Goal: Task Accomplishment & Management: Use online tool/utility

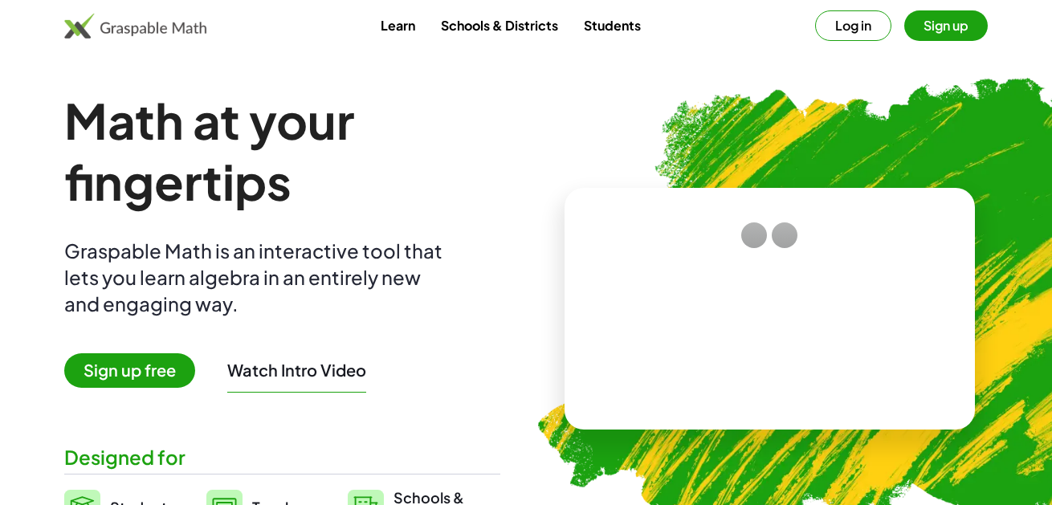
scroll to position [2890, 0]
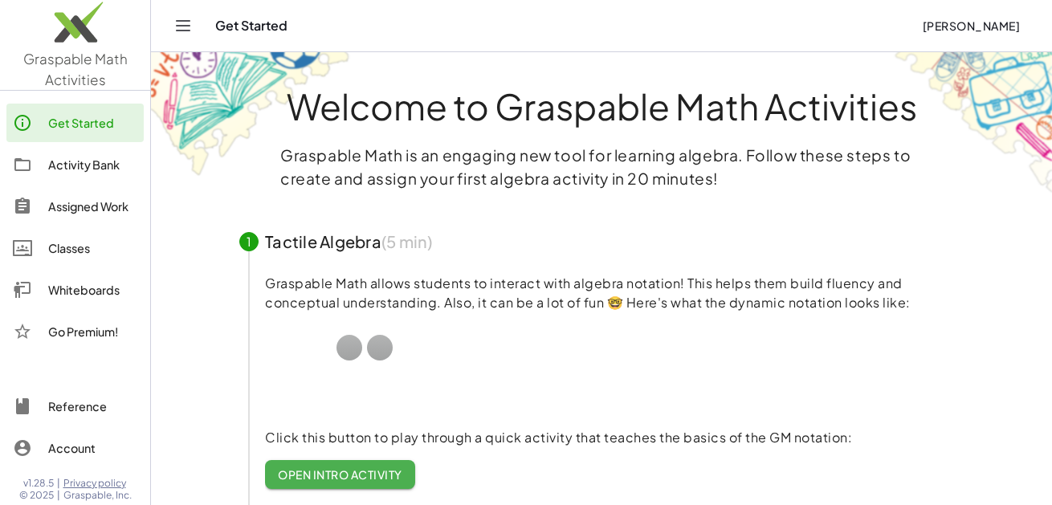
click at [71, 253] on div "Classes" at bounding box center [92, 248] width 89 height 19
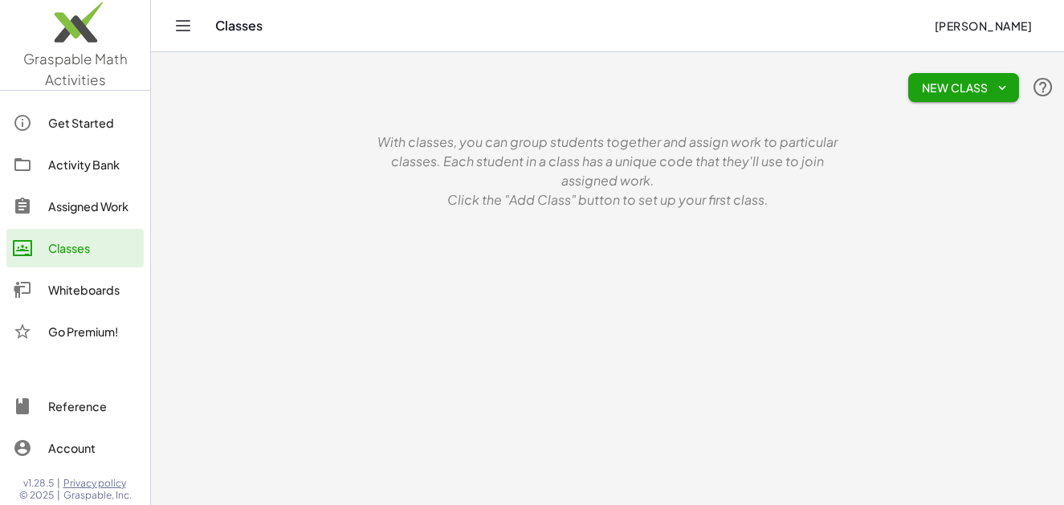
click at [95, 285] on div "Whiteboards" at bounding box center [92, 289] width 89 height 19
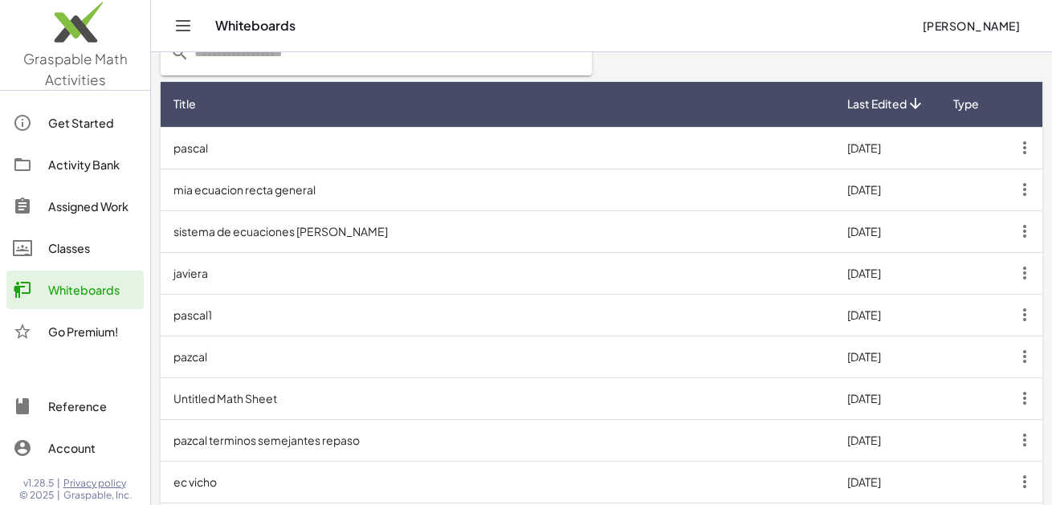
scroll to position [549, 0]
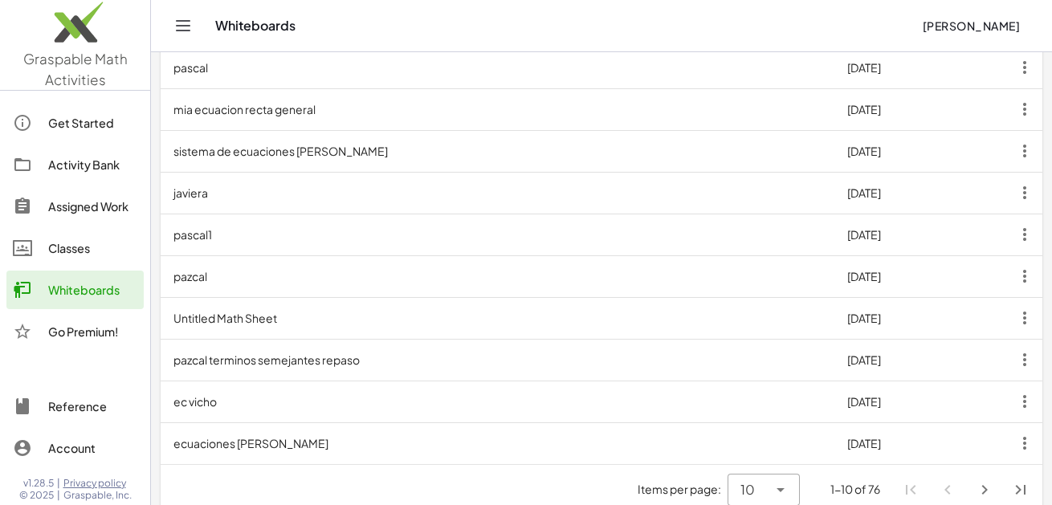
click at [983, 480] on icon "Next page" at bounding box center [984, 489] width 19 height 19
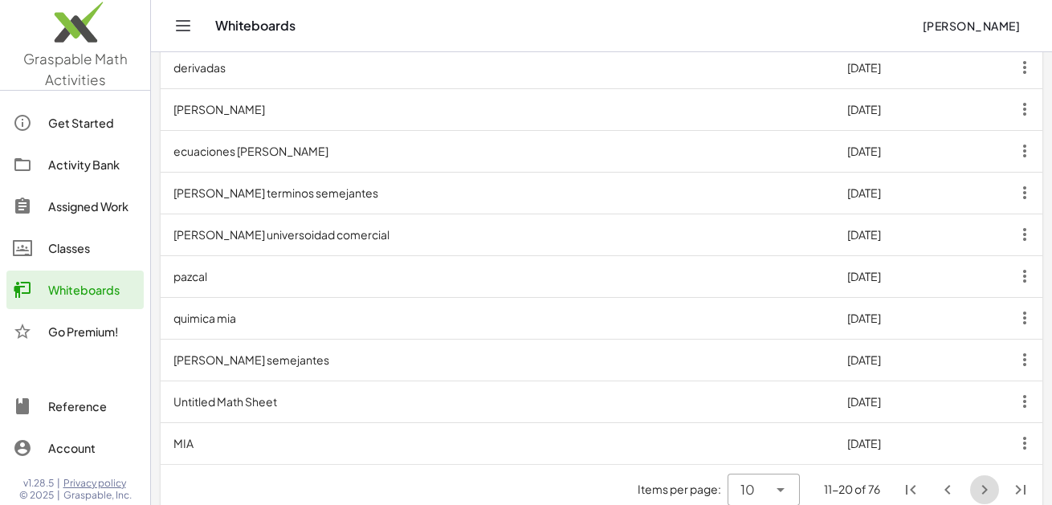
click at [985, 480] on icon "Next page" at bounding box center [984, 489] width 19 height 19
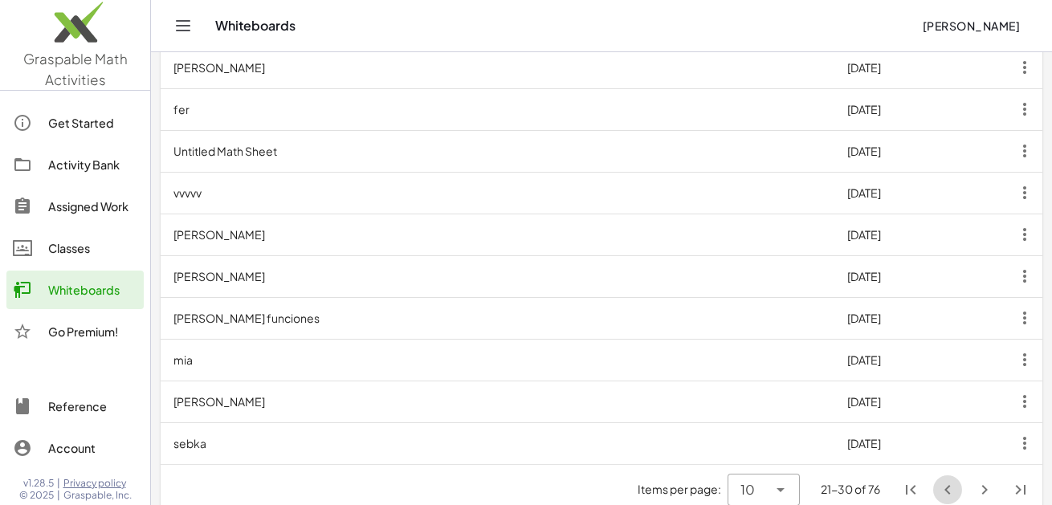
click at [946, 480] on icon "Previous page" at bounding box center [947, 489] width 19 height 19
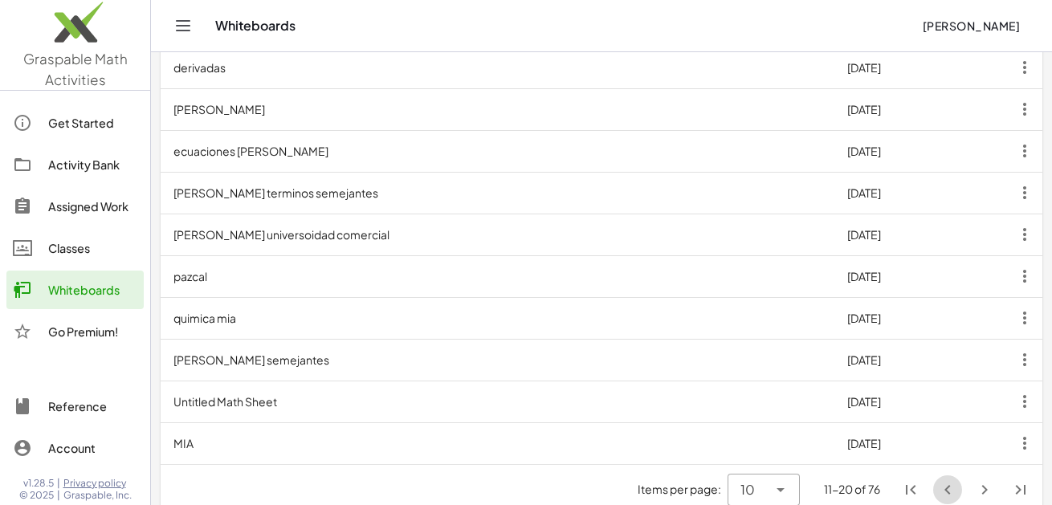
click at [944, 480] on icon "Previous page" at bounding box center [947, 489] width 19 height 19
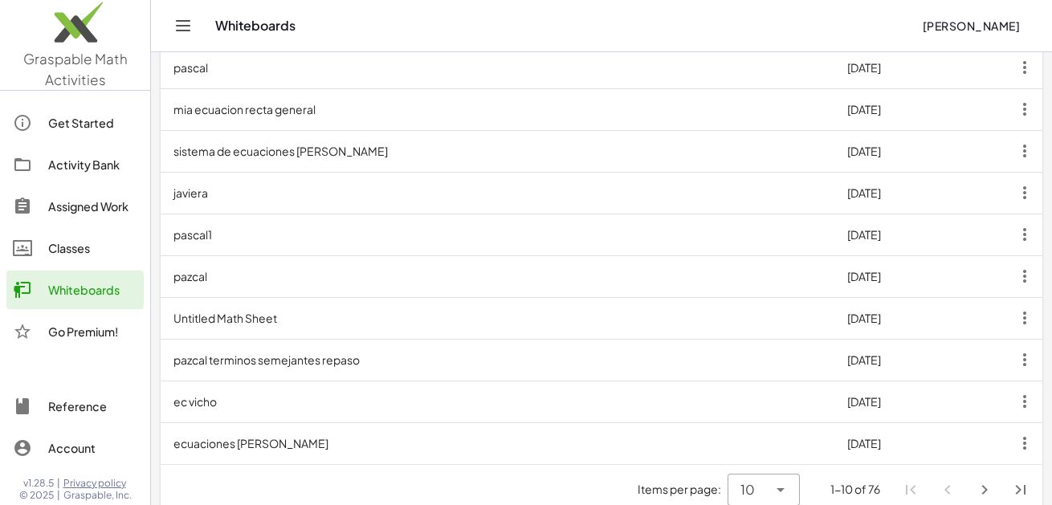
click at [1022, 480] on icon "Last page" at bounding box center [1020, 489] width 19 height 19
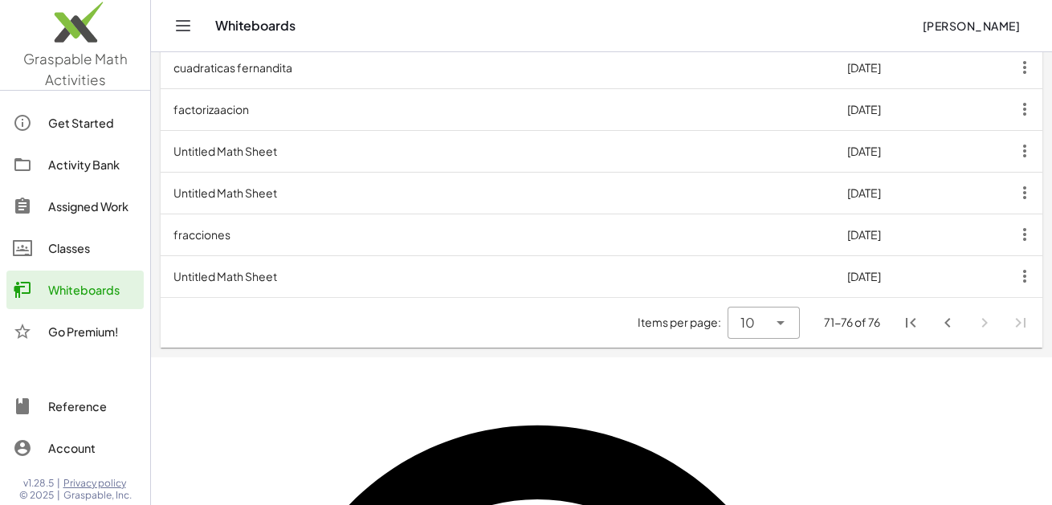
scroll to position [382, 0]
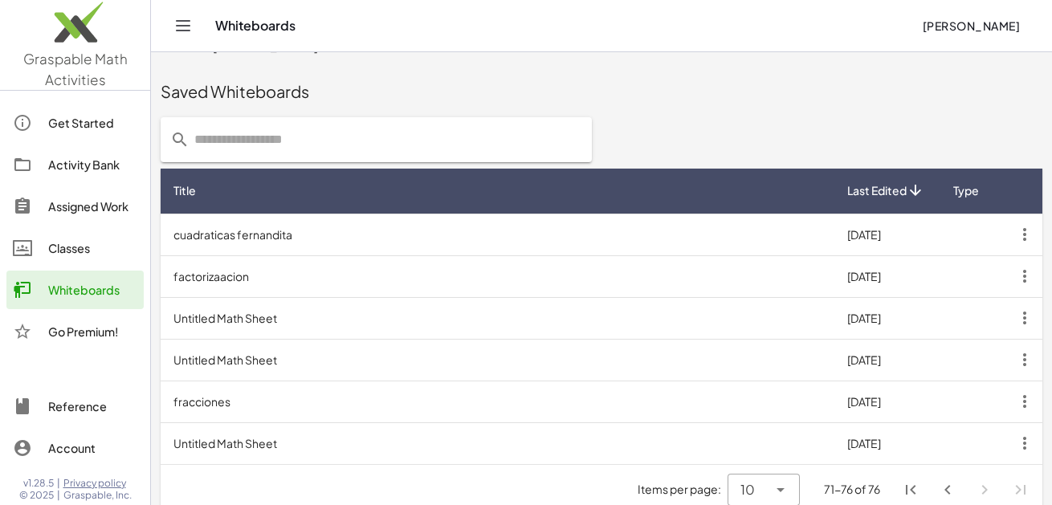
click at [913, 480] on icon "First page" at bounding box center [910, 489] width 19 height 19
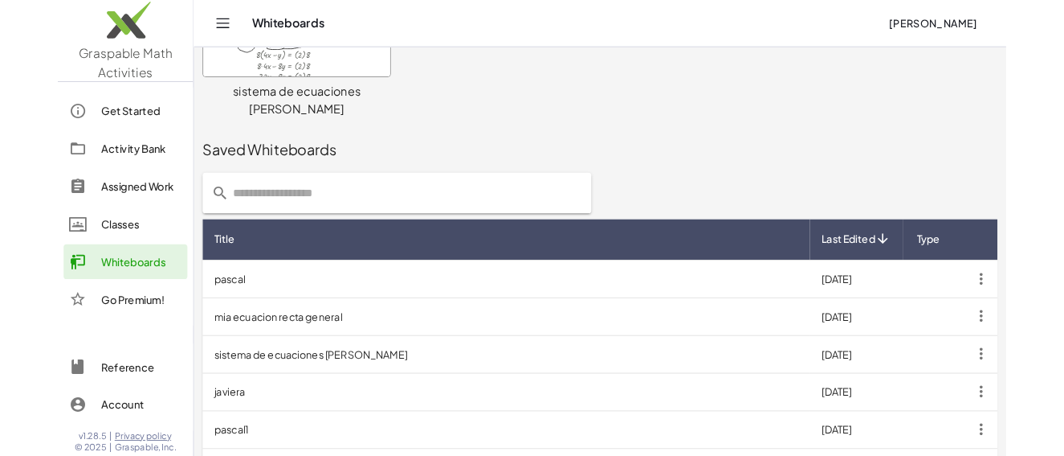
scroll to position [0, 0]
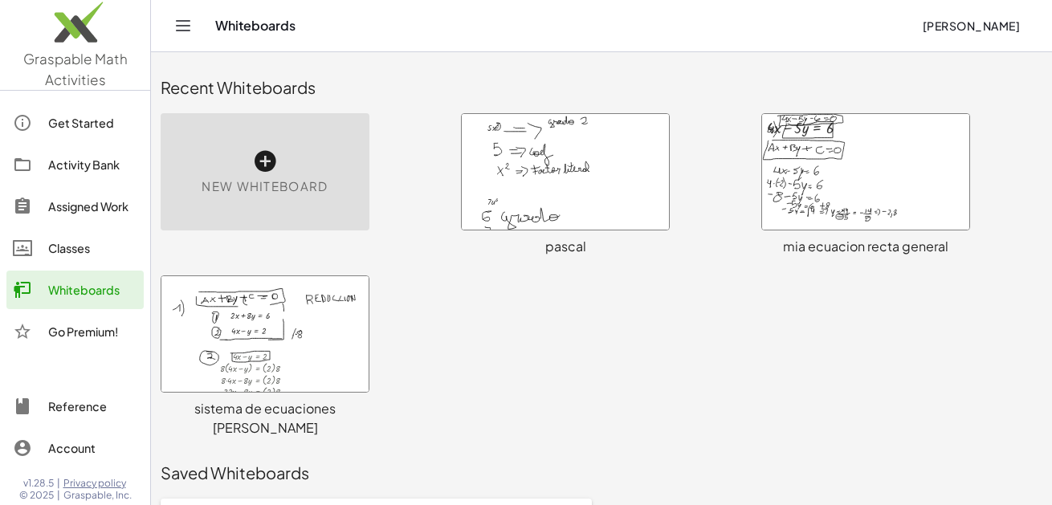
click at [250, 150] on div "New Whiteboard" at bounding box center [265, 171] width 209 height 117
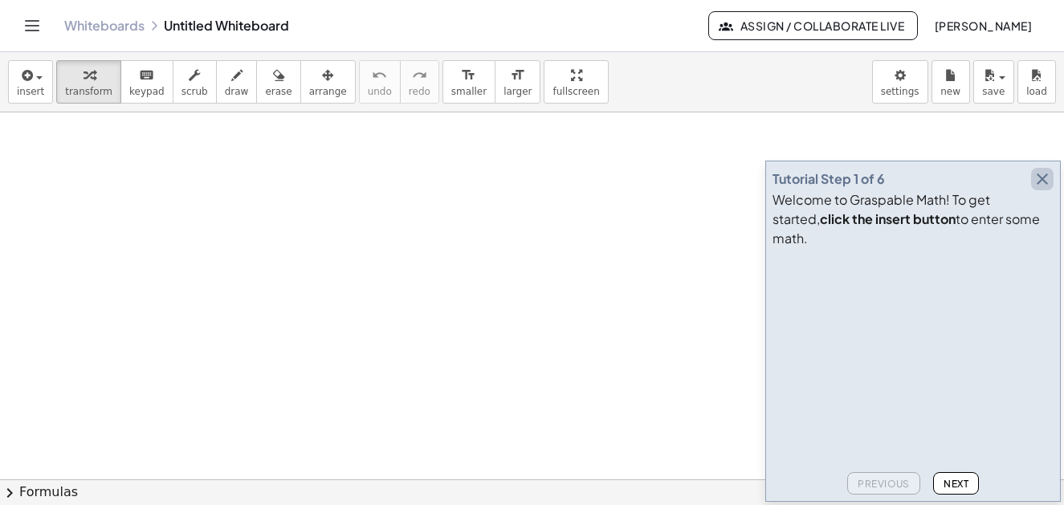
click at [1048, 189] on icon "button" at bounding box center [1042, 179] width 19 height 19
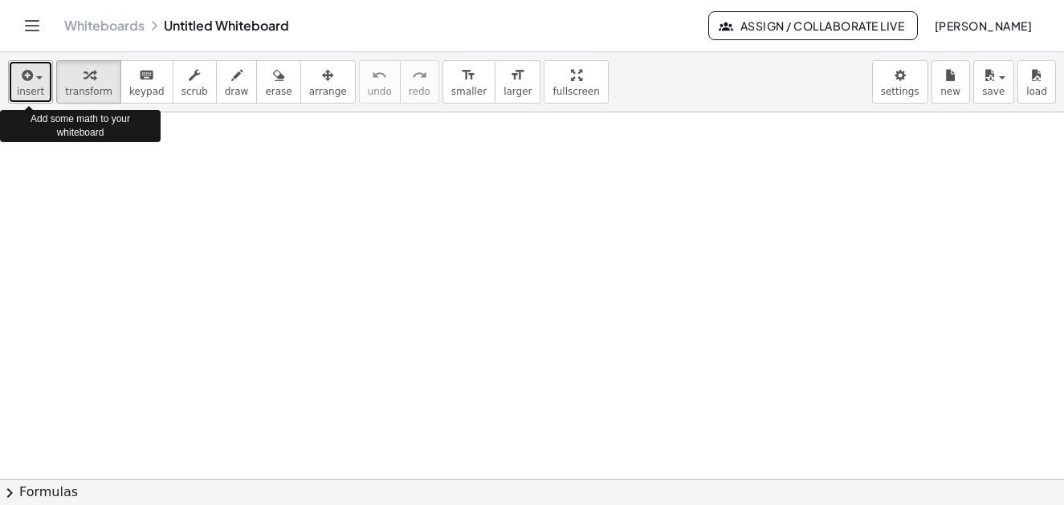
click at [46, 79] on button "insert" at bounding box center [30, 81] width 45 height 43
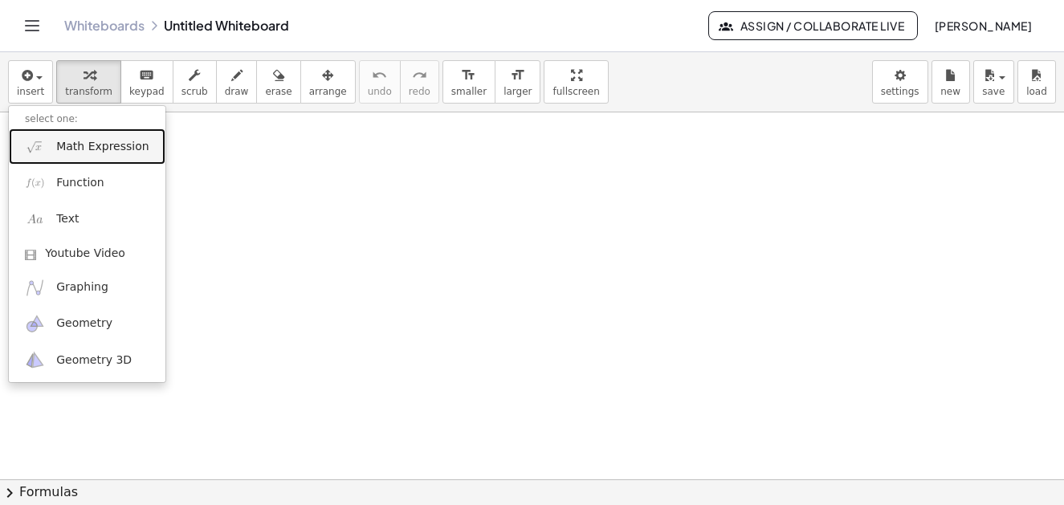
click at [75, 142] on span "Math Expression" at bounding box center [102, 147] width 92 height 16
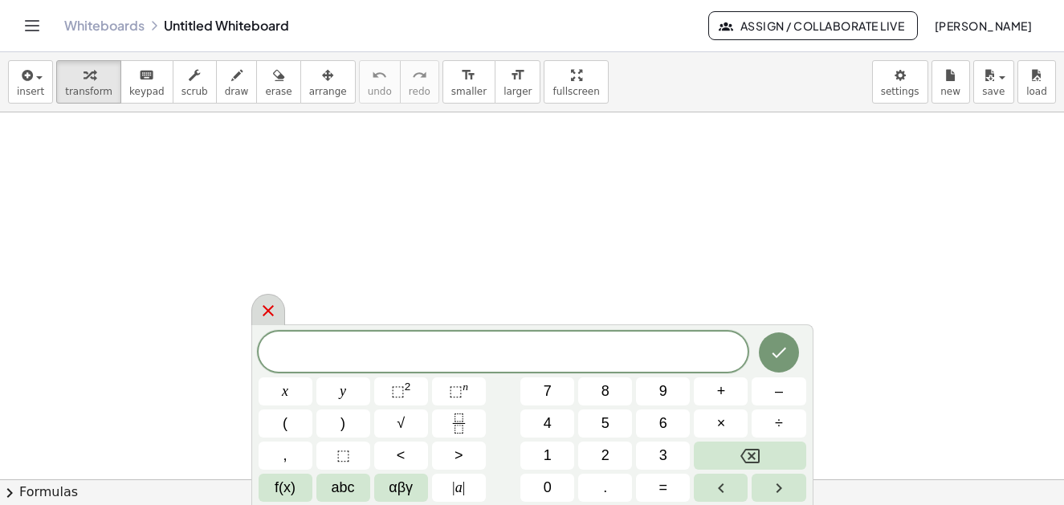
click at [275, 314] on icon at bounding box center [268, 310] width 19 height 19
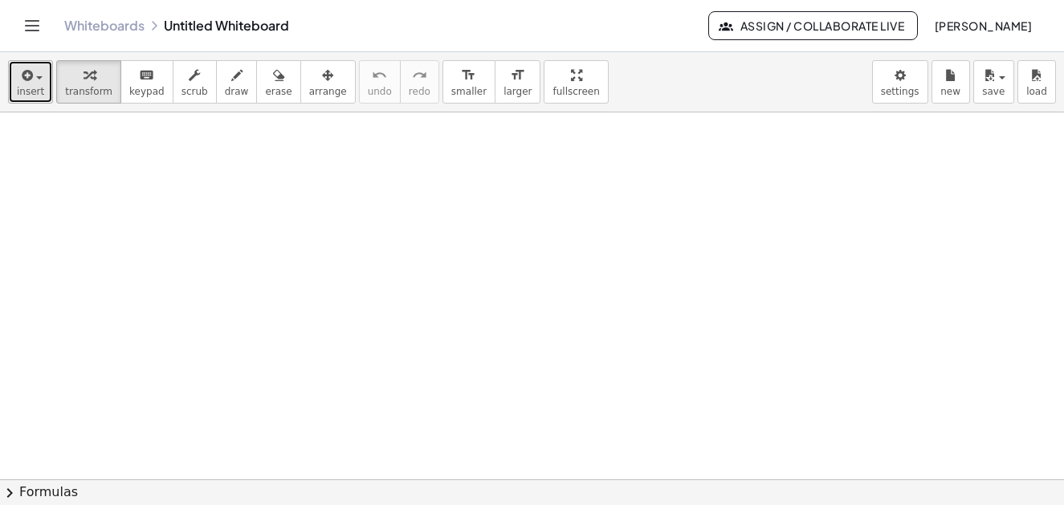
click at [43, 83] on button "insert" at bounding box center [30, 81] width 45 height 43
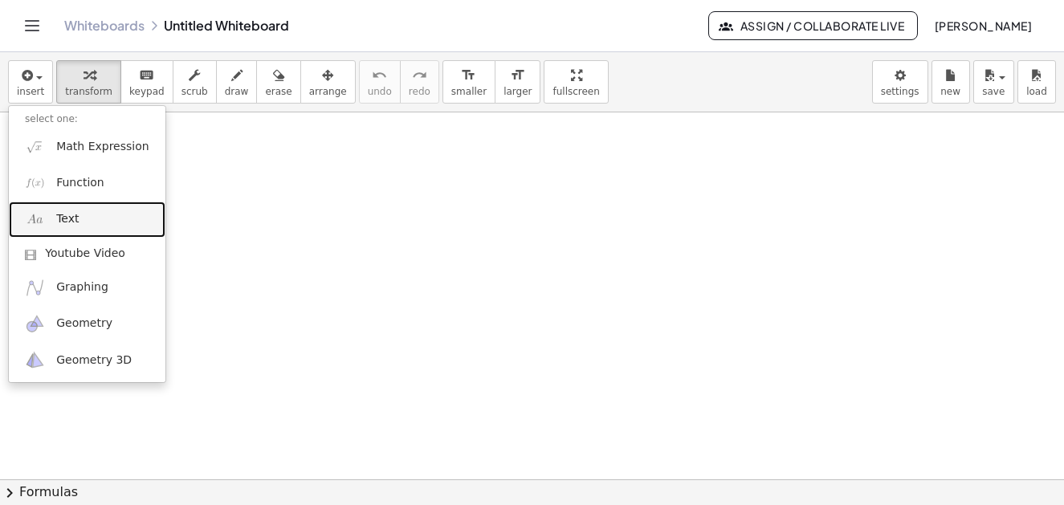
click at [80, 221] on link "Text" at bounding box center [87, 220] width 157 height 36
type textarea "**********"
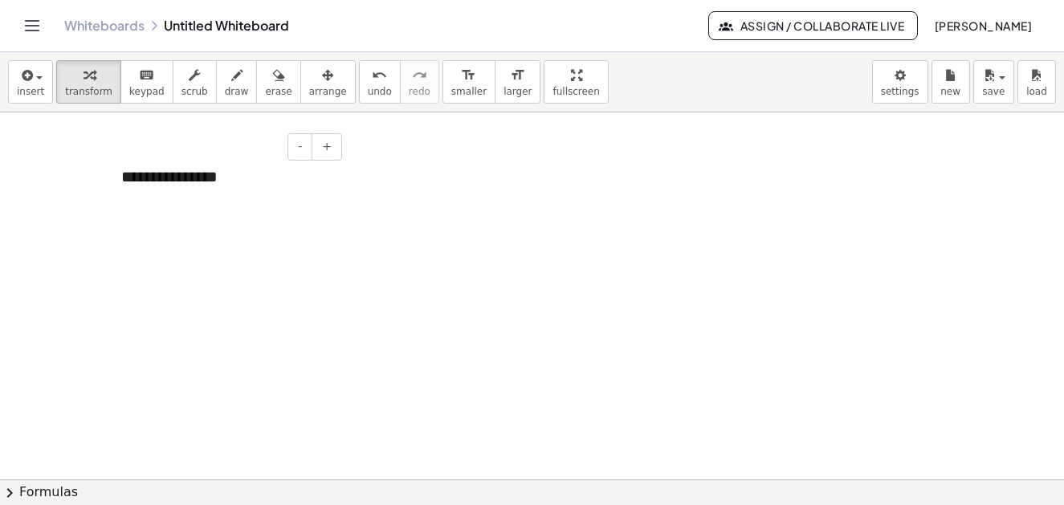
click at [227, 175] on div "**********" at bounding box center [225, 176] width 241 height 55
click at [172, 247] on div "*****" at bounding box center [225, 246] width 209 height 23
click at [161, 248] on div "*******" at bounding box center [225, 246] width 209 height 23
click at [192, 247] on div "*******" at bounding box center [225, 246] width 209 height 23
click at [42, 73] on button "insert" at bounding box center [30, 81] width 45 height 43
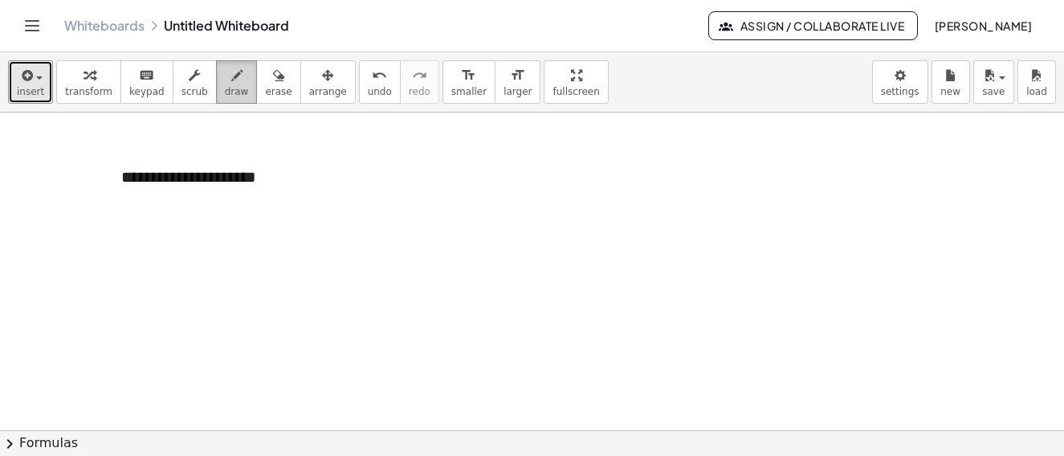
click at [231, 84] on icon "button" at bounding box center [236, 75] width 11 height 19
drag, startPoint x: 481, startPoint y: 198, endPoint x: 578, endPoint y: 186, distance: 97.9
drag, startPoint x: 587, startPoint y: 163, endPoint x: 600, endPoint y: 178, distance: 20.0
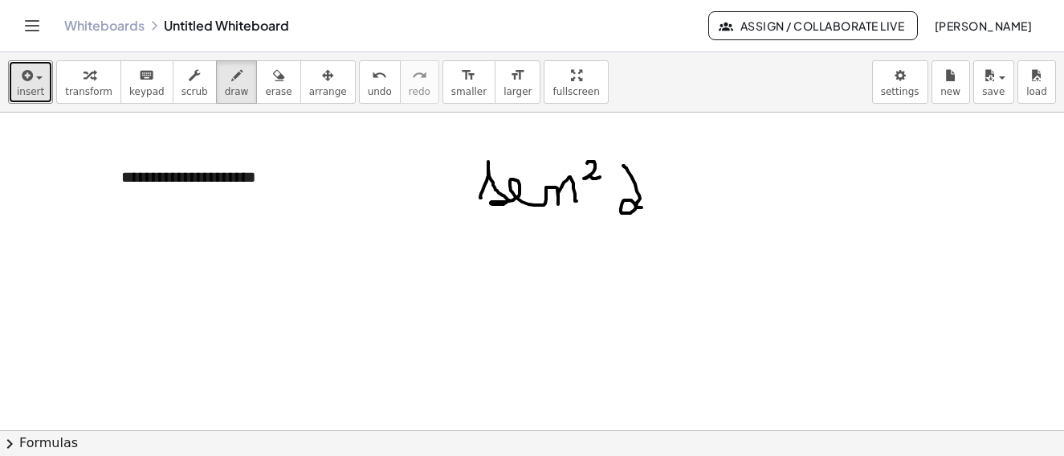
drag, startPoint x: 639, startPoint y: 195, endPoint x: 645, endPoint y: 209, distance: 14.8
drag, startPoint x: 676, startPoint y: 190, endPoint x: 706, endPoint y: 194, distance: 30.9
drag, startPoint x: 695, startPoint y: 214, endPoint x: 767, endPoint y: 171, distance: 83.9
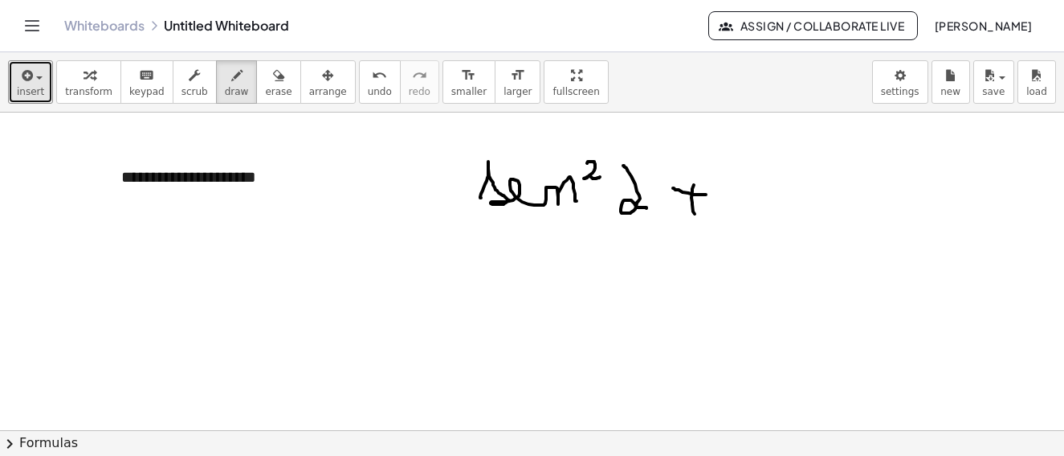
drag, startPoint x: 757, startPoint y: 176, endPoint x: 852, endPoint y: 201, distance: 98.0
drag, startPoint x: 886, startPoint y: 159, endPoint x: 924, endPoint y: 149, distance: 39.0
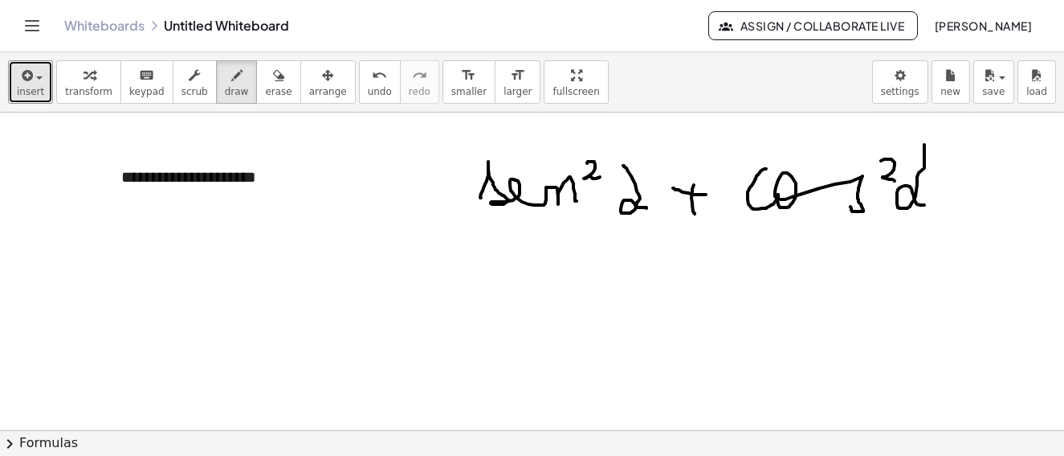
drag, startPoint x: 925, startPoint y: 145, endPoint x: 951, endPoint y: 193, distance: 55.0
drag, startPoint x: 958, startPoint y: 194, endPoint x: 966, endPoint y: 202, distance: 11.4
drag, startPoint x: 965, startPoint y: 209, endPoint x: 989, endPoint y: 207, distance: 24.2
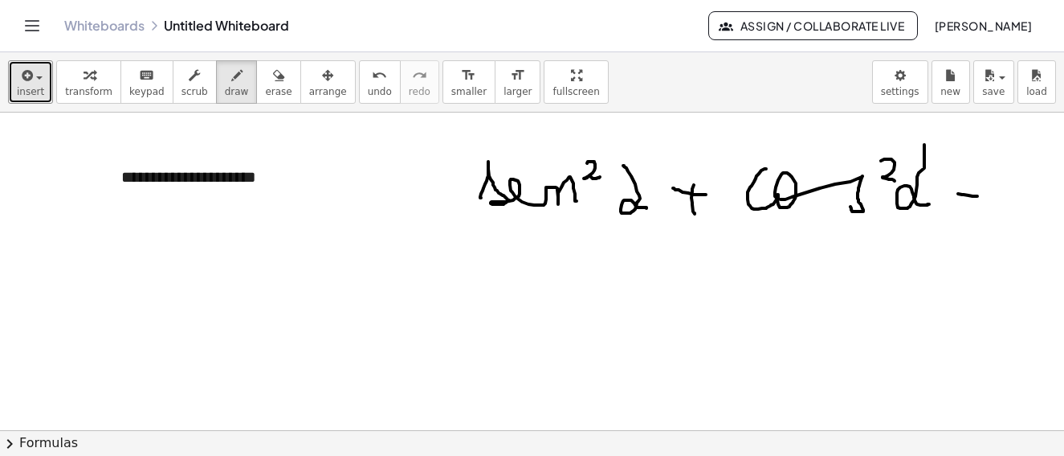
drag, startPoint x: 1024, startPoint y: 149, endPoint x: 974, endPoint y: 236, distance: 100.7
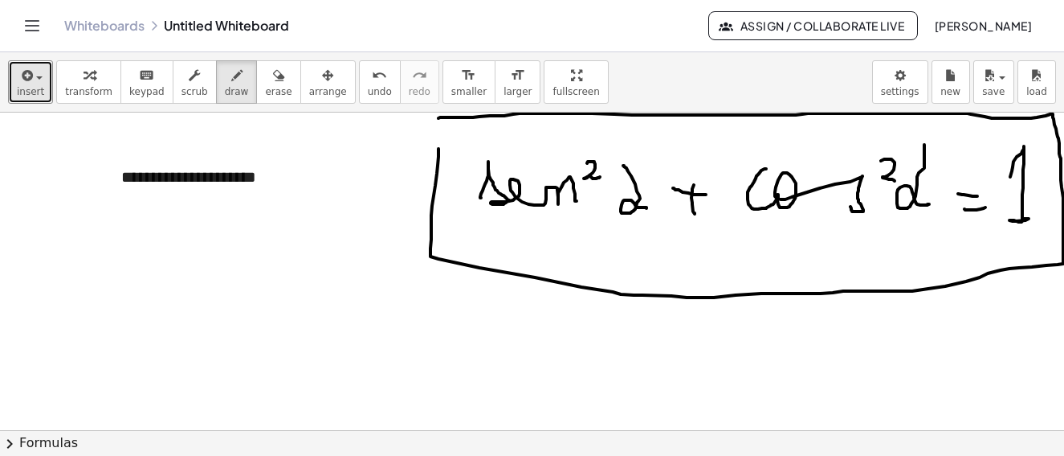
drag, startPoint x: 437, startPoint y: 174, endPoint x: 423, endPoint y: 132, distance: 44.0
drag, startPoint x: 343, startPoint y: 249, endPoint x: 380, endPoint y: 249, distance: 37.0
drag, startPoint x: 380, startPoint y: 234, endPoint x: 378, endPoint y: 247, distance: 13.0
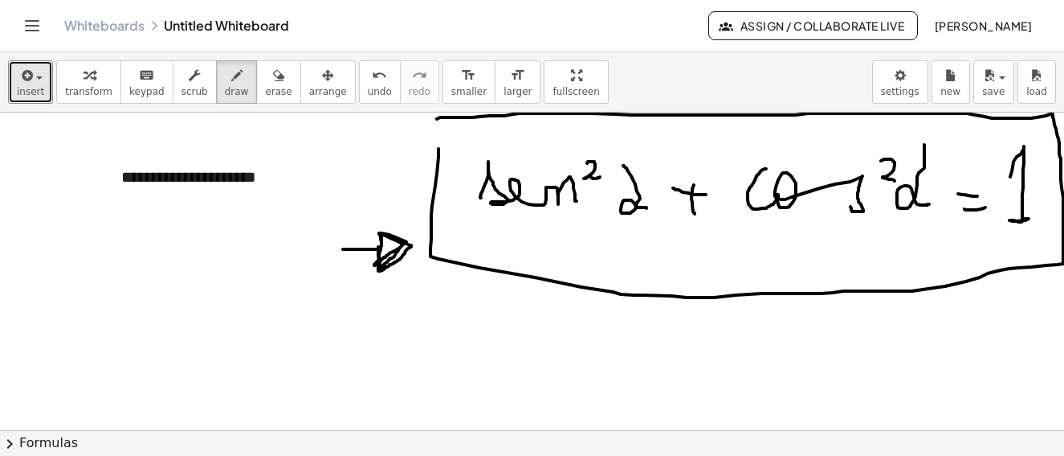
drag, startPoint x: 247, startPoint y: 327, endPoint x: 247, endPoint y: 346, distance: 19.3
click at [243, 427] on div "**********" at bounding box center [532, 270] width 1064 height 317
drag, startPoint x: 262, startPoint y: 333, endPoint x: 330, endPoint y: 400, distance: 95.4
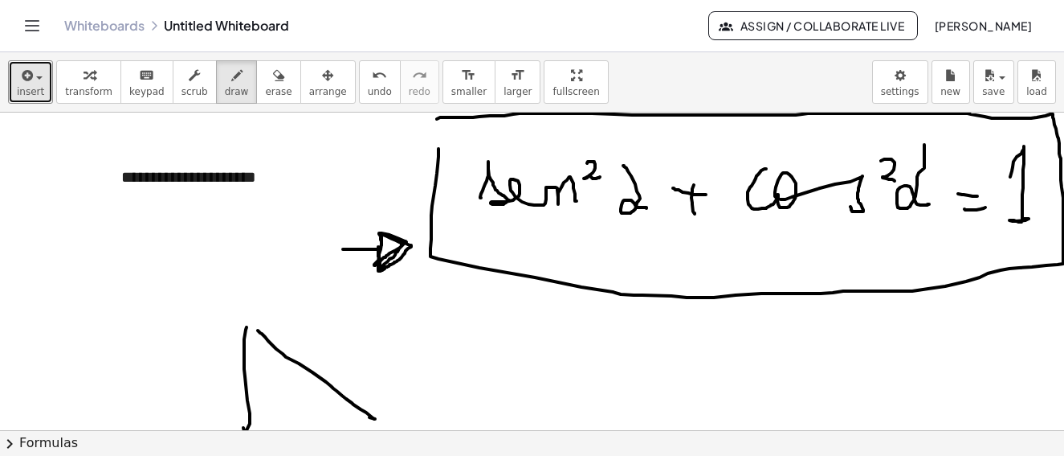
scroll to position [161, 0]
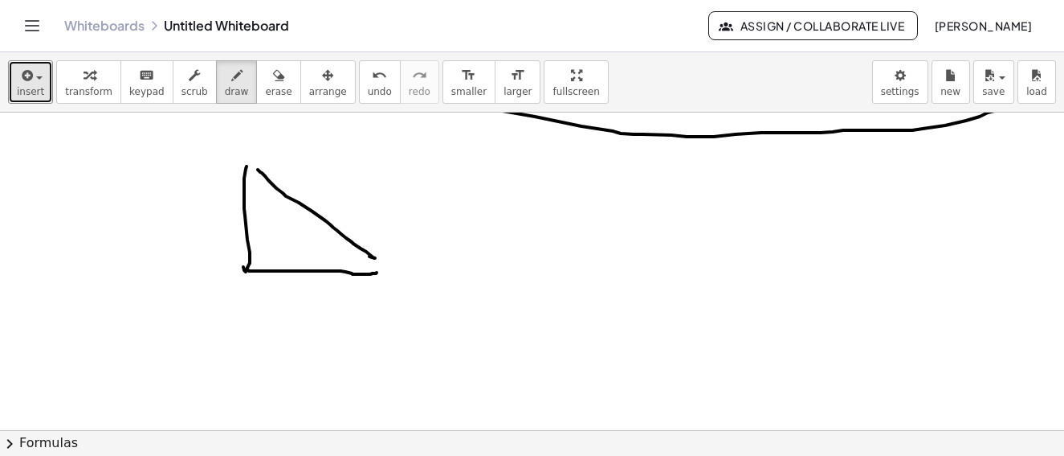
drag, startPoint x: 247, startPoint y: 269, endPoint x: 377, endPoint y: 272, distance: 129.4
click at [377, 272] on div at bounding box center [534, 319] width 1069 height 734
drag, startPoint x: 332, startPoint y: 199, endPoint x: 333, endPoint y: 221, distance: 21.8
click at [333, 221] on div at bounding box center [534, 319] width 1069 height 734
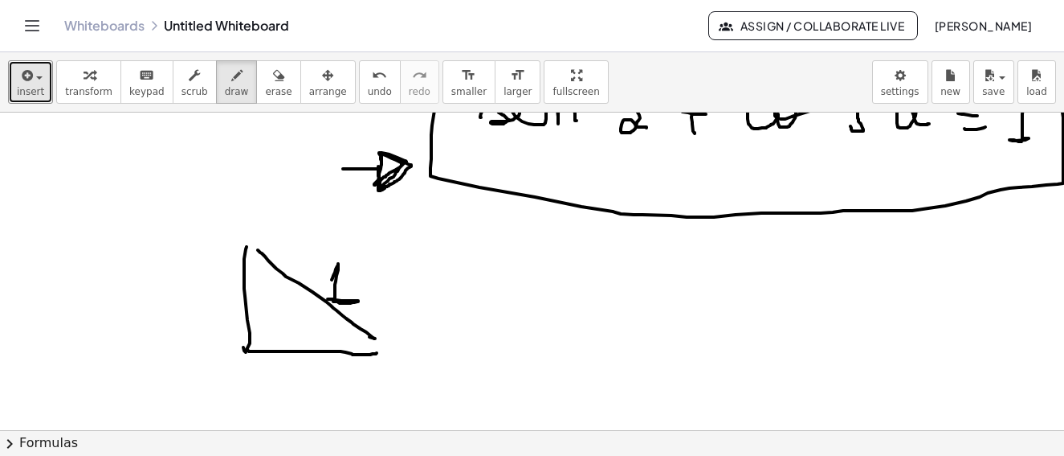
click at [271, 340] on div at bounding box center [534, 399] width 1069 height 734
drag, startPoint x: 255, startPoint y: 333, endPoint x: 268, endPoint y: 357, distance: 26.6
click at [268, 357] on div at bounding box center [534, 399] width 1069 height 734
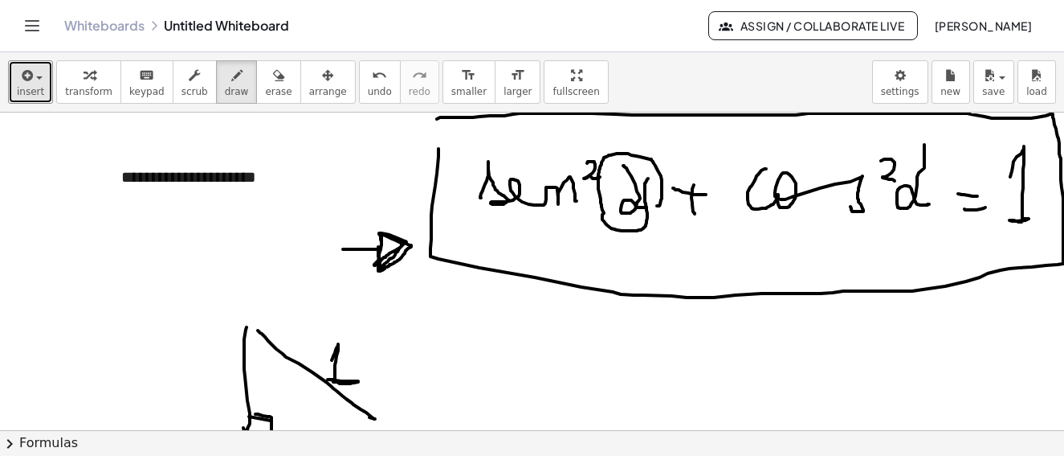
drag, startPoint x: 661, startPoint y: 200, endPoint x: 649, endPoint y: 177, distance: 26.2
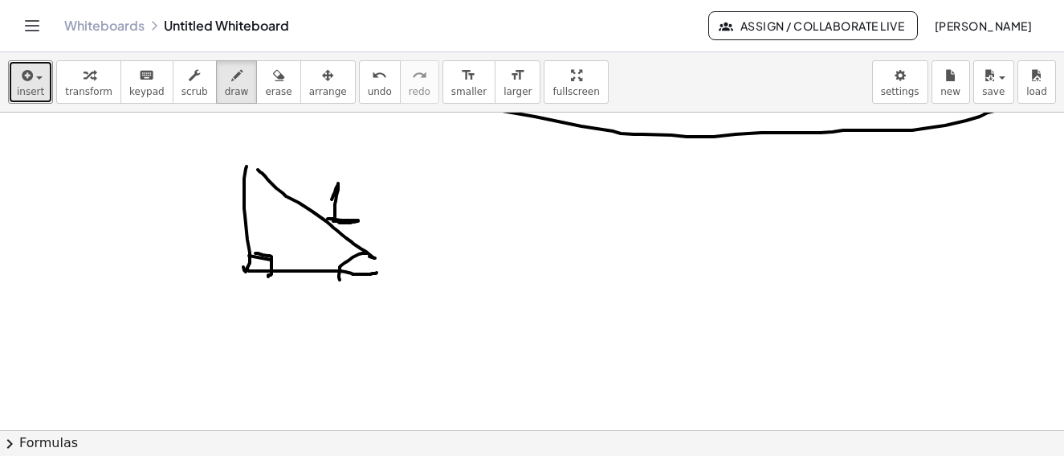
drag, startPoint x: 366, startPoint y: 253, endPoint x: 348, endPoint y: 275, distance: 28.0
click at [341, 281] on div at bounding box center [534, 319] width 1069 height 734
drag, startPoint x: 369, startPoint y: 264, endPoint x: 391, endPoint y: 263, distance: 22.5
click at [380, 276] on div at bounding box center [534, 319] width 1069 height 734
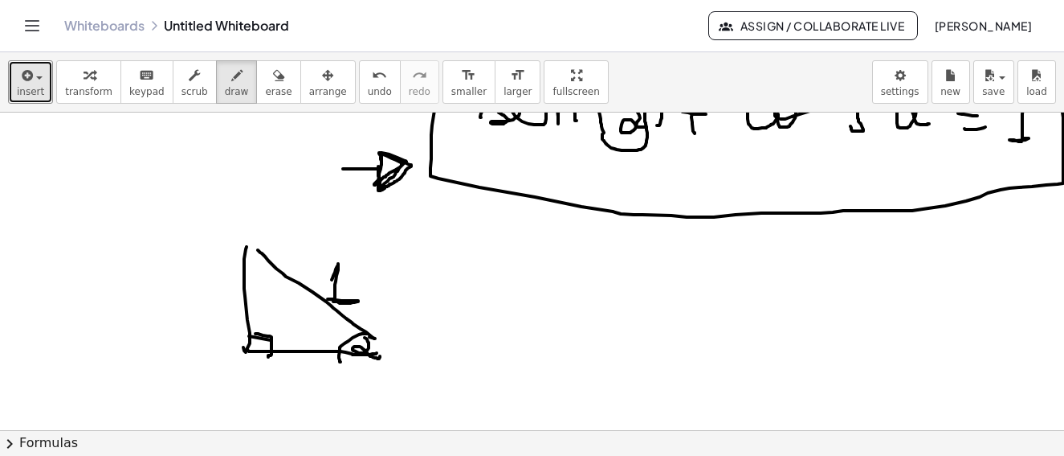
scroll to position [0, 0]
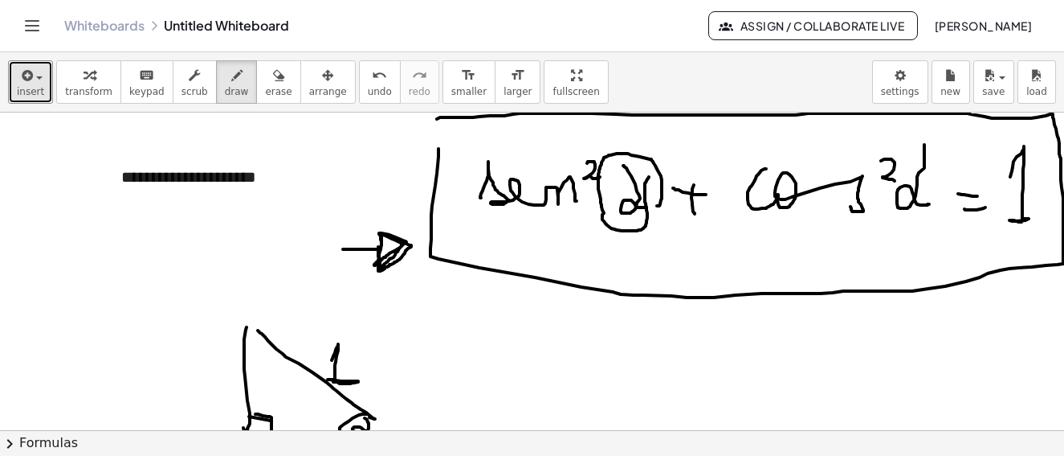
drag, startPoint x: 655, startPoint y: 239, endPoint x: 642, endPoint y: 330, distance: 91.7
drag, startPoint x: 652, startPoint y: 325, endPoint x: 637, endPoint y: 322, distance: 14.7
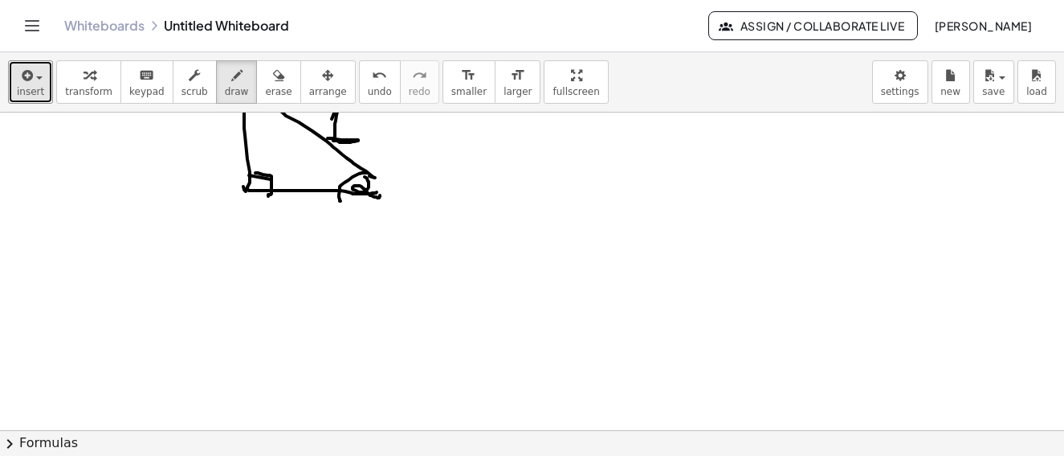
scroll to position [321, 0]
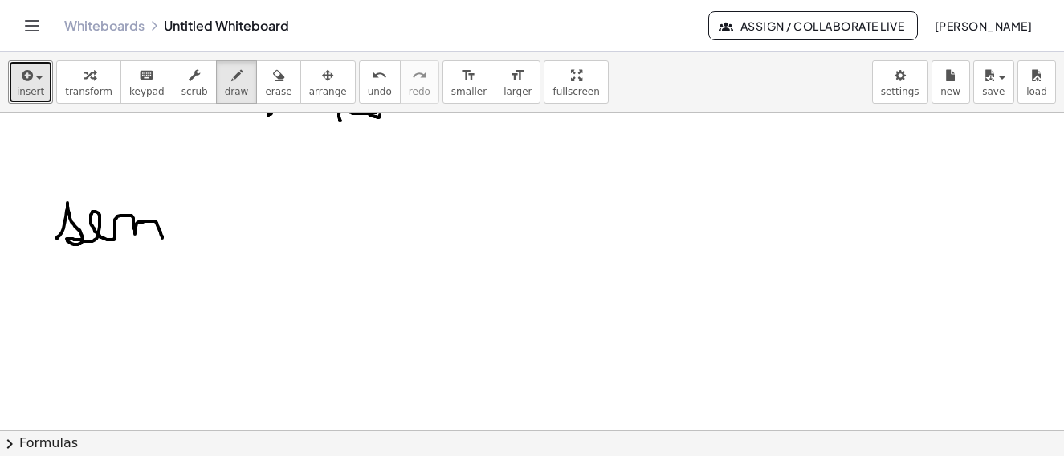
drag, startPoint x: 57, startPoint y: 239, endPoint x: 171, endPoint y: 190, distance: 124.2
click at [163, 235] on div at bounding box center [534, 158] width 1069 height 734
drag, startPoint x: 168, startPoint y: 185, endPoint x: 184, endPoint y: 204, distance: 25.1
click at [184, 204] on div at bounding box center [534, 158] width 1069 height 734
drag, startPoint x: 208, startPoint y: 212, endPoint x: 211, endPoint y: 229, distance: 17.2
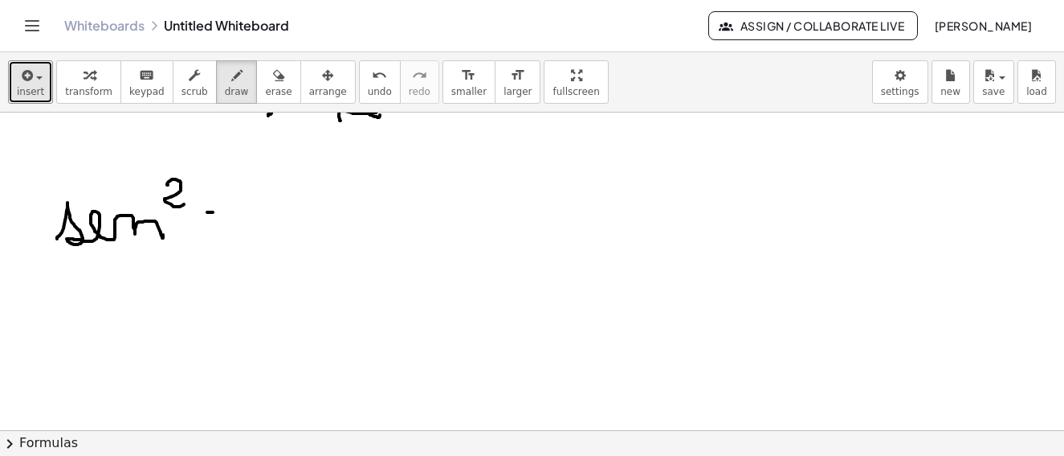
click at [229, 214] on div at bounding box center [534, 158] width 1069 height 734
drag, startPoint x: 207, startPoint y: 234, endPoint x: 228, endPoint y: 230, distance: 21.3
click at [228, 230] on div at bounding box center [534, 158] width 1069 height 734
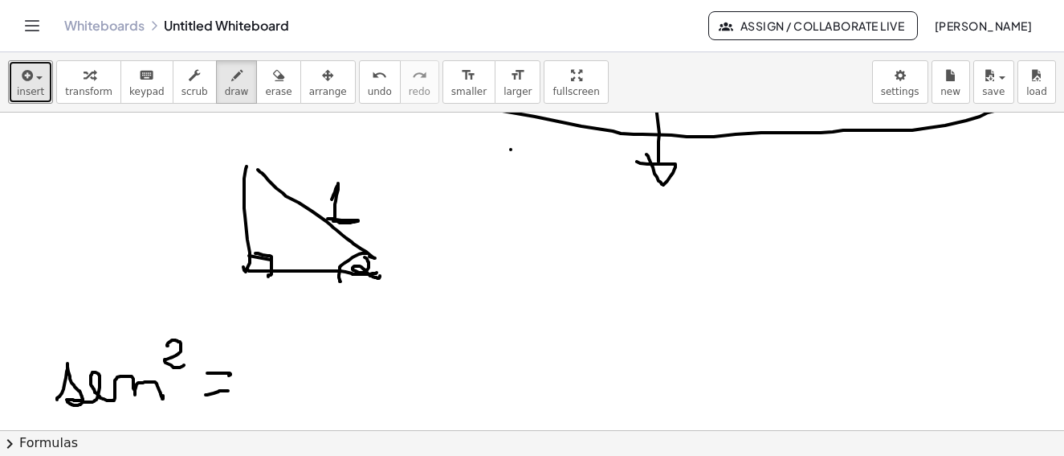
scroll to position [241, 0]
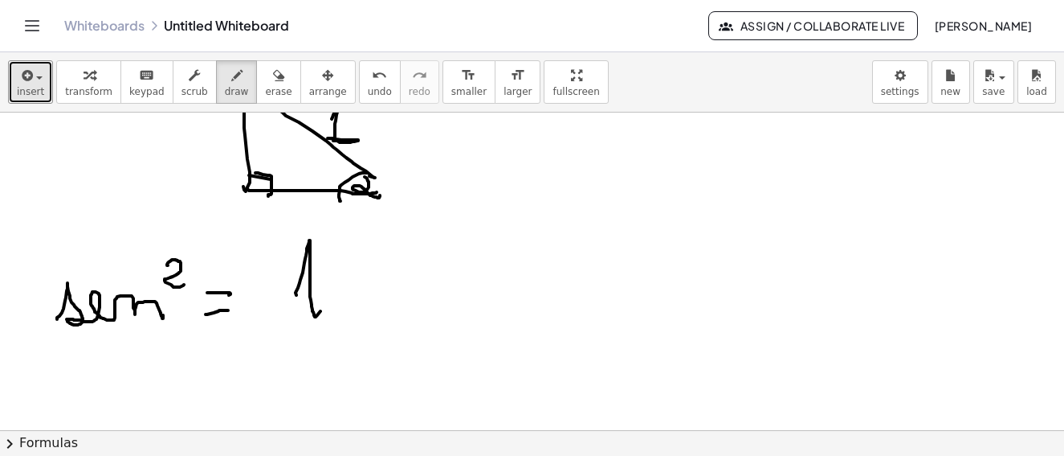
drag, startPoint x: 296, startPoint y: 295, endPoint x: 344, endPoint y: 292, distance: 47.5
click at [323, 309] on div at bounding box center [534, 238] width 1069 height 734
drag, startPoint x: 349, startPoint y: 291, endPoint x: 390, endPoint y: 289, distance: 41.8
click at [390, 289] on div at bounding box center [534, 238] width 1069 height 734
drag, startPoint x: 491, startPoint y: 263, endPoint x: 563, endPoint y: 261, distance: 72.3
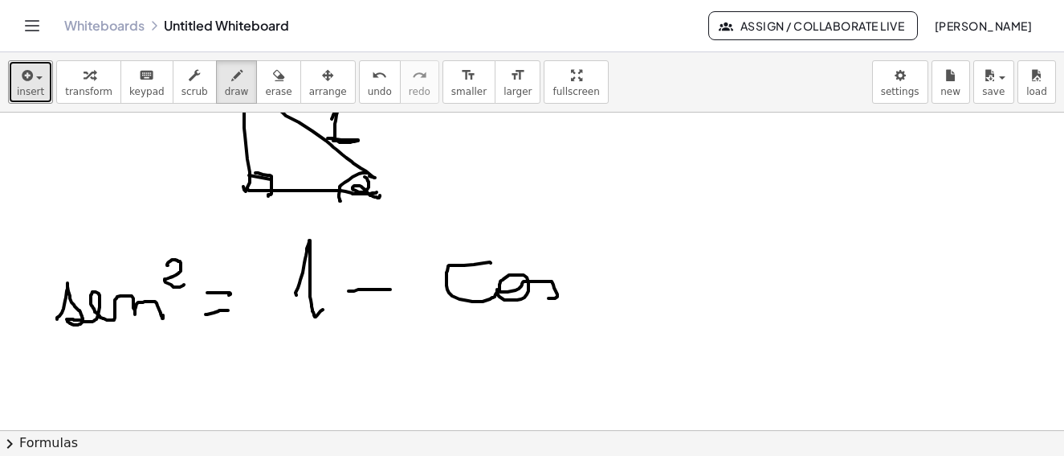
click at [554, 288] on div at bounding box center [534, 238] width 1069 height 734
drag, startPoint x: 567, startPoint y: 242, endPoint x: 603, endPoint y: 234, distance: 37.0
click at [582, 261] on div at bounding box center [534, 238] width 1069 height 734
drag, startPoint x: 613, startPoint y: 231, endPoint x: 601, endPoint y: 290, distance: 59.9
click at [639, 296] on div at bounding box center [534, 238] width 1069 height 734
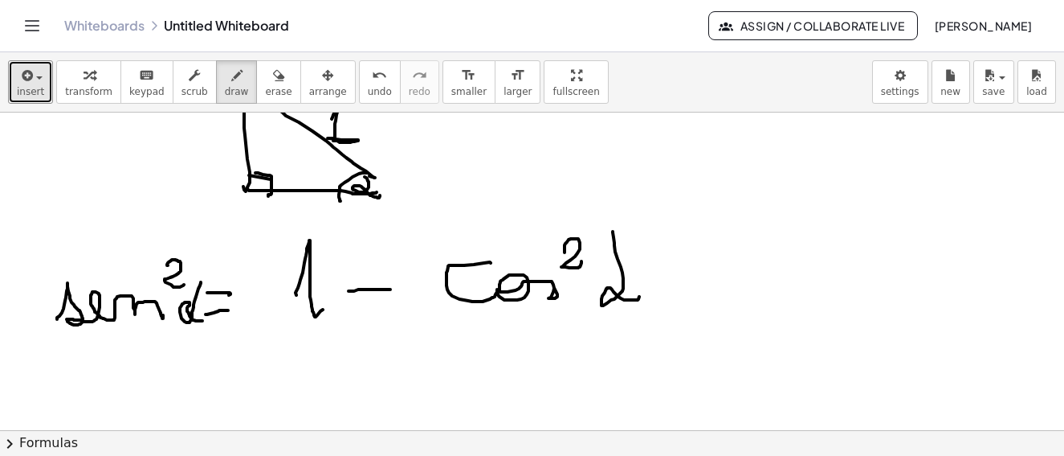
drag, startPoint x: 201, startPoint y: 282, endPoint x: 194, endPoint y: 322, distance: 40.8
click at [202, 320] on div at bounding box center [534, 238] width 1069 height 734
drag, startPoint x: 67, startPoint y: 398, endPoint x: 170, endPoint y: 387, distance: 102.6
click at [166, 392] on div at bounding box center [534, 238] width 1069 height 734
drag, startPoint x: 203, startPoint y: 362, endPoint x: 210, endPoint y: 398, distance: 36.9
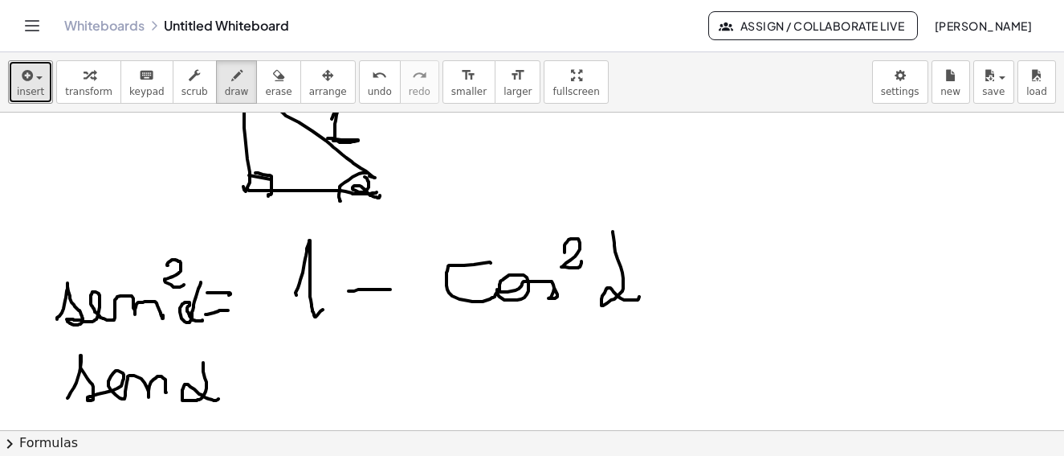
click at [216, 395] on div at bounding box center [534, 238] width 1069 height 734
drag, startPoint x: 245, startPoint y: 390, endPoint x: 259, endPoint y: 391, distance: 14.5
click at [274, 386] on div at bounding box center [534, 238] width 1069 height 734
drag, startPoint x: 247, startPoint y: 411, endPoint x: 287, endPoint y: 403, distance: 40.2
click at [287, 403] on div at bounding box center [534, 238] width 1069 height 734
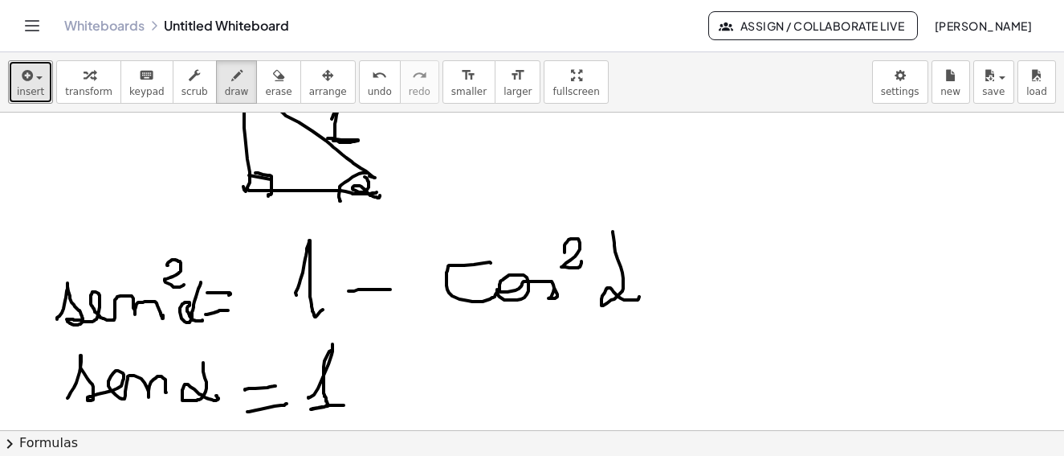
drag, startPoint x: 308, startPoint y: 397, endPoint x: 347, endPoint y: 405, distance: 39.4
click at [347, 405] on div at bounding box center [534, 238] width 1069 height 734
drag, startPoint x: 375, startPoint y: 386, endPoint x: 383, endPoint y: 386, distance: 8.1
click at [392, 386] on div at bounding box center [534, 238] width 1069 height 734
drag, startPoint x: 455, startPoint y: 347, endPoint x: 567, endPoint y: 366, distance: 114.1
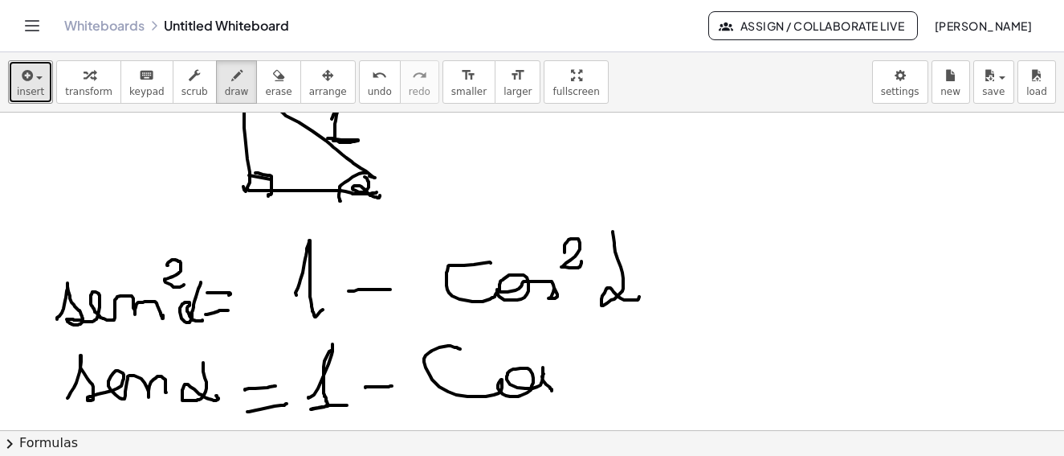
click at [559, 387] on div at bounding box center [534, 238] width 1069 height 734
drag, startPoint x: 568, startPoint y: 349, endPoint x: 585, endPoint y: 351, distance: 16.9
click at [570, 366] on div at bounding box center [534, 238] width 1069 height 734
drag, startPoint x: 608, startPoint y: 353, endPoint x: 442, endPoint y: 377, distance: 167.9
click at [619, 388] on div at bounding box center [534, 238] width 1069 height 734
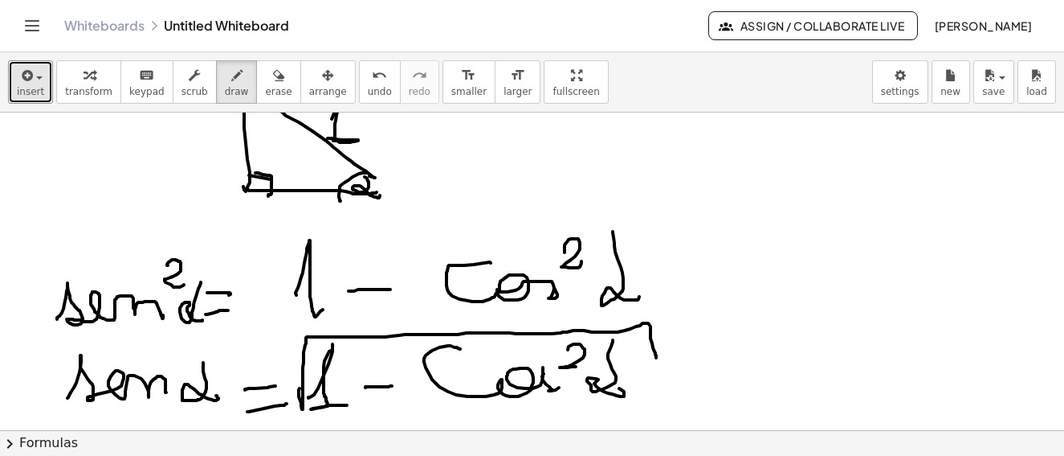
drag, startPoint x: 300, startPoint y: 388, endPoint x: 509, endPoint y: 361, distance: 211.4
click at [654, 357] on div at bounding box center [534, 238] width 1069 height 734
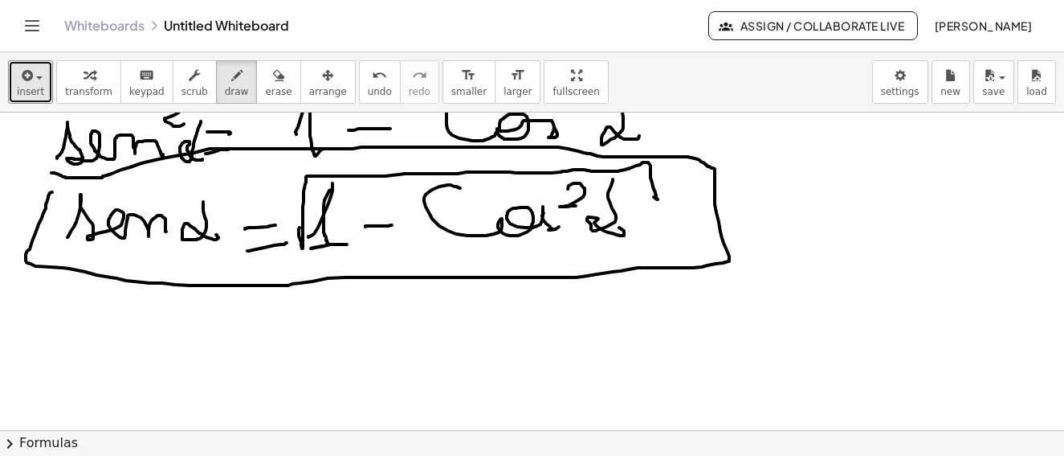
drag, startPoint x: 50, startPoint y: 193, endPoint x: 51, endPoint y: 173, distance: 20.1
click at [51, 173] on div at bounding box center [534, 78] width 1069 height 734
drag, startPoint x: 767, startPoint y: 217, endPoint x: 905, endPoint y: 125, distance: 165.8
click at [905, 125] on div at bounding box center [534, 78] width 1069 height 734
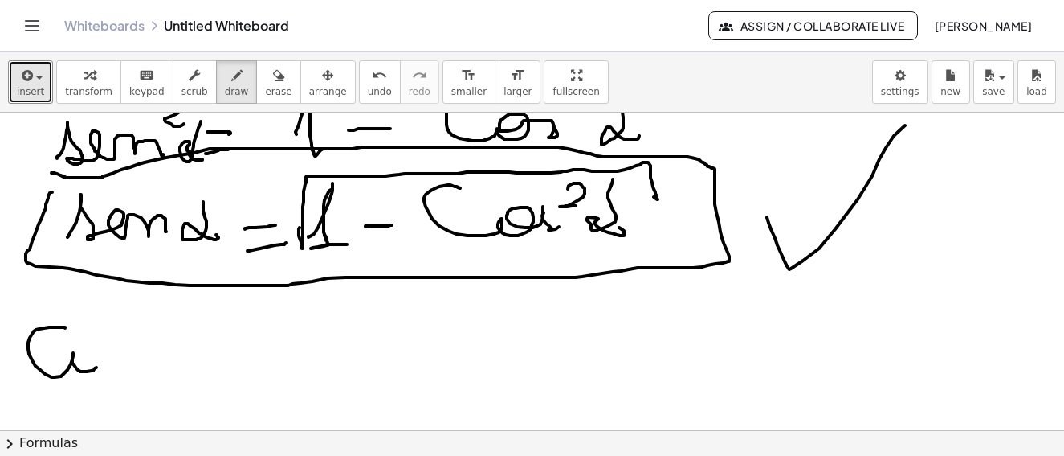
drag, startPoint x: 65, startPoint y: 327, endPoint x: 83, endPoint y: 348, distance: 27.4
click at [96, 356] on div at bounding box center [534, 78] width 1069 height 734
drag, startPoint x: 77, startPoint y: 348, endPoint x: 128, endPoint y: 371, distance: 55.7
click at [128, 371] on div at bounding box center [534, 78] width 1069 height 734
drag, startPoint x: 162, startPoint y: 317, endPoint x: 185, endPoint y: 357, distance: 46.0
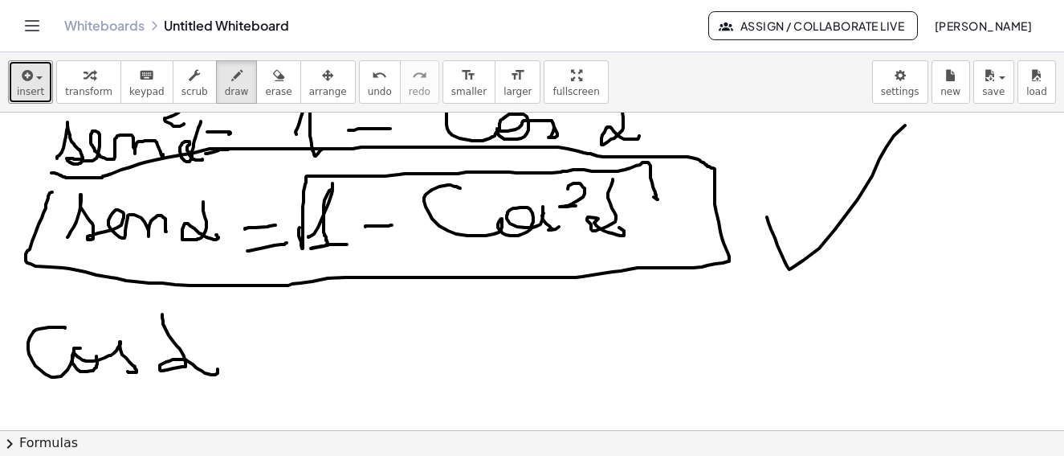
click at [216, 364] on div at bounding box center [534, 78] width 1069 height 734
drag, startPoint x: 81, startPoint y: 349, endPoint x: 119, endPoint y: 357, distance: 38.8
click at [94, 370] on div at bounding box center [534, 78] width 1069 height 734
drag, startPoint x: 243, startPoint y: 351, endPoint x: 291, endPoint y: 354, distance: 47.5
click at [291, 354] on div at bounding box center [534, 78] width 1069 height 734
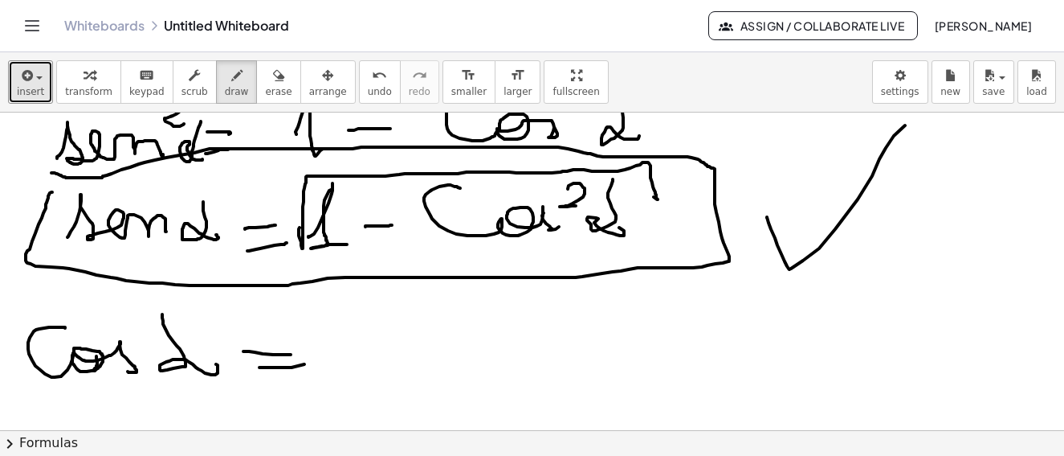
drag, startPoint x: 259, startPoint y: 367, endPoint x: 308, endPoint y: 356, distance: 49.5
click at [311, 362] on div at bounding box center [534, 78] width 1069 height 734
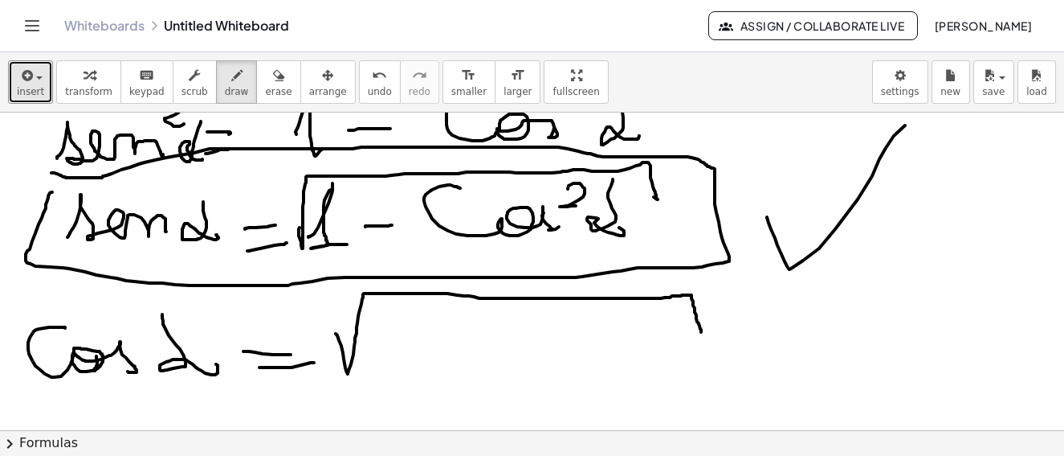
drag, startPoint x: 336, startPoint y: 333, endPoint x: 701, endPoint y: 332, distance: 365.5
click at [701, 332] on div at bounding box center [534, 78] width 1069 height 734
drag, startPoint x: 380, startPoint y: 359, endPoint x: 423, endPoint y: 349, distance: 43.8
click at [405, 367] on div at bounding box center [534, 78] width 1069 height 734
drag, startPoint x: 427, startPoint y: 341, endPoint x: 554, endPoint y: 344, distance: 127.0
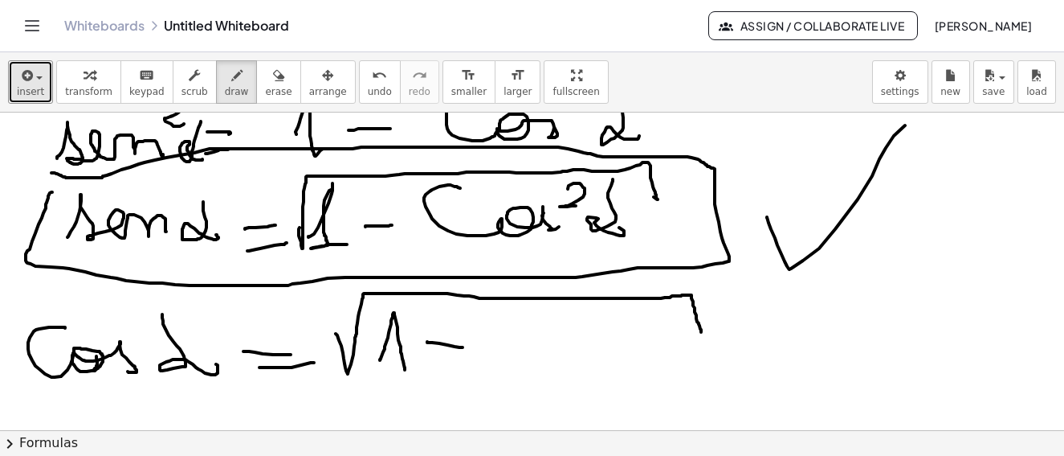
click at [465, 345] on div at bounding box center [534, 78] width 1069 height 734
drag, startPoint x: 536, startPoint y: 374, endPoint x: 635, endPoint y: 333, distance: 107.7
click at [633, 360] on div at bounding box center [534, 78] width 1069 height 734
drag, startPoint x: 639, startPoint y: 310, endPoint x: 651, endPoint y: 328, distance: 21.4
click at [651, 328] on div at bounding box center [534, 78] width 1069 height 734
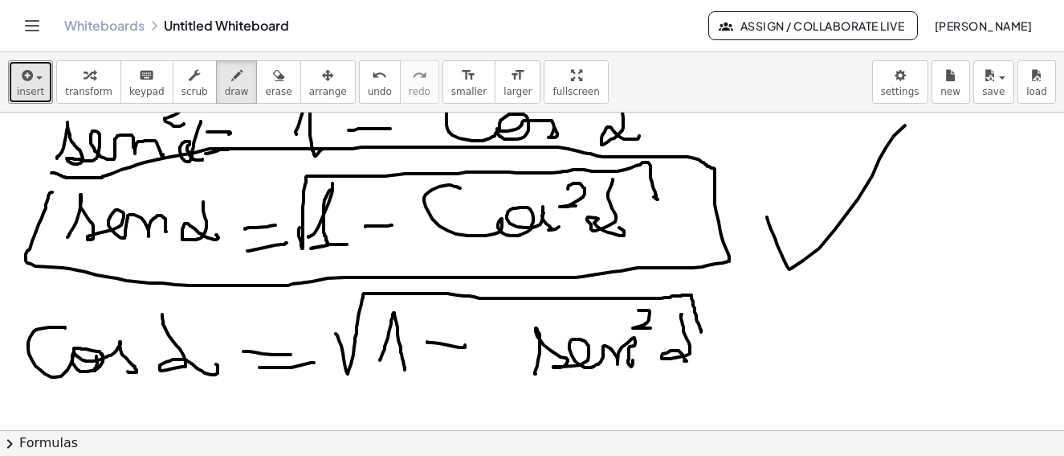
drag, startPoint x: 682, startPoint y: 314, endPoint x: 721, endPoint y: 360, distance: 60.4
click at [691, 359] on div at bounding box center [534, 78] width 1069 height 734
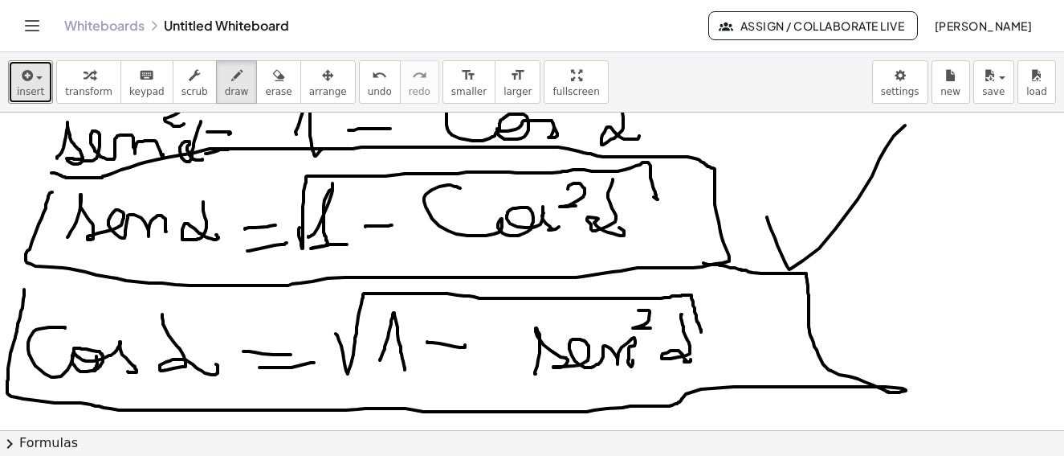
drag, startPoint x: 24, startPoint y: 289, endPoint x: 704, endPoint y: 263, distance: 680.2
click at [704, 263] on div at bounding box center [534, 78] width 1069 height 734
drag, startPoint x: 877, startPoint y: 287, endPoint x: 938, endPoint y: 243, distance: 74.2
click at [979, 214] on div at bounding box center [534, 78] width 1069 height 734
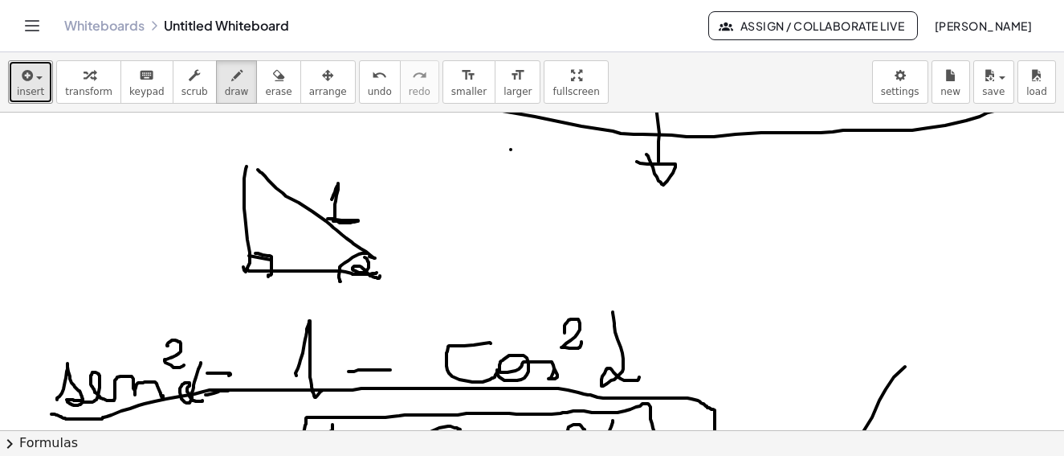
scroll to position [0, 0]
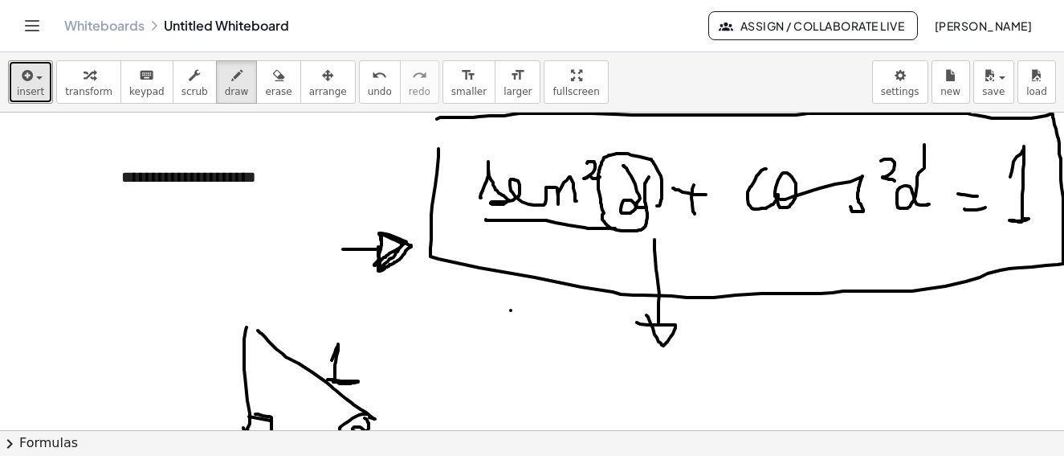
drag, startPoint x: 486, startPoint y: 219, endPoint x: 770, endPoint y: 226, distance: 284.5
drag, startPoint x: 733, startPoint y: 233, endPoint x: 913, endPoint y: 227, distance: 179.2
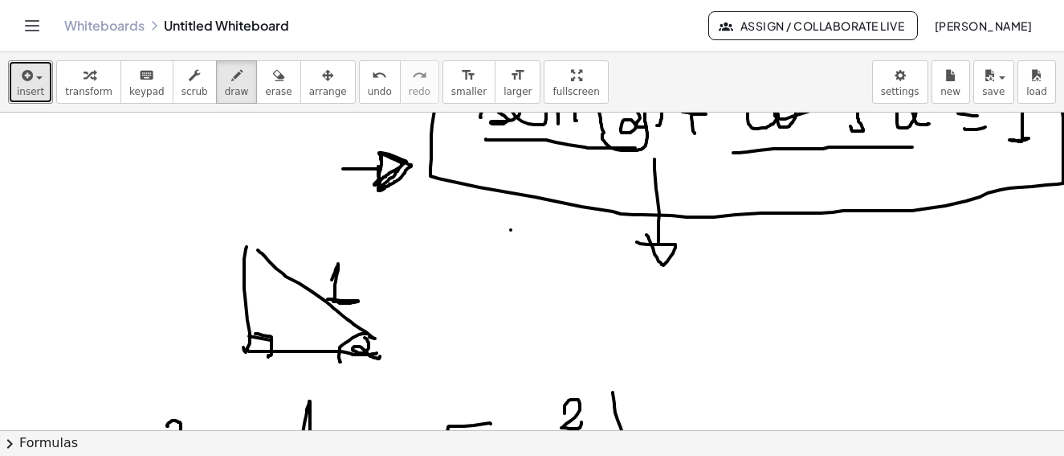
click at [261, 343] on div at bounding box center [534, 399] width 1069 height 734
click at [276, 259] on div at bounding box center [534, 399] width 1069 height 734
drag, startPoint x: 238, startPoint y: 276, endPoint x: 249, endPoint y: 277, distance: 11.3
click at [249, 277] on div at bounding box center [534, 399] width 1069 height 734
drag, startPoint x: 259, startPoint y: 268, endPoint x: 243, endPoint y: 270, distance: 16.9
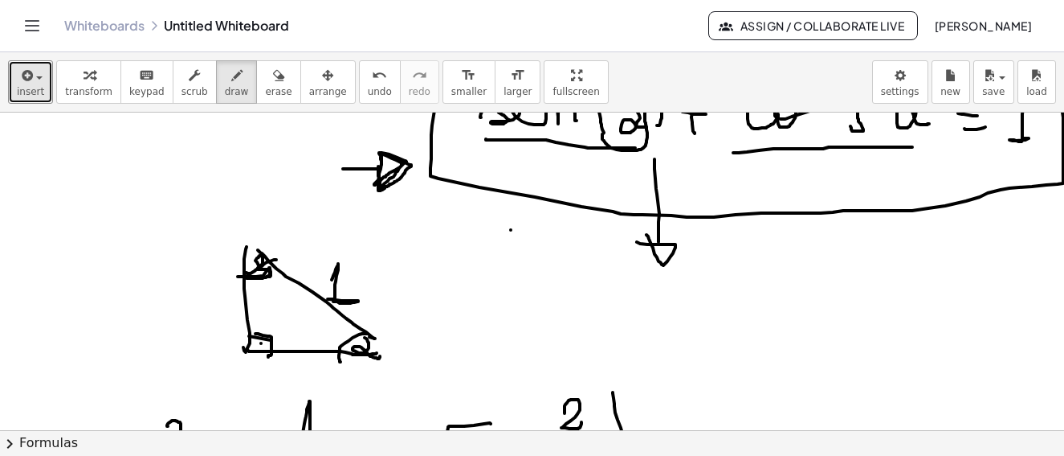
click at [239, 281] on div at bounding box center [534, 399] width 1069 height 734
drag, startPoint x: 253, startPoint y: 263, endPoint x: 227, endPoint y: 278, distance: 29.9
click at [214, 280] on div at bounding box center [534, 399] width 1069 height 734
drag, startPoint x: 375, startPoint y: 337, endPoint x: 379, endPoint y: 358, distance: 21.3
click at [379, 358] on div at bounding box center [534, 399] width 1069 height 734
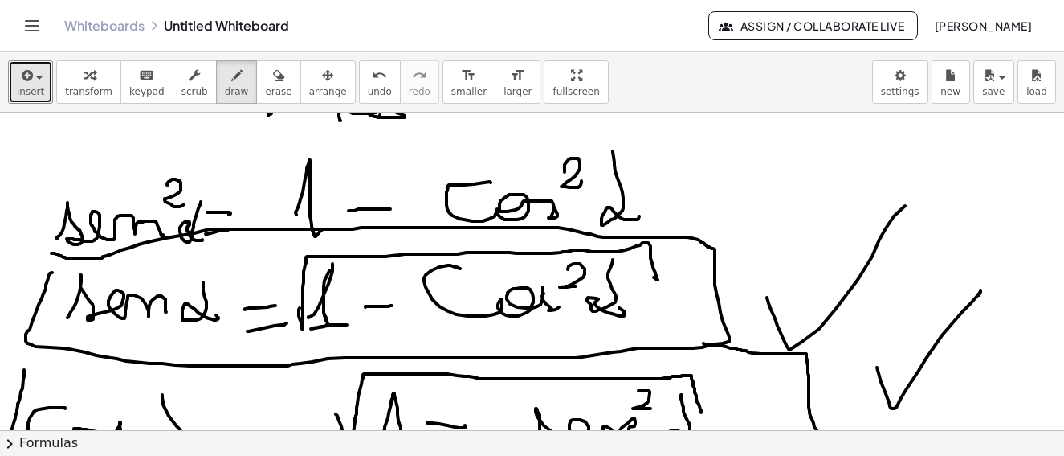
scroll to position [241, 0]
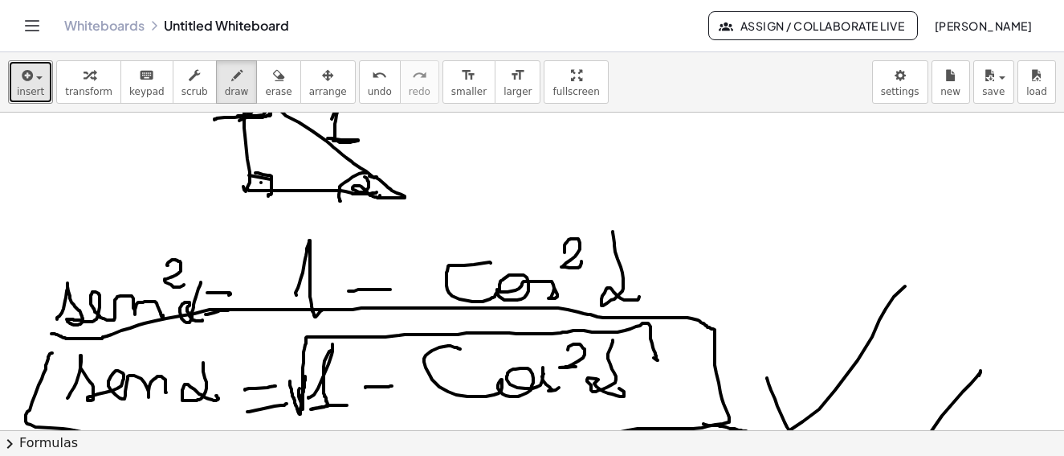
drag, startPoint x: 290, startPoint y: 382, endPoint x: 305, endPoint y: 362, distance: 25.9
click at [305, 375] on div at bounding box center [534, 238] width 1069 height 734
drag, startPoint x: 813, startPoint y: 223, endPoint x: 765, endPoint y: 284, distance: 78.4
click at [765, 284] on div at bounding box center [534, 238] width 1069 height 734
drag, startPoint x: 834, startPoint y: 243, endPoint x: 874, endPoint y: 223, distance: 44.9
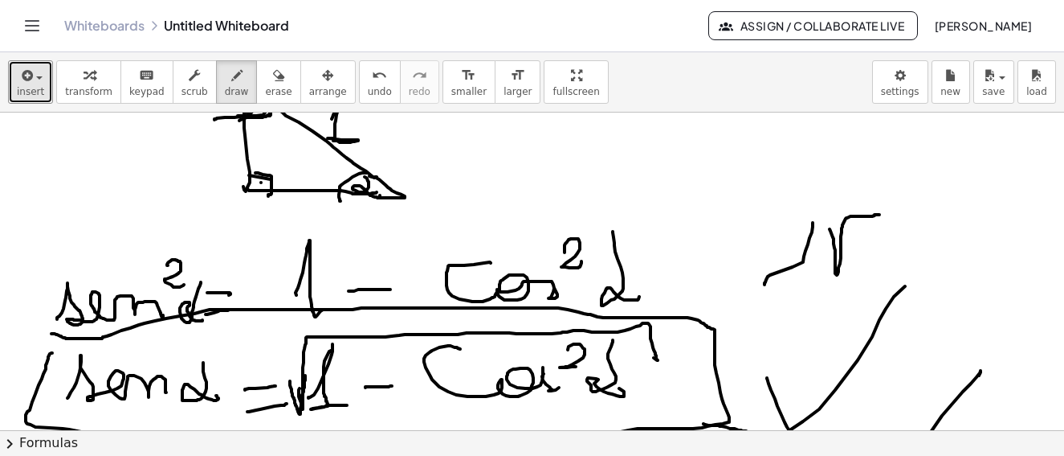
click at [886, 214] on div at bounding box center [534, 238] width 1069 height 734
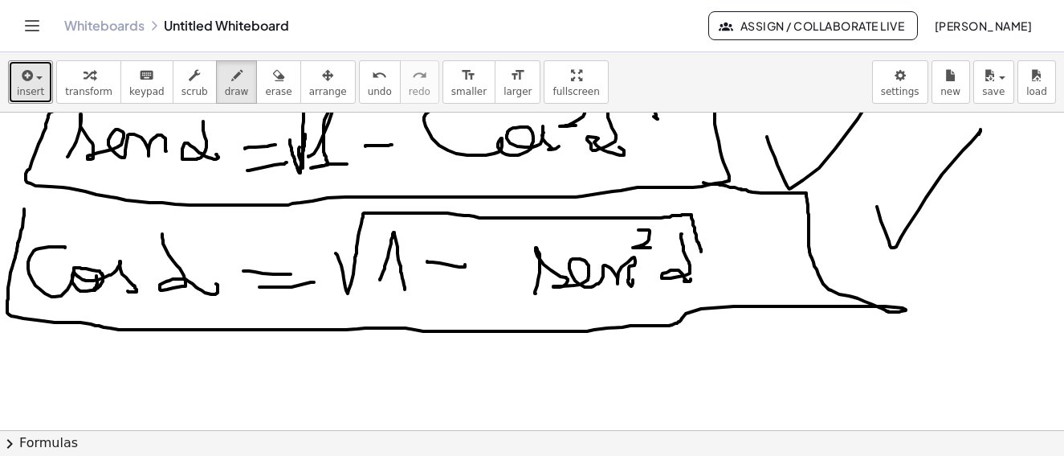
scroll to position [562, 0]
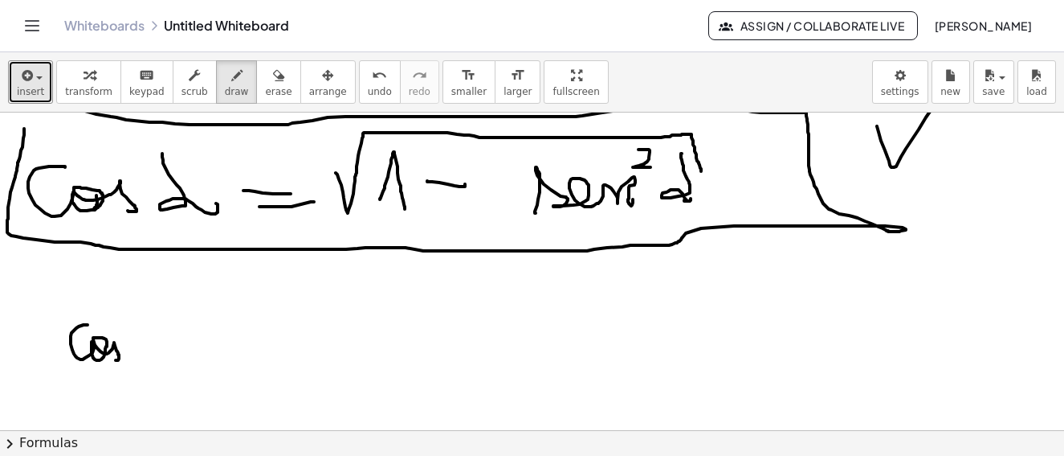
drag, startPoint x: 87, startPoint y: 325, endPoint x: 135, endPoint y: 325, distance: 48.2
click at [116, 358] on div at bounding box center [534, 26] width 1069 height 952
drag, startPoint x: 127, startPoint y: 323, endPoint x: 153, endPoint y: 328, distance: 26.9
click at [147, 332] on div at bounding box center [534, 26] width 1069 height 952
drag, startPoint x: 175, startPoint y: 317, endPoint x: 186, endPoint y: 351, distance: 36.3
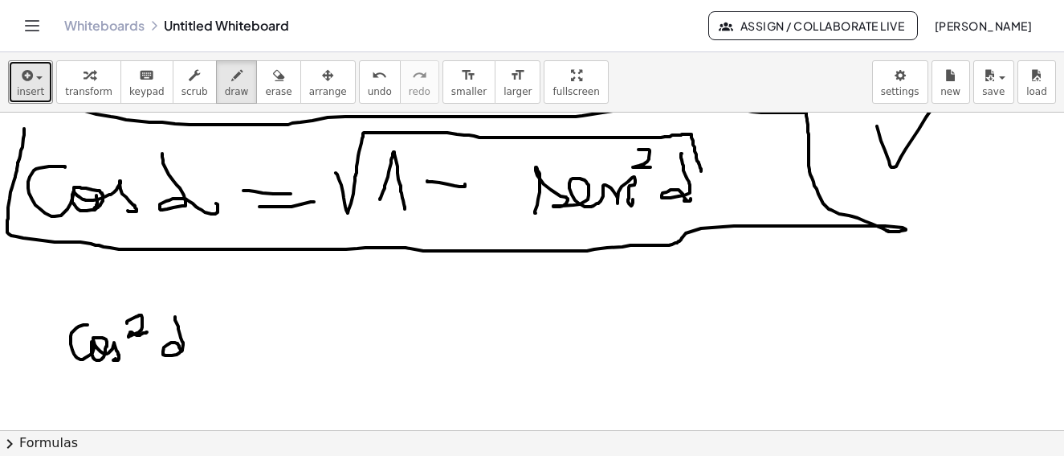
click at [186, 351] on div at bounding box center [534, 26] width 1069 height 952
drag, startPoint x: 219, startPoint y: 345, endPoint x: 225, endPoint y: 353, distance: 10.5
click at [238, 343] on div at bounding box center [534, 26] width 1069 height 952
drag, startPoint x: 223, startPoint y: 354, endPoint x: 238, endPoint y: 352, distance: 14.7
click at [238, 352] on div at bounding box center [534, 26] width 1069 height 952
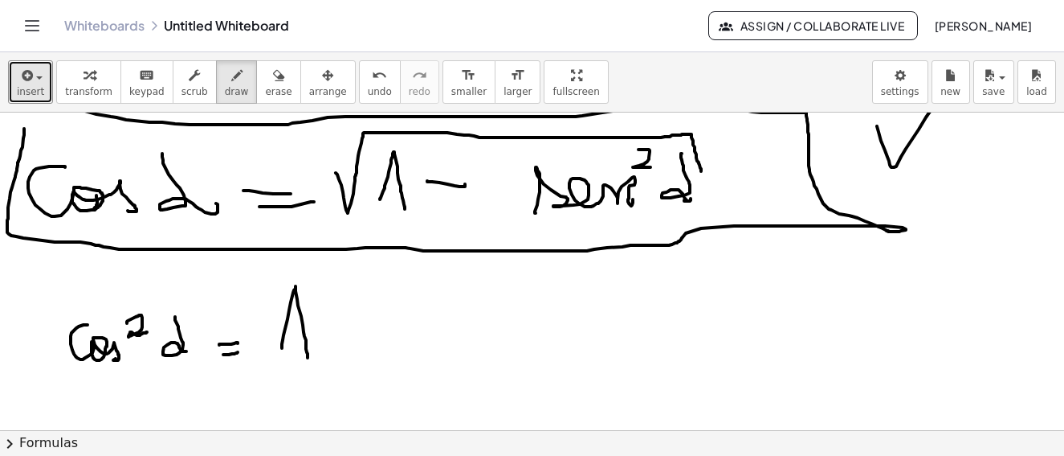
drag, startPoint x: 282, startPoint y: 348, endPoint x: 326, endPoint y: 332, distance: 47.0
click at [308, 356] on div at bounding box center [534, 26] width 1069 height 952
drag, startPoint x: 326, startPoint y: 330, endPoint x: 361, endPoint y: 329, distance: 34.6
click at [361, 329] on div at bounding box center [534, 26] width 1069 height 952
drag, startPoint x: 389, startPoint y: 344, endPoint x: 522, endPoint y: 315, distance: 136.5
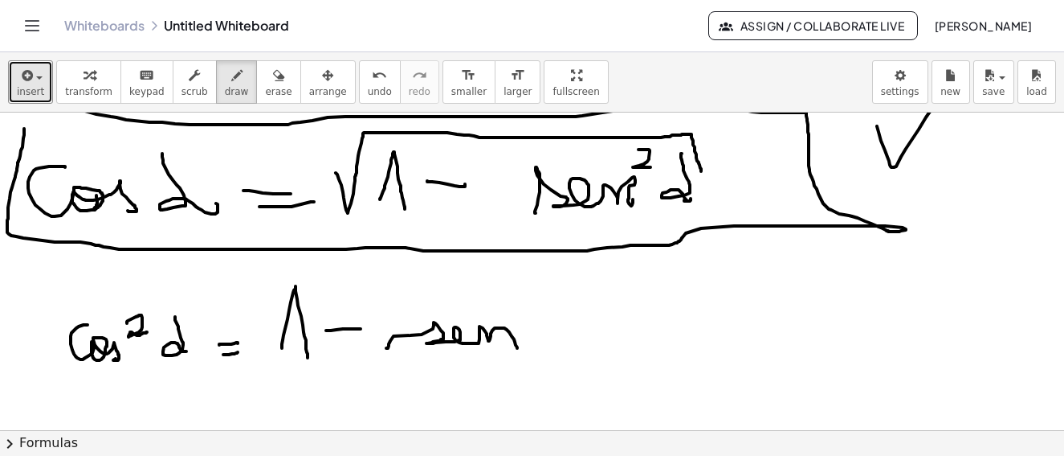
click at [521, 341] on div at bounding box center [534, 26] width 1069 height 952
drag, startPoint x: 533, startPoint y: 292, endPoint x: 550, endPoint y: 311, distance: 25.0
click at [550, 311] on div at bounding box center [534, 26] width 1069 height 952
drag, startPoint x: 566, startPoint y: 293, endPoint x: 549, endPoint y: 317, distance: 29.2
click at [590, 325] on div at bounding box center [534, 26] width 1069 height 952
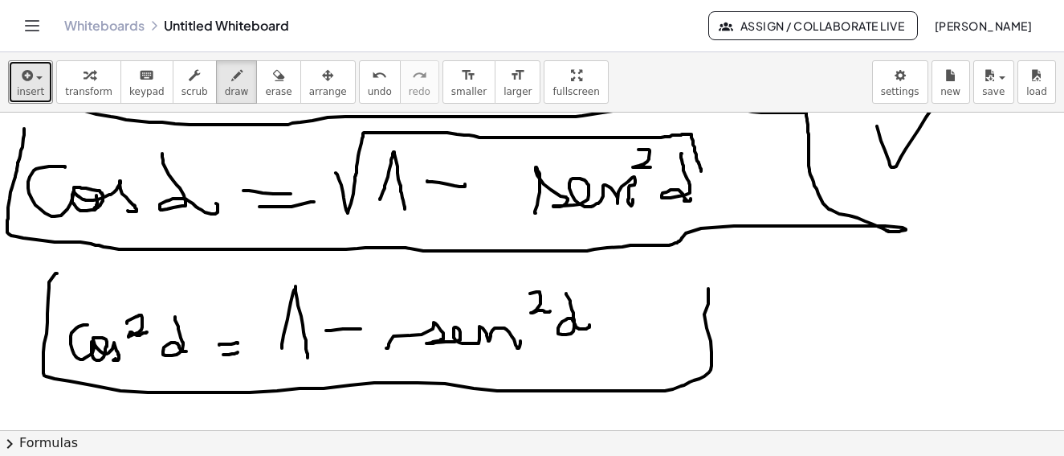
drag, startPoint x: 47, startPoint y: 313, endPoint x: 714, endPoint y: 278, distance: 667.7
click at [709, 252] on div at bounding box center [534, 26] width 1069 height 952
drag, startPoint x: 723, startPoint y: 307, endPoint x: 751, endPoint y: 236, distance: 76.1
click at [751, 236] on div at bounding box center [534, 26] width 1069 height 952
drag, startPoint x: 746, startPoint y: 247, endPoint x: 639, endPoint y: 224, distance: 109.4
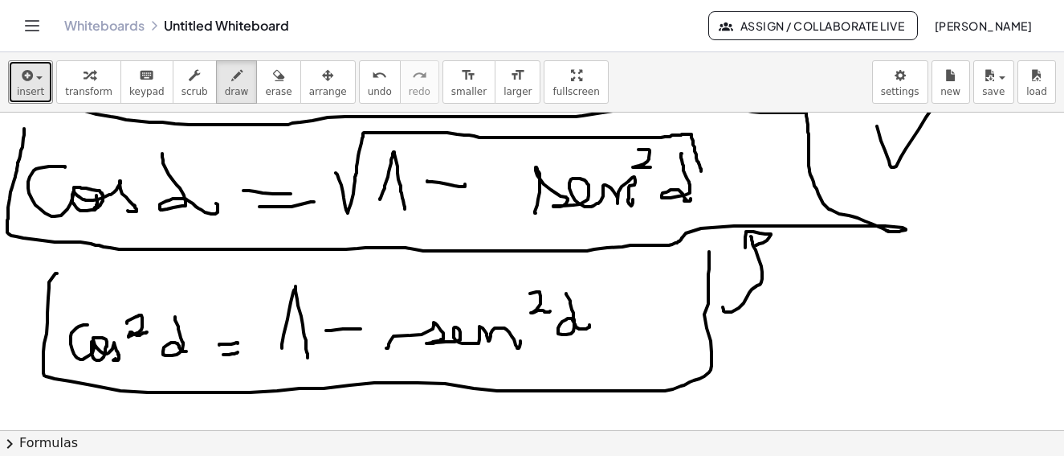
click at [754, 246] on div at bounding box center [534, 26] width 1069 height 952
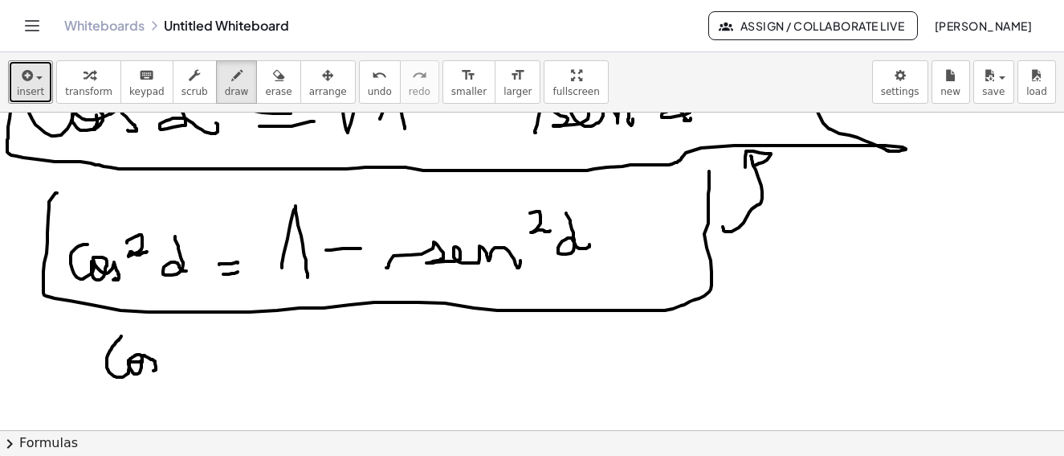
drag, startPoint x: 116, startPoint y: 342, endPoint x: 174, endPoint y: 349, distance: 59.1
click at [157, 370] on div at bounding box center [534, 104] width 1069 height 1269
drag, startPoint x: 176, startPoint y: 335, endPoint x: 193, endPoint y: 371, distance: 39.9
click at [193, 371] on div at bounding box center [534, 104] width 1069 height 1269
drag, startPoint x: 206, startPoint y: 362, endPoint x: 214, endPoint y: 365, distance: 9.2
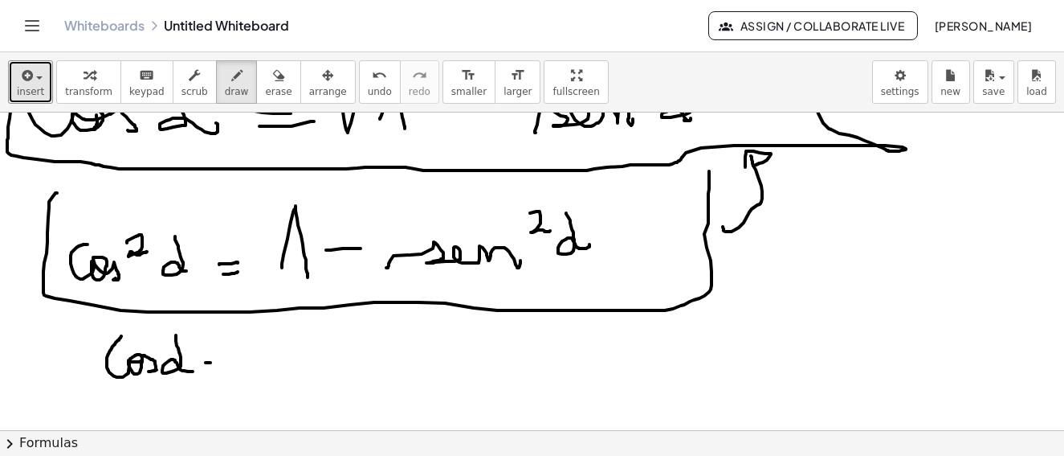
click at [219, 362] on div at bounding box center [534, 104] width 1069 height 1269
drag, startPoint x: 206, startPoint y: 373, endPoint x: 222, endPoint y: 387, distance: 21.6
click at [217, 372] on div at bounding box center [534, 104] width 1069 height 1269
drag, startPoint x: 264, startPoint y: 366, endPoint x: 284, endPoint y: 371, distance: 20.1
click at [288, 375] on div at bounding box center [534, 104] width 1069 height 1269
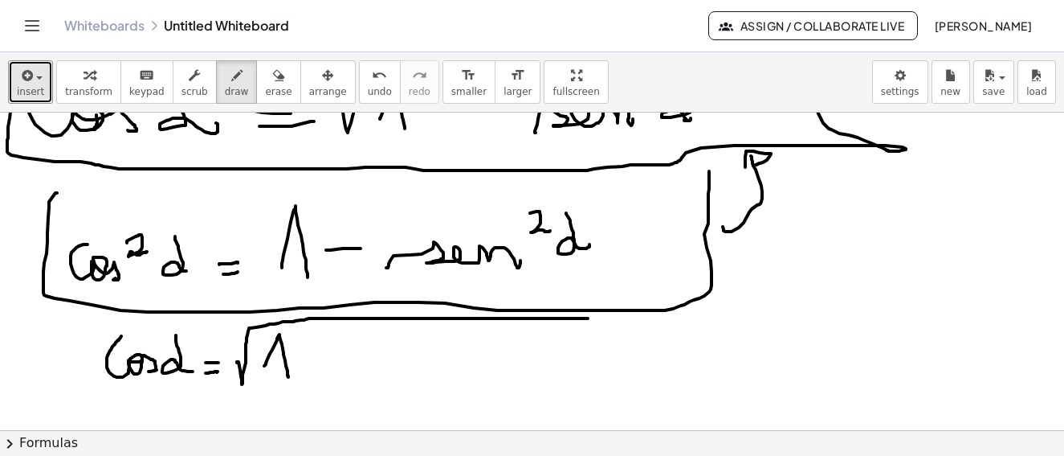
drag, startPoint x: 237, startPoint y: 362, endPoint x: 588, endPoint y: 318, distance: 353.8
click at [588, 318] on div at bounding box center [534, 104] width 1069 height 1269
drag, startPoint x: 302, startPoint y: 362, endPoint x: 336, endPoint y: 357, distance: 34.1
click at [336, 357] on div at bounding box center [534, 104] width 1069 height 1269
drag, startPoint x: 379, startPoint y: 362, endPoint x: 466, endPoint y: 345, distance: 88.4
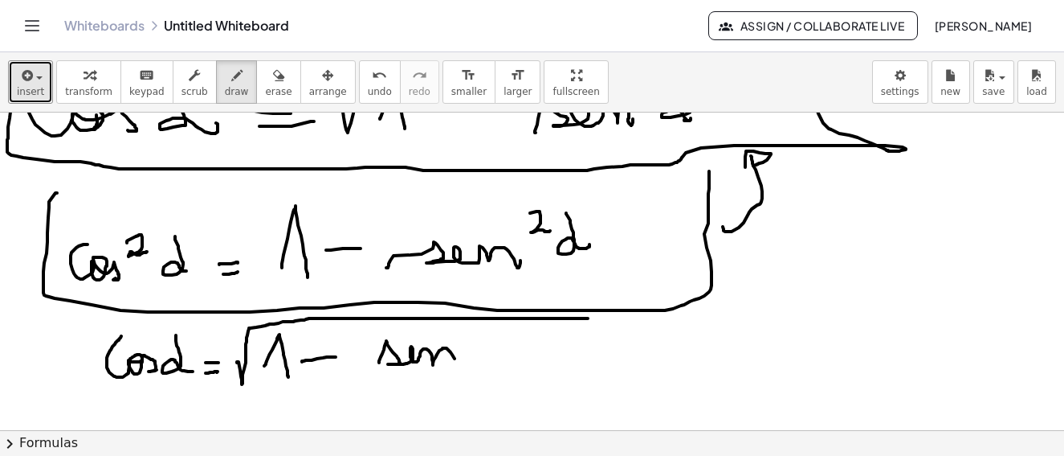
click at [460, 362] on div at bounding box center [534, 104] width 1069 height 1269
drag, startPoint x: 476, startPoint y: 327, endPoint x: 492, endPoint y: 345, distance: 23.4
click at [492, 345] on div at bounding box center [534, 104] width 1069 height 1269
drag, startPoint x: 525, startPoint y: 328, endPoint x: 98, endPoint y: 369, distance: 429.3
click at [541, 370] on div at bounding box center [534, 104] width 1069 height 1269
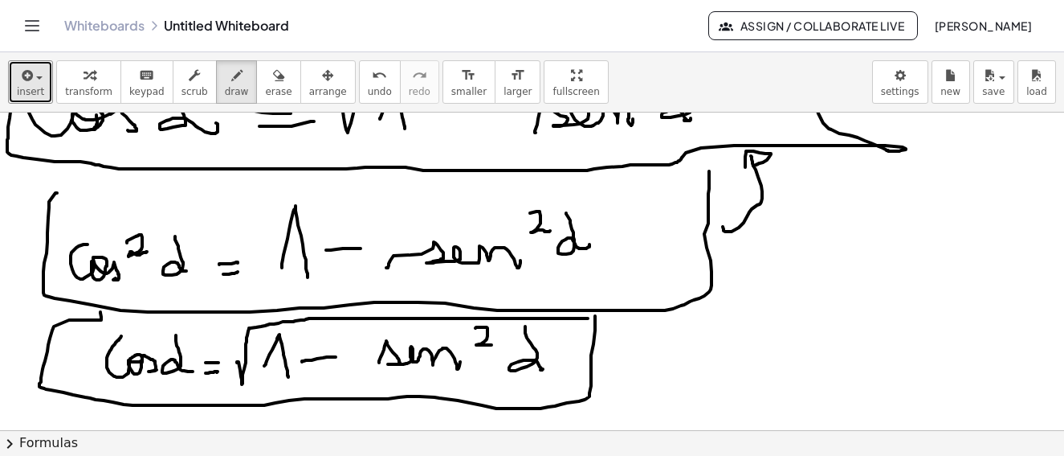
drag, startPoint x: 101, startPoint y: 317, endPoint x: 590, endPoint y: 338, distance: 489.7
click at [595, 318] on div at bounding box center [534, 104] width 1069 height 1269
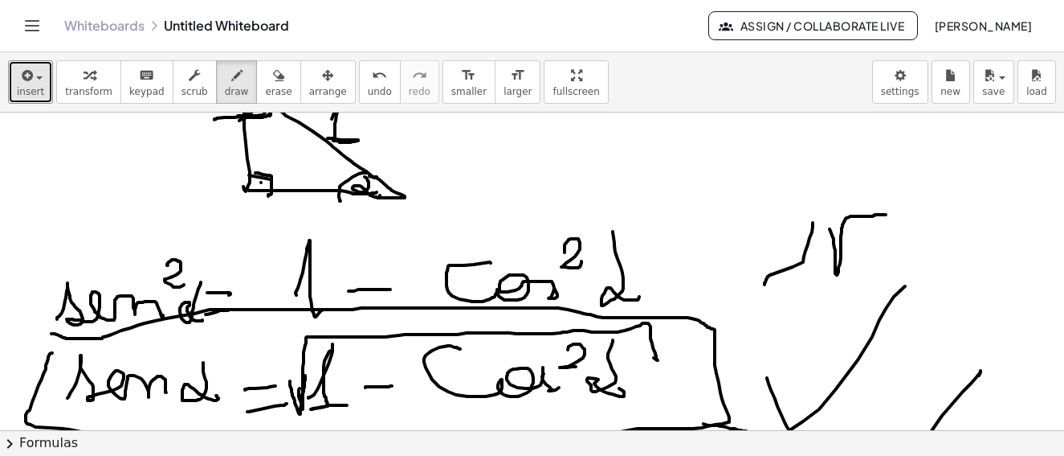
scroll to position [0, 0]
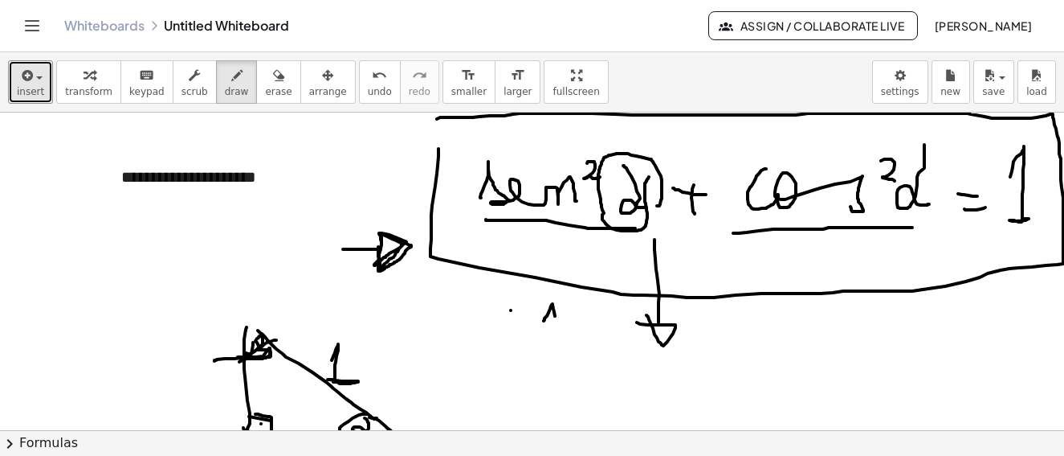
drag, startPoint x: 545, startPoint y: 318, endPoint x: 559, endPoint y: 316, distance: 14.7
drag, startPoint x: 545, startPoint y: 306, endPoint x: 564, endPoint y: 300, distance: 19.3
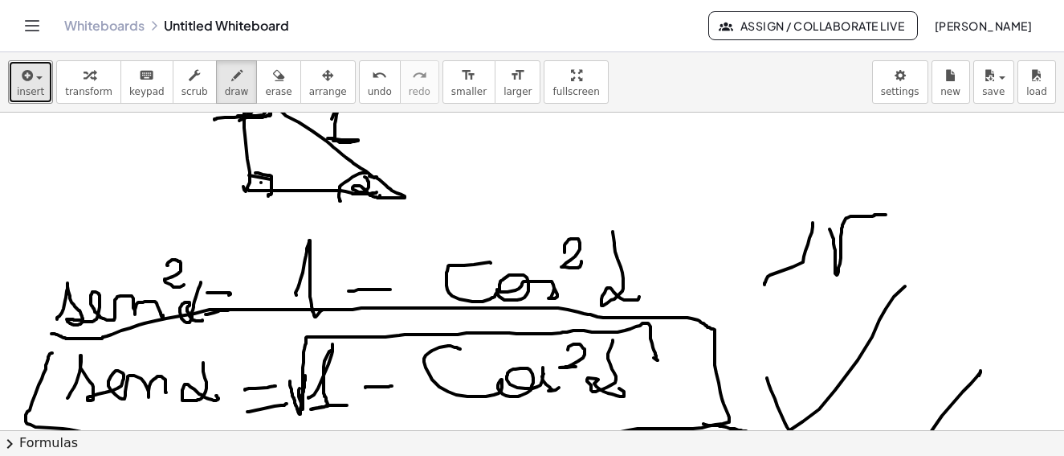
scroll to position [321, 0]
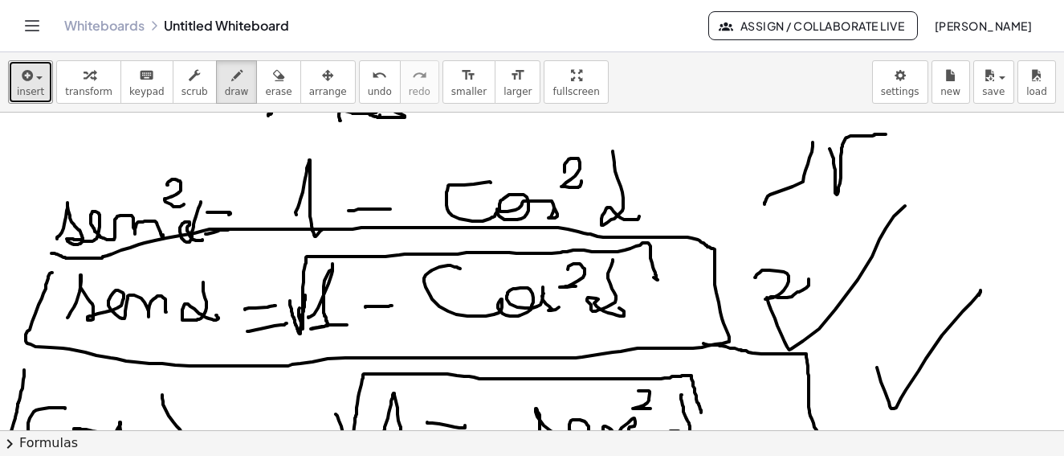
drag, startPoint x: 755, startPoint y: 277, endPoint x: 791, endPoint y: 279, distance: 36.2
click at [799, 280] on div at bounding box center [534, 425] width 1069 height 1269
drag, startPoint x: 755, startPoint y: 274, endPoint x: 822, endPoint y: 258, distance: 68.6
click at [745, 265] on div at bounding box center [534, 425] width 1069 height 1269
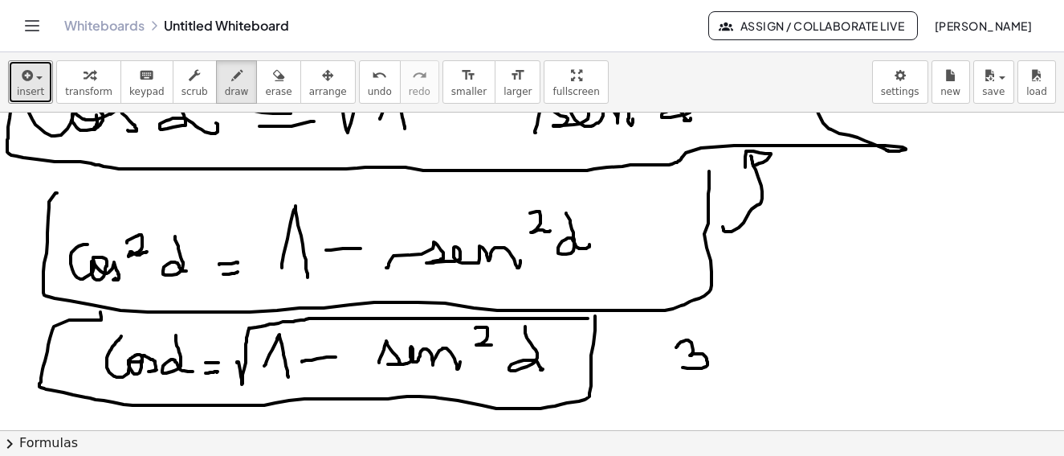
drag, startPoint x: 677, startPoint y: 346, endPoint x: 709, endPoint y: 350, distance: 32.4
click at [684, 365] on div at bounding box center [534, 104] width 1069 height 1269
click at [709, 337] on div at bounding box center [534, 104] width 1069 height 1269
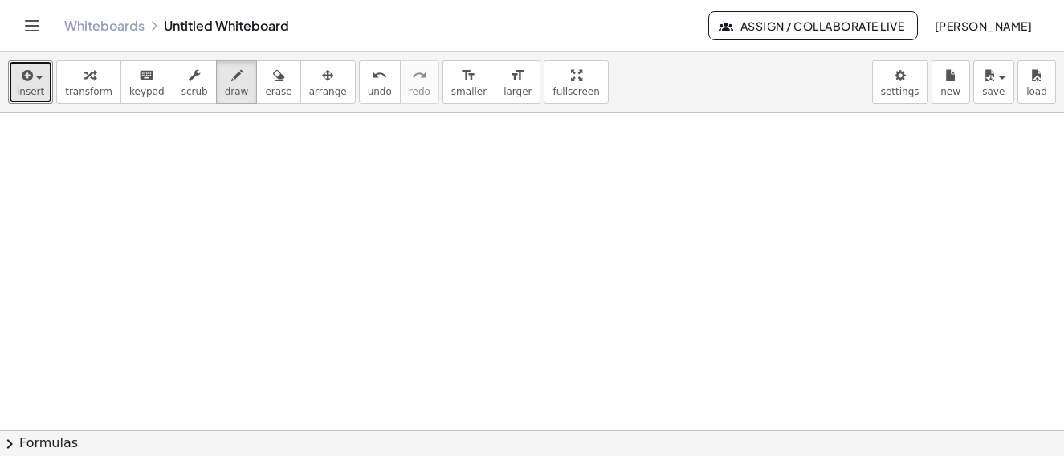
scroll to position [884, 0]
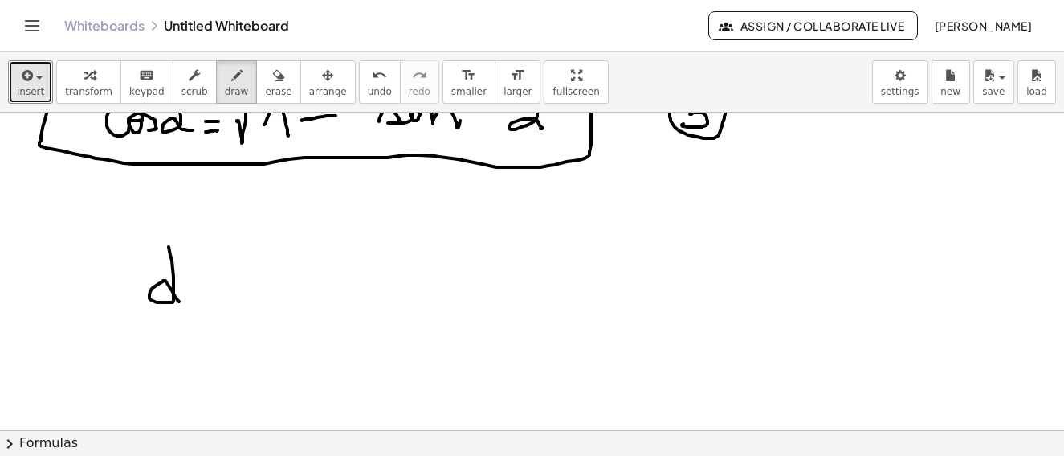
drag, startPoint x: 169, startPoint y: 247, endPoint x: 216, endPoint y: 291, distance: 64.8
click at [191, 298] on div at bounding box center [534, 22] width 1069 height 1587
click at [234, 284] on div at bounding box center [534, 22] width 1069 height 1587
drag, startPoint x: 223, startPoint y: 296, endPoint x: 248, endPoint y: 290, distance: 25.7
click at [243, 296] on div at bounding box center [534, 22] width 1069 height 1587
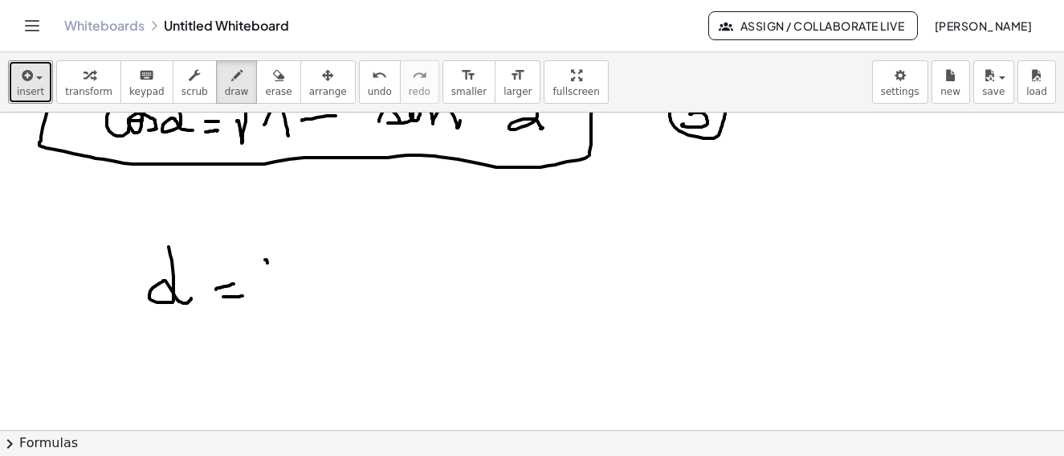
drag, startPoint x: 268, startPoint y: 263, endPoint x: 283, endPoint y: 273, distance: 18.5
click at [272, 285] on div at bounding box center [534, 22] width 1069 height 1587
drag, startPoint x: 281, startPoint y: 252, endPoint x: 262, endPoint y: 269, distance: 25.6
click at [283, 296] on div at bounding box center [534, 22] width 1069 height 1587
drag, startPoint x: 250, startPoint y: 251, endPoint x: 304, endPoint y: 251, distance: 54.6
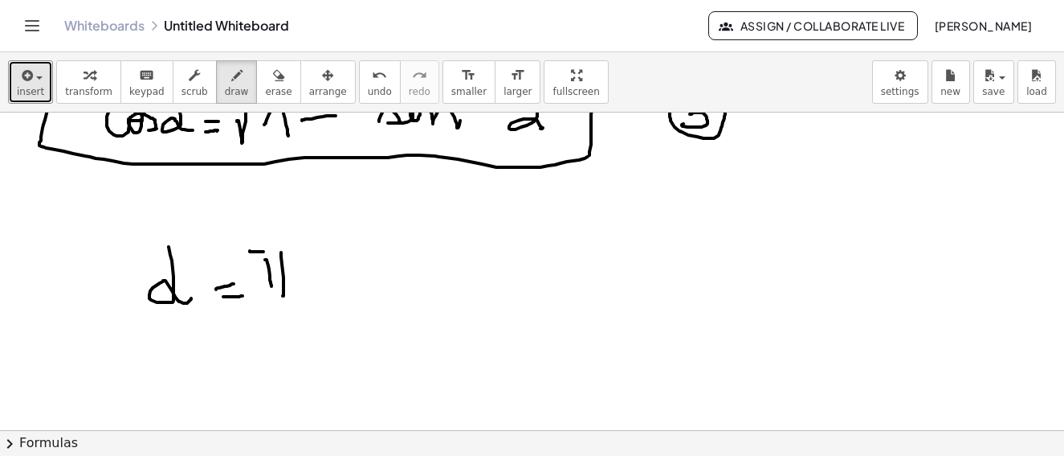
click at [304, 251] on div at bounding box center [534, 22] width 1069 height 1587
drag, startPoint x: 260, startPoint y: 301, endPoint x: 271, endPoint y: 318, distance: 19.8
click at [303, 304] on div at bounding box center [534, 22] width 1069 height 1587
drag, startPoint x: 269, startPoint y: 313, endPoint x: 289, endPoint y: 347, distance: 39.3
click at [289, 347] on div at bounding box center [534, 22] width 1069 height 1587
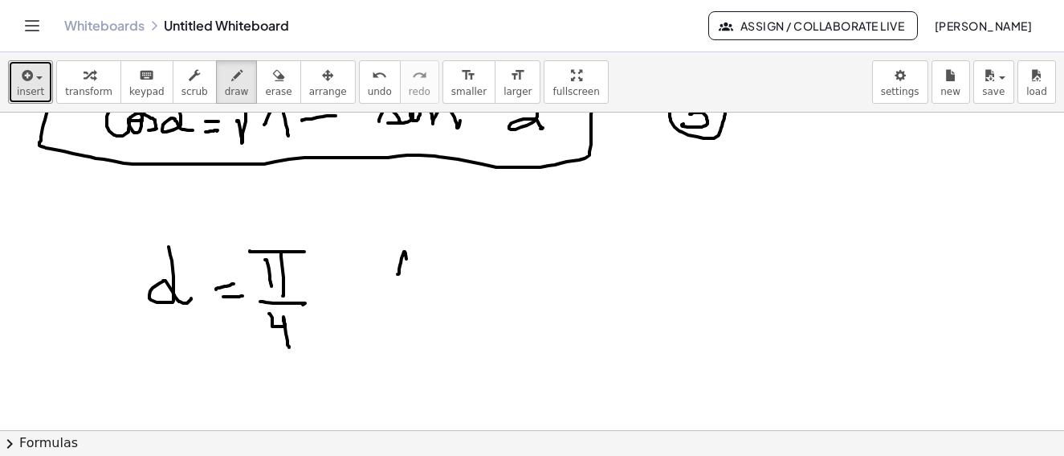
drag, startPoint x: 398, startPoint y: 274, endPoint x: 425, endPoint y: 271, distance: 26.7
click at [412, 286] on div at bounding box center [534, 22] width 1069 height 1587
drag, startPoint x: 425, startPoint y: 266, endPoint x: 459, endPoint y: 263, distance: 33.9
click at [435, 265] on div at bounding box center [534, 22] width 1069 height 1587
drag, startPoint x: 462, startPoint y: 253, endPoint x: 456, endPoint y: 291, distance: 38.3
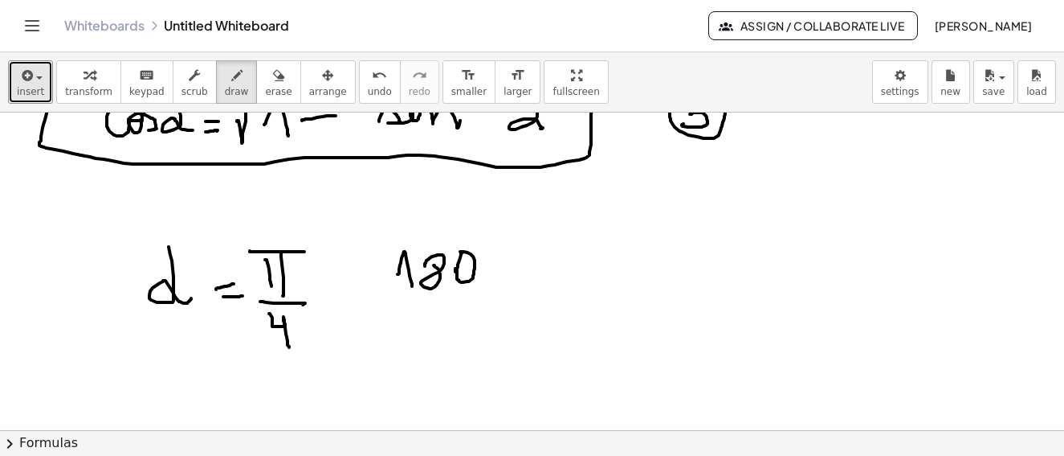
click at [459, 261] on div at bounding box center [534, 22] width 1069 height 1587
drag, startPoint x: 446, startPoint y: 296, endPoint x: 444, endPoint y: 311, distance: 15.3
click at [467, 297] on div at bounding box center [534, 22] width 1069 height 1587
drag, startPoint x: 435, startPoint y: 324, endPoint x: 475, endPoint y: 305, distance: 43.5
click at [455, 326] on div at bounding box center [534, 22] width 1069 height 1587
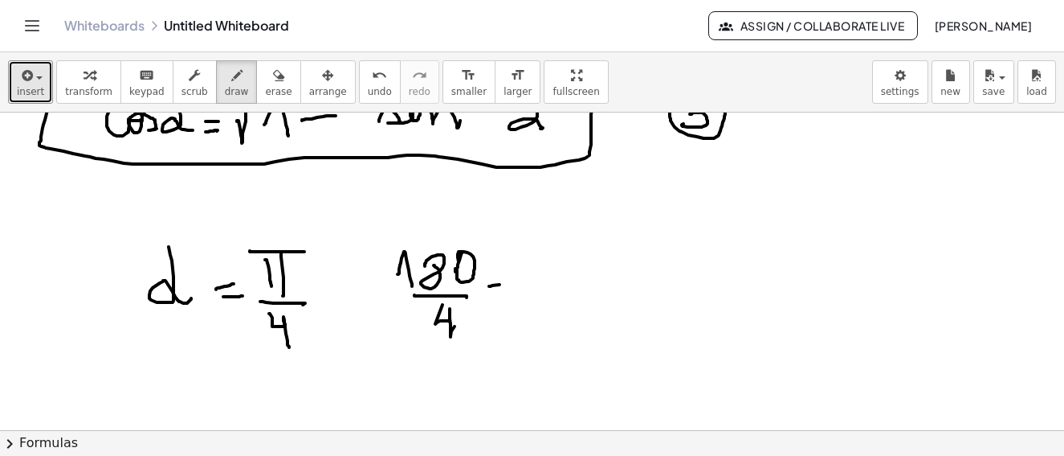
drag, startPoint x: 490, startPoint y: 286, endPoint x: 495, endPoint y: 293, distance: 8.7
click at [503, 284] on div at bounding box center [534, 22] width 1069 height 1587
drag, startPoint x: 505, startPoint y: 296, endPoint x: 509, endPoint y: 285, distance: 11.7
click at [509, 293] on div at bounding box center [534, 22] width 1069 height 1587
drag, startPoint x: 501, startPoint y: 275, endPoint x: 507, endPoint y: 312, distance: 37.4
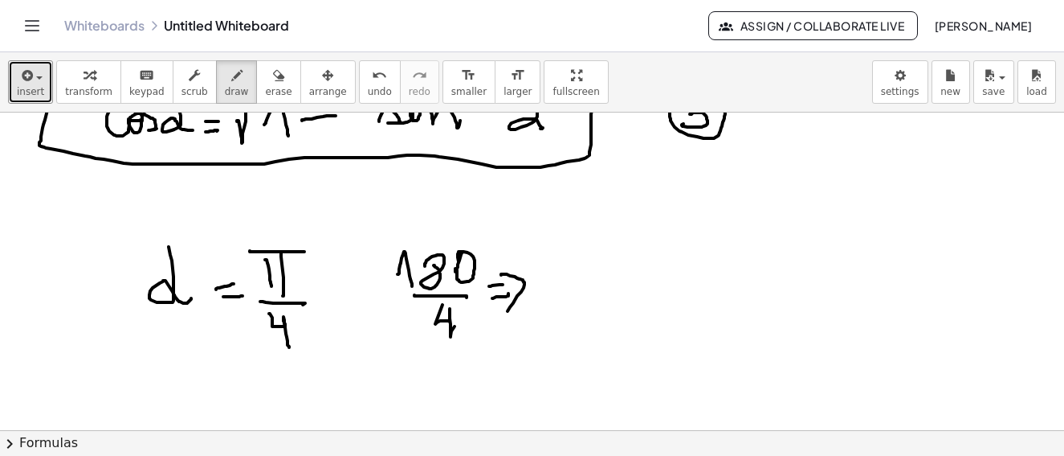
click at [507, 312] on div at bounding box center [534, 22] width 1069 height 1587
drag, startPoint x: 313, startPoint y: 219, endPoint x: 428, endPoint y: 237, distance: 117.0
click at [313, 355] on div at bounding box center [534, 22] width 1069 height 1587
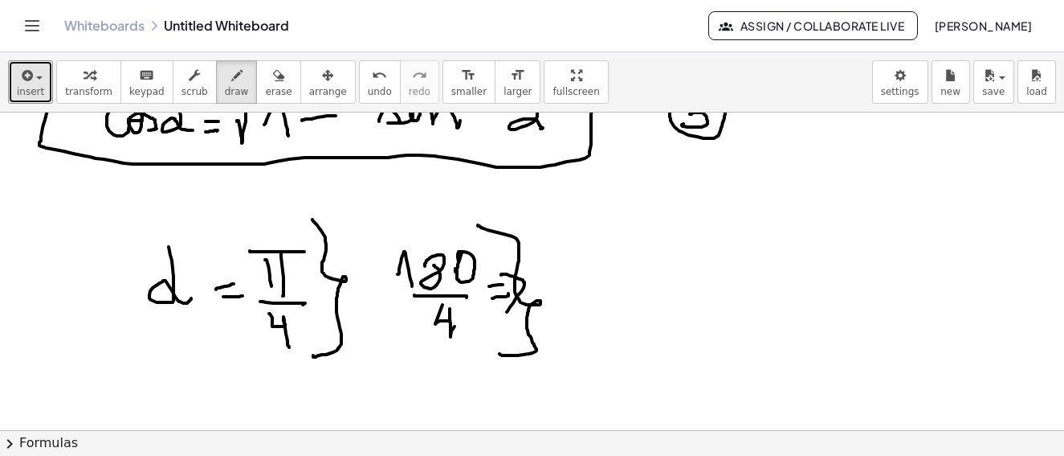
drag, startPoint x: 478, startPoint y: 225, endPoint x: 500, endPoint y: 353, distance: 130.4
click at [500, 353] on div at bounding box center [534, 22] width 1069 height 1587
drag, startPoint x: 811, startPoint y: 182, endPoint x: 815, endPoint y: 206, distance: 24.6
click at [815, 206] on div at bounding box center [534, 22] width 1069 height 1587
drag, startPoint x: 821, startPoint y: 180, endPoint x: 819, endPoint y: 195, distance: 15.5
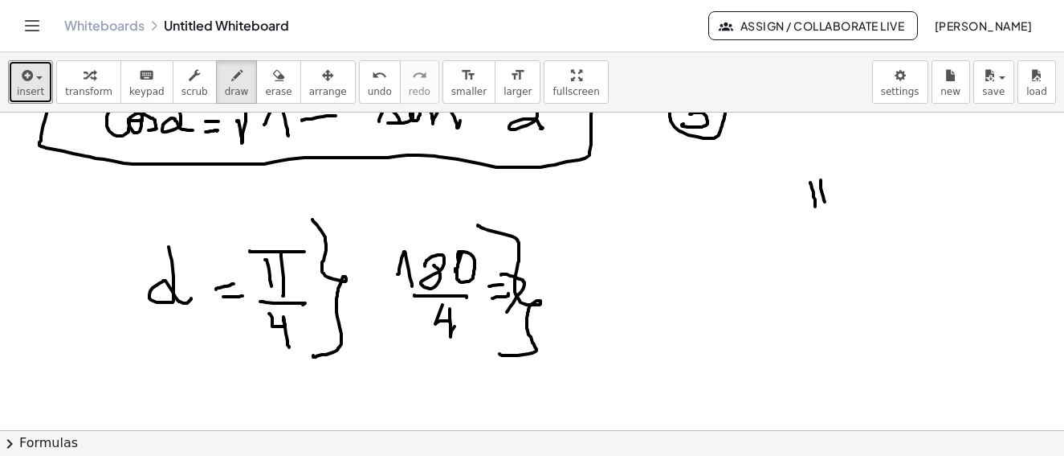
click at [827, 206] on div at bounding box center [534, 22] width 1069 height 1587
drag, startPoint x: 788, startPoint y: 185, endPoint x: 831, endPoint y: 175, distance: 43.7
click at [831, 175] on div at bounding box center [534, 22] width 1069 height 1587
click at [860, 192] on div at bounding box center [534, 22] width 1069 height 1587
drag, startPoint x: 851, startPoint y: 202, endPoint x: 863, endPoint y: 202, distance: 12.1
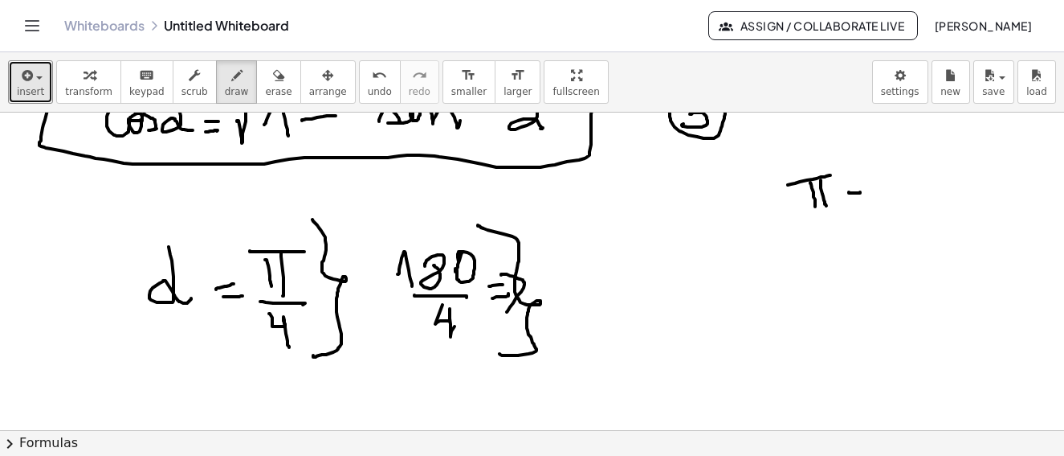
click at [863, 202] on div at bounding box center [534, 22] width 1069 height 1587
drag, startPoint x: 876, startPoint y: 188, endPoint x: 889, endPoint y: 185, distance: 13.2
click at [880, 201] on div at bounding box center [534, 22] width 1069 height 1587
drag, startPoint x: 890, startPoint y: 184, endPoint x: 924, endPoint y: 186, distance: 33.8
click at [900, 185] on div at bounding box center [534, 22] width 1069 height 1587
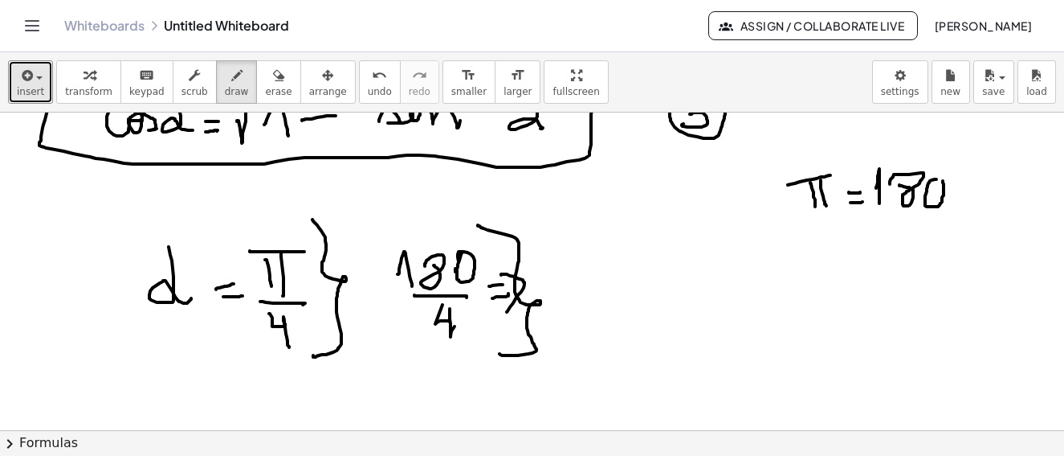
drag, startPoint x: 937, startPoint y: 179, endPoint x: 962, endPoint y: 174, distance: 26.3
click at [945, 181] on div at bounding box center [534, 22] width 1069 height 1587
click at [960, 164] on div at bounding box center [534, 22] width 1069 height 1587
drag, startPoint x: 790, startPoint y: 240, endPoint x: 831, endPoint y: 238, distance: 41.0
click at [815, 256] on div at bounding box center [534, 22] width 1069 height 1587
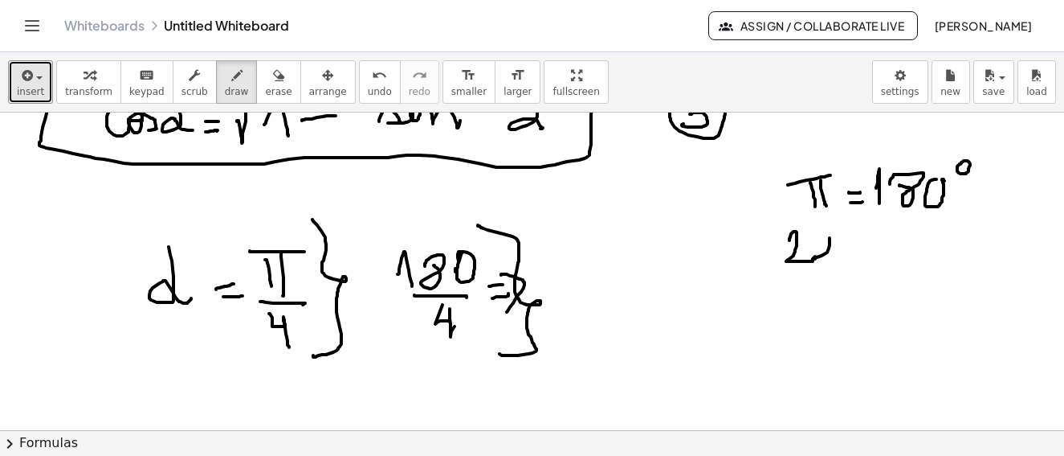
drag, startPoint x: 817, startPoint y: 257, endPoint x: 828, endPoint y: 242, distance: 19.0
click at [815, 255] on div at bounding box center [534, 22] width 1069 height 1587
click at [834, 257] on div at bounding box center [534, 22] width 1069 height 1587
drag, startPoint x: 813, startPoint y: 230, endPoint x: 840, endPoint y: 231, distance: 27.3
click at [840, 231] on div at bounding box center [534, 22] width 1069 height 1587
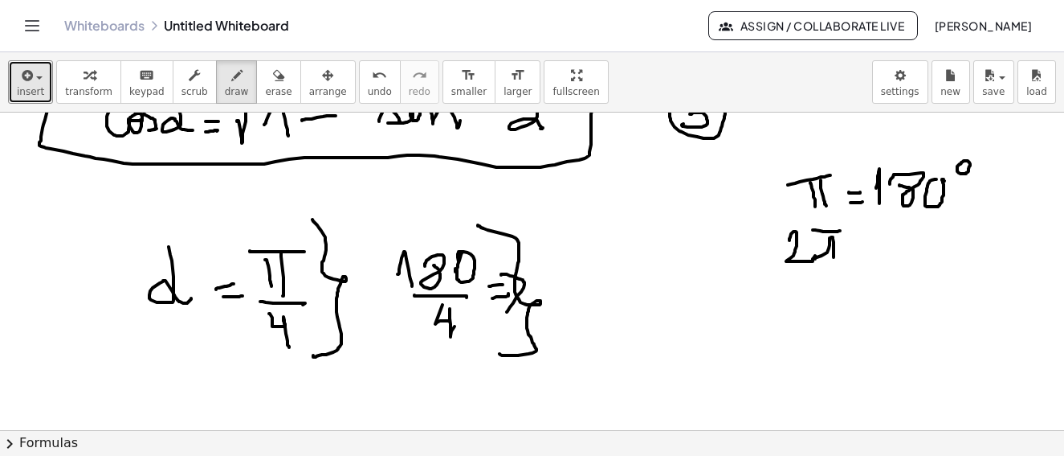
drag, startPoint x: 847, startPoint y: 243, endPoint x: 869, endPoint y: 243, distance: 22.5
click at [869, 243] on div at bounding box center [534, 22] width 1069 height 1587
drag, startPoint x: 845, startPoint y: 256, endPoint x: 869, endPoint y: 252, distance: 24.4
click at [868, 255] on div at bounding box center [534, 22] width 1069 height 1587
drag, startPoint x: 883, startPoint y: 244, endPoint x: 933, endPoint y: 247, distance: 49.9
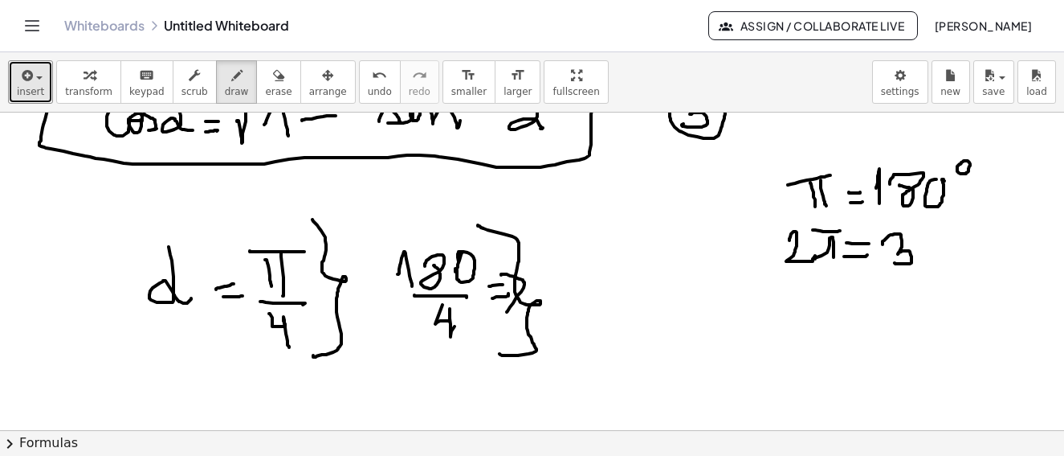
click at [901, 259] on div at bounding box center [534, 22] width 1069 height 1587
drag, startPoint x: 935, startPoint y: 236, endPoint x: 973, endPoint y: 233, distance: 37.9
click at [948, 255] on div at bounding box center [534, 22] width 1069 height 1587
drag, startPoint x: 958, startPoint y: 250, endPoint x: 989, endPoint y: 219, distance: 43.7
click at [959, 235] on div at bounding box center [534, 22] width 1069 height 1587
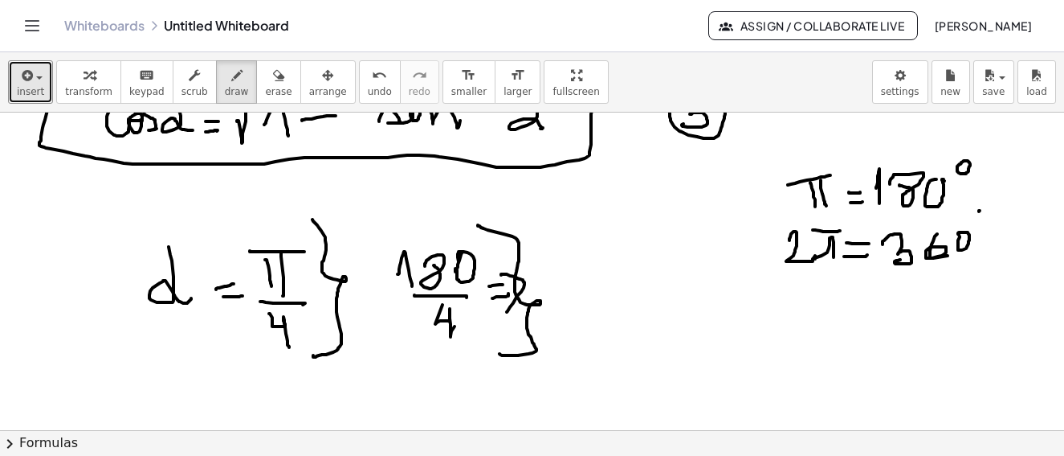
drag, startPoint x: 979, startPoint y: 211, endPoint x: 966, endPoint y: 233, distance: 25.2
click at [980, 214] on div at bounding box center [534, 22] width 1069 height 1587
drag, startPoint x: 966, startPoint y: 233, endPoint x: 936, endPoint y: 244, distance: 32.5
click at [966, 235] on div at bounding box center [534, 22] width 1069 height 1587
drag, startPoint x: 491, startPoint y: 243, endPoint x: 493, endPoint y: 261, distance: 17.8
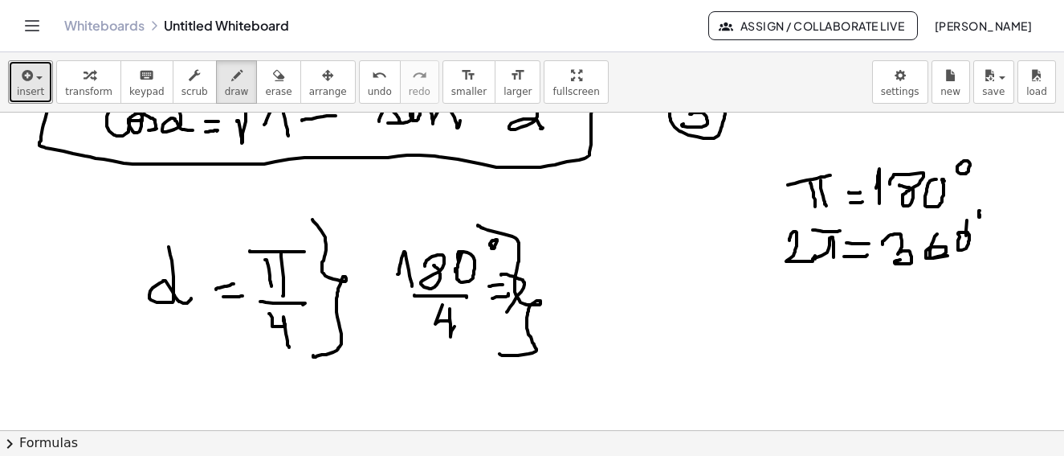
click at [490, 247] on div at bounding box center [534, 22] width 1069 height 1587
drag, startPoint x: 584, startPoint y: 250, endPoint x: 596, endPoint y: 280, distance: 32.1
click at [596, 280] on div at bounding box center [534, 22] width 1069 height 1587
drag, startPoint x: 631, startPoint y: 245, endPoint x: 613, endPoint y: 259, distance: 23.5
click at [614, 265] on div at bounding box center [534, 22] width 1069 height 1587
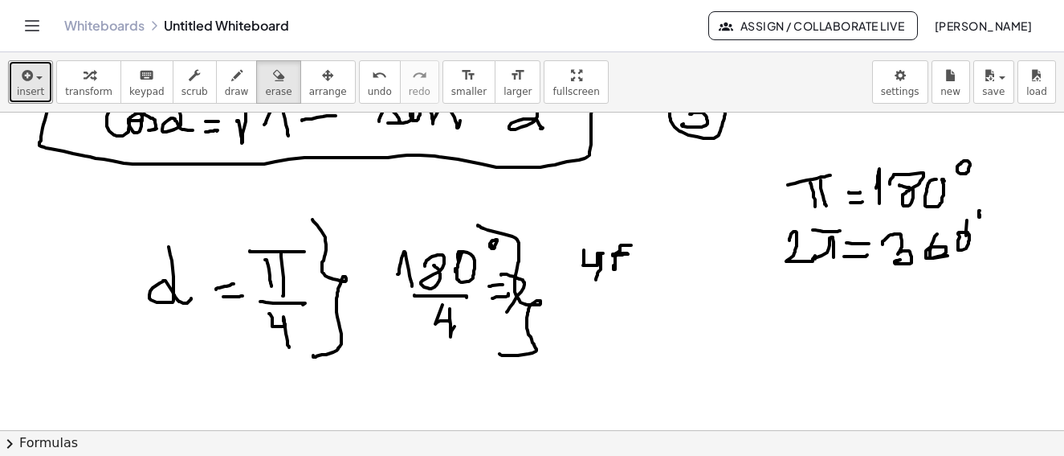
drag, startPoint x: 259, startPoint y: 74, endPoint x: 592, endPoint y: 240, distance: 371.8
click at [273, 74] on icon "button" at bounding box center [278, 75] width 11 height 19
click at [610, 267] on div at bounding box center [534, 22] width 1069 height 1587
click at [584, 254] on div at bounding box center [534, 22] width 1069 height 1587
click at [583, 278] on div at bounding box center [534, 22] width 1069 height 1587
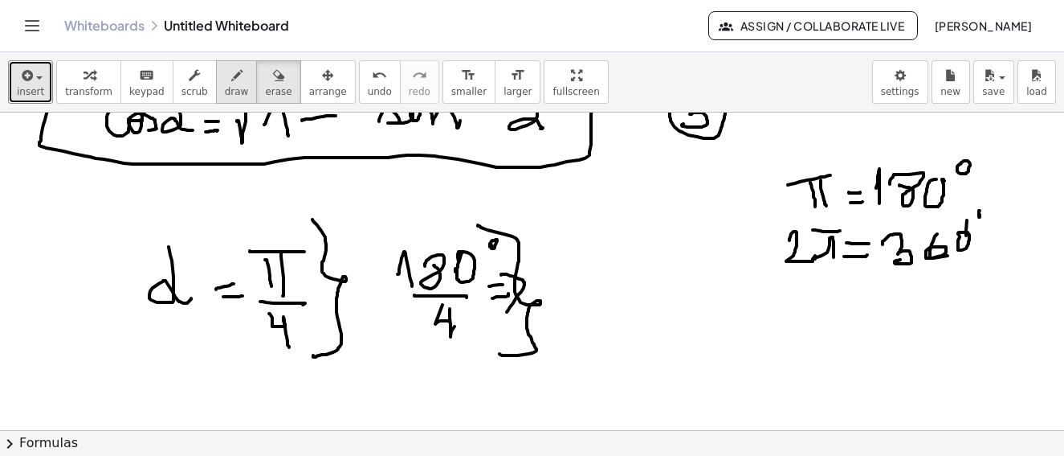
click at [228, 86] on button "draw" at bounding box center [237, 81] width 42 height 43
drag, startPoint x: 551, startPoint y: 259, endPoint x: 586, endPoint y: 262, distance: 34.7
click at [569, 283] on div at bounding box center [534, 22] width 1069 height 1587
drag, startPoint x: 593, startPoint y: 259, endPoint x: 612, endPoint y: 268, distance: 21.2
click at [588, 288] on div at bounding box center [534, 22] width 1069 height 1587
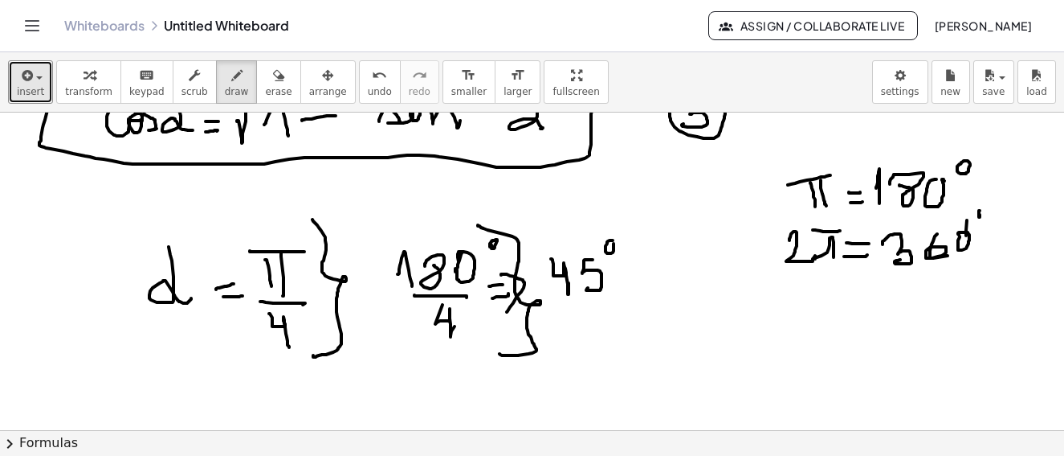
drag, startPoint x: 606, startPoint y: 246, endPoint x: 614, endPoint y: 243, distance: 8.7
click at [614, 243] on div at bounding box center [534, 22] width 1069 height 1587
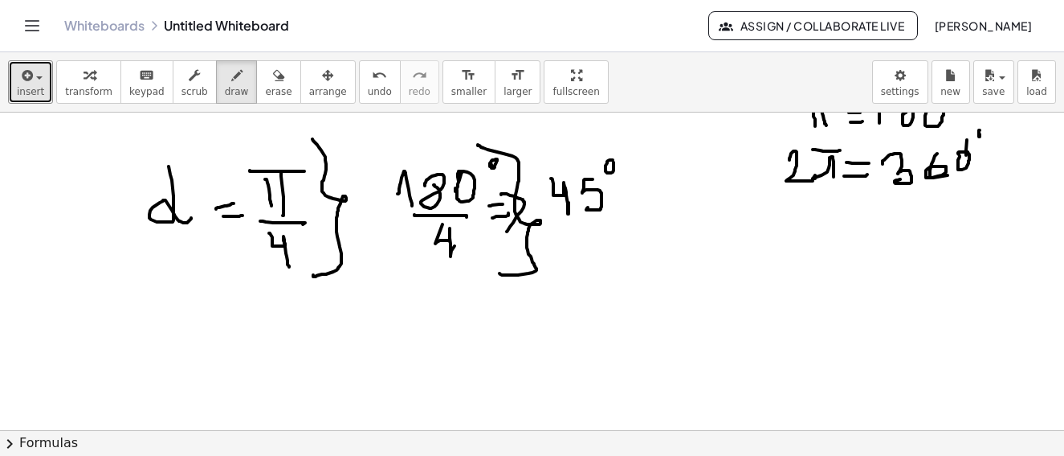
scroll to position [1044, 0]
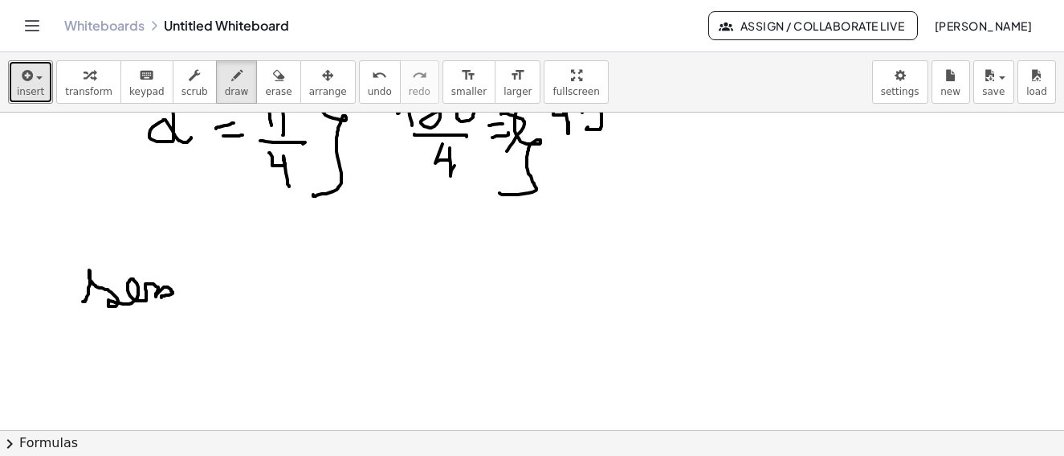
drag, startPoint x: 83, startPoint y: 301, endPoint x: 206, endPoint y: 296, distance: 123.0
drag, startPoint x: 257, startPoint y: 82, endPoint x: 162, endPoint y: 313, distance: 250.0
click at [256, 95] on button "erase" at bounding box center [278, 81] width 44 height 43
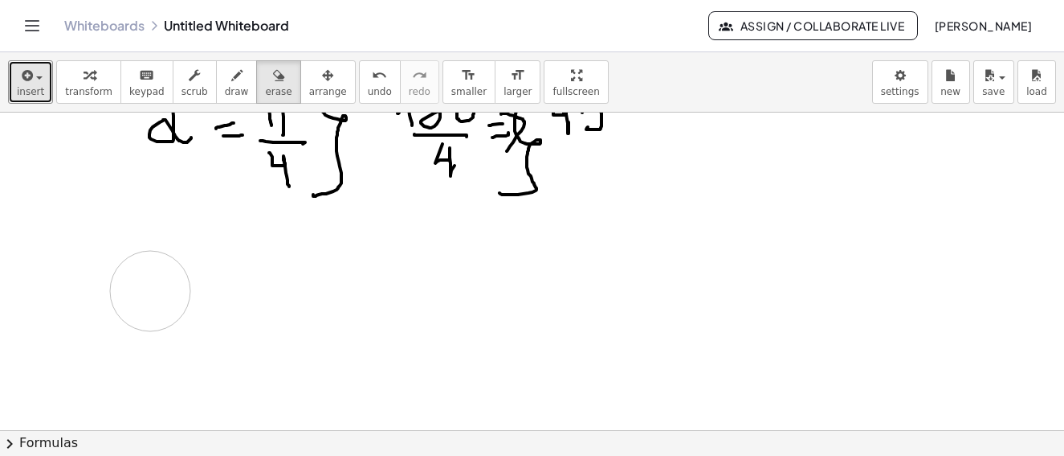
drag, startPoint x: 129, startPoint y: 285, endPoint x: 27, endPoint y: 280, distance: 102.1
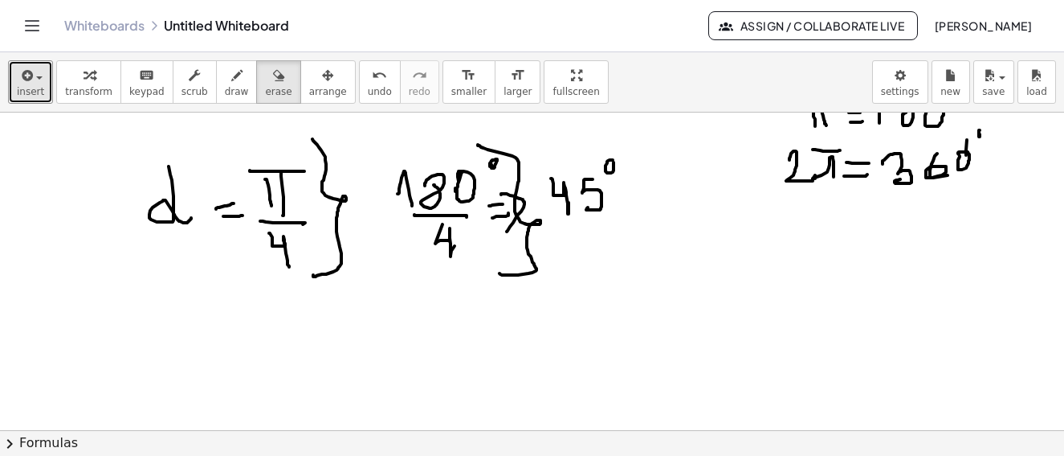
drag, startPoint x: 227, startPoint y: 85, endPoint x: 112, endPoint y: 282, distance: 227.9
click at [225, 87] on span "draw" at bounding box center [237, 91] width 24 height 11
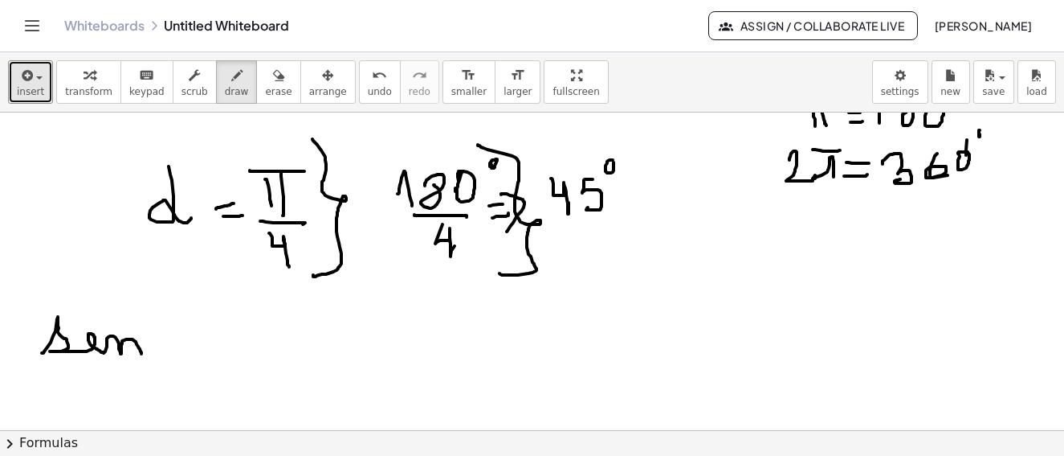
drag, startPoint x: 42, startPoint y: 353, endPoint x: 160, endPoint y: 331, distance: 120.1
drag, startPoint x: 150, startPoint y: 311, endPoint x: 175, endPoint y: 327, distance: 29.6
drag, startPoint x: 210, startPoint y: 317, endPoint x: 216, endPoint y: 335, distance: 19.3
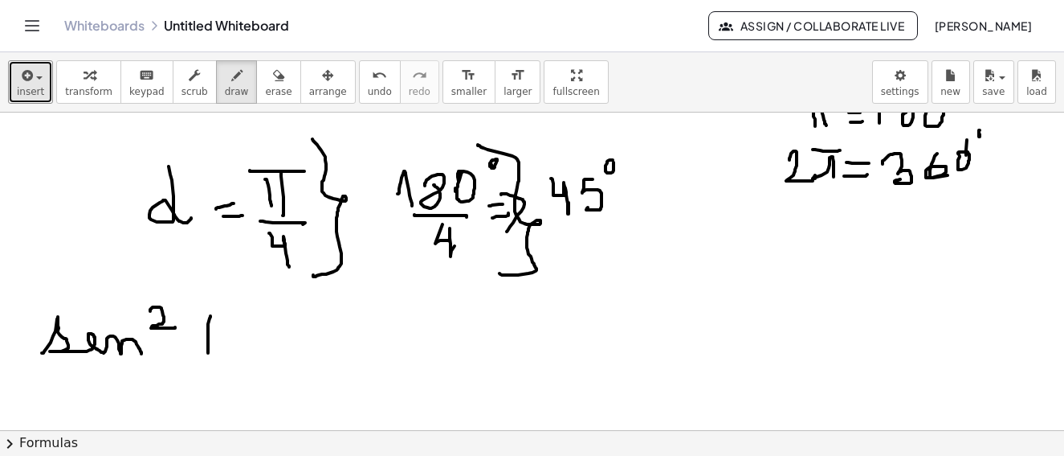
drag, startPoint x: 229, startPoint y: 321, endPoint x: 178, endPoint y: 313, distance: 51.4
drag, startPoint x: 186, startPoint y: 308, endPoint x: 203, endPoint y: 370, distance: 63.6
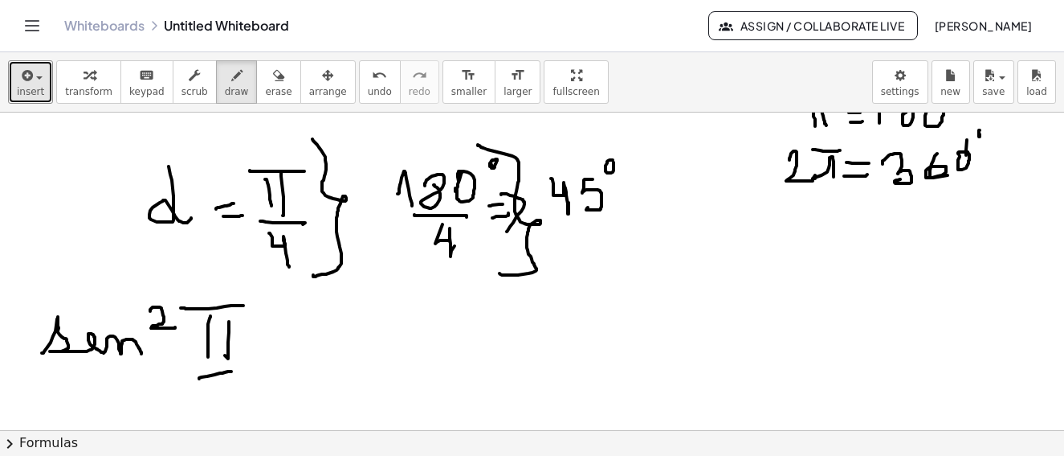
drag, startPoint x: 199, startPoint y: 378, endPoint x: 232, endPoint y: 371, distance: 33.7
drag, startPoint x: 220, startPoint y: 381, endPoint x: 245, endPoint y: 389, distance: 26.2
drag, startPoint x: 294, startPoint y: 332, endPoint x: 317, endPoint y: 333, distance: 22.6
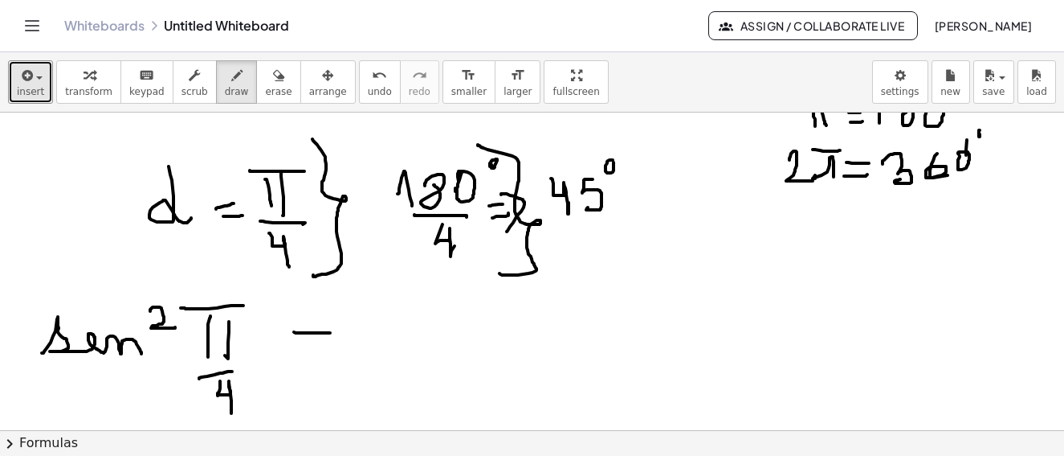
drag, startPoint x: 378, startPoint y: 332, endPoint x: 465, endPoint y: 323, distance: 87.2
drag, startPoint x: 460, startPoint y: 304, endPoint x: 488, endPoint y: 308, distance: 28.4
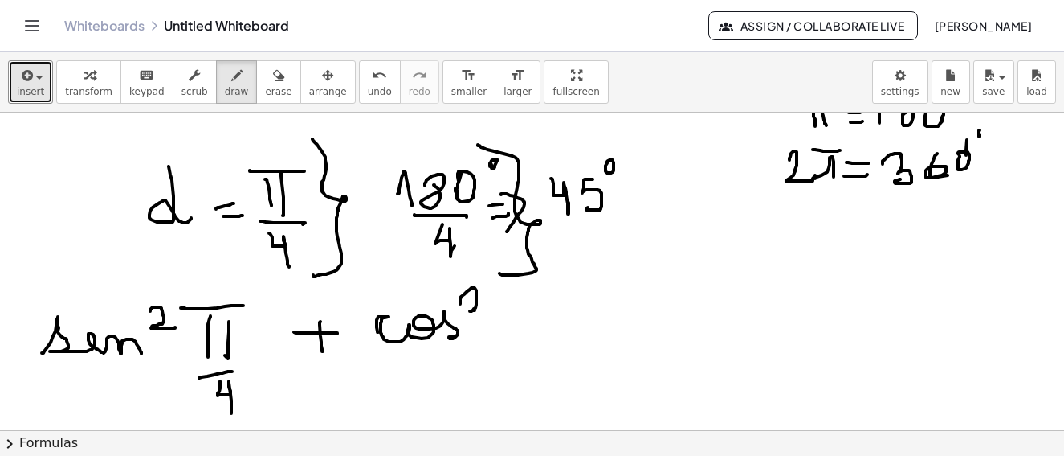
drag, startPoint x: 504, startPoint y: 302, endPoint x: 521, endPoint y: 304, distance: 17.0
drag, startPoint x: 524, startPoint y: 300, endPoint x: 516, endPoint y: 306, distance: 10.3
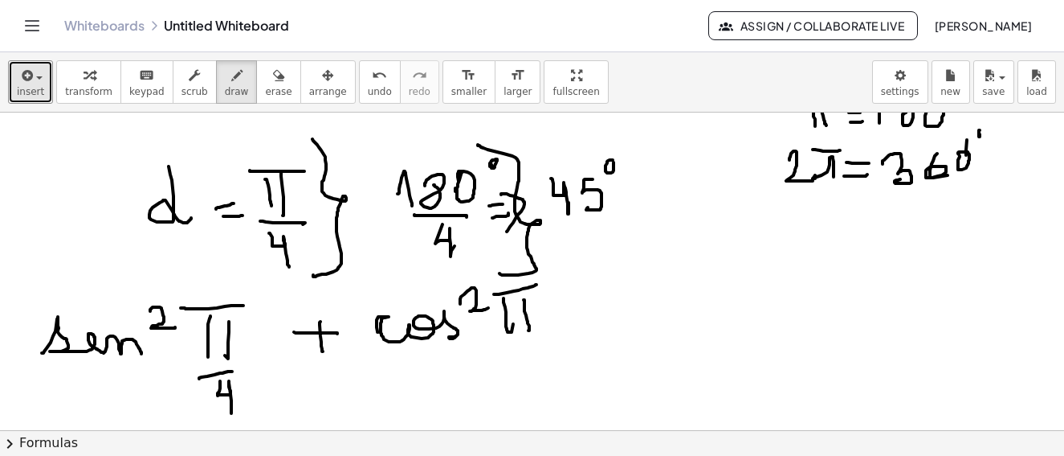
drag, startPoint x: 494, startPoint y: 294, endPoint x: 540, endPoint y: 284, distance: 47.0
drag, startPoint x: 521, startPoint y: 352, endPoint x: 586, endPoint y: 364, distance: 67.0
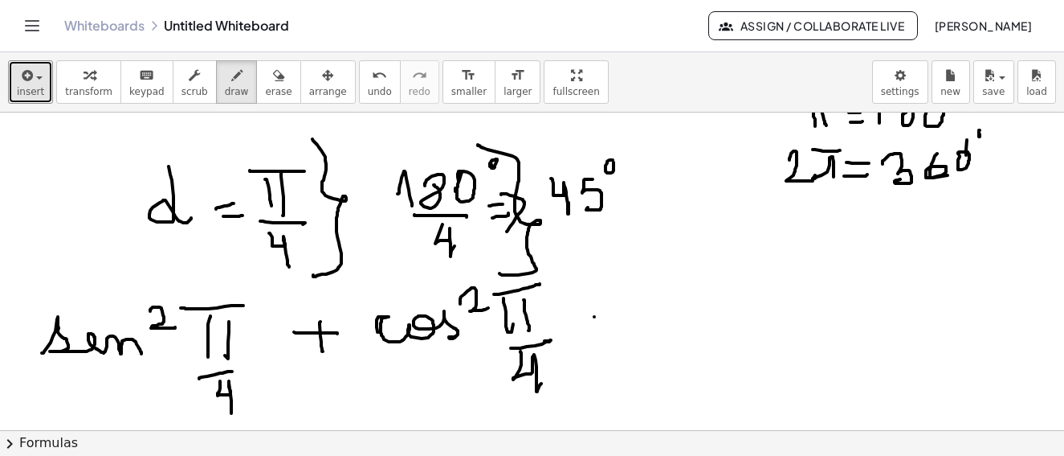
drag, startPoint x: 594, startPoint y: 317, endPoint x: 618, endPoint y: 317, distance: 23.3
drag, startPoint x: 604, startPoint y: 334, endPoint x: 631, endPoint y: 338, distance: 26.8
drag, startPoint x: 668, startPoint y: 304, endPoint x: 697, endPoint y: 329, distance: 38.2
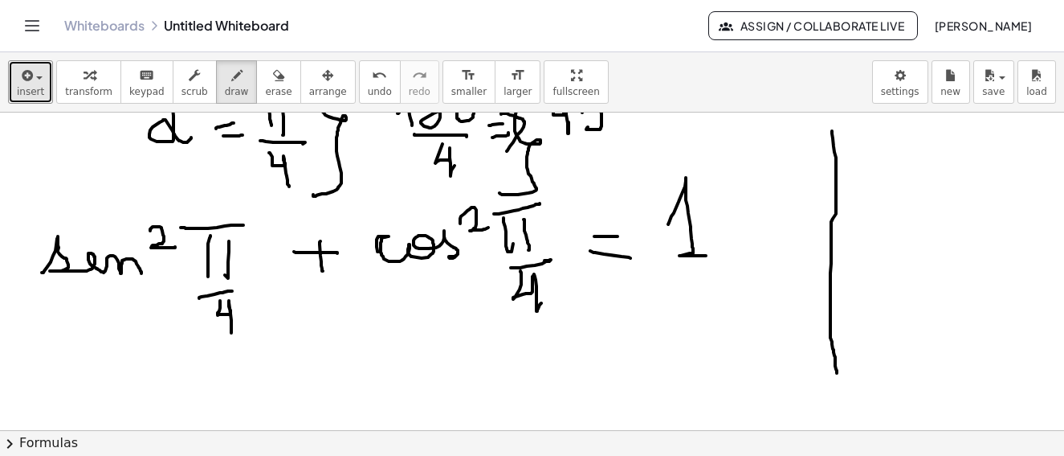
drag, startPoint x: 832, startPoint y: 131, endPoint x: 866, endPoint y: 326, distance: 198.1
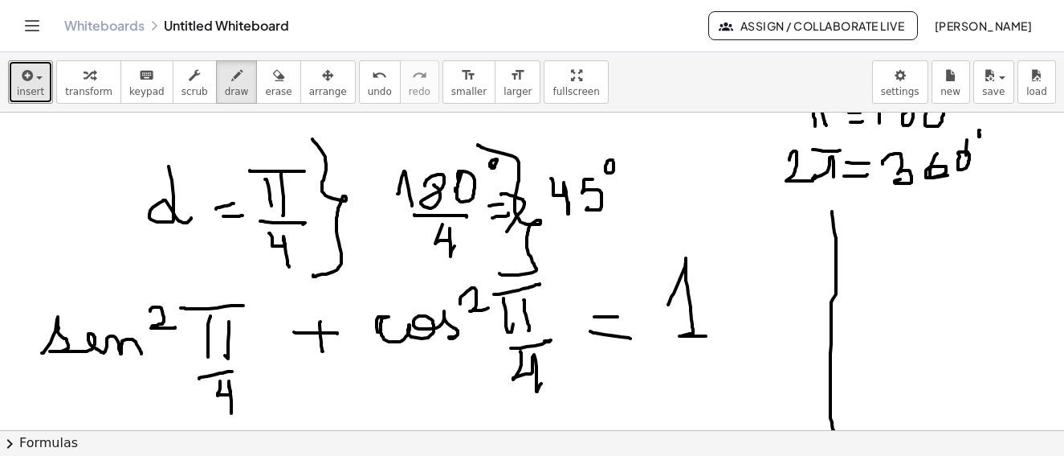
scroll to position [884, 0]
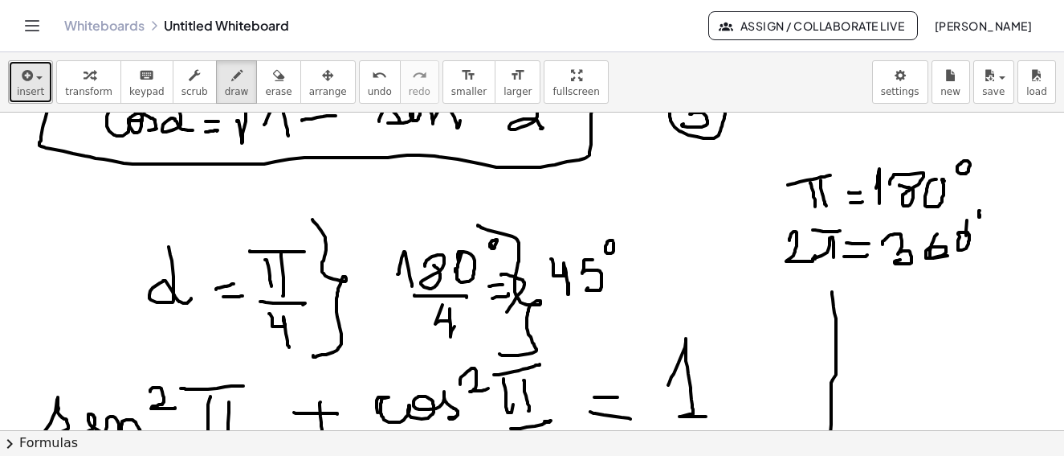
click at [39, 80] on div "button" at bounding box center [30, 74] width 27 height 19
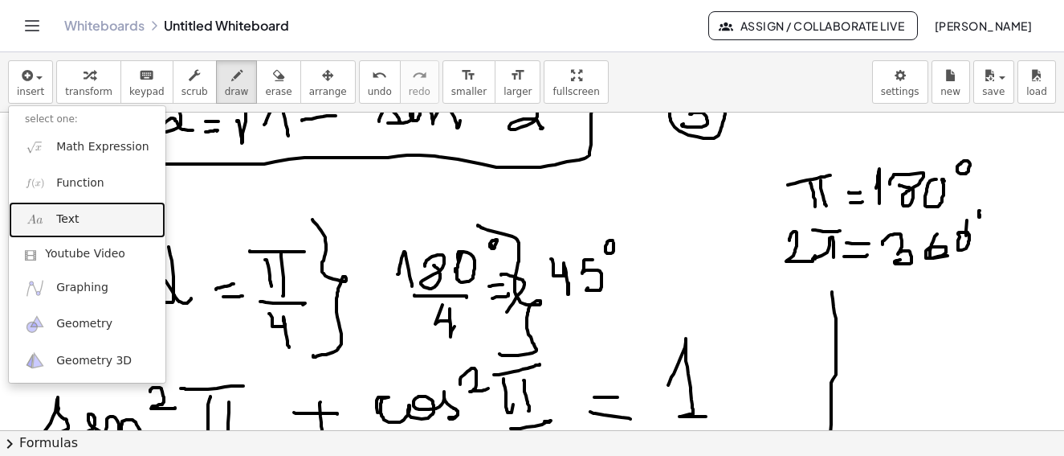
click at [76, 223] on link "Text" at bounding box center [87, 220] width 157 height 36
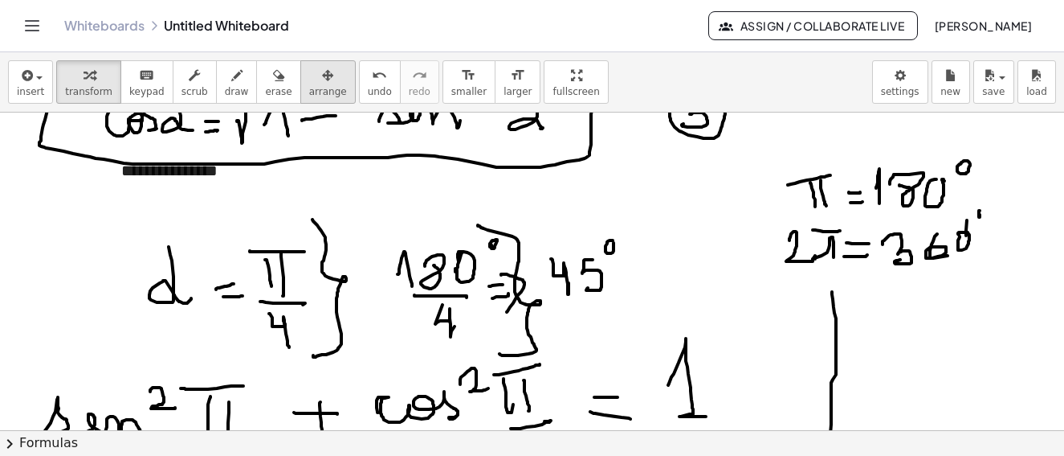
click at [322, 84] on icon "button" at bounding box center [327, 75] width 11 height 19
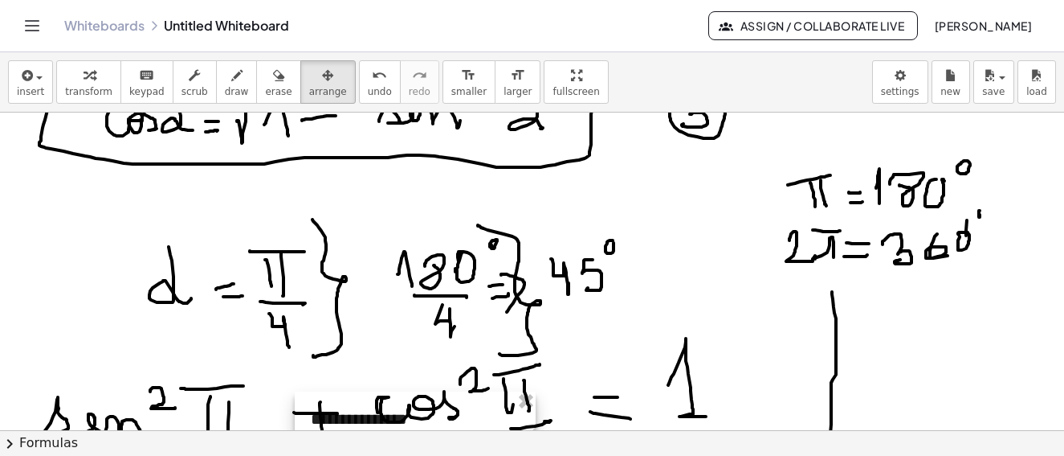
drag, startPoint x: 284, startPoint y: 182, endPoint x: 473, endPoint y: 431, distance: 312.4
click at [473, 431] on div "**********" at bounding box center [532, 253] width 1064 height 403
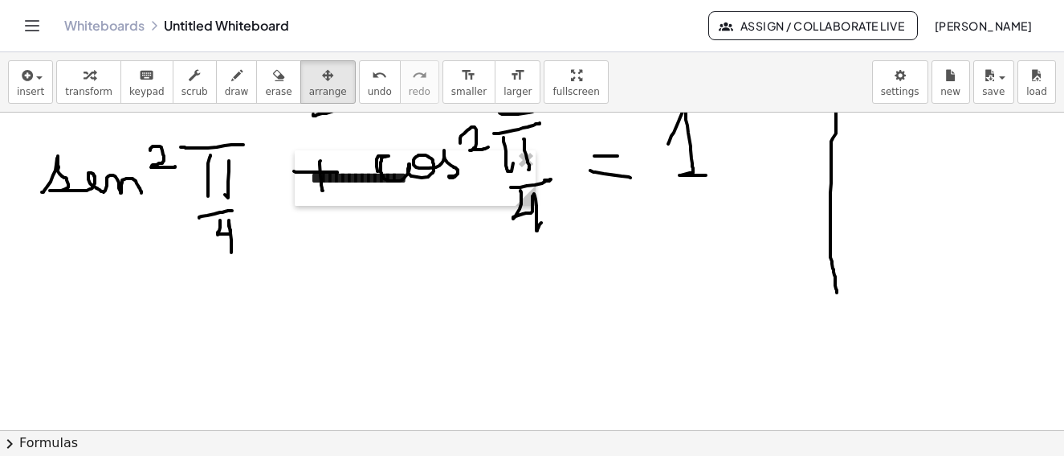
scroll to position [1205, 0]
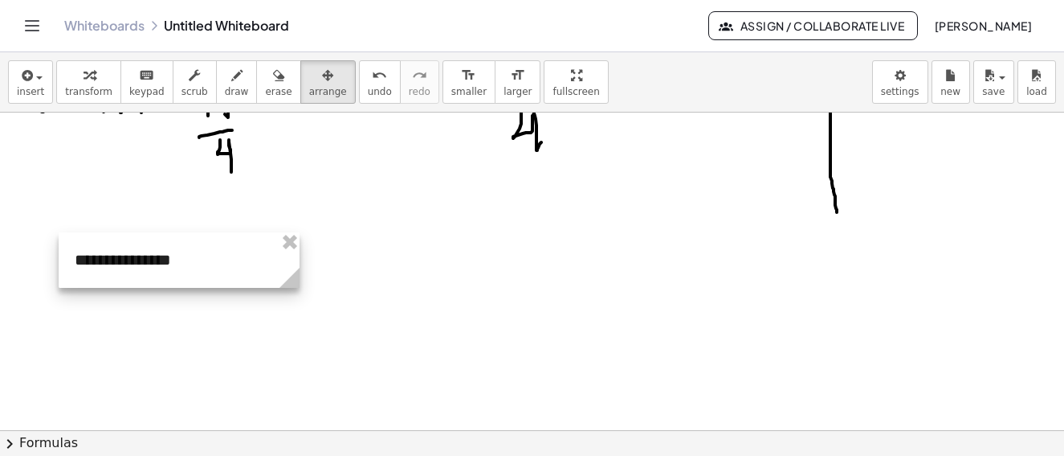
drag, startPoint x: 390, startPoint y: 125, endPoint x: 227, endPoint y: 255, distance: 209.3
click at [154, 284] on div at bounding box center [179, 259] width 241 height 55
click at [212, 264] on div at bounding box center [179, 257] width 241 height 55
drag, startPoint x: 167, startPoint y: 256, endPoint x: 138, endPoint y: 259, distance: 29.1
click at [137, 259] on div at bounding box center [179, 257] width 241 height 55
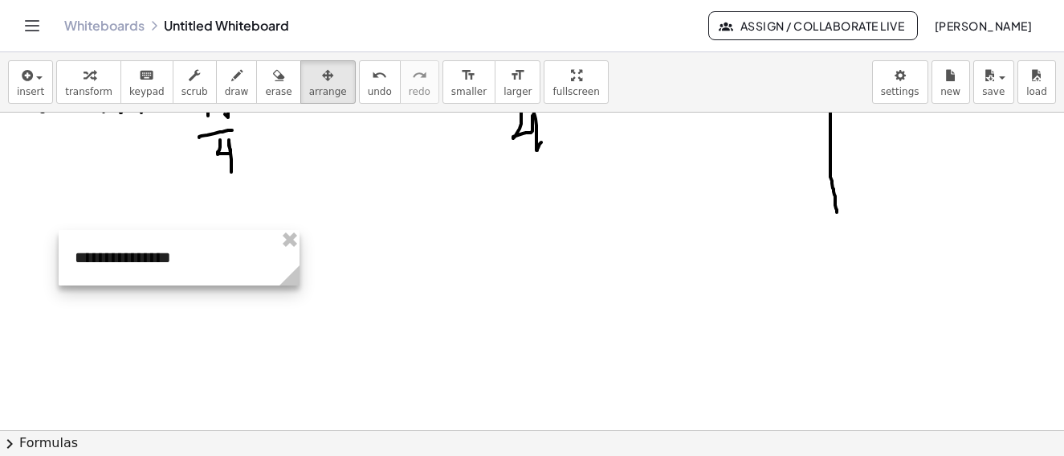
click at [161, 259] on div at bounding box center [179, 257] width 241 height 55
click at [175, 260] on div at bounding box center [179, 257] width 241 height 55
drag, startPoint x: 137, startPoint y: 264, endPoint x: 106, endPoint y: 286, distance: 38.1
click at [119, 259] on div at bounding box center [176, 258] width 241 height 55
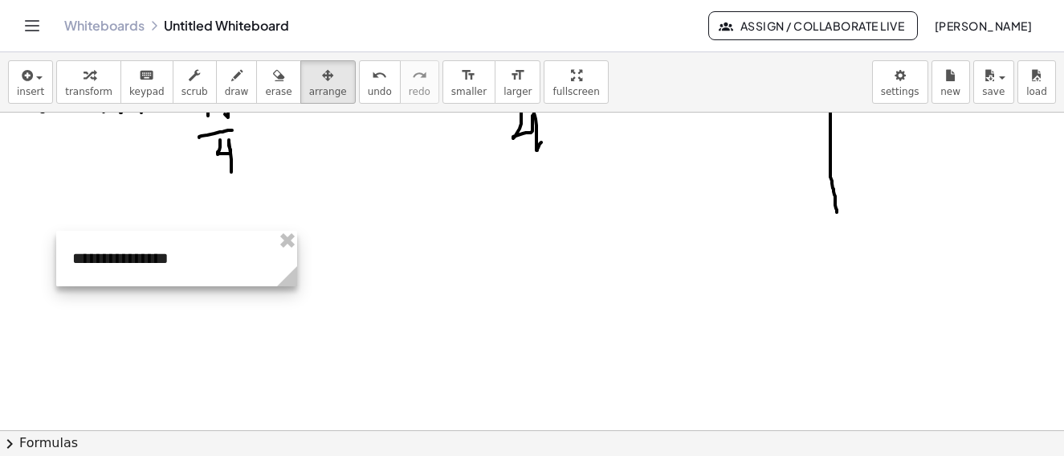
click at [196, 249] on div at bounding box center [176, 258] width 241 height 55
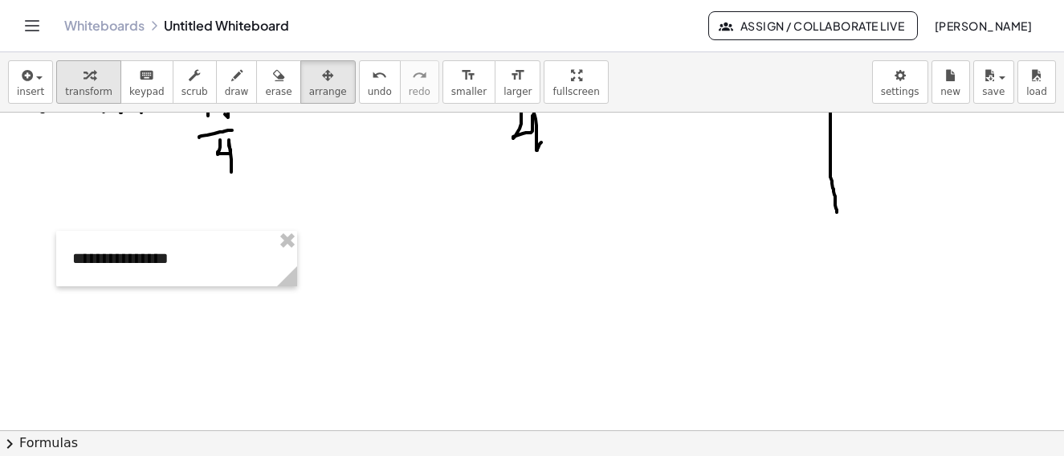
click at [96, 80] on div "button" at bounding box center [88, 74] width 47 height 19
click at [178, 268] on div "**********" at bounding box center [176, 258] width 241 height 55
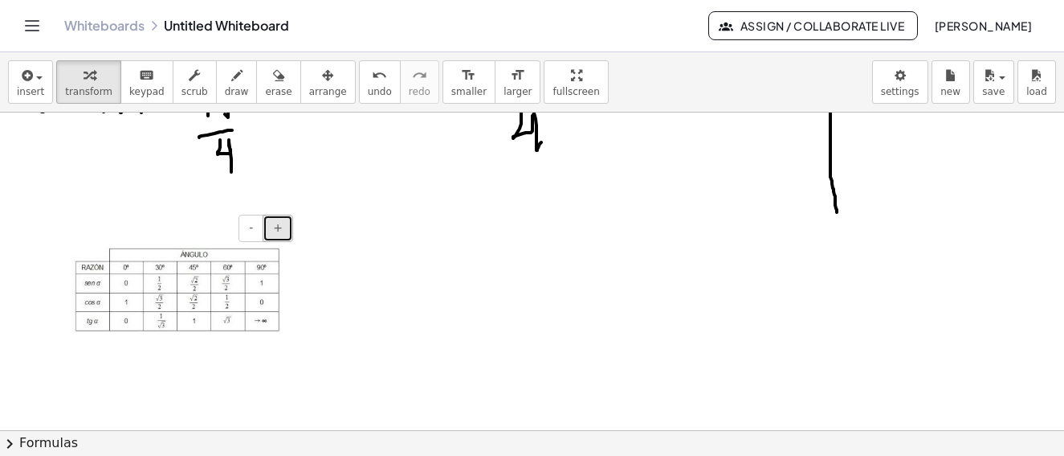
click at [285, 228] on button "+" at bounding box center [278, 227] width 31 height 27
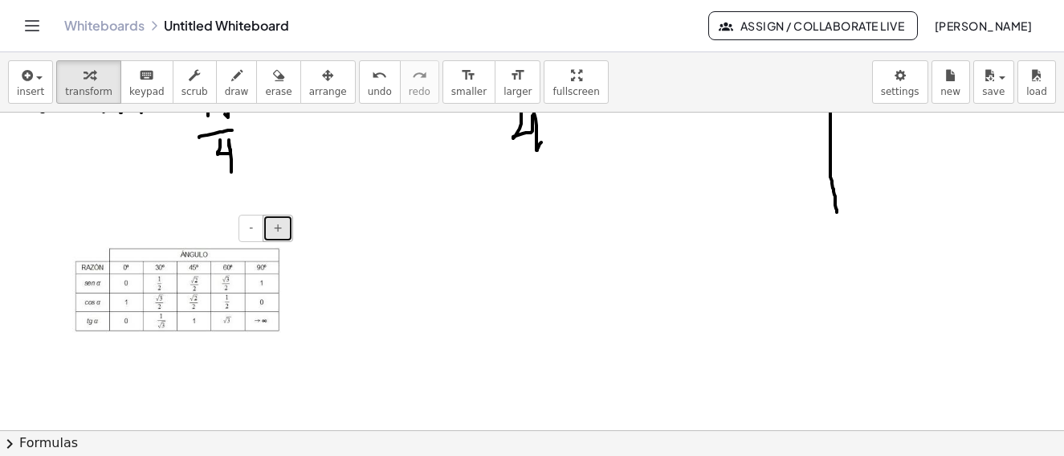
click at [285, 228] on button "+" at bounding box center [278, 227] width 31 height 27
click at [285, 230] on button "+" at bounding box center [278, 227] width 31 height 27
drag, startPoint x: 285, startPoint y: 231, endPoint x: 286, endPoint y: 285, distance: 54.6
click at [286, 235] on button "+" at bounding box center [278, 227] width 31 height 27
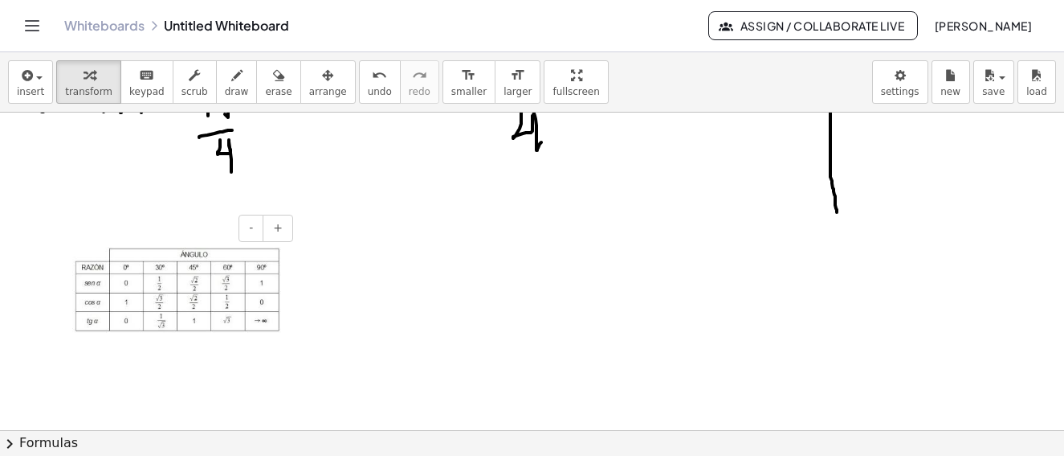
click at [149, 262] on img at bounding box center [176, 290] width 209 height 86
click at [273, 231] on button "+" at bounding box center [278, 227] width 31 height 27
click at [189, 256] on img at bounding box center [176, 290] width 209 height 86
click at [294, 301] on div at bounding box center [176, 290] width 241 height 118
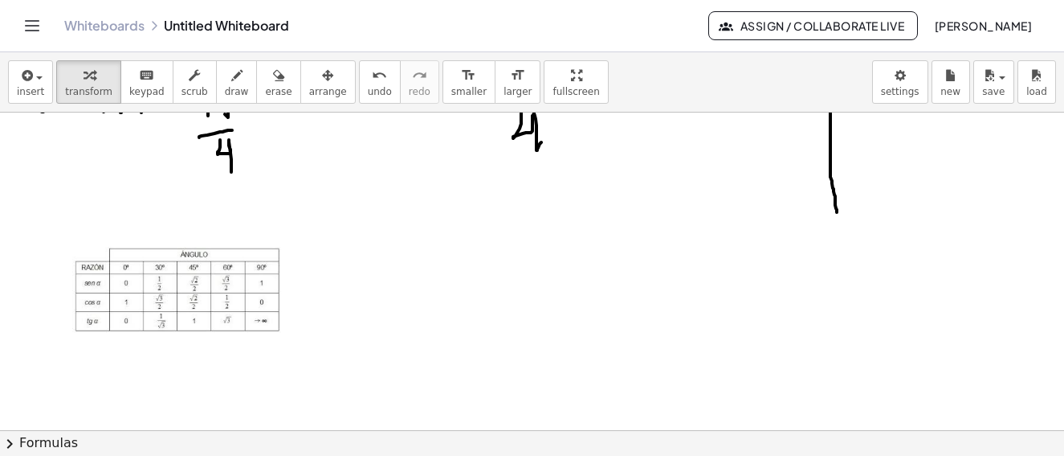
drag, startPoint x: 170, startPoint y: 333, endPoint x: 66, endPoint y: 329, distance: 103.7
click at [164, 296] on img at bounding box center [176, 290] width 209 height 86
click at [165, 296] on img at bounding box center [176, 290] width 209 height 86
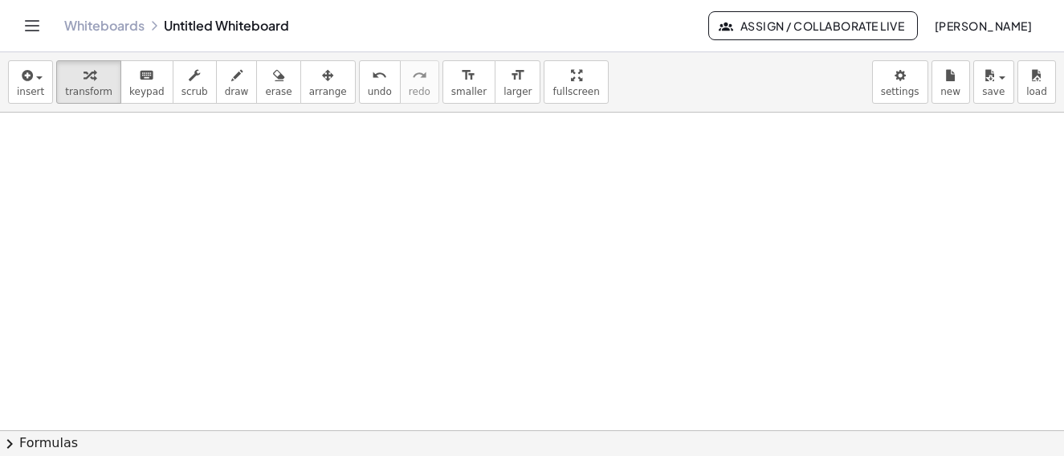
scroll to position [1201, 0]
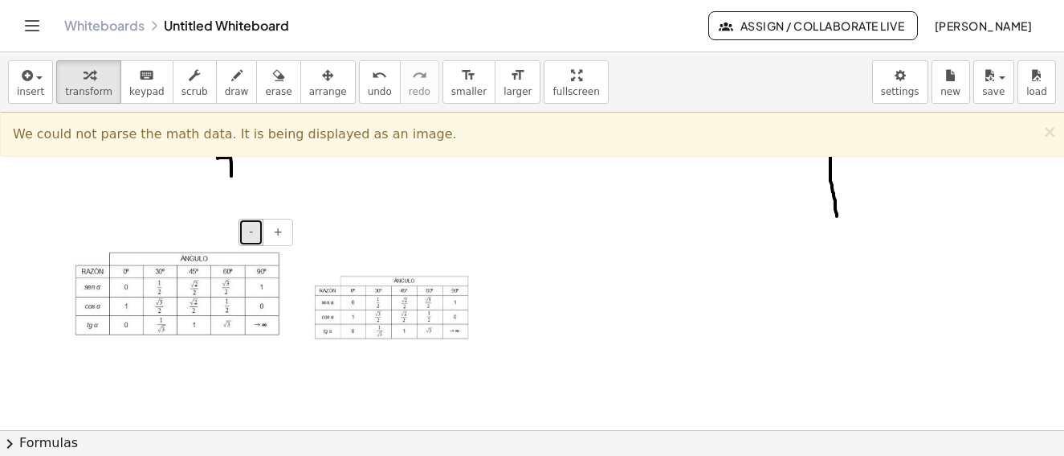
click at [259, 239] on button "-" at bounding box center [251, 232] width 25 height 27
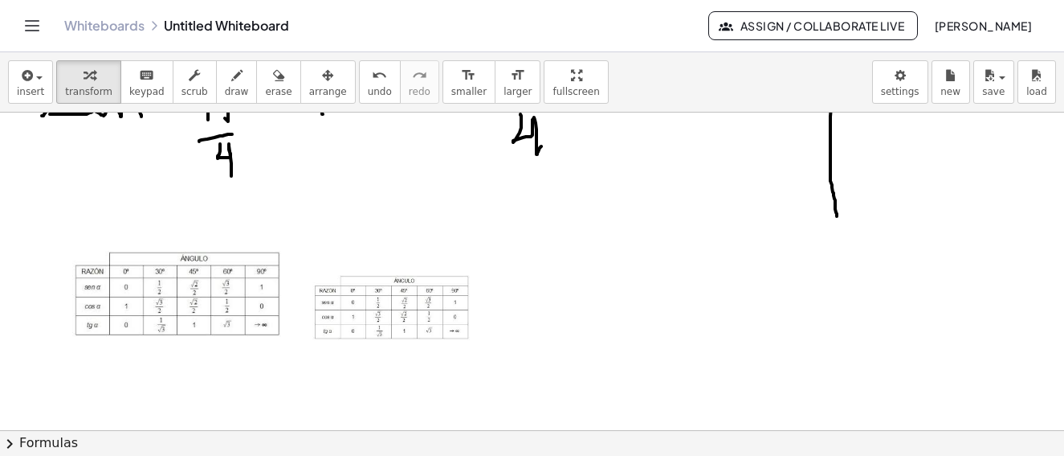
click at [321, 313] on div at bounding box center [321, 308] width 16 height 66
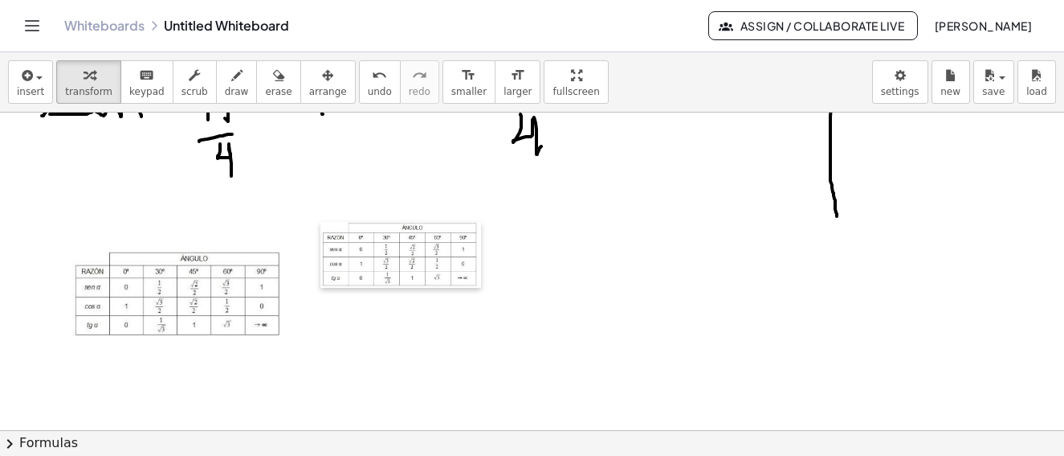
drag, startPoint x: 316, startPoint y: 288, endPoint x: 361, endPoint y: 241, distance: 65.3
click at [327, 239] on div at bounding box center [329, 255] width 16 height 66
click at [478, 288] on div at bounding box center [405, 257] width 161 height 66
drag, startPoint x: 82, startPoint y: 81, endPoint x: 105, endPoint y: 91, distance: 25.2
click at [84, 83] on icon "button" at bounding box center [89, 75] width 11 height 19
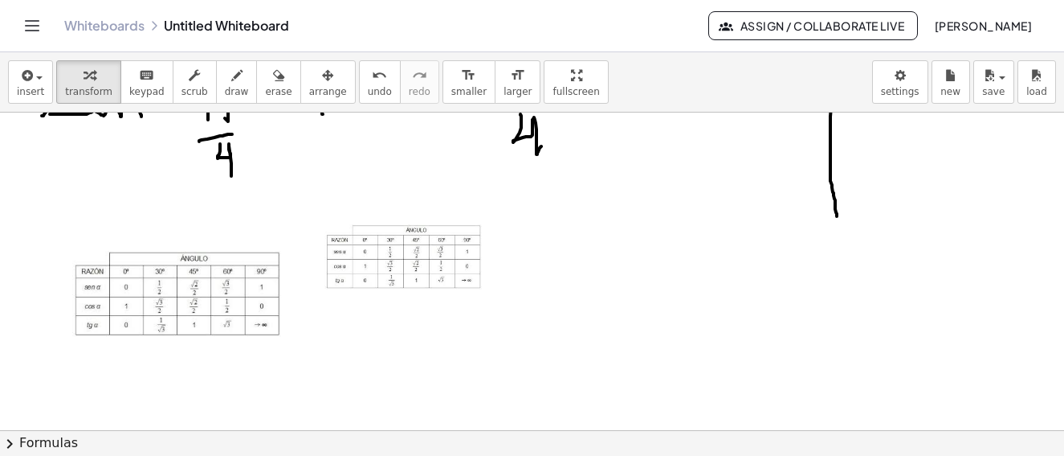
click at [403, 286] on div at bounding box center [405, 257] width 161 height 66
click at [353, 261] on div at bounding box center [405, 257] width 161 height 66
drag, startPoint x: 352, startPoint y: 262, endPoint x: 340, endPoint y: 265, distance: 12.5
click at [350, 262] on div at bounding box center [405, 257] width 161 height 66
click at [237, 293] on img at bounding box center [176, 294] width 209 height 86
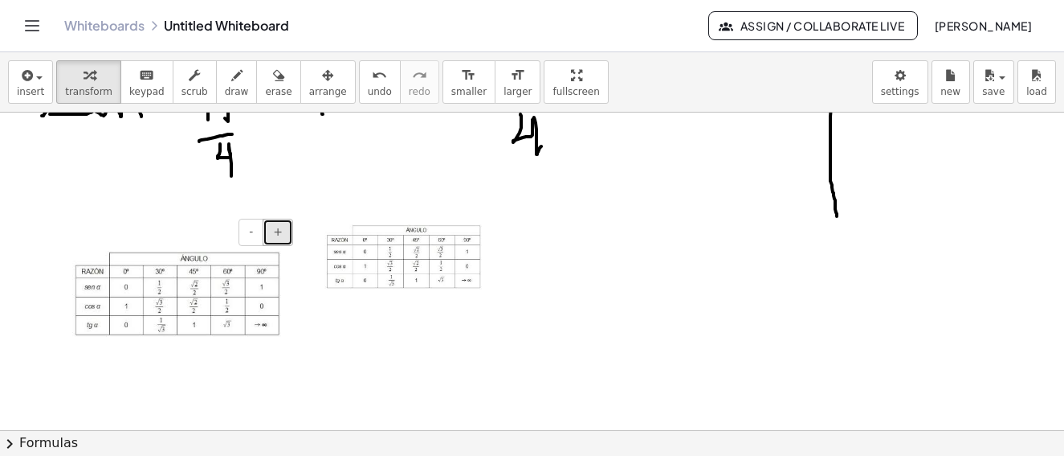
click at [276, 234] on span "+" at bounding box center [278, 231] width 10 height 13
drag, startPoint x: 284, startPoint y: 259, endPoint x: 280, endPoint y: 268, distance: 10.8
click at [284, 260] on div at bounding box center [176, 294] width 241 height 118
click at [141, 83] on icon "keyboard" at bounding box center [146, 75] width 15 height 19
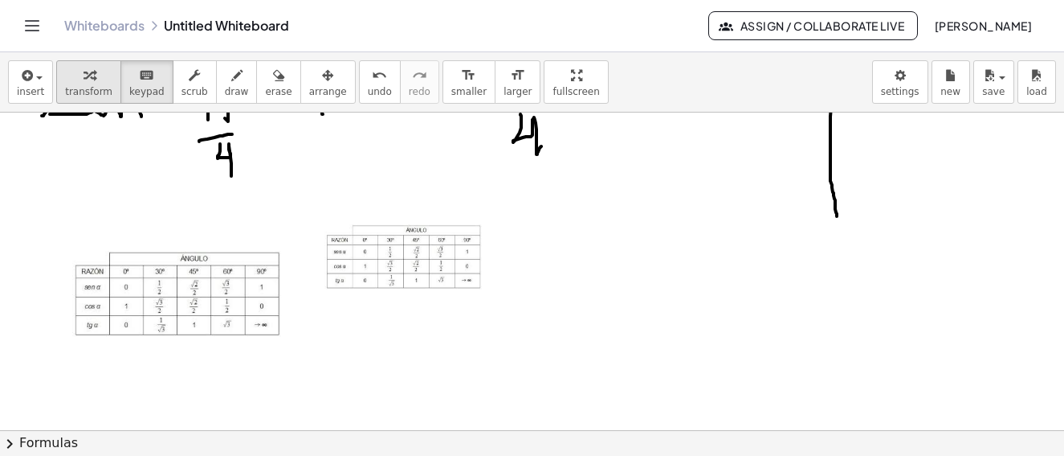
click at [84, 79] on icon "button" at bounding box center [89, 75] width 11 height 19
click at [141, 254] on img at bounding box center [176, 294] width 209 height 86
click at [55, 237] on div "- +" at bounding box center [172, 232] width 241 height 27
click at [296, 331] on div at bounding box center [176, 294] width 241 height 118
drag, startPoint x: 286, startPoint y: 347, endPoint x: 273, endPoint y: 343, distance: 13.5
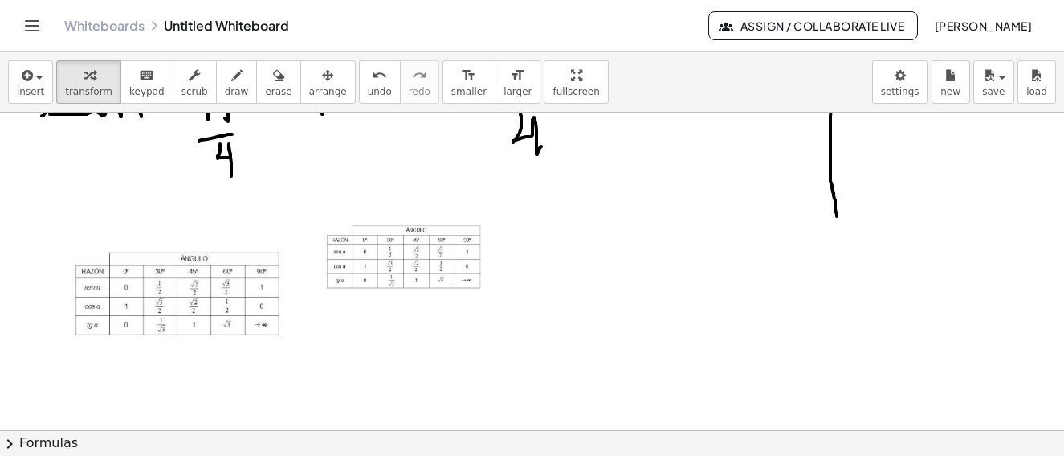
click at [0, 0] on sider-quick-compose-btn at bounding box center [0, 0] width 0 height 0
drag, startPoint x: 220, startPoint y: 374, endPoint x: 231, endPoint y: 362, distance: 16.6
click at [219, 375] on input "text" at bounding box center [291, 382] width 266 height 22
drag, startPoint x: 359, startPoint y: 280, endPoint x: 357, endPoint y: 288, distance: 9.0
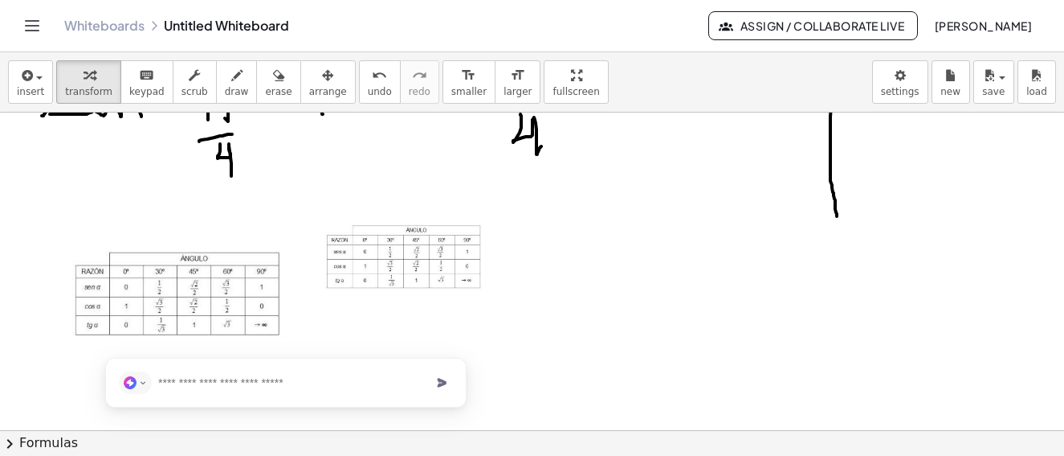
click at [371, 284] on div at bounding box center [405, 257] width 161 height 66
click at [352, 290] on div at bounding box center [405, 257] width 161 height 66
click at [209, 293] on img at bounding box center [176, 294] width 209 height 86
click at [280, 231] on span "+" at bounding box center [278, 231] width 10 height 13
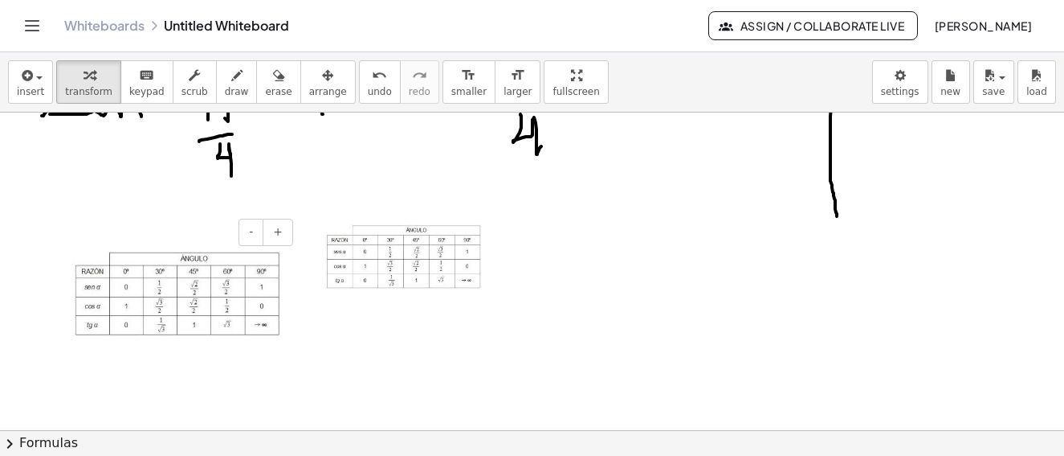
click at [206, 272] on img at bounding box center [176, 294] width 209 height 86
click at [231, 79] on icon "button" at bounding box center [236, 75] width 11 height 19
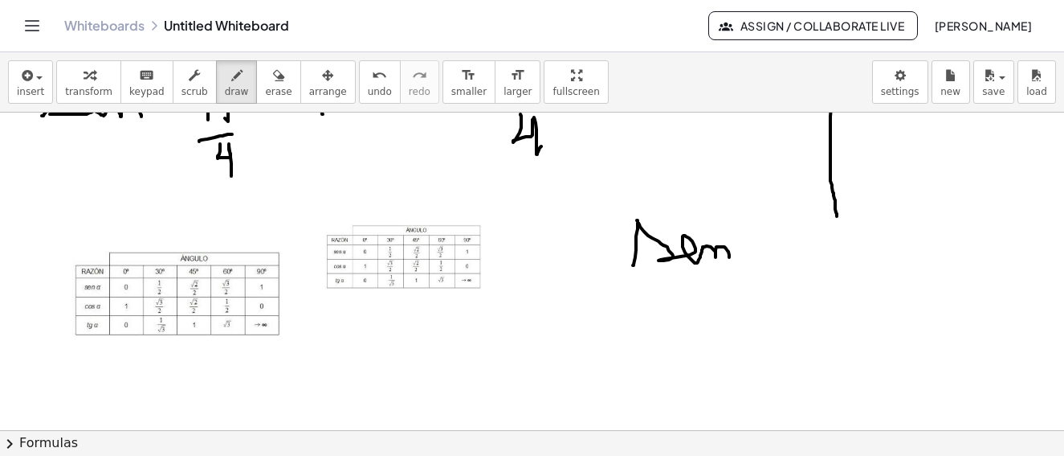
drag, startPoint x: 634, startPoint y: 264, endPoint x: 754, endPoint y: 222, distance: 127.8
drag, startPoint x: 744, startPoint y: 215, endPoint x: 803, endPoint y: 228, distance: 60.8
drag, startPoint x: 816, startPoint y: 220, endPoint x: 821, endPoint y: 264, distance: 44.4
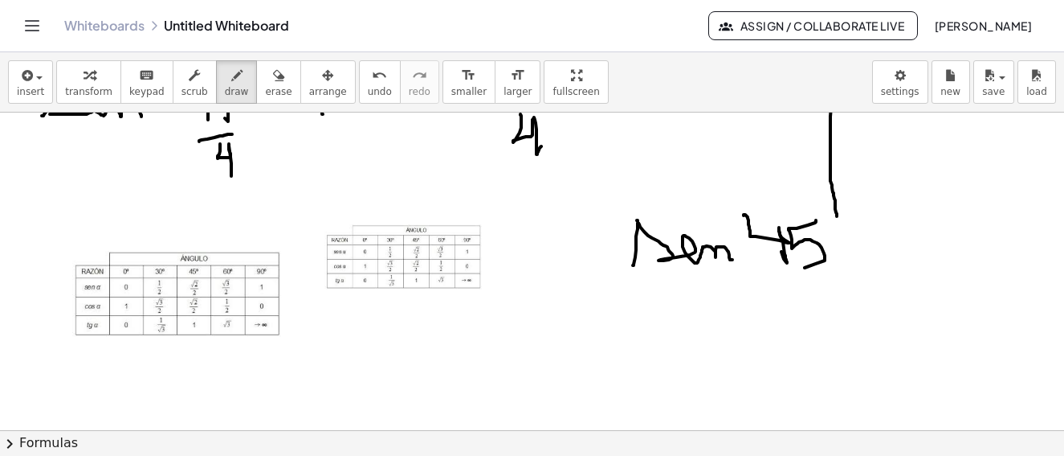
drag, startPoint x: 840, startPoint y: 249, endPoint x: 848, endPoint y: 262, distance: 15.2
drag, startPoint x: 848, startPoint y: 262, endPoint x: 860, endPoint y: 259, distance: 13.2
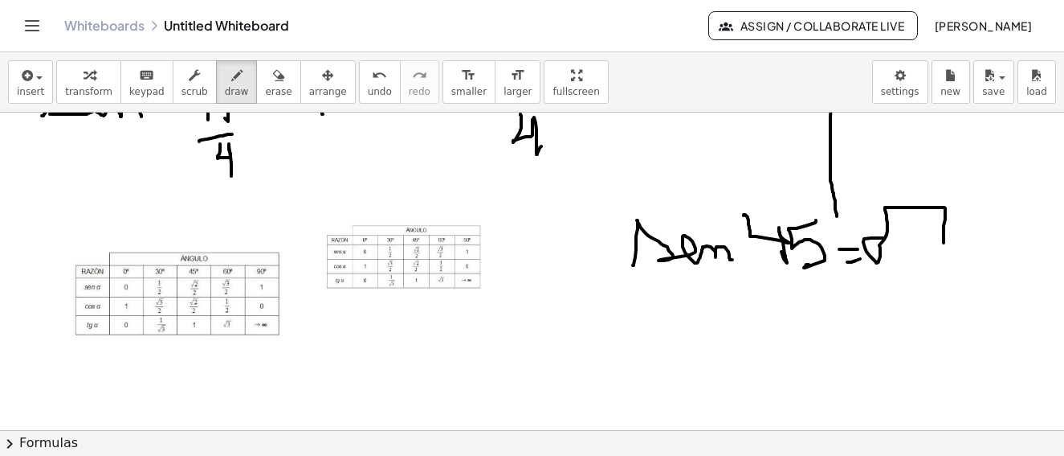
drag, startPoint x: 885, startPoint y: 238, endPoint x: 945, endPoint y: 243, distance: 59.7
drag, startPoint x: 921, startPoint y: 232, endPoint x: 904, endPoint y: 267, distance: 38.8
drag, startPoint x: 878, startPoint y: 270, endPoint x: 923, endPoint y: 278, distance: 45.7
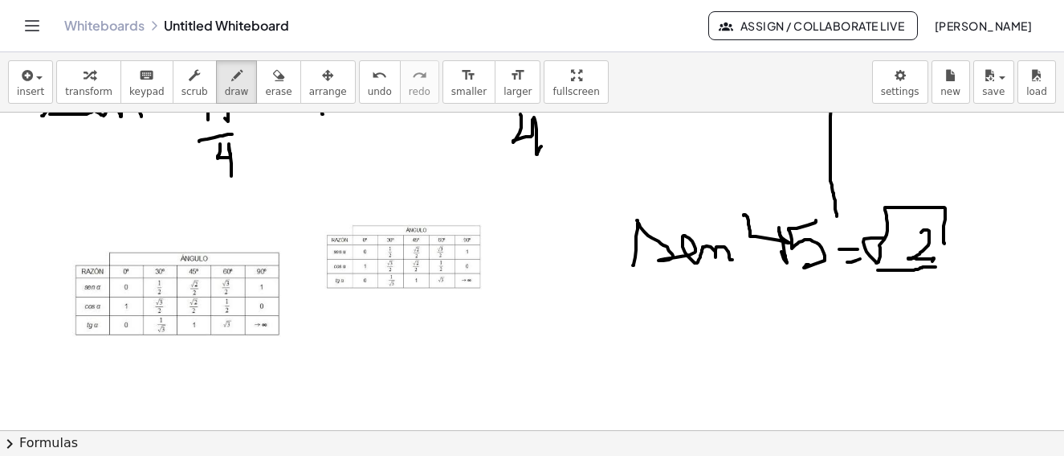
drag, startPoint x: 905, startPoint y: 281, endPoint x: 937, endPoint y: 317, distance: 48.4
drag, startPoint x: 862, startPoint y: 232, endPoint x: 888, endPoint y: 231, distance: 25.7
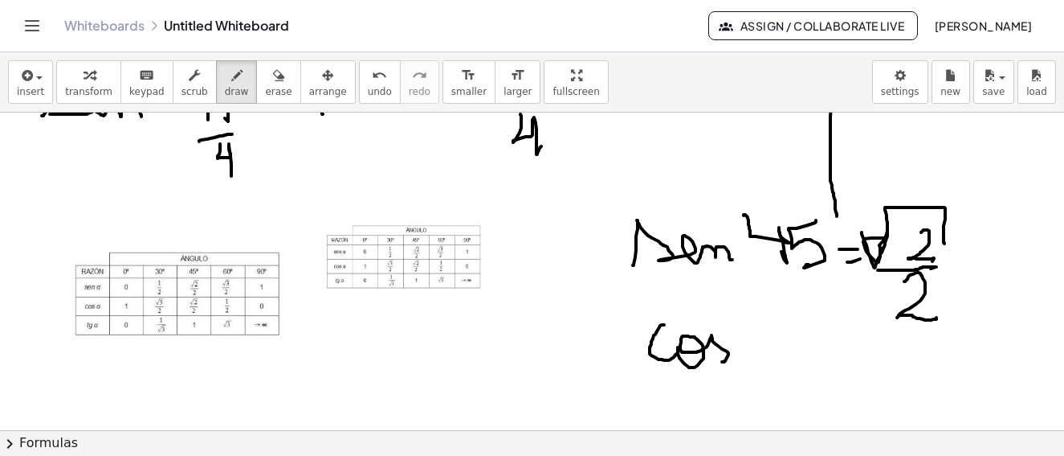
drag, startPoint x: 656, startPoint y: 334, endPoint x: 742, endPoint y: 333, distance: 86.8
drag, startPoint x: 746, startPoint y: 326, endPoint x: 797, endPoint y: 307, distance: 54.2
drag, startPoint x: 795, startPoint y: 310, endPoint x: 829, endPoint y: 343, distance: 47.7
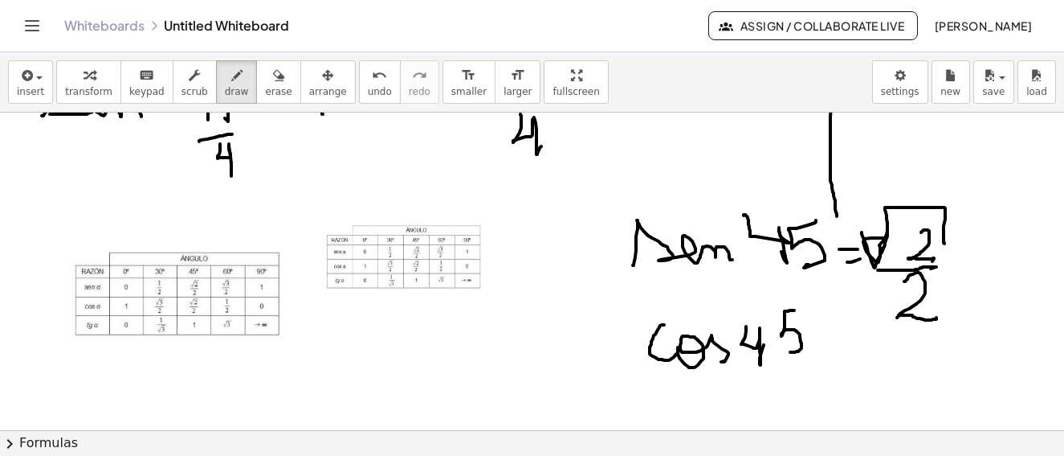
drag, startPoint x: 840, startPoint y: 341, endPoint x: 839, endPoint y: 353, distance: 11.4
drag, startPoint x: 832, startPoint y: 358, endPoint x: 868, endPoint y: 344, distance: 38.9
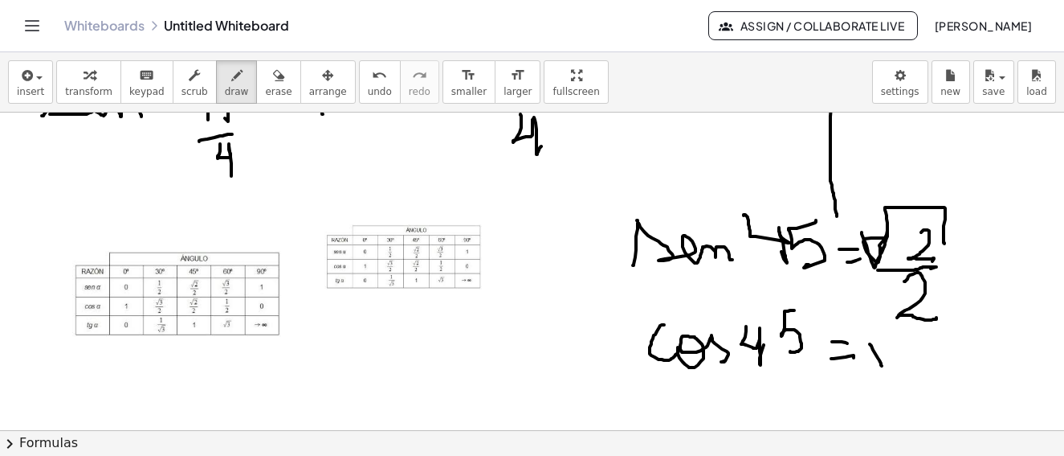
drag, startPoint x: 881, startPoint y: 365, endPoint x: 889, endPoint y: 348, distance: 18.4
drag, startPoint x: 889, startPoint y: 348, endPoint x: 893, endPoint y: 337, distance: 11.5
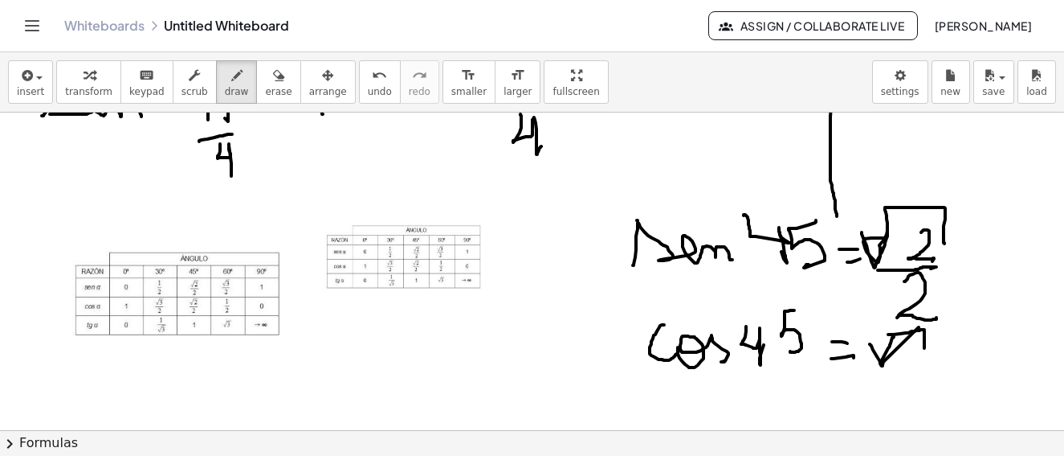
drag, startPoint x: 894, startPoint y: 334, endPoint x: 905, endPoint y: 350, distance: 19.6
drag, startPoint x: 905, startPoint y: 349, endPoint x: 863, endPoint y: 382, distance: 53.2
drag, startPoint x: 862, startPoint y: 382, endPoint x: 891, endPoint y: 392, distance: 30.5
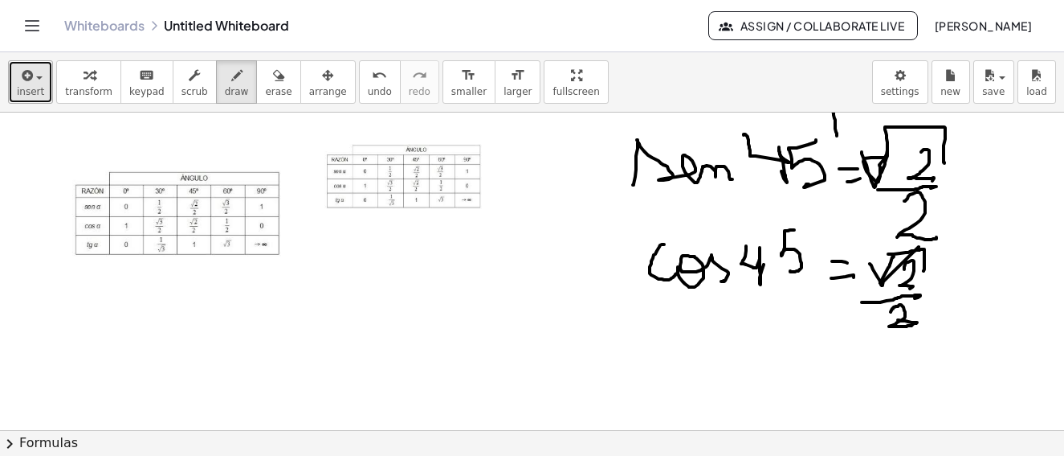
click at [33, 71] on span "button" at bounding box center [34, 76] width 3 height 11
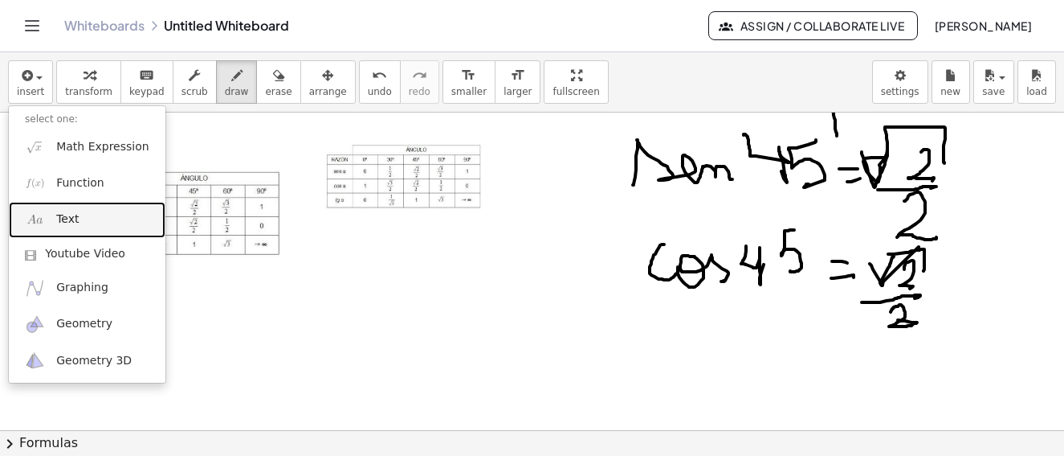
click at [66, 216] on span "Text" at bounding box center [67, 219] width 22 height 16
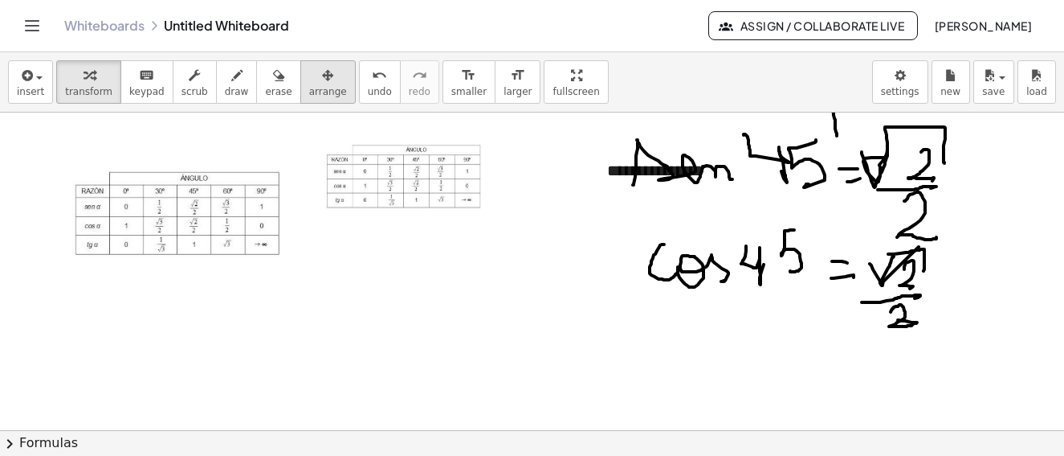
click at [313, 79] on div "button" at bounding box center [328, 74] width 38 height 19
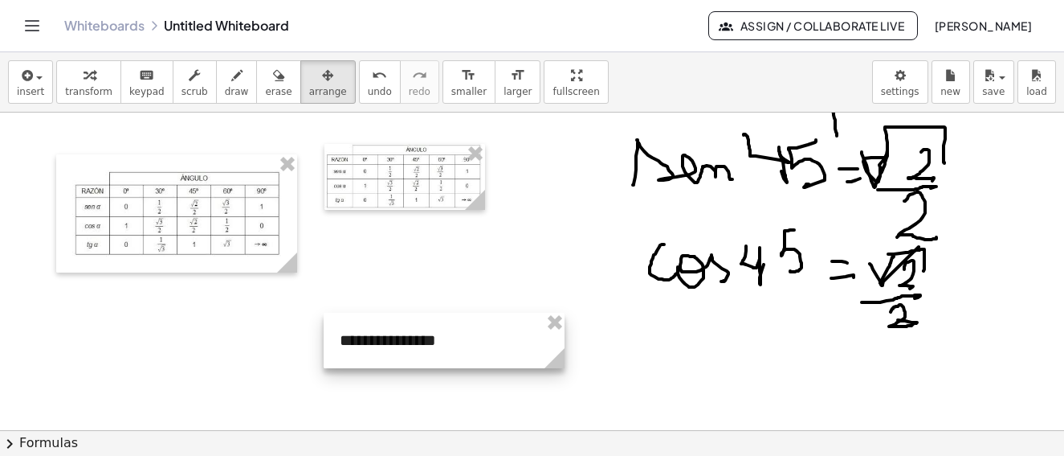
drag, startPoint x: 663, startPoint y: 172, endPoint x: 268, endPoint y: 348, distance: 431.9
click at [324, 340] on div at bounding box center [444, 340] width 241 height 55
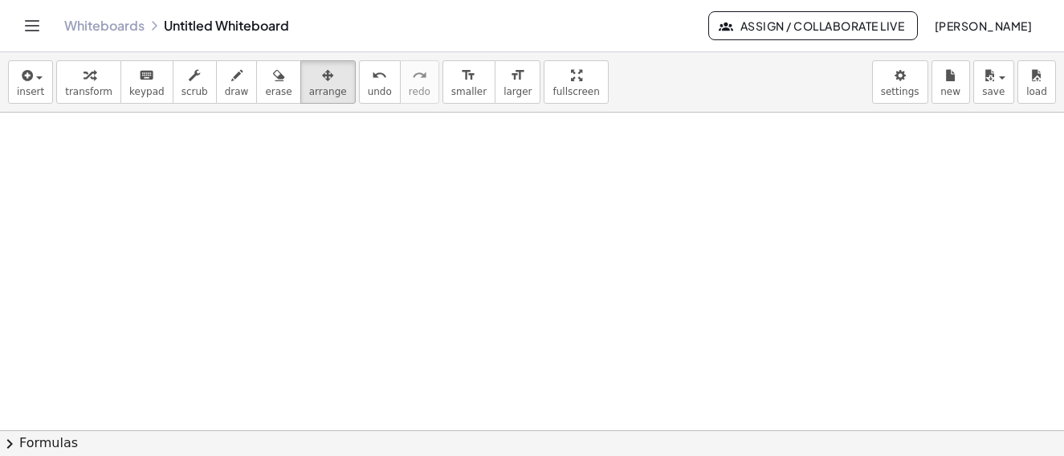
scroll to position [1438, 0]
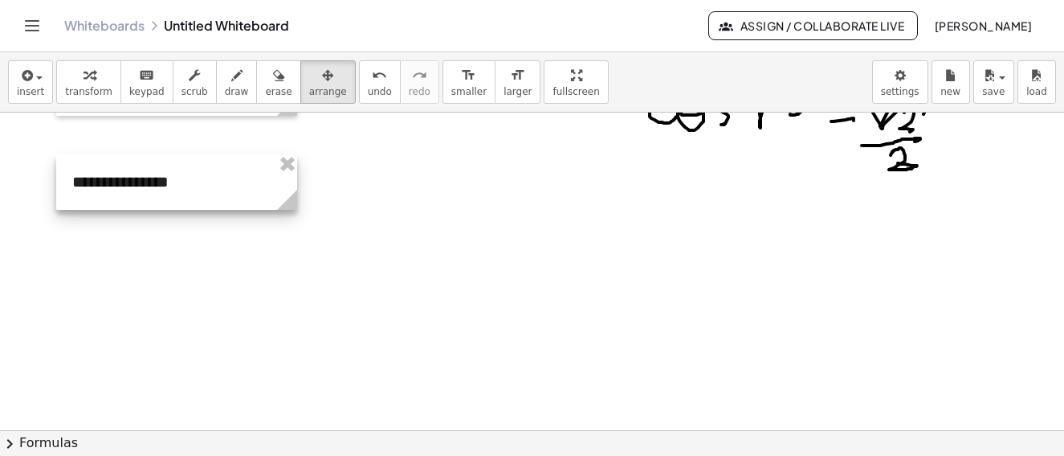
click at [158, 181] on div at bounding box center [176, 181] width 241 height 55
drag, startPoint x: 167, startPoint y: 186, endPoint x: 147, endPoint y: 173, distance: 24.3
click at [165, 186] on div at bounding box center [175, 181] width 241 height 55
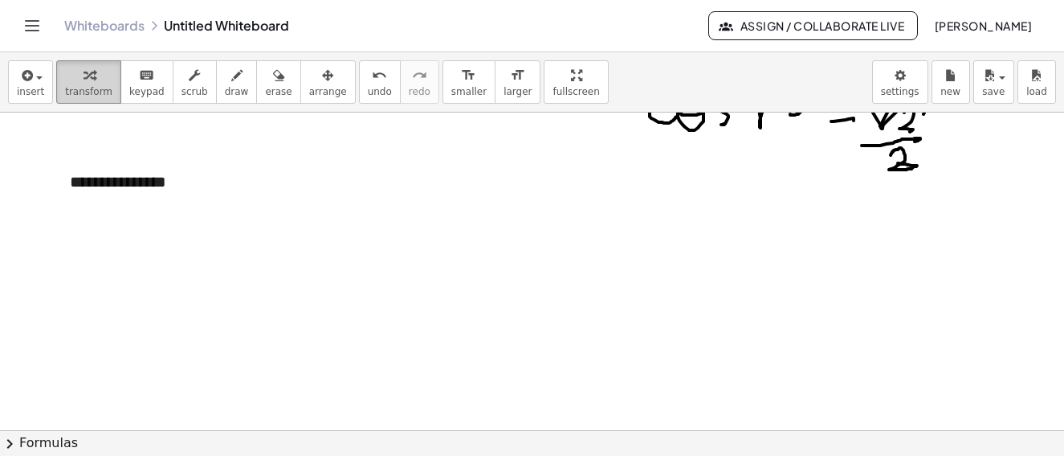
click at [72, 71] on div "button" at bounding box center [88, 74] width 47 height 19
click at [153, 182] on div "**********" at bounding box center [174, 181] width 241 height 55
click at [177, 182] on div "**********" at bounding box center [174, 181] width 241 height 55
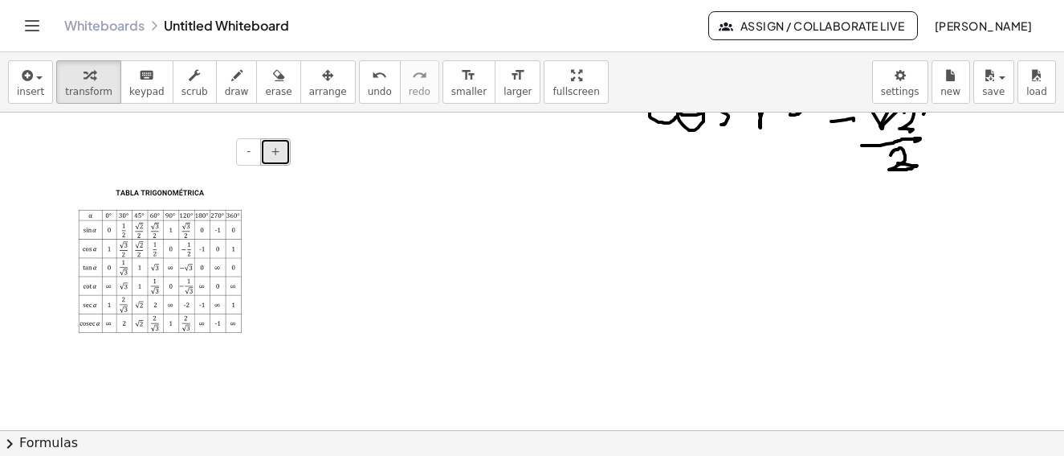
click at [284, 156] on button "+" at bounding box center [275, 151] width 31 height 27
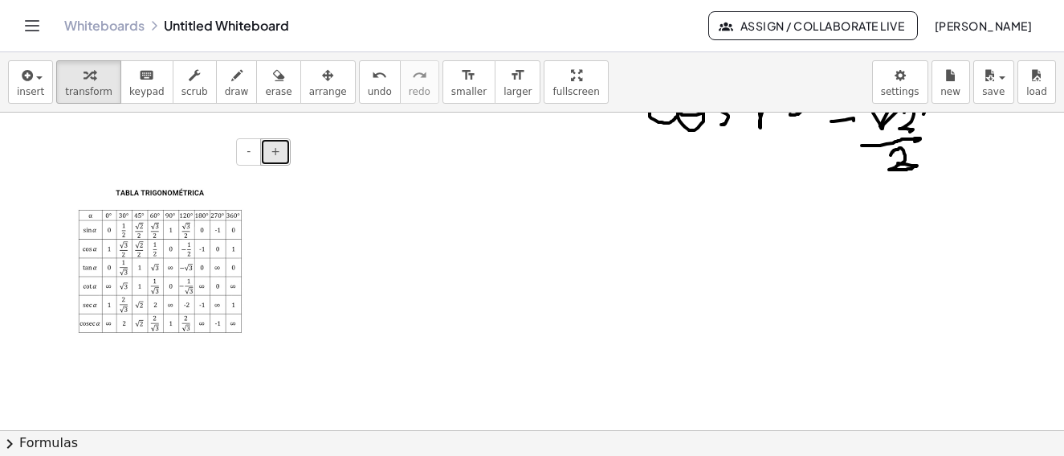
click at [286, 157] on button "+" at bounding box center [275, 151] width 31 height 27
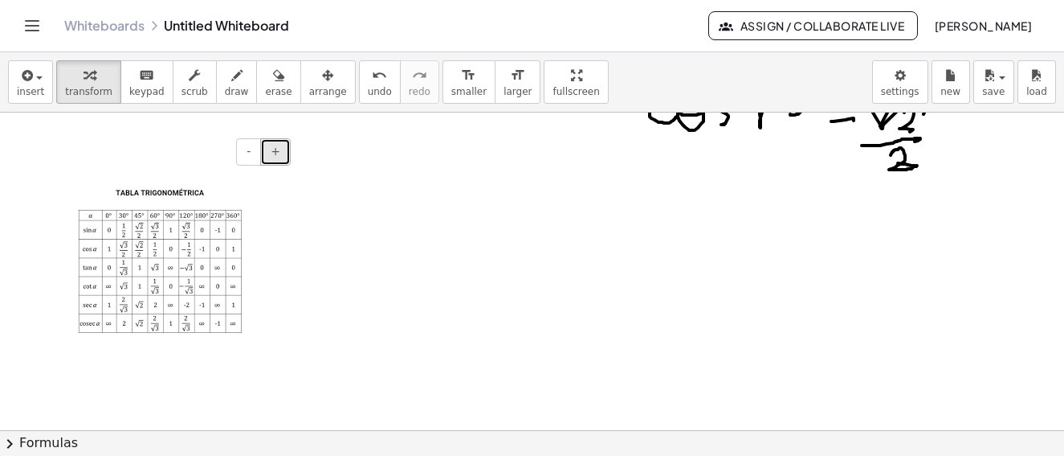
click at [286, 157] on button "+" at bounding box center [275, 151] width 31 height 27
click at [287, 157] on button "+" at bounding box center [275, 151] width 31 height 27
click at [287, 158] on button "+" at bounding box center [275, 151] width 31 height 27
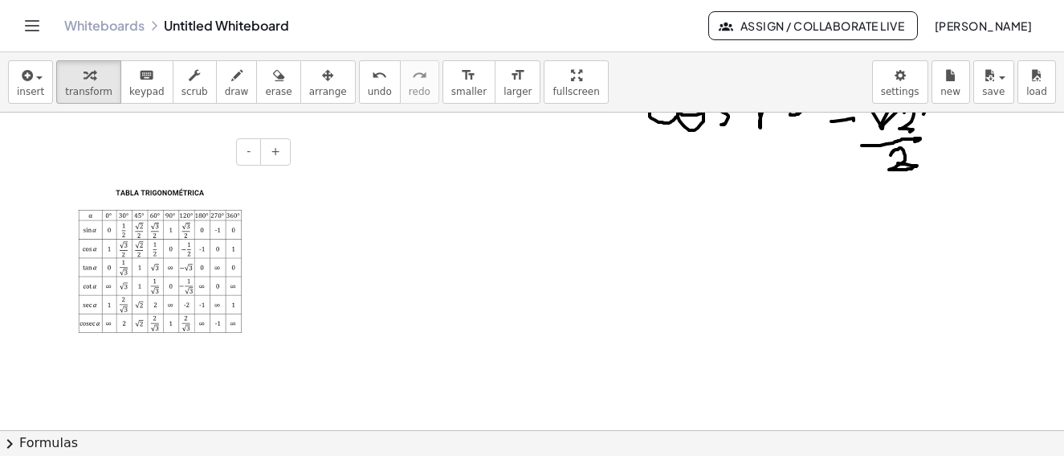
click at [255, 227] on div at bounding box center [174, 260] width 241 height 213
click at [55, 154] on div "- +" at bounding box center [170, 151] width 241 height 27
click at [67, 92] on span "transform" at bounding box center [88, 91] width 47 height 11
click at [81, 207] on img at bounding box center [160, 260] width 181 height 181
drag, startPoint x: 289, startPoint y: 221, endPoint x: 296, endPoint y: 240, distance: 20.3
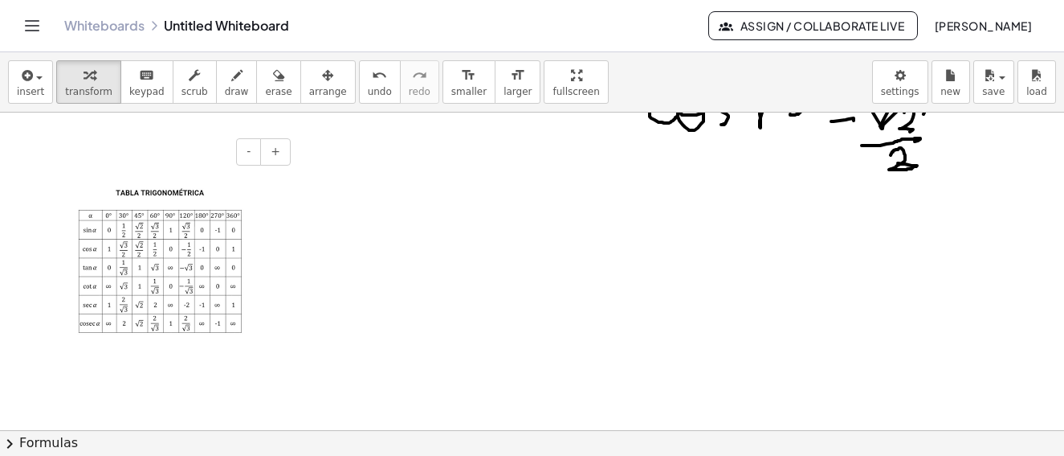
click at [292, 236] on div at bounding box center [174, 260] width 241 height 213
click at [504, 94] on span "larger" at bounding box center [518, 91] width 28 height 11
drag, startPoint x: 292, startPoint y: 225, endPoint x: 317, endPoint y: 232, distance: 26.7
drag, startPoint x: 280, startPoint y: 190, endPoint x: 258, endPoint y: 182, distance: 23.6
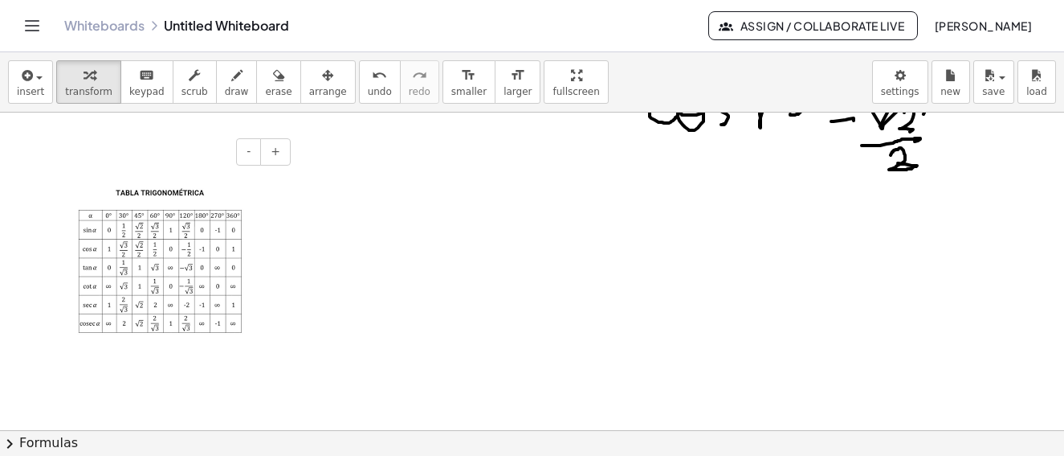
click at [280, 189] on div at bounding box center [174, 260] width 241 height 213
drag, startPoint x: 271, startPoint y: 181, endPoint x: 288, endPoint y: 194, distance: 22.3
click at [272, 182] on div at bounding box center [174, 260] width 241 height 213
click at [0, 0] on sider-quick-compose-btn at bounding box center [0, 0] width 0 height 0
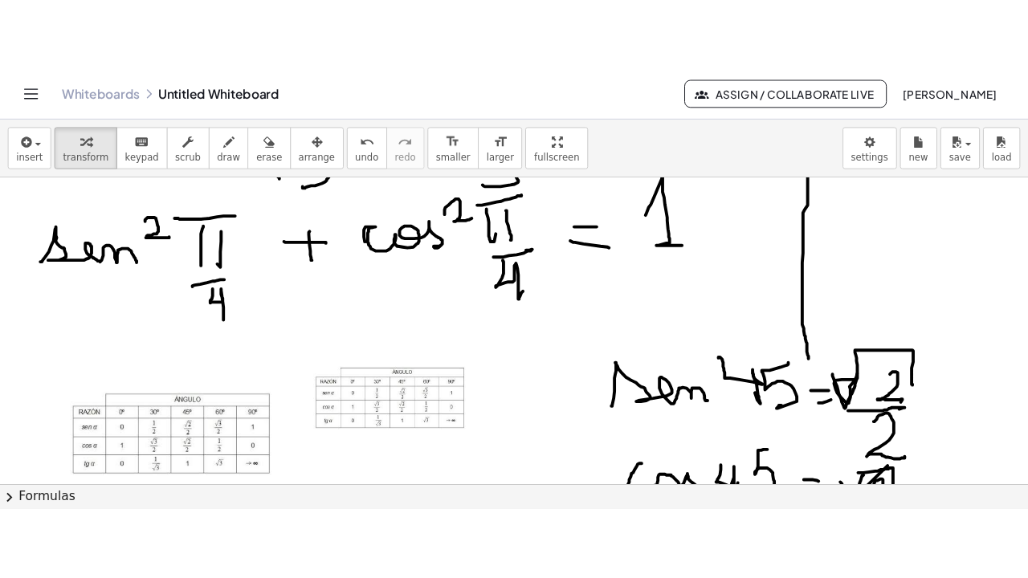
scroll to position [1197, 0]
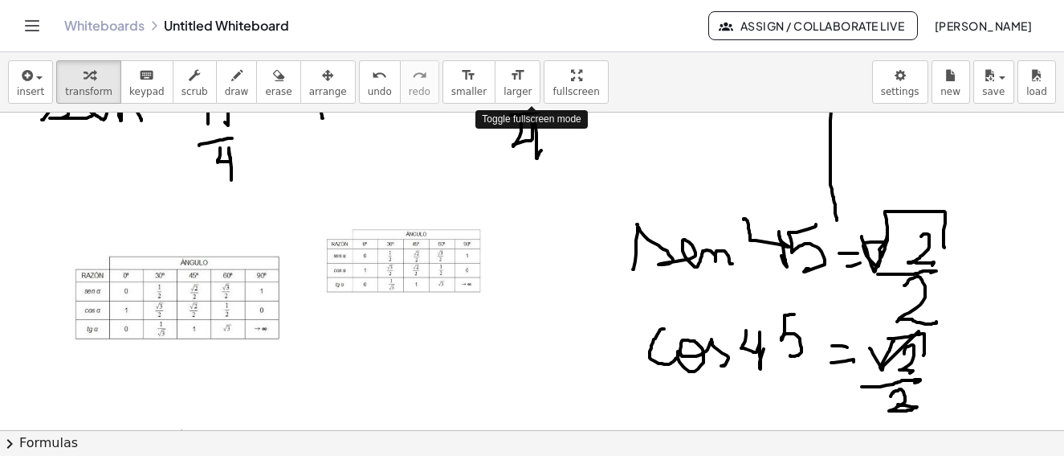
drag, startPoint x: 528, startPoint y: 84, endPoint x: 510, endPoint y: 106, distance: 28.6
click at [509, 106] on div "**********" at bounding box center [532, 253] width 1064 height 403
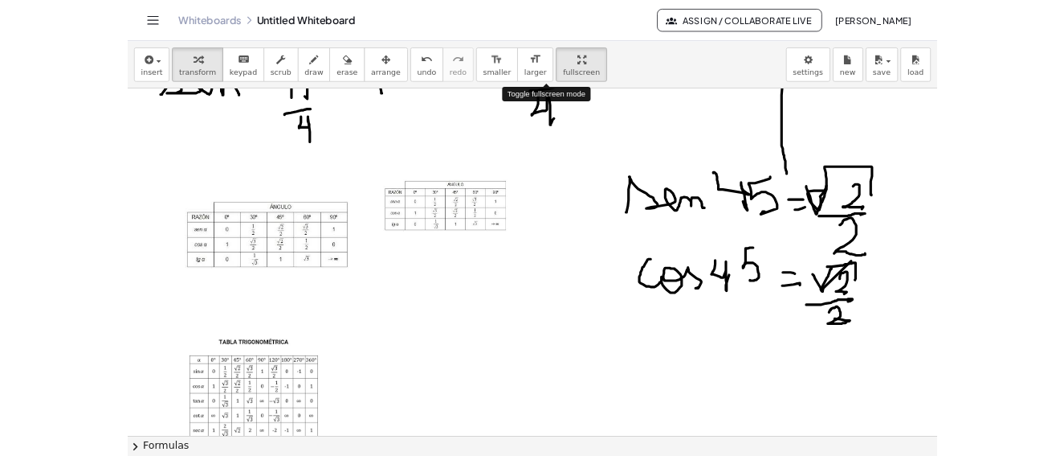
scroll to position [2817, 0]
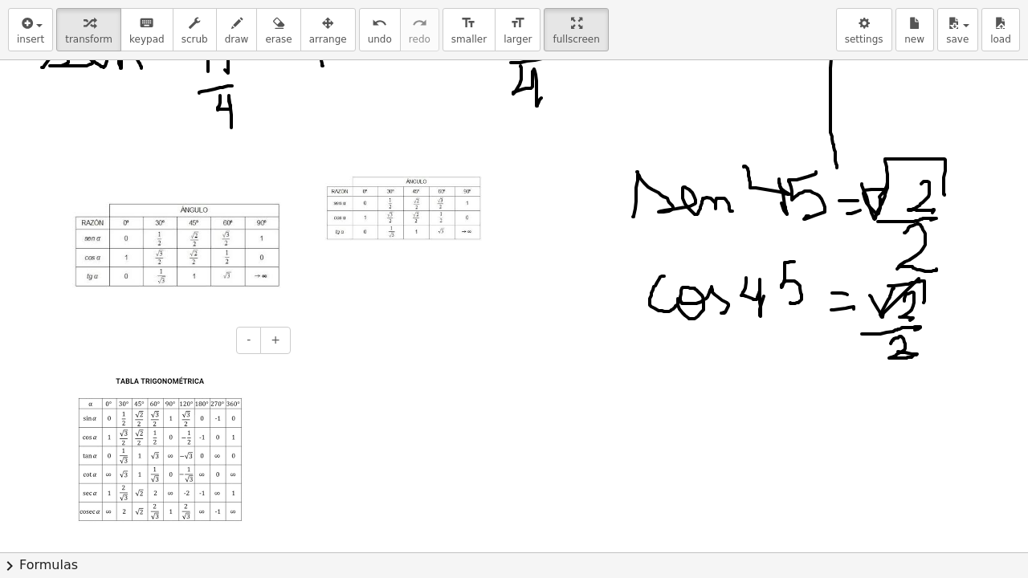
click at [167, 455] on img at bounding box center [160, 449] width 181 height 181
drag, startPoint x: 540, startPoint y: 31, endPoint x: 553, endPoint y: 25, distance: 14.0
click at [553, 25] on div "**********" at bounding box center [514, 289] width 1028 height 578
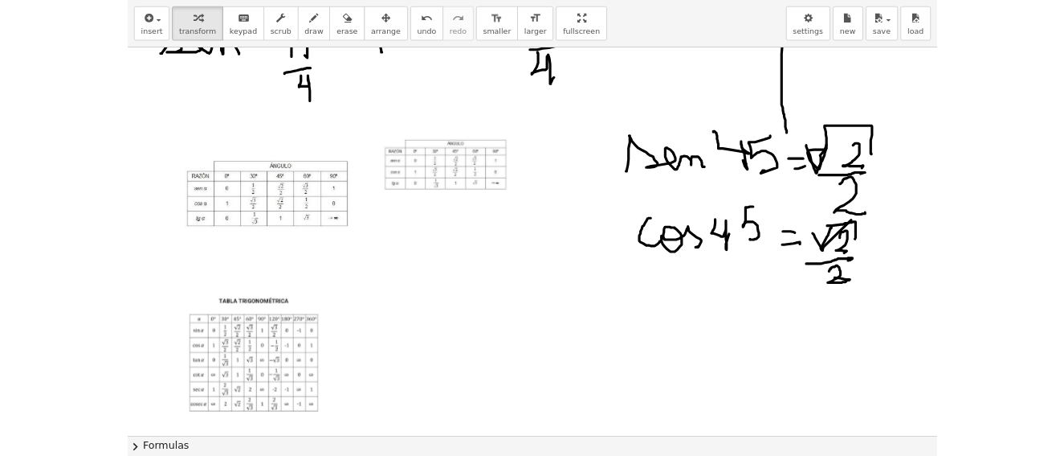
scroll to position [2890, 0]
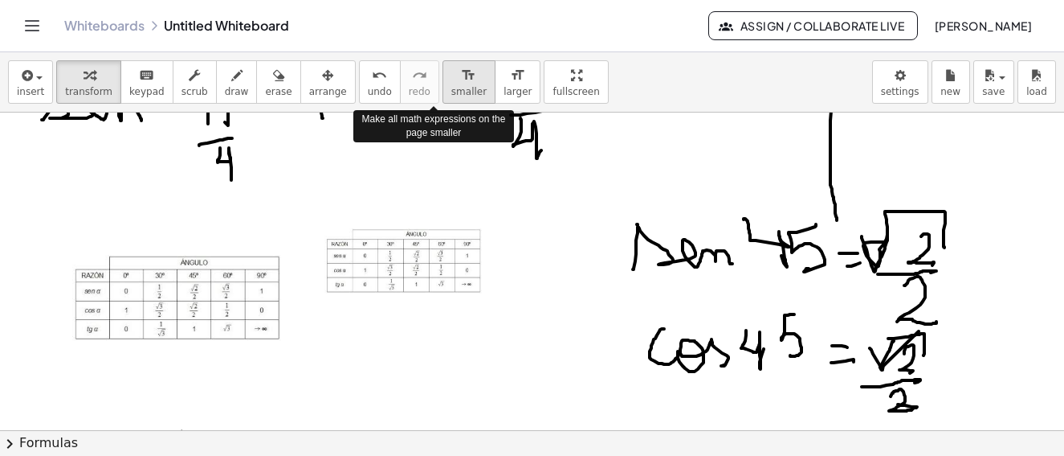
click at [451, 88] on span "smaller" at bounding box center [468, 91] width 35 height 11
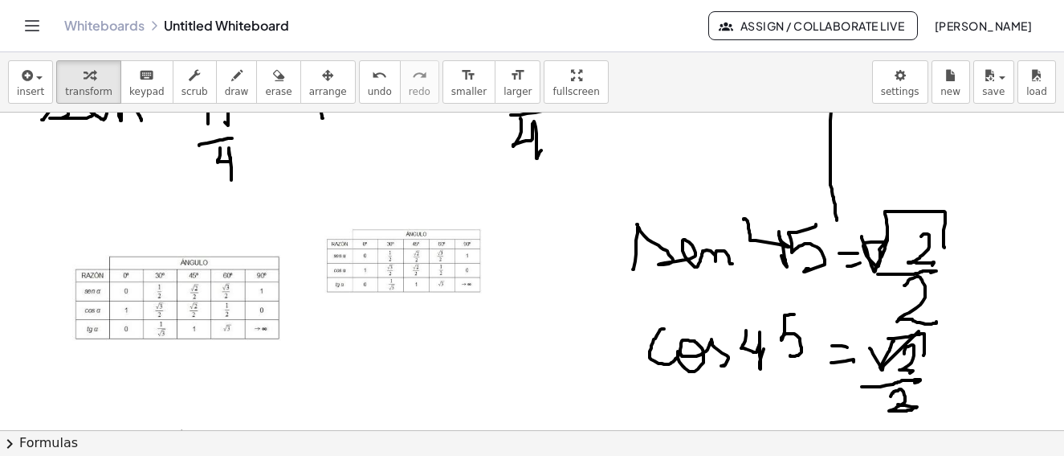
scroll to position [1358, 0]
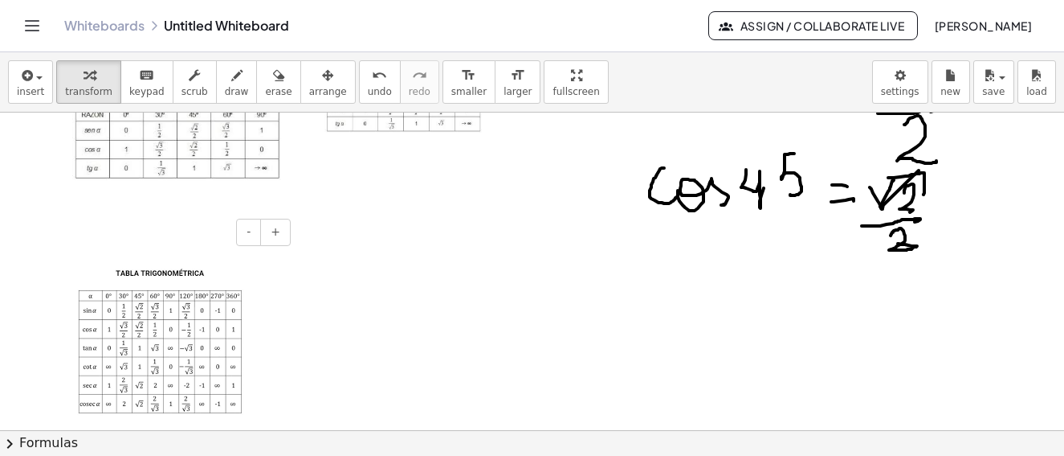
click at [292, 269] on div at bounding box center [174, 341] width 241 height 213
drag, startPoint x: 294, startPoint y: 309, endPoint x: 292, endPoint y: 325, distance: 15.3
click at [292, 326] on div at bounding box center [174, 341] width 241 height 213
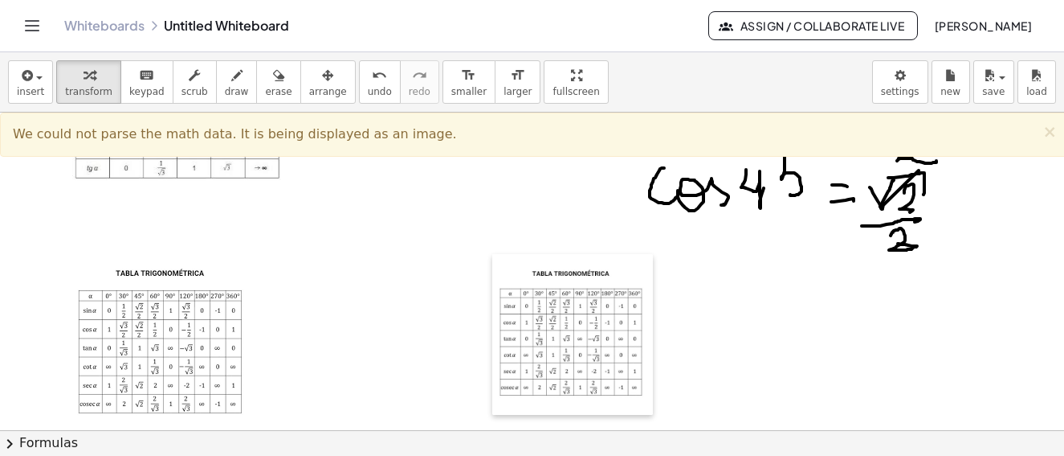
click at [504, 288] on div at bounding box center [500, 334] width 16 height 161
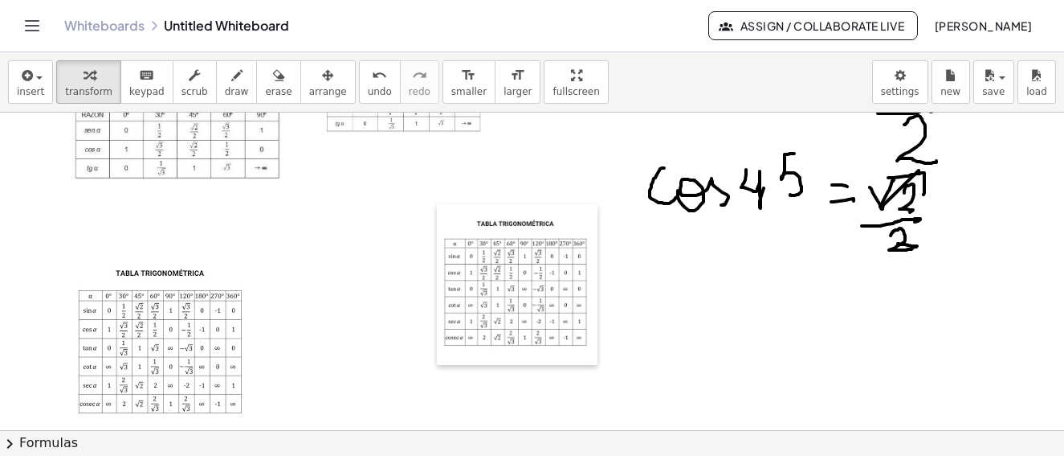
drag, startPoint x: 492, startPoint y: 260, endPoint x: 437, endPoint y: 212, distance: 73.5
click at [437, 212] on div at bounding box center [445, 284] width 16 height 161
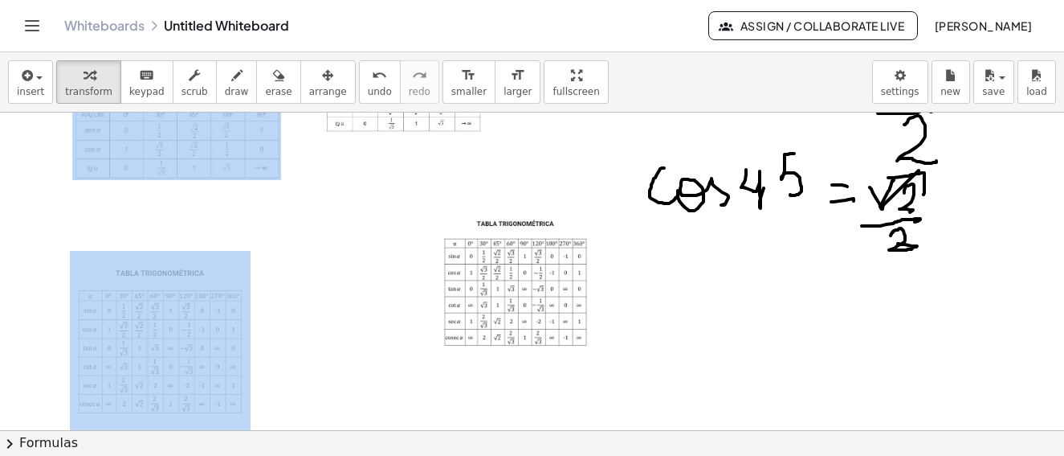
drag, startPoint x: 584, startPoint y: 344, endPoint x: 439, endPoint y: 313, distance: 148.6
drag, startPoint x: 446, startPoint y: 251, endPoint x: 455, endPoint y: 258, distance: 10.9
click at [446, 251] on div at bounding box center [445, 284] width 16 height 161
drag, startPoint x: 441, startPoint y: 252, endPoint x: 419, endPoint y: 252, distance: 22.5
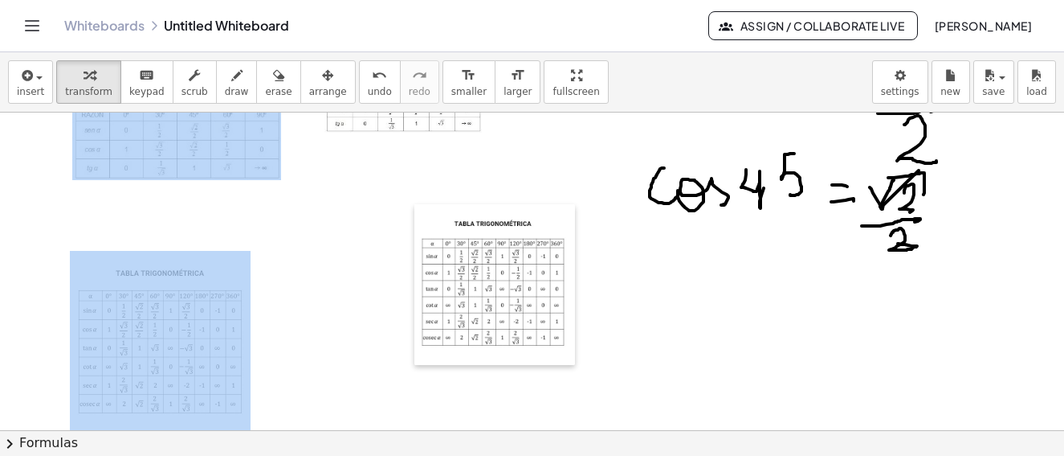
click at [419, 252] on div at bounding box center [423, 284] width 16 height 161
click at [92, 79] on div "button" at bounding box center [88, 74] width 47 height 19
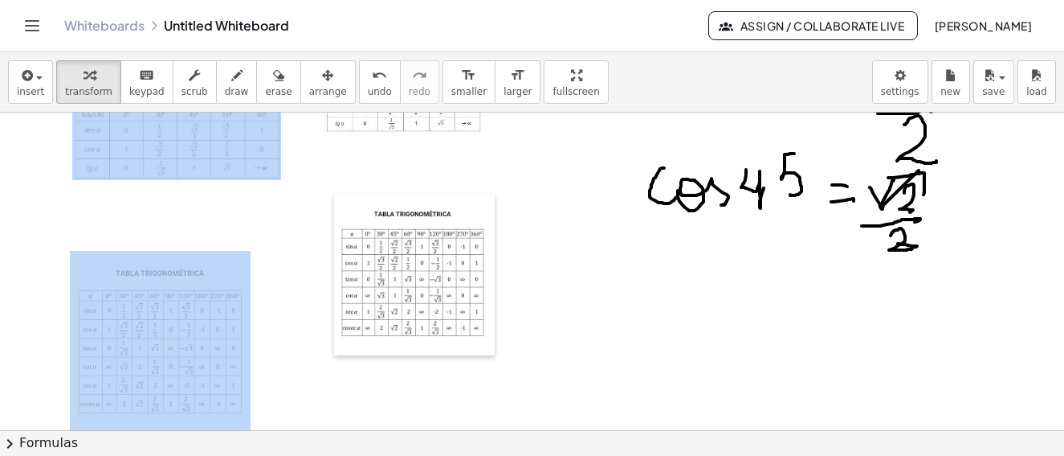
drag, startPoint x: 415, startPoint y: 267, endPoint x: 334, endPoint y: 257, distance: 80.9
click at [334, 257] on div at bounding box center [342, 274] width 16 height 161
click at [480, 268] on div at bounding box center [414, 274] width 161 height 161
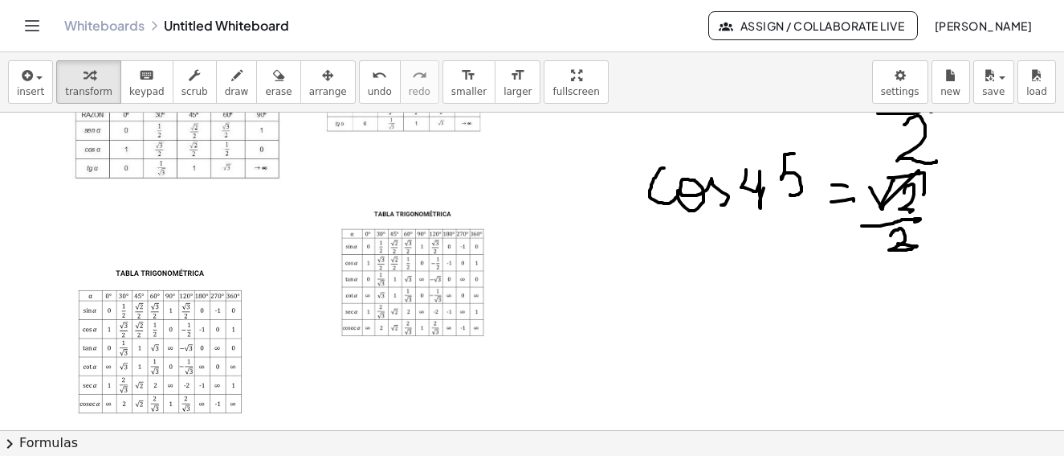
scroll to position [1438, 0]
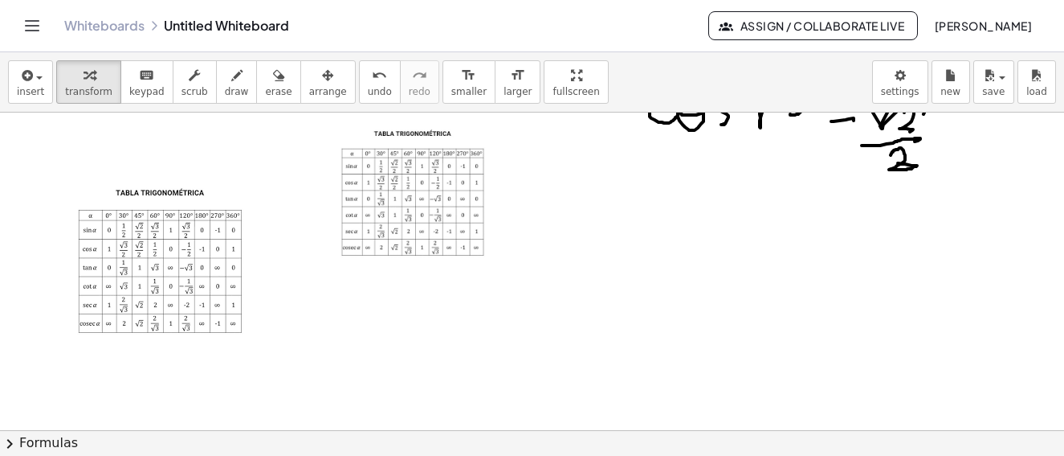
click at [378, 212] on div at bounding box center [414, 194] width 161 height 161
drag, startPoint x: 355, startPoint y: 223, endPoint x: 349, endPoint y: 250, distance: 28.1
click at [349, 250] on div at bounding box center [414, 194] width 161 height 161
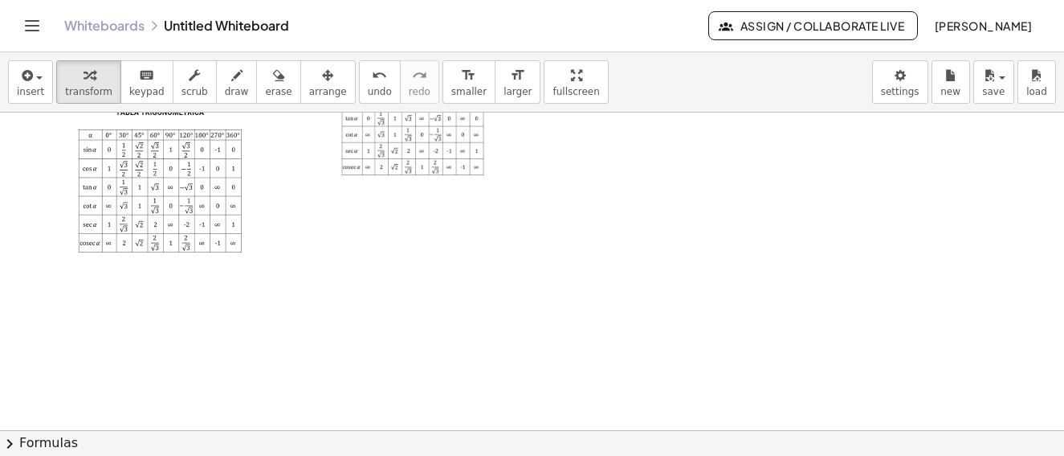
scroll to position [1197, 0]
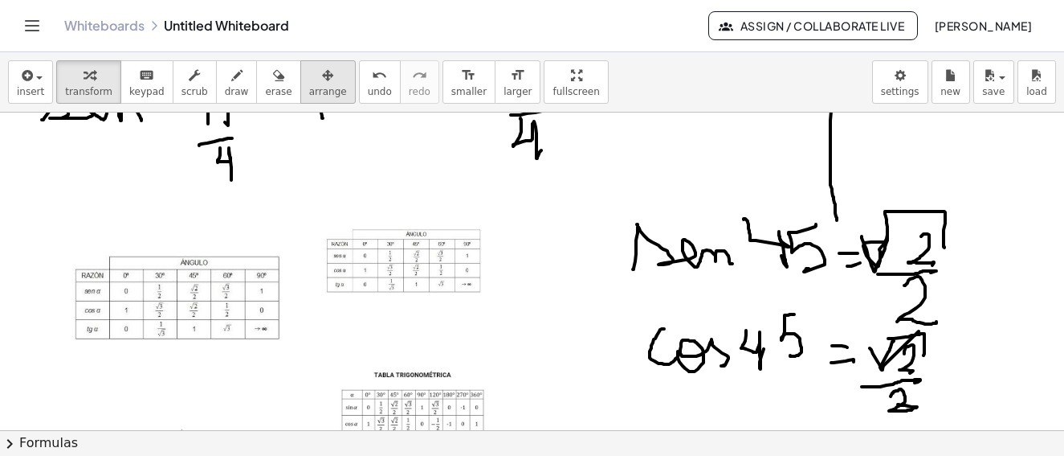
click at [322, 80] on icon "button" at bounding box center [327, 75] width 11 height 19
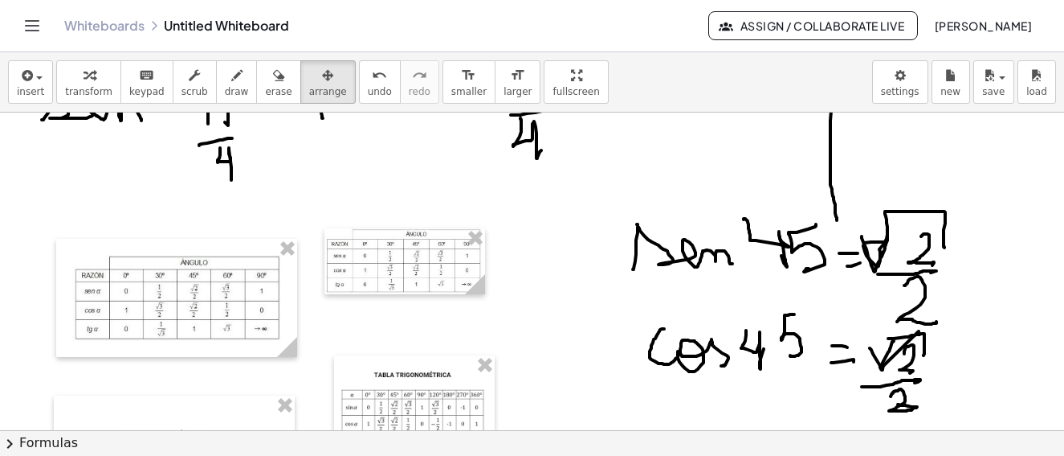
scroll to position [1518, 0]
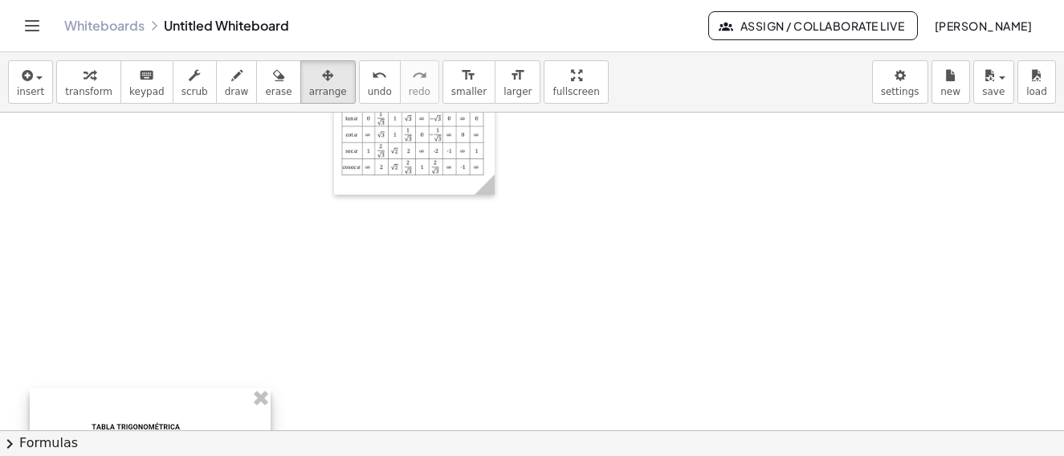
drag, startPoint x: 199, startPoint y: 165, endPoint x: 427, endPoint y: 160, distance: 227.4
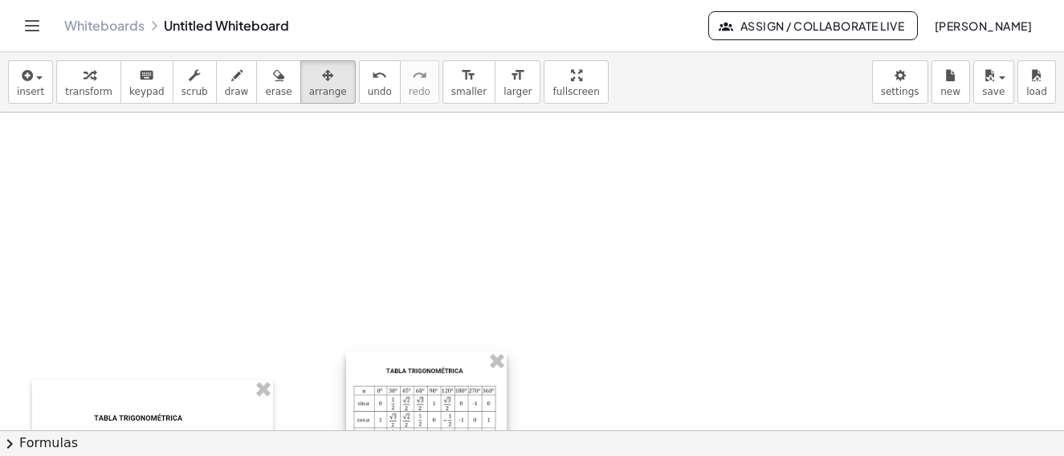
drag, startPoint x: 400, startPoint y: 151, endPoint x: 374, endPoint y: 335, distance: 185.8
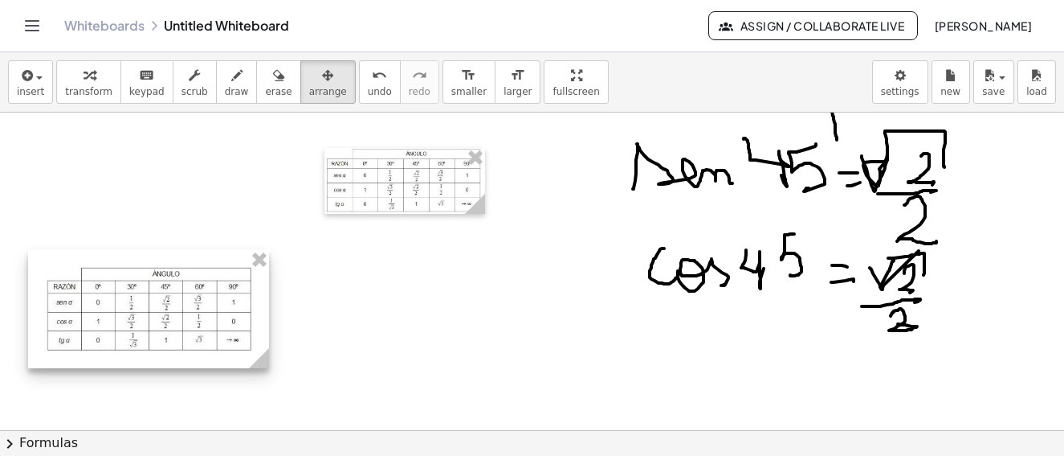
drag, startPoint x: 252, startPoint y: 219, endPoint x: 486, endPoint y: 194, distance: 235.2
click at [213, 326] on div at bounding box center [148, 309] width 241 height 118
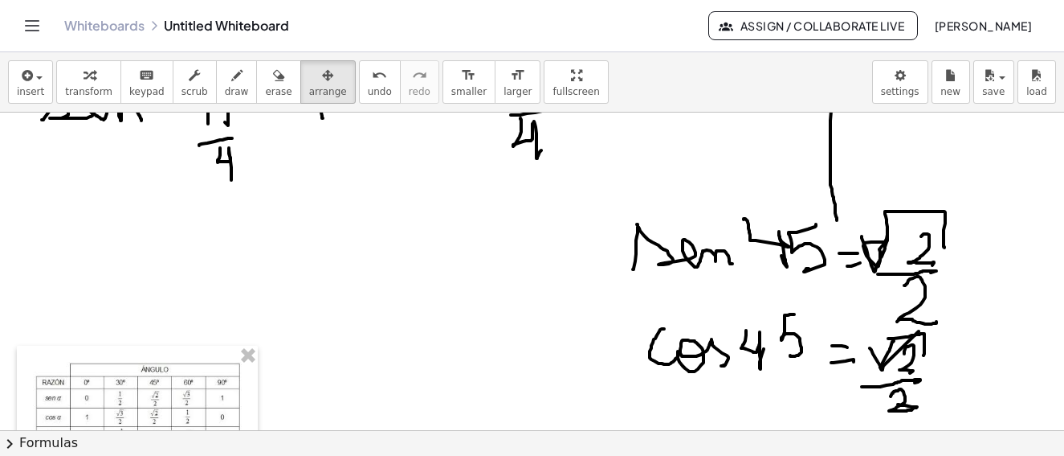
scroll to position [1358, 0]
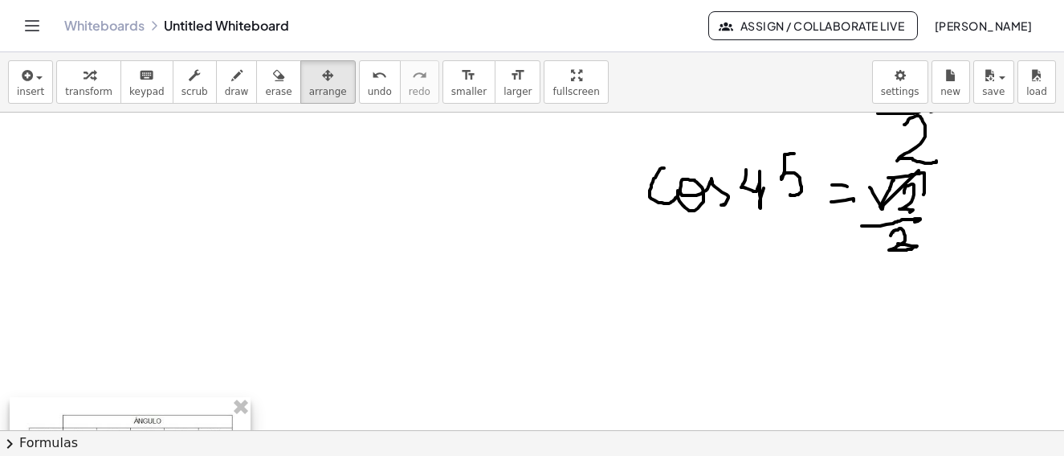
drag, startPoint x: 206, startPoint y: 218, endPoint x: 235, endPoint y: 314, distance: 100.9
click at [200, 423] on div "**********" at bounding box center [532, 270] width 1064 height 317
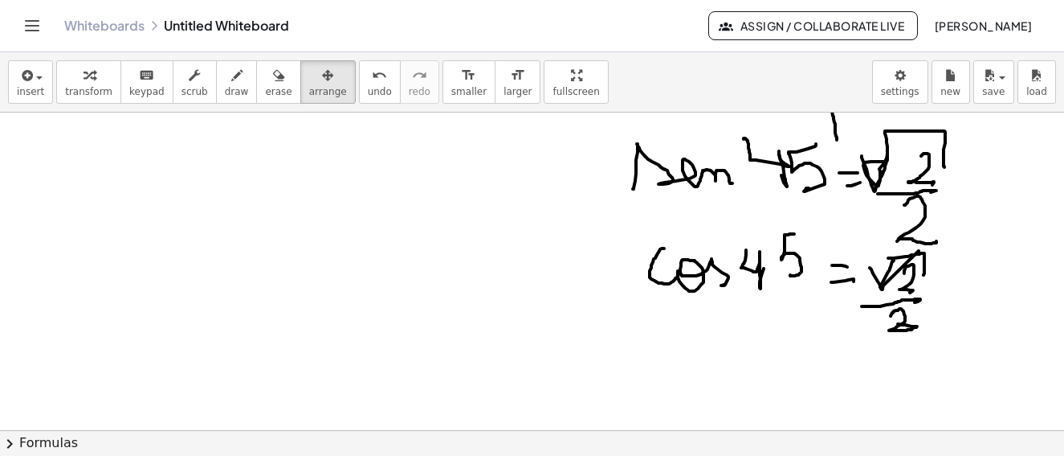
scroll to position [1117, 0]
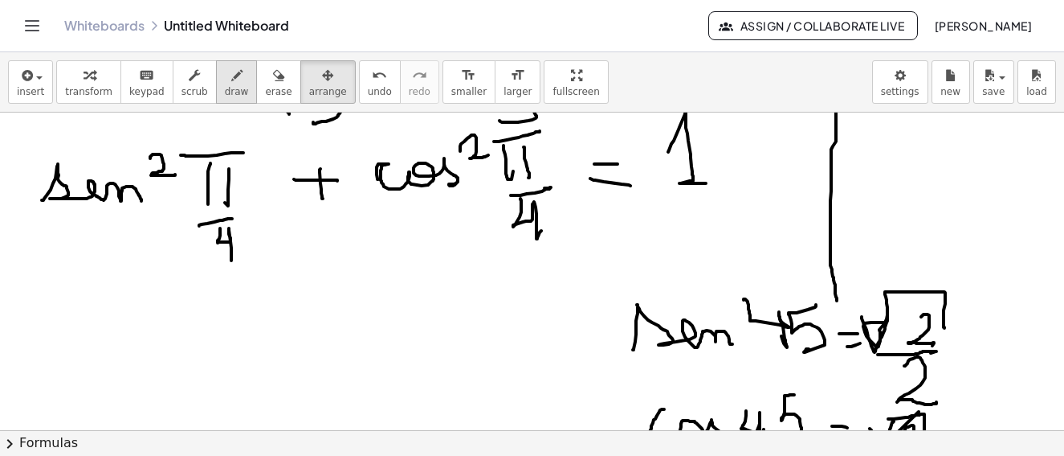
click at [230, 84] on button "draw" at bounding box center [237, 81] width 42 height 43
drag, startPoint x: 77, startPoint y: 322, endPoint x: 145, endPoint y: 321, distance: 68.3
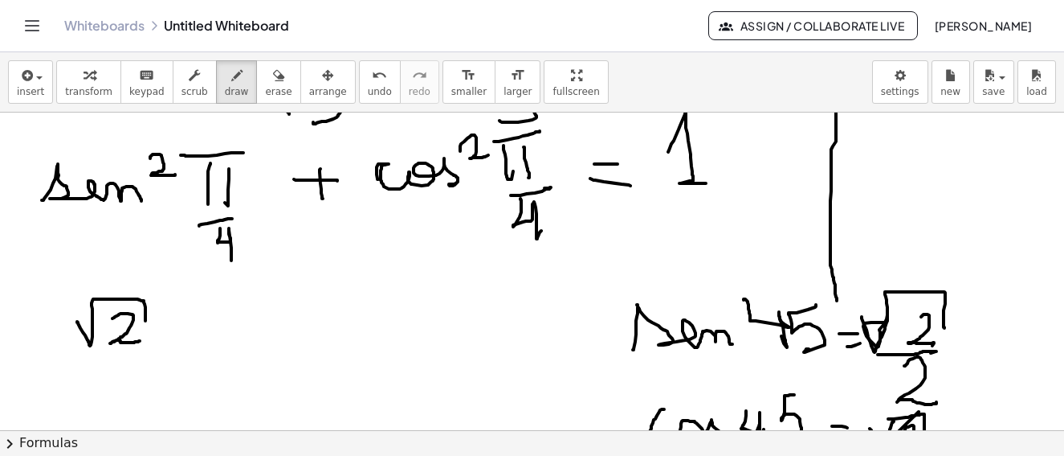
drag, startPoint x: 112, startPoint y: 318, endPoint x: 140, endPoint y: 341, distance: 35.4
drag, startPoint x: 76, startPoint y: 354, endPoint x: 119, endPoint y: 370, distance: 46.3
drag, startPoint x: 119, startPoint y: 370, endPoint x: 42, endPoint y: 280, distance: 119.1
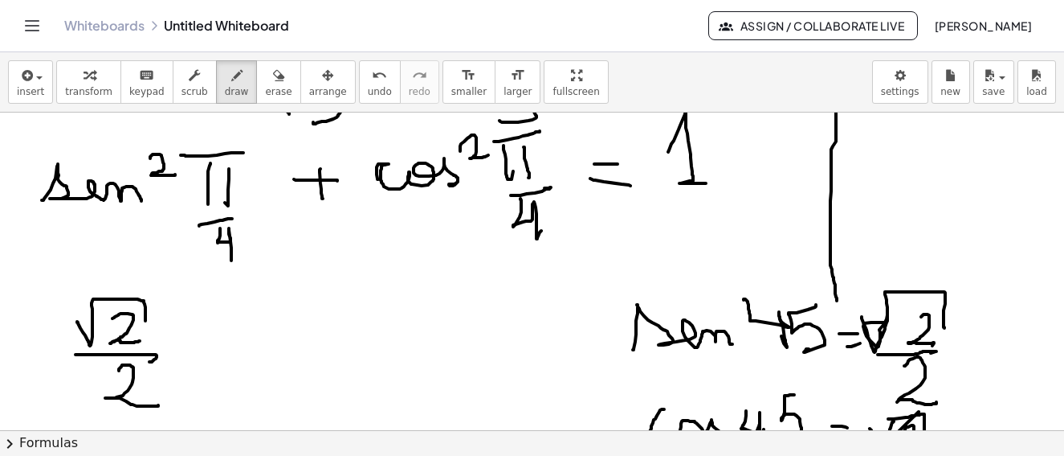
drag, startPoint x: 64, startPoint y: 274, endPoint x: 152, endPoint y: 300, distance: 91.5
click at [72, 426] on div "**********" at bounding box center [532, 270] width 1064 height 317
drag, startPoint x: 153, startPoint y: 280, endPoint x: 177, endPoint y: 218, distance: 67.1
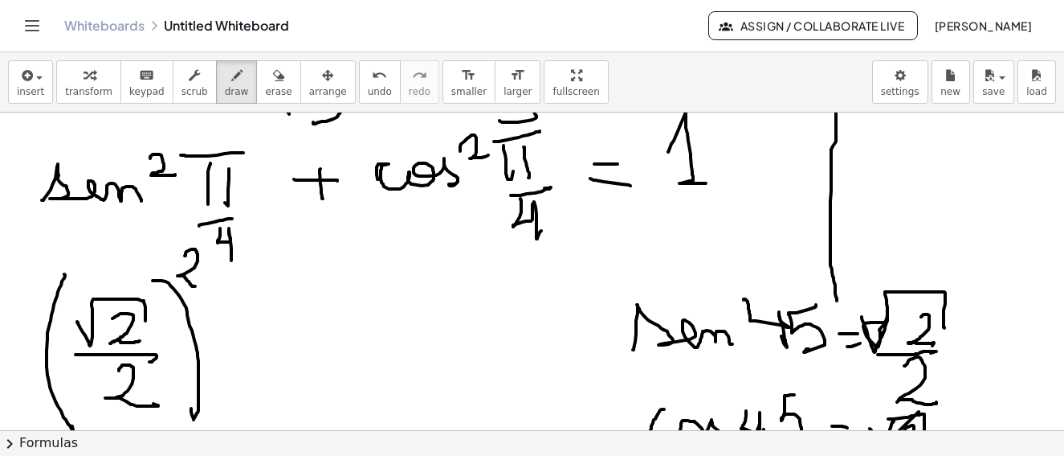
drag, startPoint x: 185, startPoint y: 255, endPoint x: 276, endPoint y: 353, distance: 133.6
drag, startPoint x: 261, startPoint y: 353, endPoint x: 282, endPoint y: 329, distance: 31.9
drag, startPoint x: 282, startPoint y: 329, endPoint x: 356, endPoint y: 329, distance: 73.9
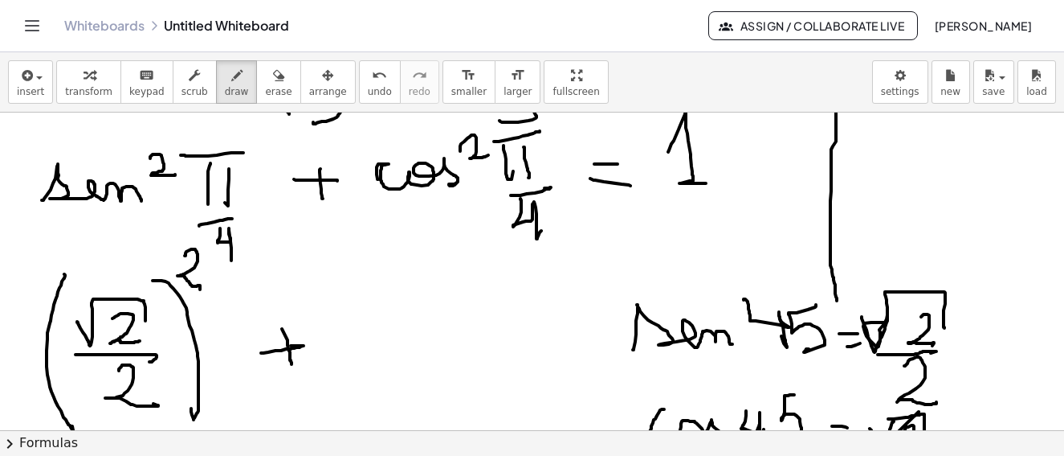
drag, startPoint x: 342, startPoint y: 328, endPoint x: 447, endPoint y: 321, distance: 104.6
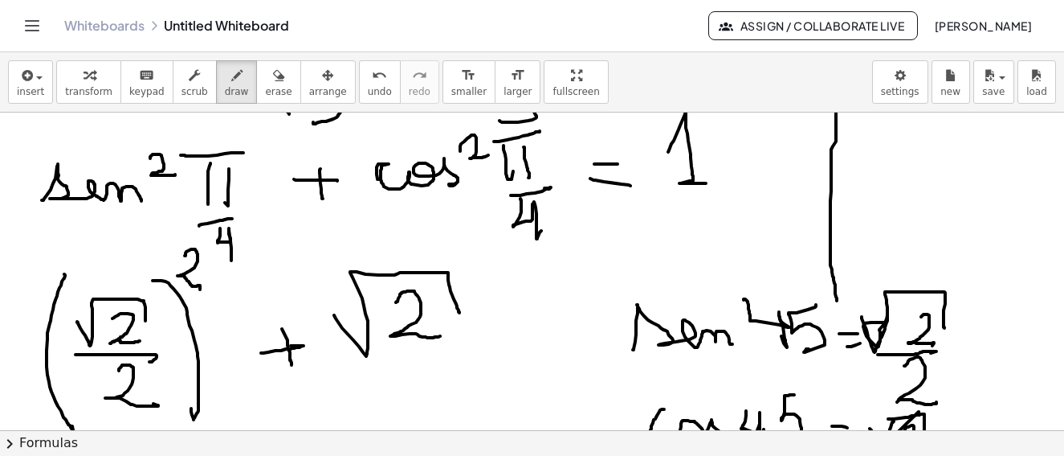
drag, startPoint x: 396, startPoint y: 302, endPoint x: 368, endPoint y: 360, distance: 64.3
drag, startPoint x: 362, startPoint y: 362, endPoint x: 406, endPoint y: 389, distance: 51.9
drag, startPoint x: 414, startPoint y: 392, endPoint x: 310, endPoint y: 227, distance: 195.3
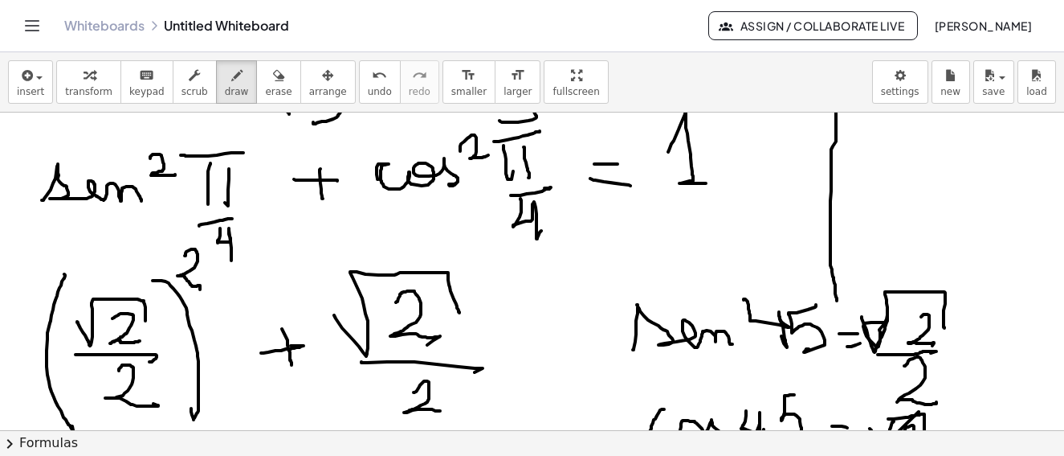
drag, startPoint x: 331, startPoint y: 260, endPoint x: 468, endPoint y: 285, distance: 138.8
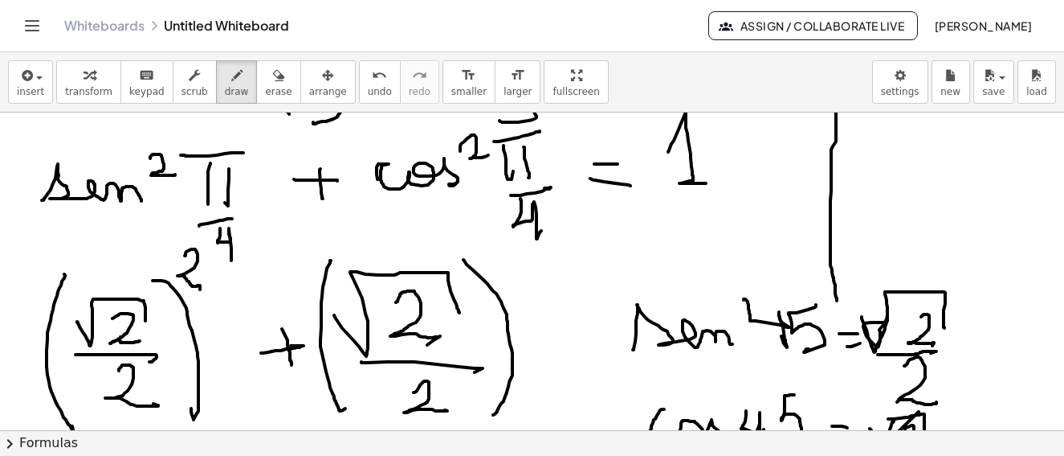
drag, startPoint x: 464, startPoint y: 259, endPoint x: 498, endPoint y: 264, distance: 34.9
drag, startPoint x: 495, startPoint y: 256, endPoint x: 514, endPoint y: 309, distance: 56.4
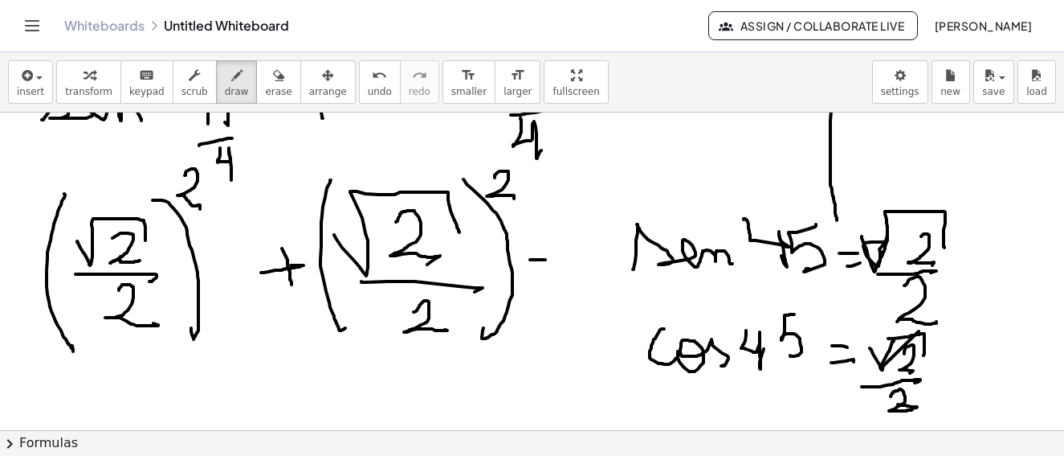
drag, startPoint x: 530, startPoint y: 259, endPoint x: 545, endPoint y: 259, distance: 15.3
drag, startPoint x: 527, startPoint y: 283, endPoint x: 545, endPoint y: 280, distance: 18.8
drag, startPoint x: 567, startPoint y: 269, endPoint x: 600, endPoint y: 154, distance: 119.5
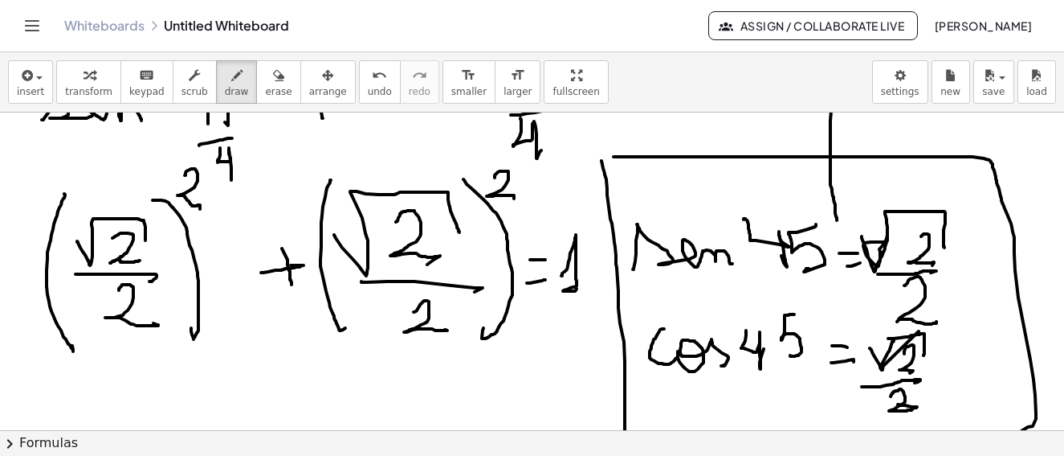
drag, startPoint x: 607, startPoint y: 189, endPoint x: 826, endPoint y: 207, distance: 219.3
drag, startPoint x: 124, startPoint y: 375, endPoint x: 143, endPoint y: 363, distance: 22.7
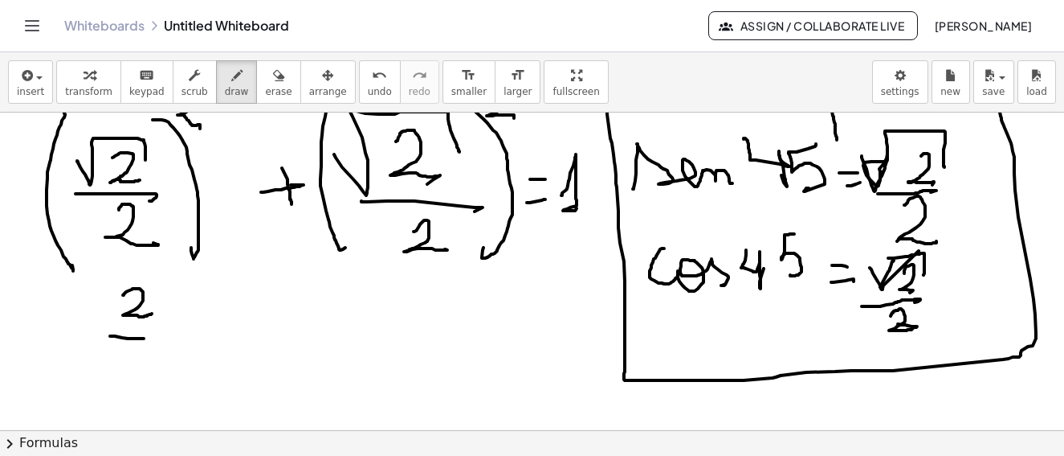
drag, startPoint x: 110, startPoint y: 336, endPoint x: 163, endPoint y: 339, distance: 53.1
drag, startPoint x: 144, startPoint y: 349, endPoint x: 185, endPoint y: 348, distance: 41.0
drag, startPoint x: 214, startPoint y: 322, endPoint x: 239, endPoint y: 300, distance: 33.6
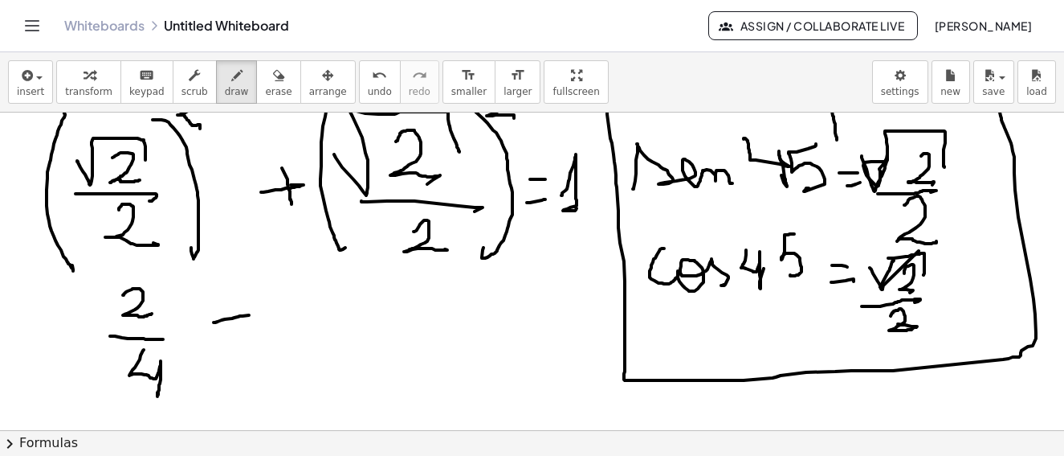
drag, startPoint x: 243, startPoint y: 321, endPoint x: 318, endPoint y: 284, distance: 84.1
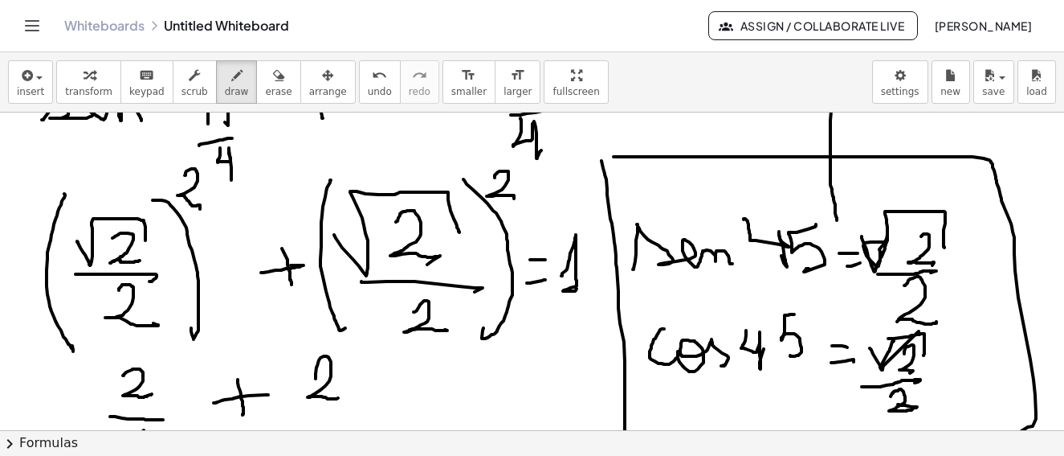
drag, startPoint x: 316, startPoint y: 378, endPoint x: 341, endPoint y: 398, distance: 32.1
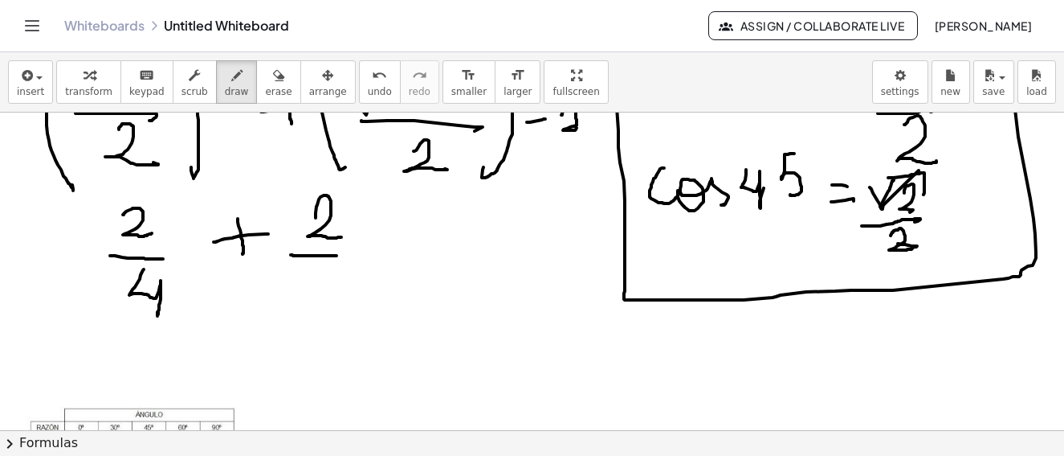
drag, startPoint x: 292, startPoint y: 255, endPoint x: 313, endPoint y: 272, distance: 26.2
drag, startPoint x: 313, startPoint y: 292, endPoint x: 392, endPoint y: 247, distance: 91.4
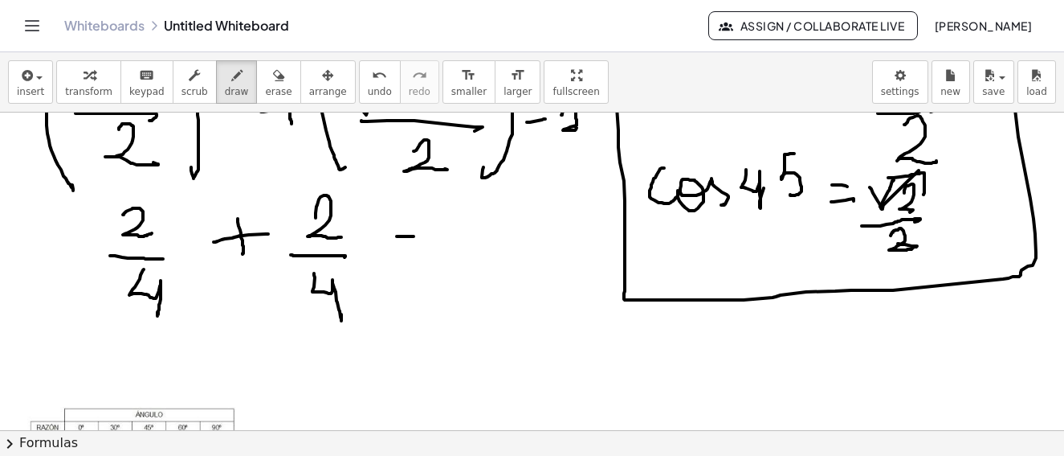
drag, startPoint x: 399, startPoint y: 247, endPoint x: 416, endPoint y: 247, distance: 16.9
drag, startPoint x: 474, startPoint y: 243, endPoint x: 341, endPoint y: 243, distance: 132.6
drag, startPoint x: 161, startPoint y: 378, endPoint x: 251, endPoint y: 374, distance: 89.3
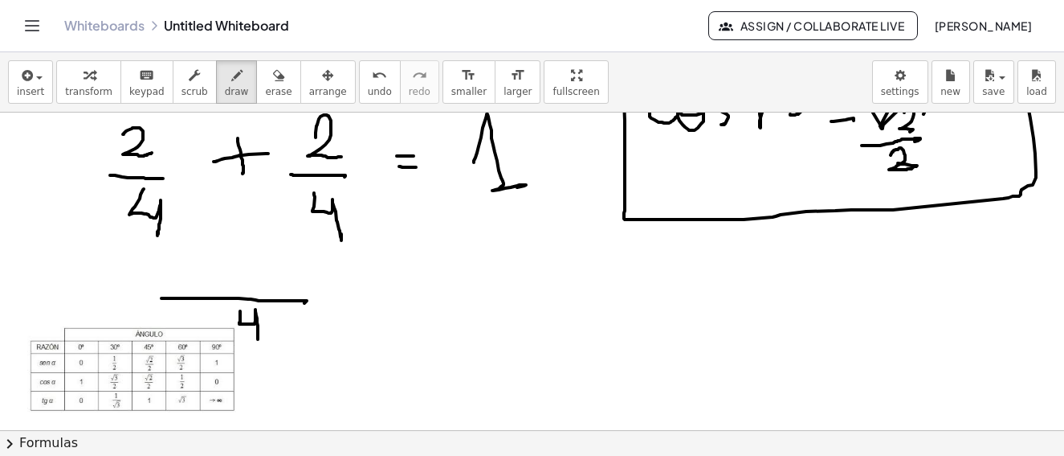
drag, startPoint x: 240, startPoint y: 313, endPoint x: 122, endPoint y: 202, distance: 162.0
drag, startPoint x: 235, startPoint y: 256, endPoint x: 353, endPoint y: 280, distance: 119.7
drag, startPoint x: 342, startPoint y: 279, endPoint x: 358, endPoint y: 293, distance: 21.6
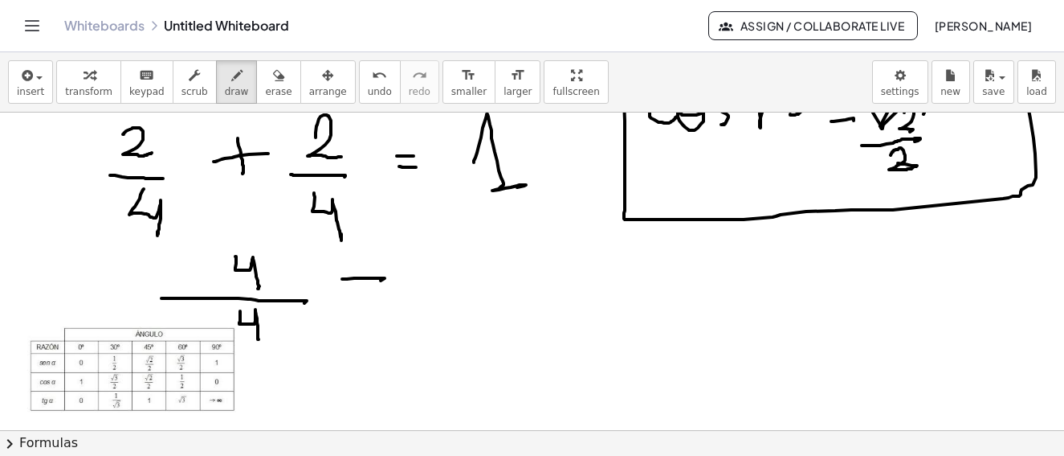
drag, startPoint x: 358, startPoint y: 293, endPoint x: 456, endPoint y: 260, distance: 103.4
drag, startPoint x: 456, startPoint y: 260, endPoint x: 494, endPoint y: 308, distance: 60.6
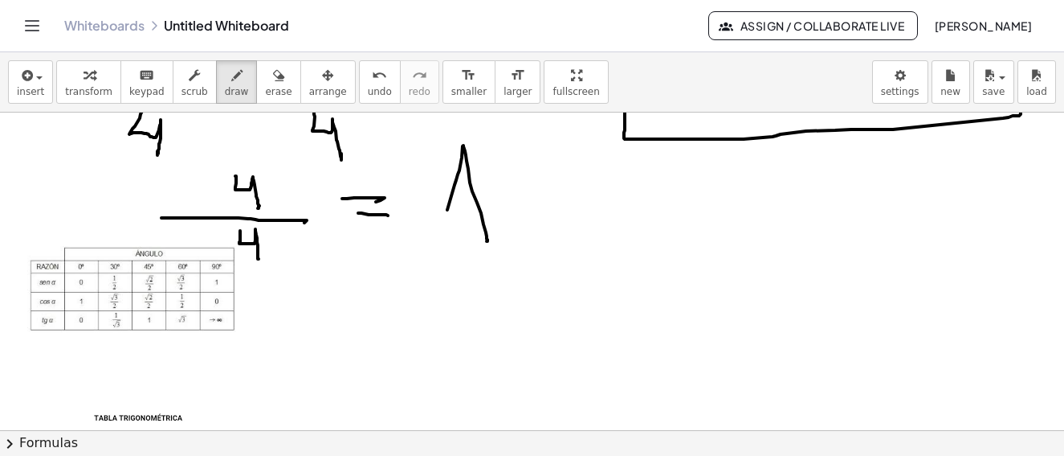
scroll to position [1599, 0]
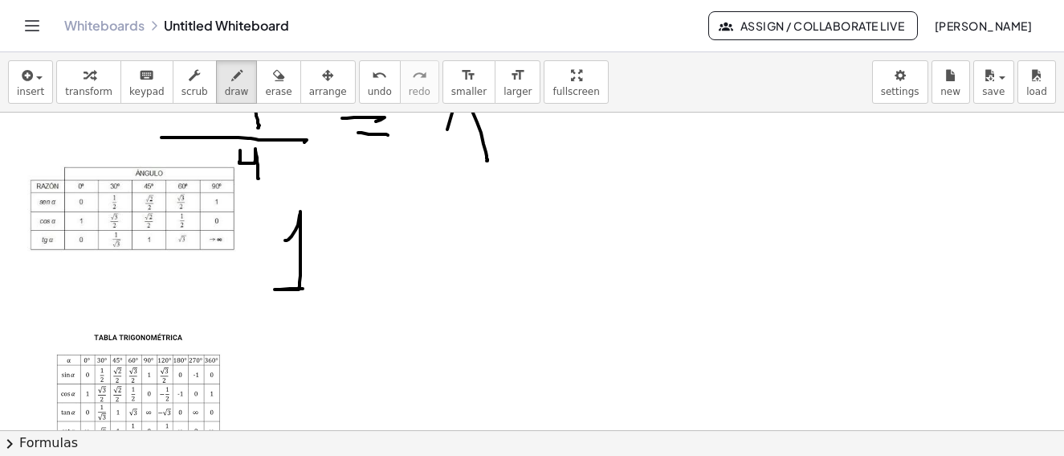
drag, startPoint x: 285, startPoint y: 240, endPoint x: 358, endPoint y: 260, distance: 75.8
drag, startPoint x: 366, startPoint y: 259, endPoint x: 374, endPoint y: 277, distance: 19.8
drag, startPoint x: 374, startPoint y: 277, endPoint x: 443, endPoint y: 268, distance: 69.8
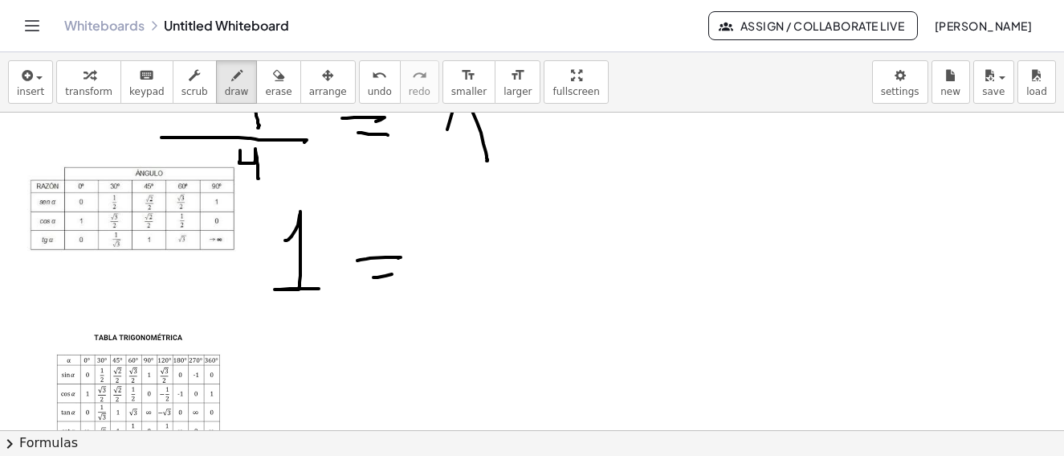
drag, startPoint x: 446, startPoint y: 238, endPoint x: 445, endPoint y: 287, distance: 49.0
drag, startPoint x: 355, startPoint y: 370, endPoint x: 370, endPoint y: 348, distance: 26.7
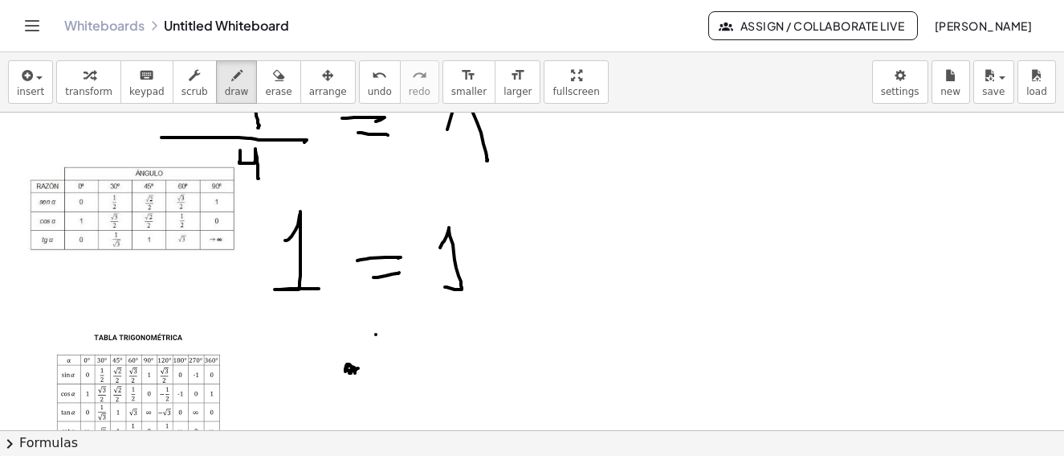
drag, startPoint x: 406, startPoint y: 362, endPoint x: 476, endPoint y: 364, distance: 70.7
drag, startPoint x: 468, startPoint y: 341, endPoint x: 481, endPoint y: 382, distance: 43.2
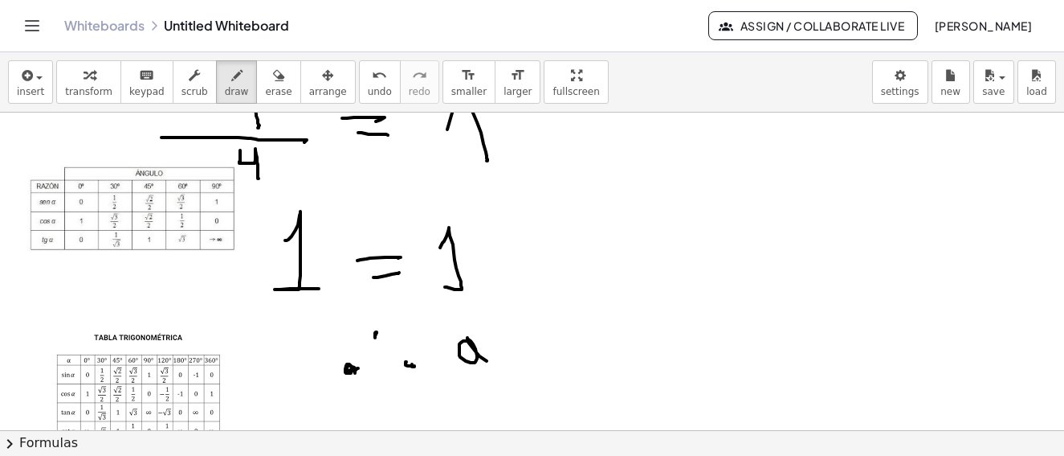
drag, startPoint x: 496, startPoint y: 352, endPoint x: 570, endPoint y: 325, distance: 78.5
drag, startPoint x: 566, startPoint y: 345, endPoint x: 653, endPoint y: 345, distance: 87.6
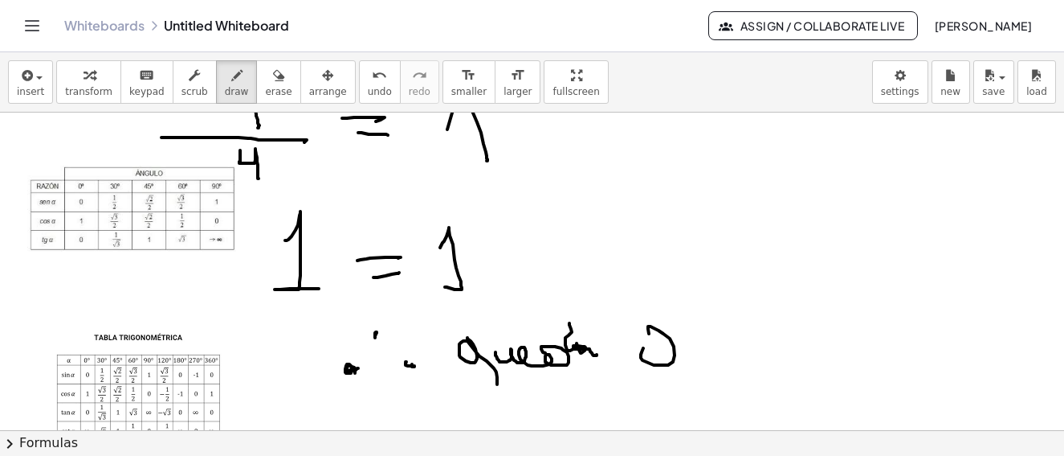
drag, startPoint x: 643, startPoint y: 360, endPoint x: 674, endPoint y: 343, distance: 35.6
drag, startPoint x: 666, startPoint y: 344, endPoint x: 775, endPoint y: 354, distance: 109.8
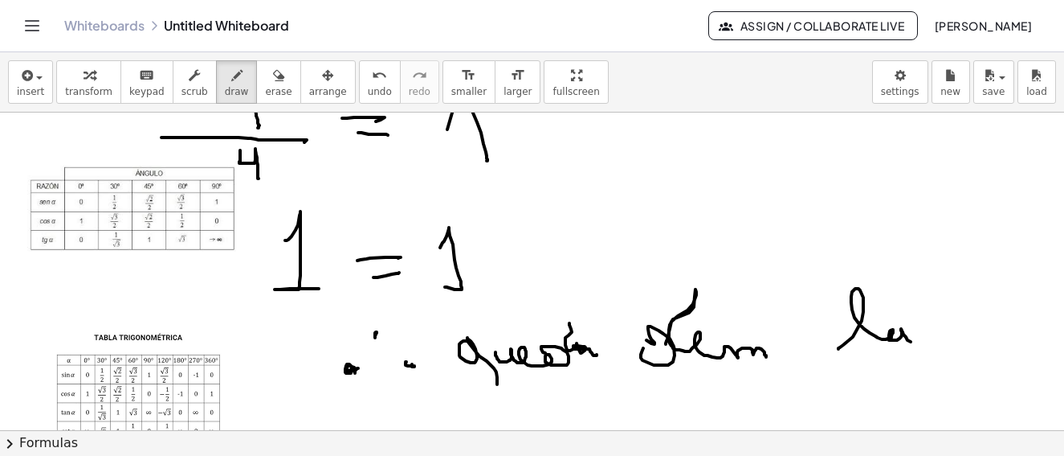
drag, startPoint x: 839, startPoint y: 349, endPoint x: 950, endPoint y: 348, distance: 111.7
drag, startPoint x: 950, startPoint y: 348, endPoint x: 1036, endPoint y: 345, distance: 86.0
drag, startPoint x: 1036, startPoint y: 345, endPoint x: 368, endPoint y: 289, distance: 670.8
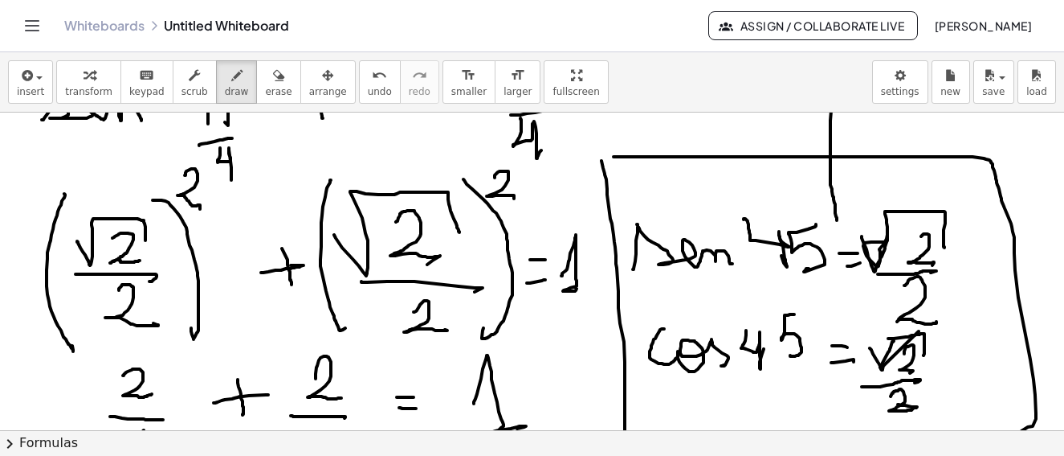
scroll to position [1277, 0]
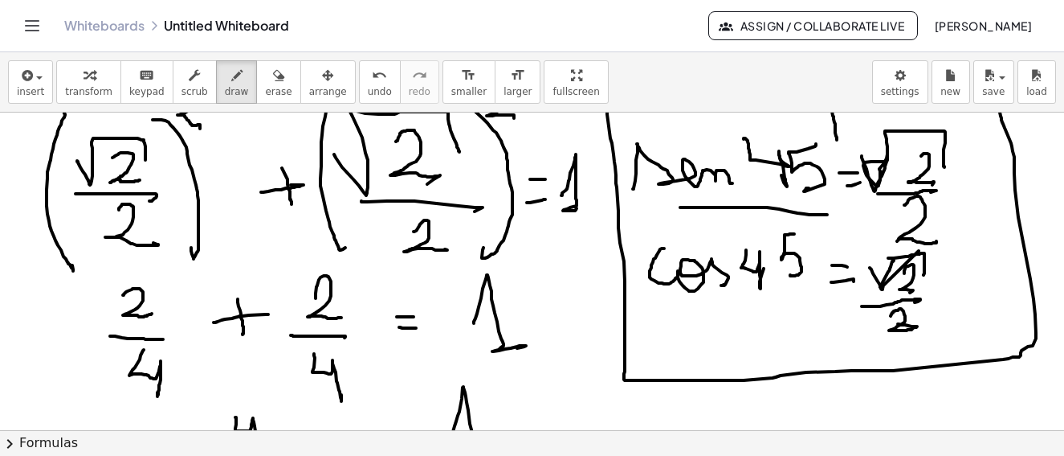
drag, startPoint x: 688, startPoint y: 207, endPoint x: 721, endPoint y: 227, distance: 38.2
drag, startPoint x: 666, startPoint y: 213, endPoint x: 704, endPoint y: 302, distance: 96.8
drag, startPoint x: 708, startPoint y: 302, endPoint x: 749, endPoint y: 296, distance: 41.5
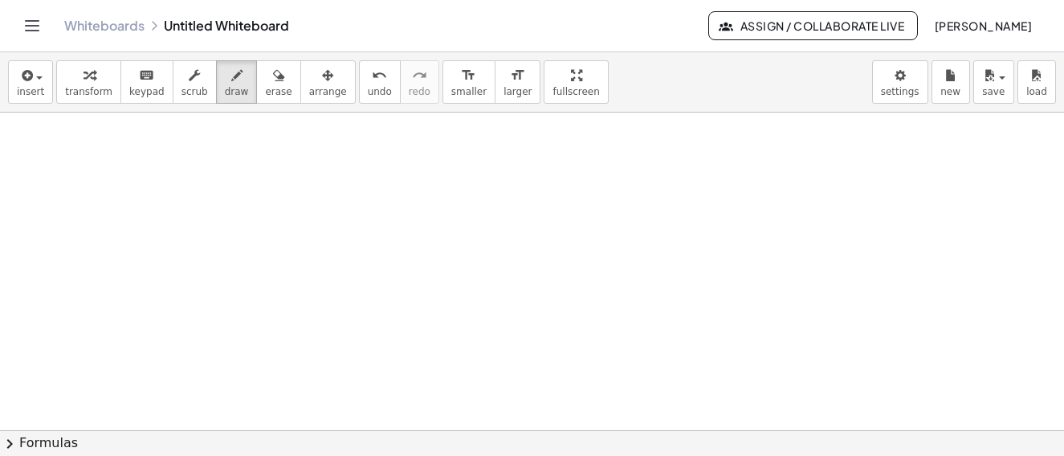
scroll to position [2157, 0]
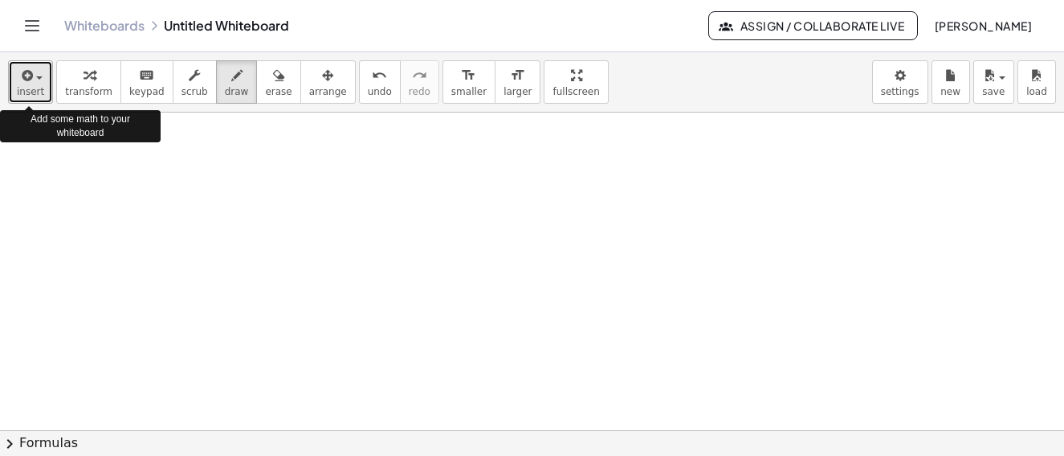
click at [39, 81] on div "button" at bounding box center [30, 74] width 27 height 19
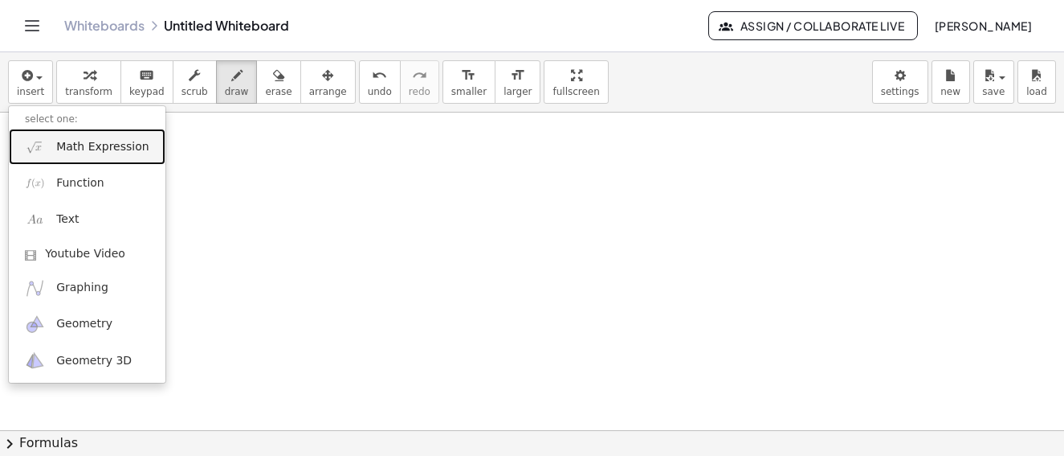
click at [100, 153] on span "Math Expression" at bounding box center [102, 147] width 92 height 16
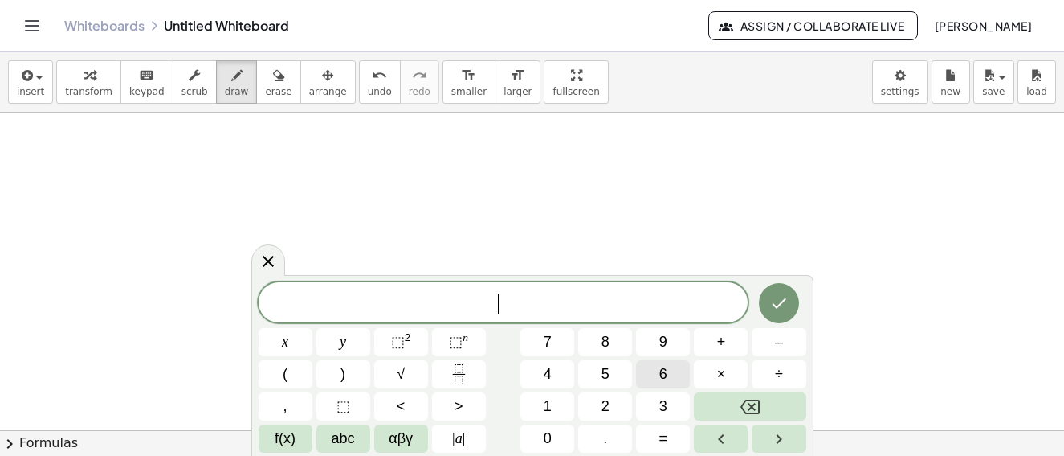
click at [662, 372] on span "6" at bounding box center [664, 374] width 8 height 22
click at [562, 434] on button "0" at bounding box center [548, 438] width 54 height 28
click at [777, 307] on icon "Done" at bounding box center [779, 303] width 14 height 10
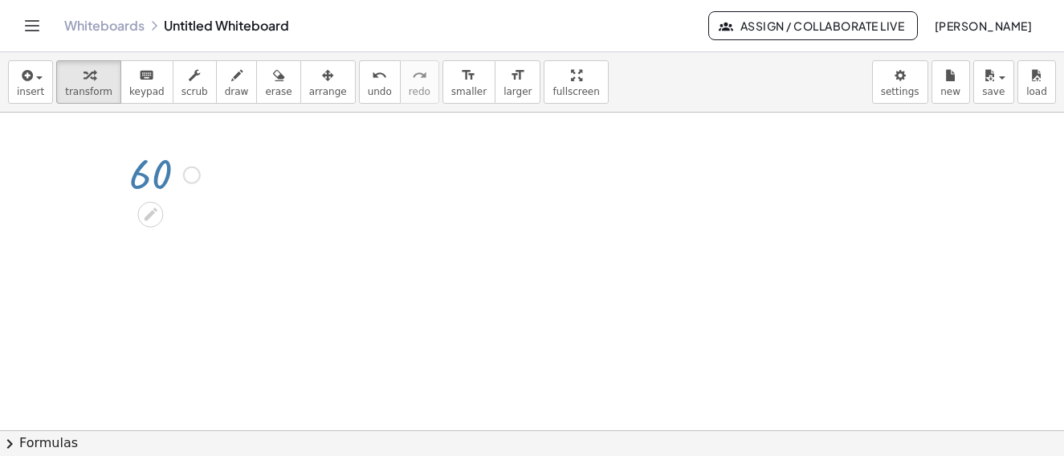
drag, startPoint x: 178, startPoint y: 148, endPoint x: 206, endPoint y: 121, distance: 38.6
click at [182, 154] on div at bounding box center [164, 173] width 87 height 53
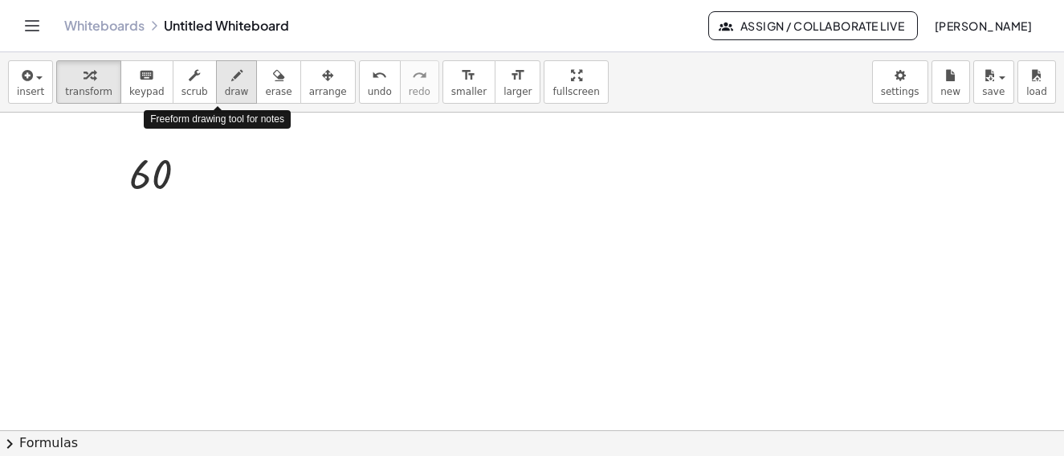
click at [231, 78] on icon "button" at bounding box center [236, 75] width 11 height 19
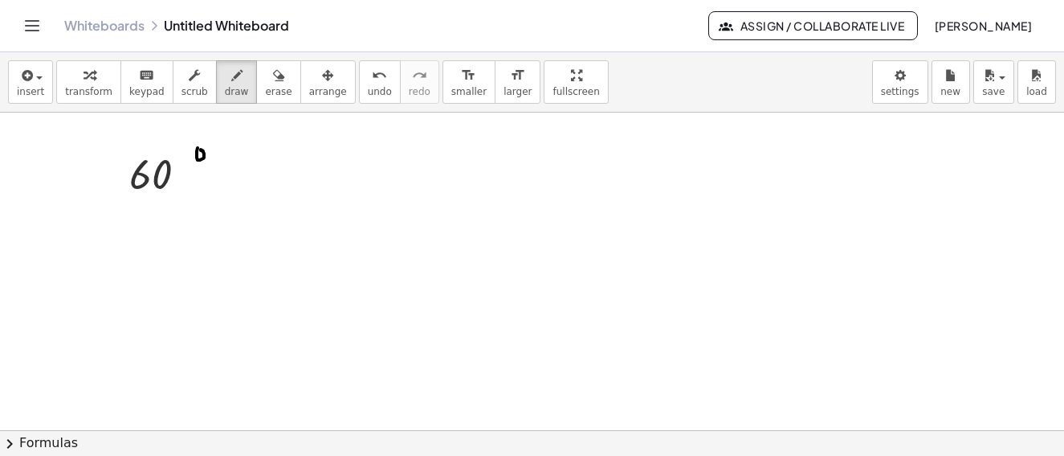
drag, startPoint x: 198, startPoint y: 148, endPoint x: 216, endPoint y: 159, distance: 21.6
drag, startPoint x: 103, startPoint y: 247, endPoint x: 188, endPoint y: 208, distance: 93.5
drag, startPoint x: 178, startPoint y: 223, endPoint x: 207, endPoint y: 234, distance: 31.8
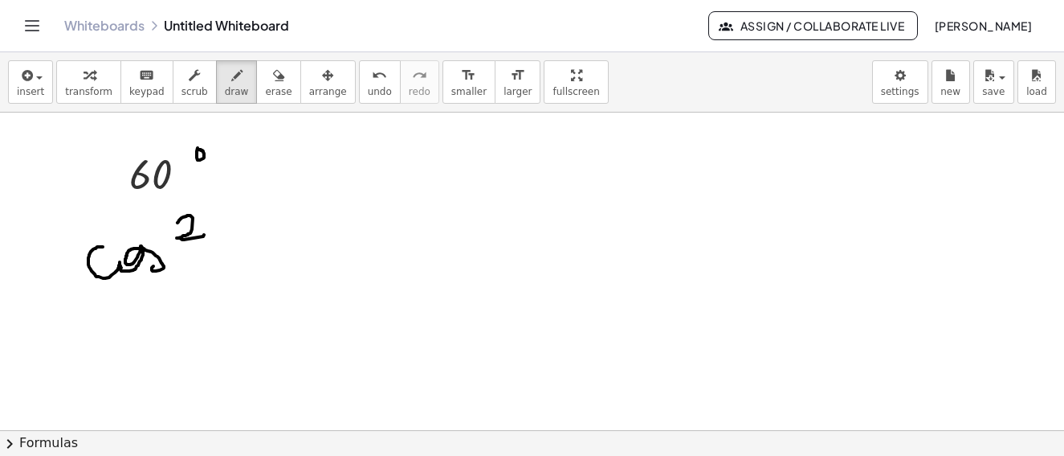
drag, startPoint x: 231, startPoint y: 232, endPoint x: 290, endPoint y: 251, distance: 61.5
drag, startPoint x: 286, startPoint y: 251, endPoint x: 288, endPoint y: 266, distance: 14.7
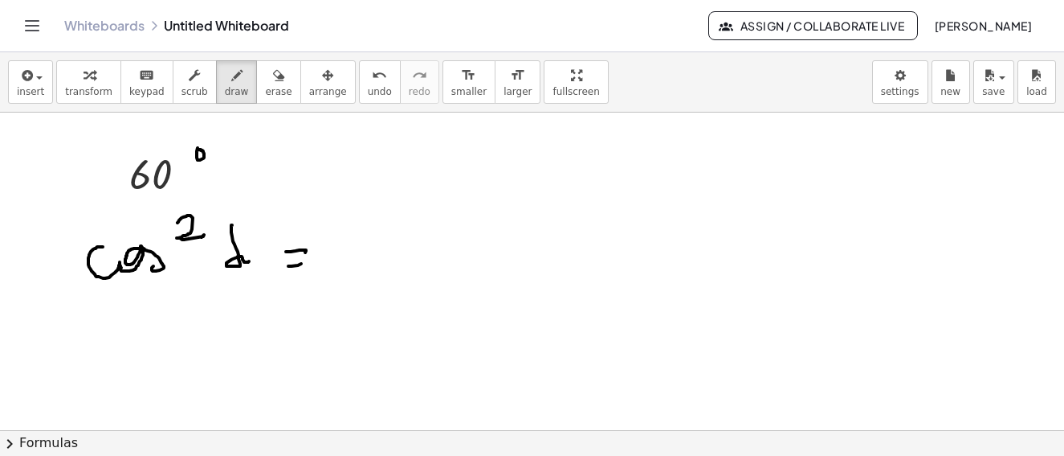
drag, startPoint x: 288, startPoint y: 266, endPoint x: 305, endPoint y: 262, distance: 17.3
drag, startPoint x: 385, startPoint y: 259, endPoint x: 323, endPoint y: 190, distance: 92.1
drag, startPoint x: 388, startPoint y: 252, endPoint x: 416, endPoint y: 263, distance: 30.0
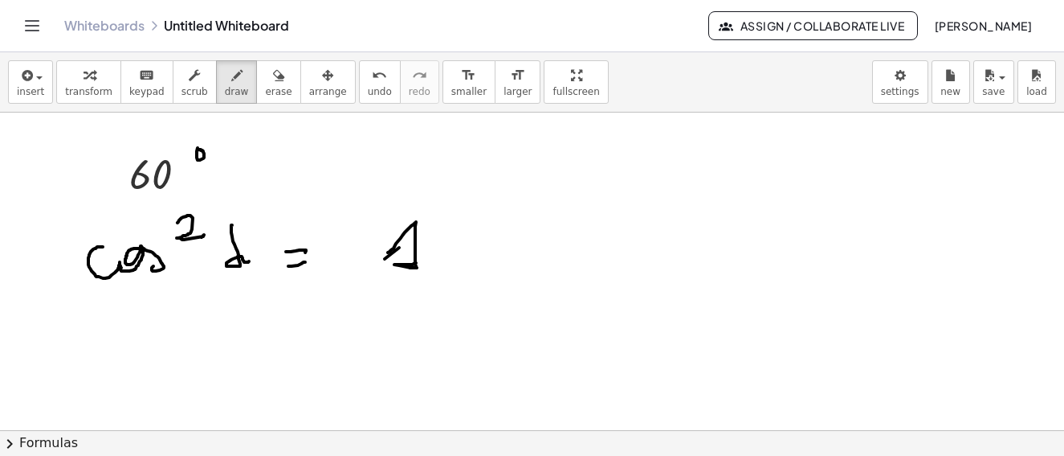
drag, startPoint x: 444, startPoint y: 247, endPoint x: 464, endPoint y: 247, distance: 19.3
drag, startPoint x: 471, startPoint y: 263, endPoint x: 574, endPoint y: 240, distance: 106.0
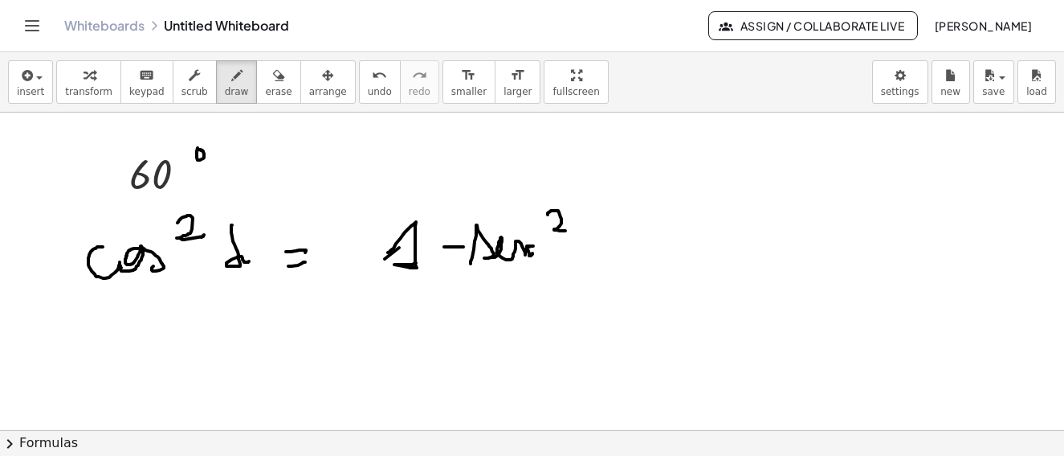
drag, startPoint x: 548, startPoint y: 214, endPoint x: 592, endPoint y: 210, distance: 44.4
drag, startPoint x: 590, startPoint y: 212, endPoint x: 623, endPoint y: 251, distance: 50.8
drag, startPoint x: 534, startPoint y: 243, endPoint x: 595, endPoint y: 275, distance: 68.6
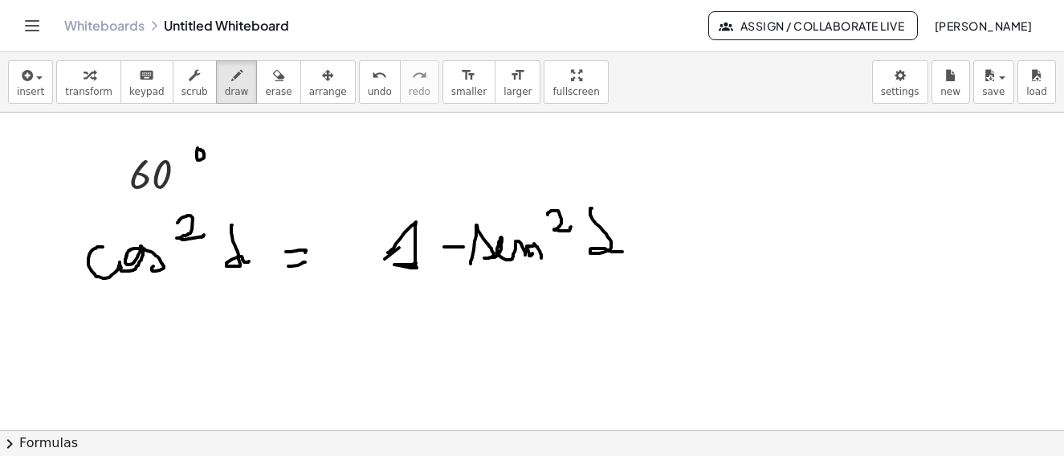
drag, startPoint x: 704, startPoint y: 129, endPoint x: 750, endPoint y: 145, distance: 49.6
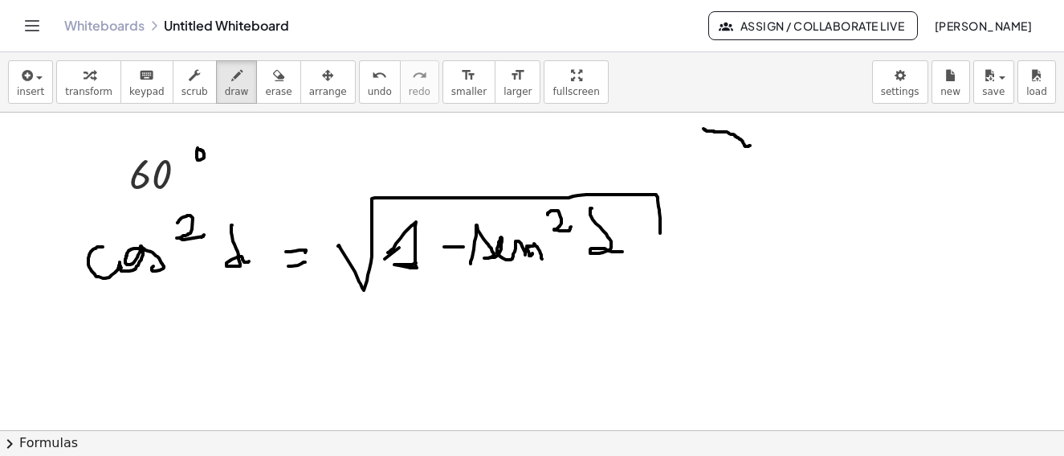
drag, startPoint x: 338, startPoint y: 246, endPoint x: 658, endPoint y: 264, distance: 320.3
drag, startPoint x: 901, startPoint y: 145, endPoint x: 924, endPoint y: 183, distance: 44.4
drag, startPoint x: 900, startPoint y: 189, endPoint x: 935, endPoint y: 203, distance: 38.2
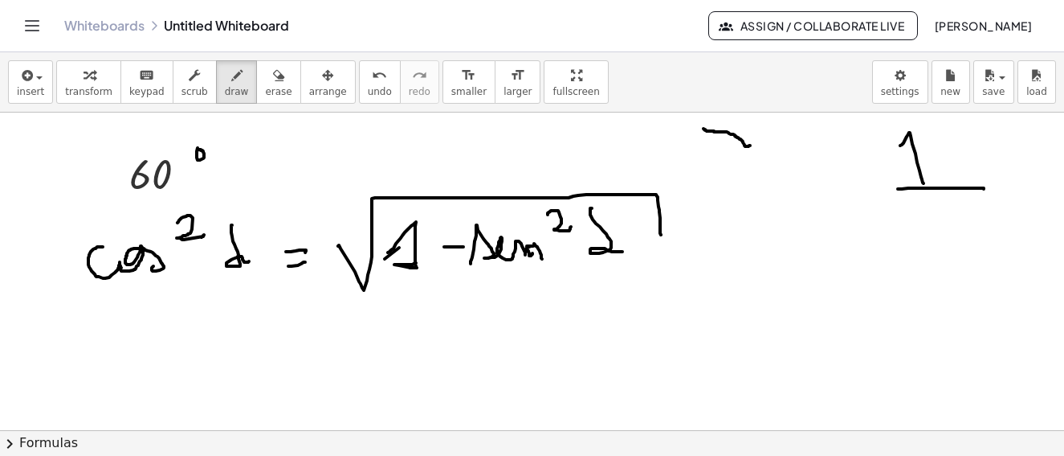
drag, startPoint x: 935, startPoint y: 203, endPoint x: 192, endPoint y: 421, distance: 774.3
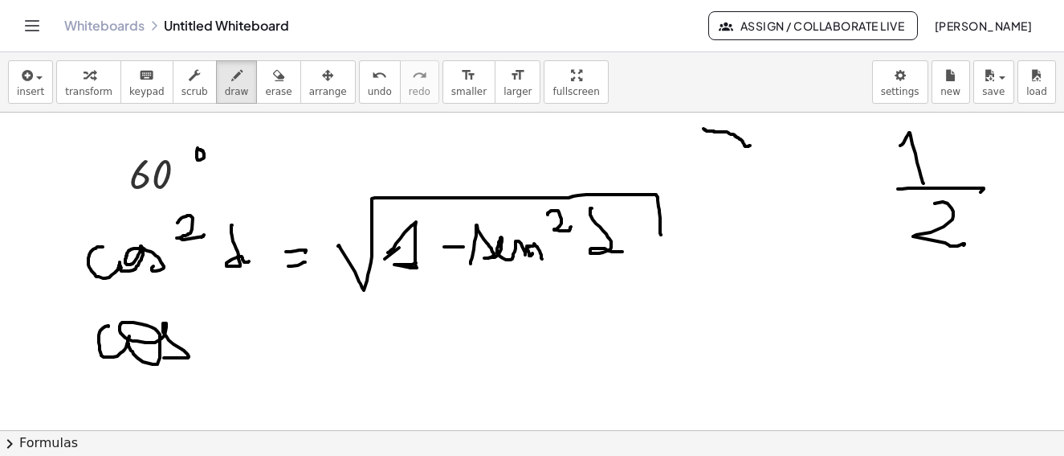
drag, startPoint x: 108, startPoint y: 326, endPoint x: 168, endPoint y: 357, distance: 67.2
drag, startPoint x: 175, startPoint y: 313, endPoint x: 191, endPoint y: 325, distance: 20.6
drag, startPoint x: 182, startPoint y: 308, endPoint x: 239, endPoint y: 356, distance: 74.2
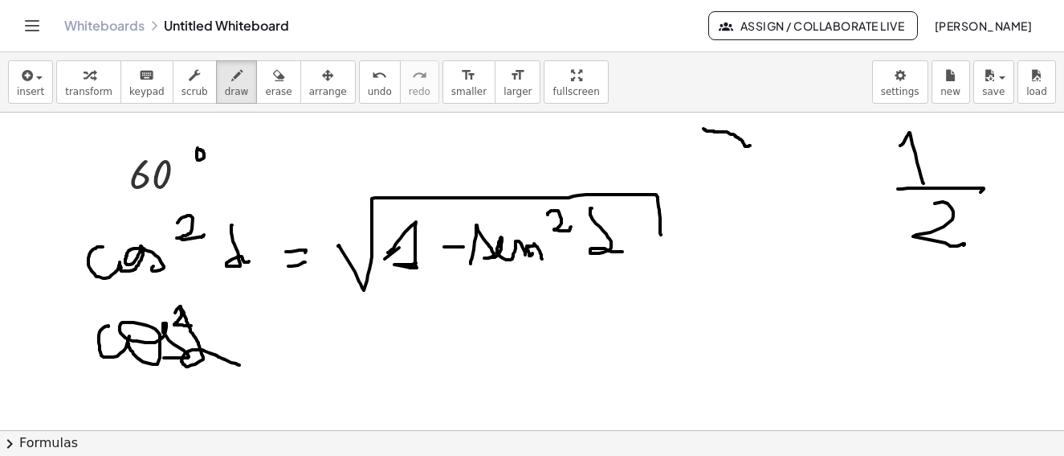
drag, startPoint x: 268, startPoint y: 84, endPoint x: 181, endPoint y: 291, distance: 224.0
click at [260, 92] on button "erase" at bounding box center [278, 81] width 44 height 43
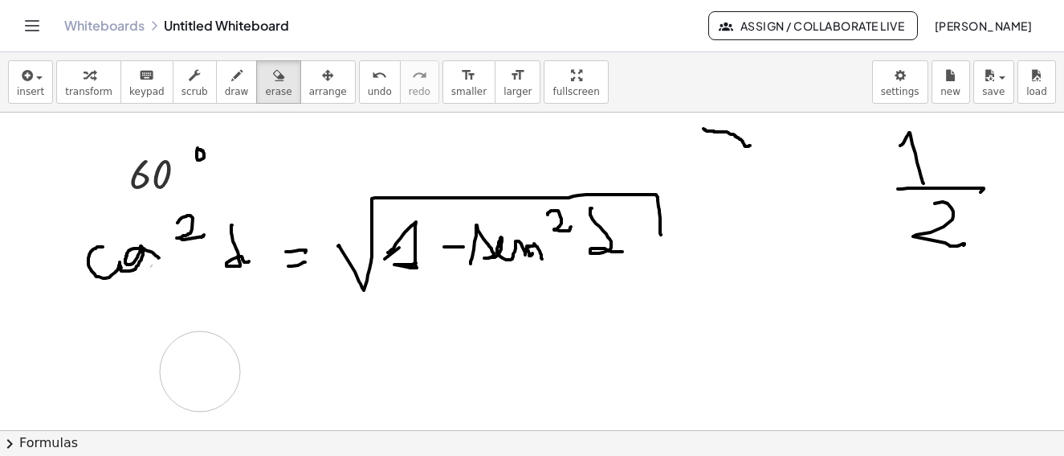
drag, startPoint x: 182, startPoint y: 292, endPoint x: 150, endPoint y: 20, distance: 274.1
drag, startPoint x: 212, startPoint y: 71, endPoint x: 108, endPoint y: 338, distance: 286.9
click at [231, 73] on icon "button" at bounding box center [236, 75] width 11 height 19
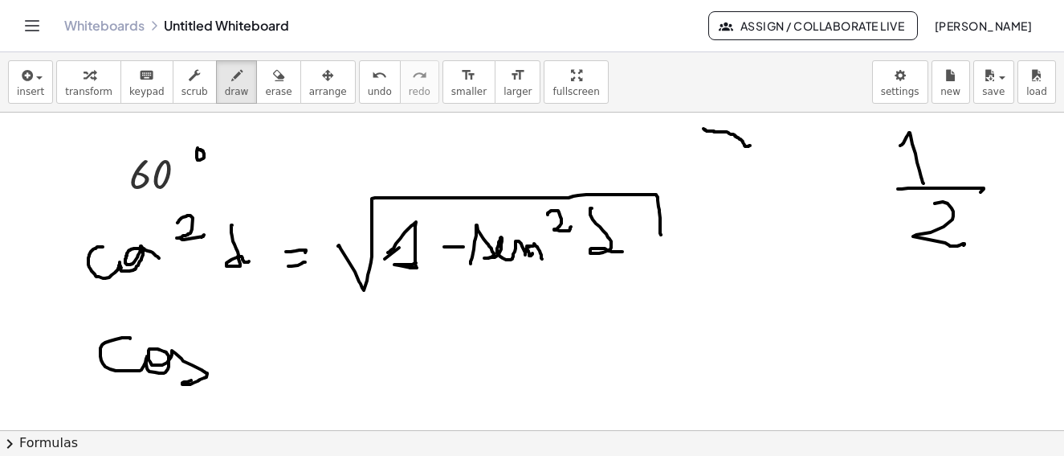
drag, startPoint x: 130, startPoint y: 338, endPoint x: 243, endPoint y: 357, distance: 114.1
drag, startPoint x: 231, startPoint y: 338, endPoint x: 292, endPoint y: 361, distance: 65.1
drag, startPoint x: 283, startPoint y: 364, endPoint x: 288, endPoint y: 384, distance: 20.7
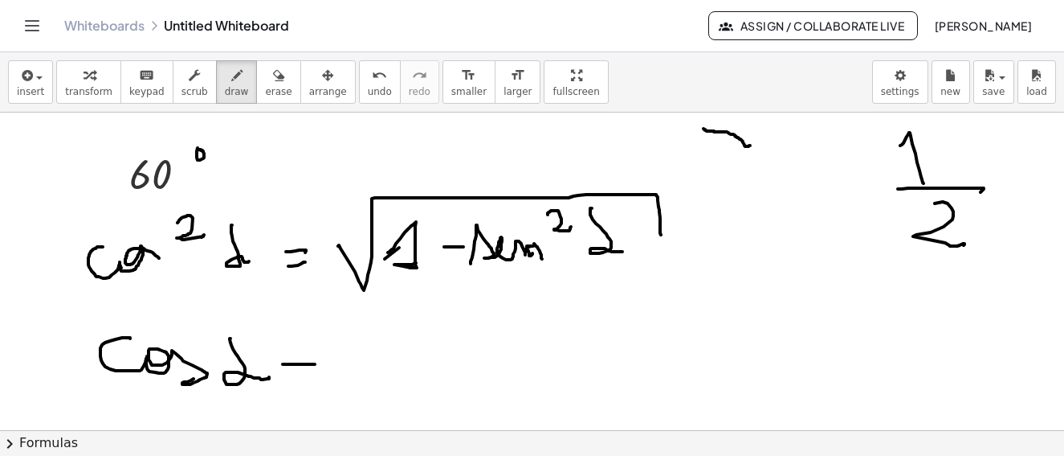
drag, startPoint x: 302, startPoint y: 387, endPoint x: 338, endPoint y: 362, distance: 44.4
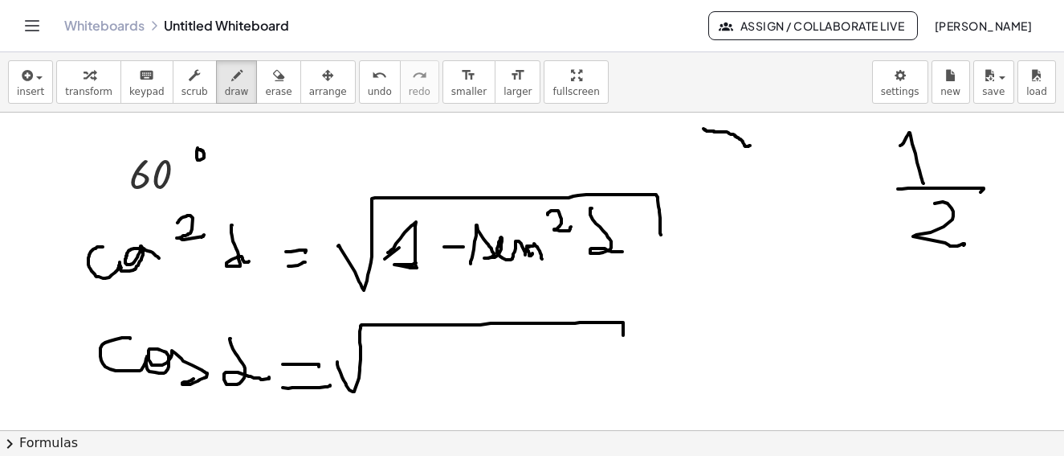
drag, startPoint x: 337, startPoint y: 362, endPoint x: 623, endPoint y: 341, distance: 286.8
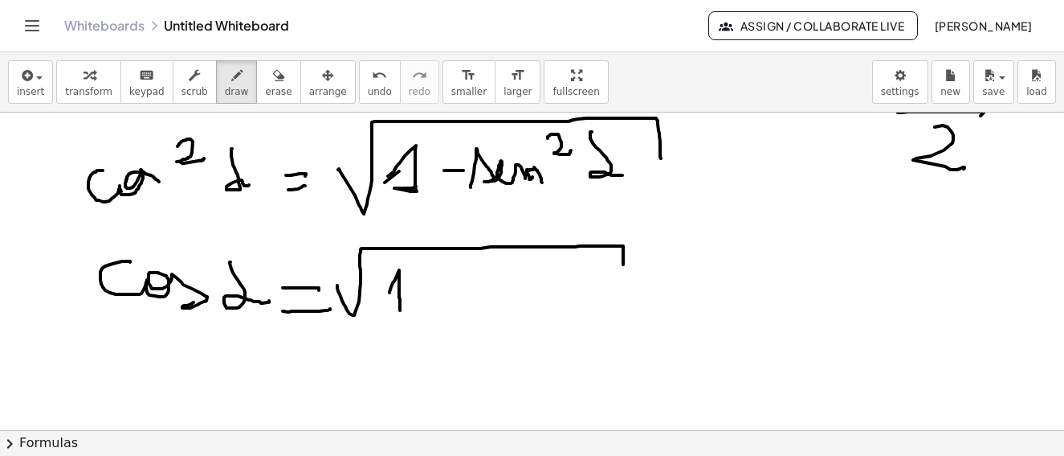
drag, startPoint x: 390, startPoint y: 292, endPoint x: 400, endPoint y: 310, distance: 20.5
drag, startPoint x: 434, startPoint y: 288, endPoint x: 455, endPoint y: 286, distance: 21.0
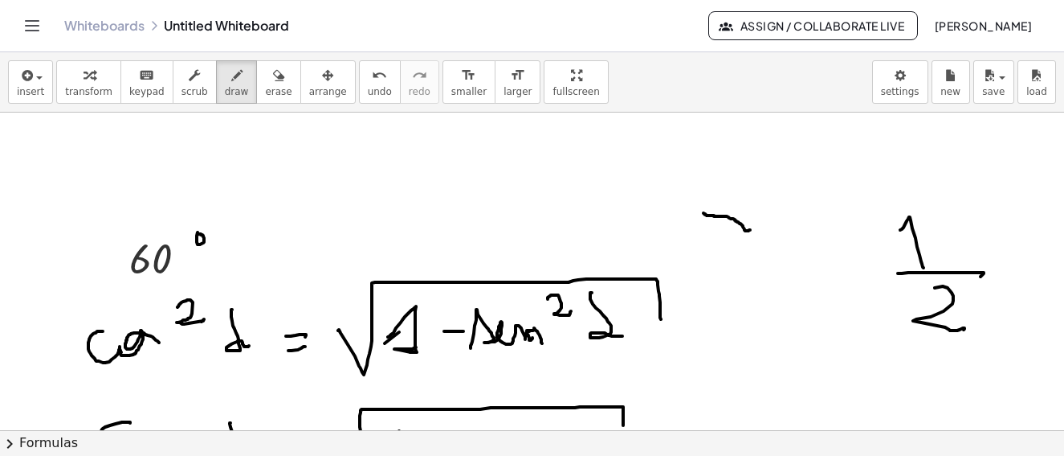
scroll to position [2153, 0]
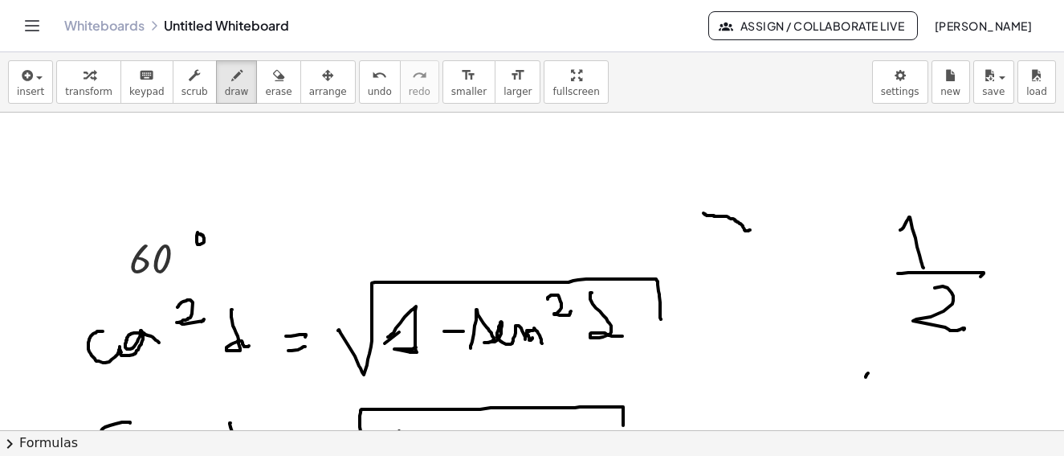
scroll to position [2233, 0]
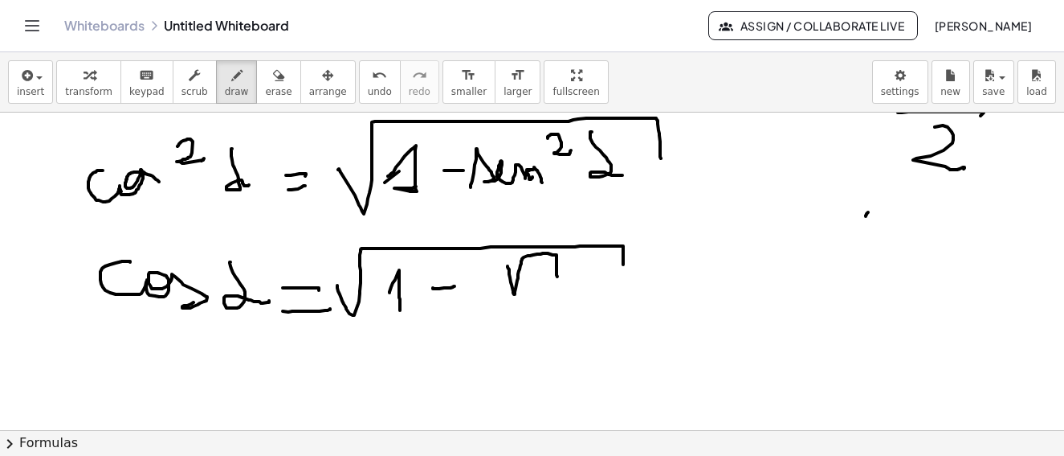
drag, startPoint x: 508, startPoint y: 266, endPoint x: 558, endPoint y: 276, distance: 50.9
drag, startPoint x: 538, startPoint y: 269, endPoint x: 517, endPoint y: 307, distance: 43.5
drag, startPoint x: 517, startPoint y: 307, endPoint x: 522, endPoint y: 332, distance: 25.5
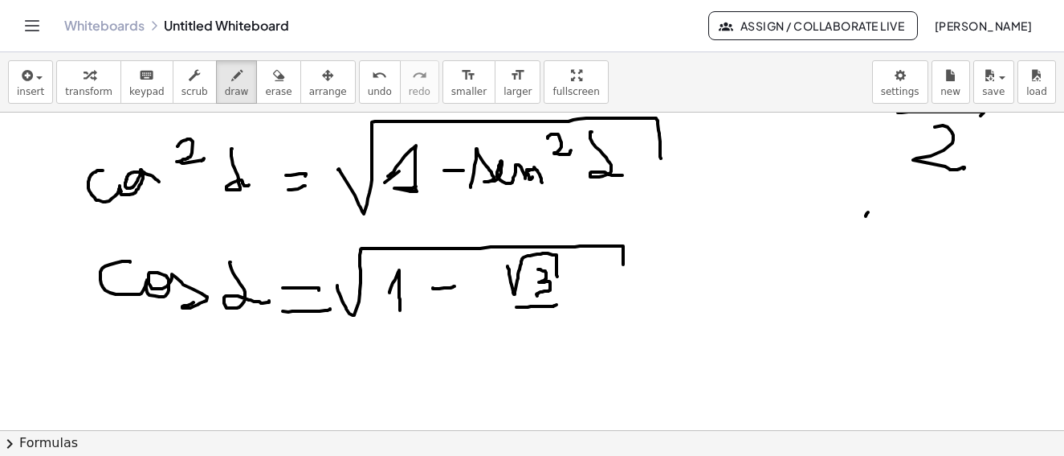
drag, startPoint x: 527, startPoint y: 329, endPoint x: 549, endPoint y: 340, distance: 24.1
drag, startPoint x: 499, startPoint y: 259, endPoint x: 551, endPoint y: 159, distance: 112.5
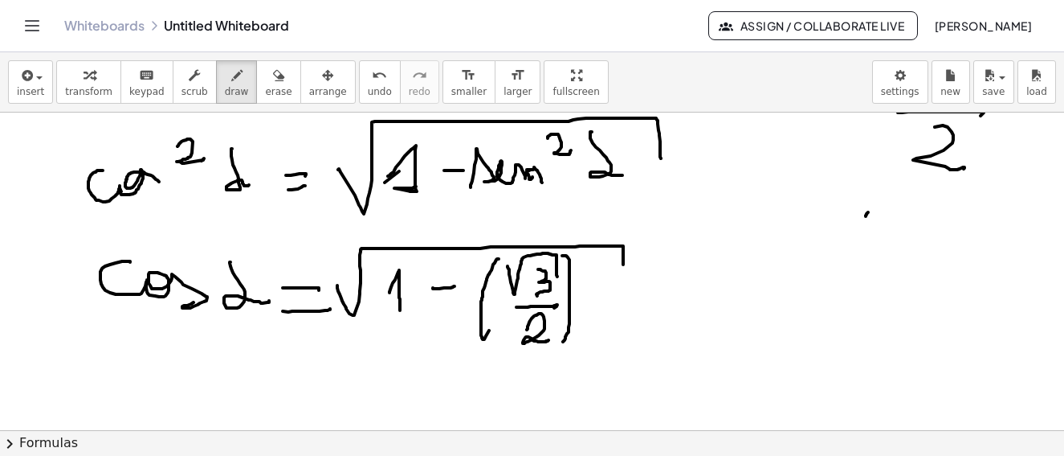
drag, startPoint x: 562, startPoint y: 255, endPoint x: 590, endPoint y: 264, distance: 29.5
drag, startPoint x: 582, startPoint y: 252, endPoint x: 329, endPoint y: 349, distance: 270.8
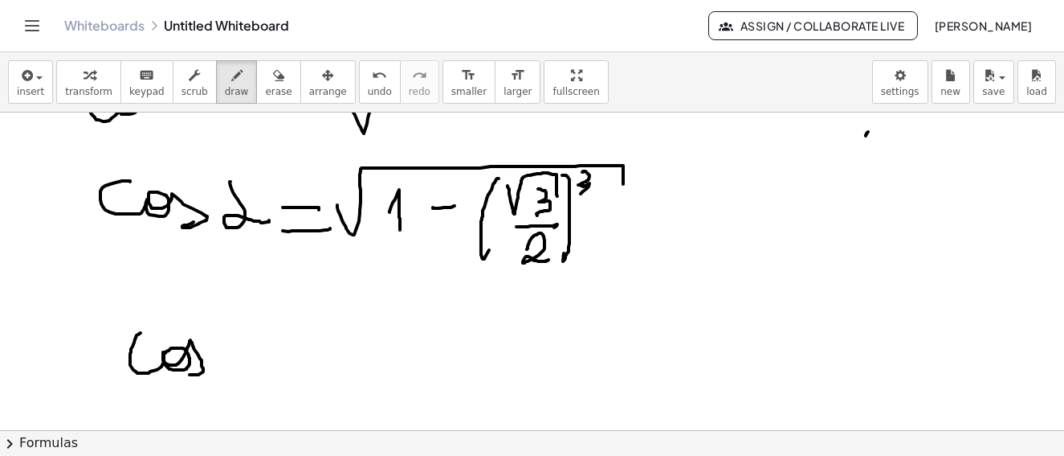
drag, startPoint x: 141, startPoint y: 333, endPoint x: 171, endPoint y: 272, distance: 68.3
drag, startPoint x: 237, startPoint y: 323, endPoint x: 296, endPoint y: 360, distance: 70.0
drag, startPoint x: 300, startPoint y: 361, endPoint x: 310, endPoint y: 361, distance: 10.4
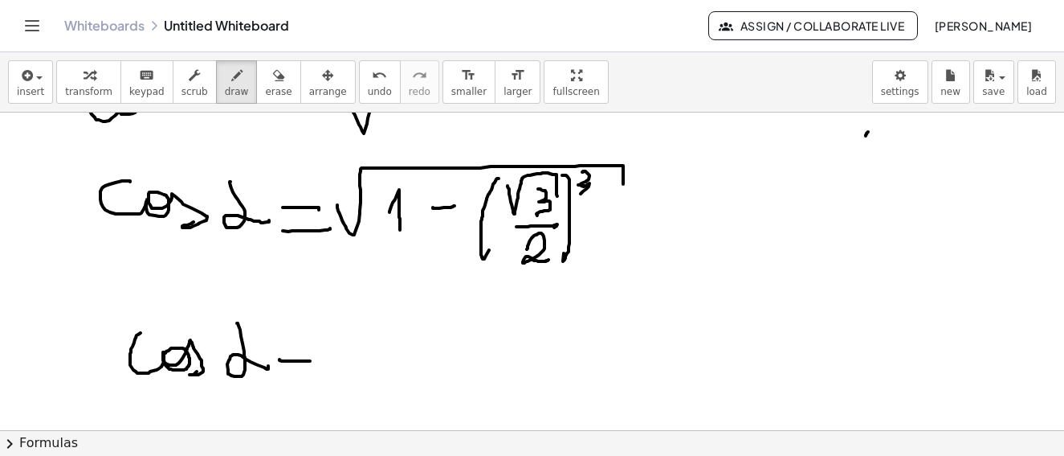
drag, startPoint x: 308, startPoint y: 374, endPoint x: 319, endPoint y: 374, distance: 11.3
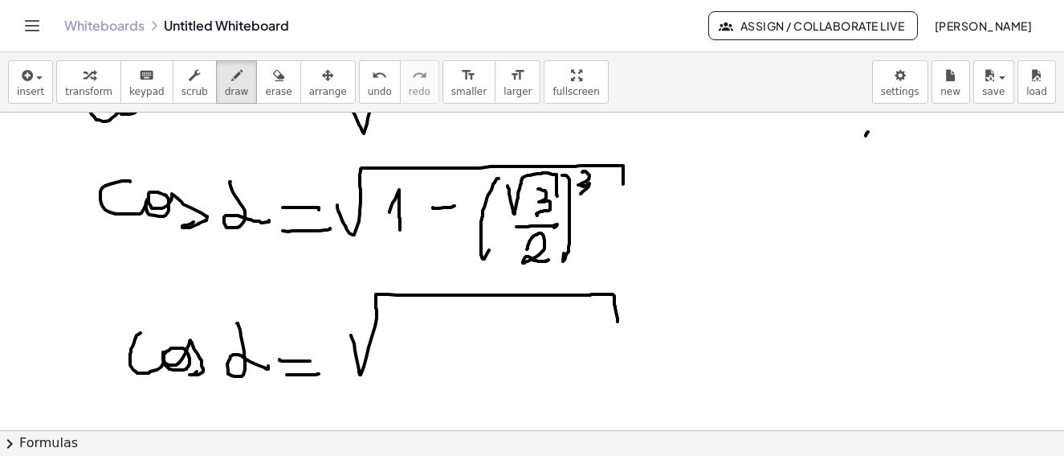
drag, startPoint x: 351, startPoint y: 335, endPoint x: 366, endPoint y: 223, distance: 113.4
drag, startPoint x: 409, startPoint y: 345, endPoint x: 463, endPoint y: 333, distance: 55.3
drag, startPoint x: 461, startPoint y: 335, endPoint x: 529, endPoint y: 329, distance: 67.8
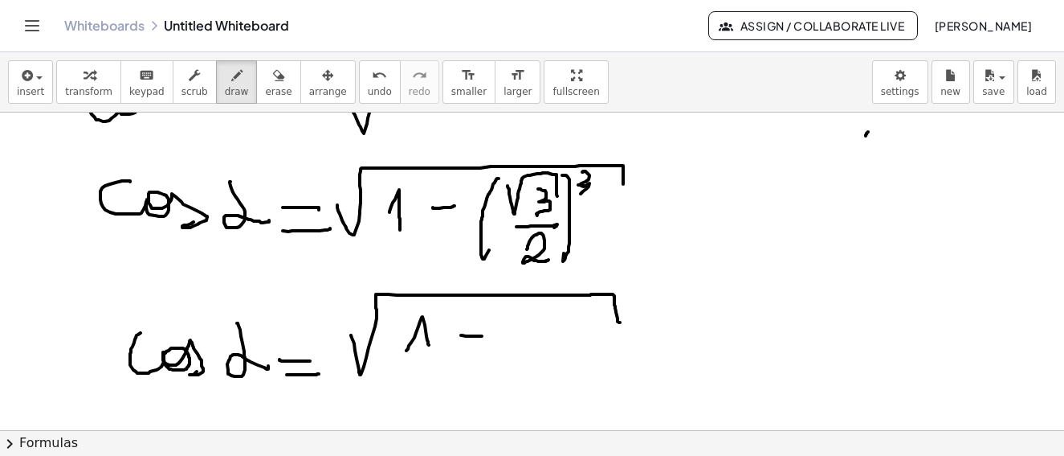
drag, startPoint x: 513, startPoint y: 321, endPoint x: 515, endPoint y: 349, distance: 28.2
drag, startPoint x: 513, startPoint y: 351, endPoint x: 520, endPoint y: 359, distance: 10.3
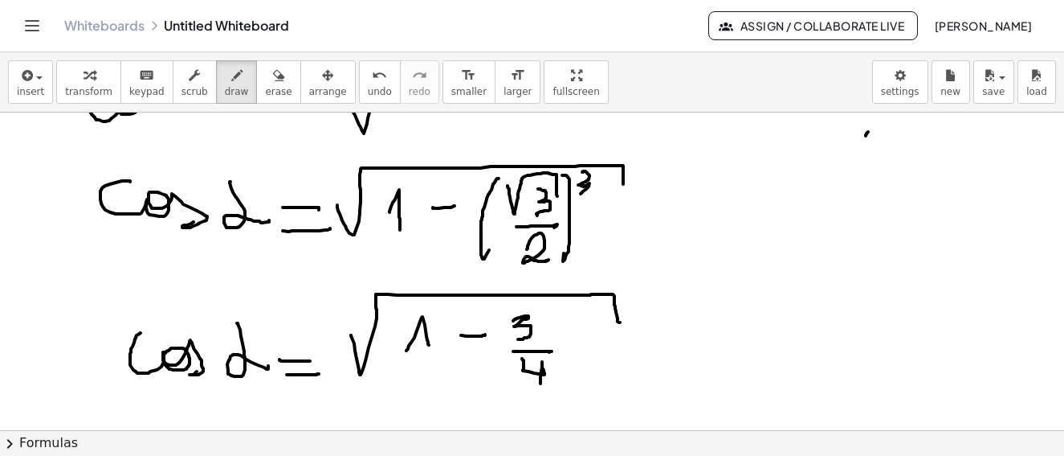
drag, startPoint x: 524, startPoint y: 366, endPoint x: 530, endPoint y: 357, distance: 10.9
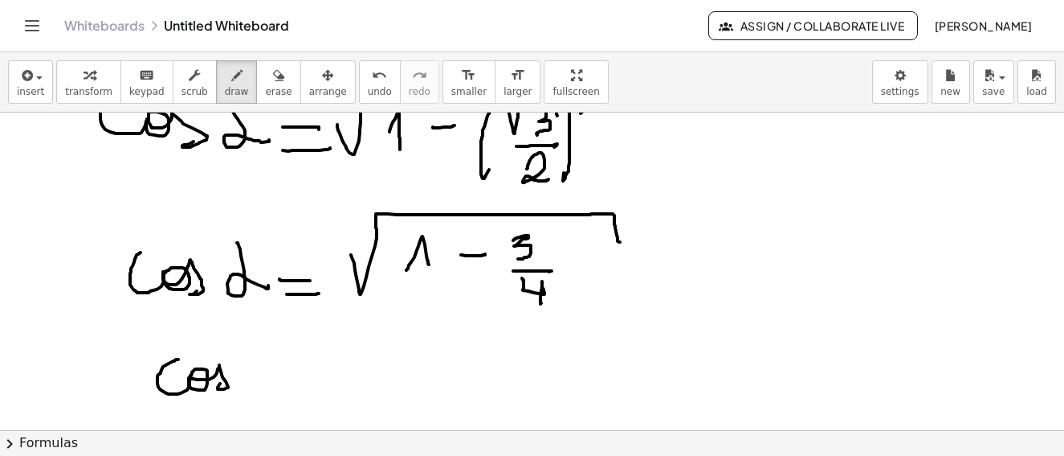
drag, startPoint x: 176, startPoint y: 359, endPoint x: 241, endPoint y: 363, distance: 65.2
drag, startPoint x: 241, startPoint y: 363, endPoint x: 264, endPoint y: 366, distance: 22.6
drag, startPoint x: 259, startPoint y: 382, endPoint x: 307, endPoint y: 365, distance: 51.1
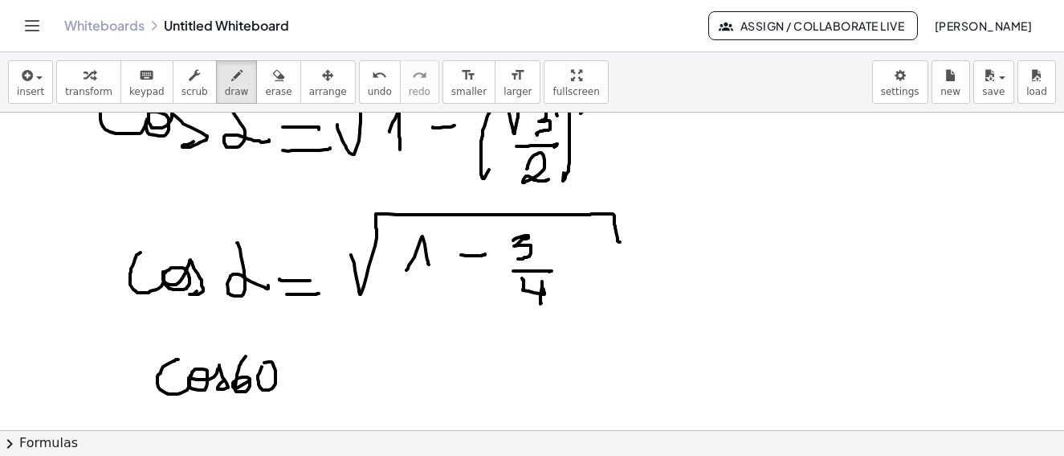
drag, startPoint x: 300, startPoint y: 373, endPoint x: 321, endPoint y: 386, distance: 25.0
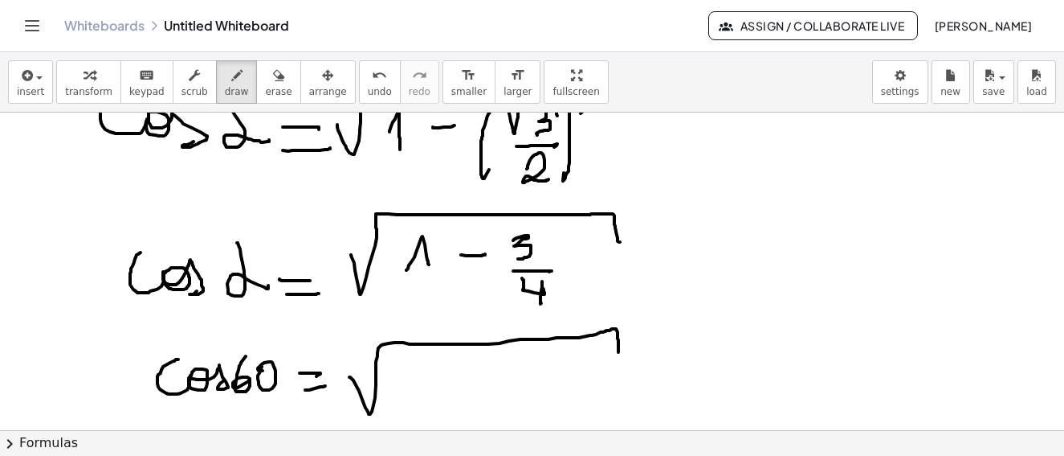
drag, startPoint x: 353, startPoint y: 380, endPoint x: 619, endPoint y: 352, distance: 266.6
drag, startPoint x: 426, startPoint y: 368, endPoint x: 415, endPoint y: 386, distance: 20.5
drag, startPoint x: 451, startPoint y: 388, endPoint x: 440, endPoint y: 392, distance: 11.9
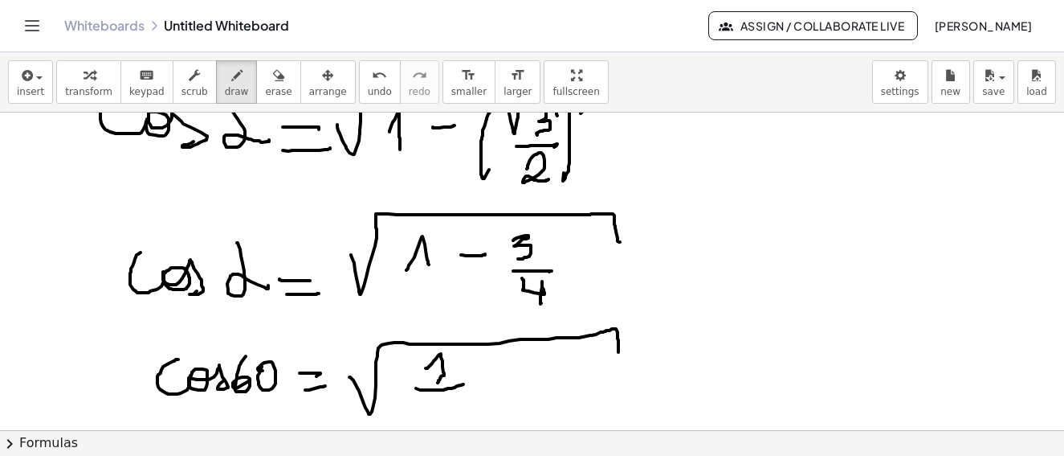
drag, startPoint x: 440, startPoint y: 392, endPoint x: 456, endPoint y: 413, distance: 25.9
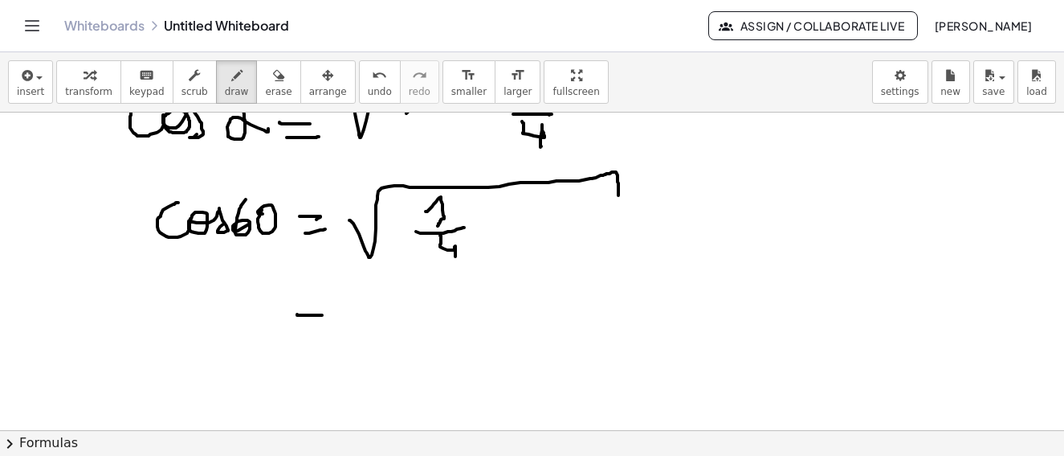
drag, startPoint x: 297, startPoint y: 314, endPoint x: 331, endPoint y: 315, distance: 33.8
drag, startPoint x: 308, startPoint y: 342, endPoint x: 332, endPoint y: 341, distance: 23.3
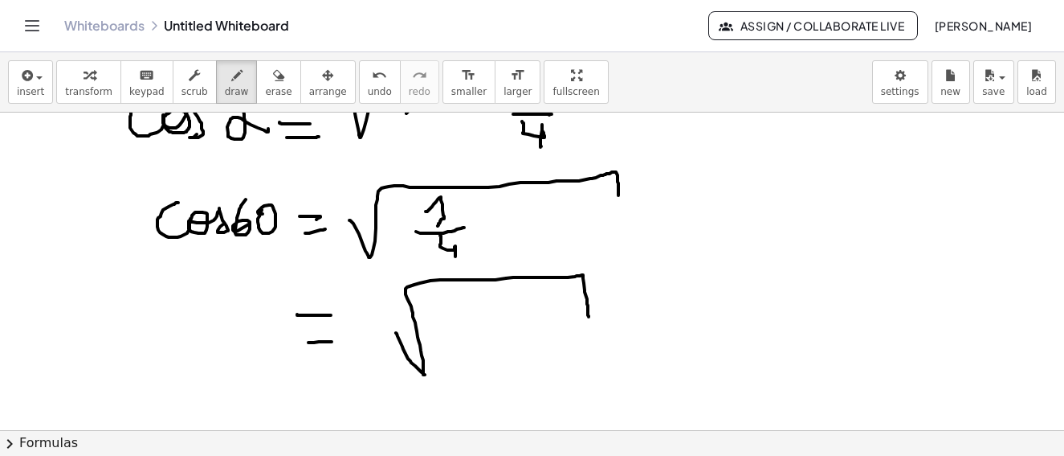
drag, startPoint x: 396, startPoint y: 333, endPoint x: 500, endPoint y: 312, distance: 105.7
drag, startPoint x: 489, startPoint y: 316, endPoint x: 501, endPoint y: 324, distance: 14.5
drag, startPoint x: 469, startPoint y: 336, endPoint x: 550, endPoint y: 333, distance: 80.4
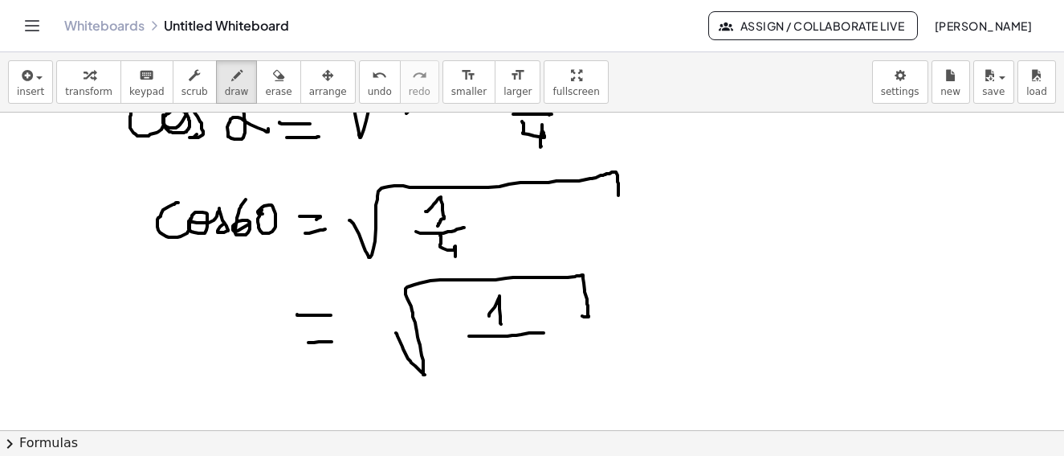
drag, startPoint x: 265, startPoint y: 78, endPoint x: 650, endPoint y: 334, distance: 462.3
click at [279, 93] on div "transform keyboard keypad scrub draw erase arrange" at bounding box center [205, 81] width 299 height 43
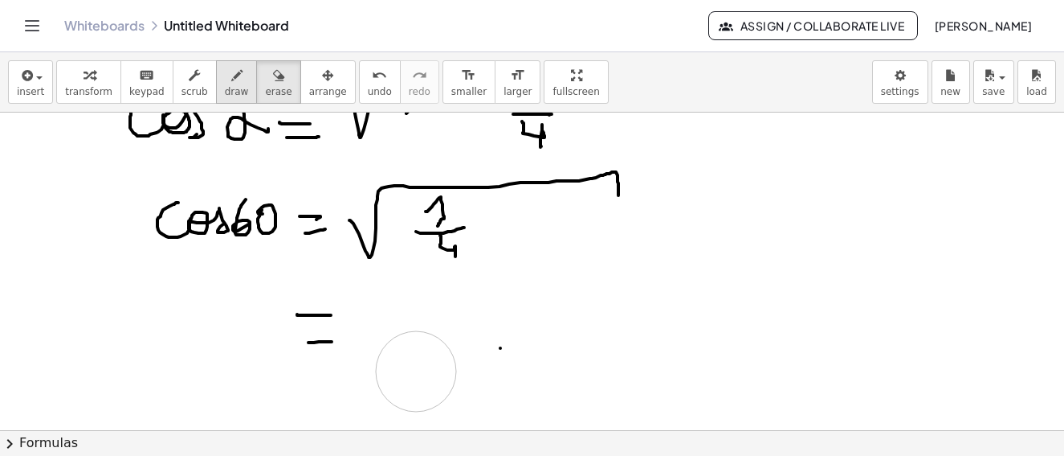
drag, startPoint x: 650, startPoint y: 334, endPoint x: 219, endPoint y: 92, distance: 493.9
drag, startPoint x: 219, startPoint y: 92, endPoint x: 397, endPoint y: 245, distance: 234.1
click at [225, 96] on span "draw" at bounding box center [237, 91] width 24 height 11
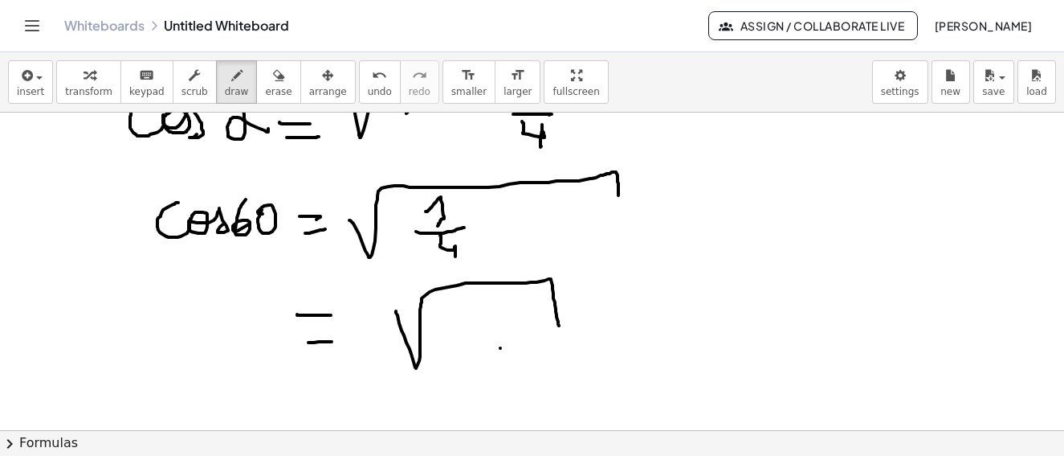
drag, startPoint x: 396, startPoint y: 311, endPoint x: 480, endPoint y: 316, distance: 84.5
drag, startPoint x: 480, startPoint y: 316, endPoint x: 493, endPoint y: 322, distance: 14.4
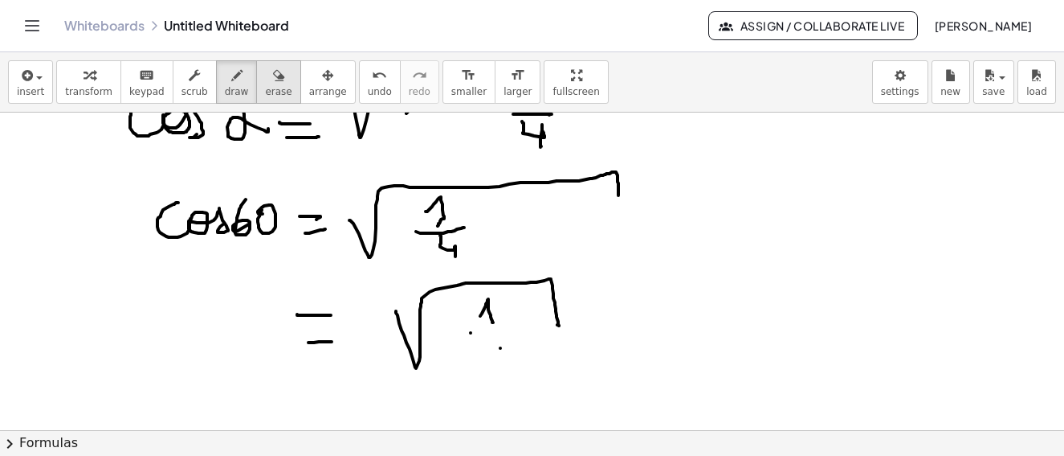
click at [273, 81] on icon "button" at bounding box center [278, 75] width 11 height 19
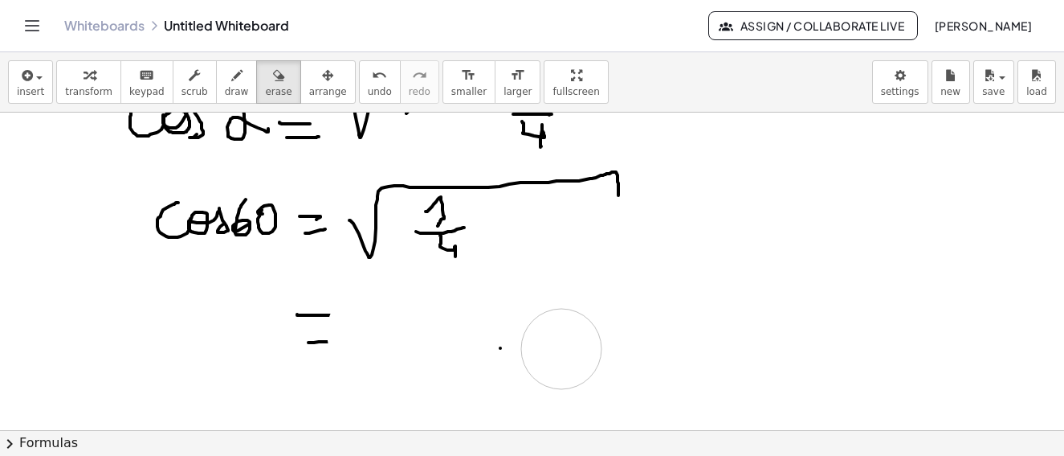
drag, startPoint x: 510, startPoint y: 256, endPoint x: 251, endPoint y: 34, distance: 341.2
click at [232, 90] on button "draw" at bounding box center [237, 81] width 42 height 43
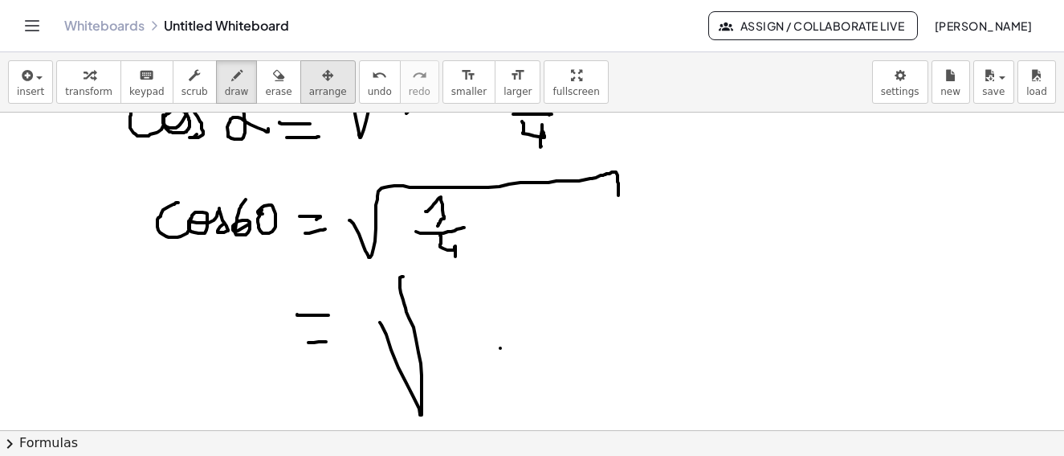
drag, startPoint x: 380, startPoint y: 322, endPoint x: 284, endPoint y: 102, distance: 240.3
drag, startPoint x: 271, startPoint y: 80, endPoint x: 382, endPoint y: 278, distance: 227.7
click at [269, 93] on button "erase" at bounding box center [278, 81] width 44 height 43
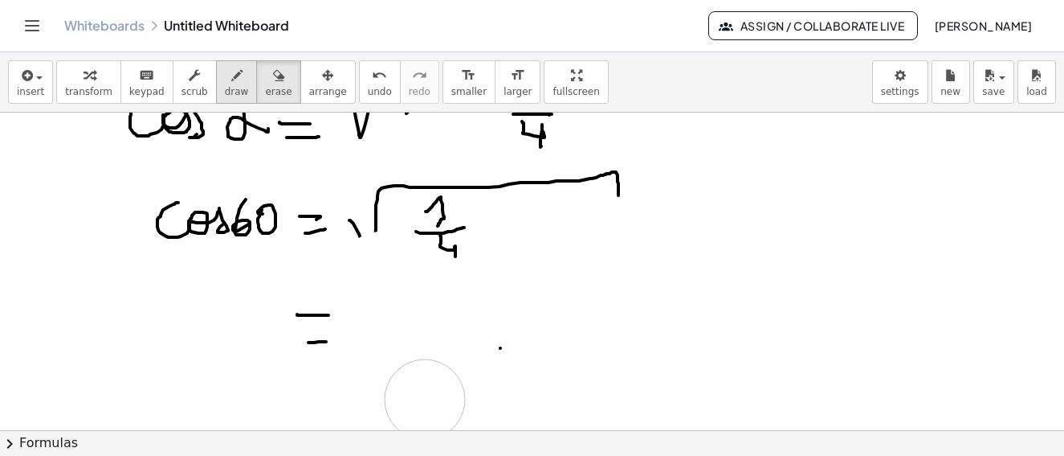
drag, startPoint x: 381, startPoint y: 272, endPoint x: 227, endPoint y: 89, distance: 238.3
drag, startPoint x: 225, startPoint y: 84, endPoint x: 345, endPoint y: 233, distance: 191.3
click at [230, 89] on button "draw" at bounding box center [237, 81] width 42 height 43
drag, startPoint x: 357, startPoint y: 236, endPoint x: 382, endPoint y: 314, distance: 81.8
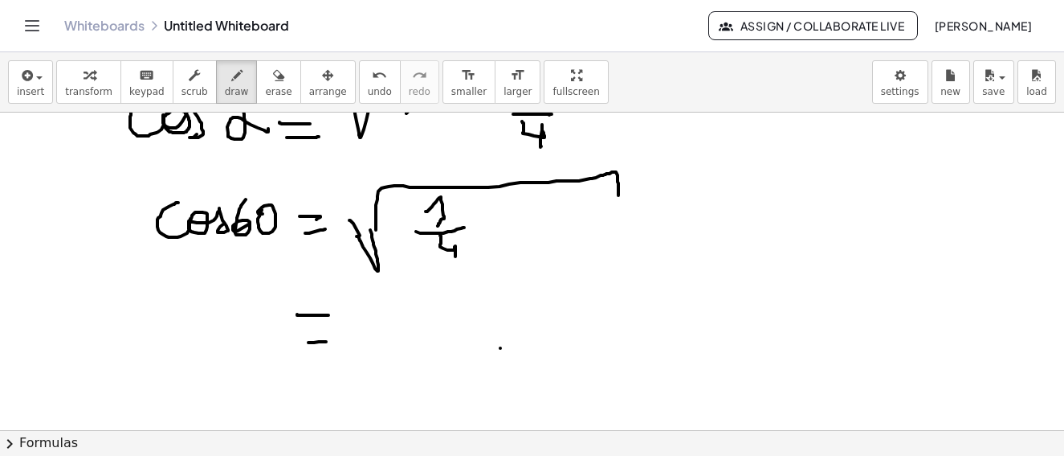
drag, startPoint x: 378, startPoint y: 319, endPoint x: 377, endPoint y: 345, distance: 26.6
drag, startPoint x: 372, startPoint y: 348, endPoint x: 399, endPoint y: 386, distance: 47.3
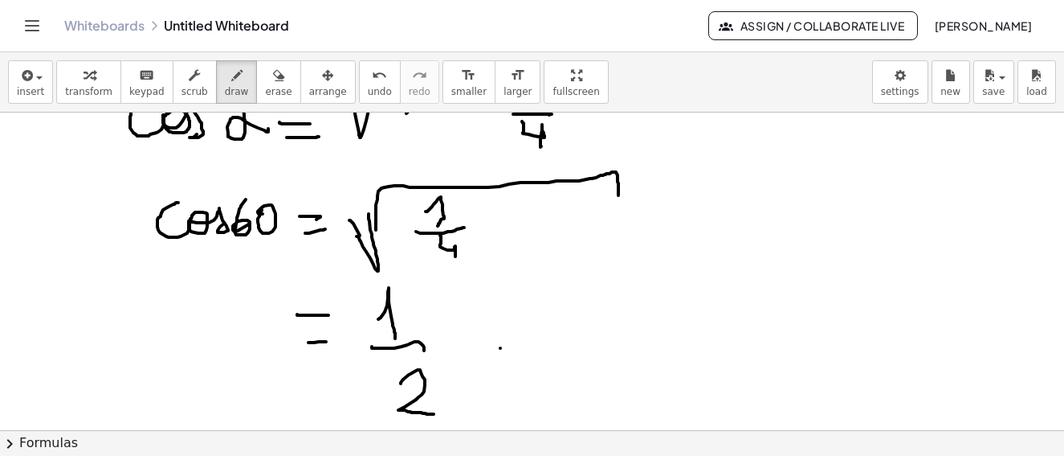
drag, startPoint x: 404, startPoint y: 378, endPoint x: 505, endPoint y: 333, distance: 110.0
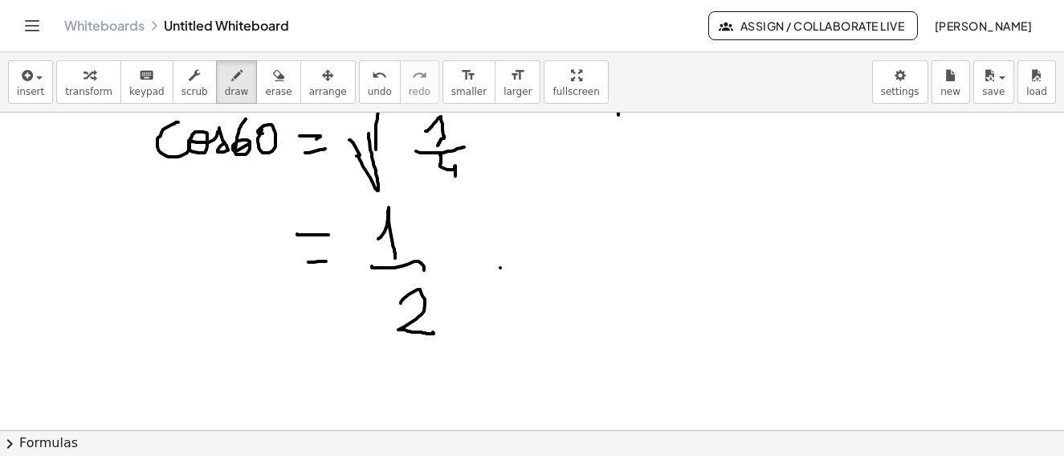
scroll to position [2711, 0]
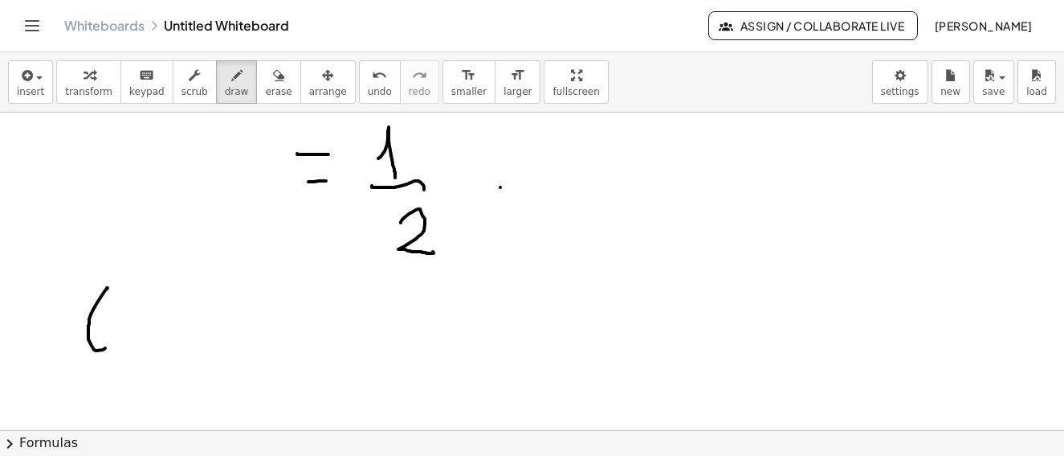
drag, startPoint x: 107, startPoint y: 288, endPoint x: 113, endPoint y: 345, distance: 57.4
drag, startPoint x: 63, startPoint y: 316, endPoint x: 112, endPoint y: 320, distance: 48.4
drag, startPoint x: 121, startPoint y: 333, endPoint x: 150, endPoint y: 325, distance: 31.0
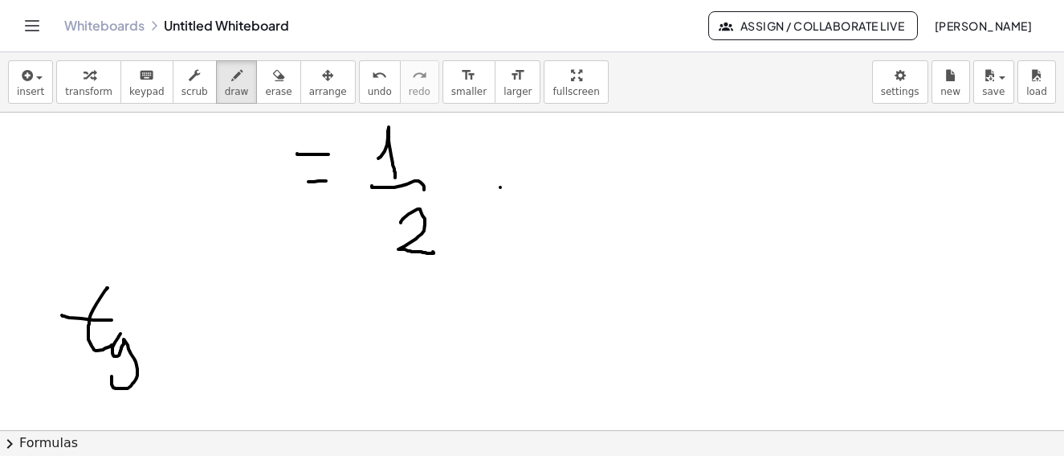
drag, startPoint x: 161, startPoint y: 312, endPoint x: 181, endPoint y: 308, distance: 20.5
drag, startPoint x: 181, startPoint y: 308, endPoint x: 151, endPoint y: 314, distance: 30.4
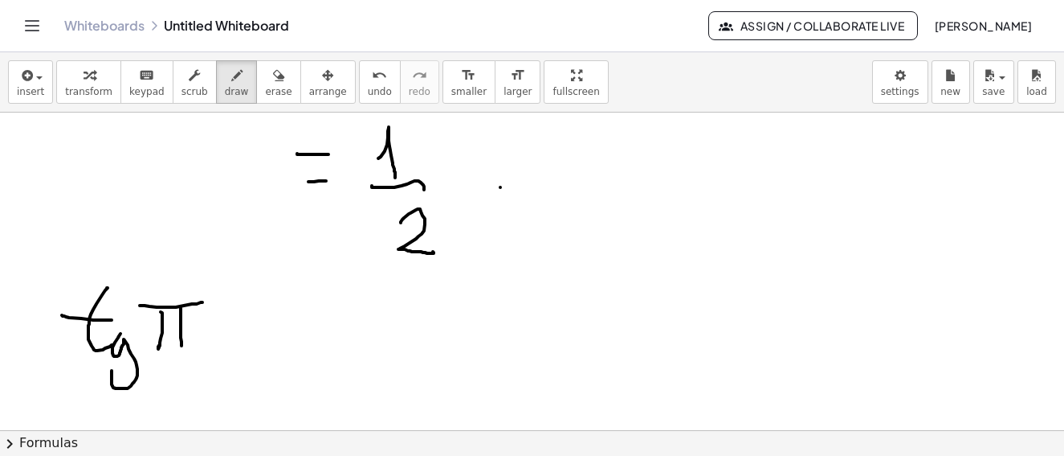
drag, startPoint x: 140, startPoint y: 305, endPoint x: 202, endPoint y: 302, distance: 62.7
drag, startPoint x: 154, startPoint y: 359, endPoint x: 174, endPoint y: 367, distance: 20.9
drag, startPoint x: 174, startPoint y: 367, endPoint x: 427, endPoint y: 288, distance: 265.3
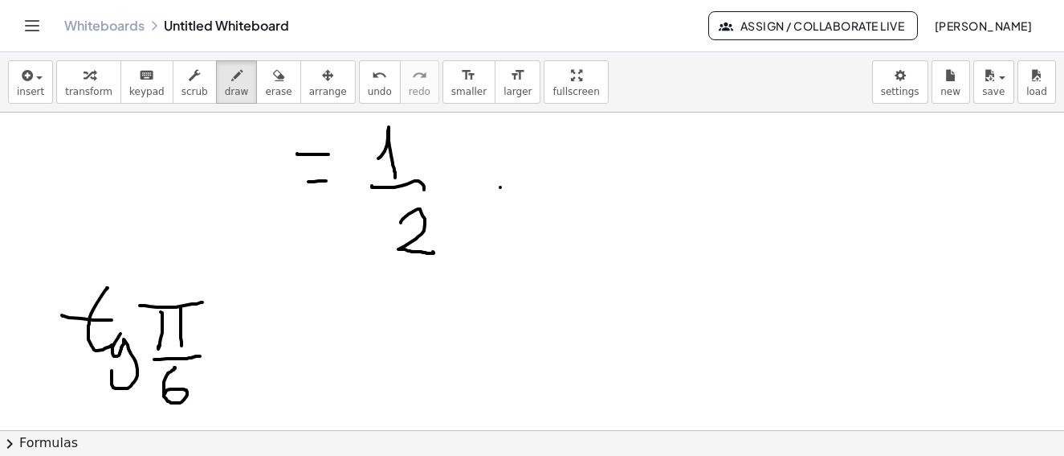
drag, startPoint x: 713, startPoint y: 245, endPoint x: 702, endPoint y: 289, distance: 45.6
drag, startPoint x: 701, startPoint y: 289, endPoint x: 738, endPoint y: 289, distance: 37.0
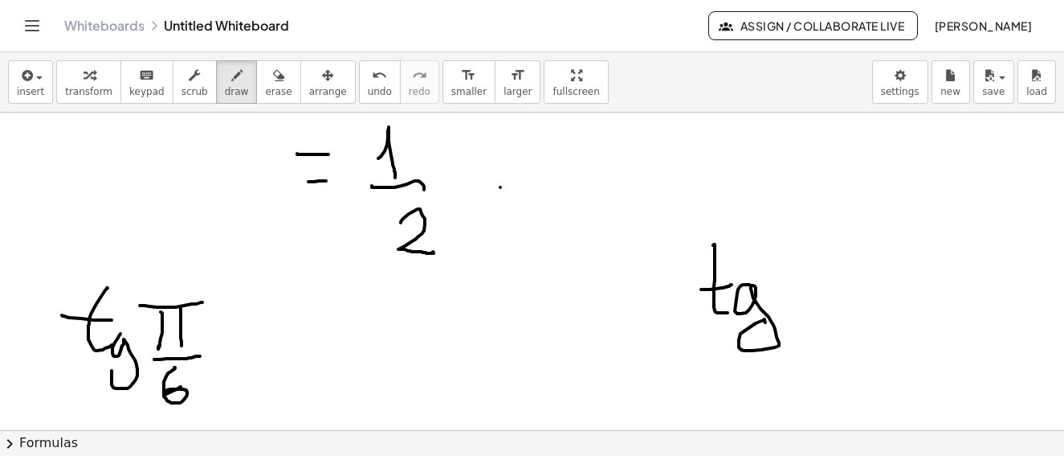
drag, startPoint x: 738, startPoint y: 289, endPoint x: 815, endPoint y: 303, distance: 77.5
drag, startPoint x: 802, startPoint y: 301, endPoint x: 817, endPoint y: 298, distance: 15.6
drag, startPoint x: 807, startPoint y: 312, endPoint x: 938, endPoint y: 181, distance: 185.2
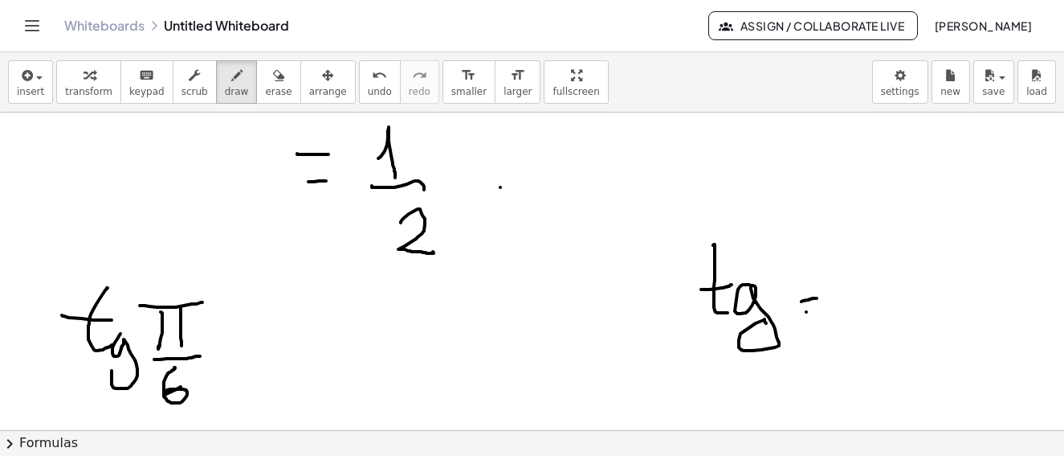
drag, startPoint x: 783, startPoint y: 274, endPoint x: 459, endPoint y: 6, distance: 420.6
drag, startPoint x: 865, startPoint y: 307, endPoint x: 905, endPoint y: 327, distance: 44.2
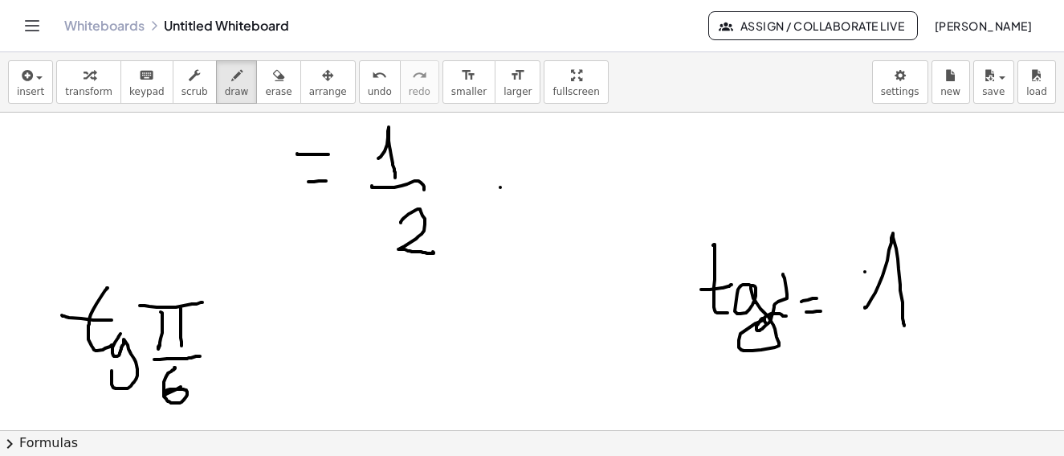
drag, startPoint x: 856, startPoint y: 329, endPoint x: 864, endPoint y: 357, distance: 29.0
drag, startPoint x: 882, startPoint y: 353, endPoint x: 393, endPoint y: 11, distance: 597.1
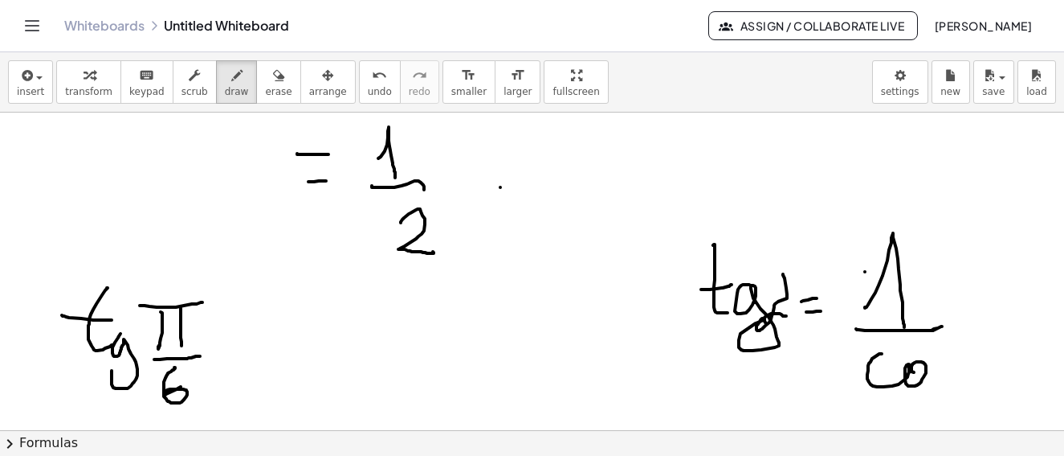
drag, startPoint x: 949, startPoint y: 374, endPoint x: 986, endPoint y: 360, distance: 39.4
drag, startPoint x: 983, startPoint y: 377, endPoint x: 788, endPoint y: 208, distance: 258.0
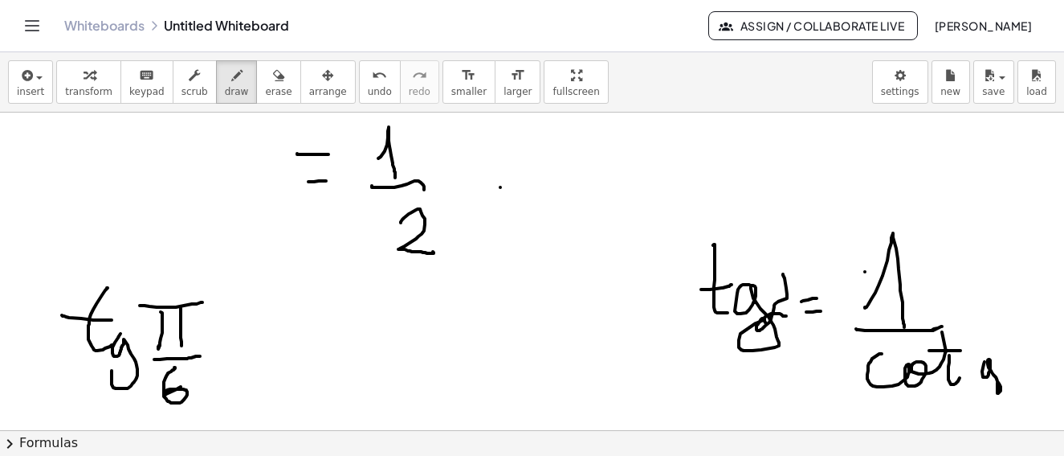
drag, startPoint x: 260, startPoint y: 77, endPoint x: 1020, endPoint y: 431, distance: 838.5
click at [265, 79] on div "button" at bounding box center [278, 74] width 27 height 19
drag, startPoint x: 1003, startPoint y: 345, endPoint x: 991, endPoint y: 388, distance: 44.3
drag, startPoint x: 222, startPoint y: 78, endPoint x: 988, endPoint y: 323, distance: 804.6
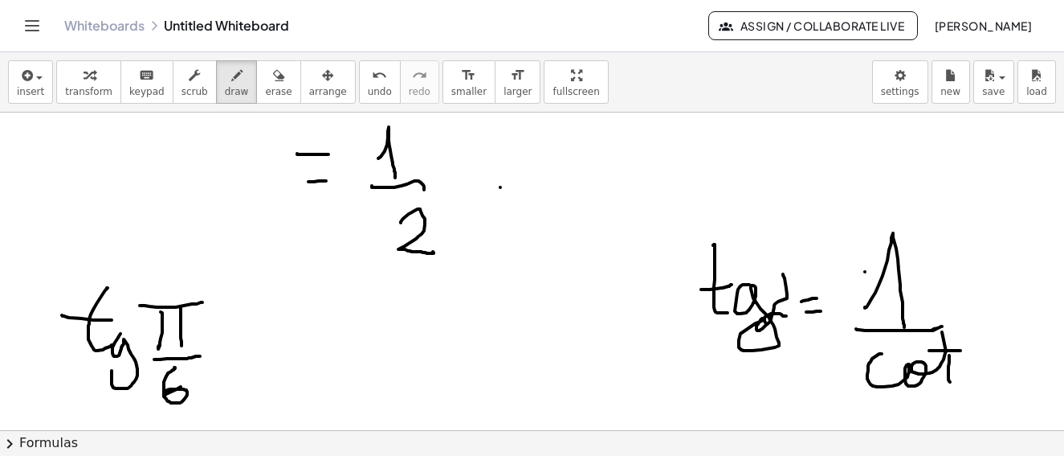
click at [225, 80] on div "button" at bounding box center [237, 74] width 24 height 19
drag, startPoint x: 991, startPoint y: 348, endPoint x: 506, endPoint y: 209, distance: 504.0
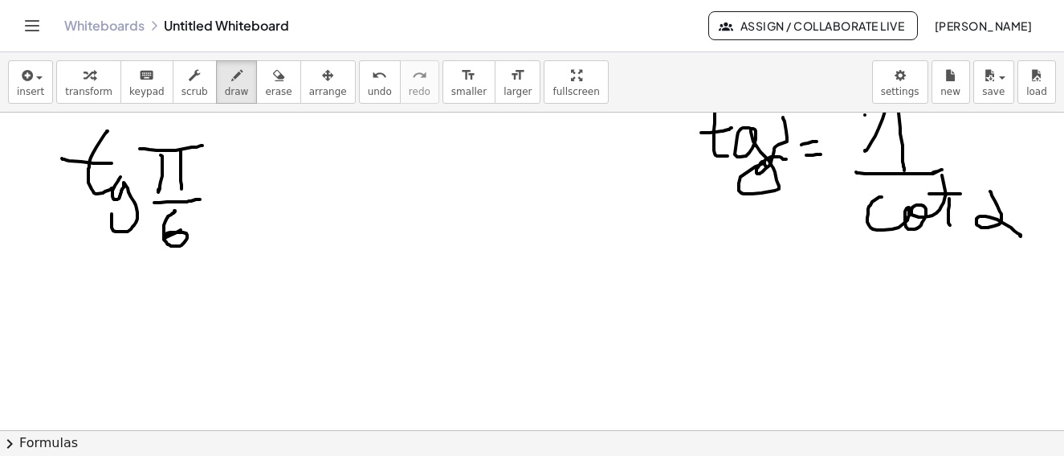
drag, startPoint x: 225, startPoint y: 82, endPoint x: 28, endPoint y: 357, distance: 338.6
click at [225, 83] on div "button" at bounding box center [237, 74] width 24 height 19
drag, startPoint x: 82, startPoint y: 277, endPoint x: 54, endPoint y: 315, distance: 47.1
drag, startPoint x: 54, startPoint y: 315, endPoint x: 115, endPoint y: 320, distance: 61.2
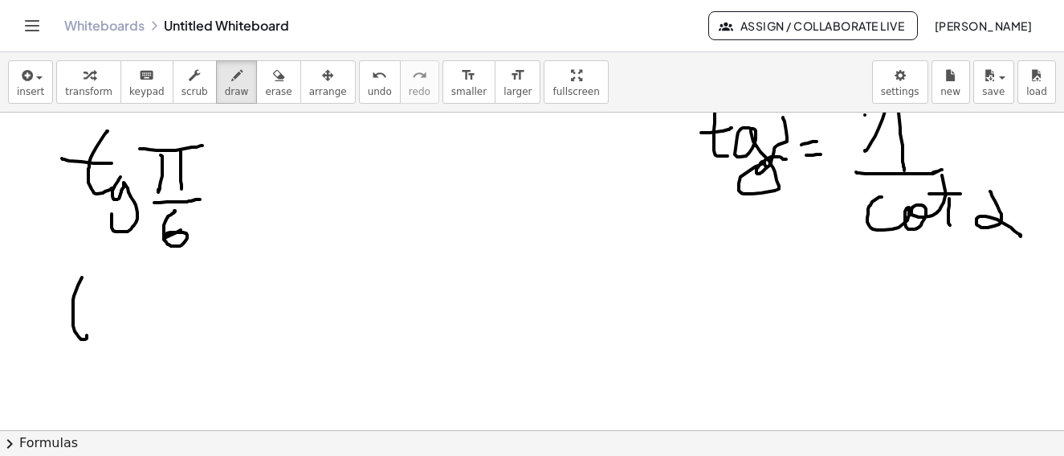
drag, startPoint x: 100, startPoint y: 334, endPoint x: 107, endPoint y: 359, distance: 25.9
drag, startPoint x: 143, startPoint y: 296, endPoint x: 161, endPoint y: 293, distance: 18.8
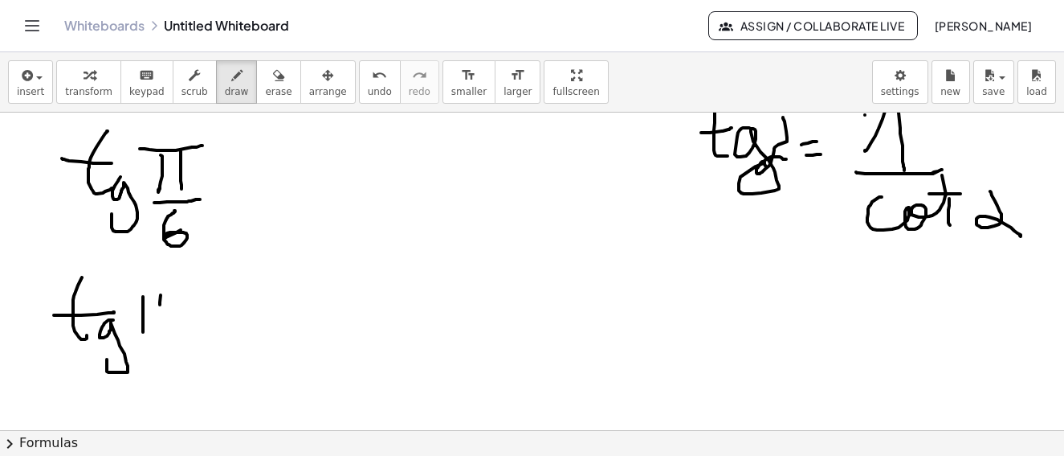
drag, startPoint x: 160, startPoint y: 304, endPoint x: 132, endPoint y: 297, distance: 29.0
drag, startPoint x: 127, startPoint y: 296, endPoint x: 144, endPoint y: 329, distance: 37.7
drag, startPoint x: 158, startPoint y: 340, endPoint x: 175, endPoint y: 340, distance: 16.9
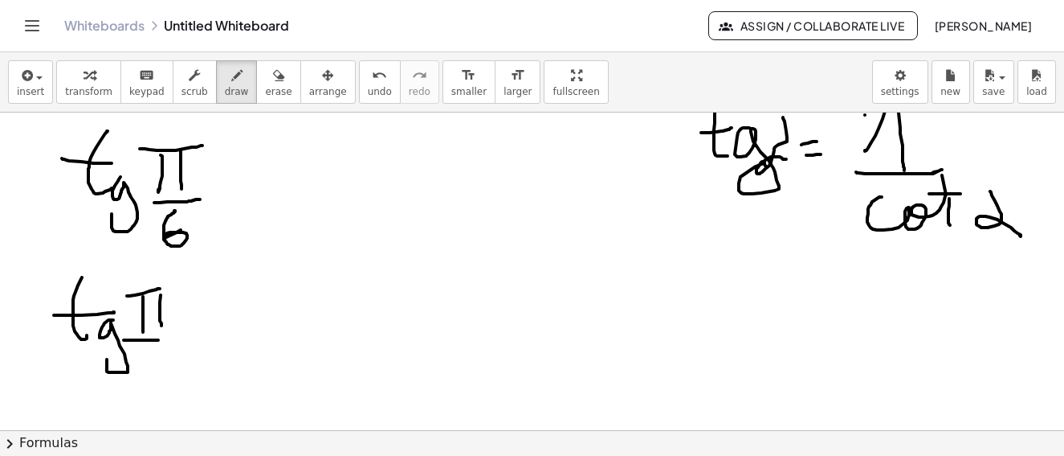
drag, startPoint x: 151, startPoint y: 370, endPoint x: 212, endPoint y: 259, distance: 125.9
drag, startPoint x: 233, startPoint y: 311, endPoint x: 235, endPoint y: 323, distance: 12.2
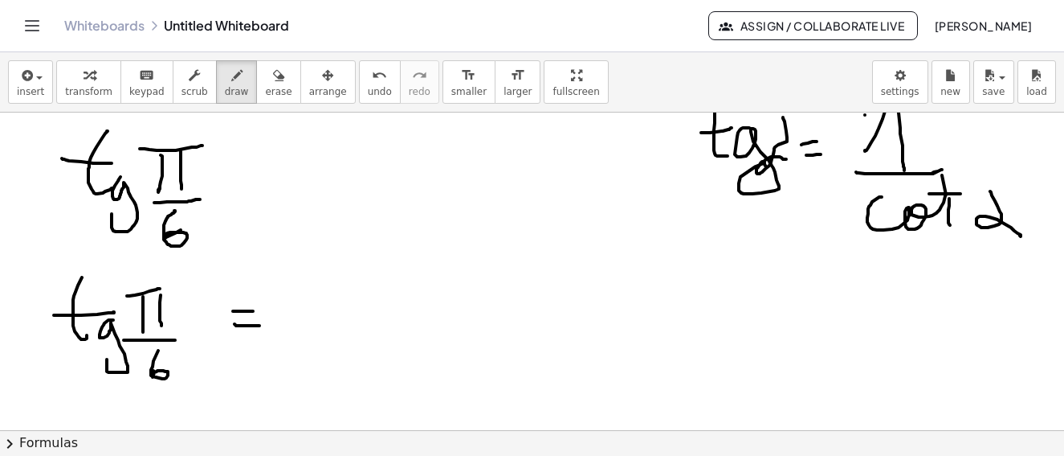
drag, startPoint x: 286, startPoint y: 325, endPoint x: 415, endPoint y: 284, distance: 135.7
drag, startPoint x: 415, startPoint y: 272, endPoint x: 433, endPoint y: 264, distance: 19.8
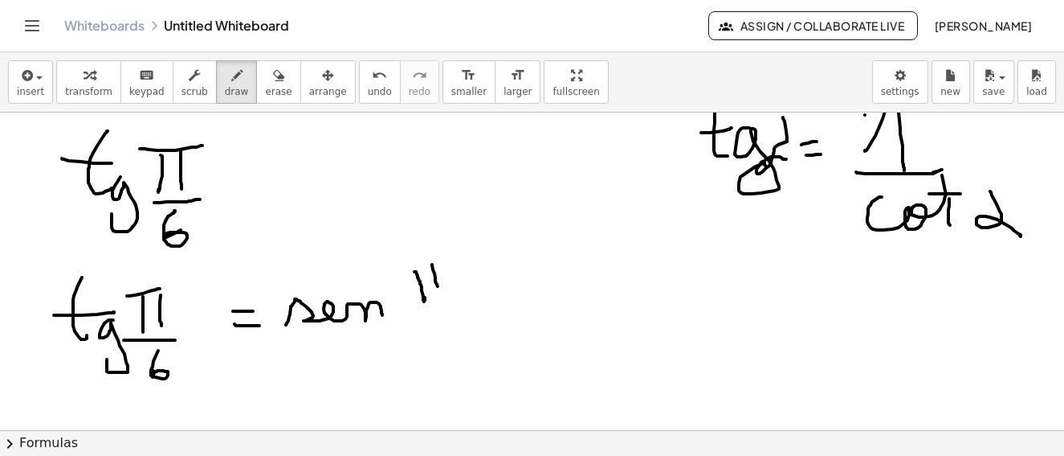
drag, startPoint x: 438, startPoint y: 286, endPoint x: 436, endPoint y: 296, distance: 10.6
drag, startPoint x: 391, startPoint y: 255, endPoint x: 459, endPoint y: 255, distance: 67.5
drag, startPoint x: 480, startPoint y: 248, endPoint x: 489, endPoint y: 267, distance: 20.8
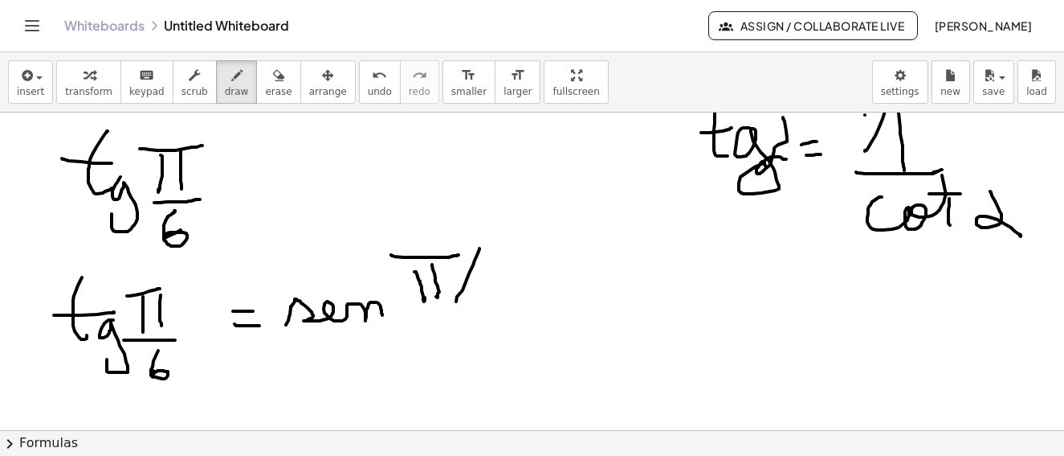
drag, startPoint x: 476, startPoint y: 298, endPoint x: 310, endPoint y: 333, distance: 169.2
drag, startPoint x: 288, startPoint y: 336, endPoint x: 309, endPoint y: 351, distance: 25.9
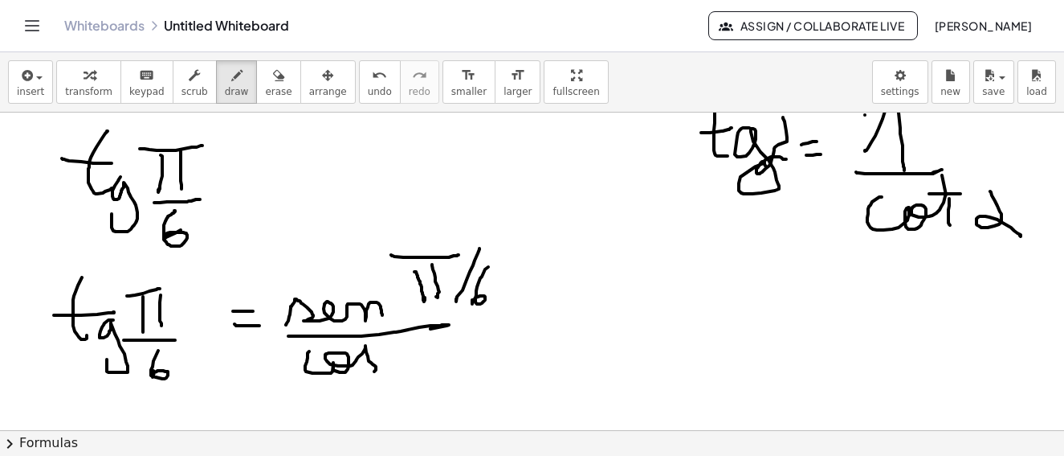
drag, startPoint x: 309, startPoint y: 351, endPoint x: 408, endPoint y: 341, distance: 99.4
drag, startPoint x: 408, startPoint y: 341, endPoint x: 423, endPoint y: 345, distance: 16.0
drag, startPoint x: 423, startPoint y: 345, endPoint x: 394, endPoint y: 351, distance: 29.5
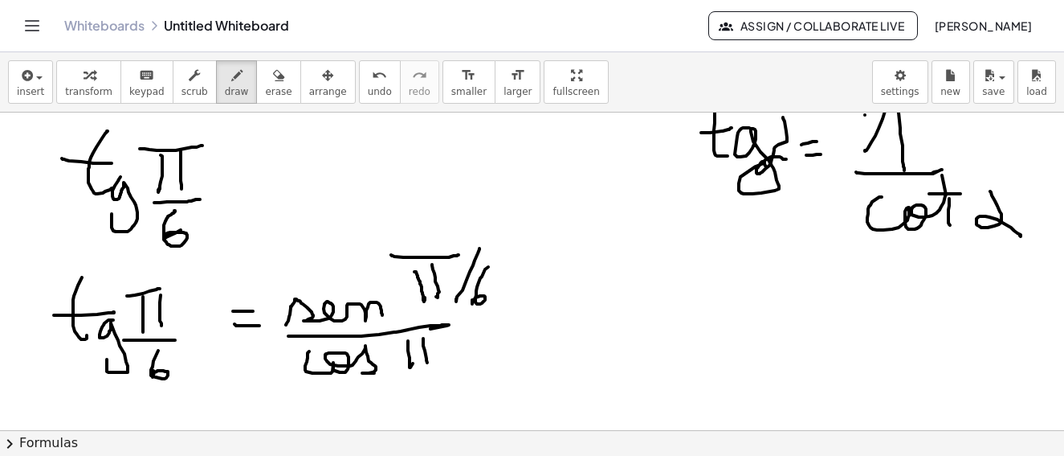
drag, startPoint x: 397, startPoint y: 349, endPoint x: 443, endPoint y: 339, distance: 47.8
drag, startPoint x: 459, startPoint y: 329, endPoint x: 479, endPoint y: 348, distance: 27.3
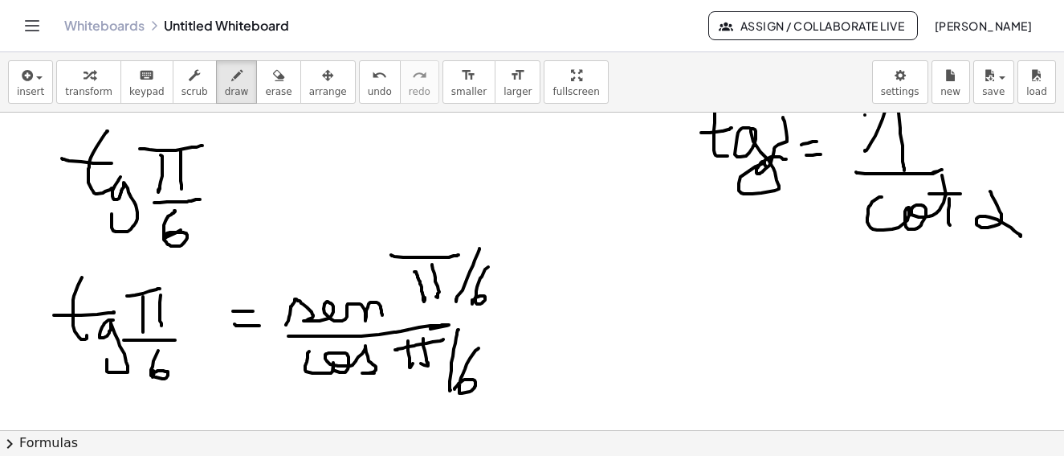
drag, startPoint x: 479, startPoint y: 348, endPoint x: 252, endPoint y: 377, distance: 228.4
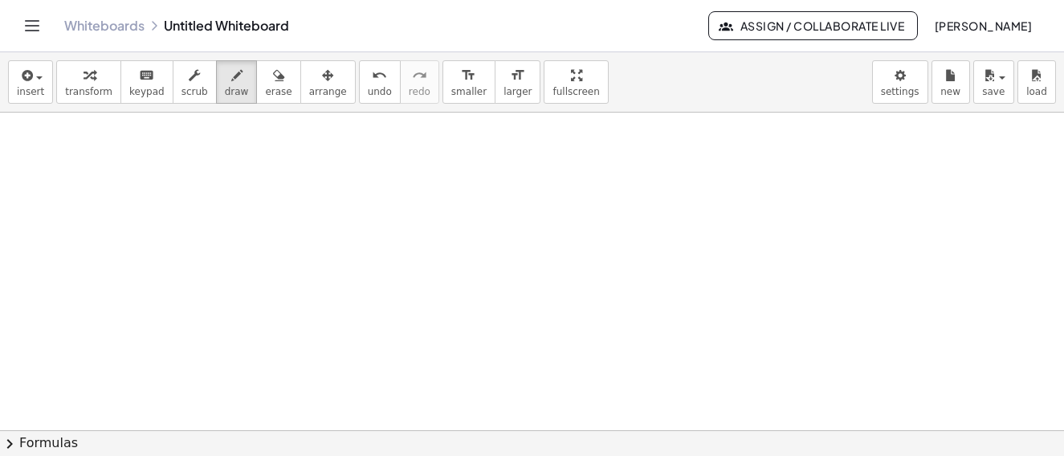
scroll to position [3266, 0]
click at [33, 82] on span "button" at bounding box center [34, 76] width 3 height 11
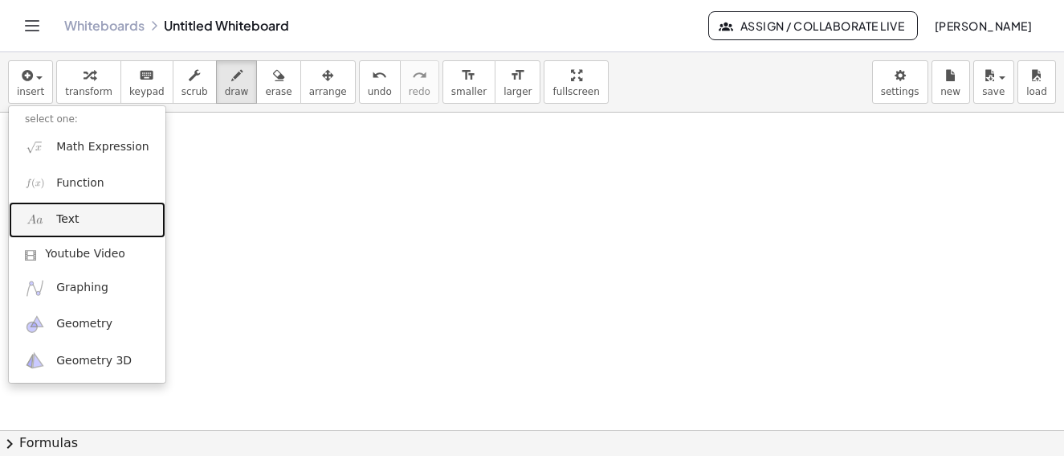
click at [79, 218] on link "Text" at bounding box center [87, 220] width 157 height 36
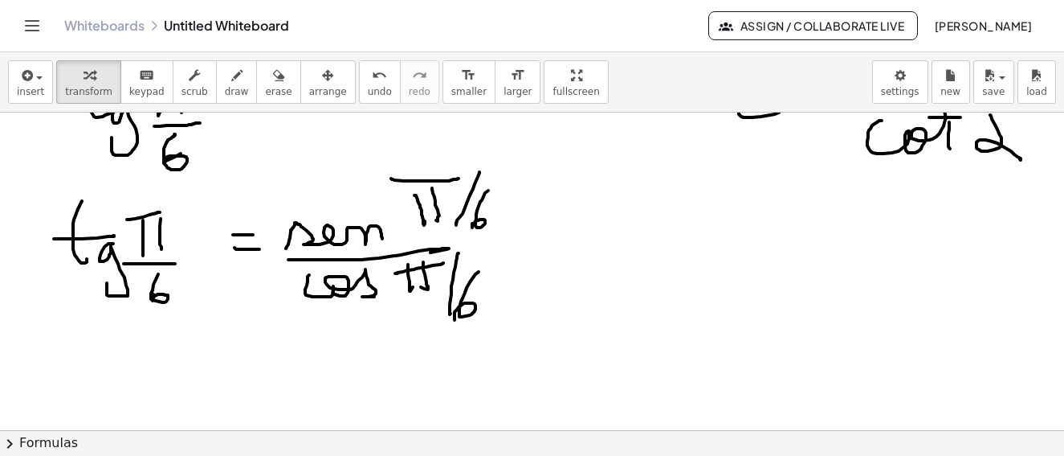
scroll to position [2864, 0]
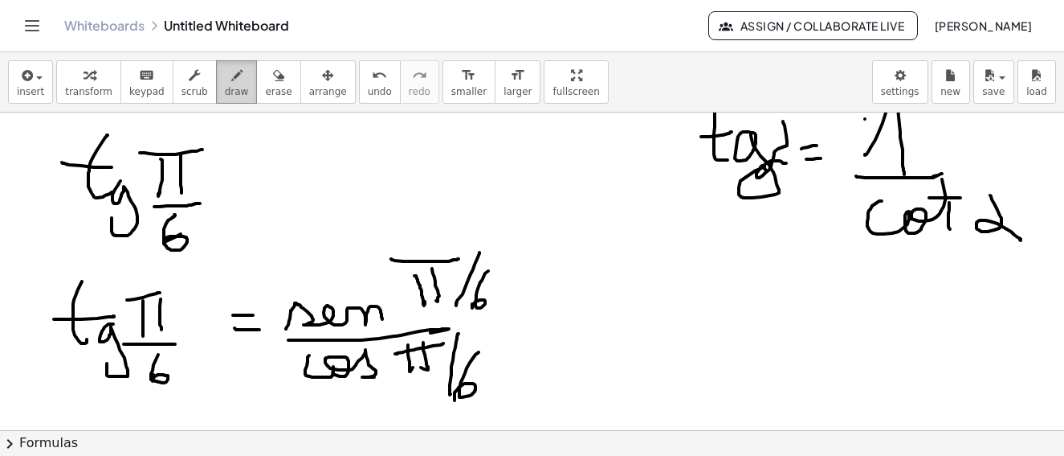
click at [230, 79] on button "draw" at bounding box center [237, 81] width 42 height 43
drag, startPoint x: 535, startPoint y: 308, endPoint x: 560, endPoint y: 303, distance: 25.4
drag, startPoint x: 544, startPoint y: 318, endPoint x: 562, endPoint y: 318, distance: 18.5
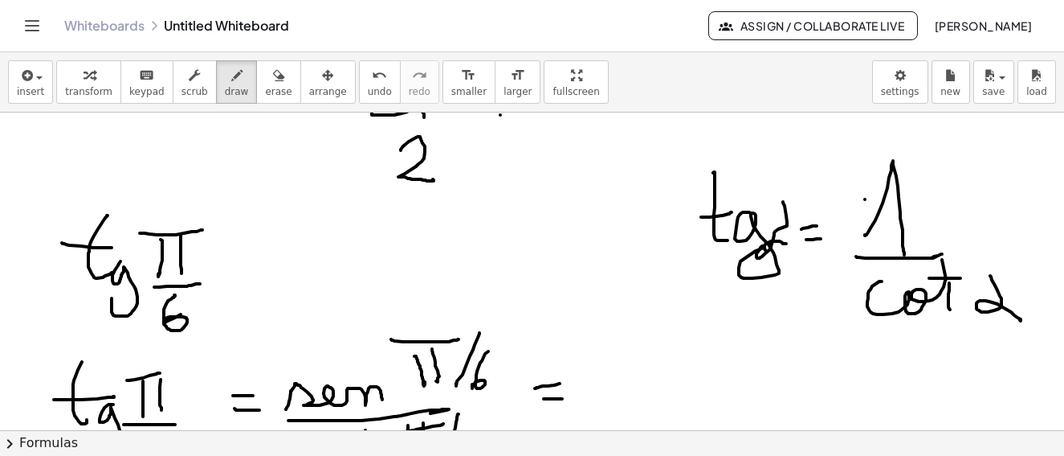
scroll to position [2944, 0]
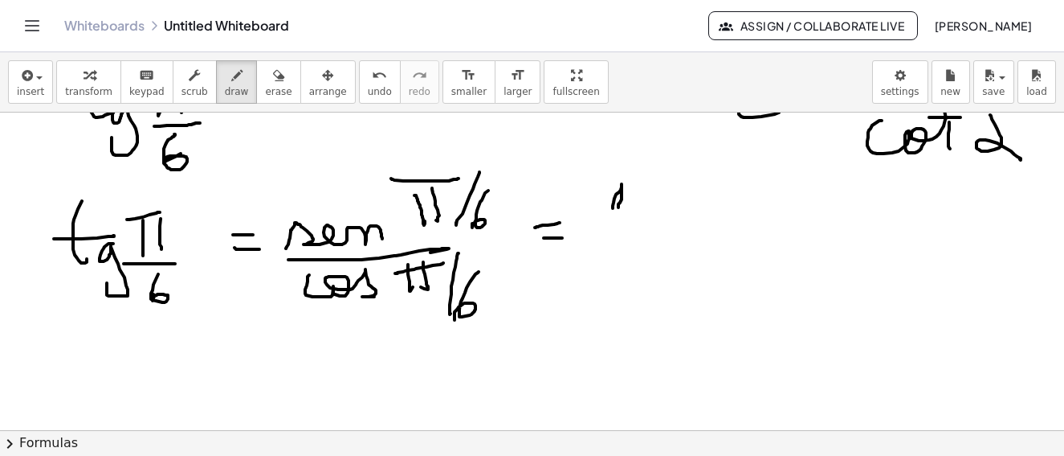
drag, startPoint x: 641, startPoint y: 173, endPoint x: 652, endPoint y: 196, distance: 25.5
drag, startPoint x: 652, startPoint y: 196, endPoint x: 573, endPoint y: 245, distance: 92.7
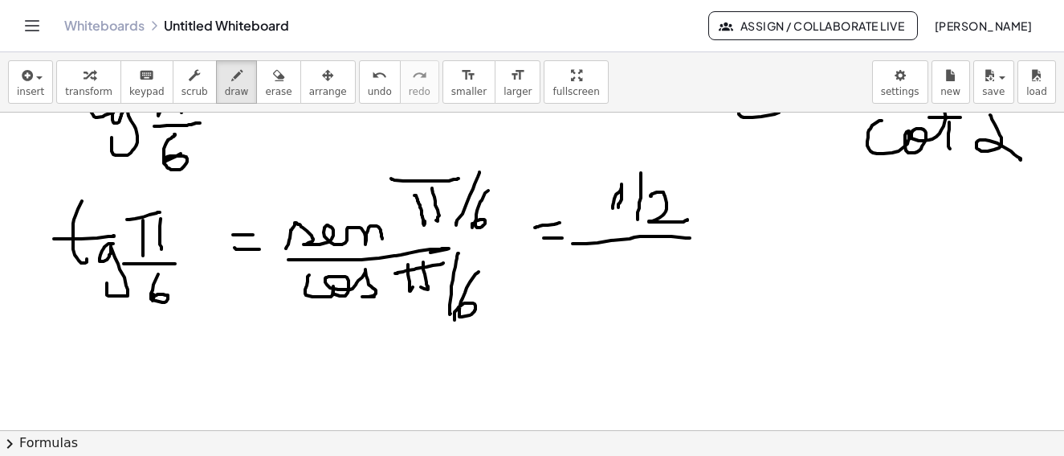
drag, startPoint x: 573, startPoint y: 243, endPoint x: 690, endPoint y: 238, distance: 117.4
drag, startPoint x: 594, startPoint y: 271, endPoint x: 646, endPoint y: 253, distance: 55.1
drag, startPoint x: 625, startPoint y: 272, endPoint x: 650, endPoint y: 292, distance: 31.5
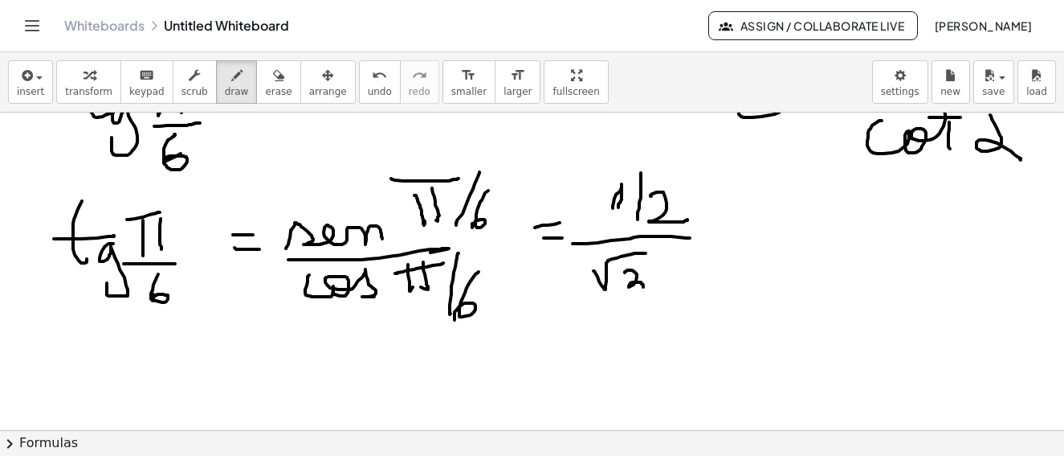
drag, startPoint x: 681, startPoint y: 252, endPoint x: 693, endPoint y: 280, distance: 30.6
drag, startPoint x: 692, startPoint y: 282, endPoint x: 728, endPoint y: 270, distance: 38.1
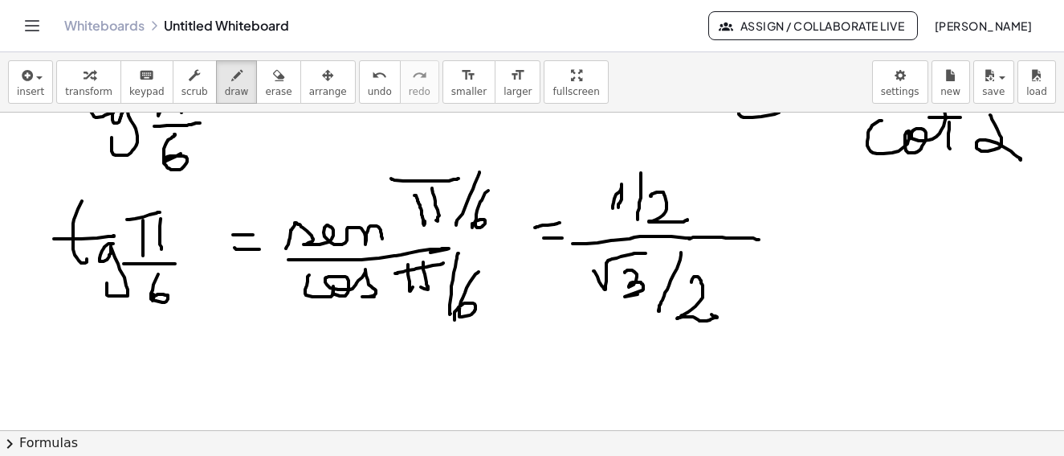
drag, startPoint x: 689, startPoint y: 239, endPoint x: 759, endPoint y: 239, distance: 69.9
drag, startPoint x: 476, startPoint y: 366, endPoint x: 490, endPoint y: 385, distance: 23.6
drag, startPoint x: 453, startPoint y: 390, endPoint x: 522, endPoint y: 387, distance: 69.2
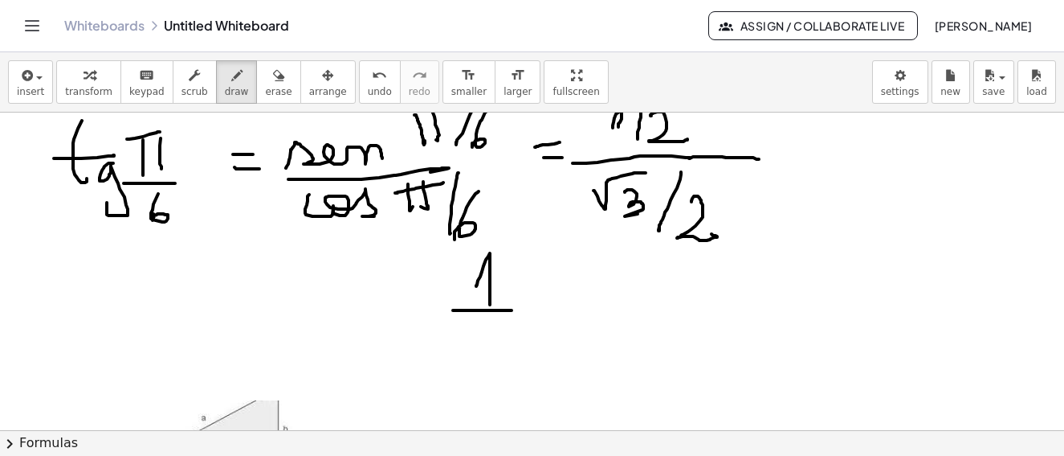
scroll to position [3105, 0]
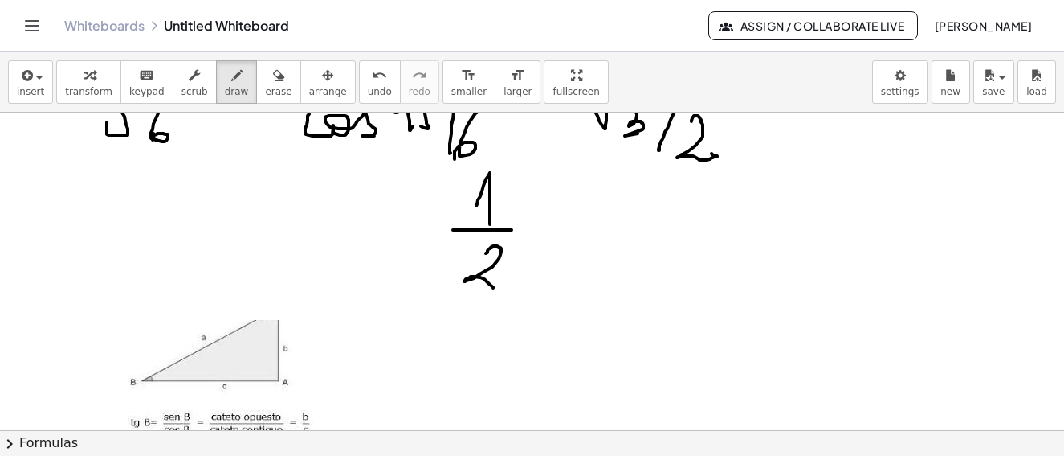
drag, startPoint x: 486, startPoint y: 253, endPoint x: 554, endPoint y: 205, distance: 82.9
drag, startPoint x: 551, startPoint y: 202, endPoint x: 561, endPoint y: 227, distance: 26.0
drag, startPoint x: 554, startPoint y: 231, endPoint x: 590, endPoint y: 196, distance: 50.0
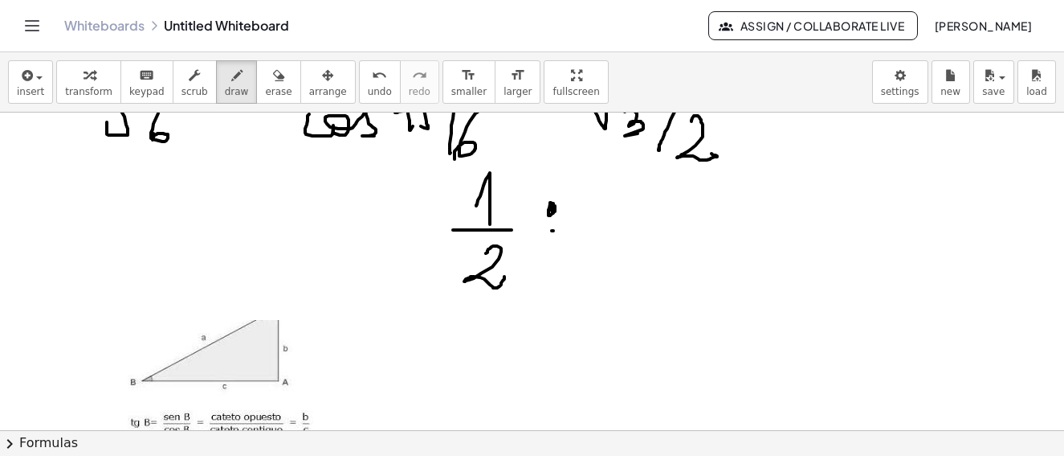
drag, startPoint x: 600, startPoint y: 224, endPoint x: 625, endPoint y: 203, distance: 32.5
drag, startPoint x: 638, startPoint y: 190, endPoint x: 608, endPoint y: 235, distance: 54.6
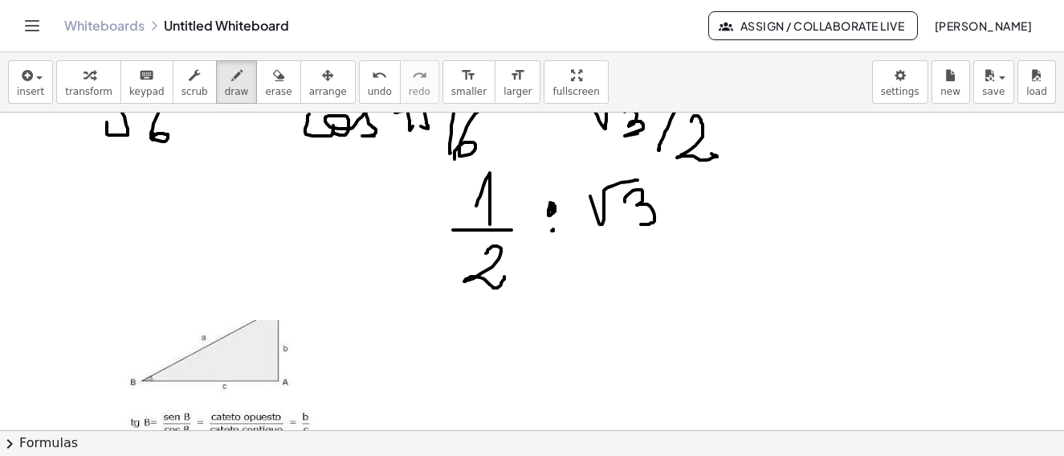
drag, startPoint x: 610, startPoint y: 234, endPoint x: 609, endPoint y: 251, distance: 17.7
drag, startPoint x: 631, startPoint y: 247, endPoint x: 573, endPoint y: 239, distance: 59.3
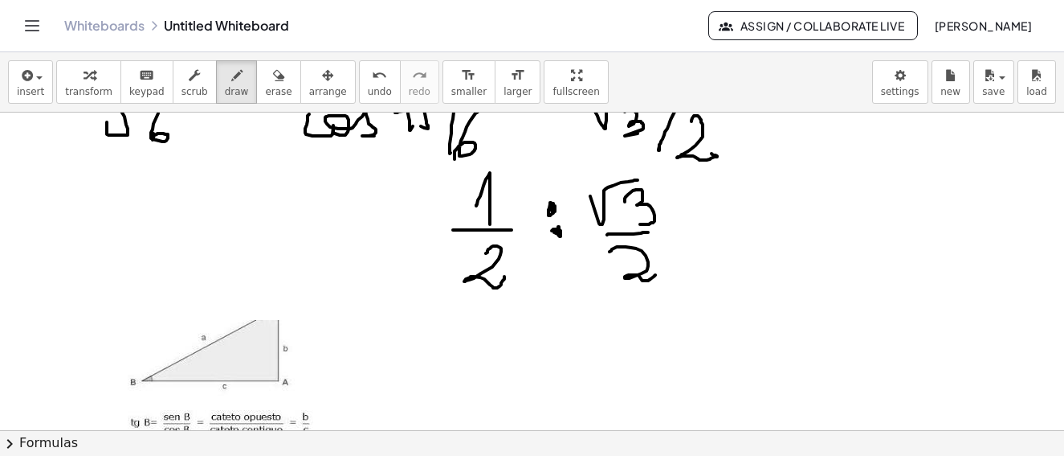
drag, startPoint x: 554, startPoint y: 231, endPoint x: 666, endPoint y: 236, distance: 111.8
drag, startPoint x: 684, startPoint y: 219, endPoint x: 688, endPoint y: 235, distance: 15.6
drag, startPoint x: 688, startPoint y: 235, endPoint x: 706, endPoint y: 231, distance: 18.8
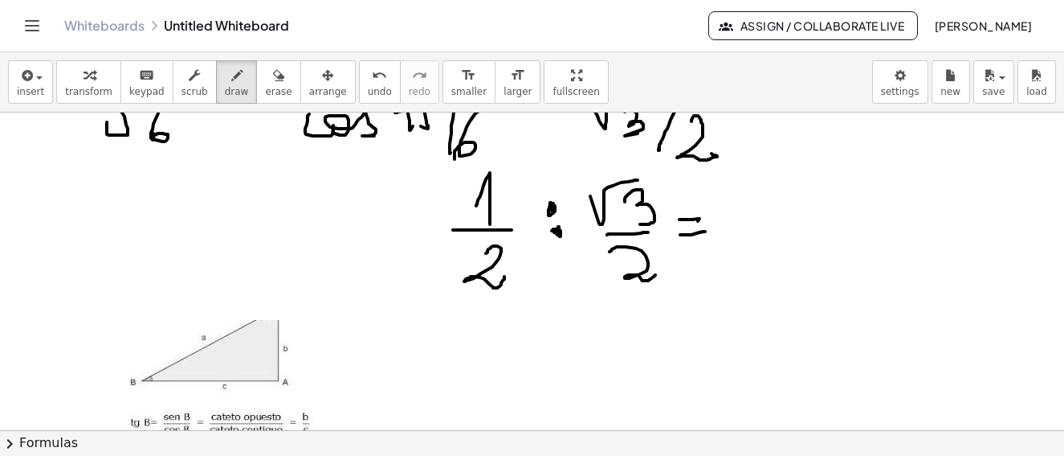
drag, startPoint x: 768, startPoint y: 209, endPoint x: 773, endPoint y: 233, distance: 24.6
drag, startPoint x: 773, startPoint y: 233, endPoint x: 788, endPoint y: 243, distance: 18.1
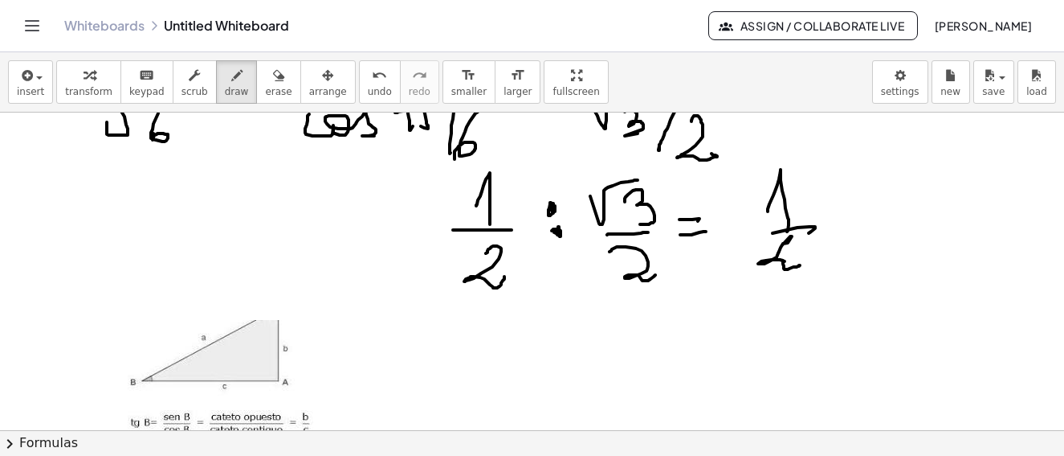
drag, startPoint x: 788, startPoint y: 243, endPoint x: 804, endPoint y: 256, distance: 21.1
drag, startPoint x: 762, startPoint y: 241, endPoint x: 880, endPoint y: 197, distance: 126.1
drag, startPoint x: 269, startPoint y: 70, endPoint x: 768, endPoint y: 242, distance: 527.7
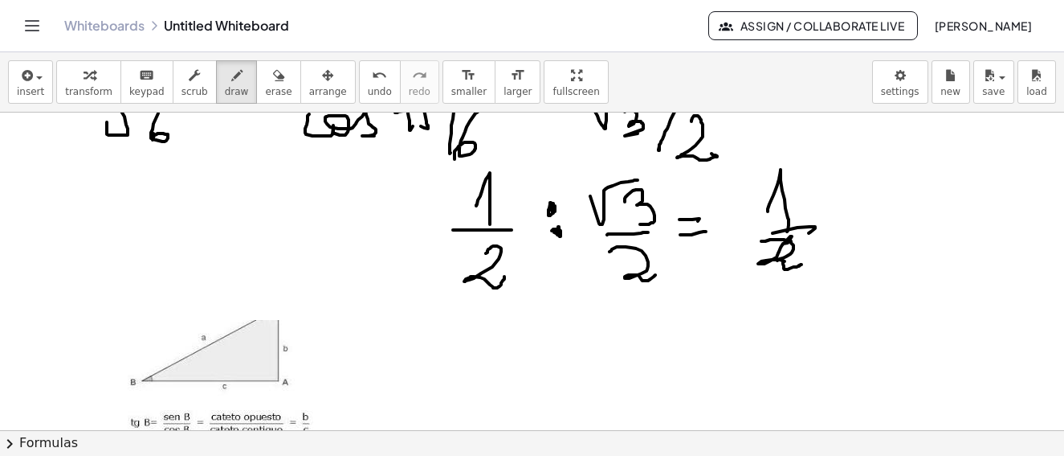
click at [276, 72] on div "transform keyboard keypad scrub draw erase arrange" at bounding box center [205, 81] width 299 height 43
drag, startPoint x: 770, startPoint y: 246, endPoint x: 210, endPoint y: 80, distance: 584.7
click at [231, 72] on icon "button" at bounding box center [236, 75] width 11 height 19
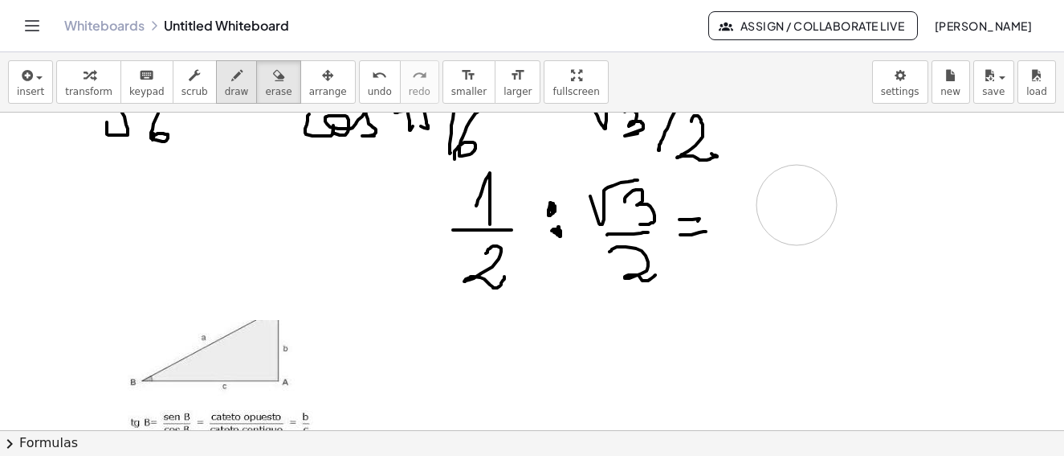
click at [231, 84] on icon "button" at bounding box center [236, 75] width 11 height 19
click at [231, 83] on icon "button" at bounding box center [236, 75] width 11 height 19
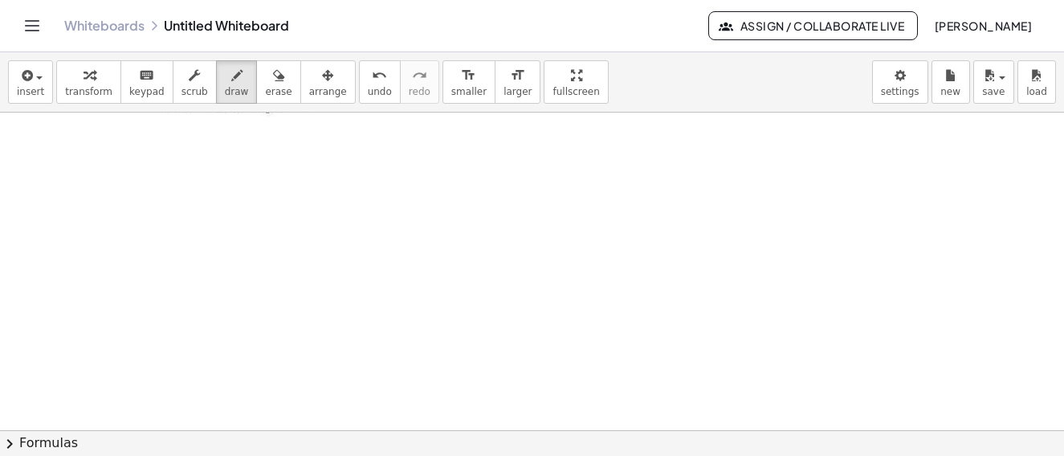
drag, startPoint x: 210, startPoint y: 80, endPoint x: 292, endPoint y: 144, distance: 103.6
click at [225, 80] on div "button" at bounding box center [237, 74] width 24 height 19
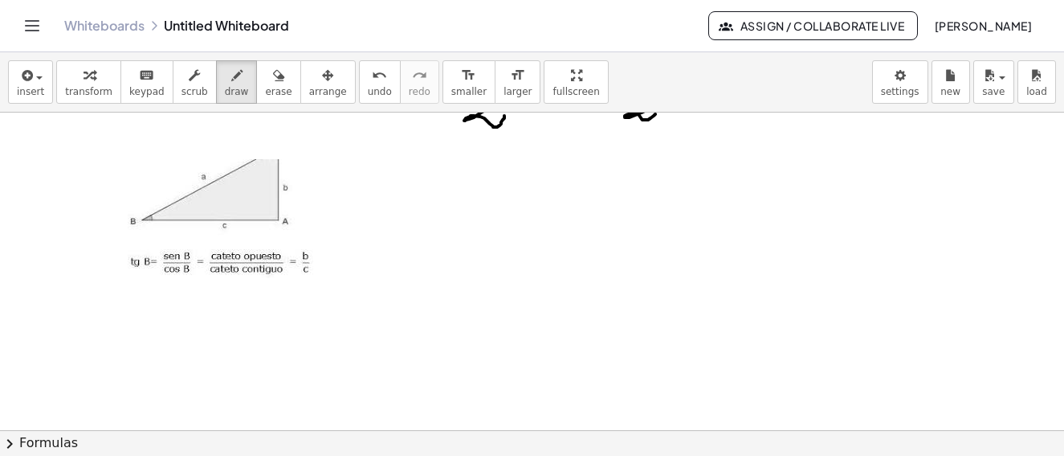
scroll to position [3105, 0]
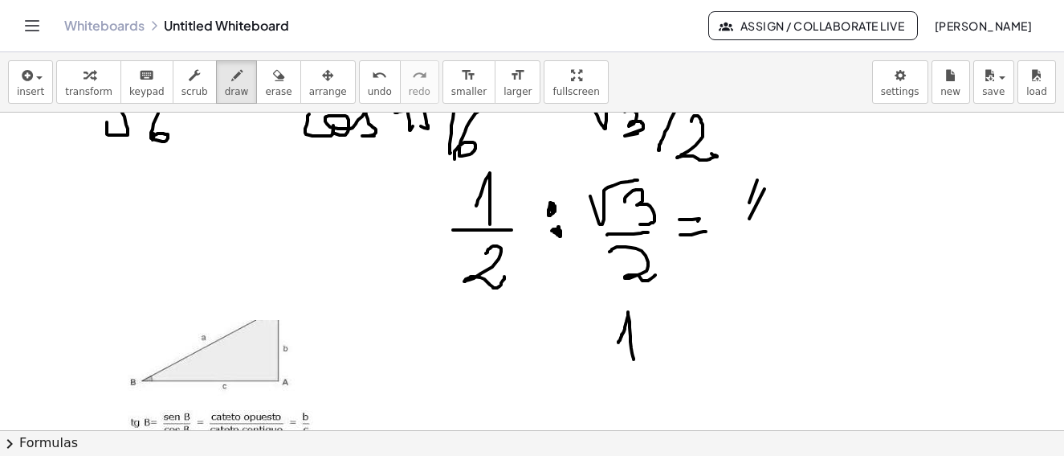
drag, startPoint x: 619, startPoint y: 342, endPoint x: 634, endPoint y: 359, distance: 22.8
drag, startPoint x: 611, startPoint y: 363, endPoint x: 666, endPoint y: 364, distance: 54.6
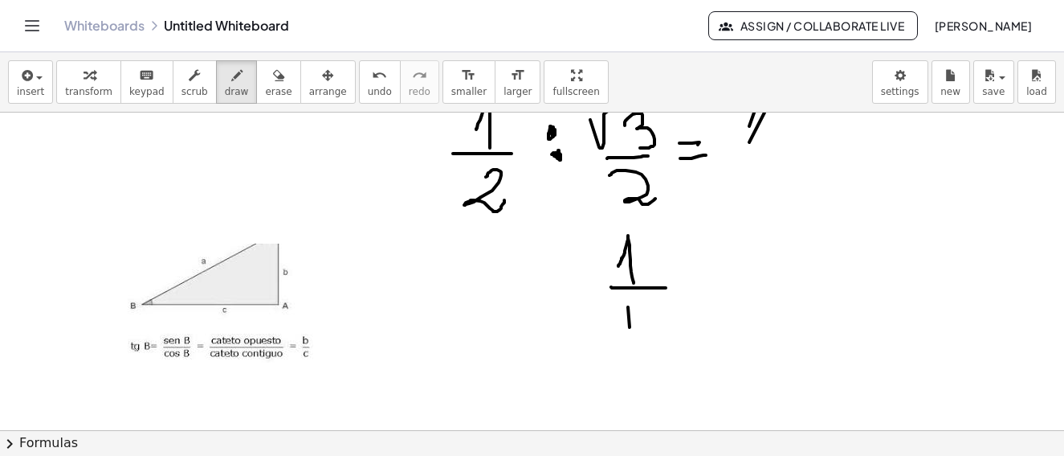
scroll to position [3101, 0]
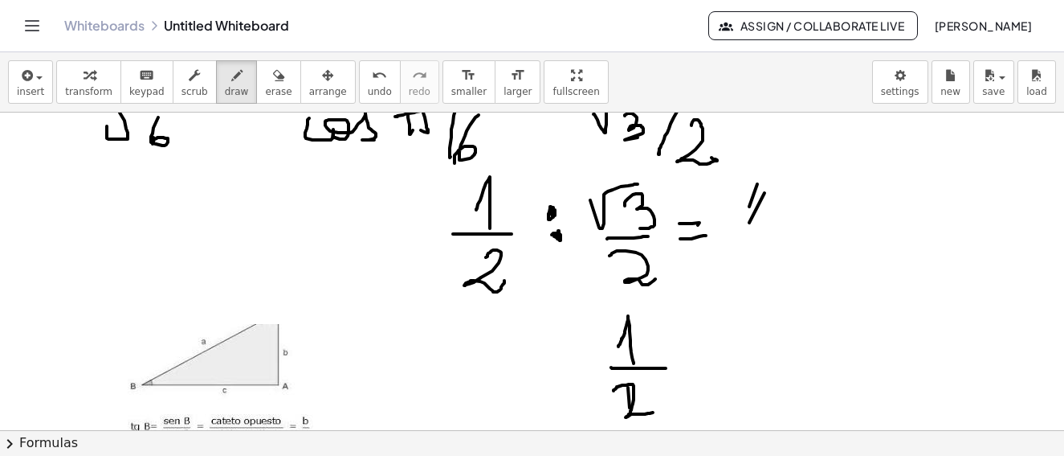
drag, startPoint x: 614, startPoint y: 390, endPoint x: 692, endPoint y: 339, distance: 93.4
drag, startPoint x: 706, startPoint y: 336, endPoint x: 731, endPoint y: 329, distance: 25.9
drag, startPoint x: 733, startPoint y: 324, endPoint x: 721, endPoint y: 365, distance: 42.5
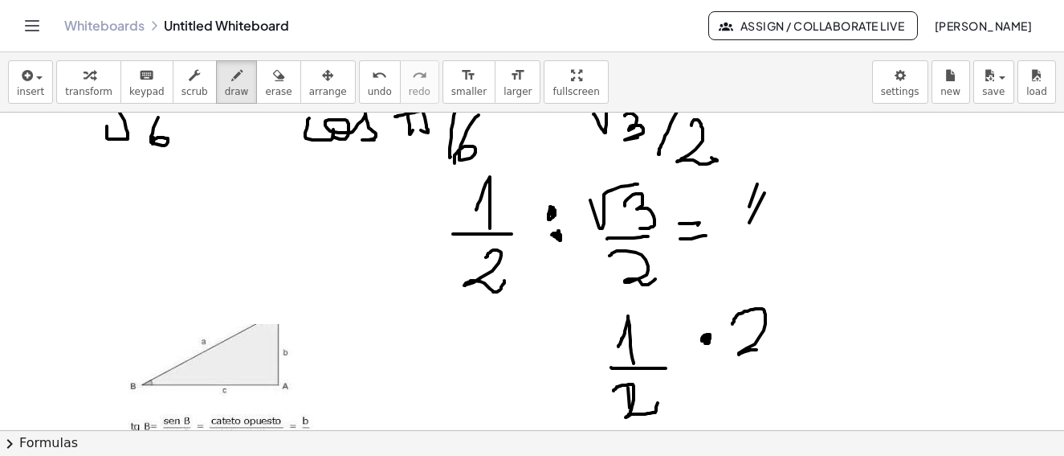
drag, startPoint x: 721, startPoint y: 363, endPoint x: 737, endPoint y: 383, distance: 25.2
drag, startPoint x: 737, startPoint y: 383, endPoint x: 769, endPoint y: 385, distance: 32.2
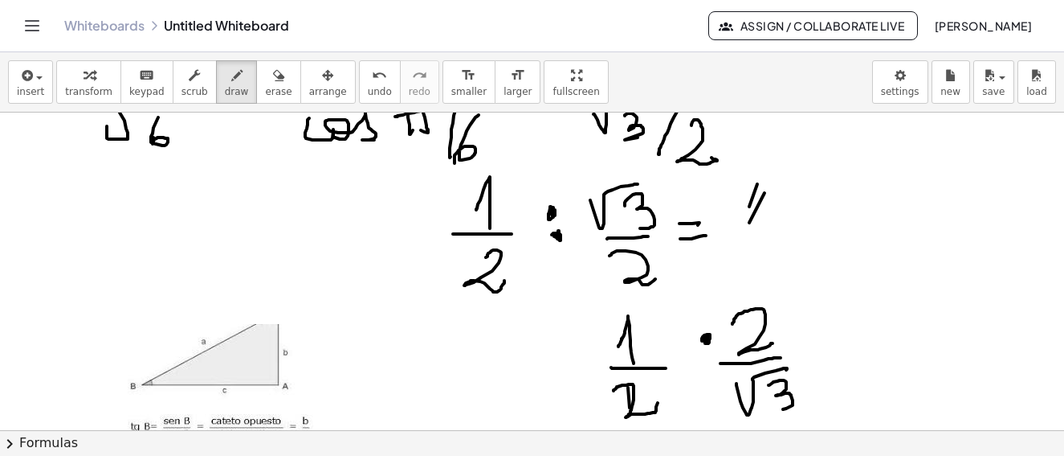
drag, startPoint x: 769, startPoint y: 385, endPoint x: 639, endPoint y: 399, distance: 130.9
drag, startPoint x: 630, startPoint y: 405, endPoint x: 656, endPoint y: 389, distance: 30.3
drag, startPoint x: 729, startPoint y: 355, endPoint x: 886, endPoint y: 356, distance: 157.5
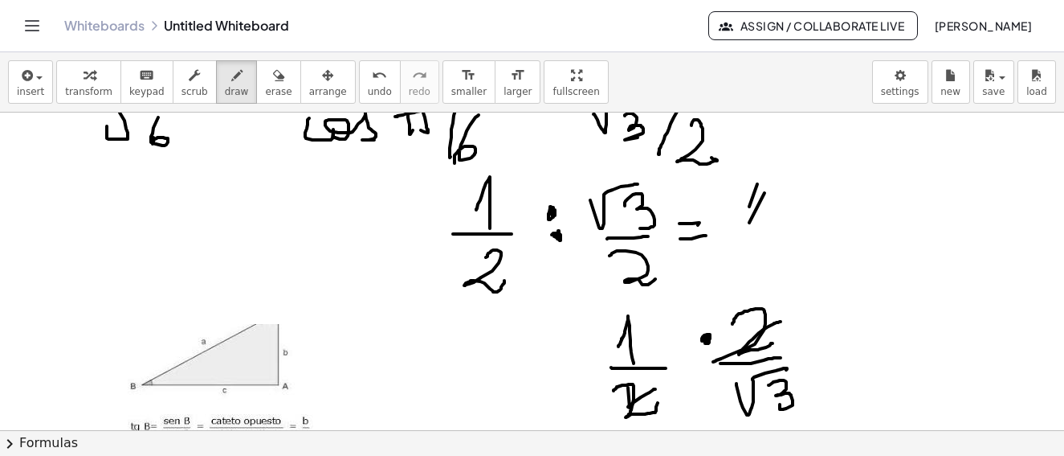
drag, startPoint x: 831, startPoint y: 343, endPoint x: 864, endPoint y: 336, distance: 33.7
drag, startPoint x: 854, startPoint y: 354, endPoint x: 889, endPoint y: 338, distance: 38.1
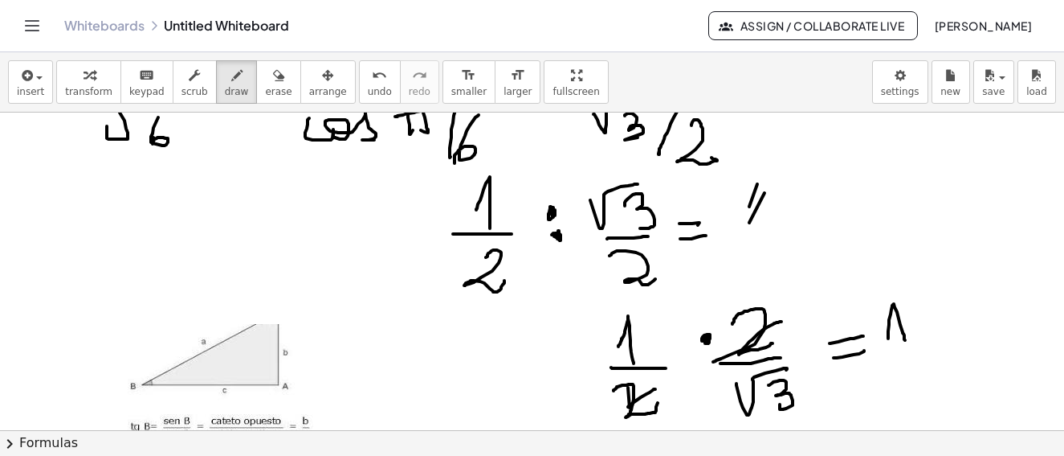
drag, startPoint x: 889, startPoint y: 338, endPoint x: 883, endPoint y: 356, distance: 18.5
drag, startPoint x: 883, startPoint y: 356, endPoint x: 893, endPoint y: 368, distance: 15.4
drag, startPoint x: 893, startPoint y: 368, endPoint x: 905, endPoint y: 379, distance: 17.1
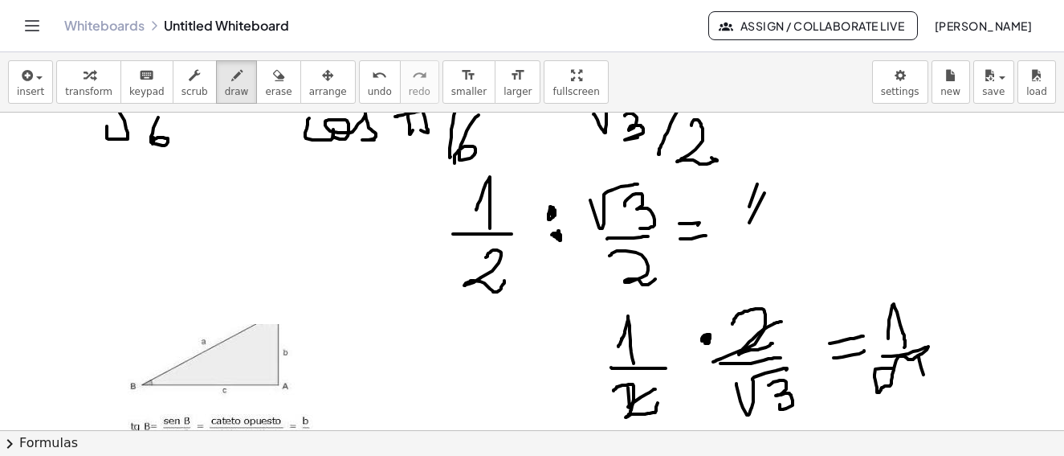
drag, startPoint x: 905, startPoint y: 379, endPoint x: 905, endPoint y: 388, distance: 8.8
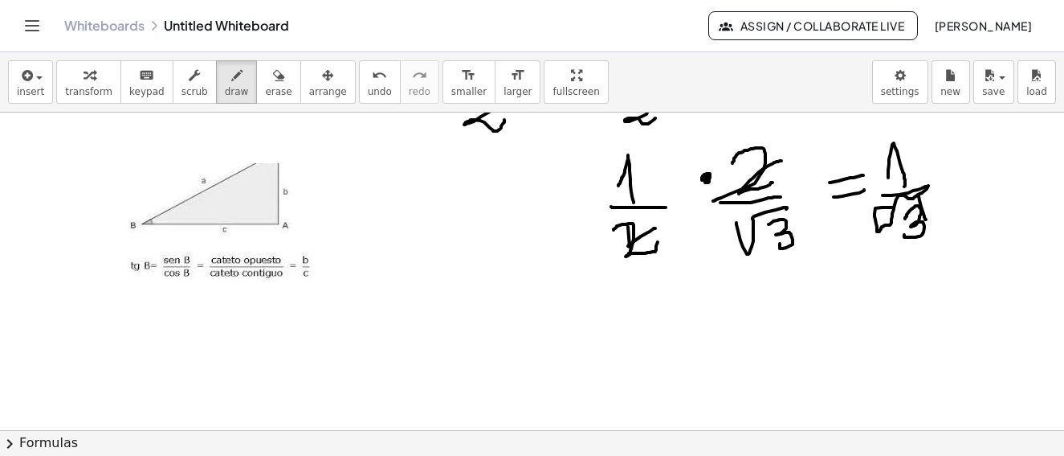
scroll to position [3342, 0]
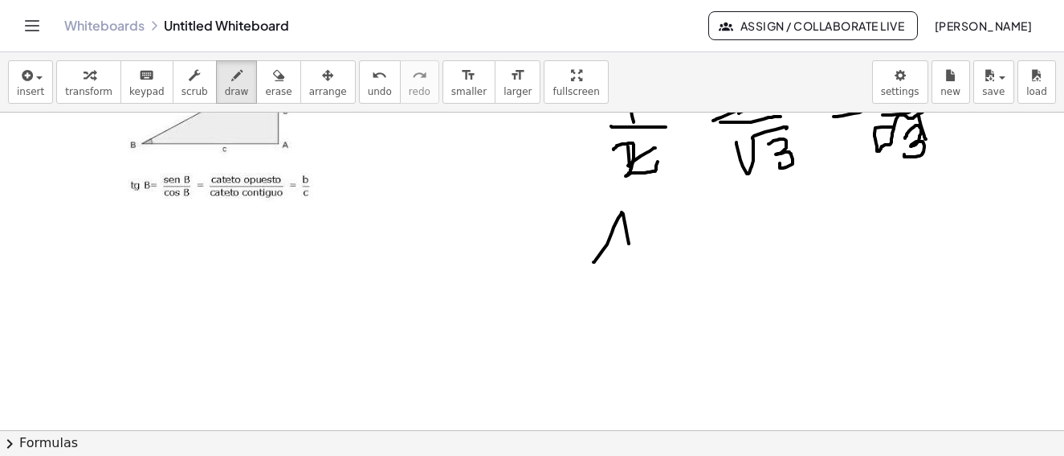
drag, startPoint x: 594, startPoint y: 262, endPoint x: 592, endPoint y: 272, distance: 9.8
drag, startPoint x: 667, startPoint y: 275, endPoint x: 619, endPoint y: 299, distance: 53.9
drag, startPoint x: 619, startPoint y: 299, endPoint x: 664, endPoint y: 302, distance: 45.1
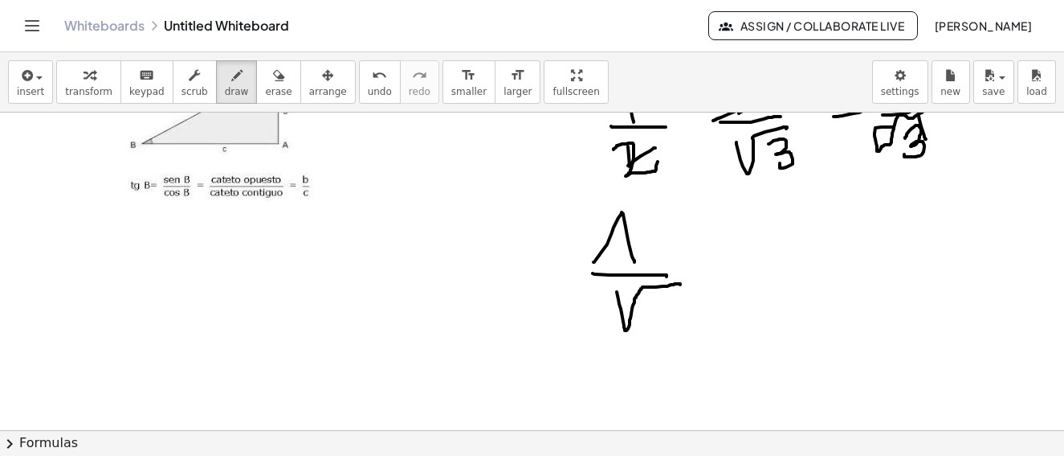
drag, startPoint x: 662, startPoint y: 302, endPoint x: 521, endPoint y: 259, distance: 146.9
drag, startPoint x: 507, startPoint y: 268, endPoint x: 507, endPoint y: 282, distance: 13.7
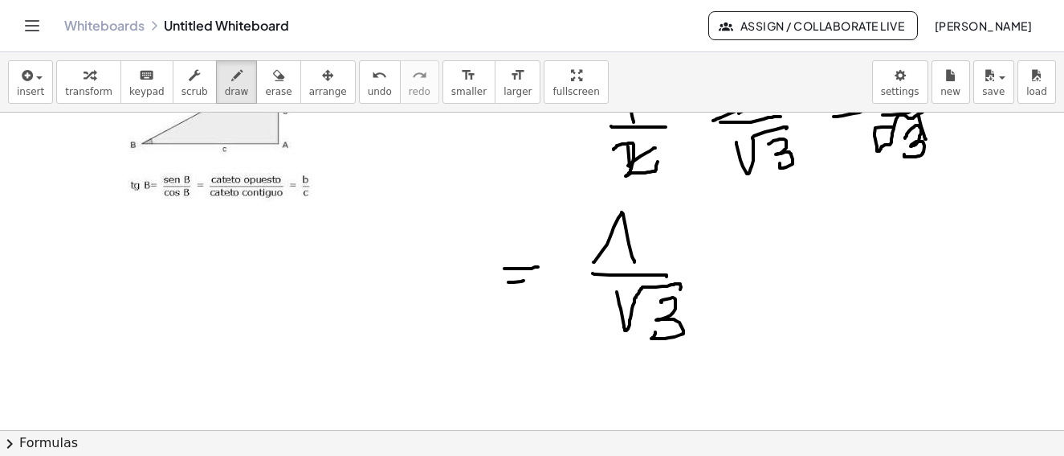
drag, startPoint x: 524, startPoint y: 280, endPoint x: 757, endPoint y: 289, distance: 233.1
drag, startPoint x: 746, startPoint y: 244, endPoint x: 781, endPoint y: 229, distance: 38.5
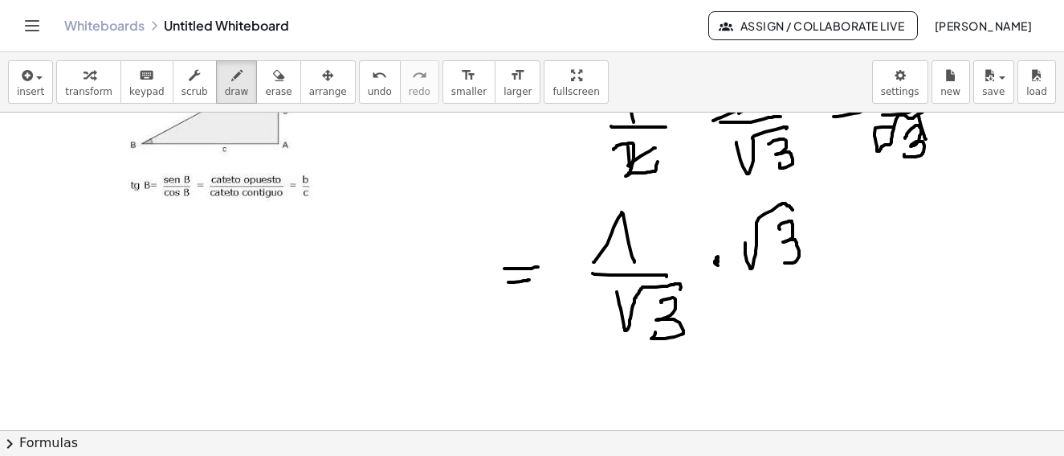
drag, startPoint x: 779, startPoint y: 227, endPoint x: 750, endPoint y: 277, distance: 57.6
drag, startPoint x: 762, startPoint y: 276, endPoint x: 757, endPoint y: 295, distance: 20.1
drag, startPoint x: 757, startPoint y: 295, endPoint x: 786, endPoint y: 298, distance: 29.1
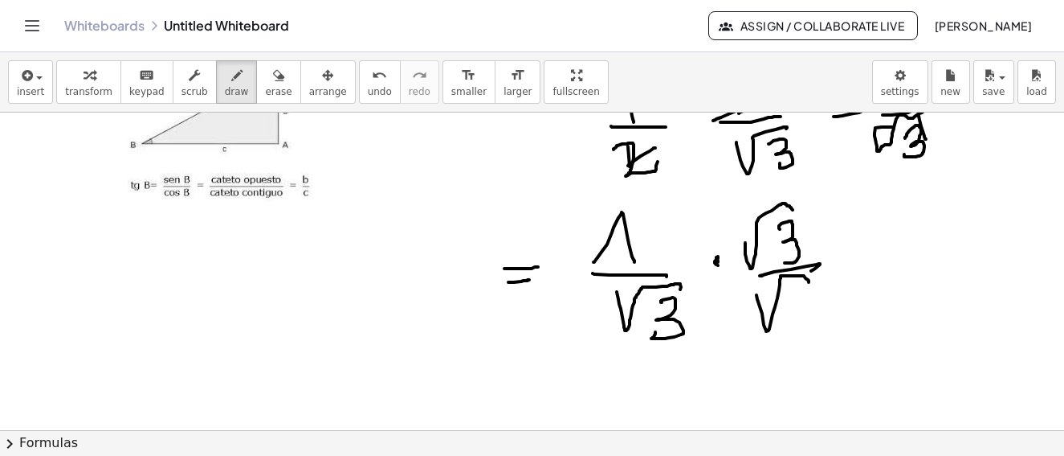
drag, startPoint x: 793, startPoint y: 292, endPoint x: 423, endPoint y: 346, distance: 373.6
drag, startPoint x: 860, startPoint y: 247, endPoint x: 869, endPoint y: 259, distance: 14.9
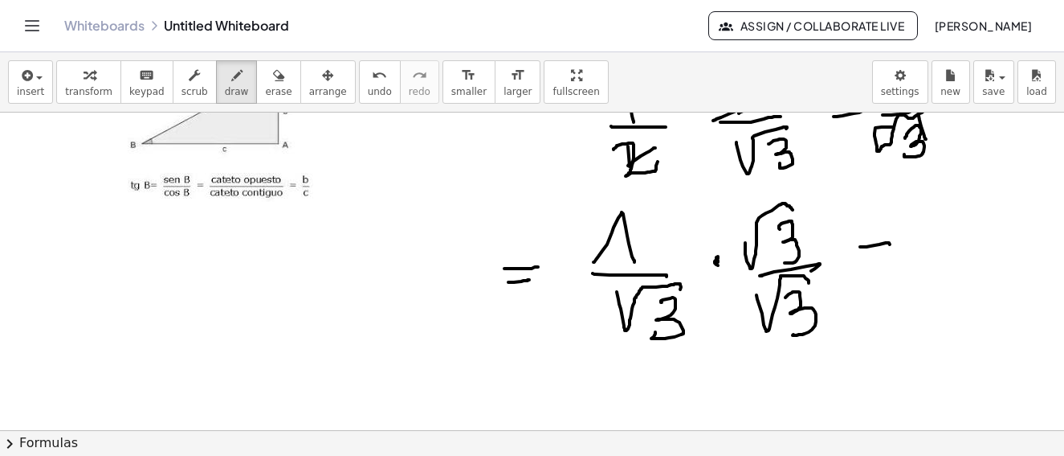
drag, startPoint x: 892, startPoint y: 254, endPoint x: 946, endPoint y: 240, distance: 56.3
click at [231, 79] on icon "button" at bounding box center [236, 75] width 11 height 19
drag, startPoint x: 951, startPoint y: 210, endPoint x: 980, endPoint y: 202, distance: 30.0
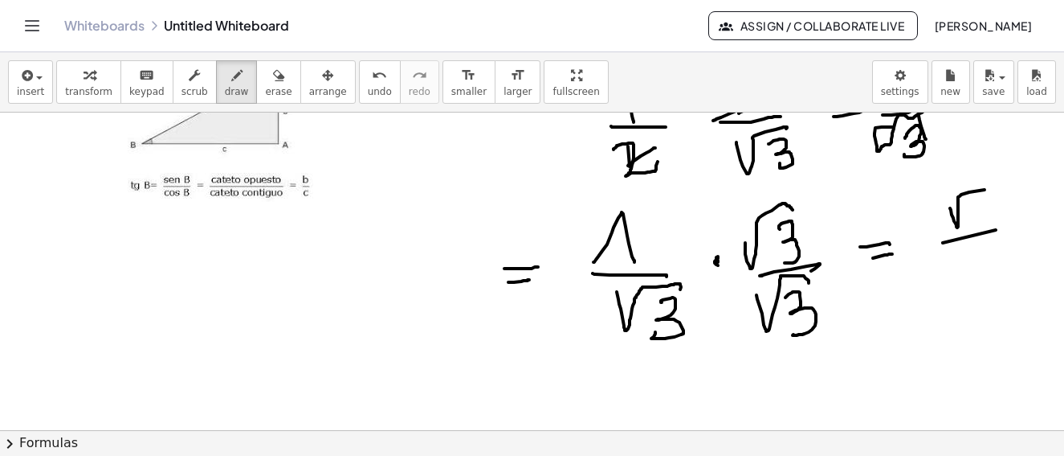
drag
drag, startPoint x: 977, startPoint y: 255, endPoint x: 973, endPoint y: 308, distance: 53.2
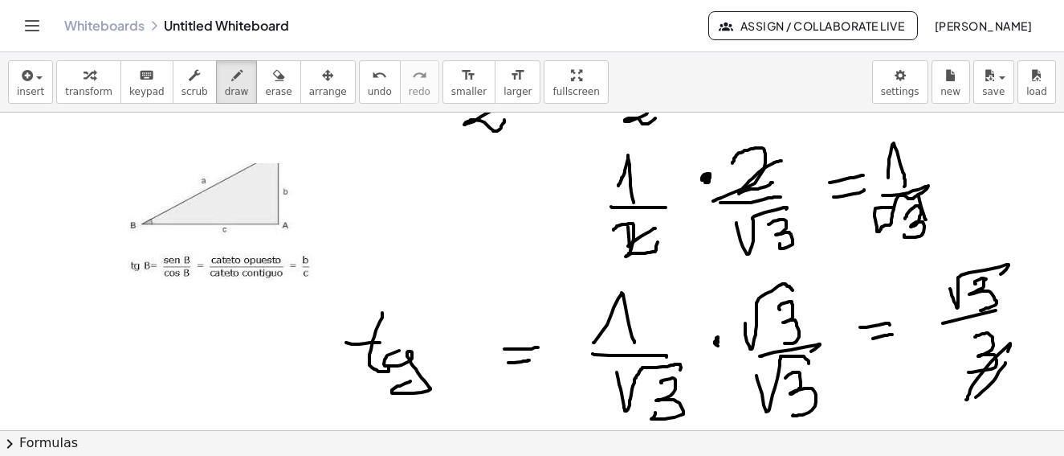
scroll to position [3422, 0]
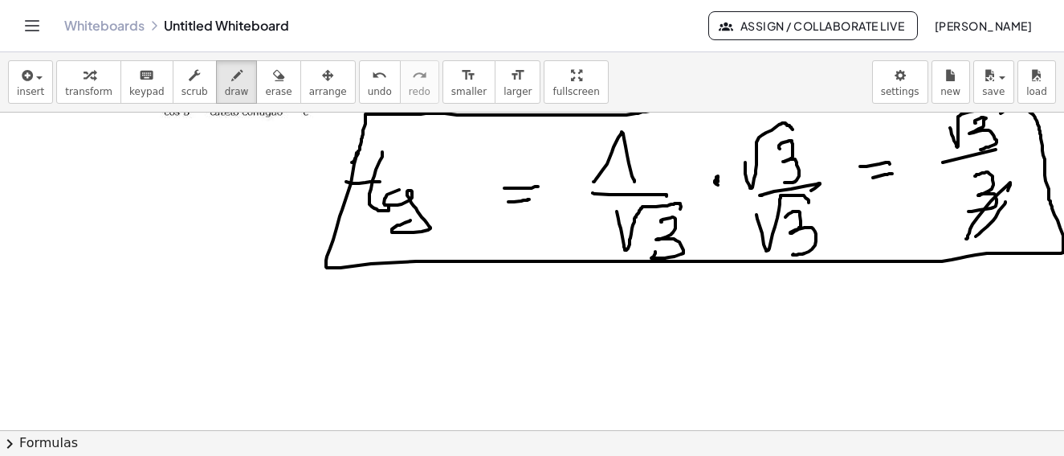
drag, startPoint x: 356, startPoint y: 158, endPoint x: 393, endPoint y: 161, distance: 37.1
drag, startPoint x: 43, startPoint y: 353, endPoint x: 141, endPoint y: 335, distance: 100.5
drag, startPoint x: 139, startPoint y: 335, endPoint x: 133, endPoint y: 349, distance: 15.8
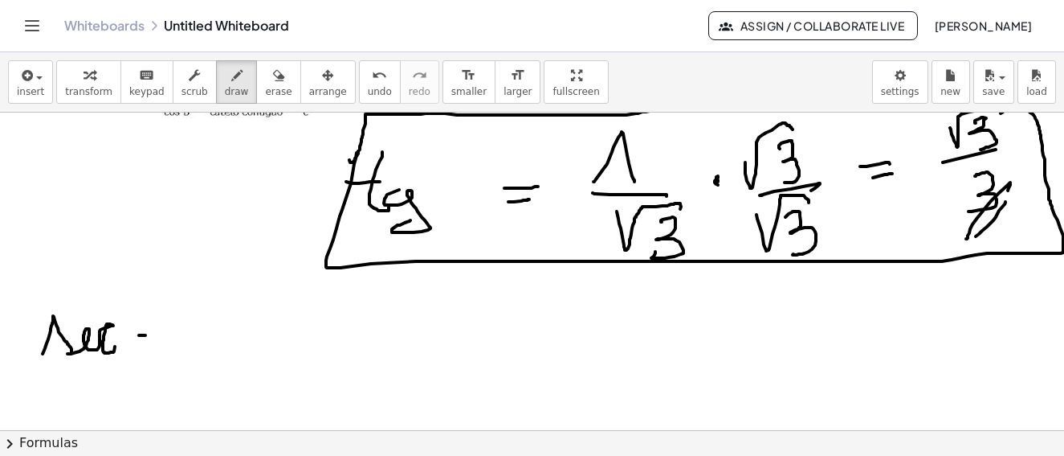
drag, startPoint x: 133, startPoint y: 349, endPoint x: 146, endPoint y: 348, distance: 13.8
drag, startPoint x: 130, startPoint y: 317, endPoint x: 157, endPoint y: 341, distance: 35.8
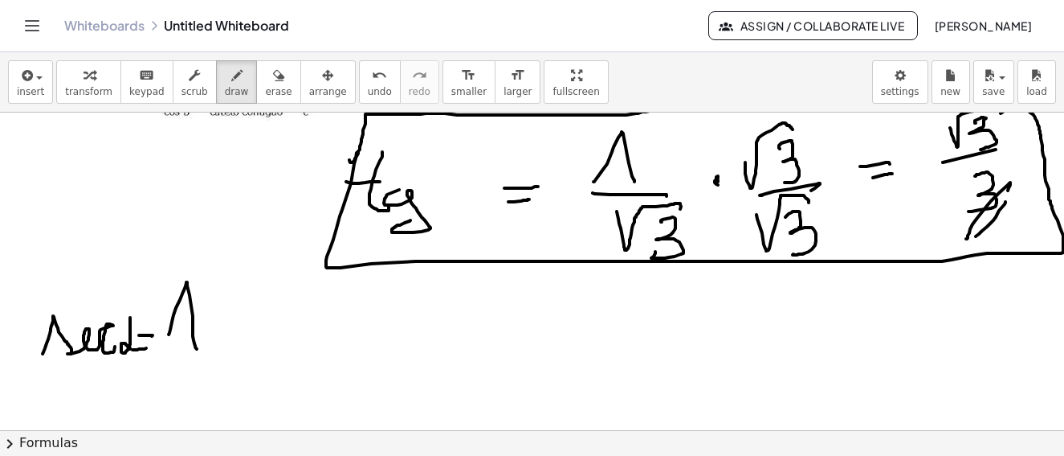
drag, startPoint x: 169, startPoint y: 334, endPoint x: 197, endPoint y: 349, distance: 31.6
drag, startPoint x: 169, startPoint y: 354, endPoint x: 200, endPoint y: 374, distance: 36.8
drag, startPoint x: 194, startPoint y: 373, endPoint x: 268, endPoint y: 398, distance: 78.0
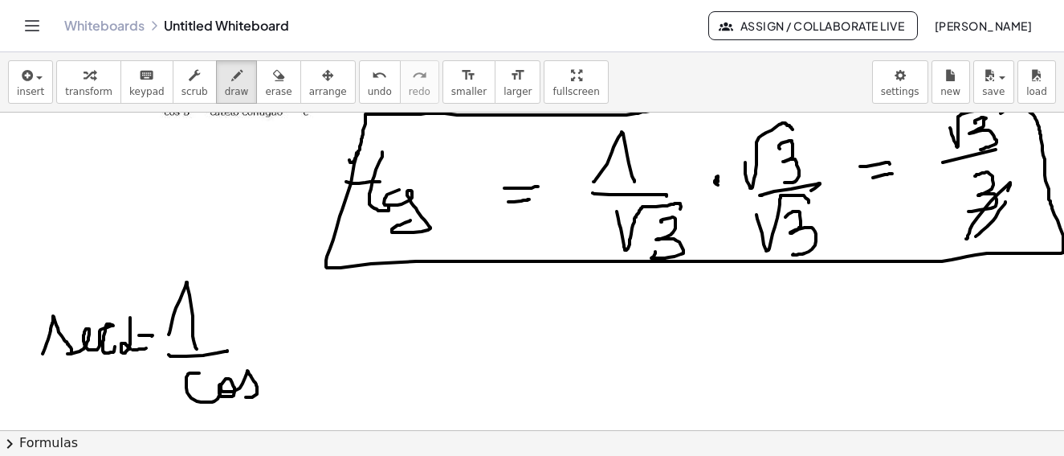
drag, startPoint x: 262, startPoint y: 394, endPoint x: 336, endPoint y: 369, distance: 78.0
drag, startPoint x: 330, startPoint y: 358, endPoint x: 362, endPoint y: 329, distance: 43.8
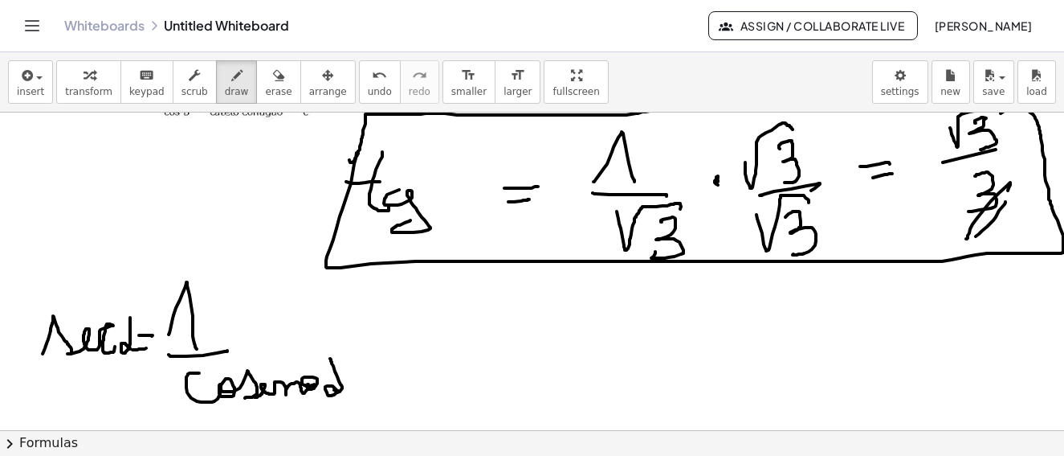
drag, startPoint x: 444, startPoint y: 322, endPoint x: 495, endPoint y: 357, distance: 61.7
drag, startPoint x: 522, startPoint y: 362, endPoint x: 578, endPoint y: 316, distance: 72.5
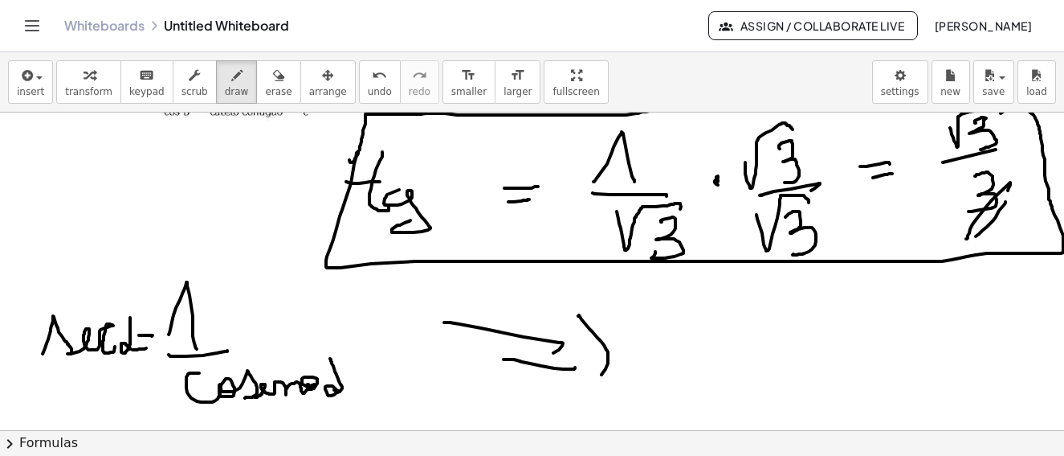
drag, startPoint x: 578, startPoint y: 316, endPoint x: 672, endPoint y: 315, distance: 93.2
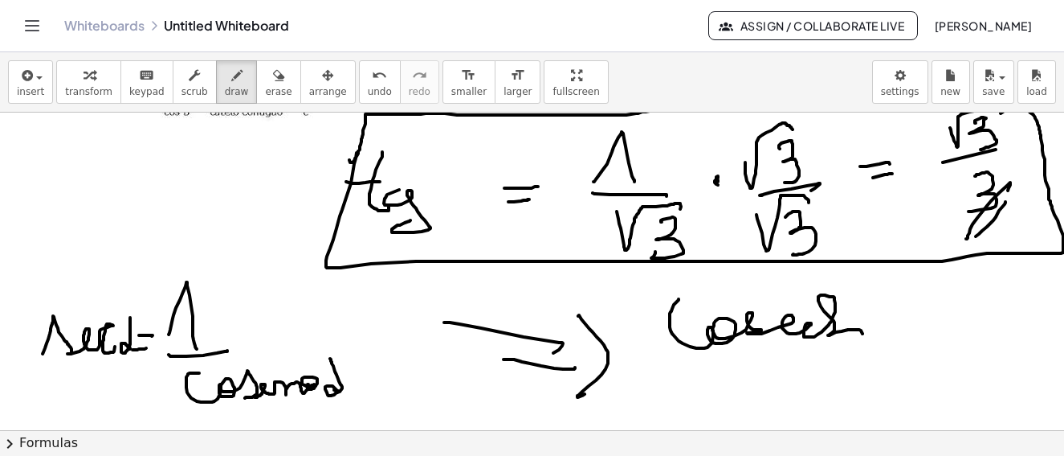
drag, startPoint x: 672, startPoint y: 308, endPoint x: 848, endPoint y: 333, distance: 177.7
drag, startPoint x: 261, startPoint y: 80, endPoint x: 758, endPoint y: 284, distance: 537.1
click at [270, 84] on button "erase" at bounding box center [278, 81] width 44 height 43
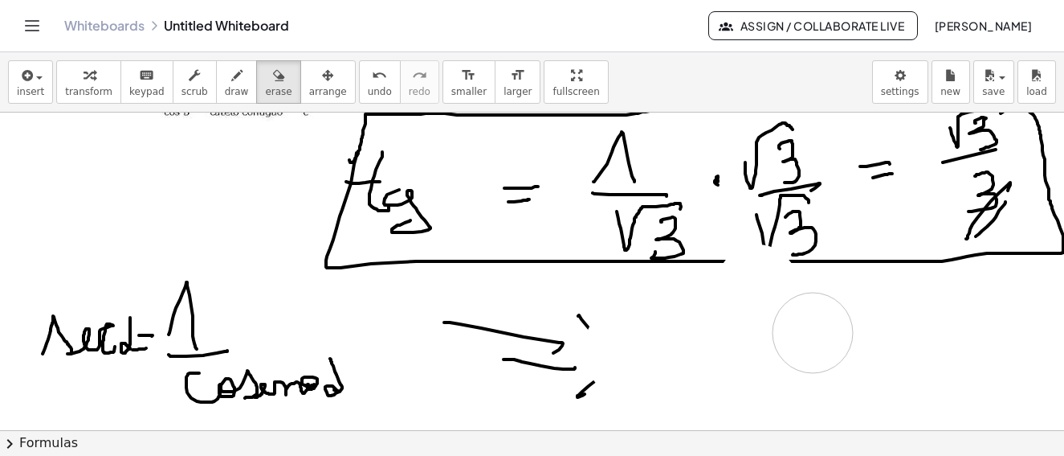
drag, startPoint x: 758, startPoint y: 284, endPoint x: 867, endPoint y: 333, distance: 119.4
drag, startPoint x: 230, startPoint y: 97, endPoint x: 449, endPoint y: 182, distance: 235.0
click at [230, 92] on button "draw" at bounding box center [237, 81] width 42 height 43
drag, startPoint x: 574, startPoint y: 317, endPoint x: 664, endPoint y: 341, distance: 93.9
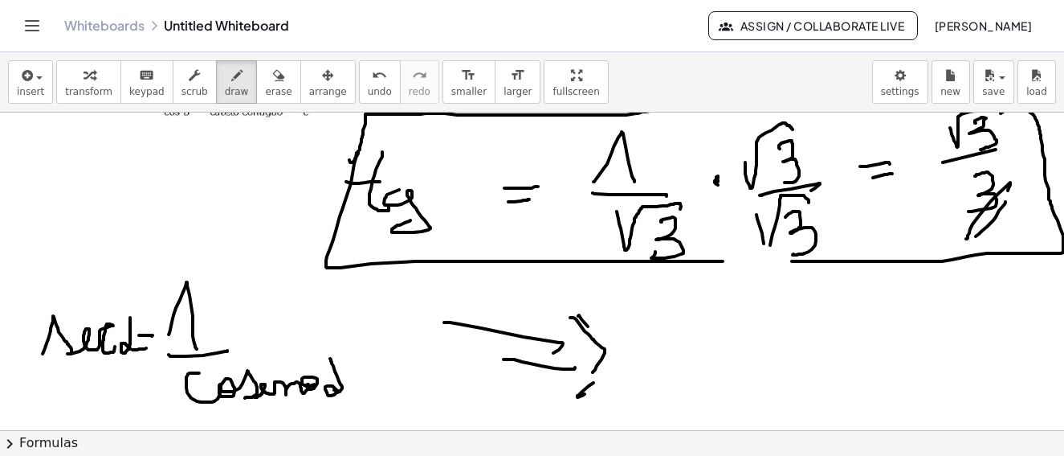
drag, startPoint x: 664, startPoint y: 341, endPoint x: 649, endPoint y: 317, distance: 29.2
drag, startPoint x: 616, startPoint y: 311, endPoint x: 713, endPoint y: 334, distance: 99.2
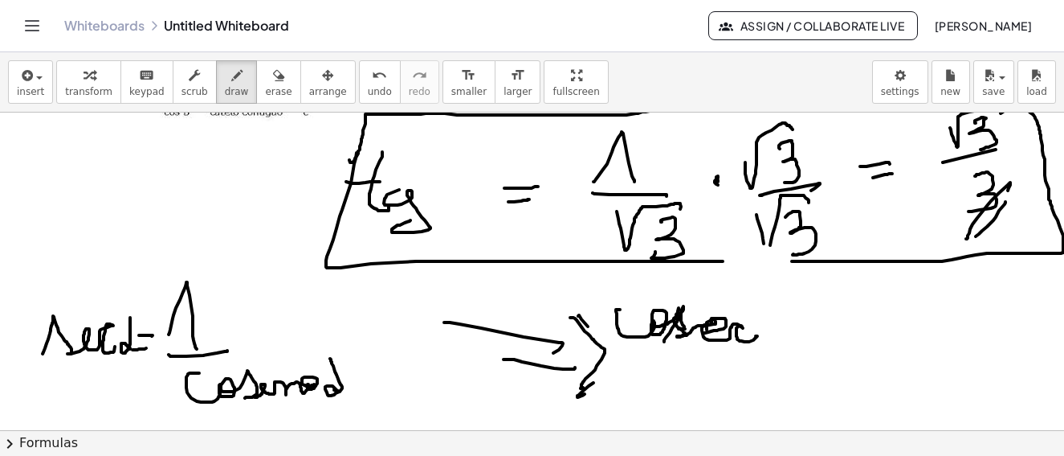
drag, startPoint x: 705, startPoint y: 333, endPoint x: 785, endPoint y: 323, distance: 80.9
drag, startPoint x: 791, startPoint y: 330, endPoint x: 815, endPoint y: 325, distance: 24.6
drag, startPoint x: 814, startPoint y: 337, endPoint x: 865, endPoint y: 336, distance: 51.4
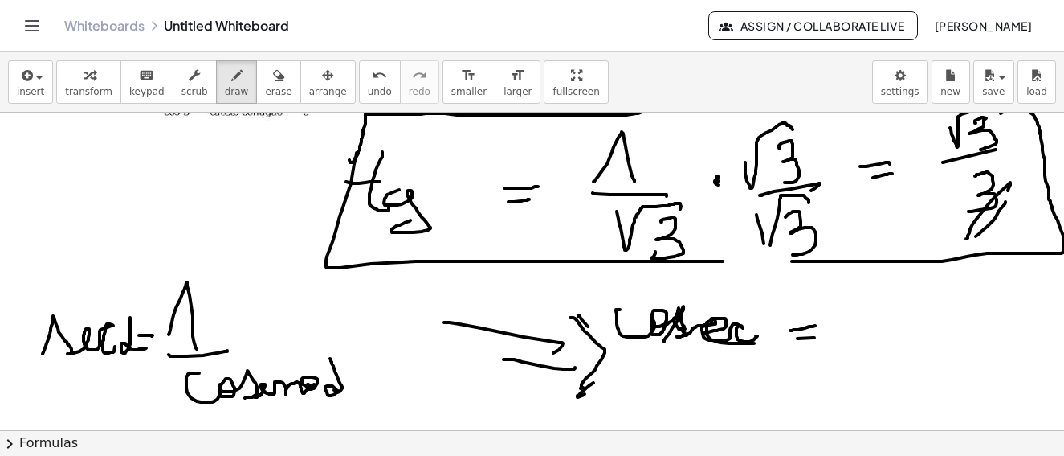
drag, startPoint x: 865, startPoint y: 336, endPoint x: 846, endPoint y: 368, distance: 37.5
drag, startPoint x: 846, startPoint y: 368, endPoint x: 875, endPoint y: 397, distance: 40.9
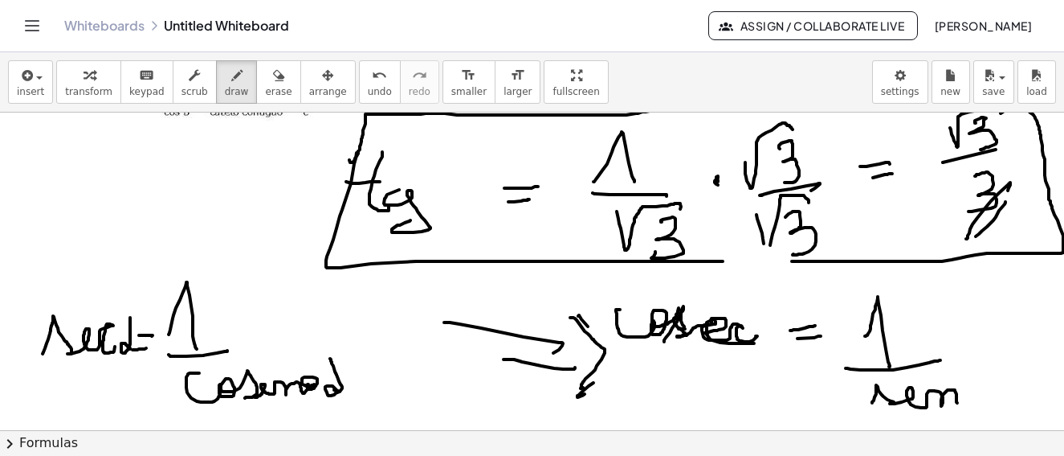
drag, startPoint x: 872, startPoint y: 402, endPoint x: 976, endPoint y: 376, distance: 107.0
drag, startPoint x: 976, startPoint y: 376, endPoint x: 815, endPoint y: 340, distance: 165.5
drag, startPoint x: 770, startPoint y: 308, endPoint x: 775, endPoint y: 345, distance: 37.3
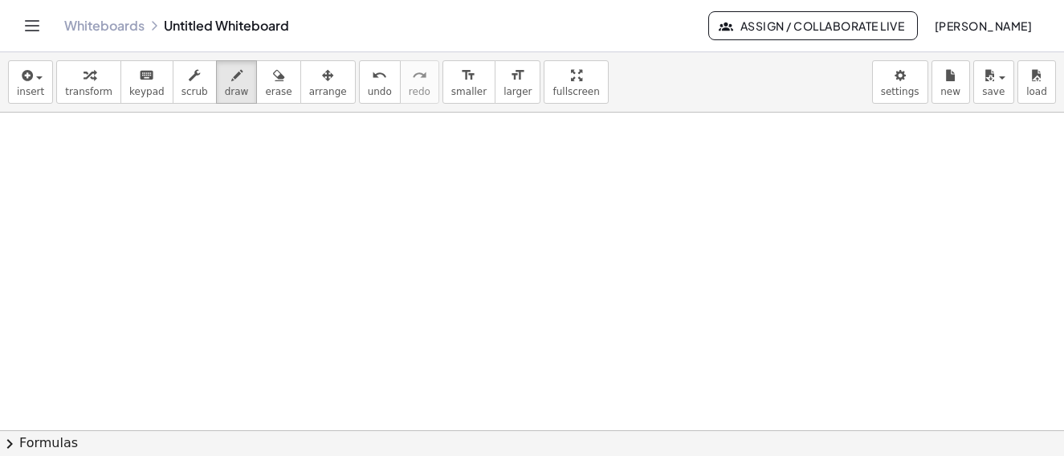
scroll to position [4137, 0]
click at [44, 81] on button "insert" at bounding box center [30, 81] width 45 height 43
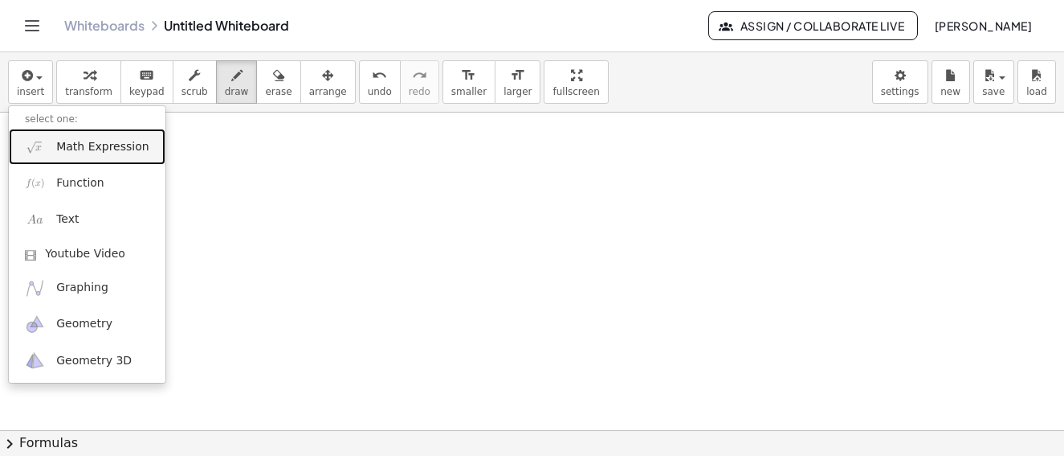
click at [93, 149] on span "Math Expression" at bounding box center [102, 147] width 92 height 16
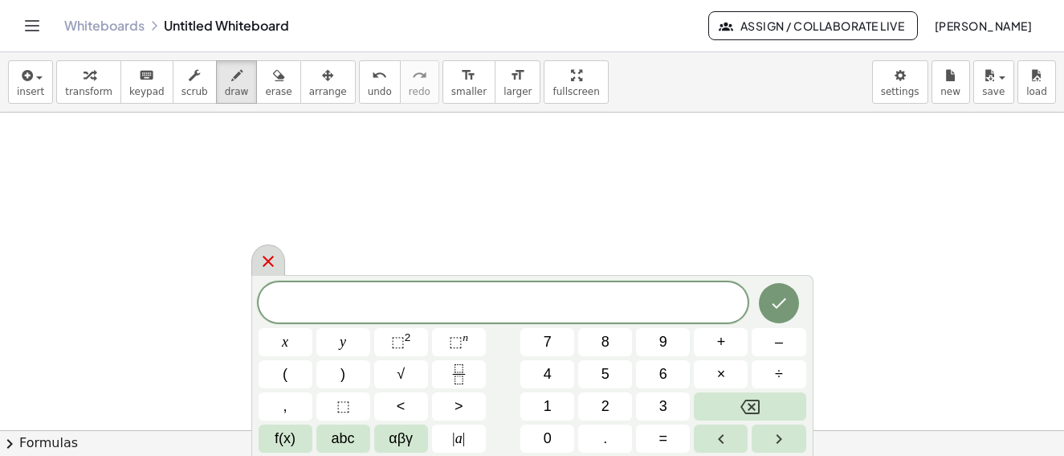
click at [272, 259] on icon at bounding box center [268, 260] width 19 height 19
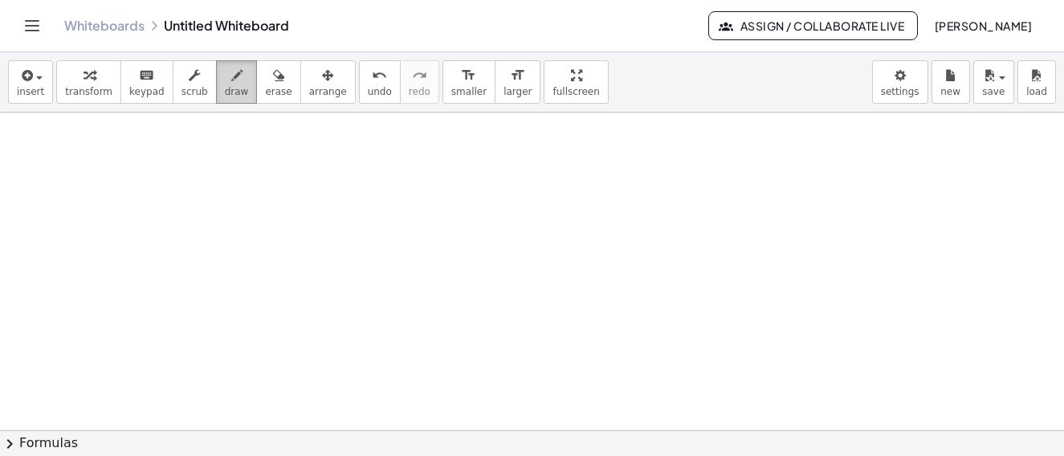
click at [225, 86] on span "draw" at bounding box center [237, 91] width 24 height 11
drag, startPoint x: 97, startPoint y: 219, endPoint x: 288, endPoint y: 165, distance: 198.1
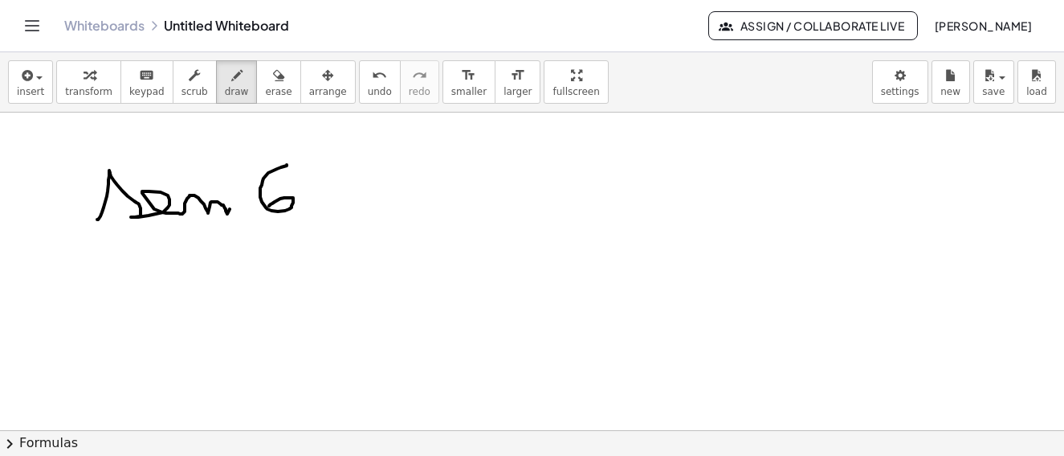
drag, startPoint x: 263, startPoint y: 181, endPoint x: 315, endPoint y: 171, distance: 53.1
drag, startPoint x: 315, startPoint y: 171, endPoint x: 354, endPoint y: 163, distance: 40.2
drag, startPoint x: 352, startPoint y: 169, endPoint x: 376, endPoint y: 188, distance: 30.9
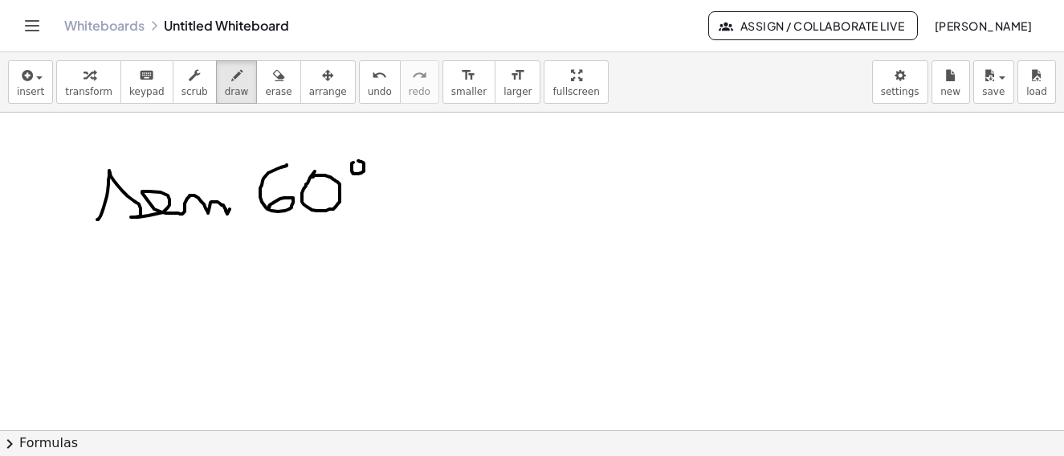
drag, startPoint x: 364, startPoint y: 196, endPoint x: 377, endPoint y: 196, distance: 12.9
drag, startPoint x: 380, startPoint y: 169, endPoint x: 383, endPoint y: 210, distance: 41.1
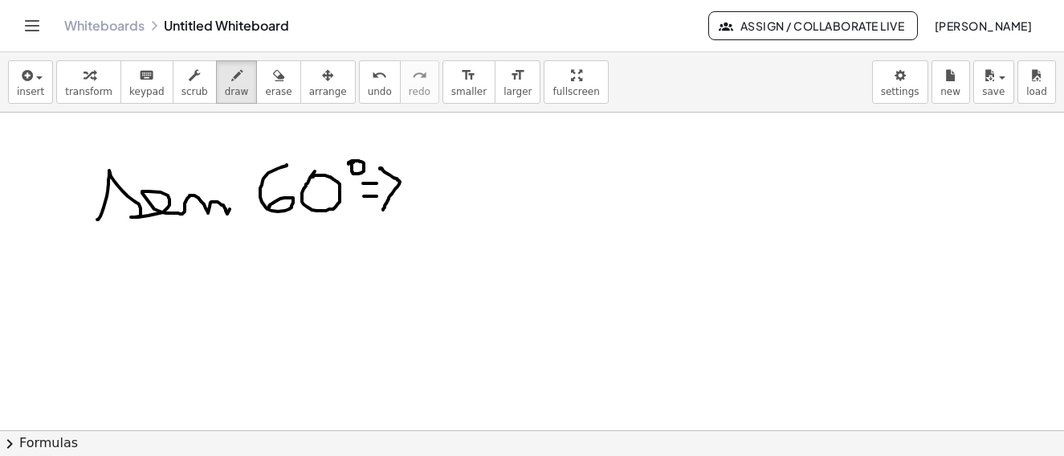
drag, startPoint x: 146, startPoint y: 268, endPoint x: 263, endPoint y: 276, distance: 116.8
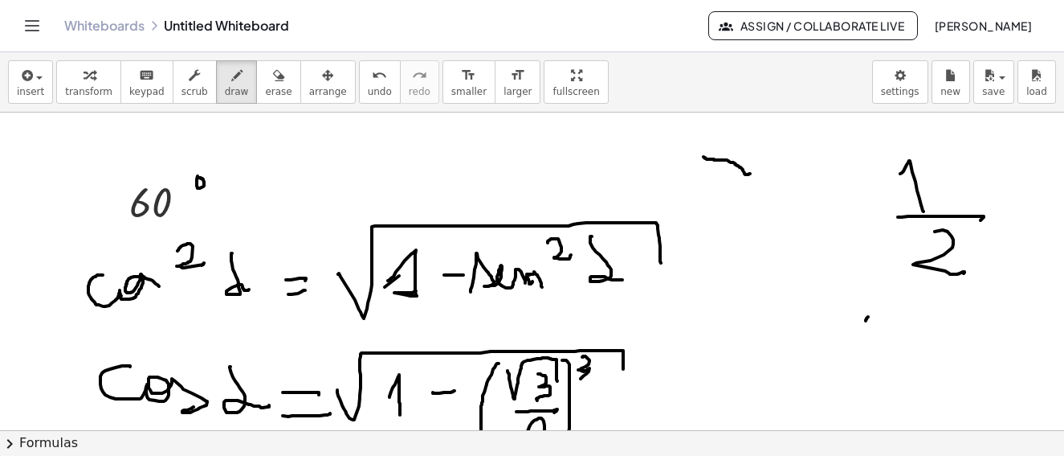
scroll to position [2209, 0]
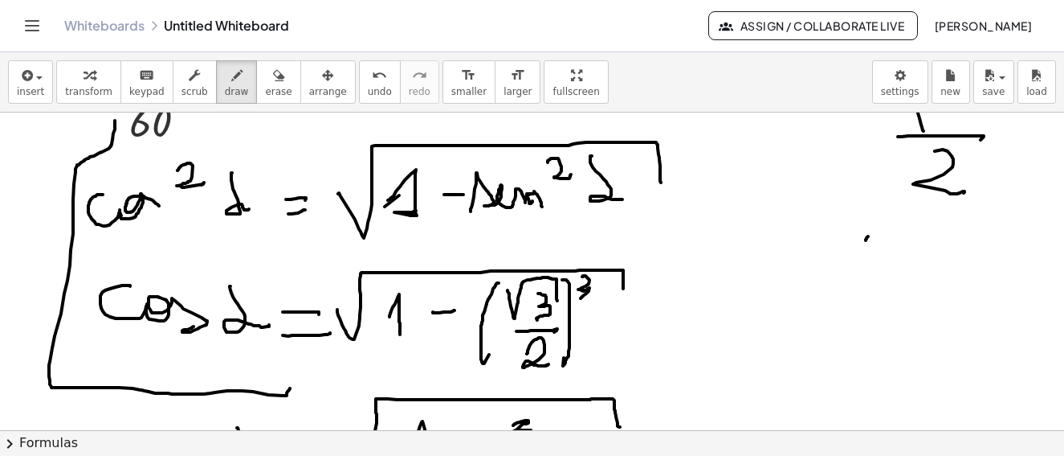
drag, startPoint x: 115, startPoint y: 121, endPoint x: 296, endPoint y: 369, distance: 307.1
click at [291, 392] on div at bounding box center [534, 283] width 1069 height 4760
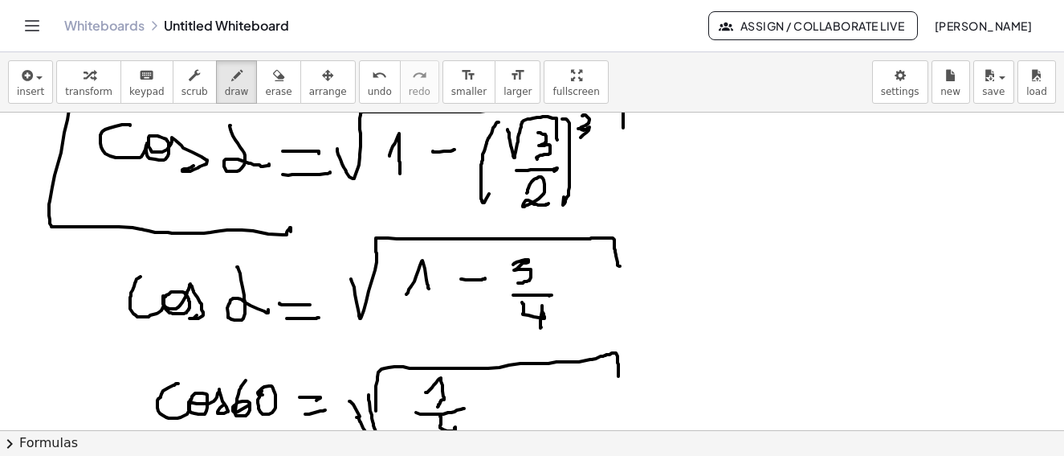
scroll to position [2450, 0]
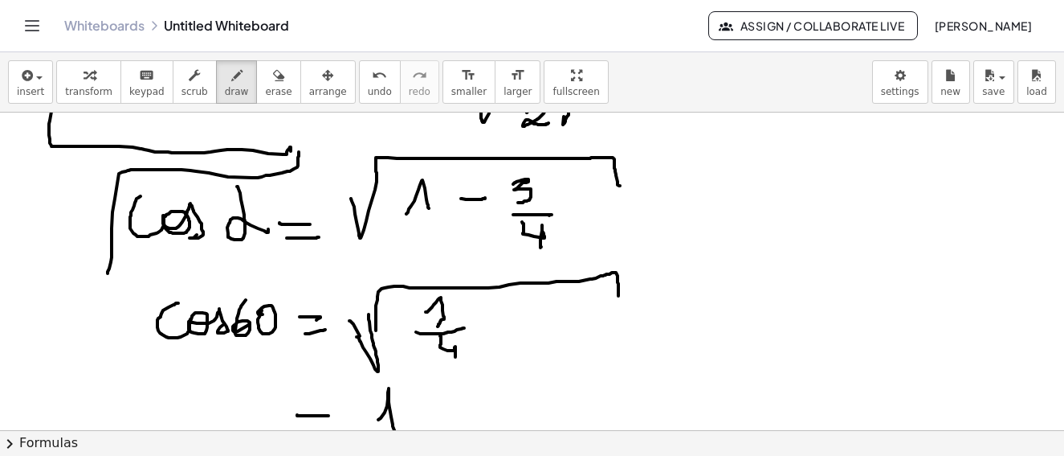
drag, startPoint x: 299, startPoint y: 152, endPoint x: 121, endPoint y: 276, distance: 217.5
click at [108, 278] on div at bounding box center [534, 42] width 1069 height 4760
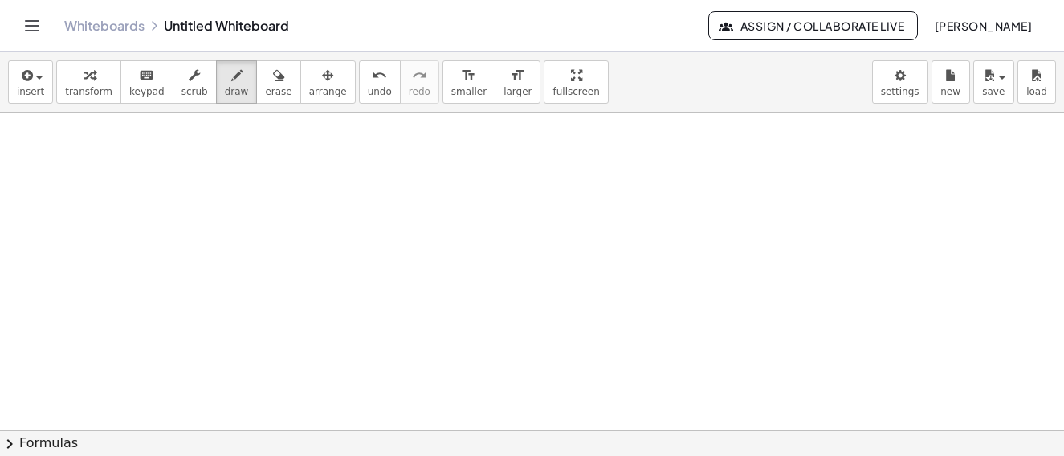
scroll to position [3977, 0]
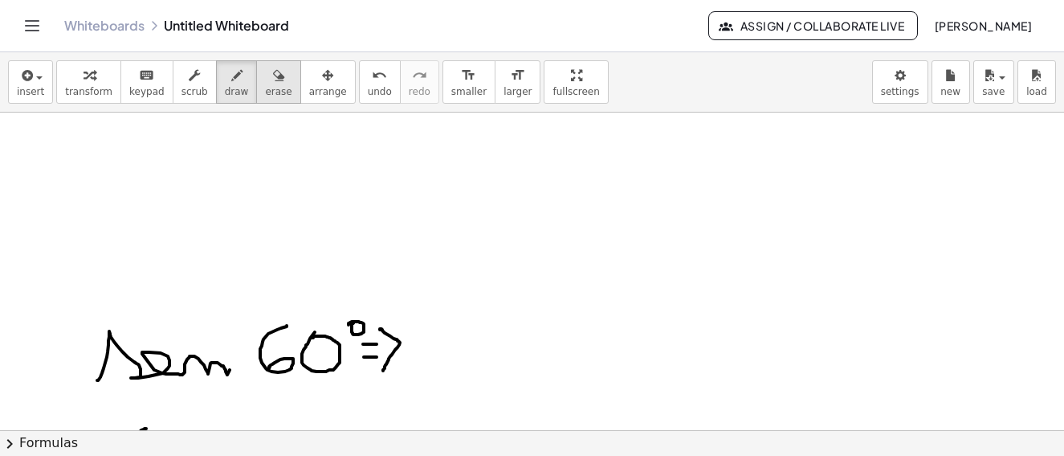
click at [265, 68] on div "button" at bounding box center [278, 74] width 27 height 19
drag, startPoint x: 317, startPoint y: 337, endPoint x: 214, endPoint y: 108, distance: 251.3
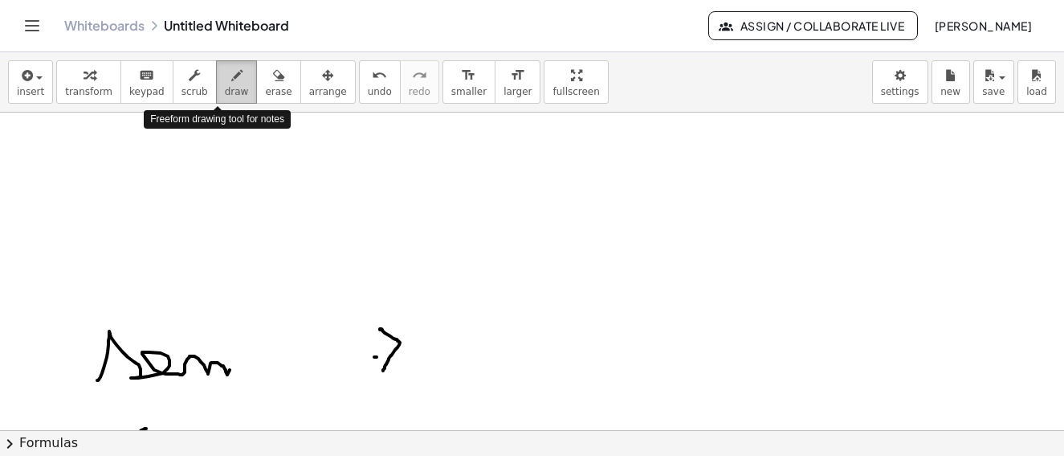
click at [225, 87] on span "draw" at bounding box center [237, 91] width 24 height 11
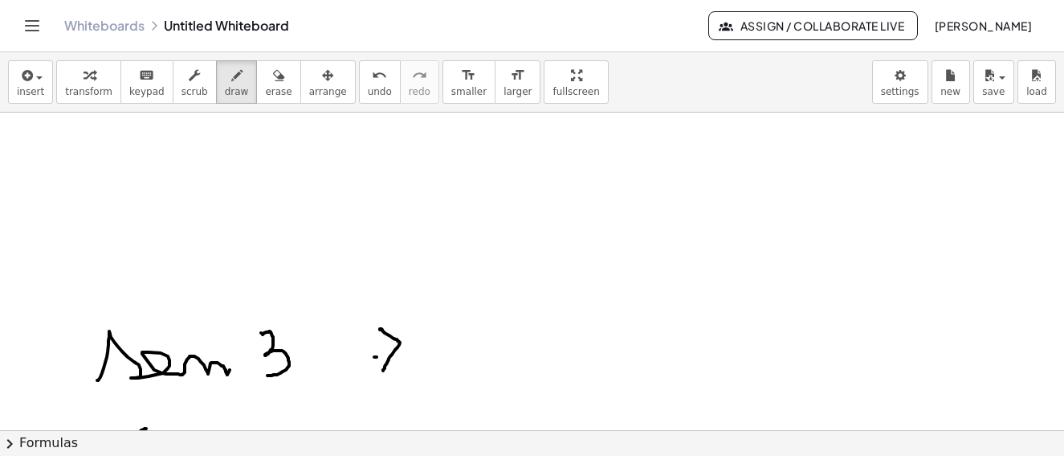
drag, startPoint x: 263, startPoint y: 334, endPoint x: 308, endPoint y: 333, distance: 45.0
drag, startPoint x: 308, startPoint y: 333, endPoint x: 325, endPoint y: 336, distance: 18.0
drag, startPoint x: 325, startPoint y: 336, endPoint x: 296, endPoint y: 326, distance: 30.5
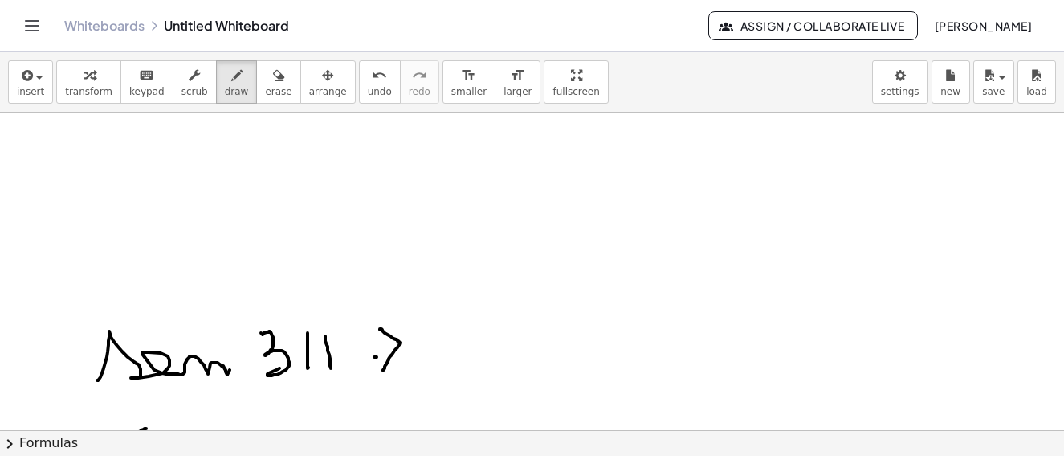
drag, startPoint x: 294, startPoint y: 325, endPoint x: 333, endPoint y: 325, distance: 39.4
drag, startPoint x: 255, startPoint y: 80, endPoint x: 253, endPoint y: 315, distance: 234.6
click at [273, 80] on icon "button" at bounding box center [278, 75] width 11 height 19
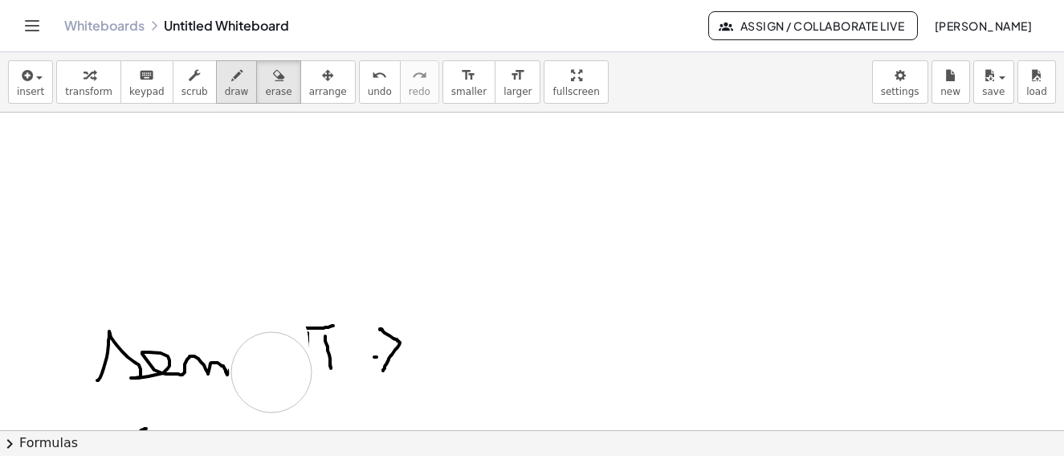
drag, startPoint x: 268, startPoint y: 341, endPoint x: 214, endPoint y: 82, distance: 264.2
click at [231, 82] on icon "button" at bounding box center [236, 75] width 11 height 19
drag, startPoint x: 263, startPoint y: 345, endPoint x: 301, endPoint y: 338, distance: 39.1
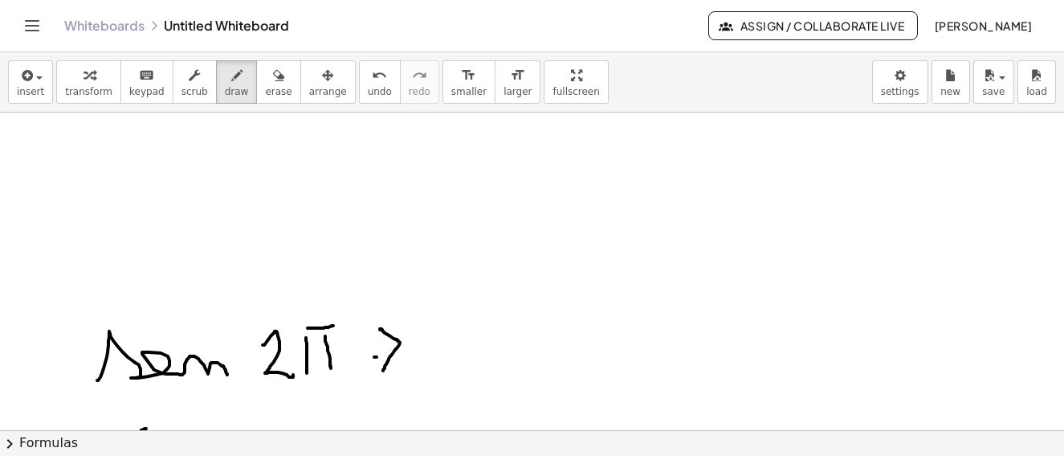
drag, startPoint x: 307, startPoint y: 366, endPoint x: 302, endPoint y: 328, distance: 38.9
drag, startPoint x: 292, startPoint y: 328, endPoint x: 320, endPoint y: 329, distance: 28.1
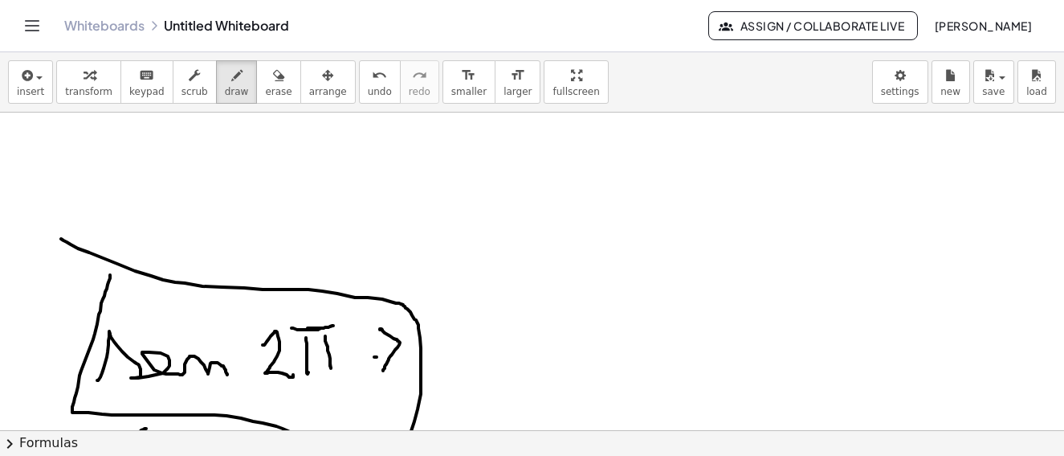
drag, startPoint x: 78, startPoint y: 248, endPoint x: 476, endPoint y: 334, distance: 407.6
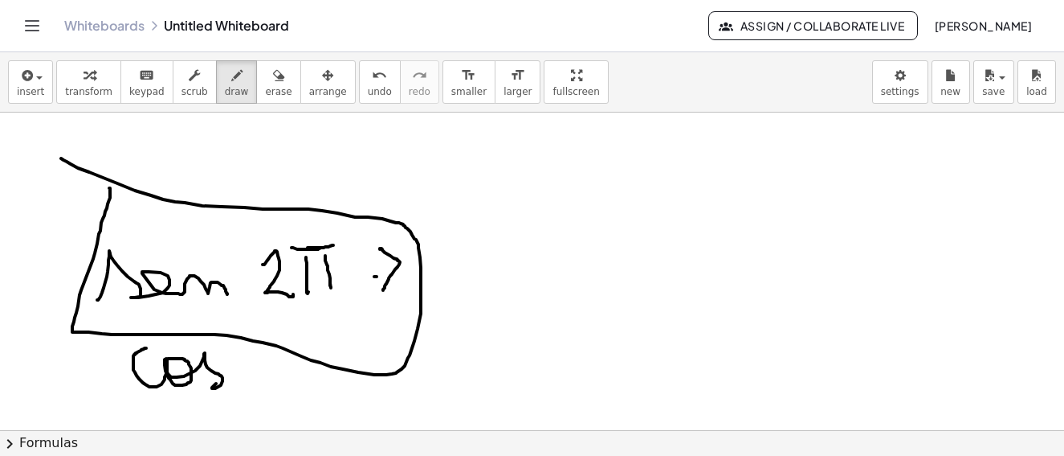
scroll to position [4137, 0]
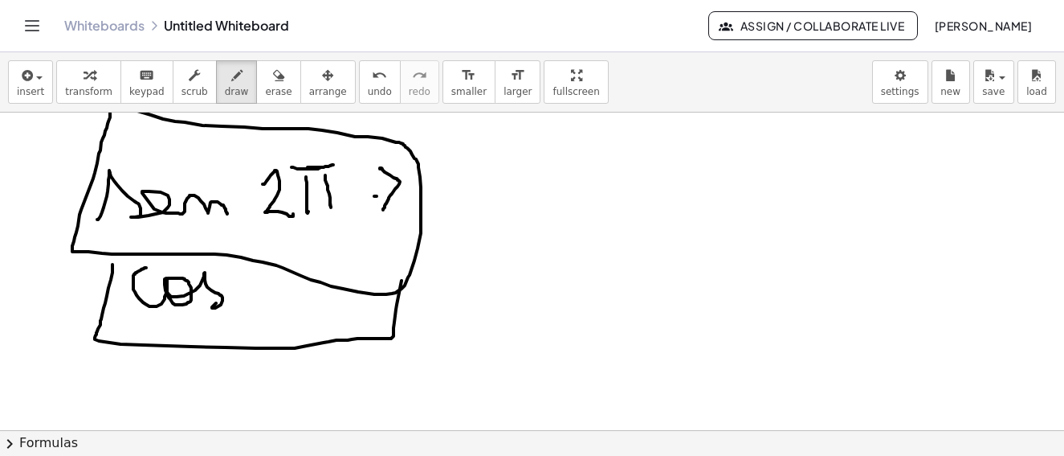
drag, startPoint x: 112, startPoint y: 264, endPoint x: 384, endPoint y: 357, distance: 287.1
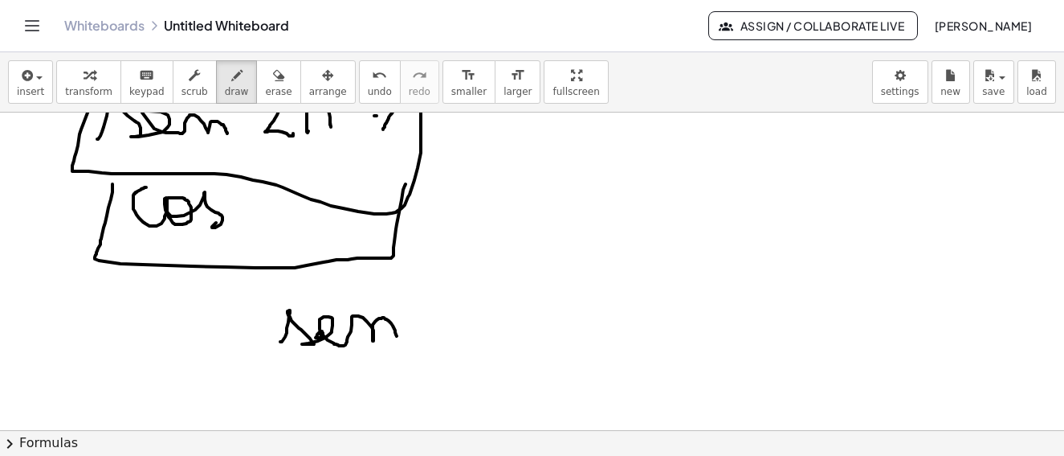
drag, startPoint x: 288, startPoint y: 322, endPoint x: 400, endPoint y: 286, distance: 117.4
drag, startPoint x: 400, startPoint y: 286, endPoint x: 455, endPoint y: 291, distance: 54.8
drag, startPoint x: 460, startPoint y: 285, endPoint x: 531, endPoint y: 291, distance: 71.7
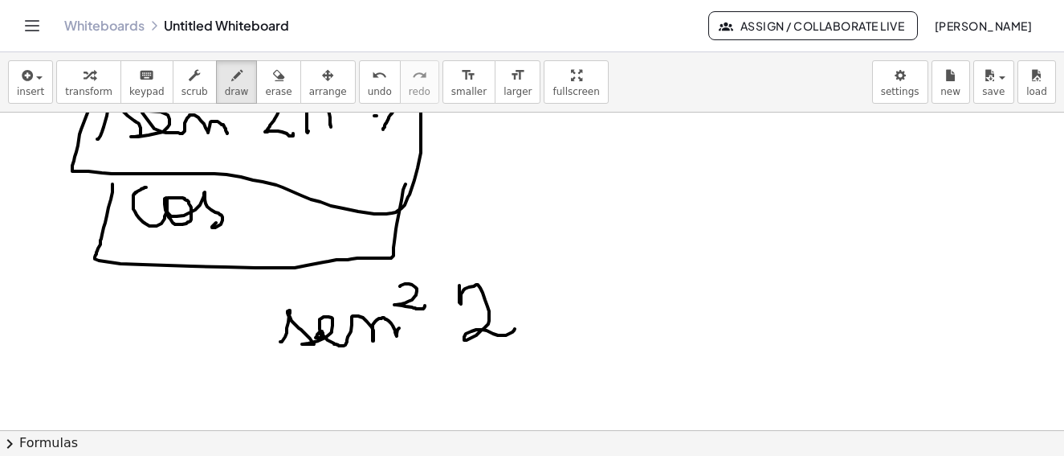
drag, startPoint x: 531, startPoint y: 291, endPoint x: 545, endPoint y: 296, distance: 14.5
drag, startPoint x: 545, startPoint y: 296, endPoint x: 512, endPoint y: 291, distance: 33.3
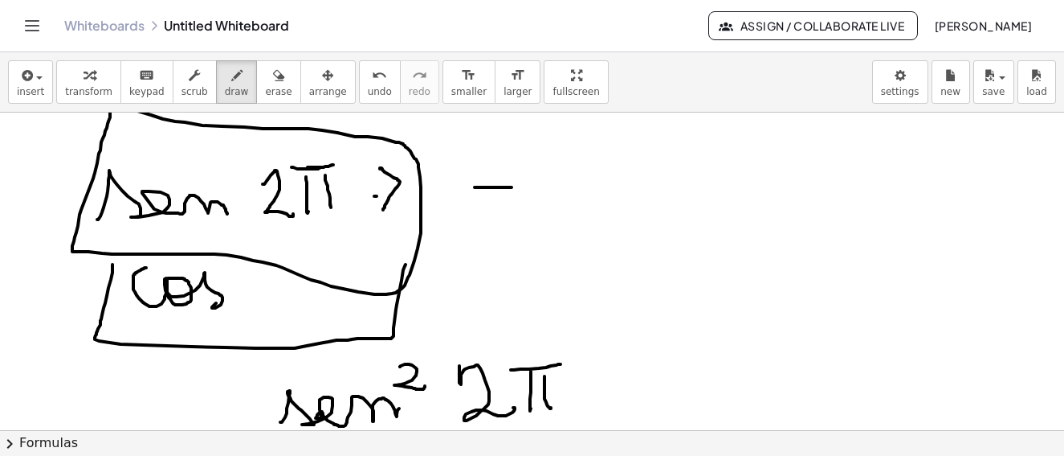
drag, startPoint x: 475, startPoint y: 187, endPoint x: 492, endPoint y: 203, distance: 23.9
drag, startPoint x: 492, startPoint y: 203, endPoint x: 534, endPoint y: 201, distance: 41.8
drag, startPoint x: 521, startPoint y: 174, endPoint x: 581, endPoint y: 172, distance: 59.5
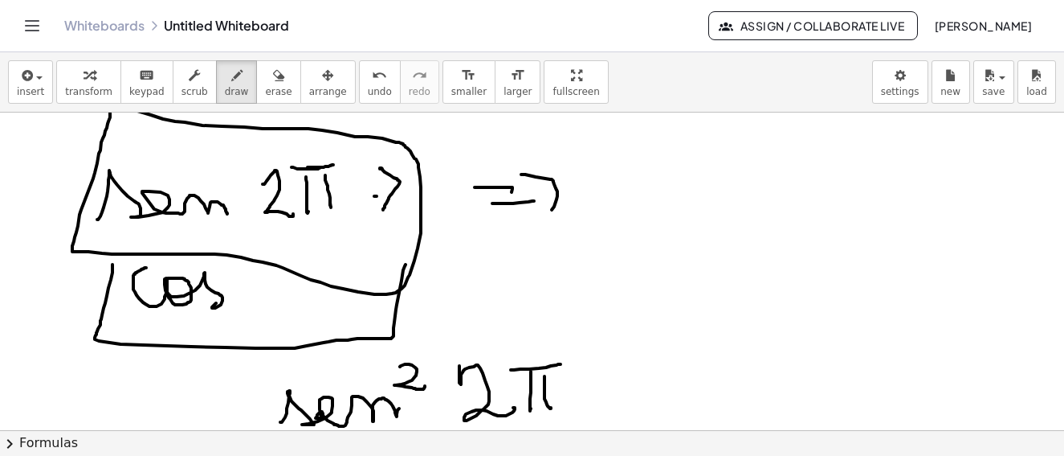
drag, startPoint x: 581, startPoint y: 172, endPoint x: 626, endPoint y: 173, distance: 45.0
drag, startPoint x: 619, startPoint y: 210, endPoint x: 672, endPoint y: 194, distance: 56.4
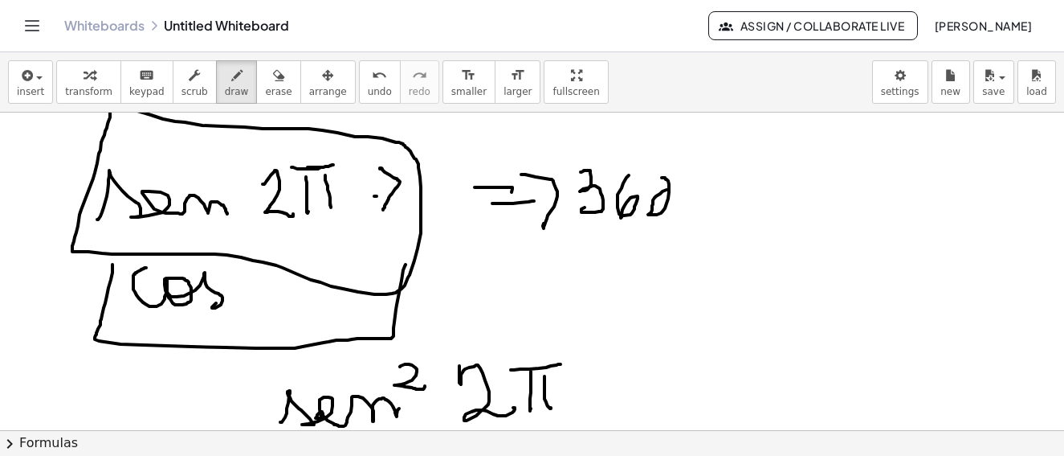
drag, startPoint x: 656, startPoint y: 196, endPoint x: 697, endPoint y: 158, distance: 55.7
drag, startPoint x: 693, startPoint y: 164, endPoint x: 704, endPoint y: 169, distance: 11.5
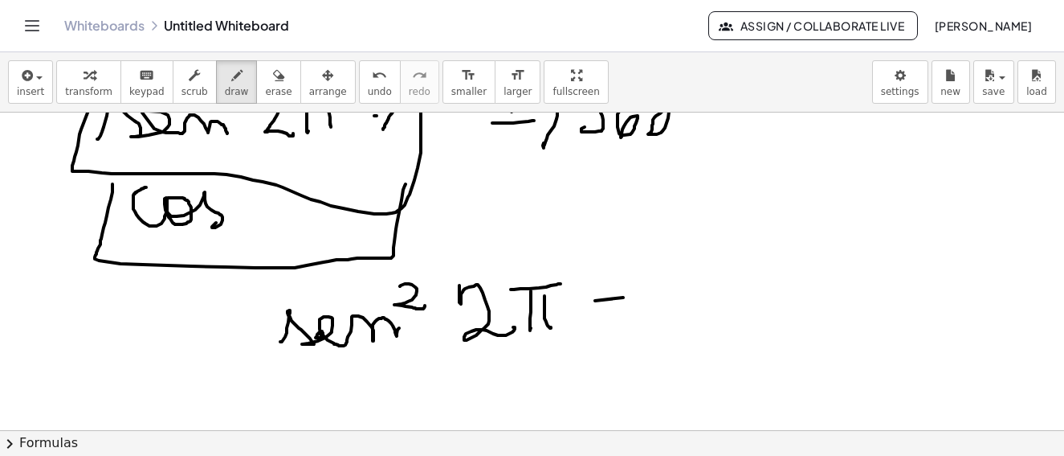
drag, startPoint x: 610, startPoint y: 295, endPoint x: 667, endPoint y: 276, distance: 60.2
drag, startPoint x: 666, startPoint y: 276, endPoint x: 724, endPoint y: 251, distance: 63.0
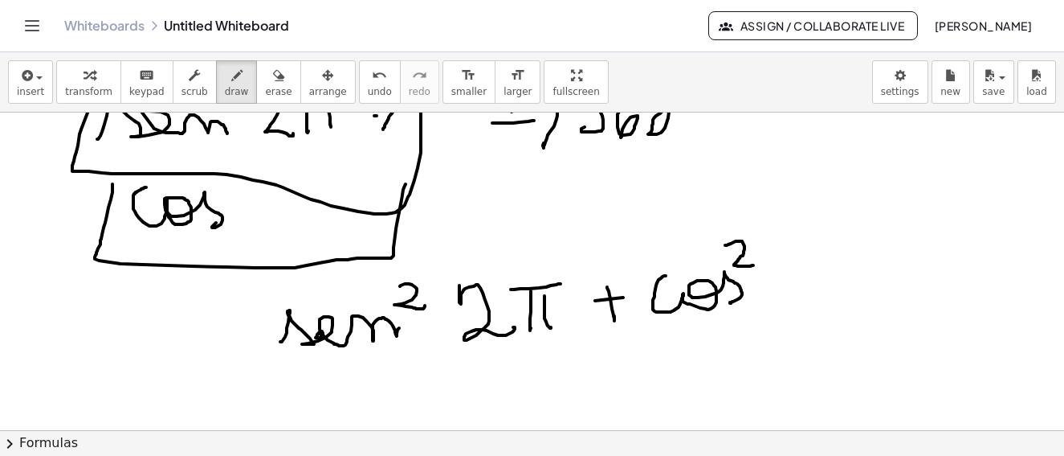
drag, startPoint x: 725, startPoint y: 245, endPoint x: 758, endPoint y: 264, distance: 37.1
drag, startPoint x: 785, startPoint y: 281, endPoint x: 840, endPoint y: 267, distance: 56.5
drag, startPoint x: 843, startPoint y: 296, endPoint x: 863, endPoint y: 272, distance: 30.8
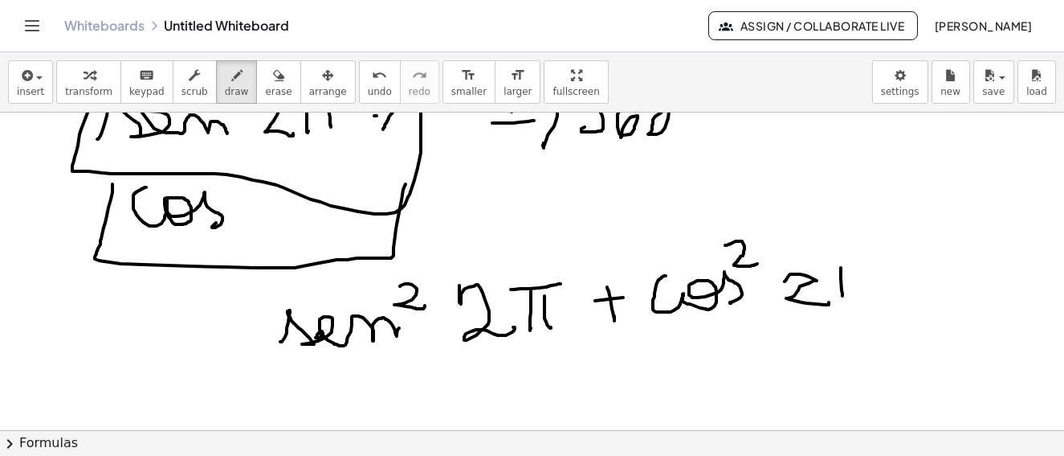
drag, startPoint x: 862, startPoint y: 276, endPoint x: 863, endPoint y: 301, distance: 24.9
drag, startPoint x: 823, startPoint y: 258, endPoint x: 871, endPoint y: 256, distance: 47.4
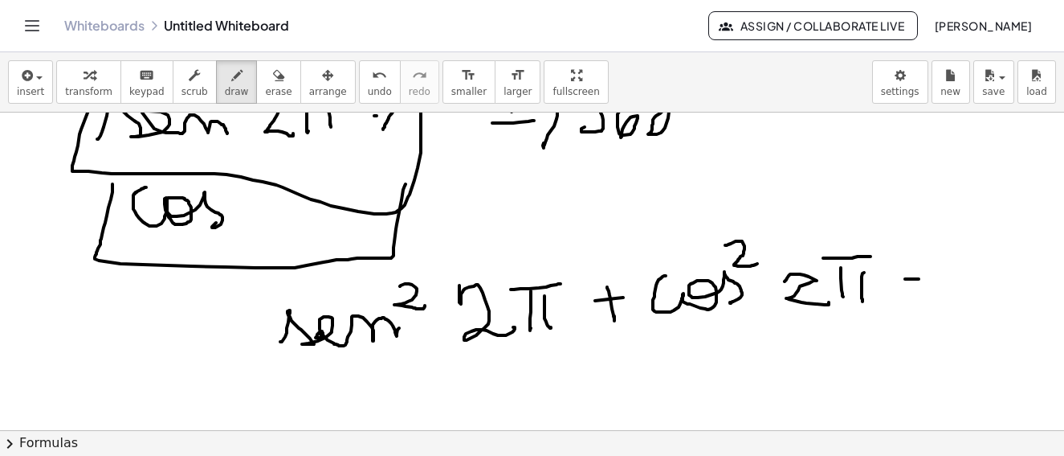
drag, startPoint x: 905, startPoint y: 279, endPoint x: 919, endPoint y: 279, distance: 13.7
drag, startPoint x: 902, startPoint y: 292, endPoint x: 942, endPoint y: 285, distance: 40.8
drag, startPoint x: 942, startPoint y: 268, endPoint x: 1019, endPoint y: 329, distance: 99.5
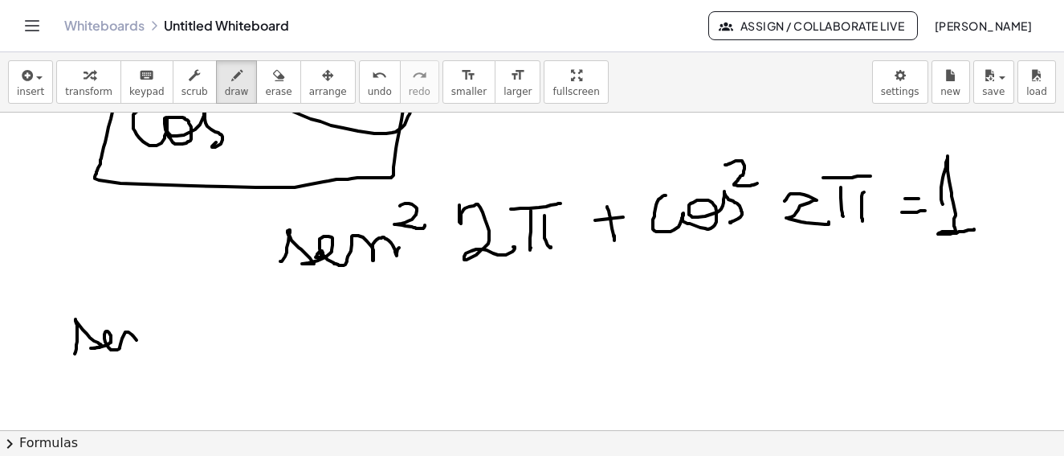
drag, startPoint x: 75, startPoint y: 353, endPoint x: 142, endPoint y: 314, distance: 78.1
drag, startPoint x: 170, startPoint y: 304, endPoint x: 221, endPoint y: 314, distance: 52.5
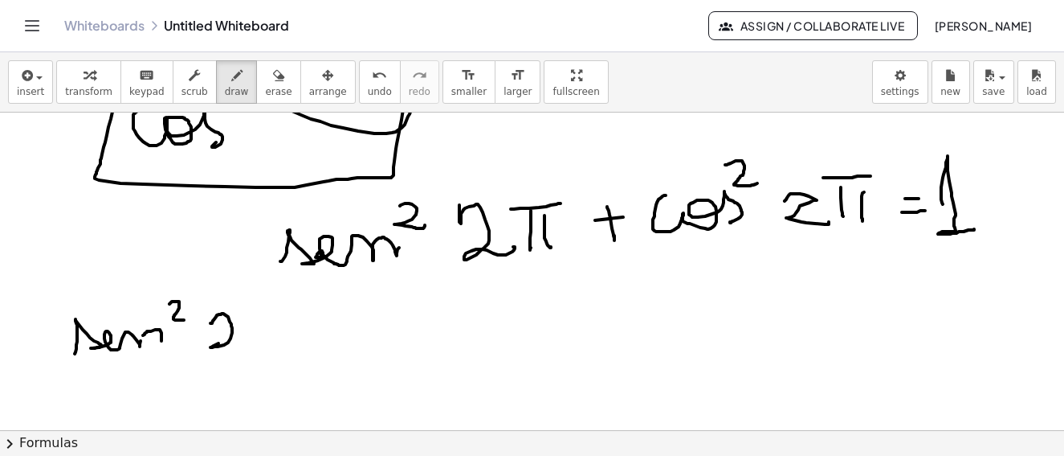
drag, startPoint x: 210, startPoint y: 323, endPoint x: 254, endPoint y: 317, distance: 43.9
drag, startPoint x: 254, startPoint y: 313, endPoint x: 268, endPoint y: 328, distance: 20.5
drag, startPoint x: 268, startPoint y: 328, endPoint x: 240, endPoint y: 311, distance: 32.8
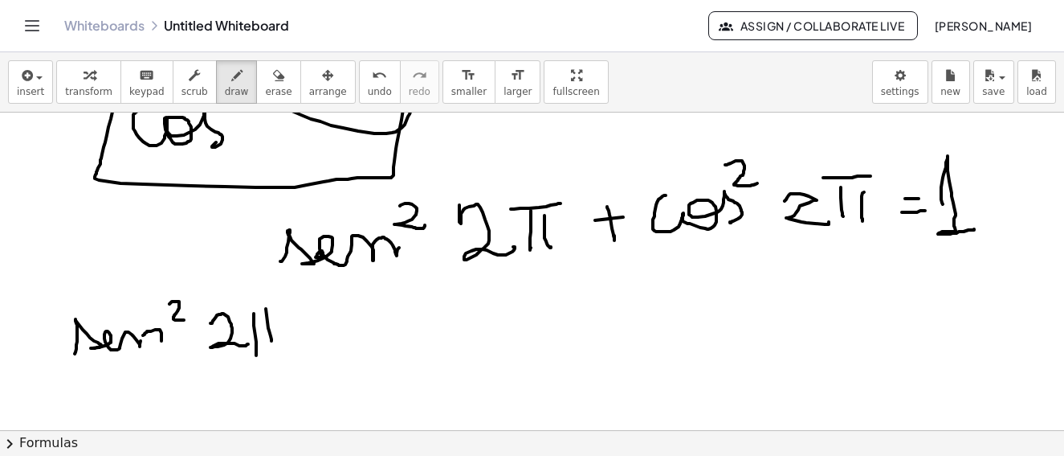
drag, startPoint x: 240, startPoint y: 311, endPoint x: 286, endPoint y: 311, distance: 45.8
drag, startPoint x: 308, startPoint y: 327, endPoint x: 308, endPoint y: 341, distance: 14.5
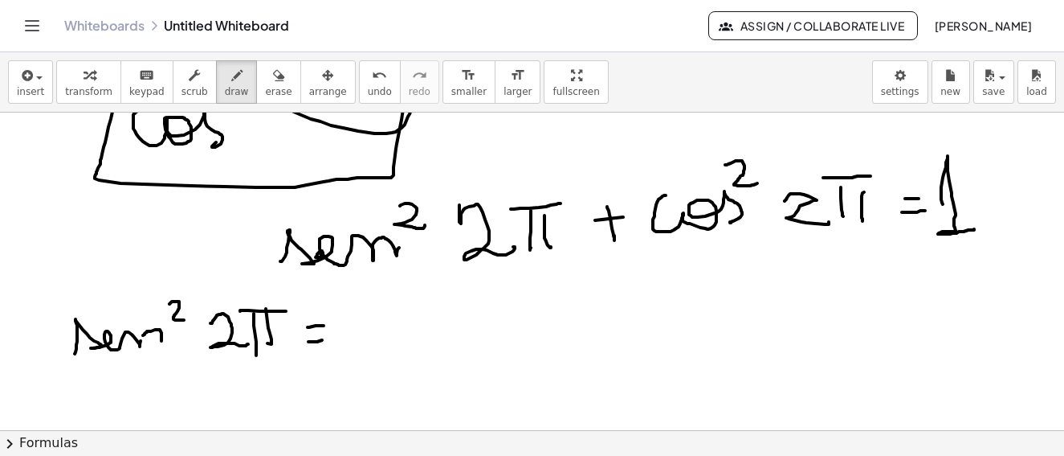
drag, startPoint x: 308, startPoint y: 341, endPoint x: 333, endPoint y: 339, distance: 24.2
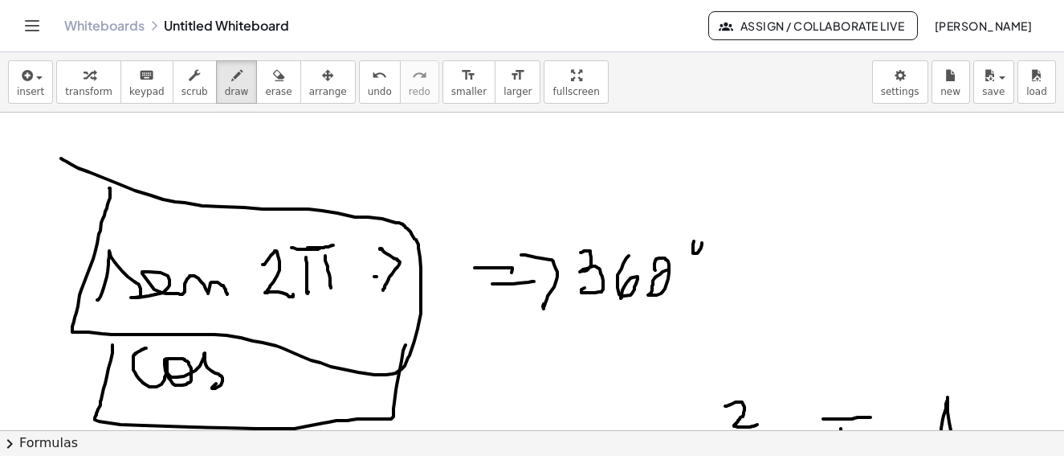
scroll to position [4218, 0]
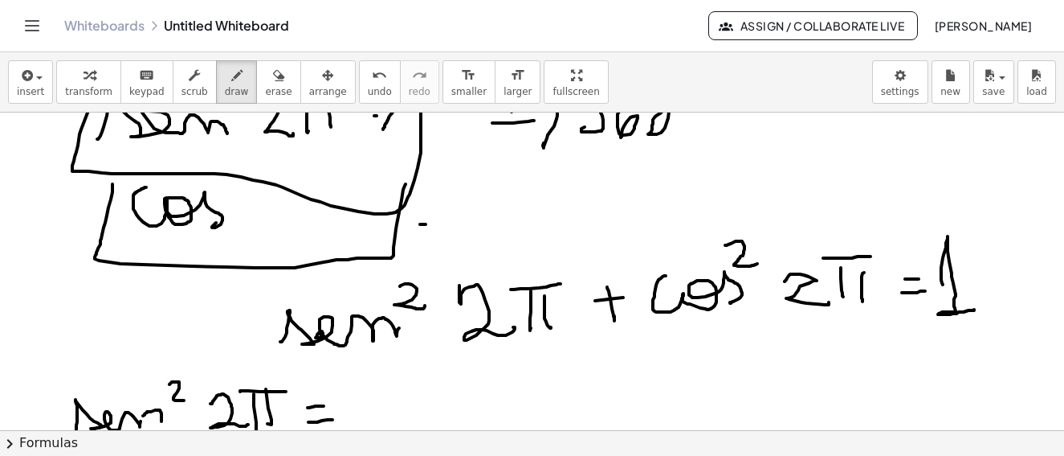
drag, startPoint x: 426, startPoint y: 224, endPoint x: 419, endPoint y: 231, distance: 9.7
drag, startPoint x: 436, startPoint y: 231, endPoint x: 457, endPoint y: 223, distance: 22.4
drag, startPoint x: 457, startPoint y: 223, endPoint x: 486, endPoint y: 241, distance: 33.9
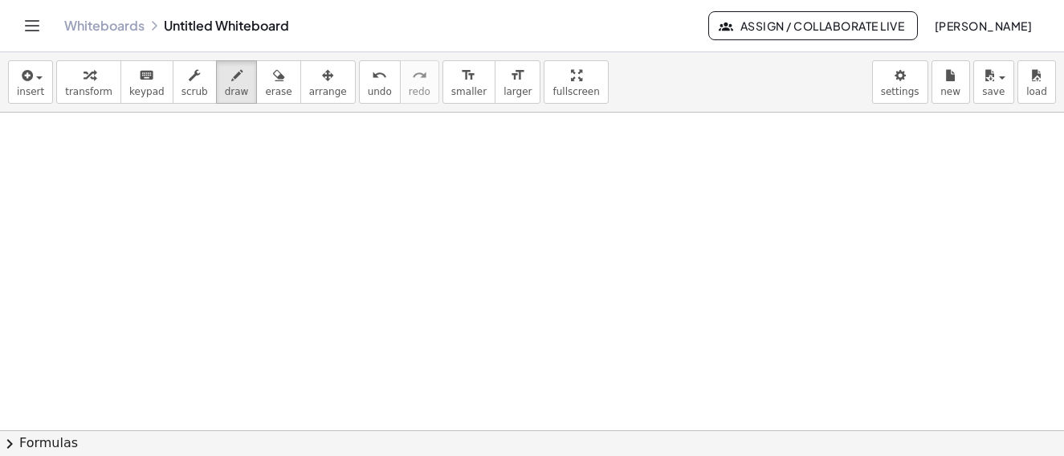
scroll to position [4374, 0]
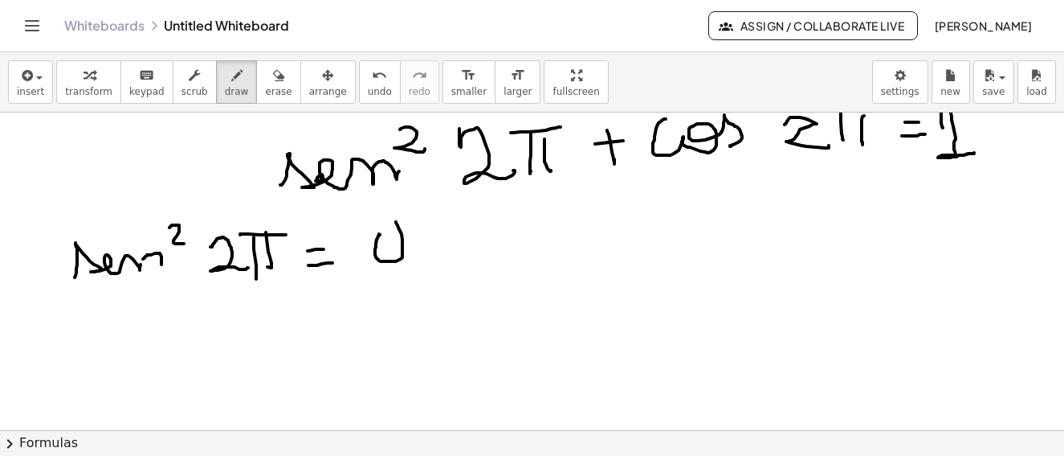
drag, startPoint x: 378, startPoint y: 236, endPoint x: 234, endPoint y: 269, distance: 148.3
drag, startPoint x: 133, startPoint y: 345, endPoint x: 274, endPoint y: 321, distance: 143.4
drag, startPoint x: 271, startPoint y: 311, endPoint x: 308, endPoint y: 316, distance: 38.1
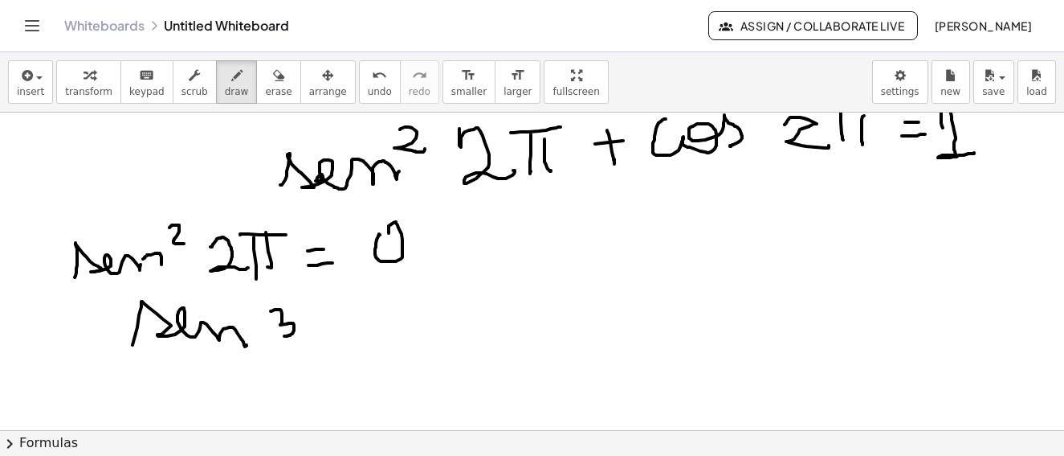
drag, startPoint x: 308, startPoint y: 316, endPoint x: 339, endPoint y: 330, distance: 33.8
drag, startPoint x: 339, startPoint y: 330, endPoint x: 362, endPoint y: 289, distance: 47.1
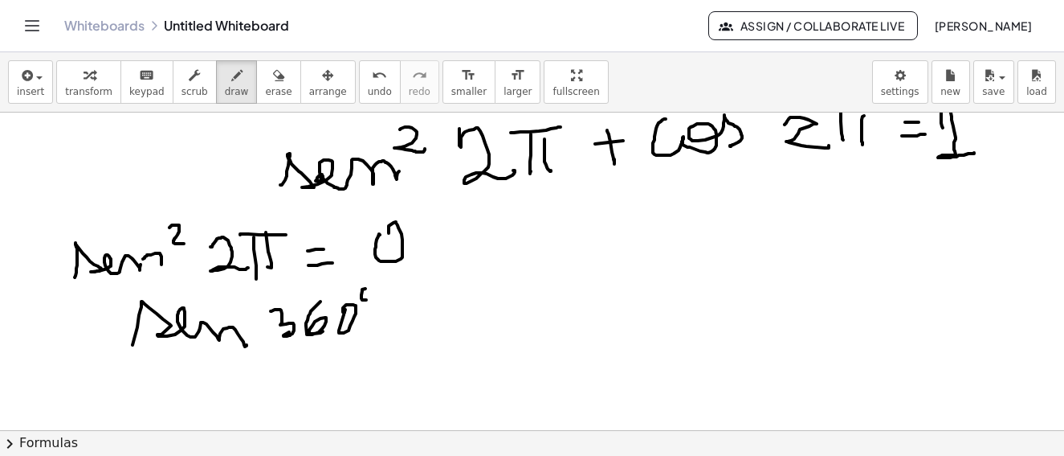
drag, startPoint x: 362, startPoint y: 289, endPoint x: 408, endPoint y: 314, distance: 52.1
drag, startPoint x: 396, startPoint y: 310, endPoint x: 415, endPoint y: 326, distance: 25.1
drag, startPoint x: 415, startPoint y: 326, endPoint x: 427, endPoint y: 318, distance: 13.8
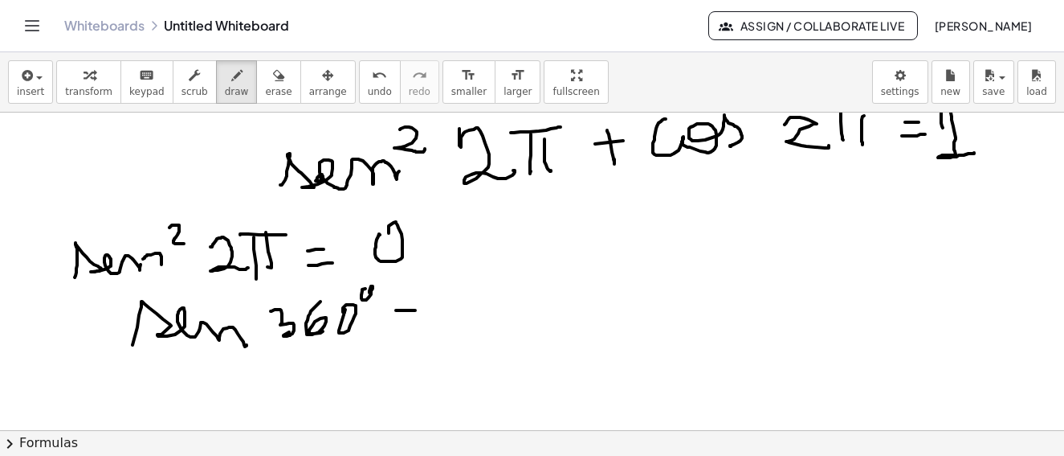
drag, startPoint x: 391, startPoint y: 330, endPoint x: 414, endPoint y: 332, distance: 22.6
drag, startPoint x: 435, startPoint y: 323, endPoint x: 424, endPoint y: 300, distance: 24.8
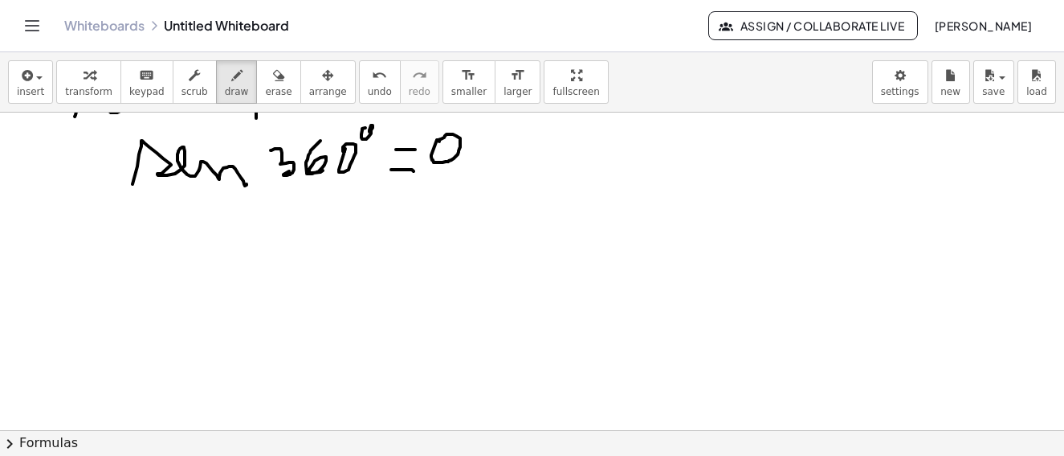
scroll to position [4615, 0]
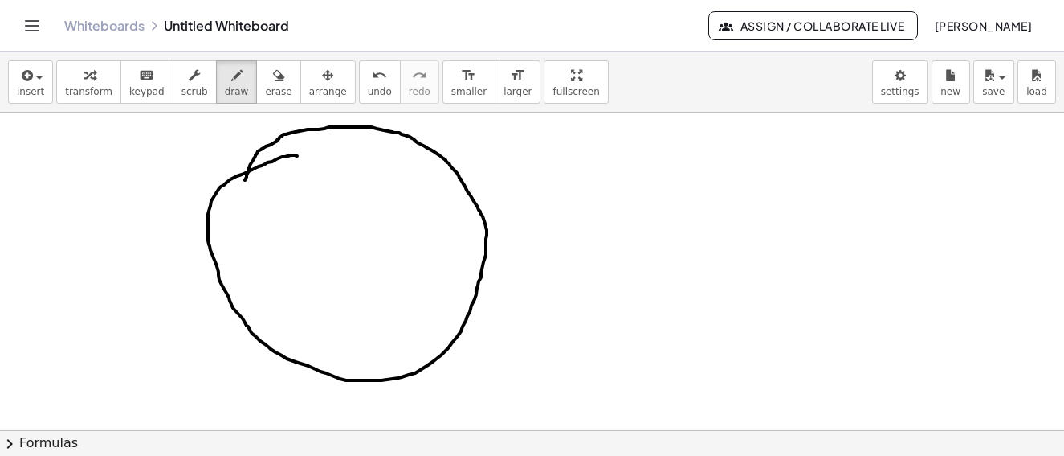
drag, startPoint x: 297, startPoint y: 156, endPoint x: 295, endPoint y: 165, distance: 9.9
drag, startPoint x: 352, startPoint y: 132, endPoint x: 193, endPoint y: 242, distance: 193.4
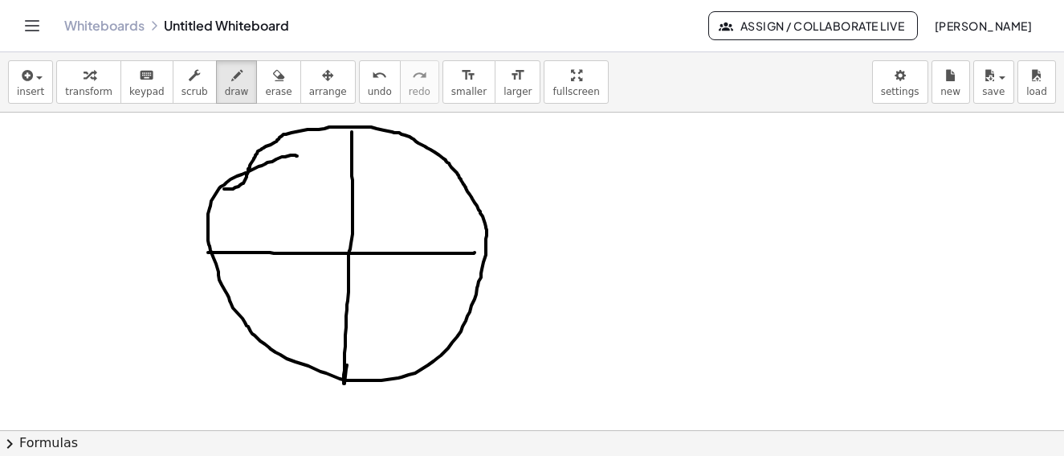
drag, startPoint x: 208, startPoint y: 252, endPoint x: 419, endPoint y: 182, distance: 221.8
drag, startPoint x: 419, startPoint y: 182, endPoint x: 404, endPoint y: 190, distance: 16.5
drag, startPoint x: 403, startPoint y: 190, endPoint x: 431, endPoint y: 182, distance: 29.2
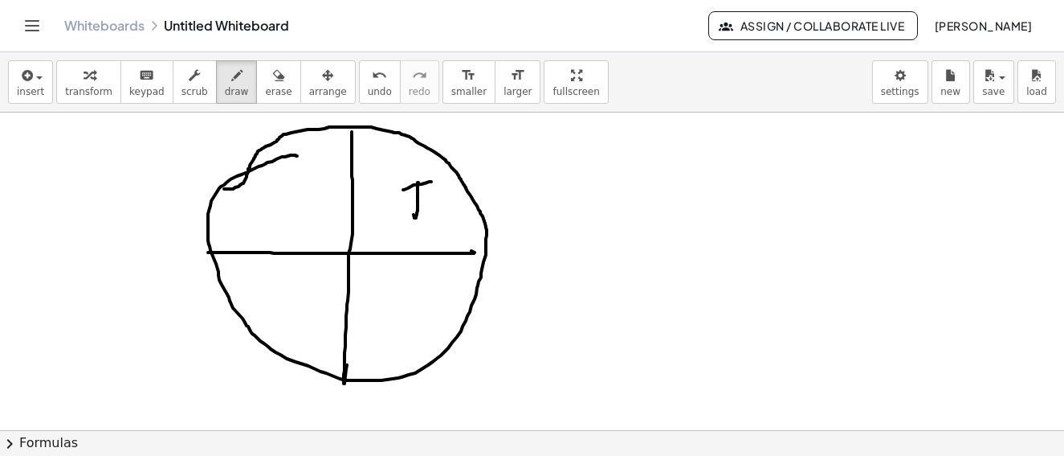
drag, startPoint x: 393, startPoint y: 227, endPoint x: 428, endPoint y: 215, distance: 37.1
drag, startPoint x: 295, startPoint y: 182, endPoint x: 304, endPoint y: 179, distance: 10.2
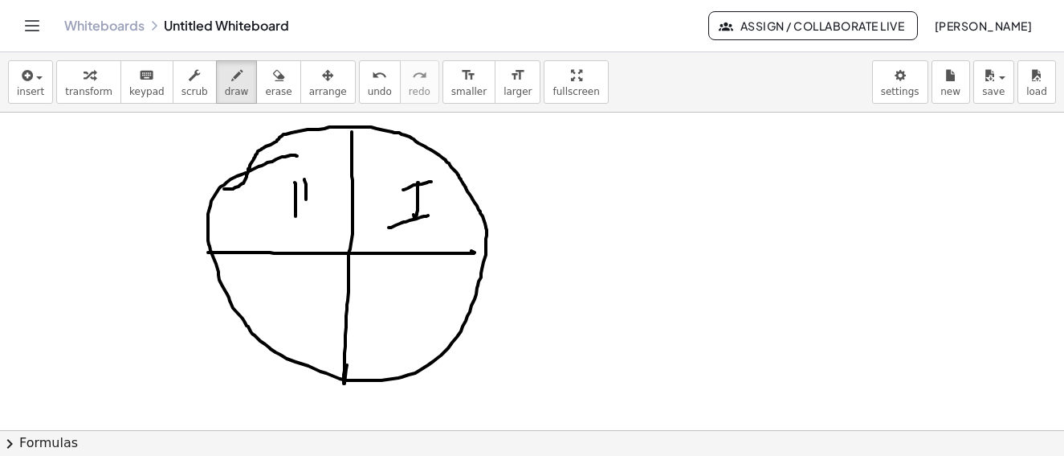
drag, startPoint x: 304, startPoint y: 179, endPoint x: 281, endPoint y: 186, distance: 24.4
drag, startPoint x: 280, startPoint y: 186, endPoint x: 275, endPoint y: 234, distance: 47.7
drag, startPoint x: 284, startPoint y: 230, endPoint x: 333, endPoint y: 214, distance: 51.3
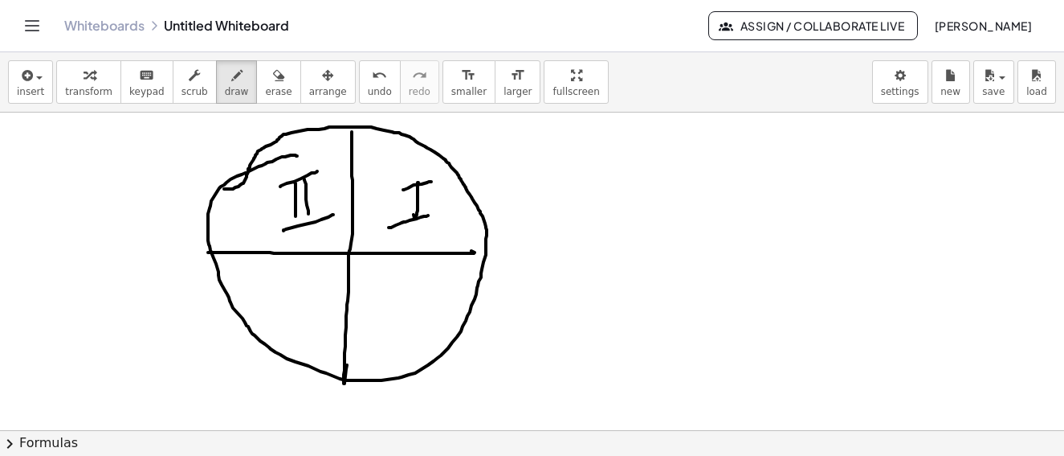
drag, startPoint x: 290, startPoint y: 294, endPoint x: 305, endPoint y: 297, distance: 15.6
drag, startPoint x: 305, startPoint y: 300, endPoint x: 266, endPoint y: 288, distance: 41.2
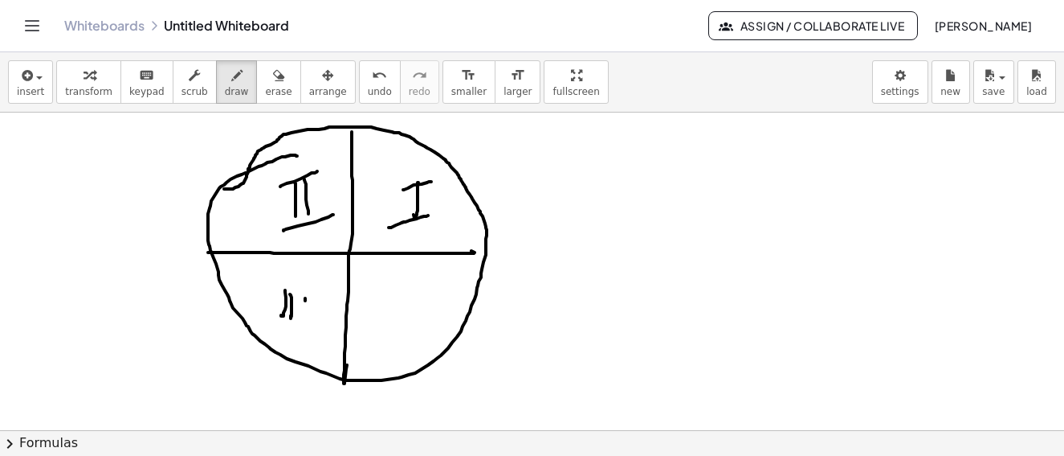
drag, startPoint x: 267, startPoint y: 288, endPoint x: 312, endPoint y: 286, distance: 45.1
drag, startPoint x: 267, startPoint y: 325, endPoint x: 306, endPoint y: 326, distance: 39.4
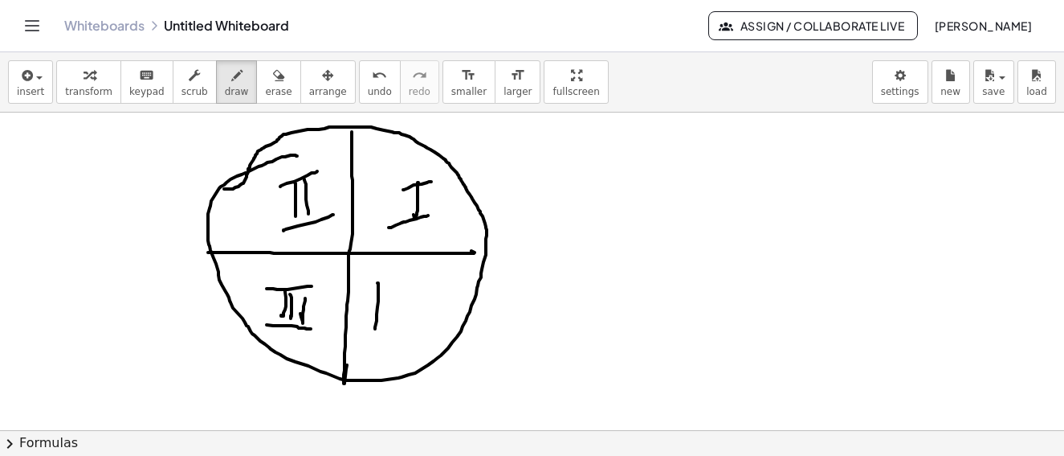
drag, startPoint x: 378, startPoint y: 283, endPoint x: 390, endPoint y: 291, distance: 14.5
drag, startPoint x: 390, startPoint y: 289, endPoint x: 361, endPoint y: 276, distance: 32.0
drag, startPoint x: 360, startPoint y: 276, endPoint x: 426, endPoint y: 272, distance: 66.1
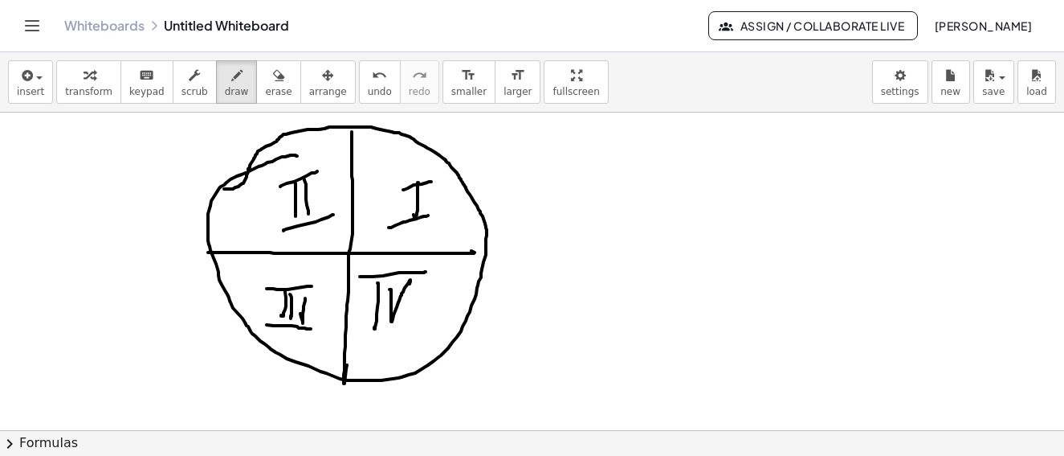
drag, startPoint x: 361, startPoint y: 333, endPoint x: 395, endPoint y: 321, distance: 36.6
drag, startPoint x: 456, startPoint y: 125, endPoint x: 443, endPoint y: 126, distance: 12.2
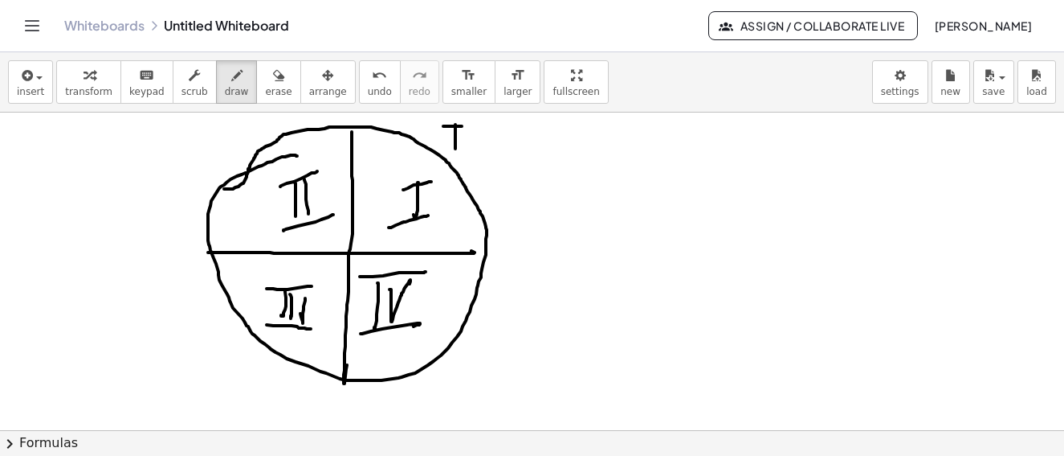
drag, startPoint x: 443, startPoint y: 126, endPoint x: 478, endPoint y: 128, distance: 34.6
drag, startPoint x: 478, startPoint y: 128, endPoint x: 496, endPoint y: 126, distance: 17.7
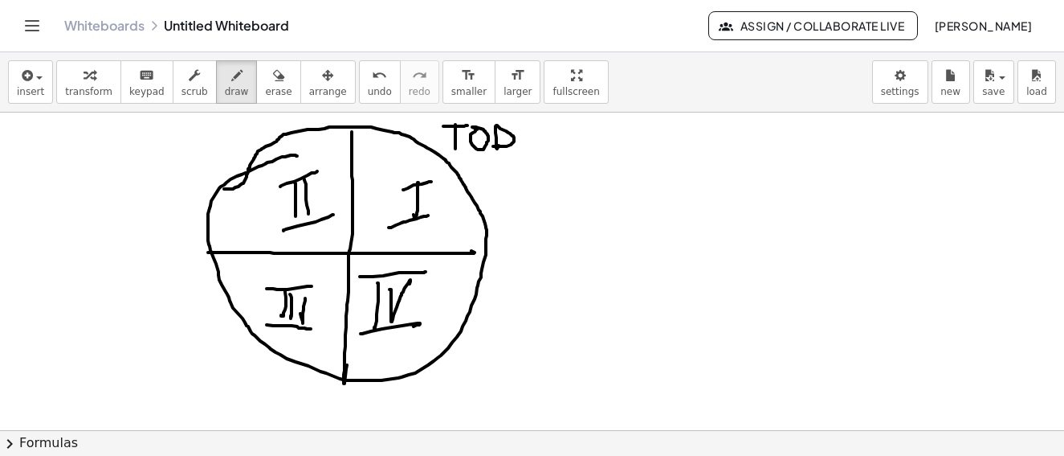
drag, startPoint x: 497, startPoint y: 125, endPoint x: 493, endPoint y: 146, distance: 21.3
drag, startPoint x: 526, startPoint y: 133, endPoint x: 535, endPoint y: 147, distance: 16.9
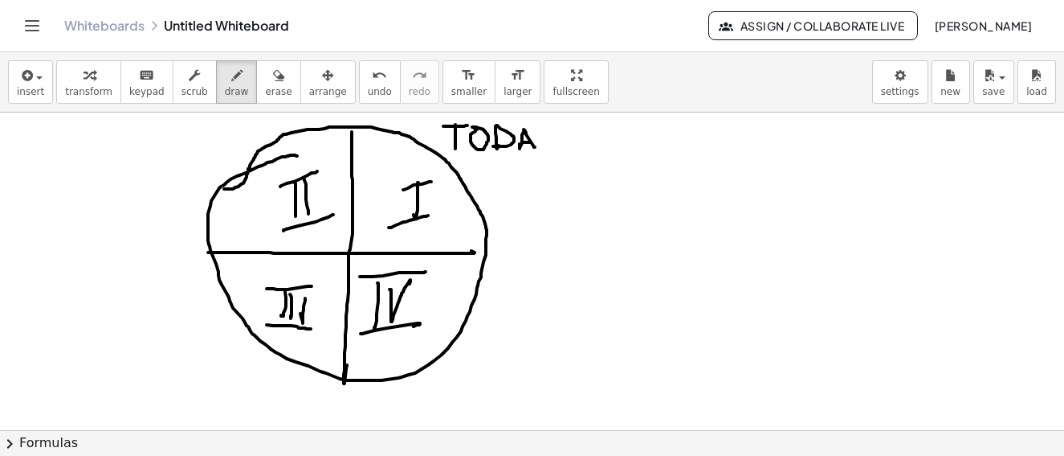
drag, startPoint x: 524, startPoint y: 142, endPoint x: 560, endPoint y: 131, distance: 37.9
drag, startPoint x: 560, startPoint y: 131, endPoint x: 550, endPoint y: 159, distance: 29.7
drag, startPoint x: 485, startPoint y: 185, endPoint x: 521, endPoint y: 186, distance: 35.4
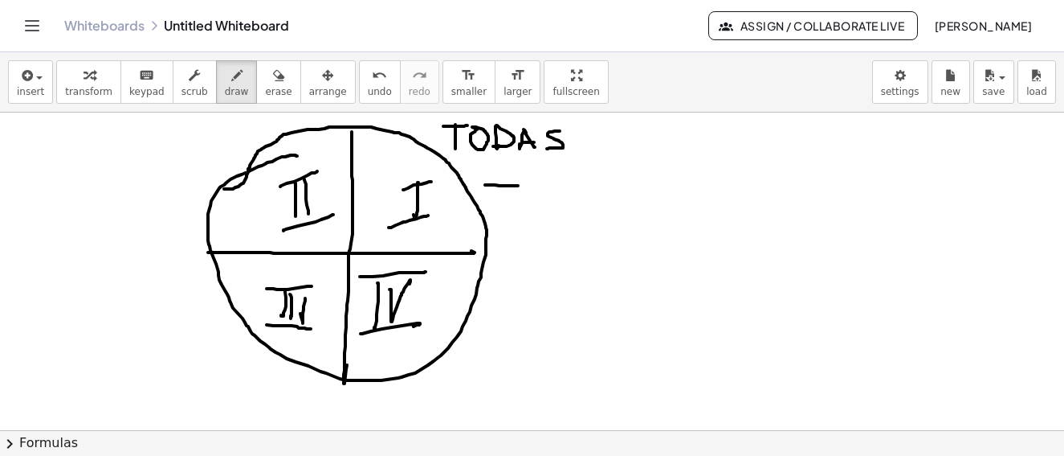
drag, startPoint x: 502, startPoint y: 167, endPoint x: 509, endPoint y: 199, distance: 32.8
drag, startPoint x: 174, startPoint y: 141, endPoint x: 206, endPoint y: 164, distance: 39.7
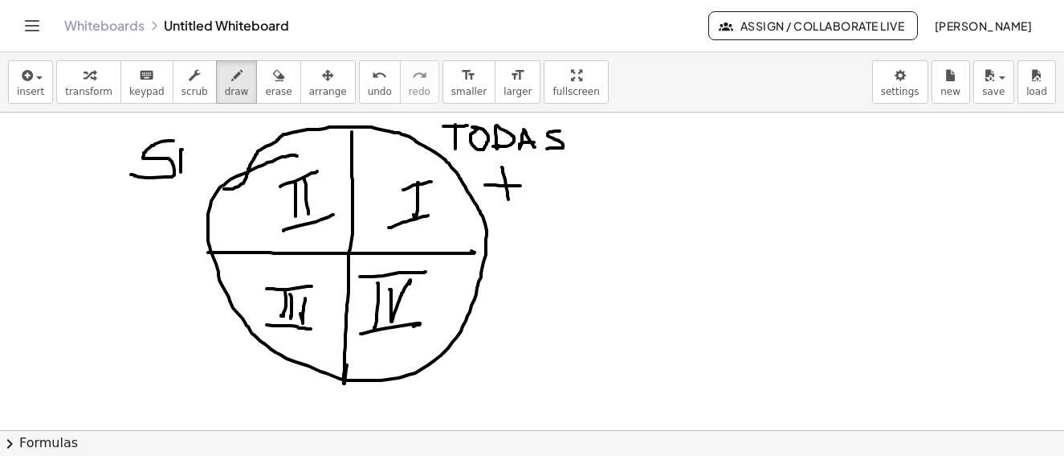
drag, startPoint x: 182, startPoint y: 149, endPoint x: 185, endPoint y: 164, distance: 14.7
drag, startPoint x: 183, startPoint y: 168, endPoint x: 201, endPoint y: 170, distance: 17.8
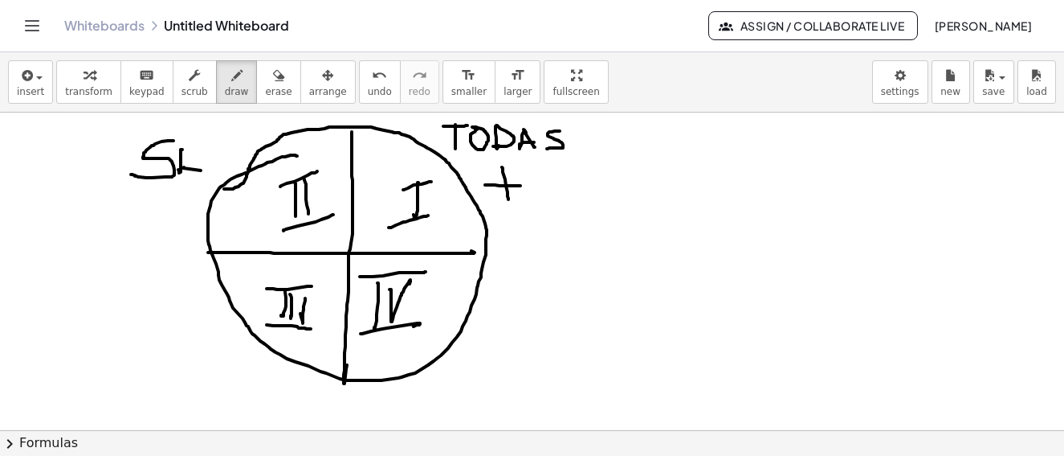
click at [265, 77] on div "button" at bounding box center [278, 74] width 27 height 19
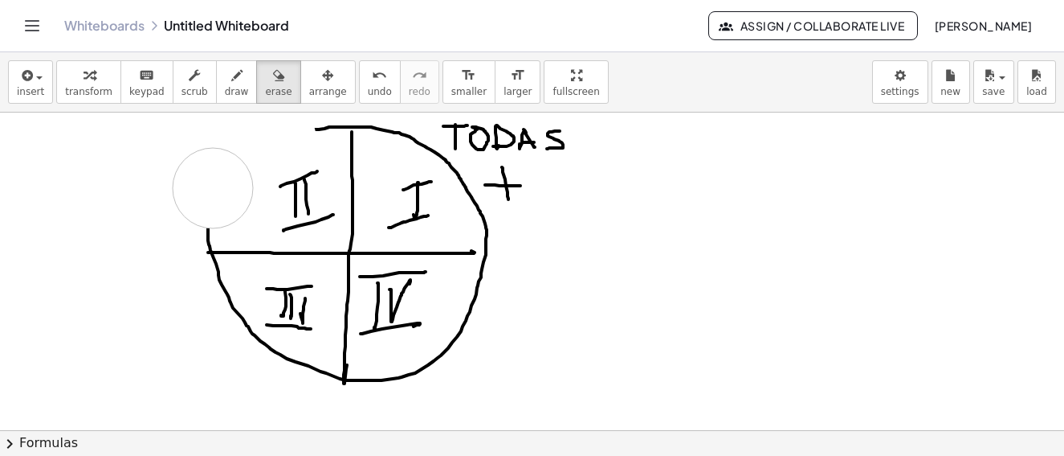
drag, startPoint x: 276, startPoint y: 140, endPoint x: 307, endPoint y: 125, distance: 34.1
click at [225, 83] on div "button" at bounding box center [237, 74] width 24 height 19
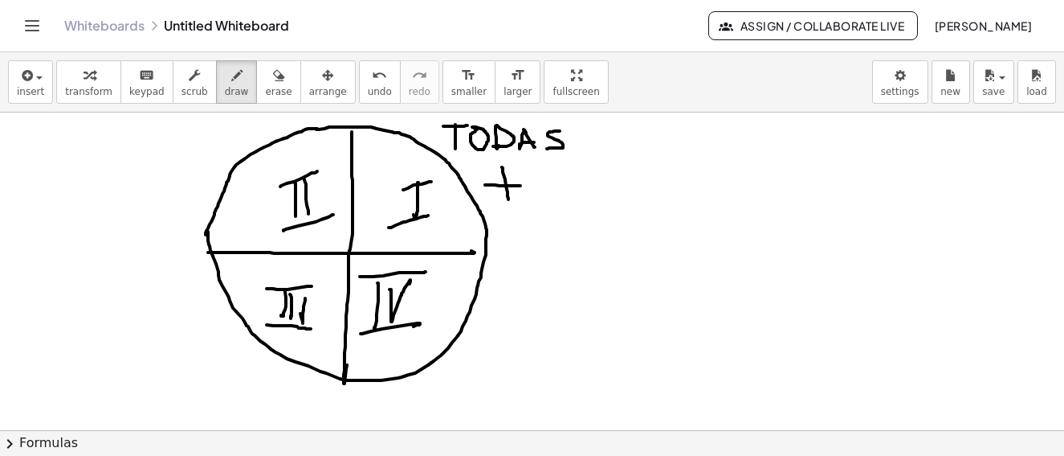
drag, startPoint x: 308, startPoint y: 129, endPoint x: 205, endPoint y: 142, distance: 104.5
drag, startPoint x: 168, startPoint y: 145, endPoint x: 154, endPoint y: 256, distance: 111.7
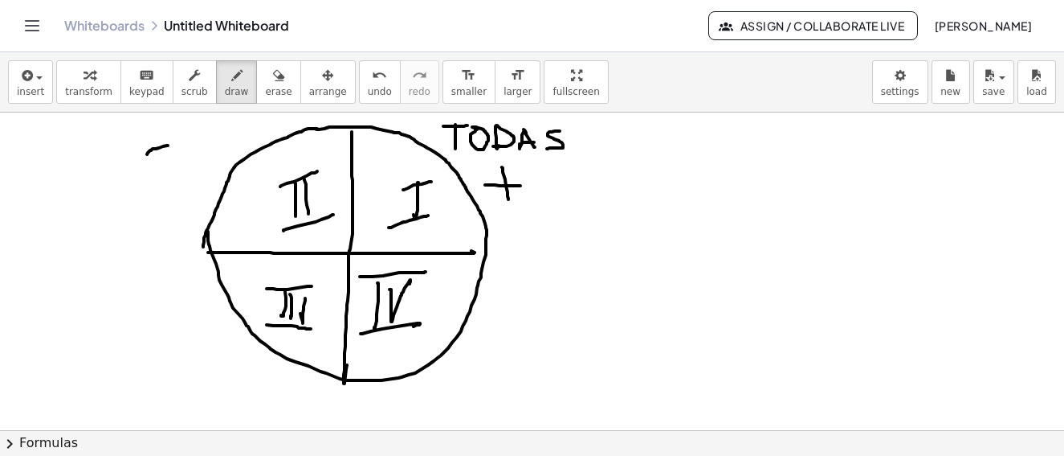
drag, startPoint x: 180, startPoint y: 156, endPoint x: 174, endPoint y: 180, distance: 24.9
drag, startPoint x: 190, startPoint y: 174, endPoint x: 208, endPoint y: 146, distance: 33.6
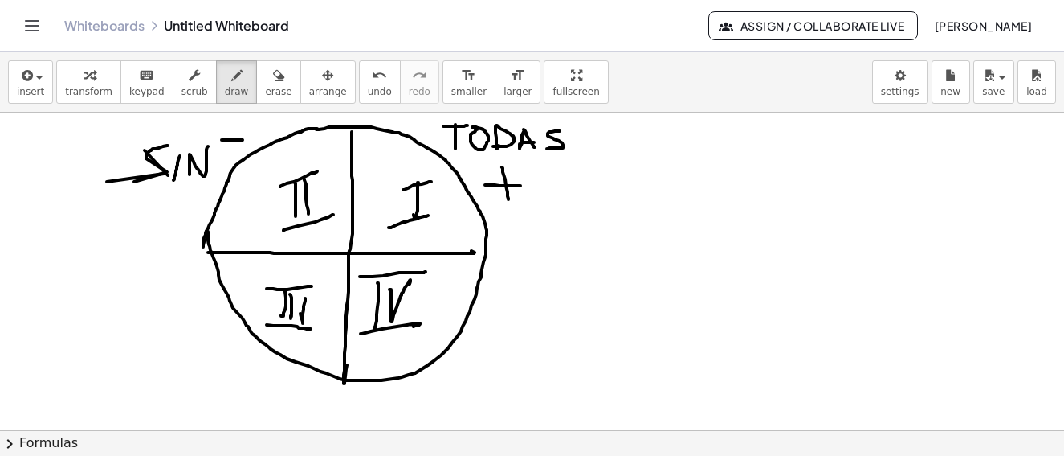
drag, startPoint x: 222, startPoint y: 140, endPoint x: 236, endPoint y: 130, distance: 17.4
drag, startPoint x: 236, startPoint y: 127, endPoint x: 234, endPoint y: 155, distance: 28.2
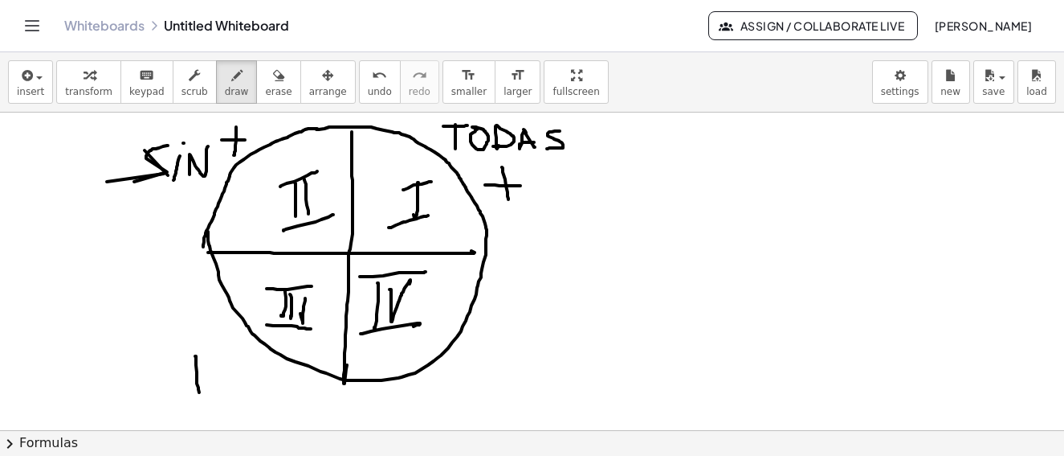
drag, startPoint x: 197, startPoint y: 379, endPoint x: 199, endPoint y: 398, distance: 18.6
drag, startPoint x: 175, startPoint y: 362, endPoint x: 207, endPoint y: 359, distance: 32.2
drag, startPoint x: 227, startPoint y: 371, endPoint x: 240, endPoint y: 400, distance: 31.6
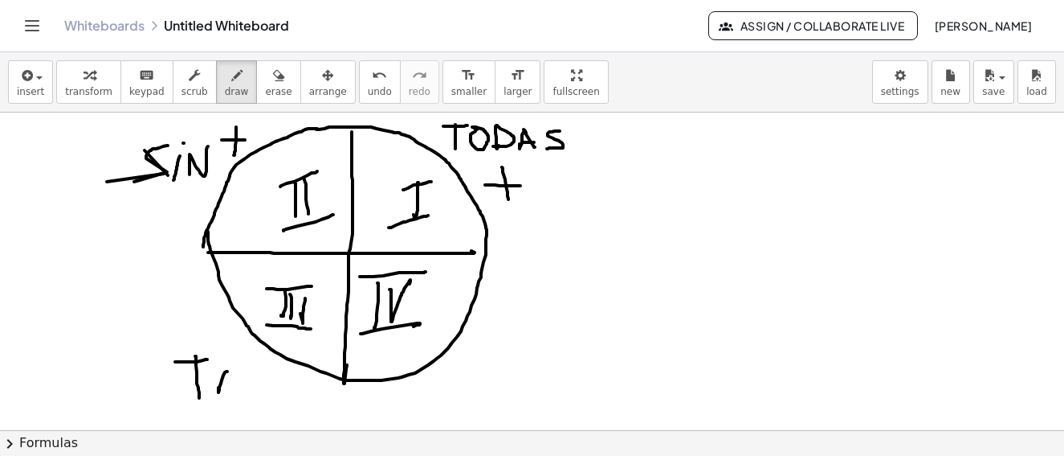
drag, startPoint x: 240, startPoint y: 400, endPoint x: 216, endPoint y: 382, distance: 30.4
drag, startPoint x: 487, startPoint y: 343, endPoint x: 586, endPoint y: 348, distance: 98.9
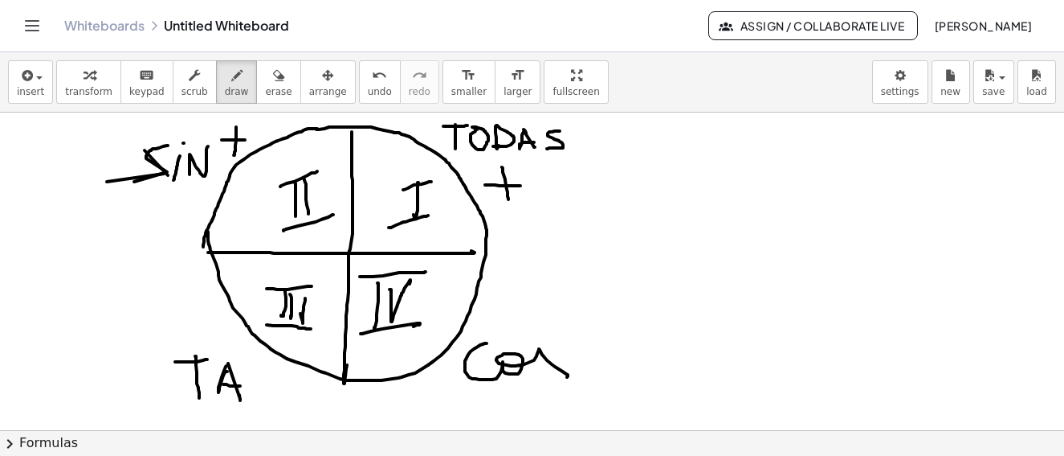
drag, startPoint x: 572, startPoint y: 325, endPoint x: 572, endPoint y: 344, distance: 18.5
drag, startPoint x: 572, startPoint y: 344, endPoint x: 595, endPoint y: 345, distance: 23.4
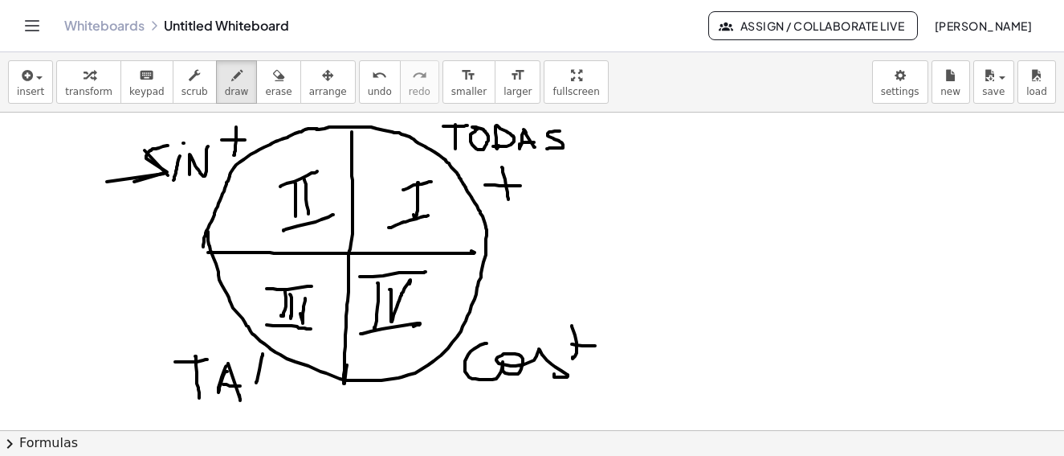
drag, startPoint x: 256, startPoint y: 382, endPoint x: 250, endPoint y: 370, distance: 13.7
drag, startPoint x: 250, startPoint y: 370, endPoint x: 272, endPoint y: 373, distance: 21.8
drag, startPoint x: 559, startPoint y: 341, endPoint x: 577, endPoint y: 341, distance: 17.7
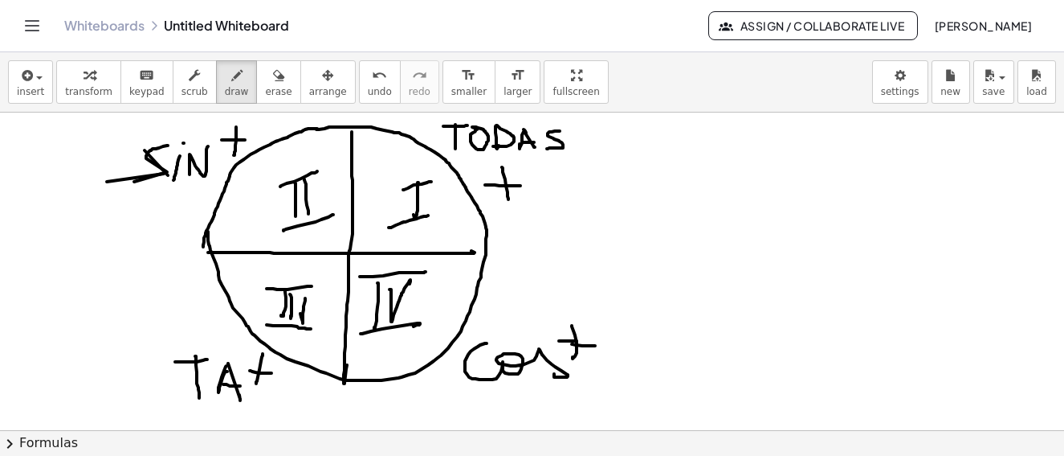
drag, startPoint x: 475, startPoint y: 255, endPoint x: 484, endPoint y: 252, distance: 9.9
drag, startPoint x: 676, startPoint y: 127, endPoint x: 763, endPoint y: 181, distance: 102.8
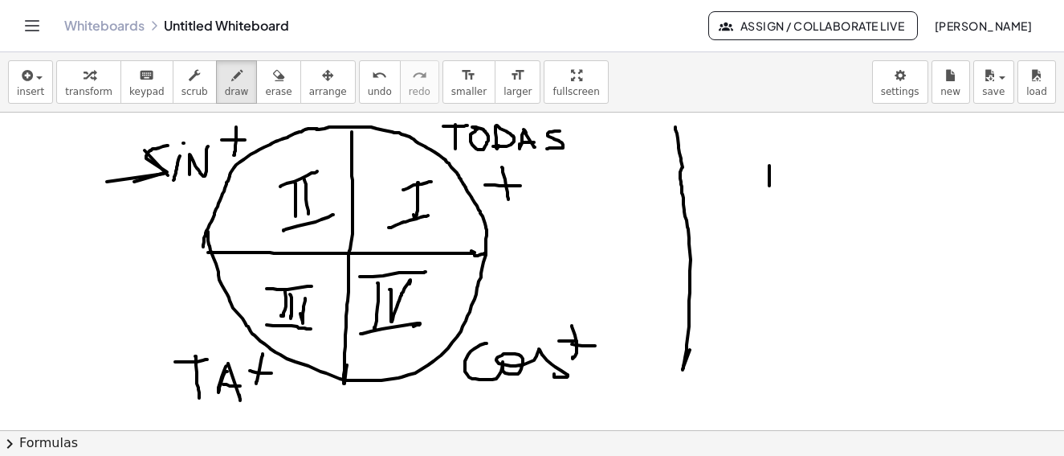
drag, startPoint x: 770, startPoint y: 165, endPoint x: 760, endPoint y: 173, distance: 12.1
drag, startPoint x: 758, startPoint y: 173, endPoint x: 785, endPoint y: 165, distance: 28.5
drag, startPoint x: 801, startPoint y: 172, endPoint x: 837, endPoint y: 161, distance: 37.6
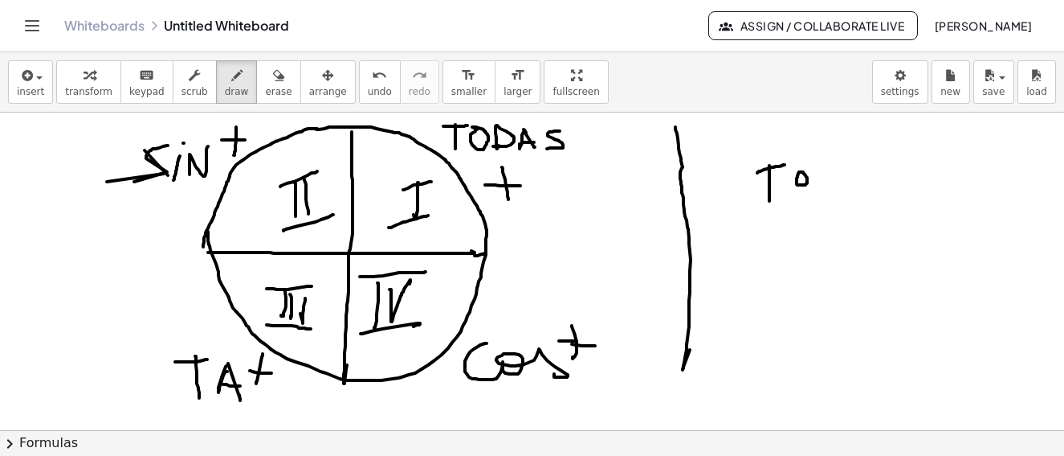
drag, startPoint x: 819, startPoint y: 165, endPoint x: 871, endPoint y: 165, distance: 52.2
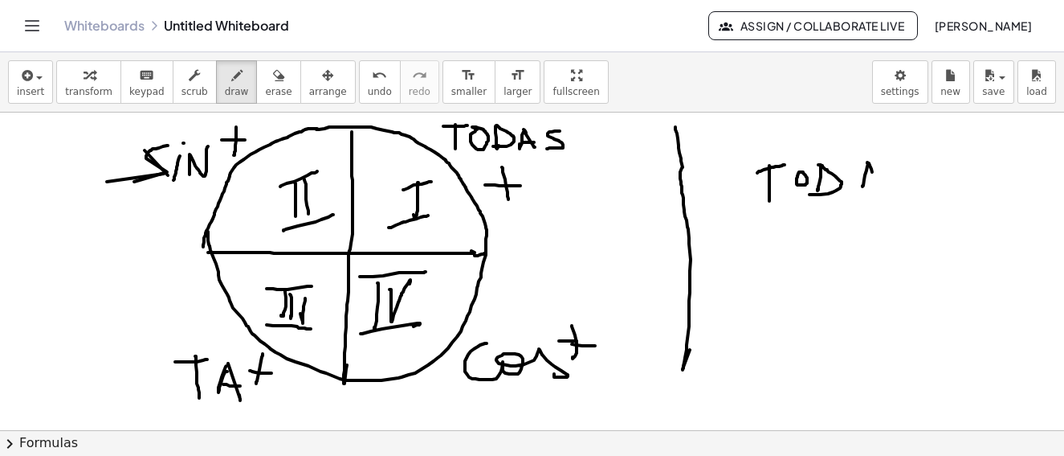
drag, startPoint x: 868, startPoint y: 163, endPoint x: 864, endPoint y: 174, distance: 11.2
drag, startPoint x: 864, startPoint y: 174, endPoint x: 915, endPoint y: 165, distance: 52.2
drag, startPoint x: 915, startPoint y: 165, endPoint x: 713, endPoint y: 242, distance: 215.9
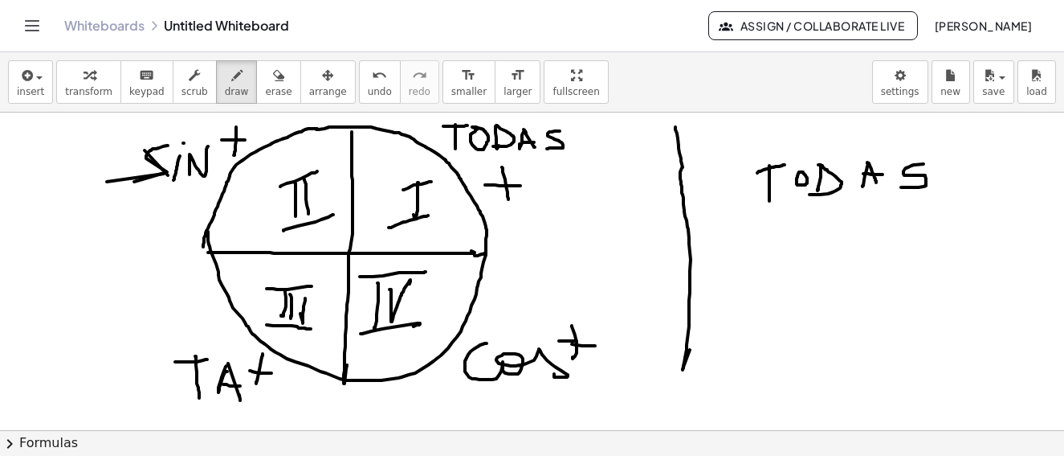
drag, startPoint x: 788, startPoint y: 227, endPoint x: 823, endPoint y: 233, distance: 35.9
drag, startPoint x: 824, startPoint y: 239, endPoint x: 827, endPoint y: 254, distance: 15.6
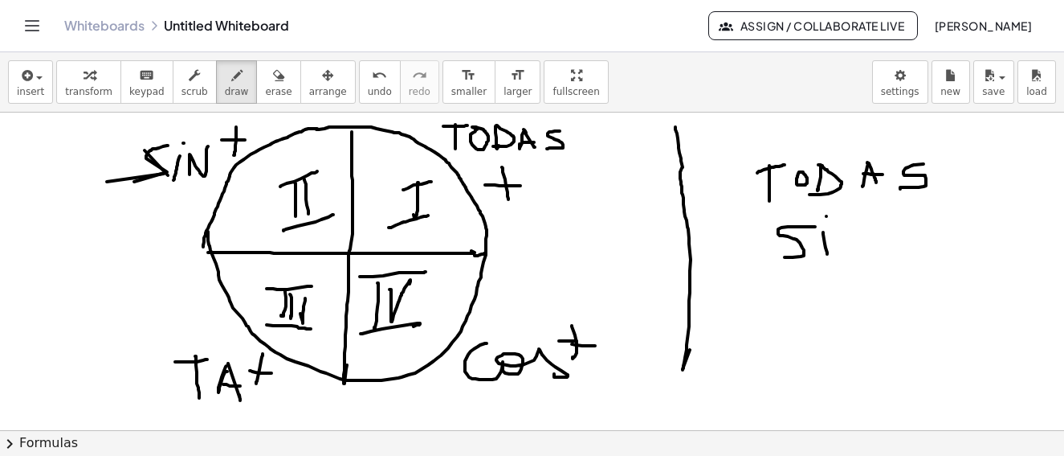
drag, startPoint x: 851, startPoint y: 247, endPoint x: 782, endPoint y: 313, distance: 94.9
drag, startPoint x: 790, startPoint y: 298, endPoint x: 770, endPoint y: 294, distance: 19.7
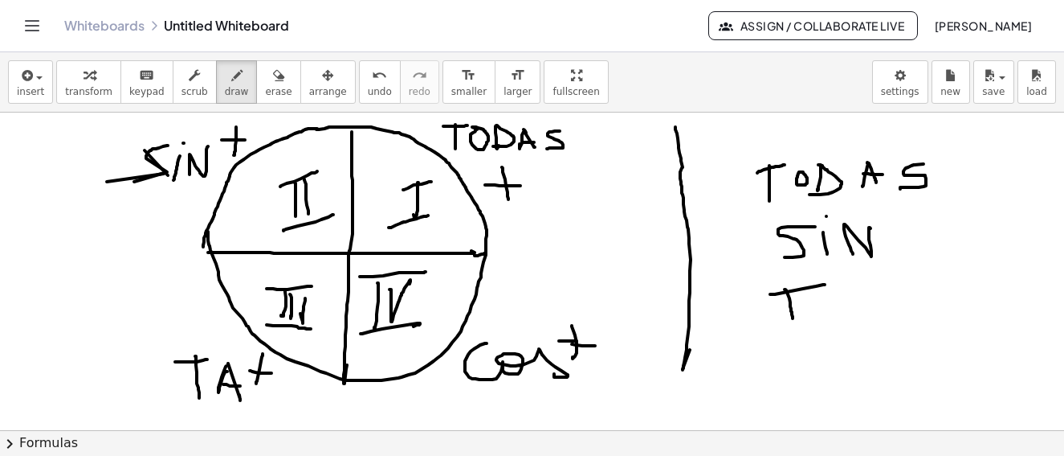
drag, startPoint x: 770, startPoint y: 294, endPoint x: 838, endPoint y: 288, distance: 67.7
drag, startPoint x: 847, startPoint y: 303, endPoint x: 836, endPoint y: 308, distance: 11.9
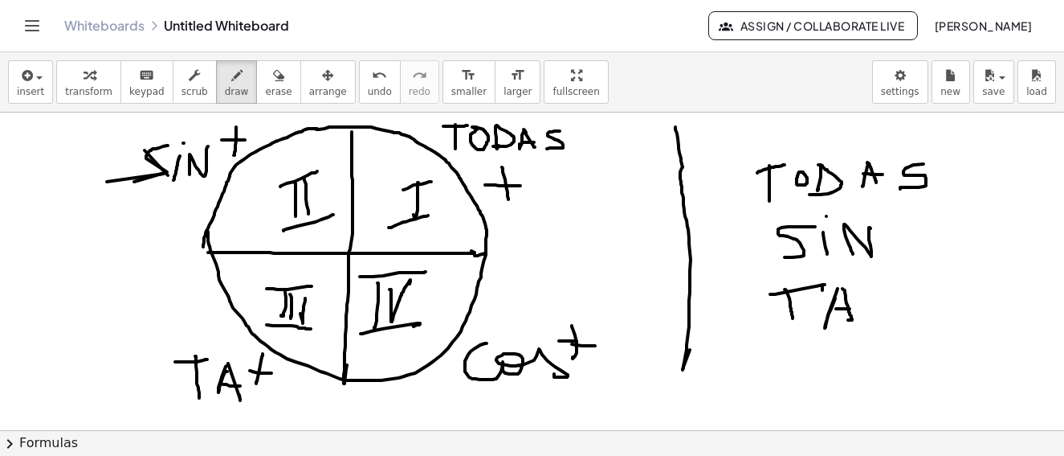
drag, startPoint x: 836, startPoint y: 308, endPoint x: 811, endPoint y: 372, distance: 68.2
drag, startPoint x: 807, startPoint y: 361, endPoint x: 852, endPoint y: 357, distance: 45.9
drag, startPoint x: 852, startPoint y: 357, endPoint x: 912, endPoint y: 353, distance: 59.6
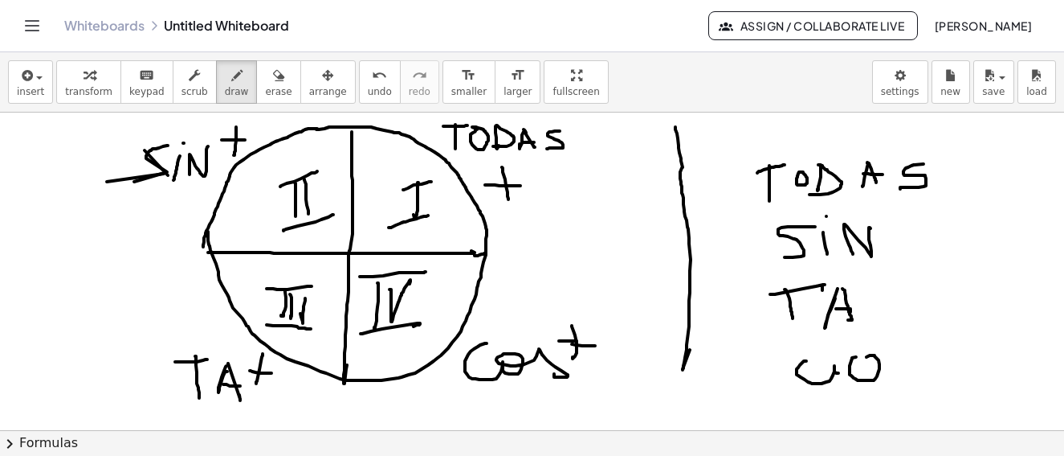
drag, startPoint x: 911, startPoint y: 353, endPoint x: 884, endPoint y: 353, distance: 27.3
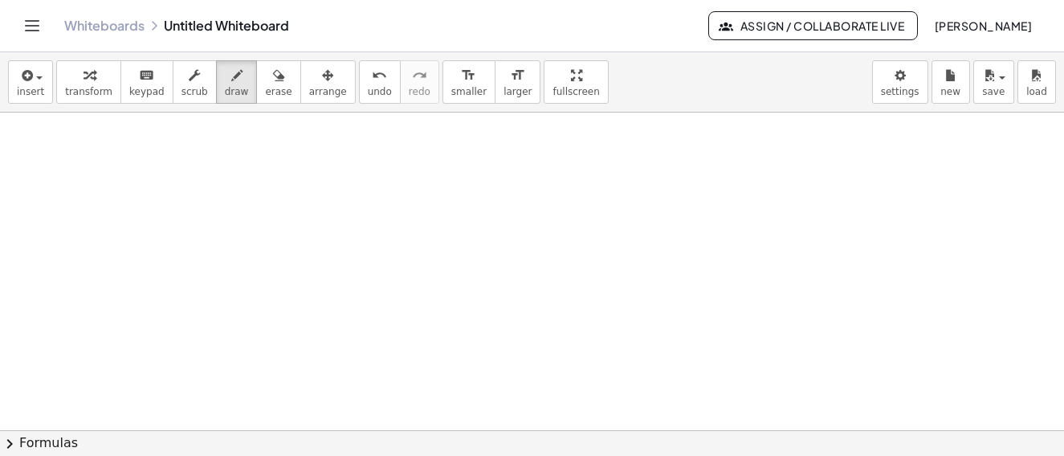
scroll to position [5407, 0]
click at [39, 89] on span "insert" at bounding box center [30, 91] width 27 height 11
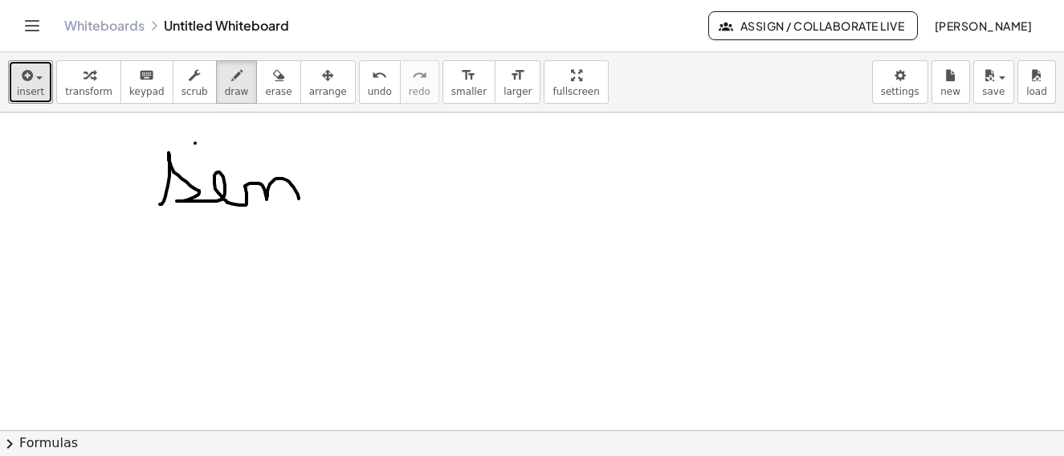
drag, startPoint x: 160, startPoint y: 204, endPoint x: 316, endPoint y: 161, distance: 161.8
drag, startPoint x: 344, startPoint y: 148, endPoint x: 314, endPoint y: 133, distance: 33.1
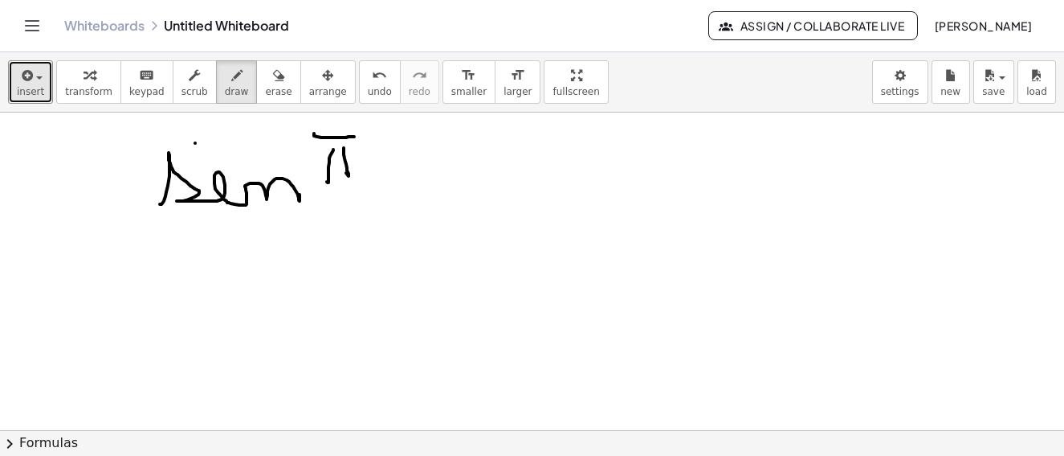
drag, startPoint x: 314, startPoint y: 133, endPoint x: 354, endPoint y: 137, distance: 40.3
drag, startPoint x: 320, startPoint y: 186, endPoint x: 353, endPoint y: 210, distance: 40.8
drag, startPoint x: 330, startPoint y: 193, endPoint x: 365, endPoint y: 223, distance: 45.6
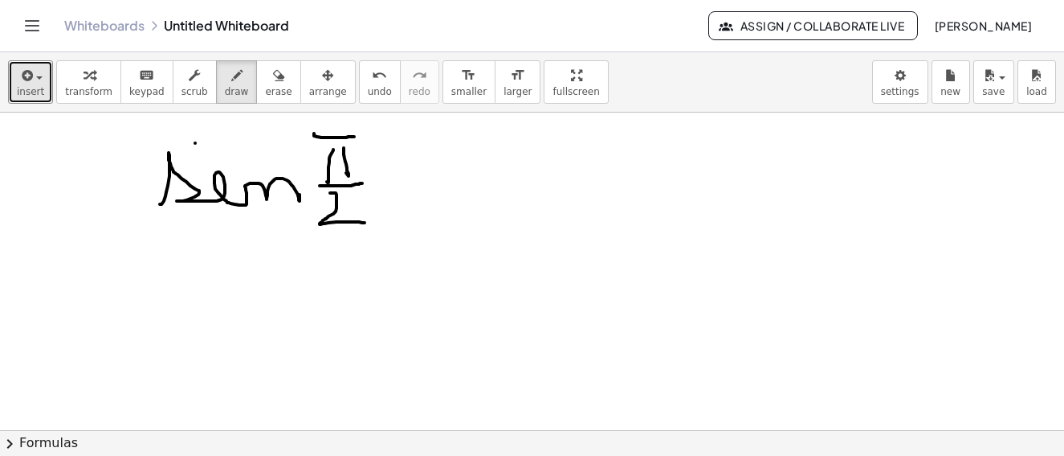
drag, startPoint x: 318, startPoint y: 201, endPoint x: 326, endPoint y: 217, distance: 18.0
drag, startPoint x: 386, startPoint y: 158, endPoint x: 397, endPoint y: 145, distance: 17.2
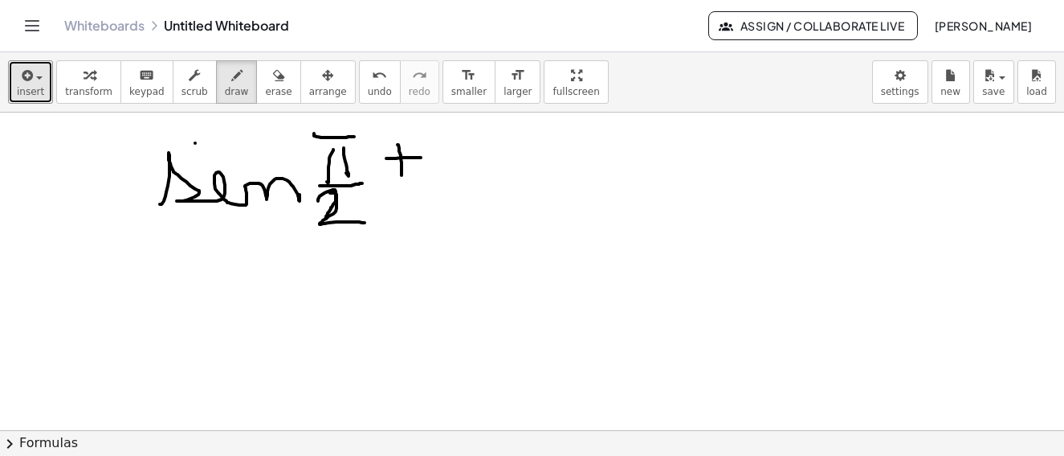
drag, startPoint x: 457, startPoint y: 131, endPoint x: 436, endPoint y: 150, distance: 28.4
drag, startPoint x: 472, startPoint y: 150, endPoint x: 492, endPoint y: 151, distance: 20.1
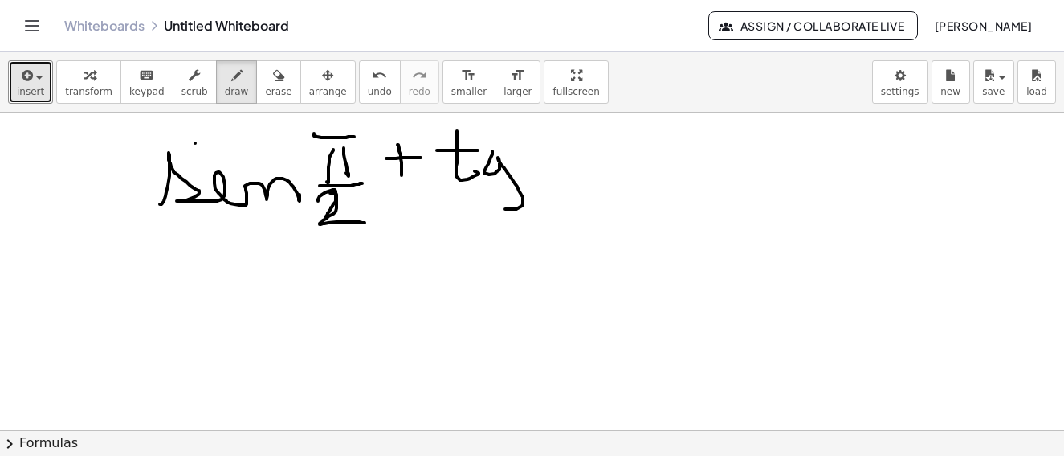
drag, startPoint x: 492, startPoint y: 151, endPoint x: 538, endPoint y: 144, distance: 46.4
drag, startPoint x: 539, startPoint y: 143, endPoint x: 550, endPoint y: 149, distance: 12.6
drag, startPoint x: 550, startPoint y: 149, endPoint x: 509, endPoint y: 131, distance: 44.6
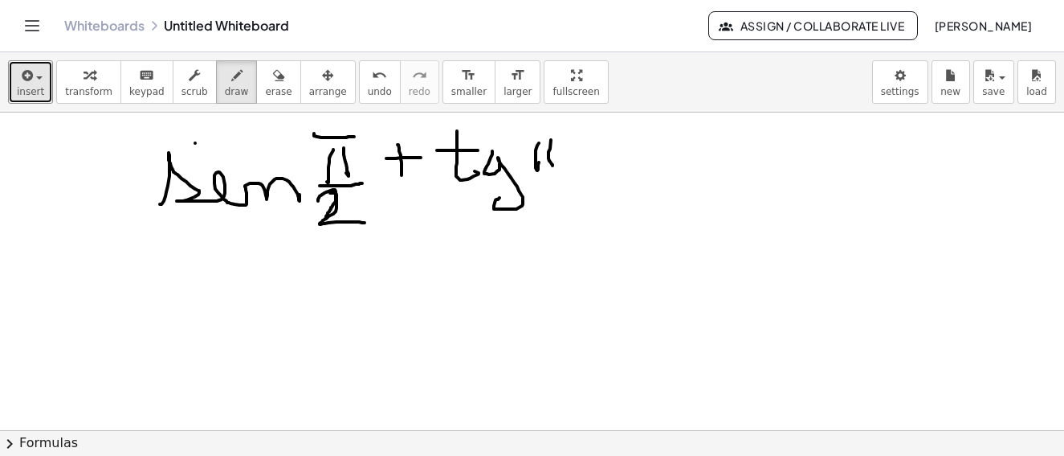
drag, startPoint x: 525, startPoint y: 135, endPoint x: 532, endPoint y: 183, distance: 48.6
drag, startPoint x: 525, startPoint y: 176, endPoint x: 567, endPoint y: 174, distance: 42.6
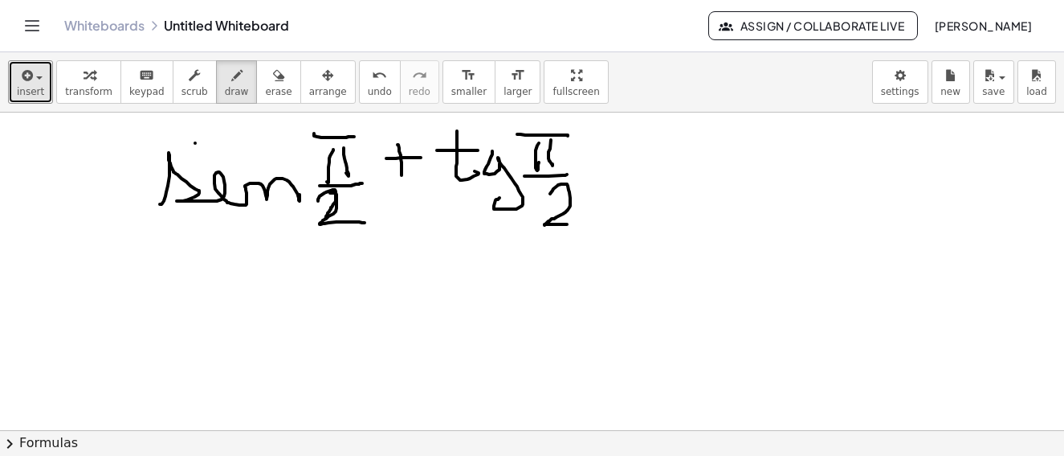
drag, startPoint x: 562, startPoint y: 184, endPoint x: 603, endPoint y: 201, distance: 44.3
drag, startPoint x: 616, startPoint y: 161, endPoint x: 633, endPoint y: 158, distance: 17.0
drag, startPoint x: 617, startPoint y: 170, endPoint x: 642, endPoint y: 170, distance: 24.9
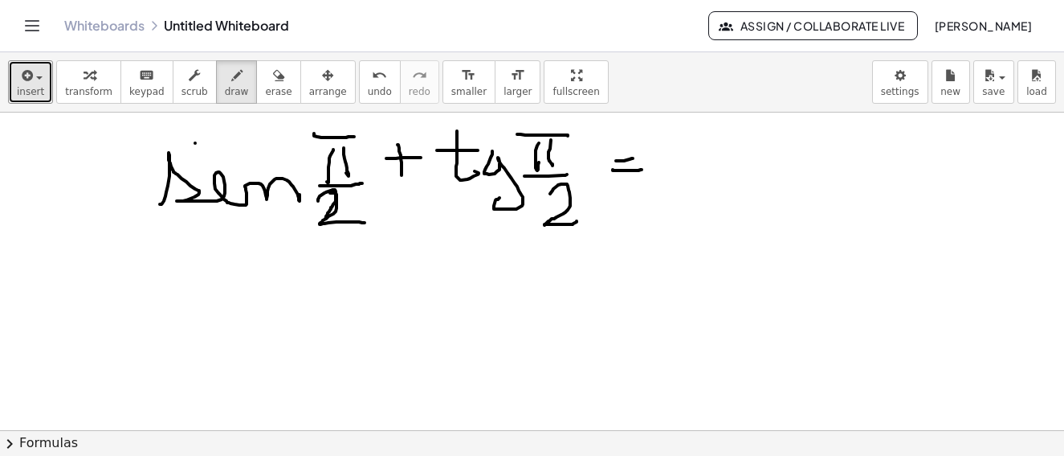
drag, startPoint x: 712, startPoint y: 140, endPoint x: 772, endPoint y: 133, distance: 60.7
drag, startPoint x: 767, startPoint y: 134, endPoint x: 695, endPoint y: 243, distance: 131.0
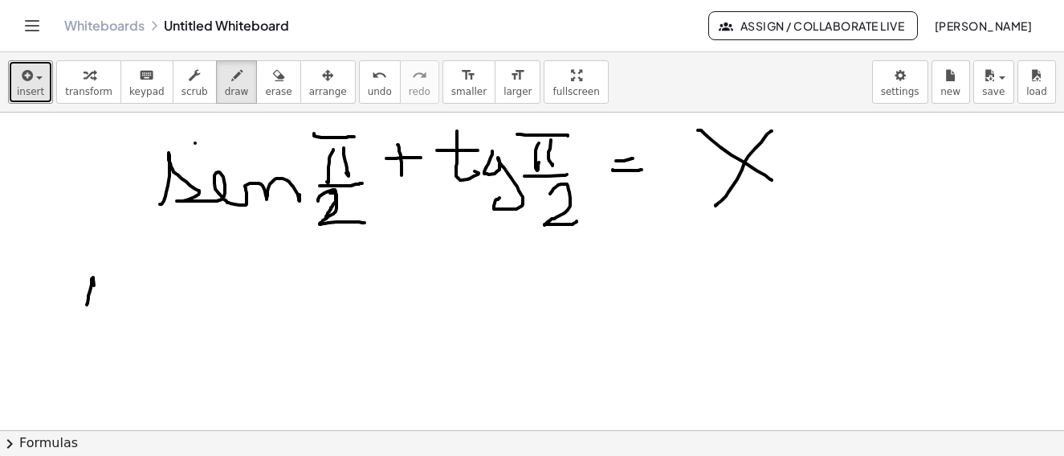
drag, startPoint x: 87, startPoint y: 304, endPoint x: 106, endPoint y: 280, distance: 30.9
drag, startPoint x: 173, startPoint y: 268, endPoint x: 224, endPoint y: 254, distance: 53.4
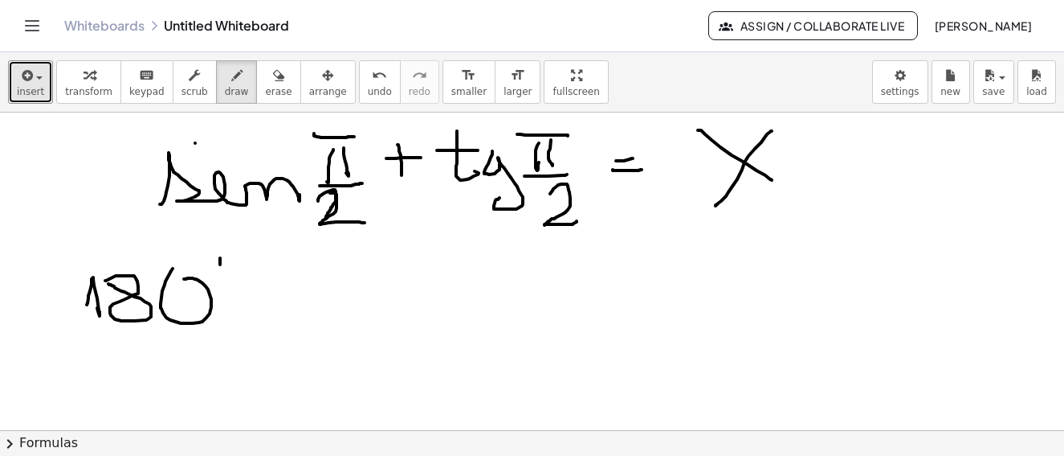
drag, startPoint x: 220, startPoint y: 264, endPoint x: 141, endPoint y: 322, distance: 97.7
drag, startPoint x: 94, startPoint y: 329, endPoint x: 166, endPoint y: 352, distance: 75.7
drag, startPoint x: 166, startPoint y: 352, endPoint x: 226, endPoint y: 382, distance: 66.8
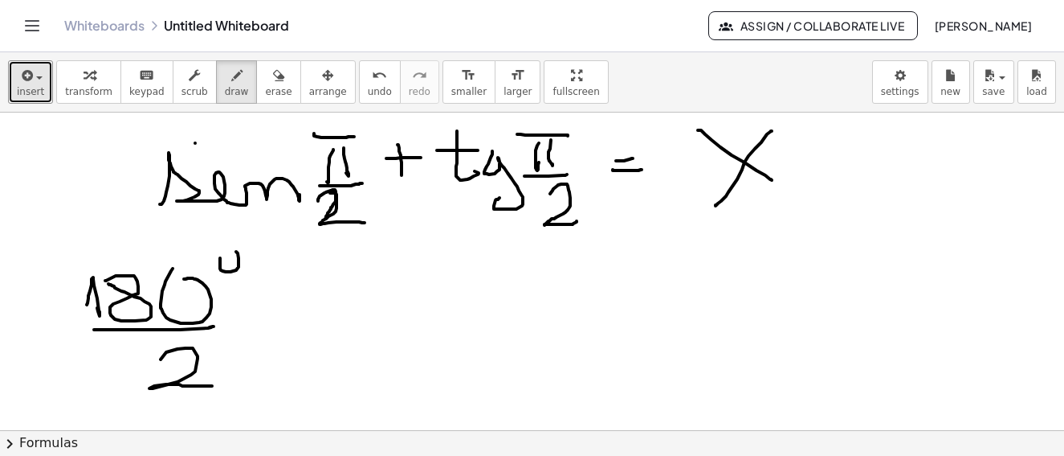
drag, startPoint x: 247, startPoint y: 308, endPoint x: 291, endPoint y: 307, distance: 43.4
drag, startPoint x: 255, startPoint y: 321, endPoint x: 357, endPoint y: 287, distance: 107.0
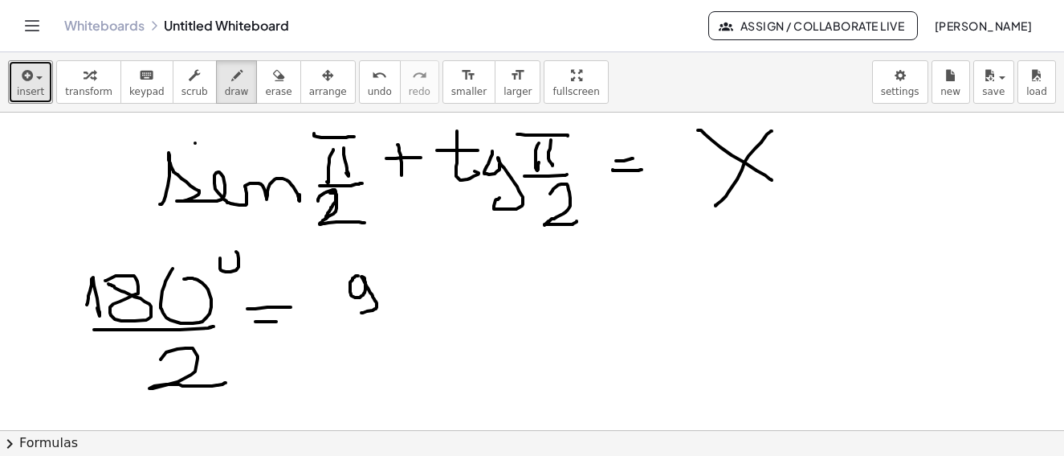
drag, startPoint x: 358, startPoint y: 276, endPoint x: 389, endPoint y: 279, distance: 30.7
drag, startPoint x: 389, startPoint y: 279, endPoint x: 437, endPoint y: 260, distance: 51.6
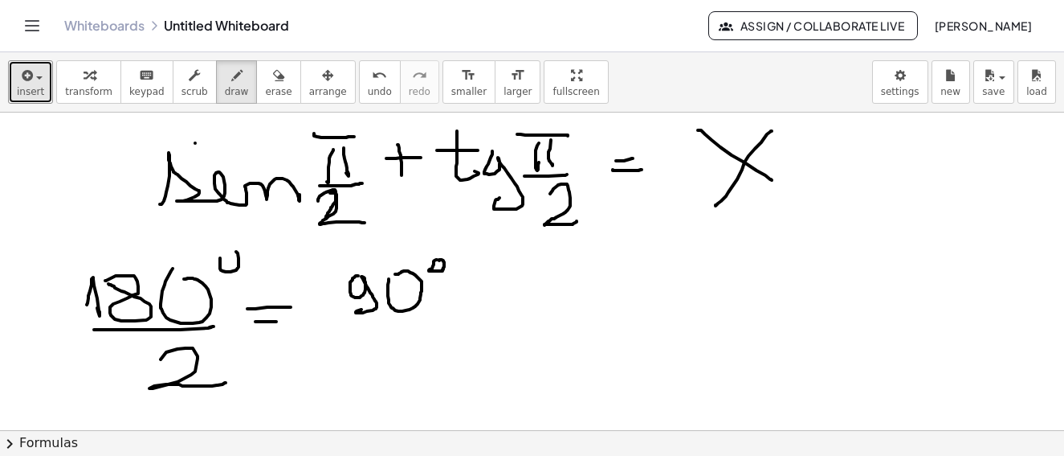
scroll to position [5326, 0]
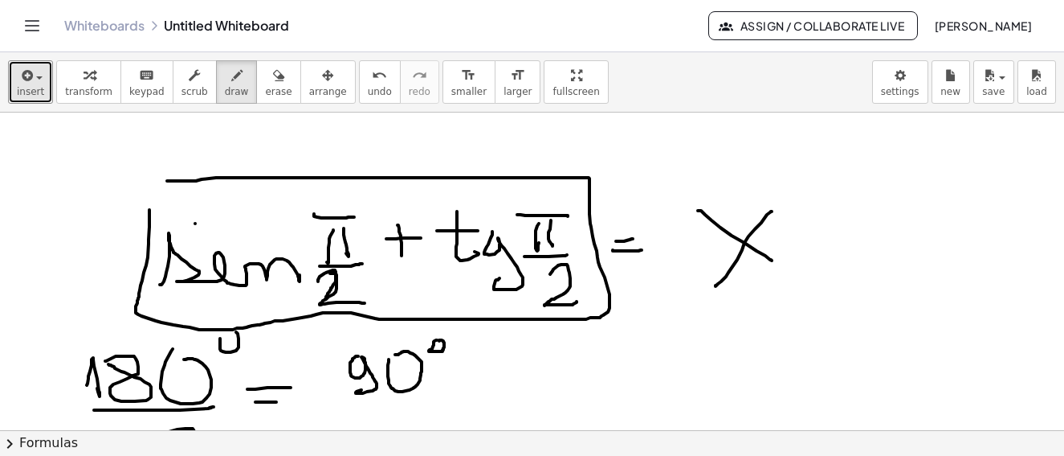
drag, startPoint x: 149, startPoint y: 210, endPoint x: 321, endPoint y: 201, distance: 171.3
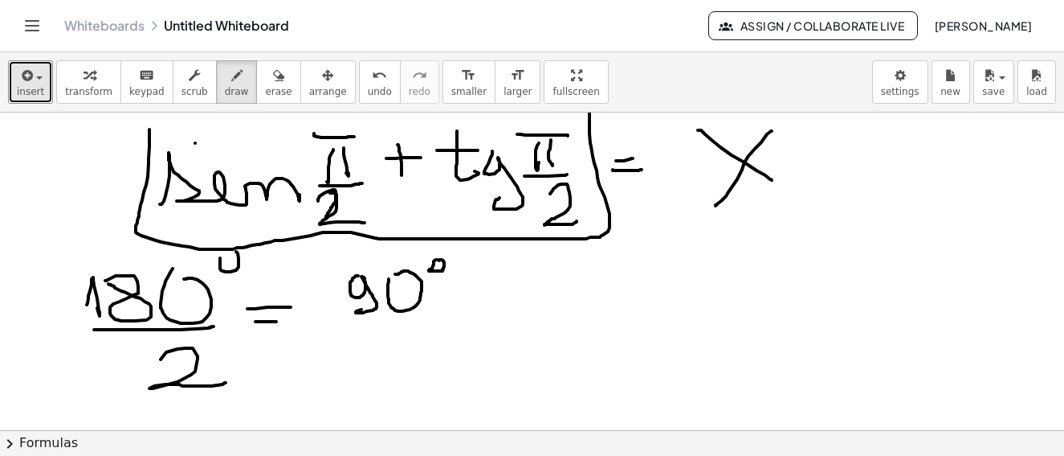
scroll to position [5487, 0]
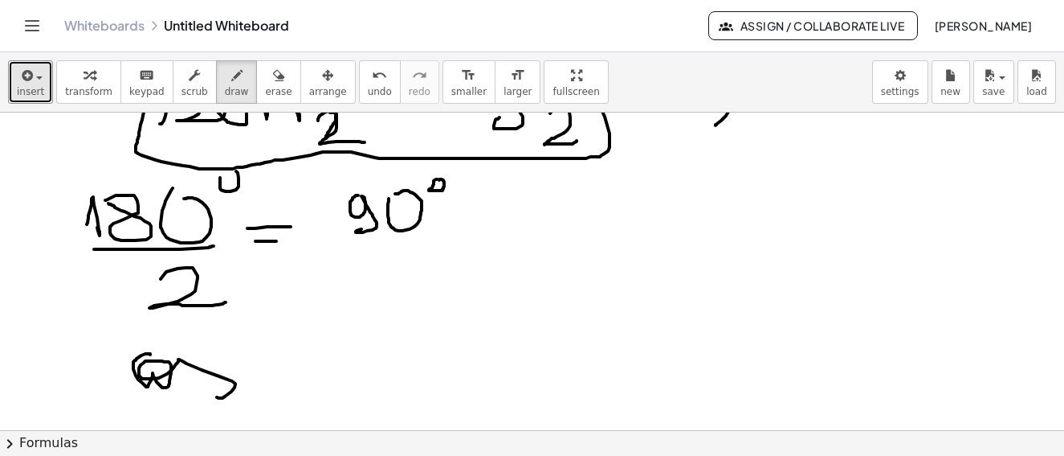
drag, startPoint x: 150, startPoint y: 353, endPoint x: 258, endPoint y: 347, distance: 107.8
drag, startPoint x: 257, startPoint y: 345, endPoint x: 284, endPoint y: 366, distance: 33.8
drag, startPoint x: 284, startPoint y: 366, endPoint x: 287, endPoint y: 376, distance: 10.2
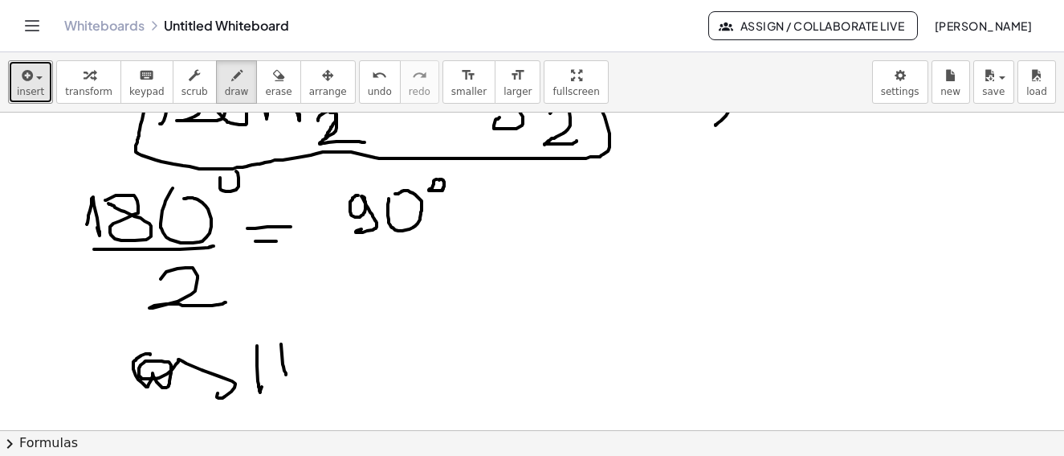
drag, startPoint x: 235, startPoint y: 340, endPoint x: 251, endPoint y: 400, distance: 62.4
drag, startPoint x: 247, startPoint y: 401, endPoint x: 299, endPoint y: 389, distance: 53.6
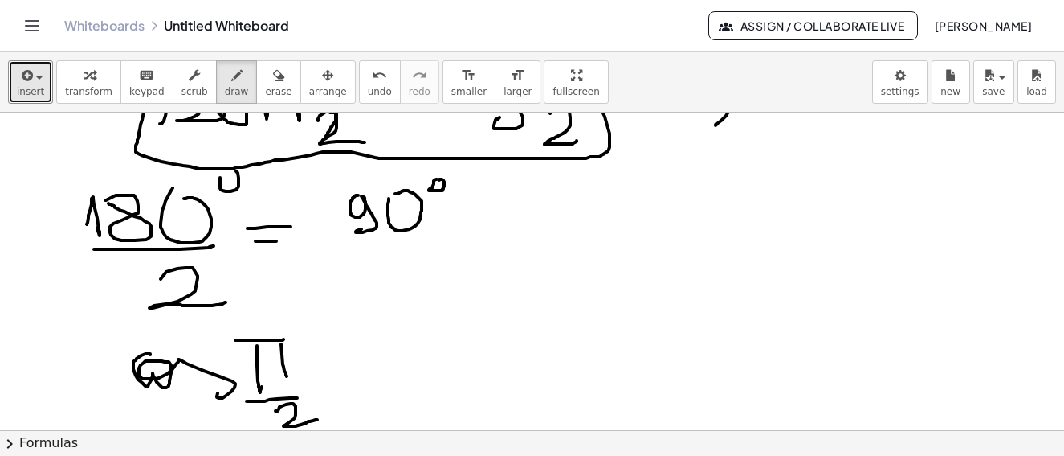
drag, startPoint x: 276, startPoint y: 411, endPoint x: 329, endPoint y: 350, distance: 80.8
click at [317, 418] on div "**********" at bounding box center [532, 270] width 1064 height 317
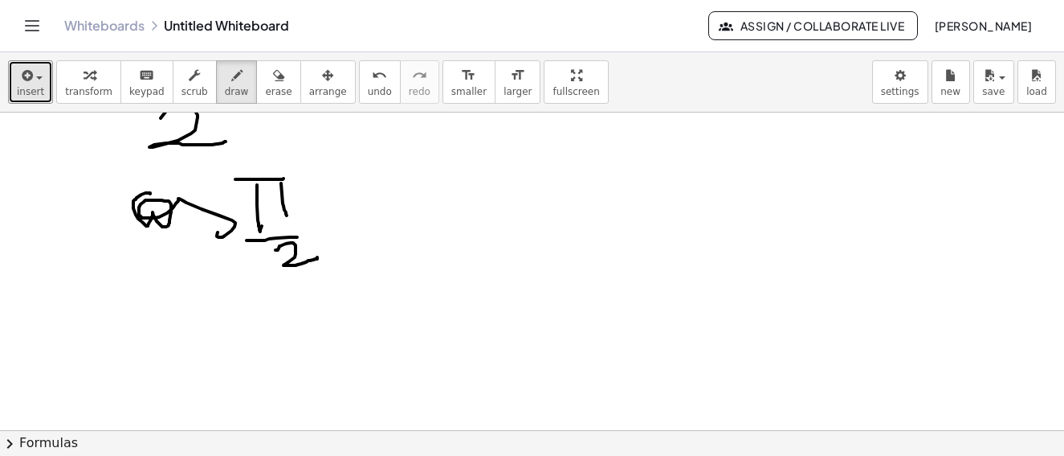
drag, startPoint x: 353, startPoint y: 224, endPoint x: 356, endPoint y: 235, distance: 11.5
drag, startPoint x: 356, startPoint y: 235, endPoint x: 375, endPoint y: 234, distance: 19.3
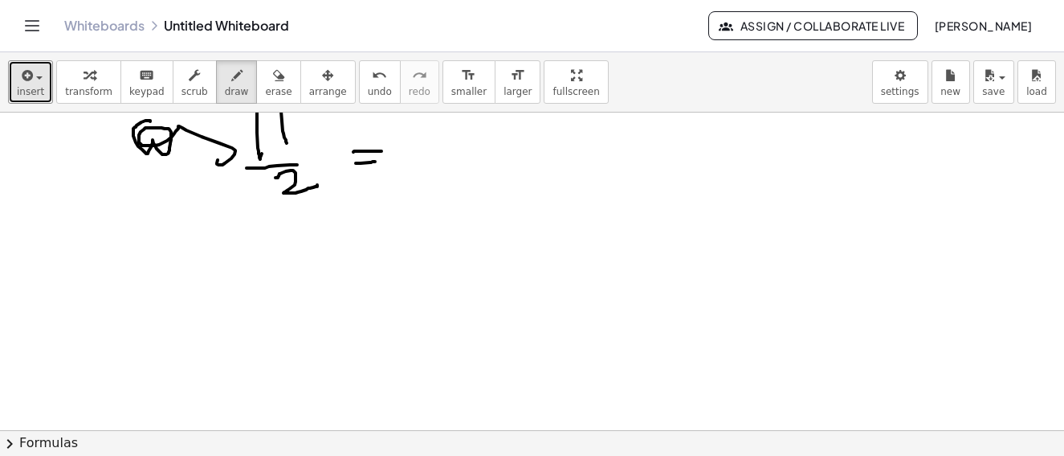
scroll to position [5559, 0]
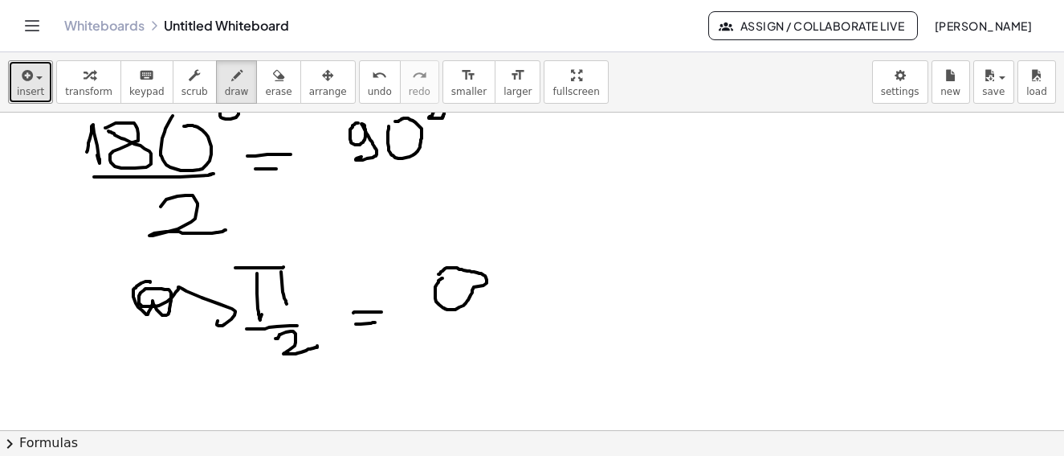
drag, startPoint x: 443, startPoint y: 278, endPoint x: 502, endPoint y: 243, distance: 68.8
drag, startPoint x: 502, startPoint y: 243, endPoint x: 500, endPoint y: 264, distance: 20.9
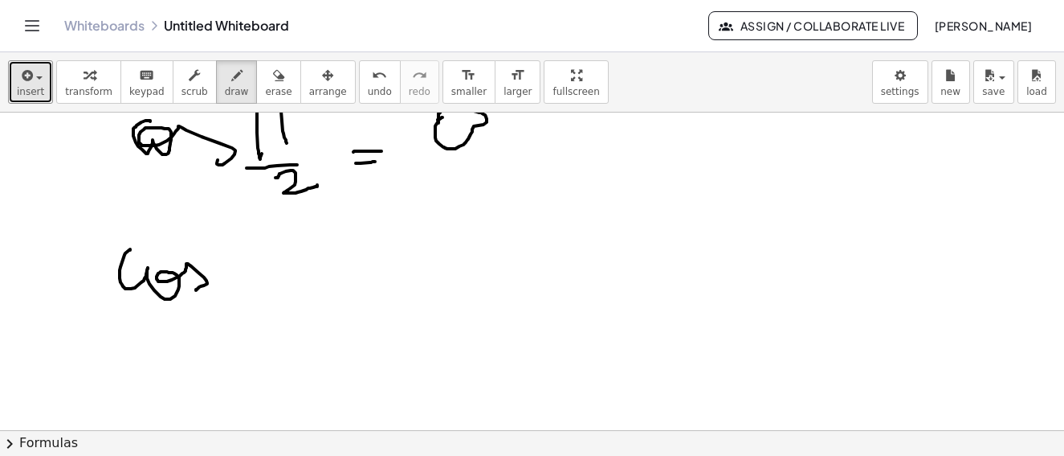
drag, startPoint x: 130, startPoint y: 249, endPoint x: 205, endPoint y: 255, distance: 74.9
drag, startPoint x: 202, startPoint y: 231, endPoint x: 251, endPoint y: 255, distance: 55.0
drag, startPoint x: 274, startPoint y: 243, endPoint x: 292, endPoint y: 252, distance: 19.8
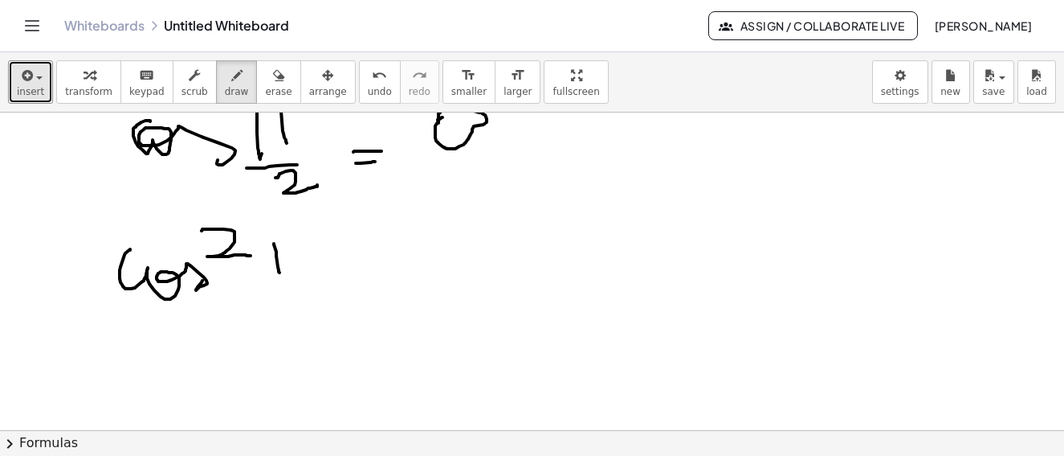
drag, startPoint x: 292, startPoint y: 252, endPoint x: 270, endPoint y: 243, distance: 23.4
drag, startPoint x: 270, startPoint y: 243, endPoint x: 277, endPoint y: 296, distance: 52.7
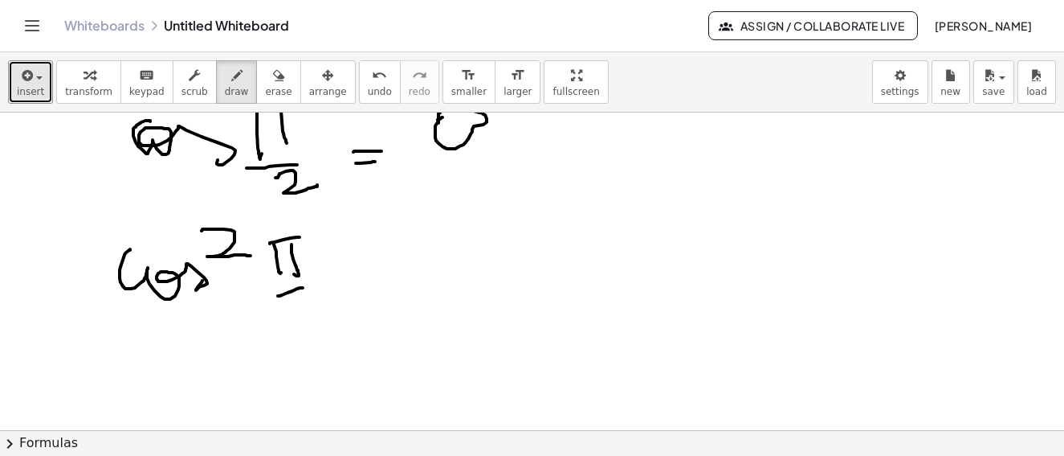
drag, startPoint x: 303, startPoint y: 288, endPoint x: 300, endPoint y: 306, distance: 18.8
drag, startPoint x: 300, startPoint y: 306, endPoint x: 362, endPoint y: 264, distance: 75.1
drag, startPoint x: 362, startPoint y: 264, endPoint x: 374, endPoint y: 276, distance: 17.6
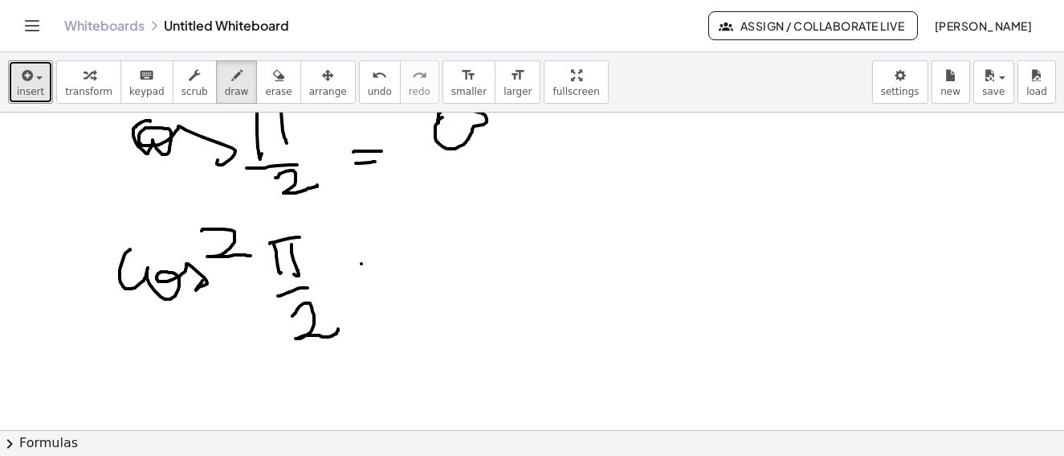
drag, startPoint x: 374, startPoint y: 276, endPoint x: 370, endPoint y: 283, distance: 8.7
drag, startPoint x: 432, startPoint y: 255, endPoint x: 497, endPoint y: 254, distance: 65.1
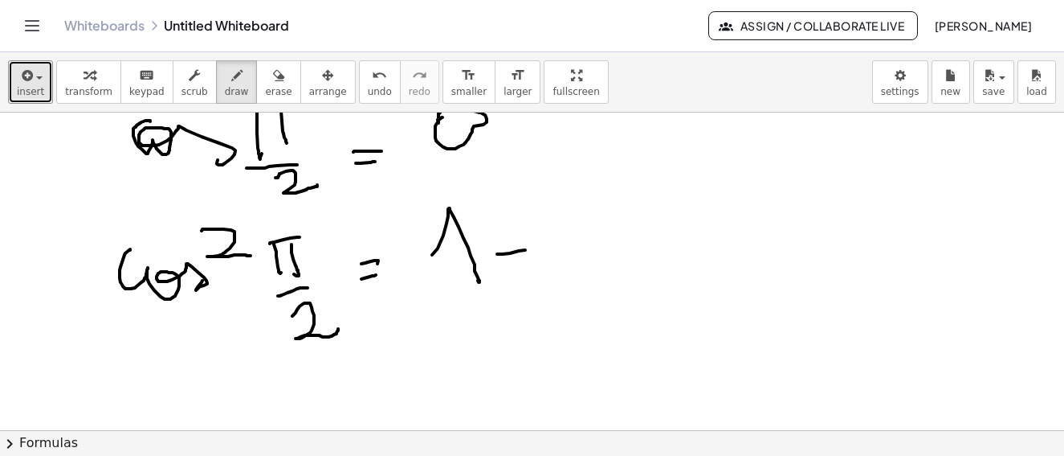
drag, startPoint x: 497, startPoint y: 254, endPoint x: 531, endPoint y: 248, distance: 34.2
drag, startPoint x: 562, startPoint y: 227, endPoint x: 614, endPoint y: 258, distance: 60.2
drag, startPoint x: 630, startPoint y: 243, endPoint x: 59, endPoint y: 396, distance: 591.4
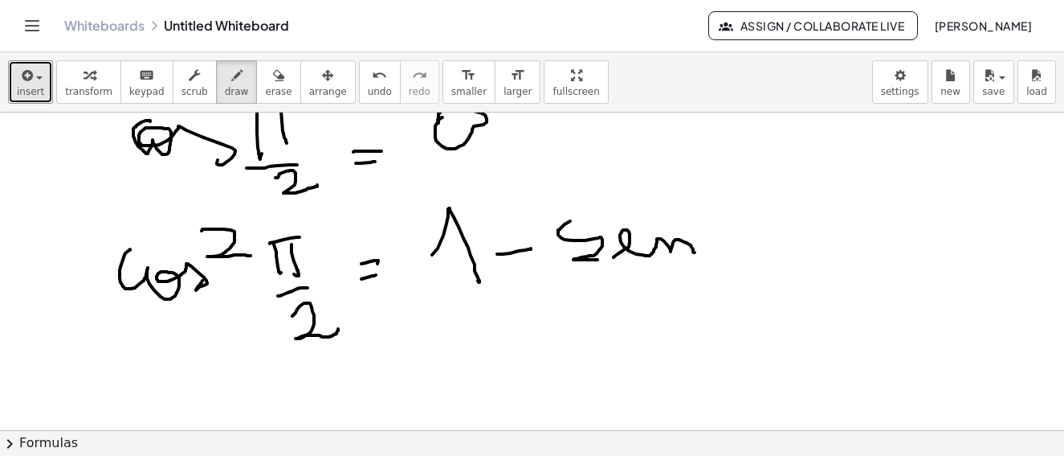
drag, startPoint x: 718, startPoint y: 181, endPoint x: 774, endPoint y: 226, distance: 72.0
drag, startPoint x: 767, startPoint y: 198, endPoint x: 781, endPoint y: 227, distance: 32.7
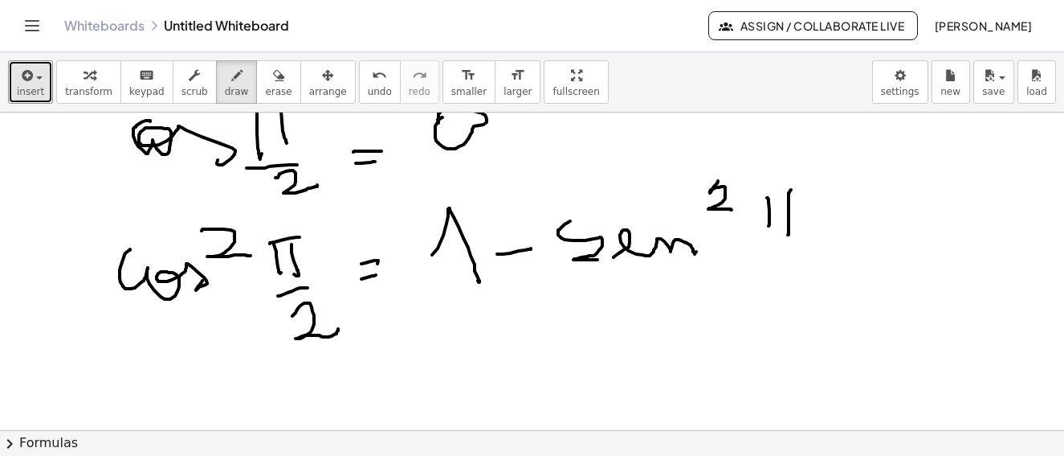
drag, startPoint x: 789, startPoint y: 193, endPoint x: 763, endPoint y: 195, distance: 25.8
drag, startPoint x: 758, startPoint y: 194, endPoint x: 738, endPoint y: 249, distance: 57.9
drag, startPoint x: 740, startPoint y: 249, endPoint x: 774, endPoint y: 268, distance: 39.6
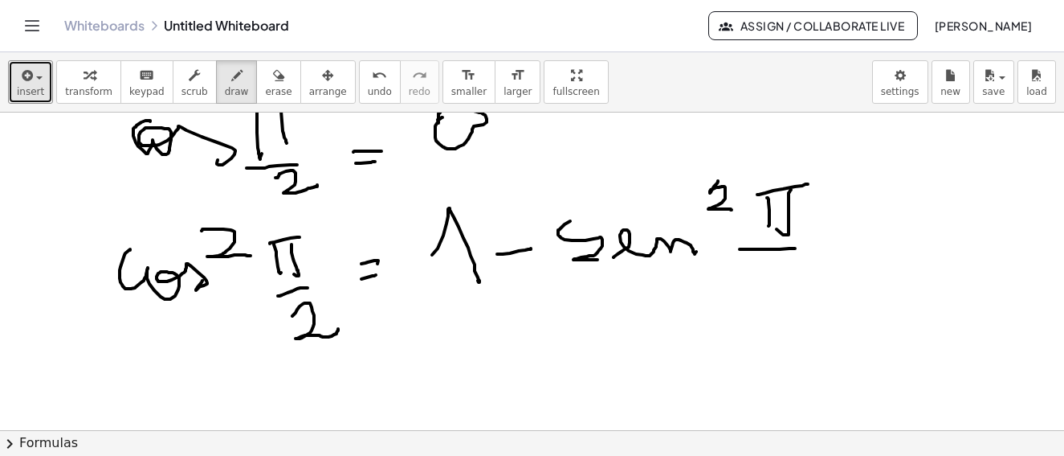
drag, startPoint x: 774, startPoint y: 268, endPoint x: 306, endPoint y: 448, distance: 501.7
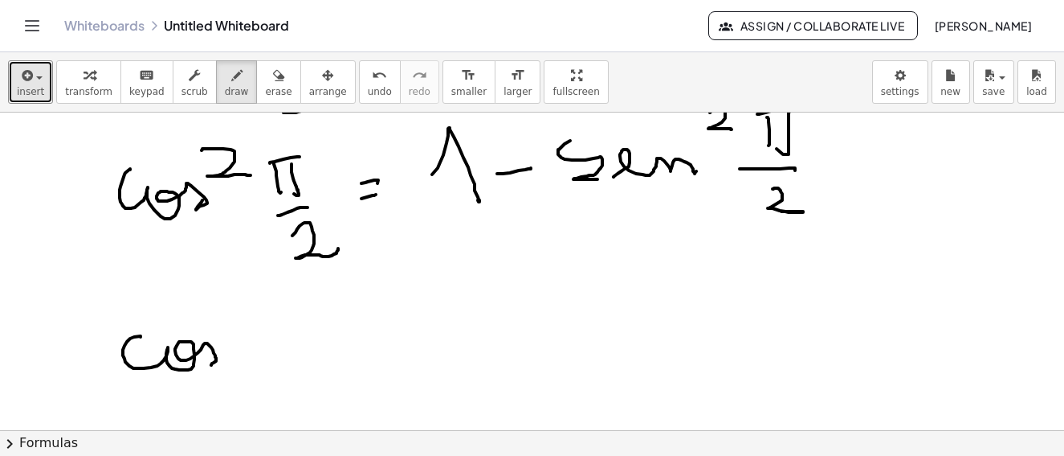
drag, startPoint x: 141, startPoint y: 337, endPoint x: 211, endPoint y: 311, distance: 75.2
drag, startPoint x: 212, startPoint y: 310, endPoint x: 288, endPoint y: 332, distance: 79.3
drag, startPoint x: 288, startPoint y: 332, endPoint x: 317, endPoint y: 345, distance: 31.6
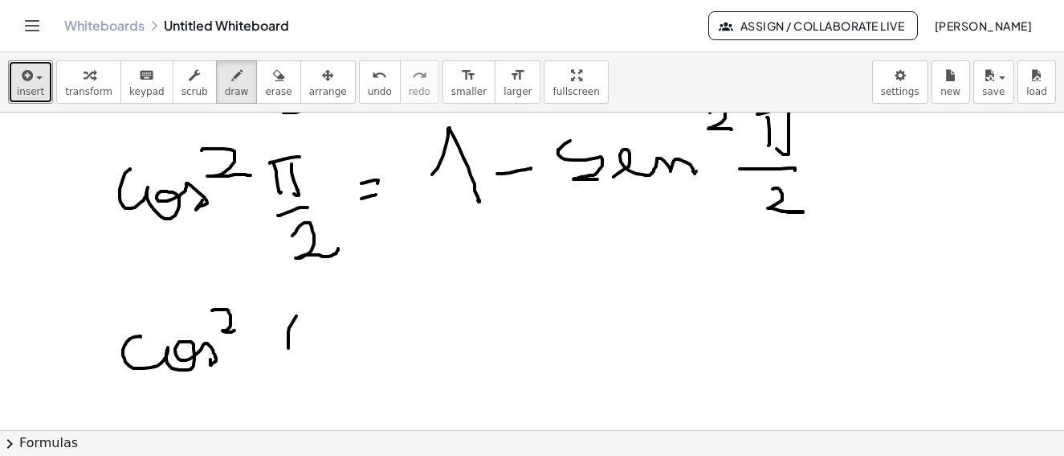
drag, startPoint x: 317, startPoint y: 345, endPoint x: 273, endPoint y: 321, distance: 50.3
drag, startPoint x: 300, startPoint y: 317, endPoint x: 288, endPoint y: 358, distance: 43.3
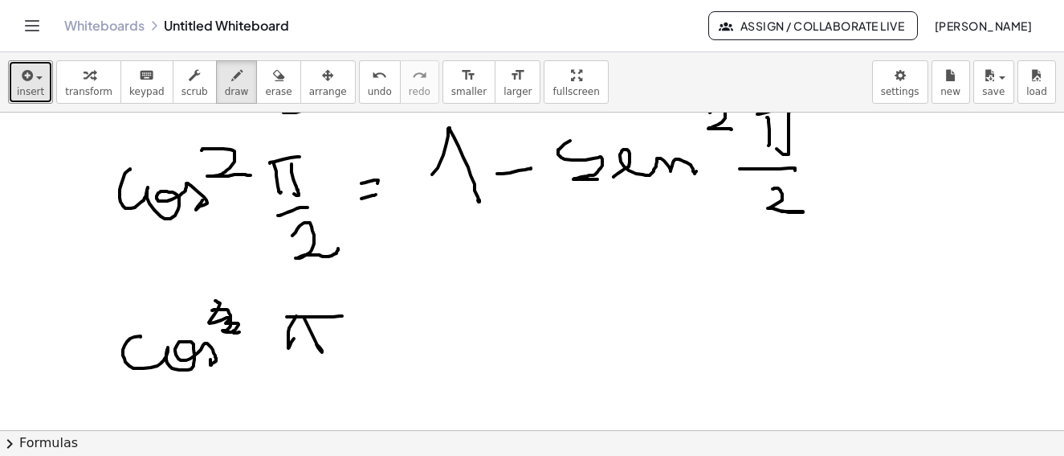
drag, startPoint x: 217, startPoint y: 301, endPoint x: 242, endPoint y: 251, distance: 55.7
click at [257, 112] on div "insert select one: Math Expression Function Text Youtube Video Graphing Geometr…" at bounding box center [532, 82] width 1064 height 60
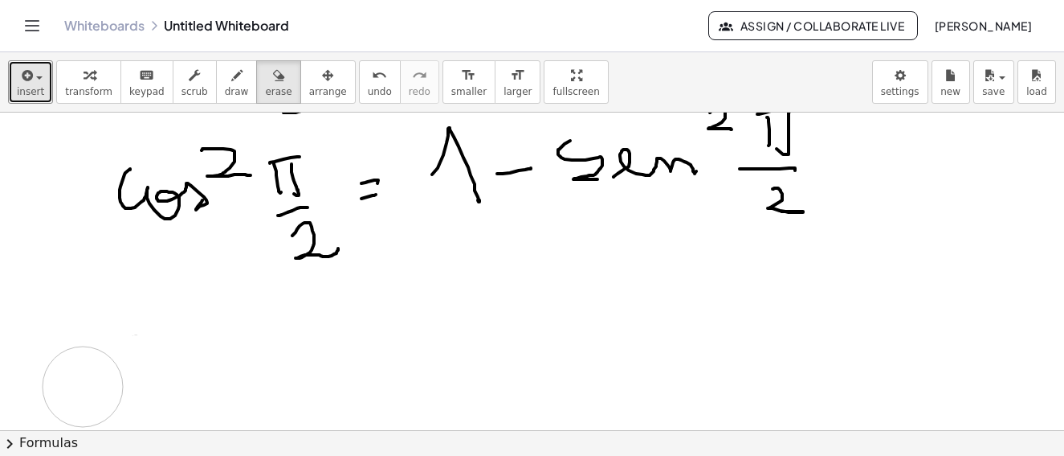
drag, startPoint x: 216, startPoint y: 308, endPoint x: 4, endPoint y: 214, distance: 232.0
click at [219, 85] on button "draw" at bounding box center [237, 81] width 42 height 43
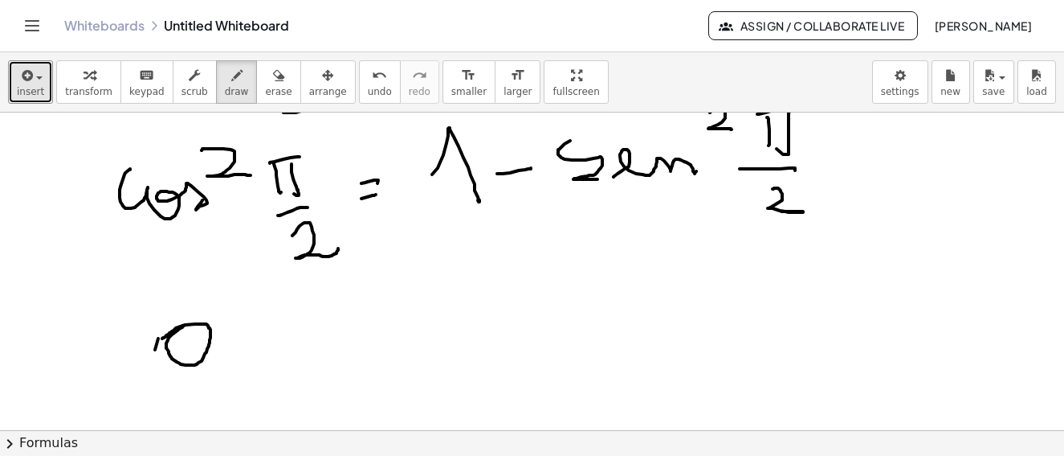
drag, startPoint x: 183, startPoint y: 325, endPoint x: 198, endPoint y: 333, distance: 16.9
drag, startPoint x: 292, startPoint y: 326, endPoint x: 318, endPoint y: 325, distance: 25.8
drag, startPoint x: 291, startPoint y: 352, endPoint x: 330, endPoint y: 349, distance: 39.4
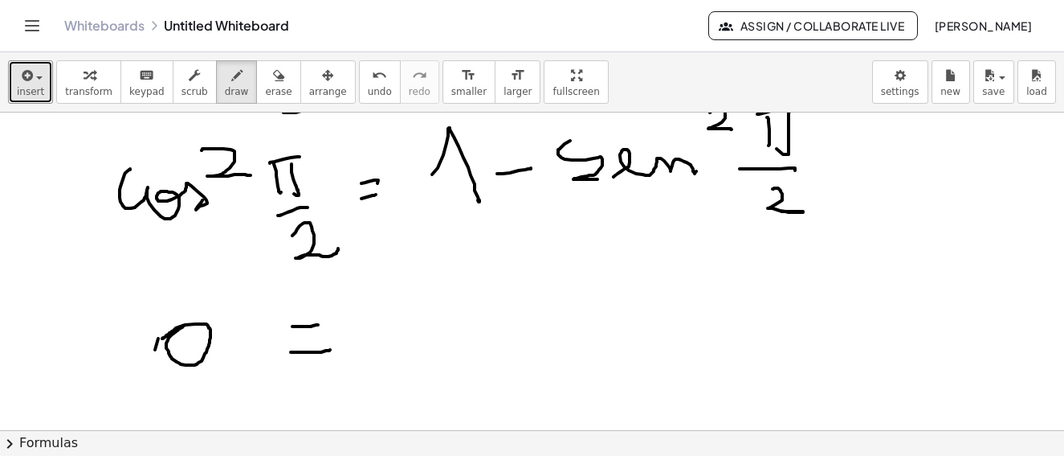
drag, startPoint x: 361, startPoint y: 331, endPoint x: 432, endPoint y: 322, distance: 72.0
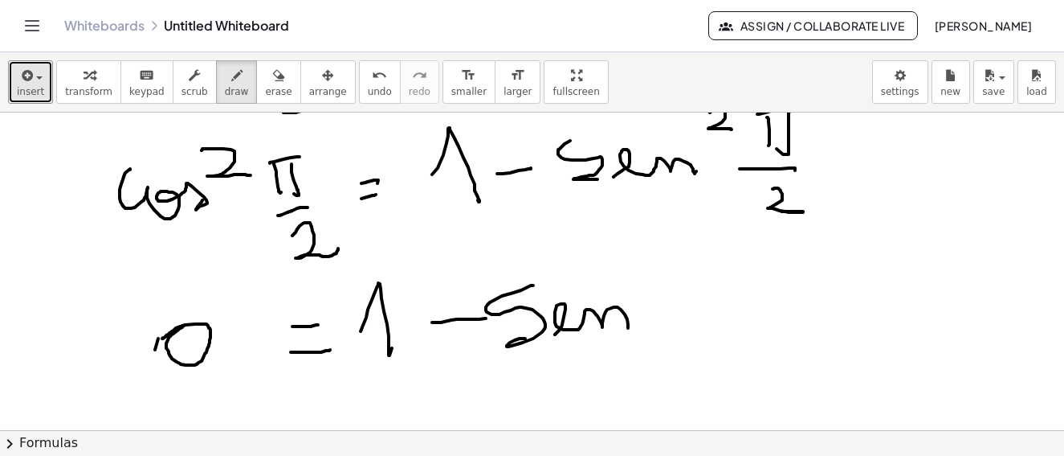
drag, startPoint x: 635, startPoint y: 265, endPoint x: 697, endPoint y: 276, distance: 63.5
drag, startPoint x: 692, startPoint y: 272, endPoint x: 712, endPoint y: 295, distance: 30.2
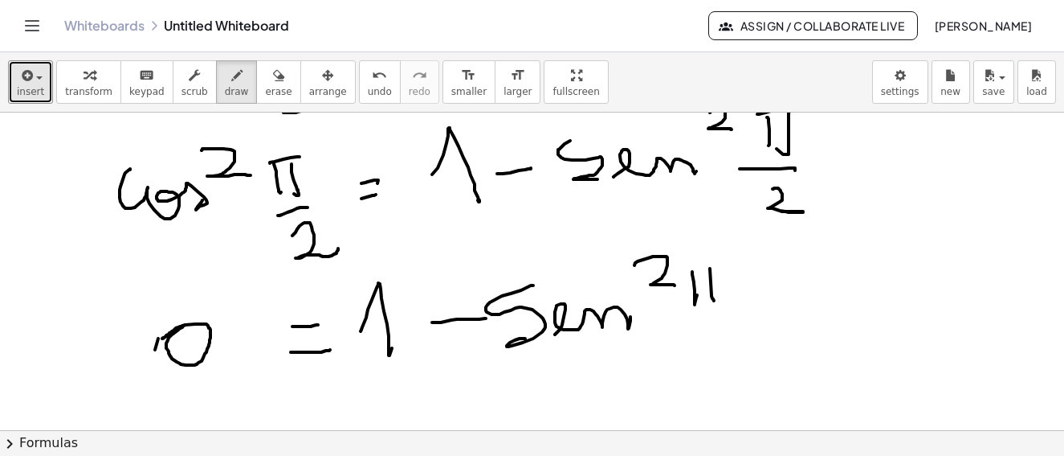
drag, startPoint x: 712, startPoint y: 295, endPoint x: 680, endPoint y: 266, distance: 43.2
drag, startPoint x: 685, startPoint y: 272, endPoint x: 717, endPoint y: 262, distance: 33.0
drag, startPoint x: 701, startPoint y: 313, endPoint x: 724, endPoint y: 308, distance: 23.8
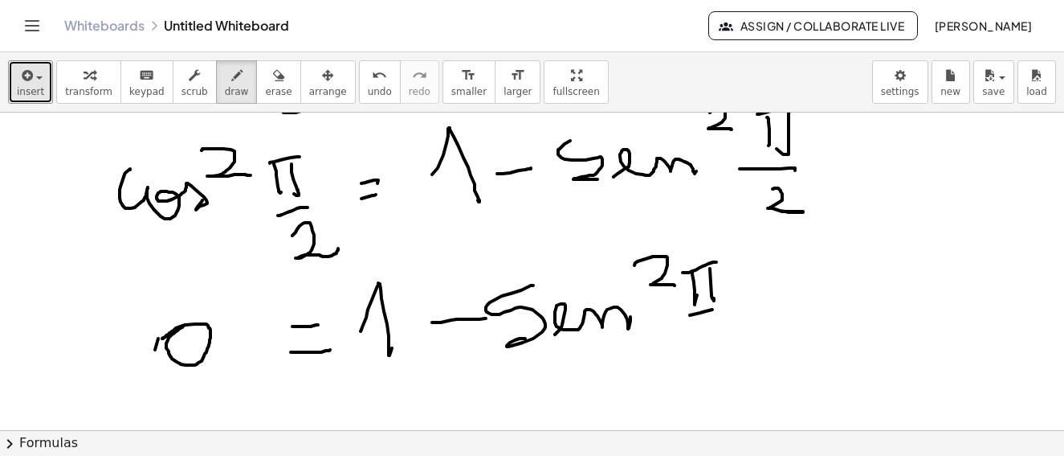
drag, startPoint x: 709, startPoint y: 323, endPoint x: 664, endPoint y: 337, distance: 48.0
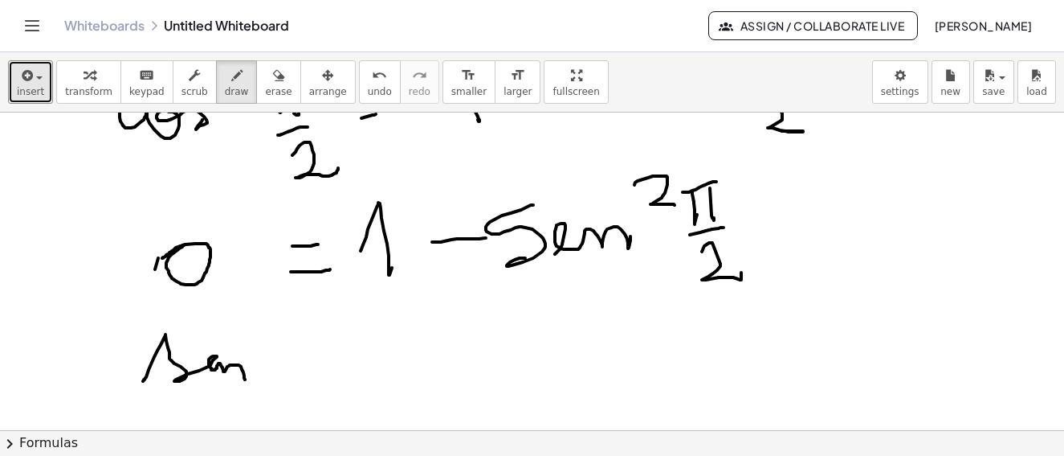
drag, startPoint x: 144, startPoint y: 379, endPoint x: 261, endPoint y: 348, distance: 121.4
drag, startPoint x: 236, startPoint y: 324, endPoint x: 256, endPoint y: 340, distance: 25.7
drag, startPoint x: 262, startPoint y: 332, endPoint x: 276, endPoint y: 346, distance: 19.9
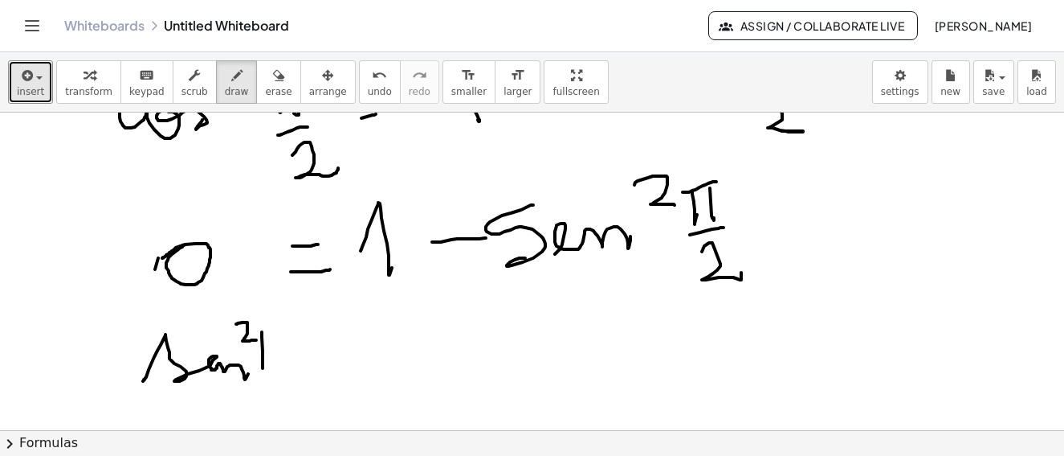
drag, startPoint x: 276, startPoint y: 346, endPoint x: 258, endPoint y: 332, distance: 22.8
drag, startPoint x: 257, startPoint y: 331, endPoint x: 255, endPoint y: 390, distance: 58.7
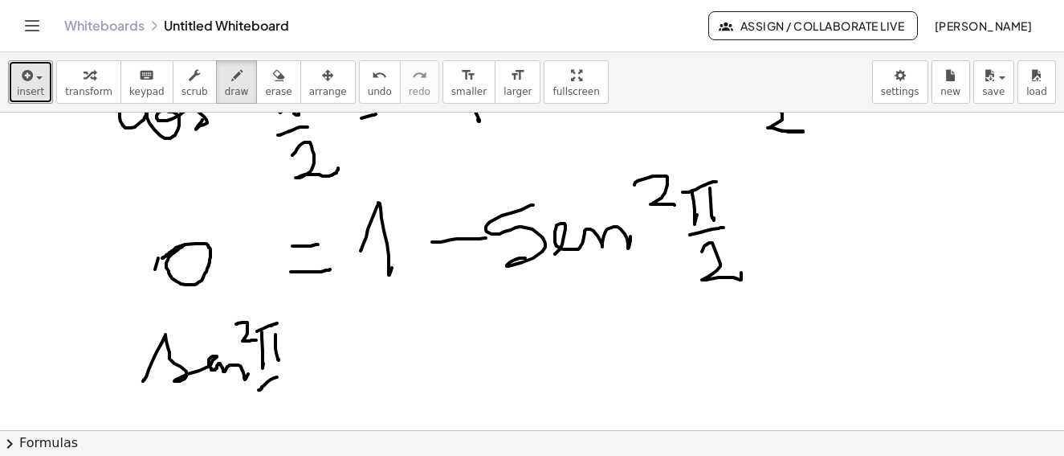
drag, startPoint x: 259, startPoint y: 390, endPoint x: 278, endPoint y: 389, distance: 19.3
drag, startPoint x: 278, startPoint y: 389, endPoint x: 322, endPoint y: 361, distance: 52.4
drag, startPoint x: 322, startPoint y: 361, endPoint x: 339, endPoint y: 370, distance: 19.0
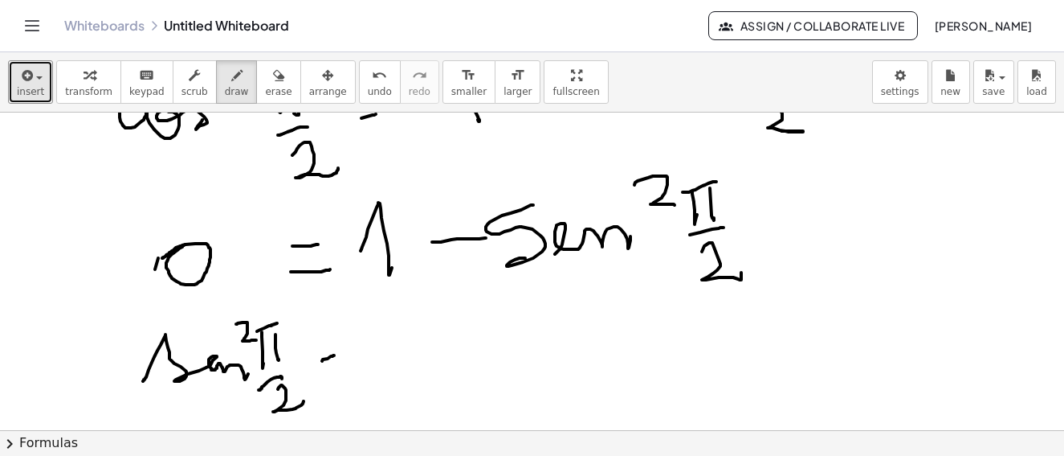
drag, startPoint x: 339, startPoint y: 370, endPoint x: 357, endPoint y: 361, distance: 19.8
drag, startPoint x: 360, startPoint y: 358, endPoint x: 415, endPoint y: 316, distance: 69.9
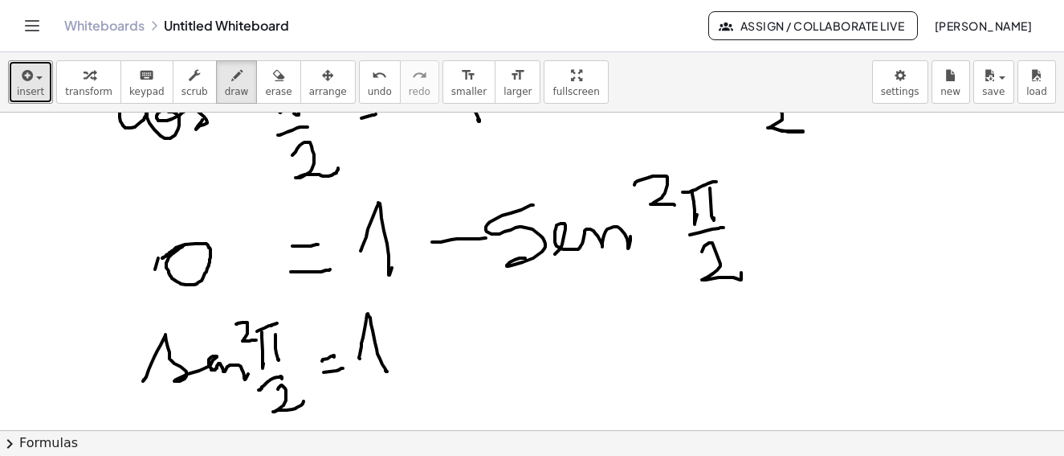
scroll to position [5961, 0]
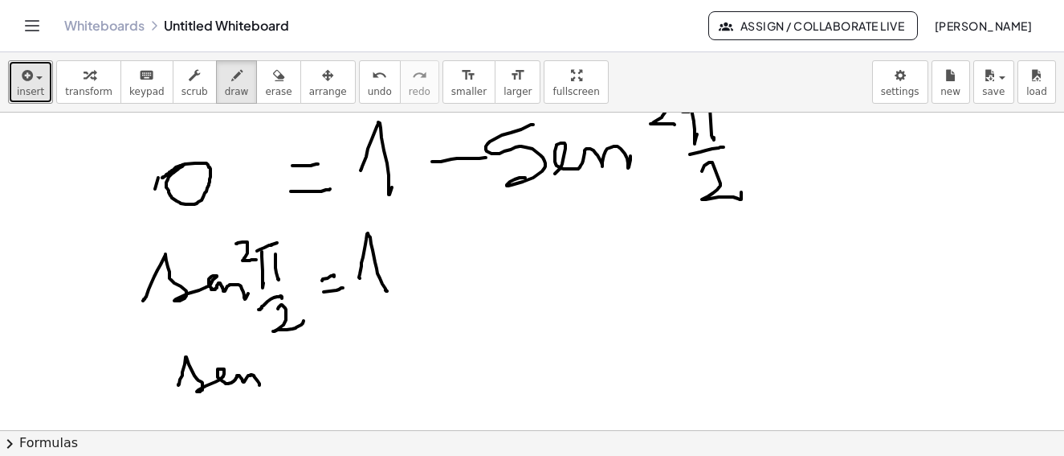
drag, startPoint x: 178, startPoint y: 384, endPoint x: 284, endPoint y: 362, distance: 108.4
drag, startPoint x: 284, startPoint y: 359, endPoint x: 299, endPoint y: 374, distance: 20.5
drag, startPoint x: 299, startPoint y: 374, endPoint x: 276, endPoint y: 357, distance: 28.1
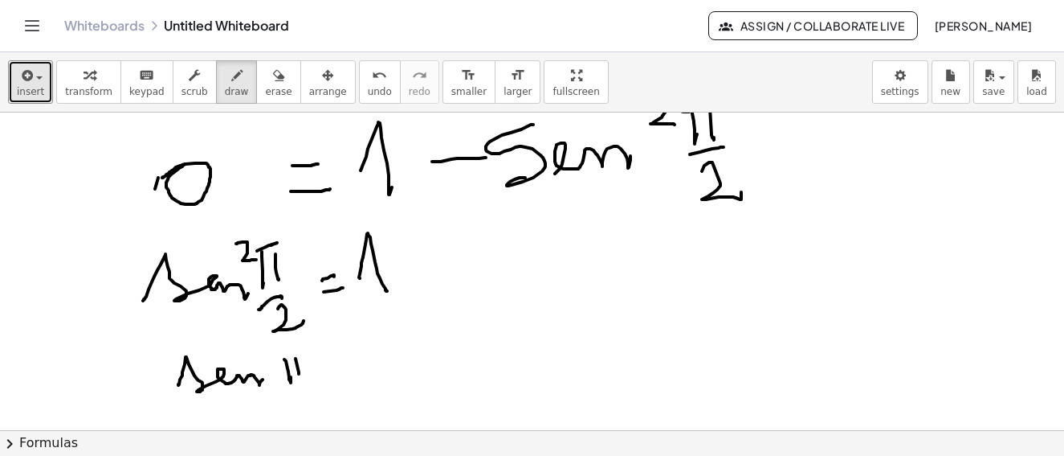
drag, startPoint x: 276, startPoint y: 357, endPoint x: 314, endPoint y: 357, distance: 37.8
drag, startPoint x: 296, startPoint y: 391, endPoint x: 298, endPoint y: 404, distance: 13.1
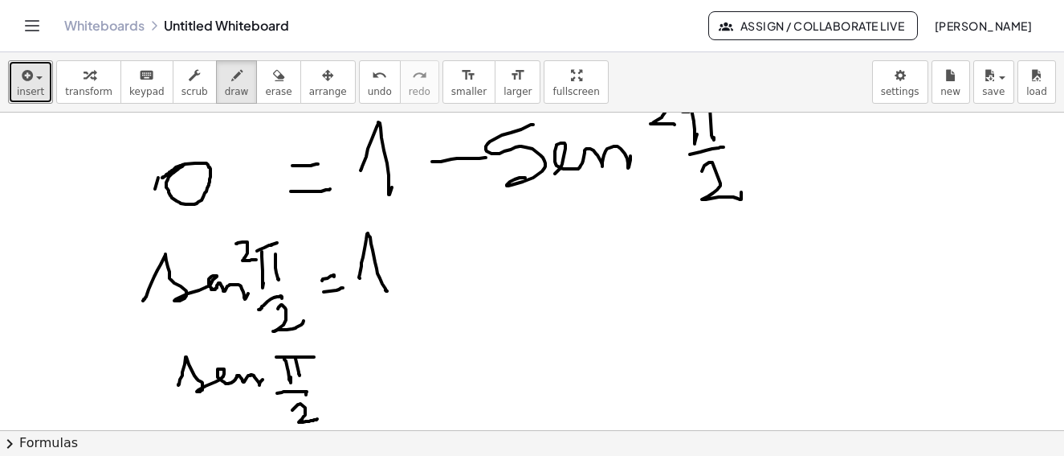
drag, startPoint x: 298, startPoint y: 404, endPoint x: 343, endPoint y: 376, distance: 53.1
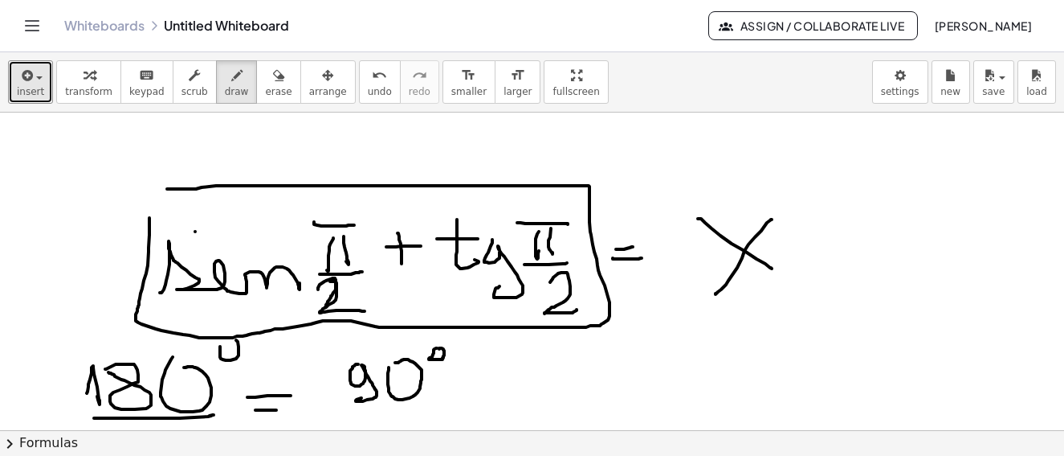
scroll to position [5399, 0]
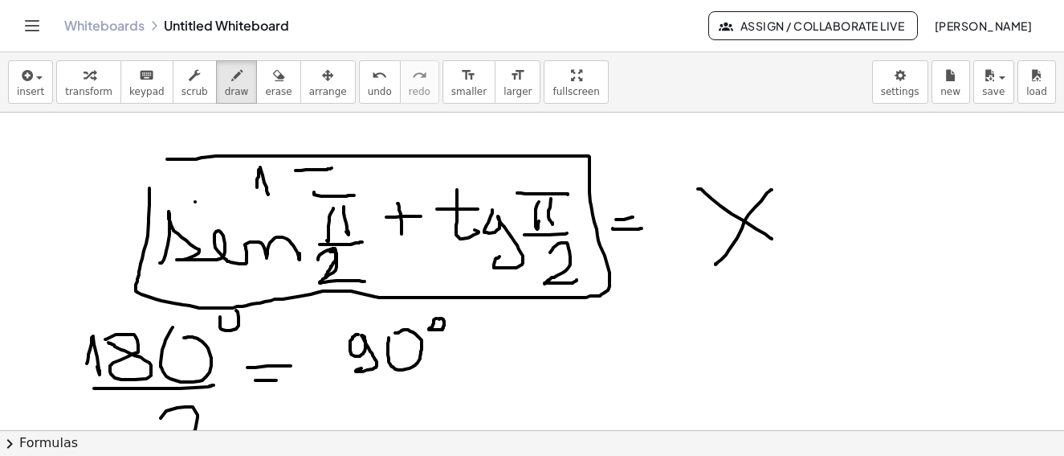
scroll to position [5342, 0]
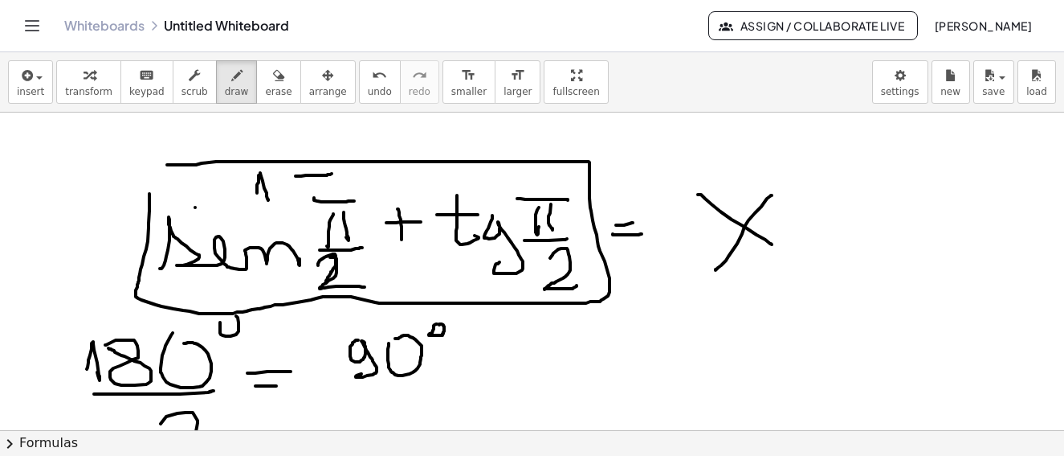
click at [311, 136] on div "**********" at bounding box center [532, 253] width 1064 height 403
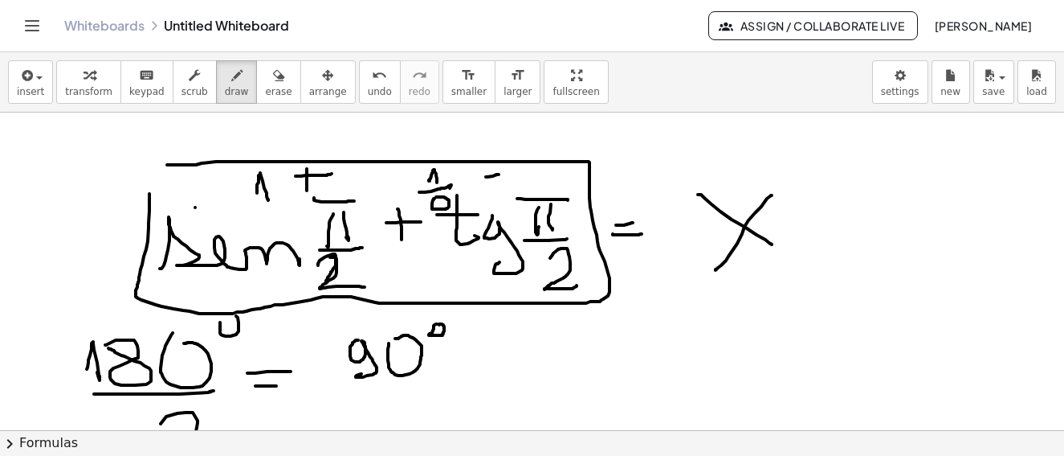
drag, startPoint x: 402, startPoint y: 134, endPoint x: 444, endPoint y: 151, distance: 45.8
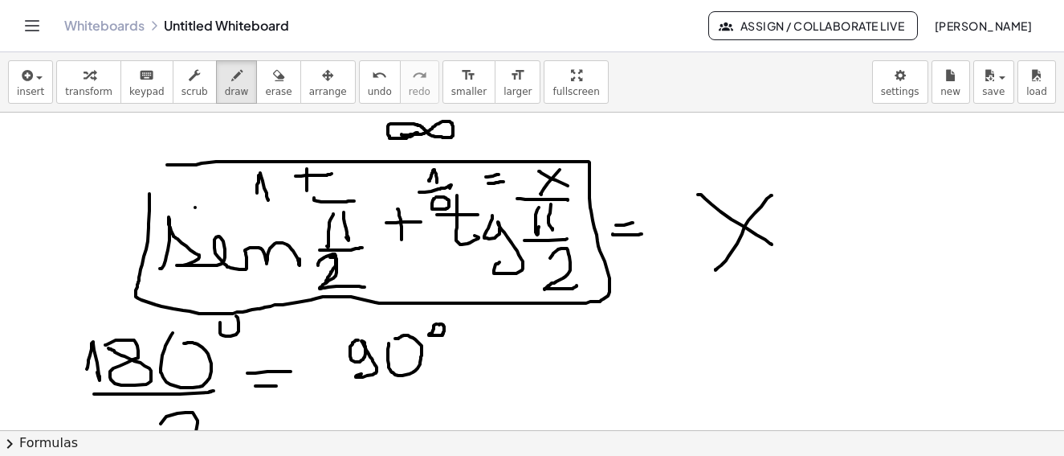
drag, startPoint x: 428, startPoint y: 140, endPoint x: 431, endPoint y: 159, distance: 19.4
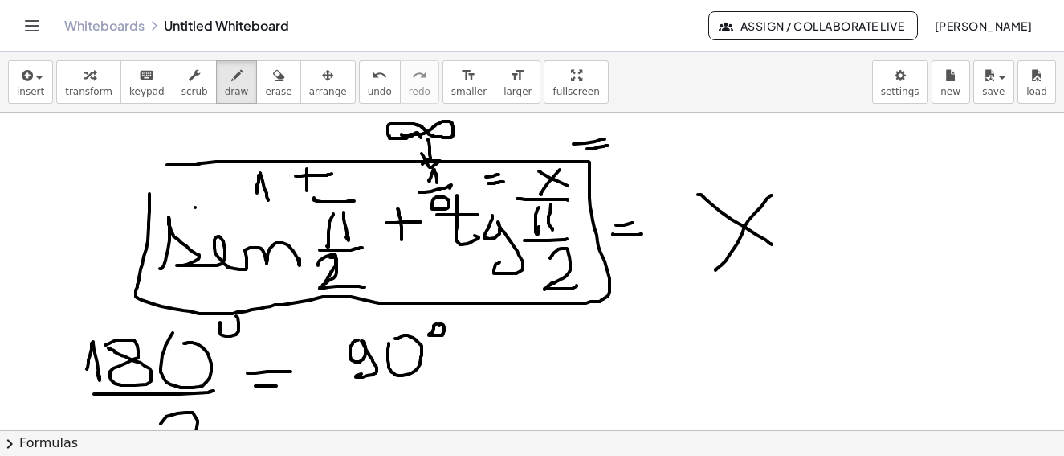
click at [660, 145] on body "**********" at bounding box center [532, 228] width 1064 height 456
drag, startPoint x: 662, startPoint y: 133, endPoint x: 680, endPoint y: 140, distance: 19.1
drag, startPoint x: 663, startPoint y: 129, endPoint x: 648, endPoint y: 145, distance: 21.0
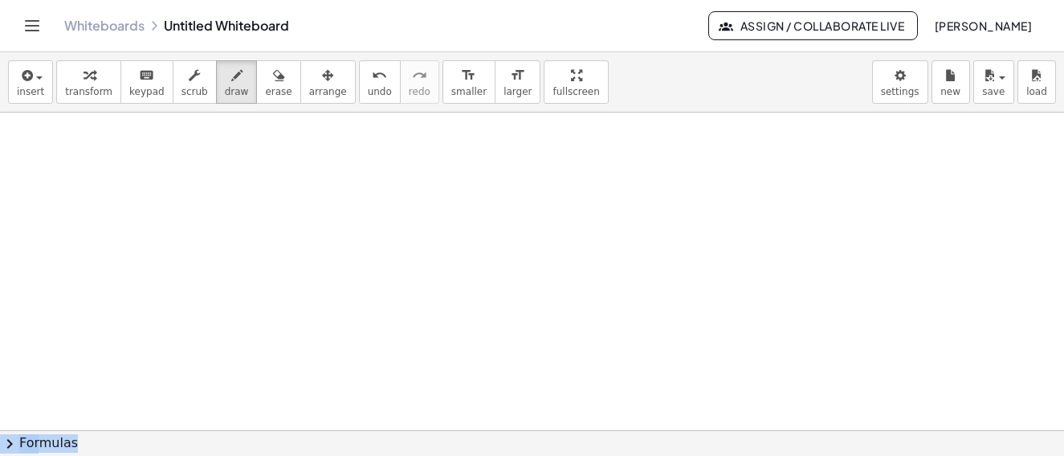
scroll to position [6198, 0]
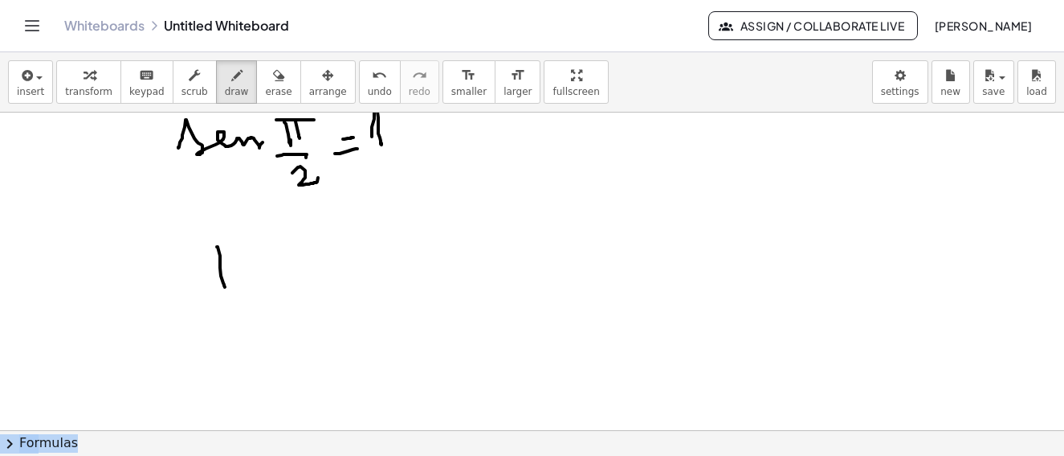
drag, startPoint x: 217, startPoint y: 247, endPoint x: 211, endPoint y: 275, distance: 28.7
drag, startPoint x: 211, startPoint y: 275, endPoint x: 249, endPoint y: 276, distance: 37.8
click at [242, 270] on body "**********" at bounding box center [532, 228] width 1064 height 456
drag, startPoint x: 249, startPoint y: 276, endPoint x: 310, endPoint y: 243, distance: 69.4
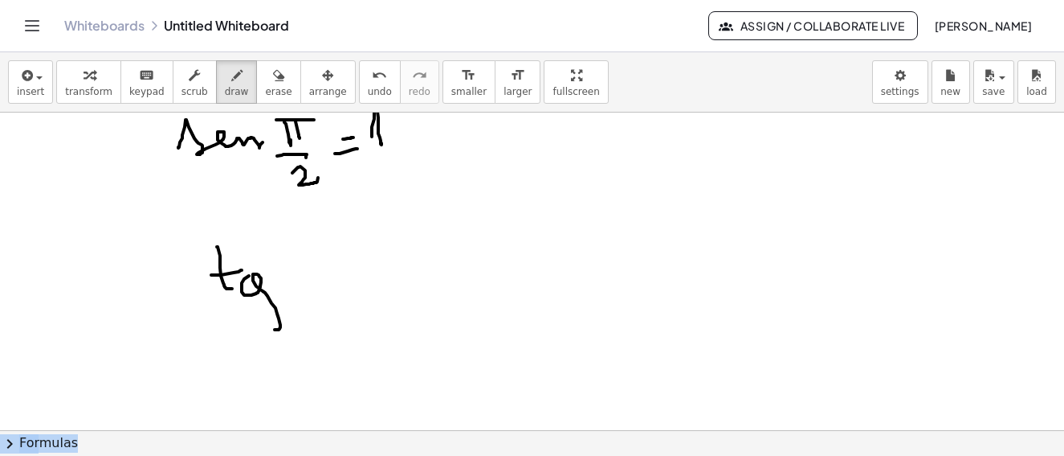
drag, startPoint x: 311, startPoint y: 255, endPoint x: 328, endPoint y: 255, distance: 16.9
drag, startPoint x: 328, startPoint y: 255, endPoint x: 292, endPoint y: 244, distance: 37.9
click at [326, 268] on body "**********" at bounding box center [532, 228] width 1064 height 456
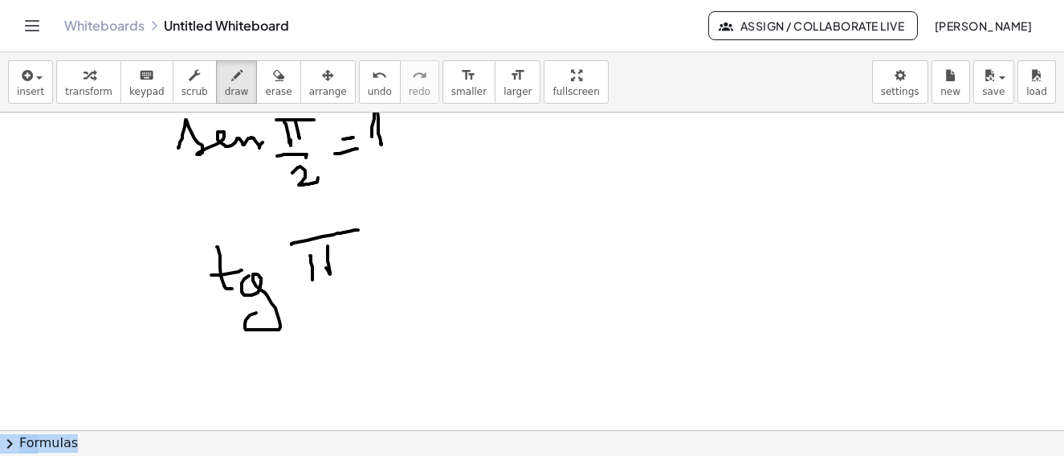
drag, startPoint x: 292, startPoint y: 244, endPoint x: 358, endPoint y: 230, distance: 68.2
drag, startPoint x: 316, startPoint y: 291, endPoint x: 345, endPoint y: 311, distance: 35.9
drag, startPoint x: 345, startPoint y: 311, endPoint x: 435, endPoint y: 265, distance: 101.0
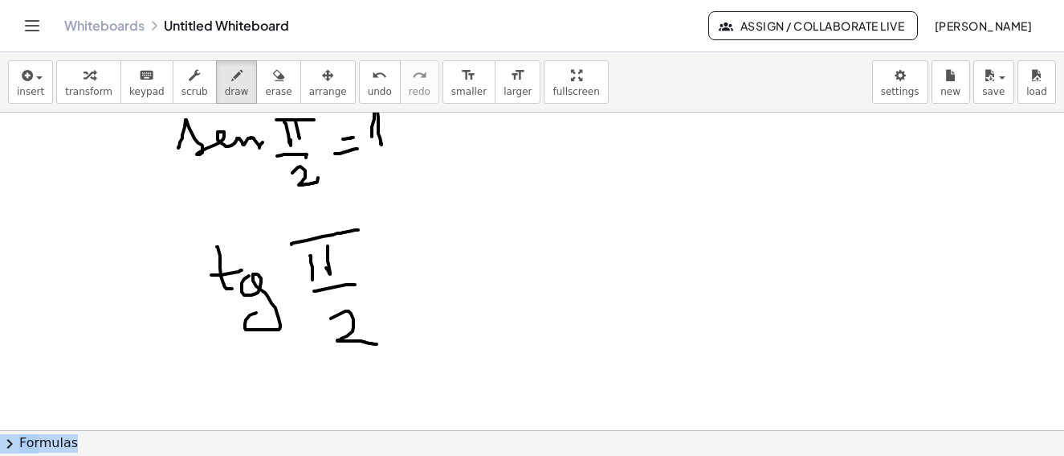
drag, startPoint x: 435, startPoint y: 265, endPoint x: 448, endPoint y: 279, distance: 18.8
drag, startPoint x: 448, startPoint y: 279, endPoint x: 512, endPoint y: 238, distance: 75.5
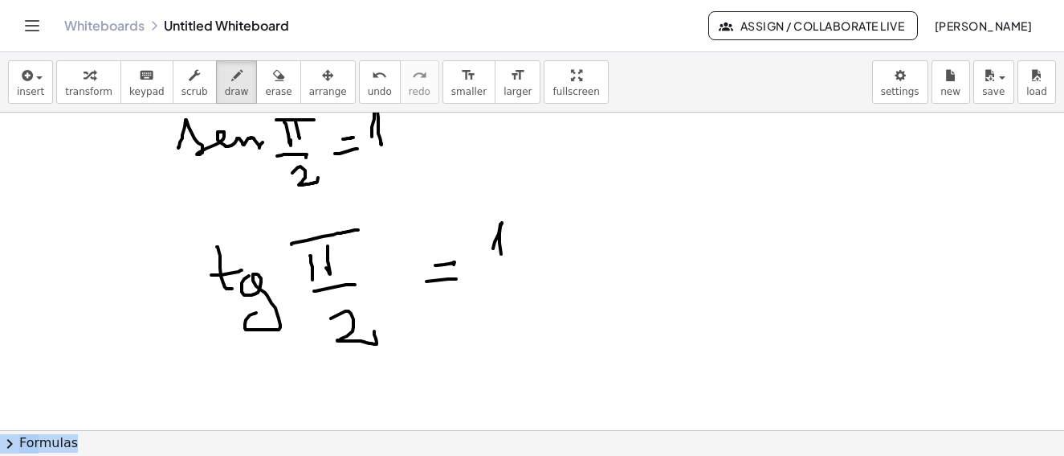
drag, startPoint x: 493, startPoint y: 248, endPoint x: 473, endPoint y: 277, distance: 35.2
drag, startPoint x: 473, startPoint y: 277, endPoint x: 508, endPoint y: 289, distance: 36.6
drag, startPoint x: 508, startPoint y: 289, endPoint x: 579, endPoint y: 276, distance: 72.8
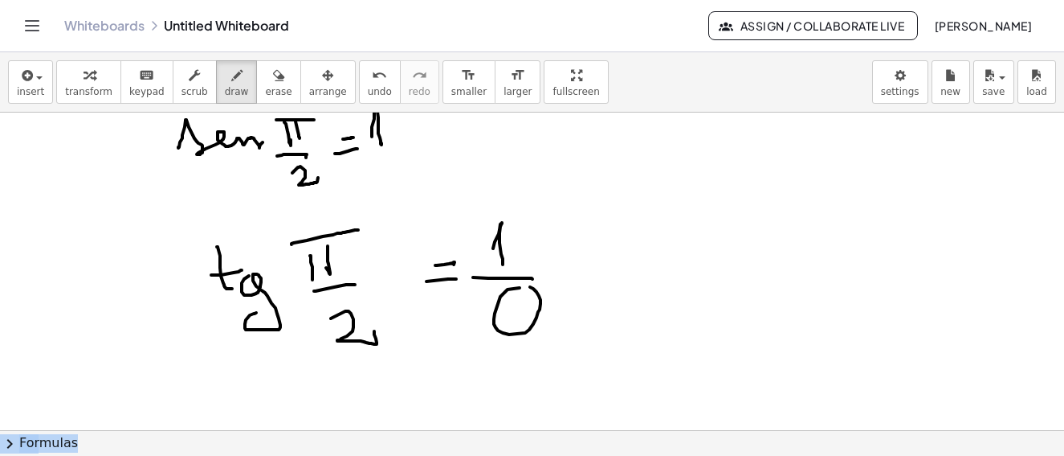
drag, startPoint x: 586, startPoint y: 273, endPoint x: 610, endPoint y: 268, distance: 23.8
drag, startPoint x: 579, startPoint y: 257, endPoint x: 614, endPoint y: 257, distance: 34.5
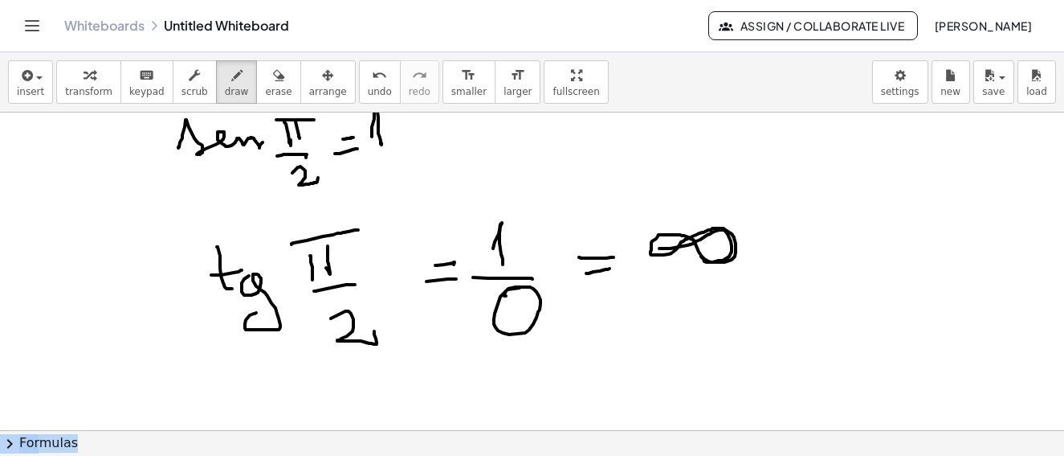
drag, startPoint x: 660, startPoint y: 248, endPoint x: 241, endPoint y: 244, distance: 418.6
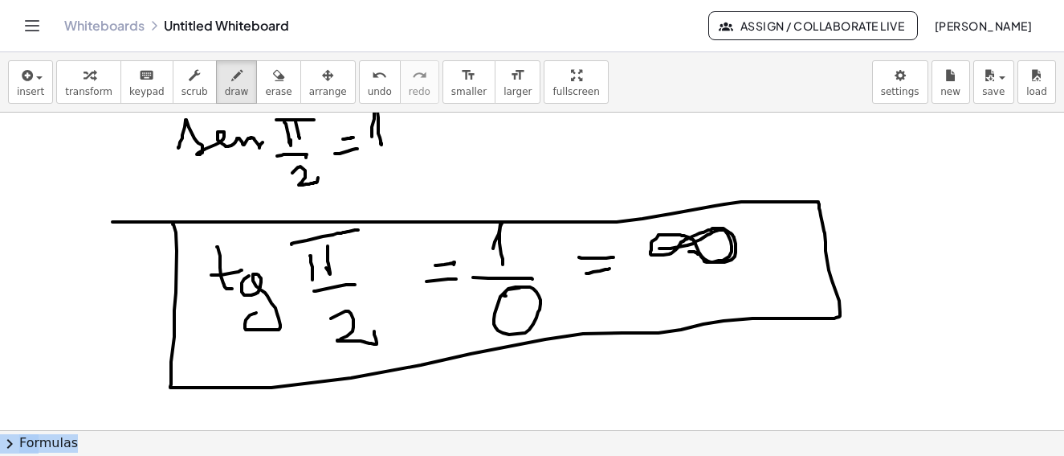
drag, startPoint x: 177, startPoint y: 251, endPoint x: 110, endPoint y: 222, distance: 72.7
drag, startPoint x: 458, startPoint y: 411, endPoint x: 433, endPoint y: 407, distance: 25.2
drag, startPoint x: 433, startPoint y: 407, endPoint x: 500, endPoint y: 394, distance: 68.7
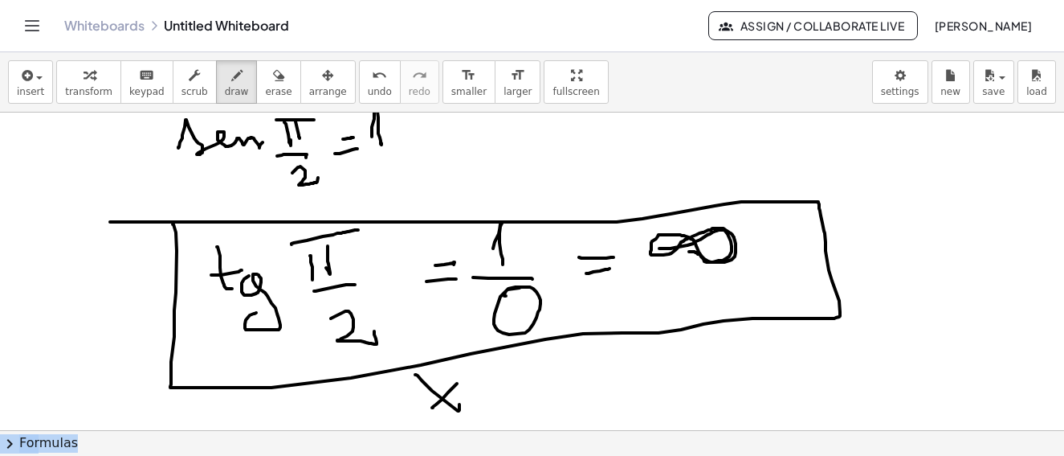
drag, startPoint x: 500, startPoint y: 394, endPoint x: 525, endPoint y: 407, distance: 28.4
drag, startPoint x: 525, startPoint y: 407, endPoint x: 536, endPoint y: 404, distance: 10.9
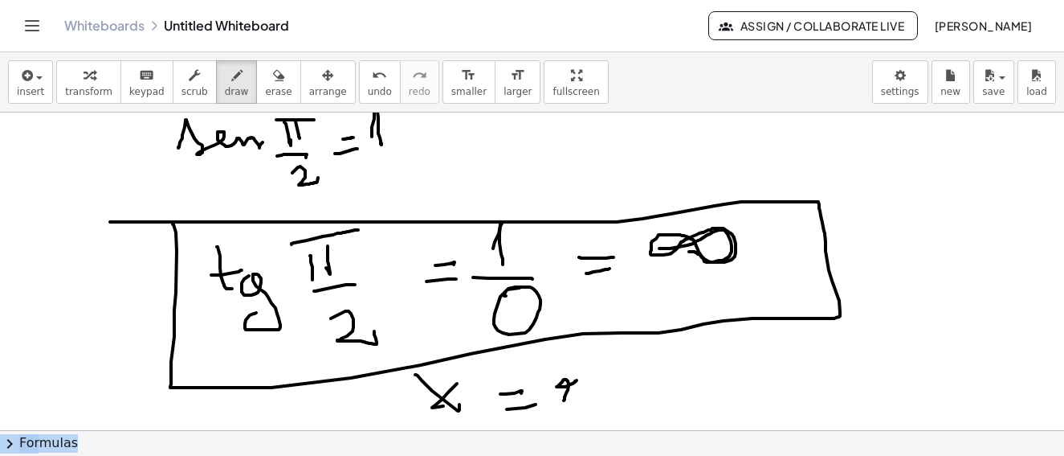
drag, startPoint x: 564, startPoint y: 400, endPoint x: 625, endPoint y: 389, distance: 62.1
drag, startPoint x: 625, startPoint y: 389, endPoint x: 677, endPoint y: 424, distance: 63.1
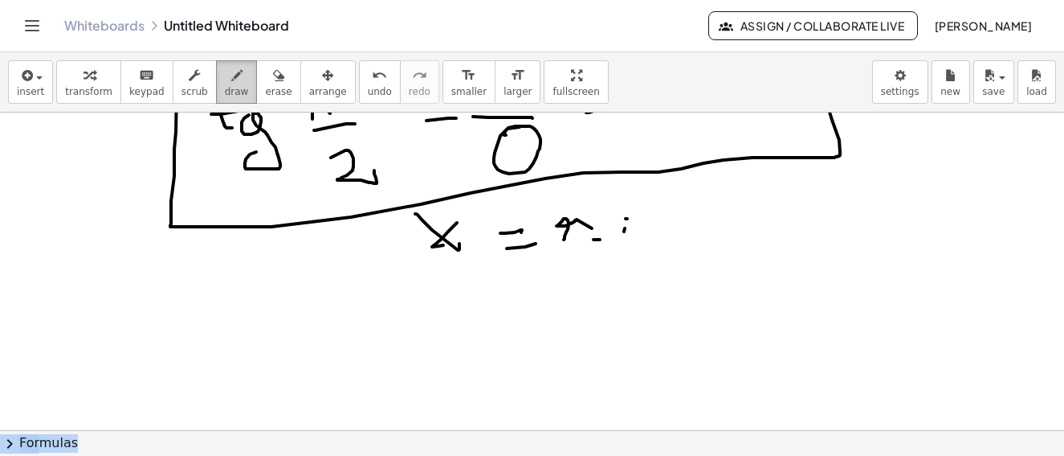
click at [231, 80] on icon "button" at bounding box center [236, 75] width 11 height 19
drag, startPoint x: 153, startPoint y: 304, endPoint x: 165, endPoint y: 317, distance: 18.2
drag, startPoint x: 165, startPoint y: 317, endPoint x: 129, endPoint y: 304, distance: 38.6
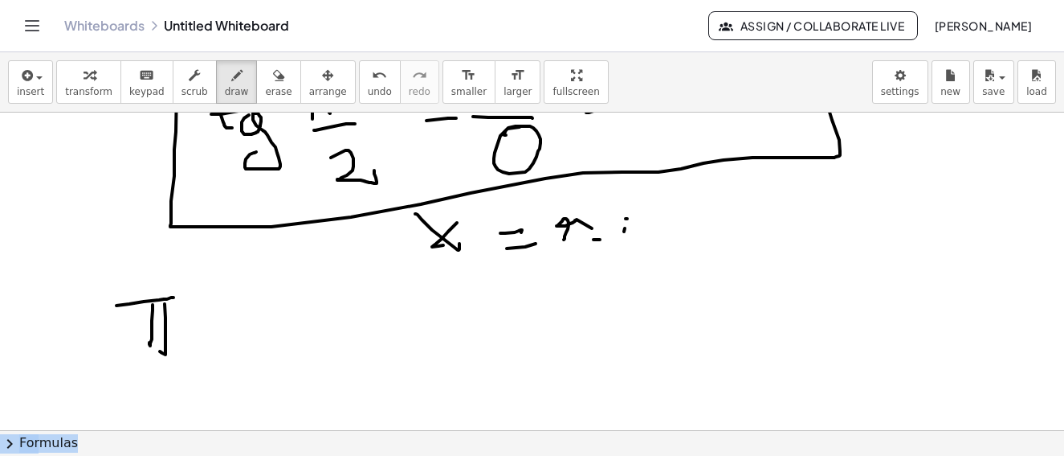
drag, startPoint x: 129, startPoint y: 304, endPoint x: 95, endPoint y: 383, distance: 86.7
drag, startPoint x: 151, startPoint y: 365, endPoint x: 161, endPoint y: 396, distance: 33.0
drag, startPoint x: 161, startPoint y: 396, endPoint x: 287, endPoint y: 348, distance: 134.3
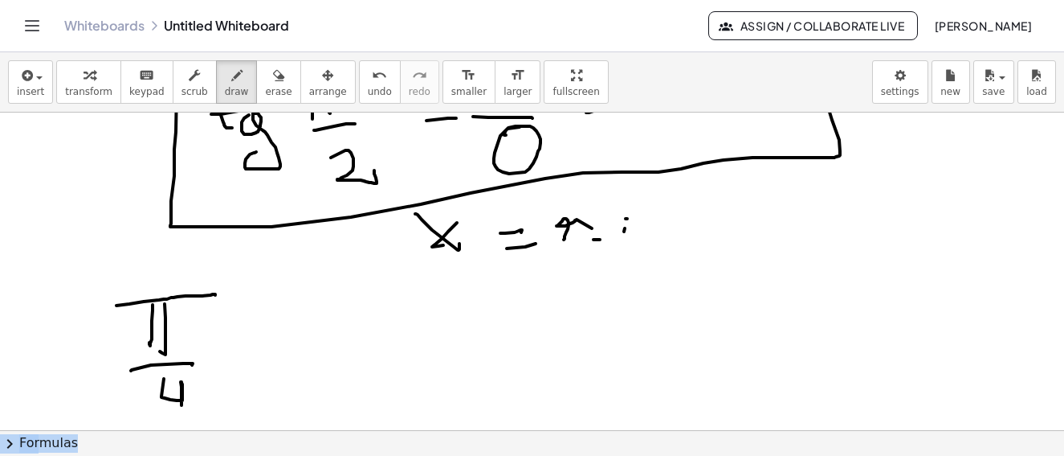
drag, startPoint x: 268, startPoint y: 339, endPoint x: 282, endPoint y: 339, distance: 13.7
drag, startPoint x: 265, startPoint y: 356, endPoint x: 378, endPoint y: 354, distance: 113.3
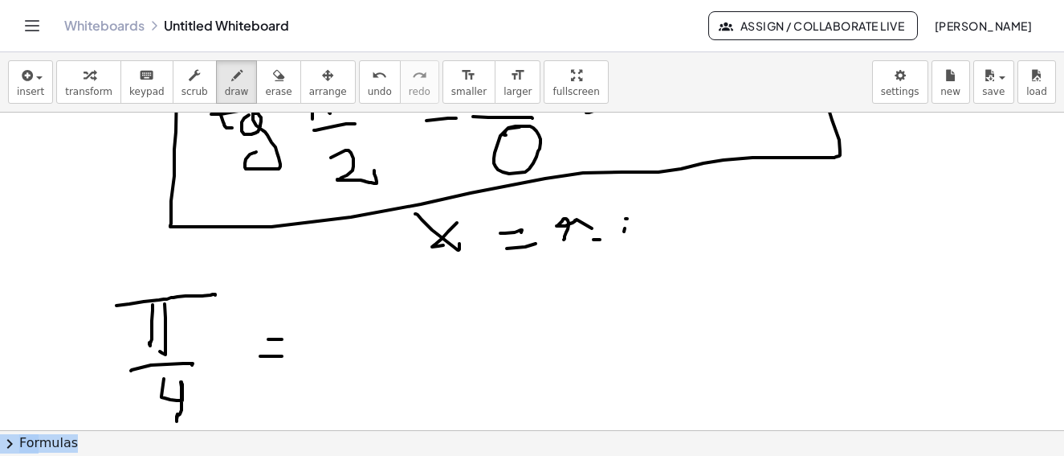
scroll to position [6439, 0]
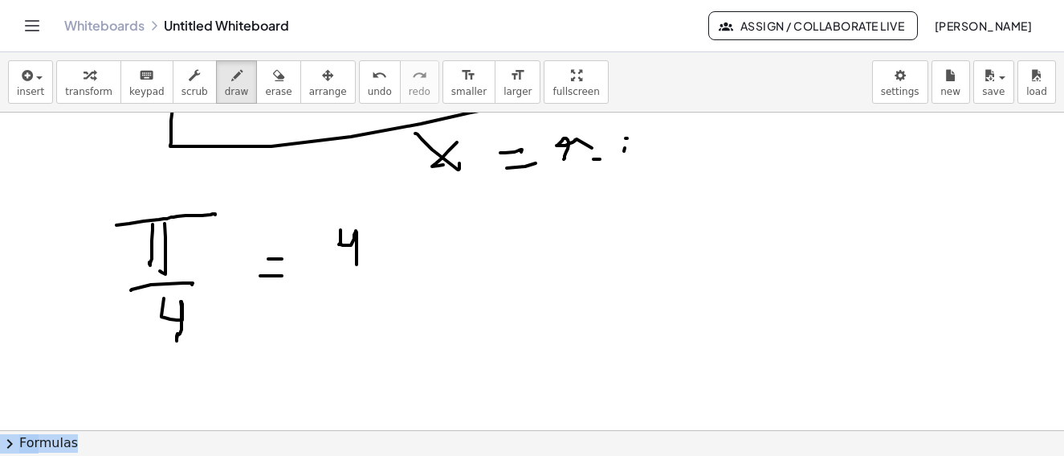
drag, startPoint x: 341, startPoint y: 230, endPoint x: 395, endPoint y: 223, distance: 55.1
drag, startPoint x: 395, startPoint y: 223, endPoint x: 419, endPoint y: 219, distance: 23.5
drag, startPoint x: 419, startPoint y: 219, endPoint x: 413, endPoint y: 252, distance: 33.4
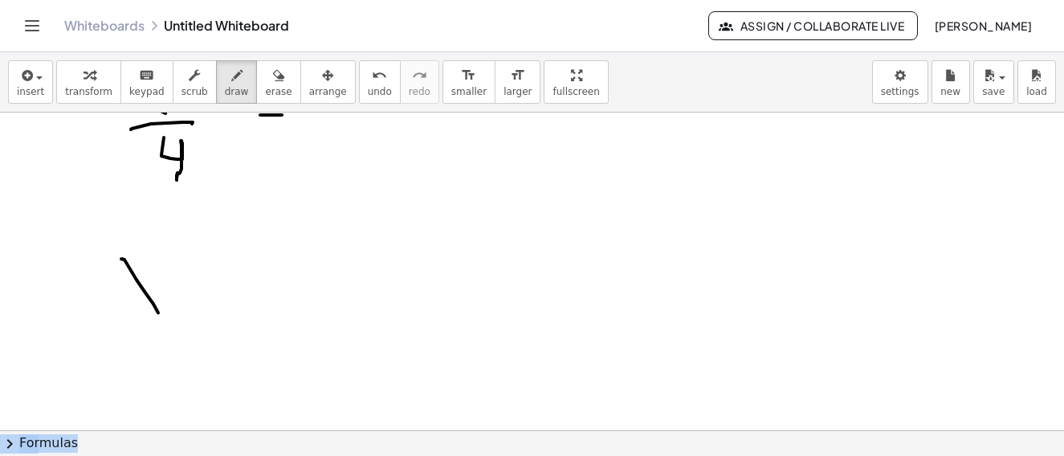
drag, startPoint x: 121, startPoint y: 259, endPoint x: 143, endPoint y: 289, distance: 37.4
drag, startPoint x: 143, startPoint y: 289, endPoint x: 208, endPoint y: 293, distance: 65.2
drag, startPoint x: 208, startPoint y: 293, endPoint x: 221, endPoint y: 312, distance: 22.5
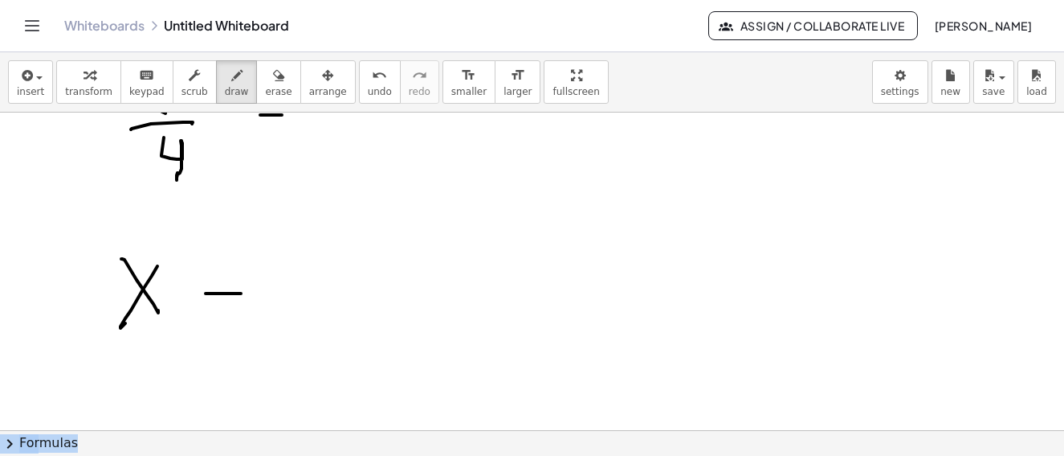
drag, startPoint x: 221, startPoint y: 312, endPoint x: 249, endPoint y: 308, distance: 28.3
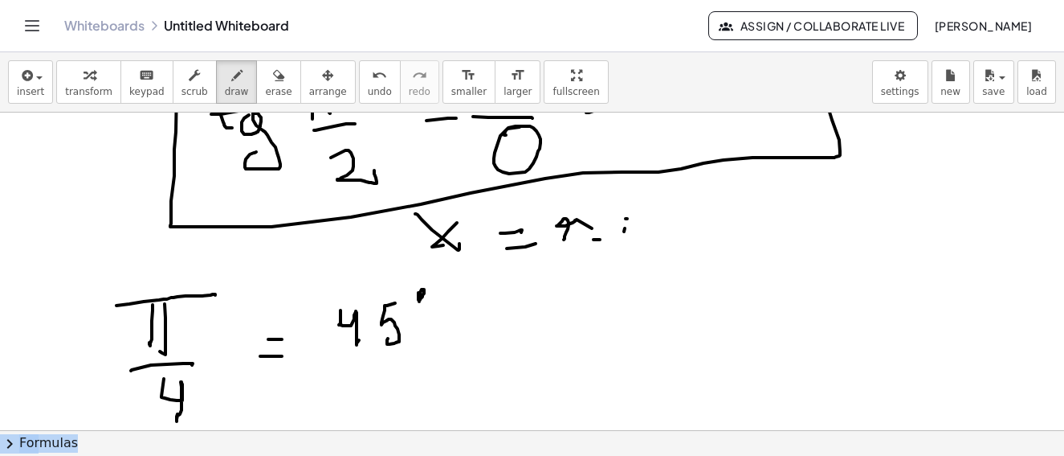
scroll to position [6519, 0]
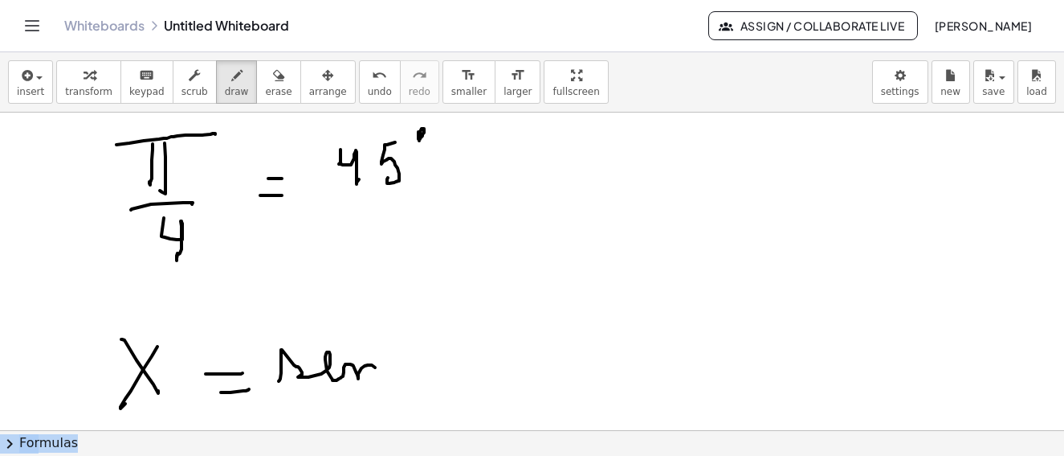
drag, startPoint x: 280, startPoint y: 380, endPoint x: 420, endPoint y: 343, distance: 145.4
drag, startPoint x: 418, startPoint y: 330, endPoint x: 443, endPoint y: 363, distance: 41.8
drag, startPoint x: 443, startPoint y: 363, endPoint x: 394, endPoint y: 321, distance: 64.4
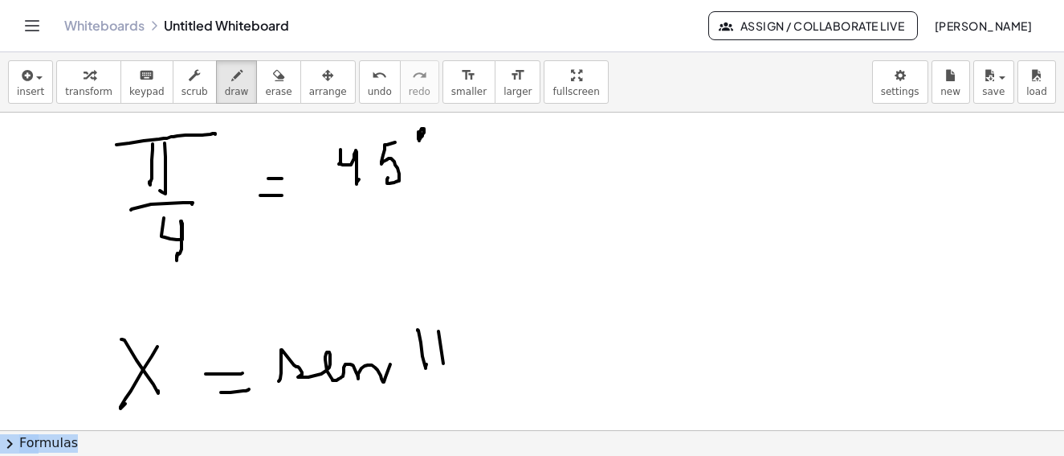
drag, startPoint x: 394, startPoint y: 321, endPoint x: 422, endPoint y: 386, distance: 69.8
drag, startPoint x: 414, startPoint y: 376, endPoint x: 429, endPoint y: 388, distance: 19.4
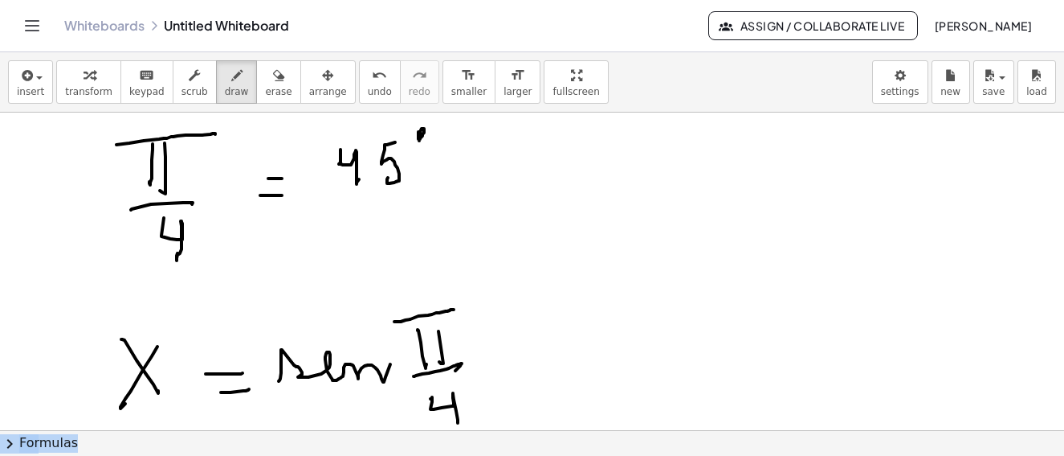
drag, startPoint x: 431, startPoint y: 398, endPoint x: 458, endPoint y: 414, distance: 31.3
drag, startPoint x: 512, startPoint y: 339, endPoint x: 554, endPoint y: 338, distance: 42.6
drag, startPoint x: 543, startPoint y: 354, endPoint x: 616, endPoint y: 299, distance: 91.7
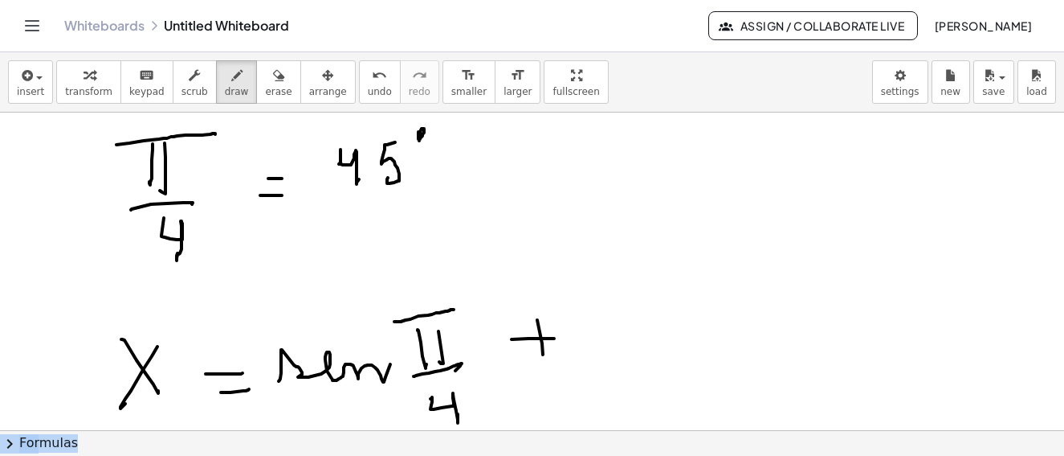
drag, startPoint x: 617, startPoint y: 298, endPoint x: 656, endPoint y: 315, distance: 42.8
drag, startPoint x: 656, startPoint y: 315, endPoint x: 667, endPoint y: 318, distance: 10.9
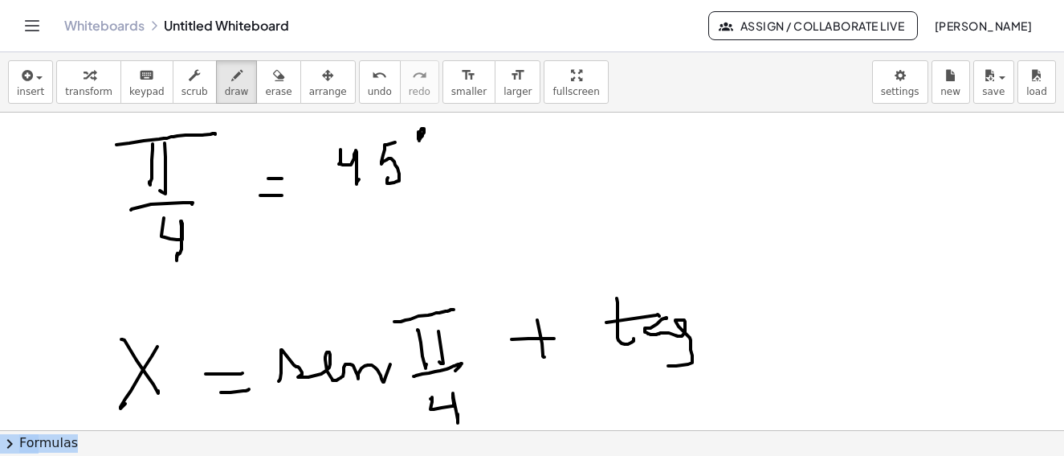
drag, startPoint x: 667, startPoint y: 318, endPoint x: 746, endPoint y: 300, distance: 81.5
drag, startPoint x: 748, startPoint y: 337, endPoint x: 771, endPoint y: 326, distance: 25.5
drag, startPoint x: 771, startPoint y: 326, endPoint x: 709, endPoint y: 278, distance: 78.4
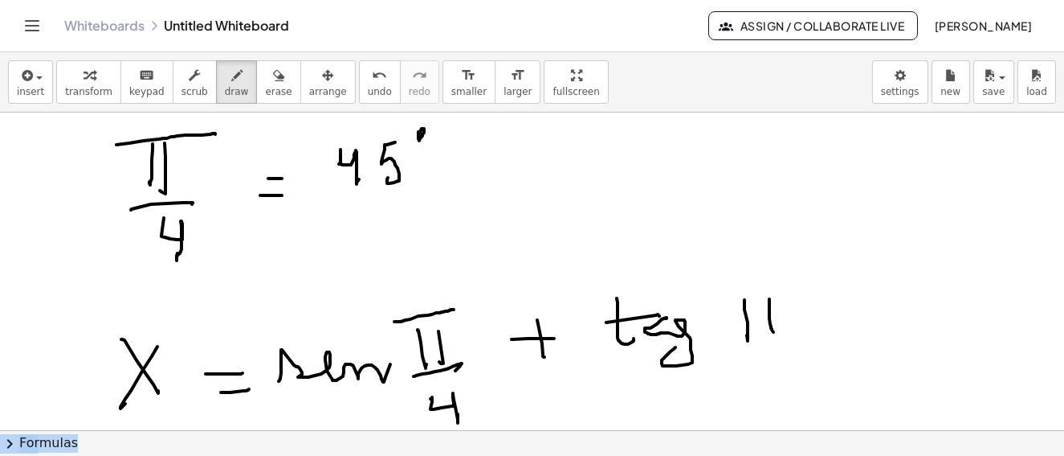
drag, startPoint x: 709, startPoint y: 278, endPoint x: 725, endPoint y: 329, distance: 53.9
drag, startPoint x: 737, startPoint y: 334, endPoint x: 807, endPoint y: 326, distance: 69.6
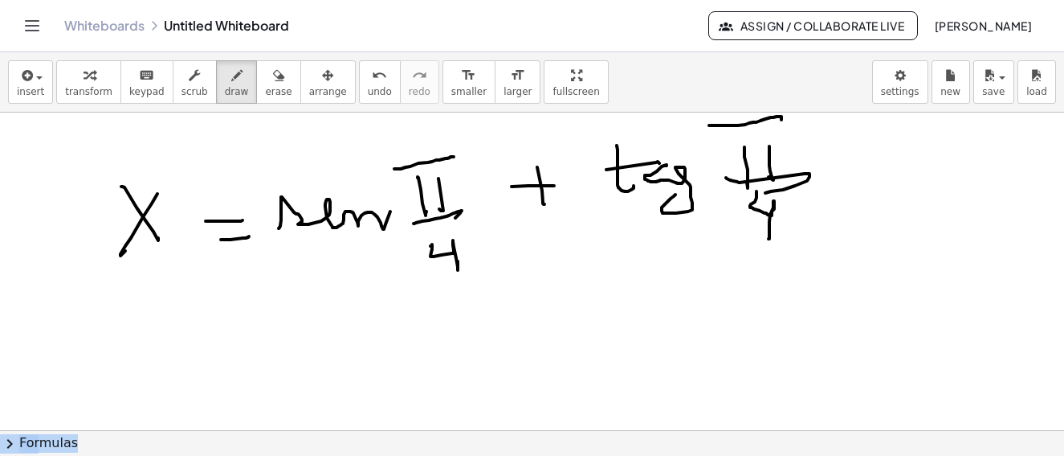
scroll to position [6592, 0]
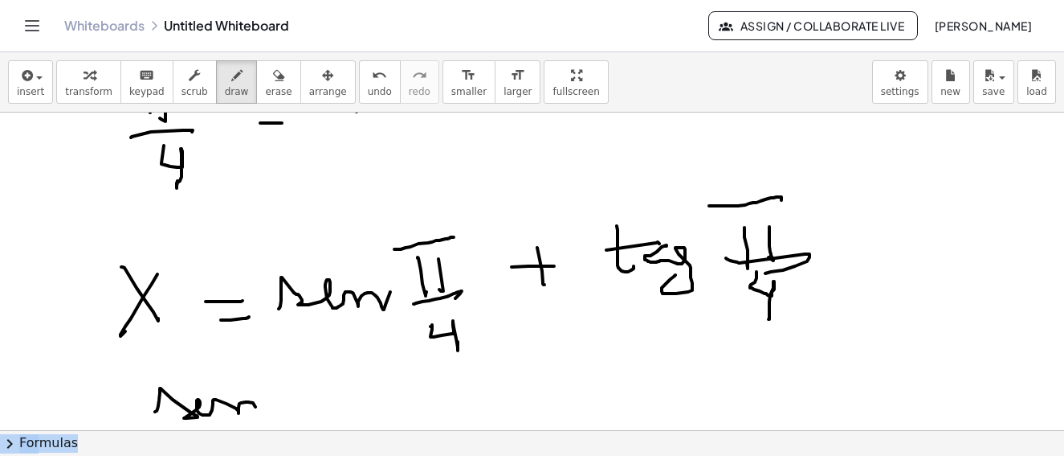
drag, startPoint x: 155, startPoint y: 411, endPoint x: 281, endPoint y: 385, distance: 128.9
drag, startPoint x: 311, startPoint y: 367, endPoint x: 319, endPoint y: 368, distance: 8.1
drag, startPoint x: 319, startPoint y: 368, endPoint x: 358, endPoint y: 362, distance: 39.9
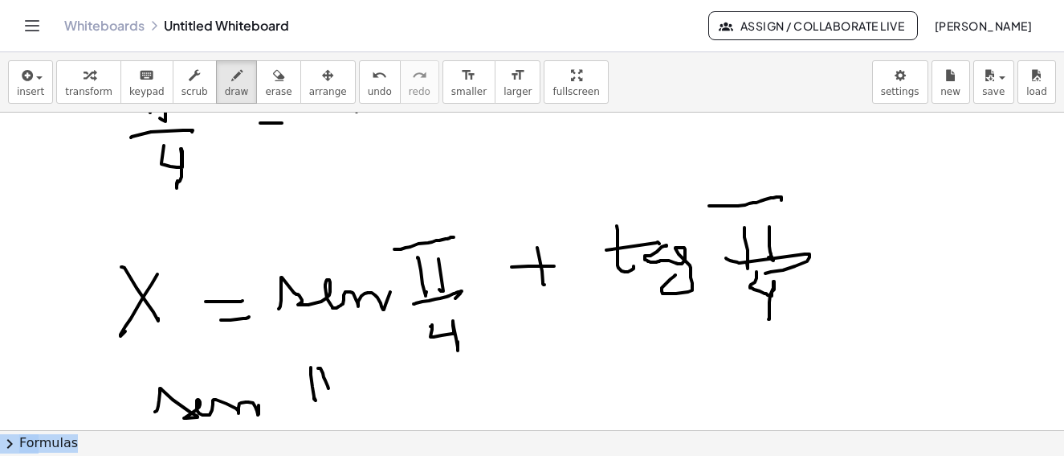
click at [329, 387] on body "**********" at bounding box center [532, 228] width 1064 height 456
drag, startPoint x: 358, startPoint y: 362, endPoint x: 299, endPoint y: 402, distance: 72.2
drag, startPoint x: 299, startPoint y: 402, endPoint x: 352, endPoint y: 400, distance: 53.1
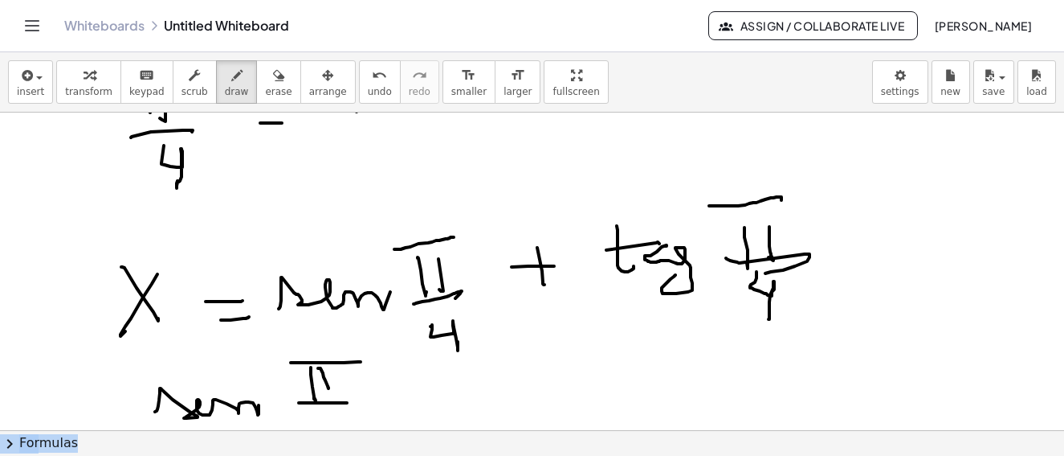
scroll to position [6672, 0]
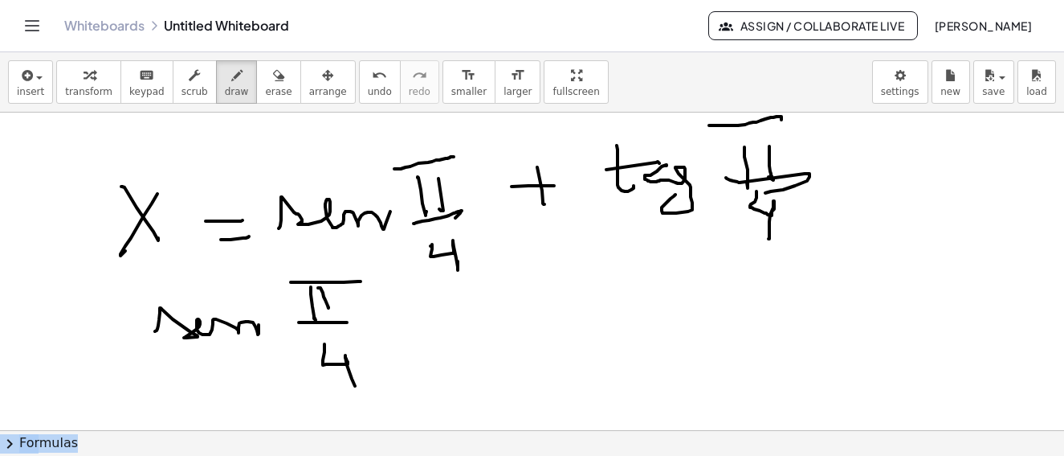
drag, startPoint x: 323, startPoint y: 364, endPoint x: 390, endPoint y: 313, distance: 83.7
drag, startPoint x: 390, startPoint y: 313, endPoint x: 407, endPoint y: 310, distance: 18.0
drag, startPoint x: 408, startPoint y: 321, endPoint x: 443, endPoint y: 313, distance: 35.7
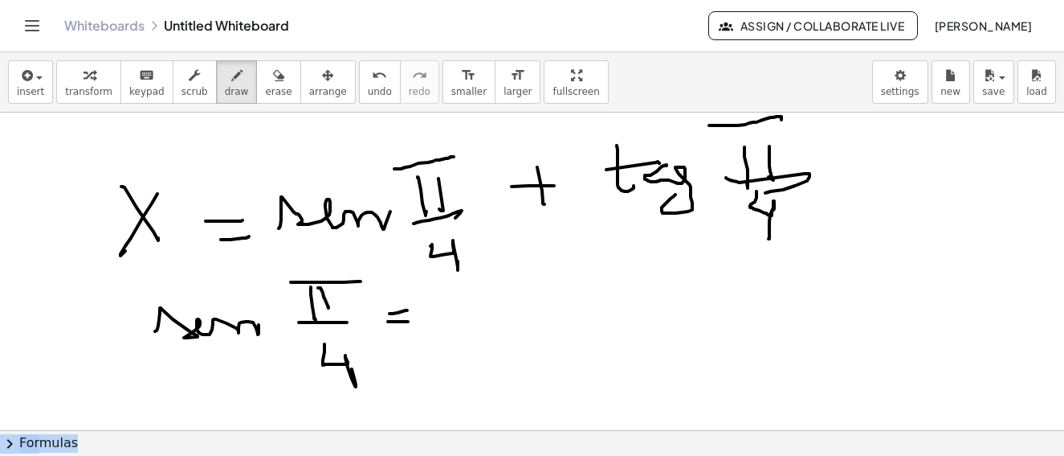
drag, startPoint x: 457, startPoint y: 329, endPoint x: 510, endPoint y: 300, distance: 60.4
drag, startPoint x: 510, startPoint y: 300, endPoint x: 465, endPoint y: 335, distance: 57.2
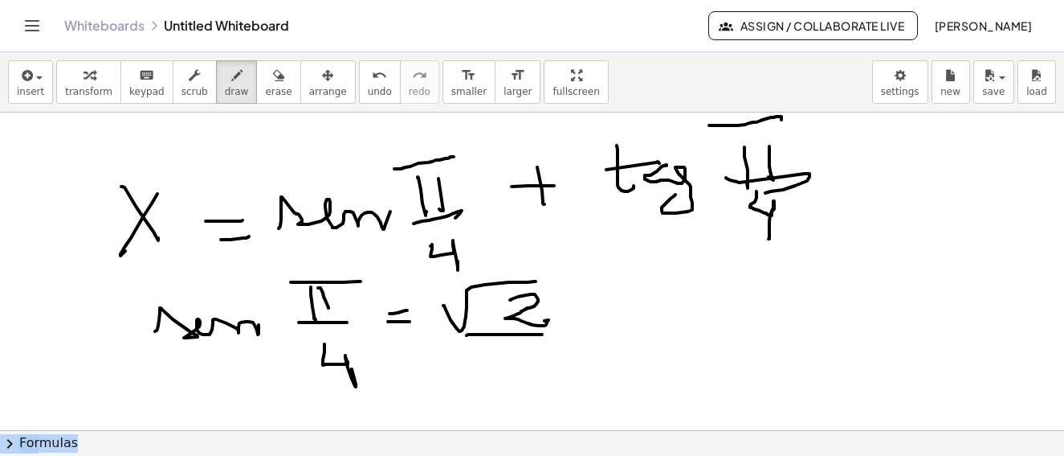
drag, startPoint x: 467, startPoint y: 335, endPoint x: 517, endPoint y: 345, distance: 51.7
drag, startPoint x: 517, startPoint y: 345, endPoint x: 541, endPoint y: 373, distance: 36.4
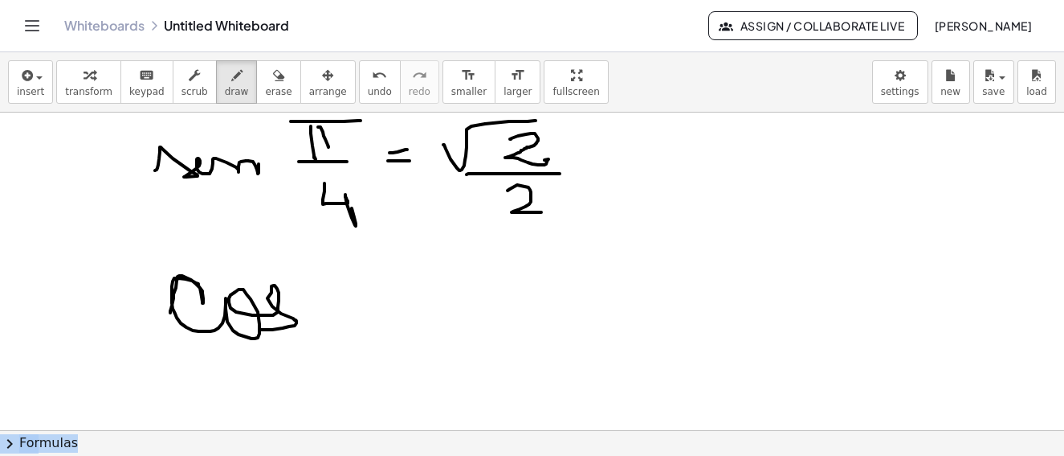
drag, startPoint x: 170, startPoint y: 313, endPoint x: 324, endPoint y: 291, distance: 155.0
drag, startPoint x: 324, startPoint y: 291, endPoint x: 357, endPoint y: 321, distance: 44.9
drag, startPoint x: 357, startPoint y: 321, endPoint x: 287, endPoint y: 276, distance: 83.1
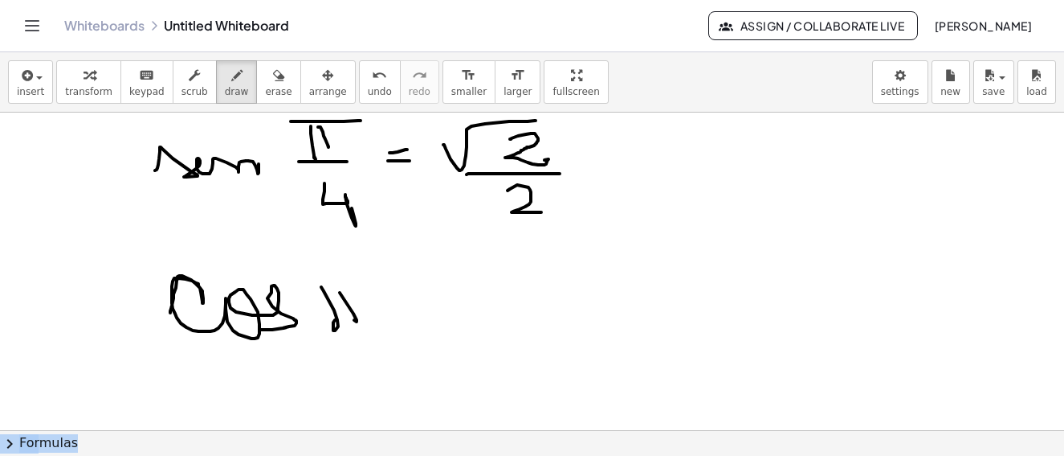
drag, startPoint x: 308, startPoint y: 281, endPoint x: 324, endPoint y: 345, distance: 66.2
drag, startPoint x: 384, startPoint y: 337, endPoint x: 370, endPoint y: 353, distance: 21.0
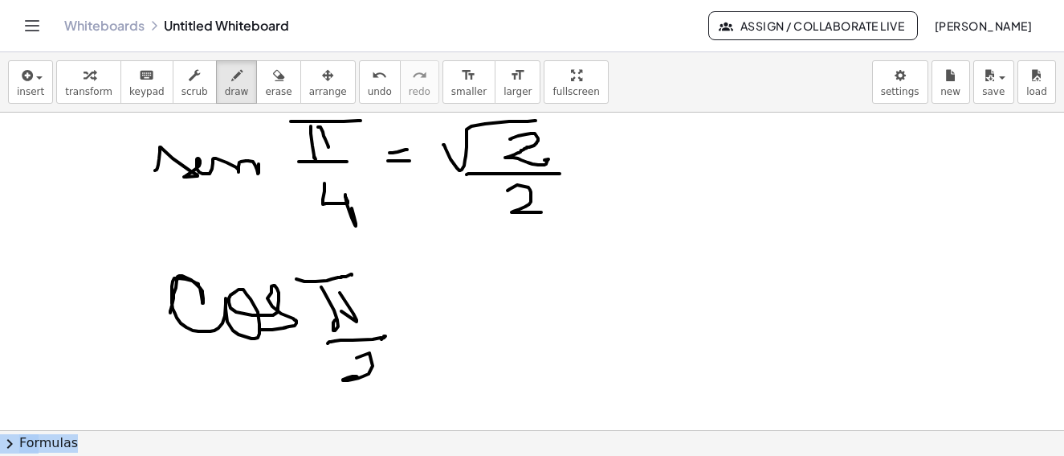
drag, startPoint x: 370, startPoint y: 353, endPoint x: 426, endPoint y: 352, distance: 56.2
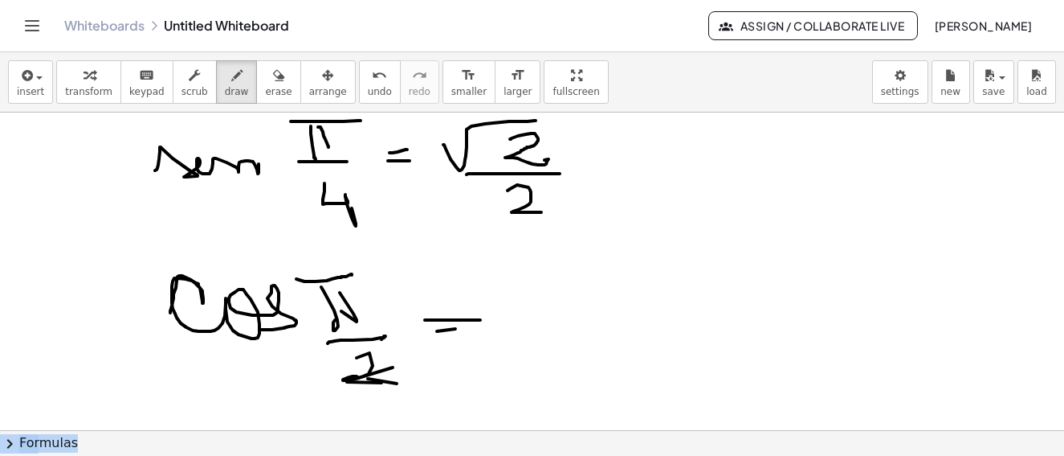
drag, startPoint x: 425, startPoint y: 320, endPoint x: 480, endPoint y: 320, distance: 55.4
drag, startPoint x: 447, startPoint y: 333, endPoint x: 471, endPoint y: 332, distance: 23.4
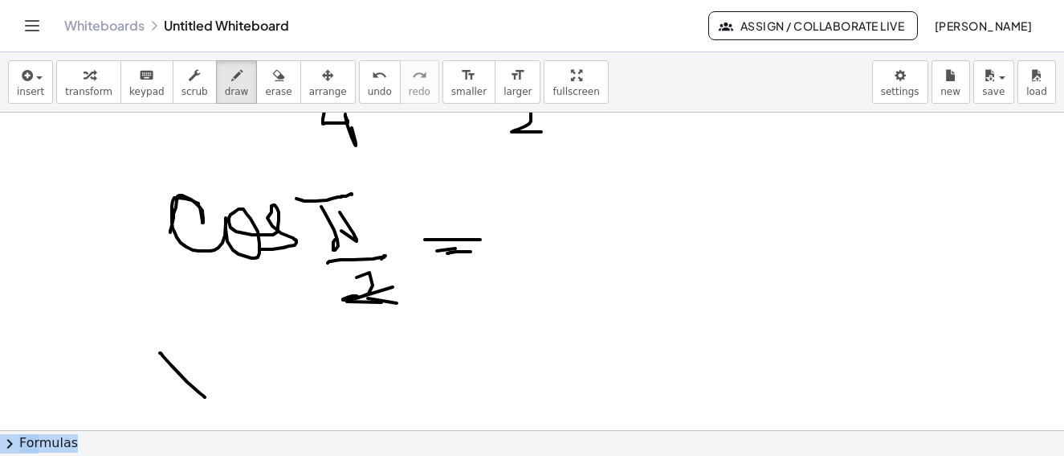
drag, startPoint x: 160, startPoint y: 353, endPoint x: 205, endPoint y: 397, distance: 63.1
drag, startPoint x: 279, startPoint y: 379, endPoint x: 293, endPoint y: 391, distance: 18.8
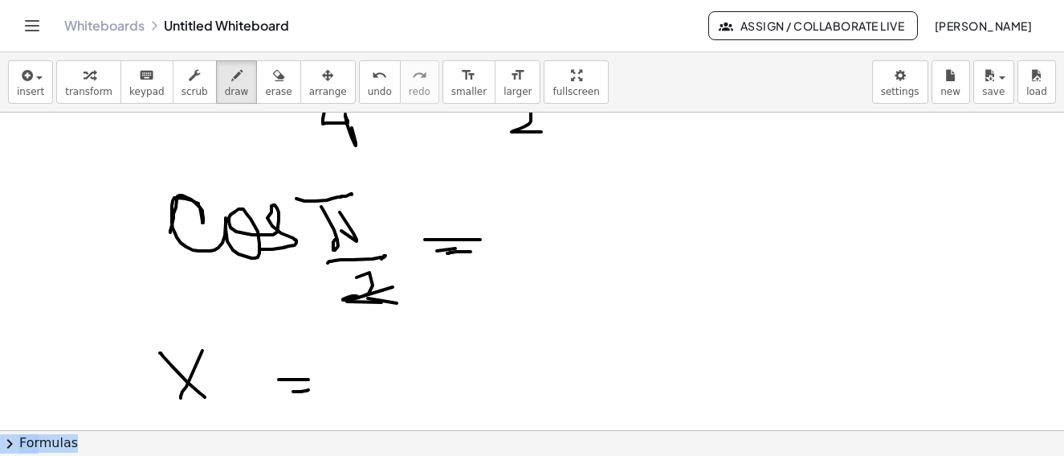
drag, startPoint x: 293, startPoint y: 391, endPoint x: 413, endPoint y: 328, distance: 135.5
drag, startPoint x: 368, startPoint y: 349, endPoint x: 435, endPoint y: 345, distance: 67.7
drag, startPoint x: 401, startPoint y: 349, endPoint x: 430, endPoint y: 374, distance: 38.7
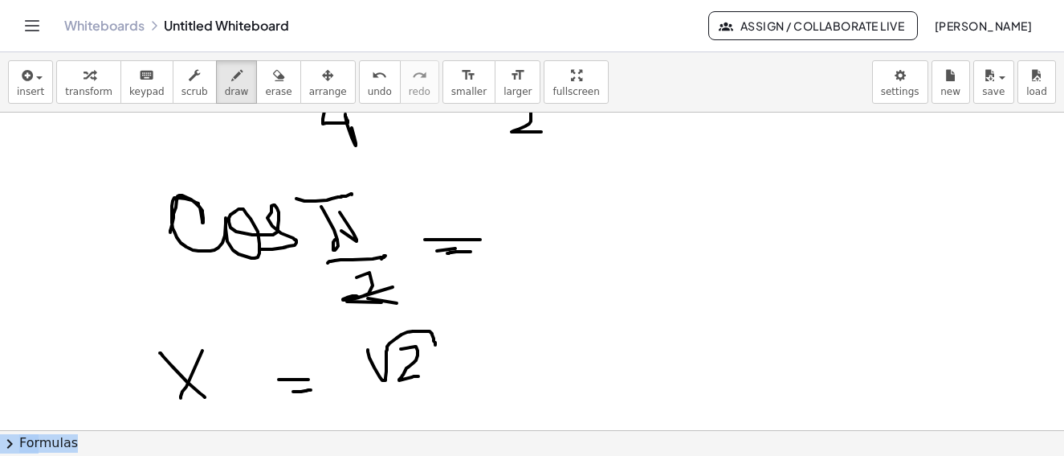
drag, startPoint x: 436, startPoint y: 384, endPoint x: 421, endPoint y: 397, distance: 20.0
drag, startPoint x: 421, startPoint y: 397, endPoint x: 494, endPoint y: 365, distance: 79.9
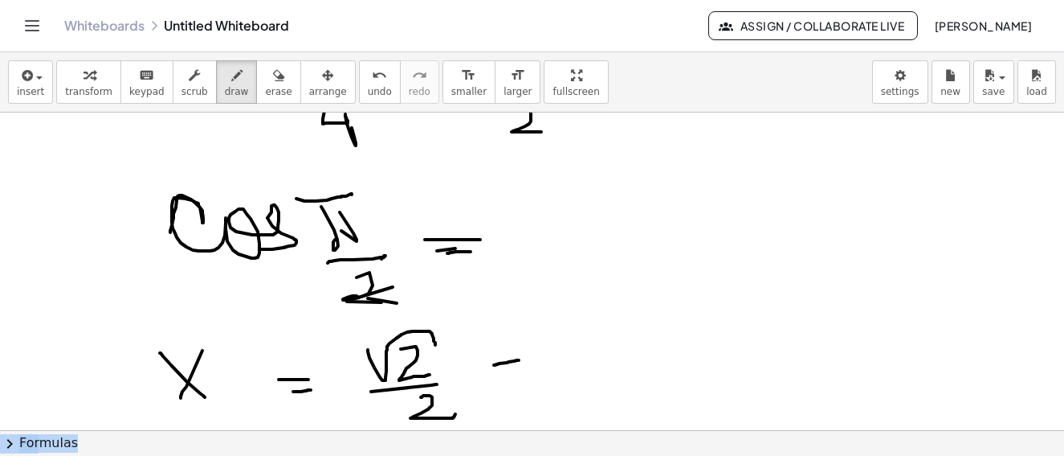
drag, startPoint x: 494, startPoint y: 365, endPoint x: 519, endPoint y: 360, distance: 25.4
drag, startPoint x: 495, startPoint y: 349, endPoint x: 570, endPoint y: 353, distance: 74.9
drag, startPoint x: 570, startPoint y: 353, endPoint x: 597, endPoint y: 366, distance: 29.9
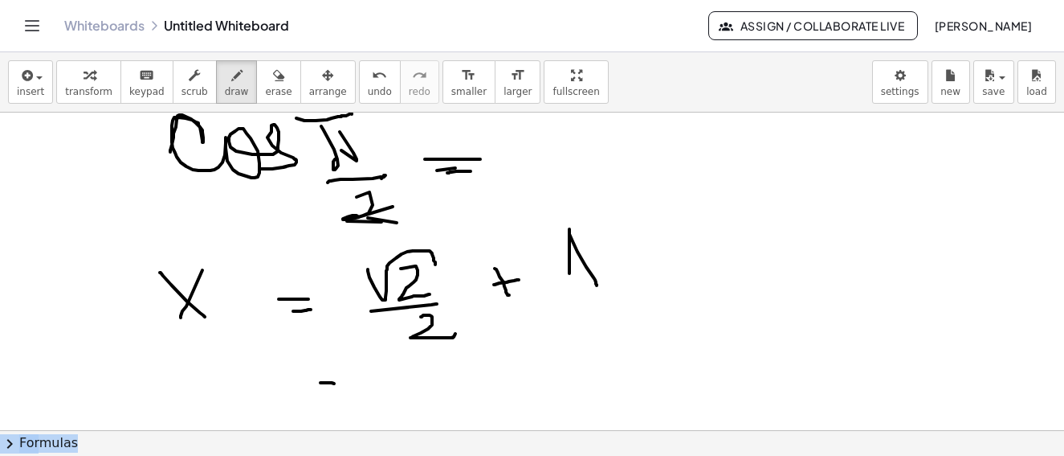
drag, startPoint x: 321, startPoint y: 382, endPoint x: 323, endPoint y: 404, distance: 21.8
drag, startPoint x: 323, startPoint y: 404, endPoint x: 345, endPoint y: 404, distance: 21.7
drag, startPoint x: 389, startPoint y: 377, endPoint x: 432, endPoint y: 362, distance: 46.0
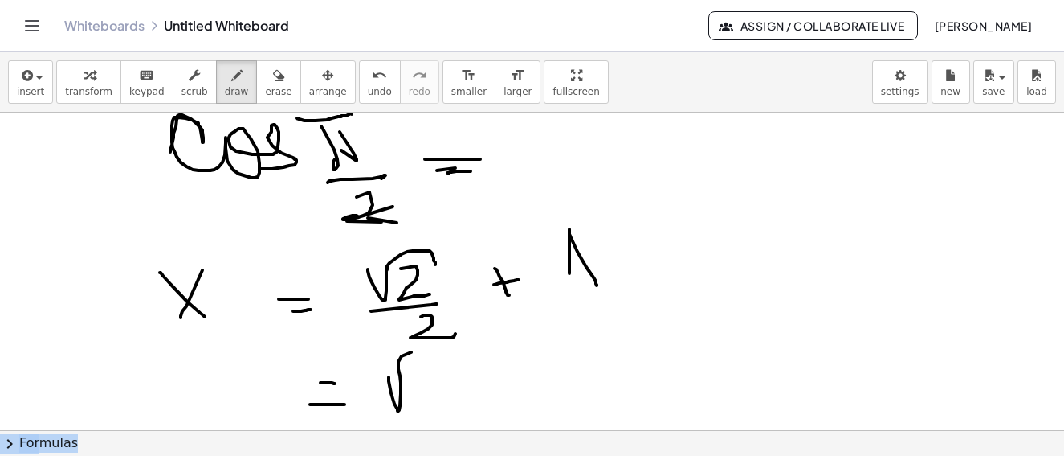
drag, startPoint x: 432, startPoint y: 362, endPoint x: 470, endPoint y: 382, distance: 43.2
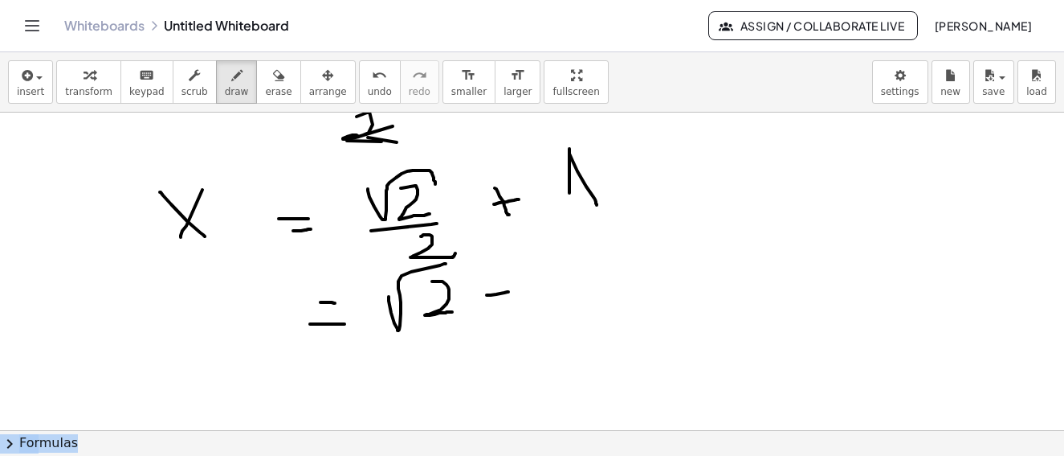
drag, startPoint x: 487, startPoint y: 295, endPoint x: 509, endPoint y: 292, distance: 21.9
drag, startPoint x: 495, startPoint y: 290, endPoint x: 500, endPoint y: 307, distance: 17.8
drag, startPoint x: 545, startPoint y: 266, endPoint x: 435, endPoint y: 332, distance: 128.3
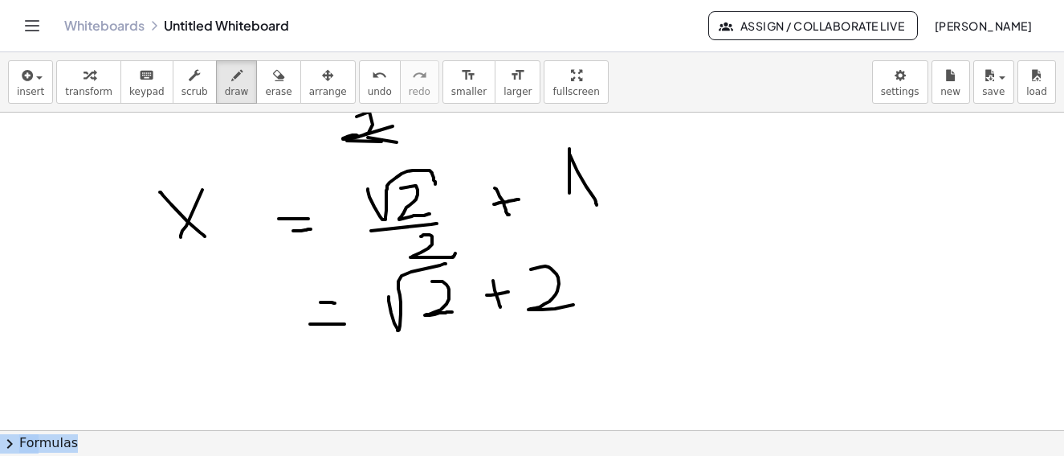
drag, startPoint x: 404, startPoint y: 337, endPoint x: 503, endPoint y: 352, distance: 100.0
drag, startPoint x: 503, startPoint y: 352, endPoint x: 533, endPoint y: 377, distance: 39.4
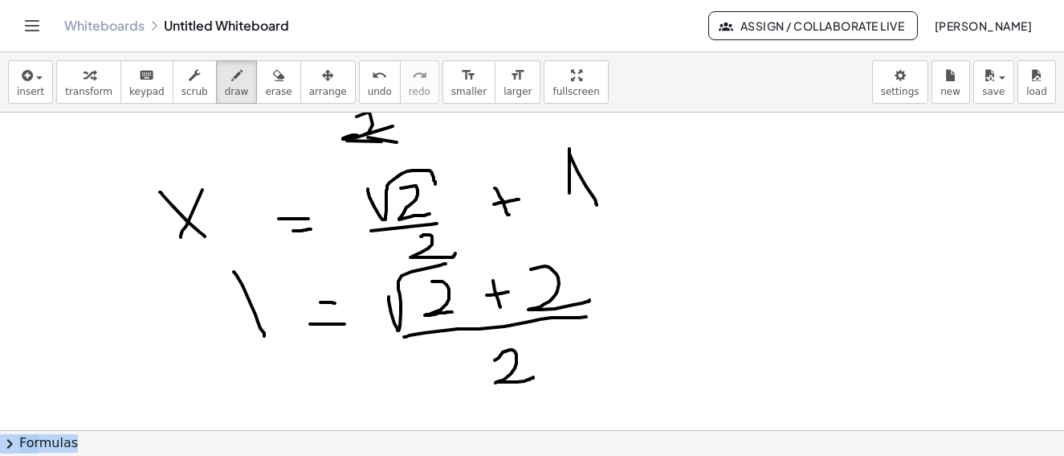
drag, startPoint x: 255, startPoint y: 314, endPoint x: 275, endPoint y: 283, distance: 36.8
drag, startPoint x: 250, startPoint y: 309, endPoint x: 439, endPoint y: 279, distance: 192.0
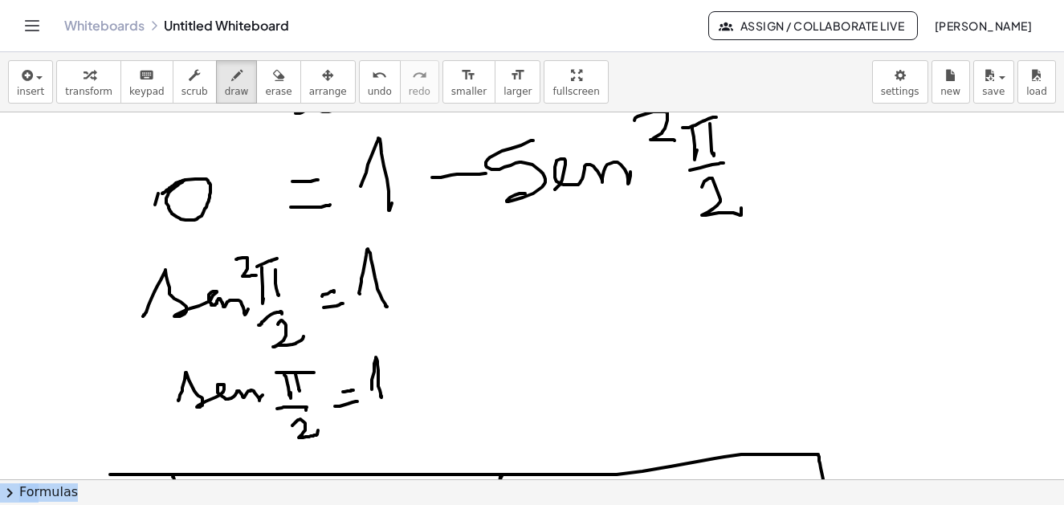
scroll to position [6266, 0]
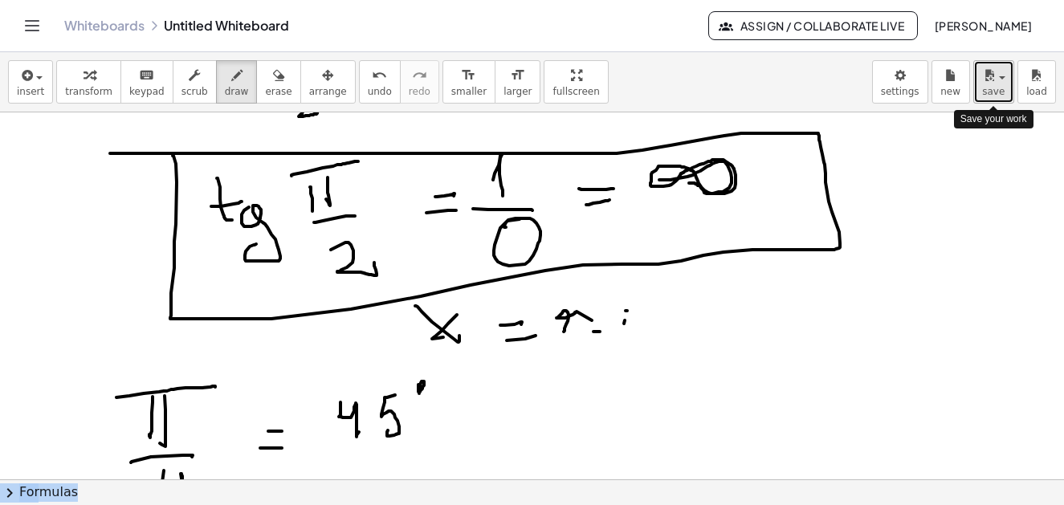
click at [995, 88] on span "save" at bounding box center [994, 91] width 22 height 11
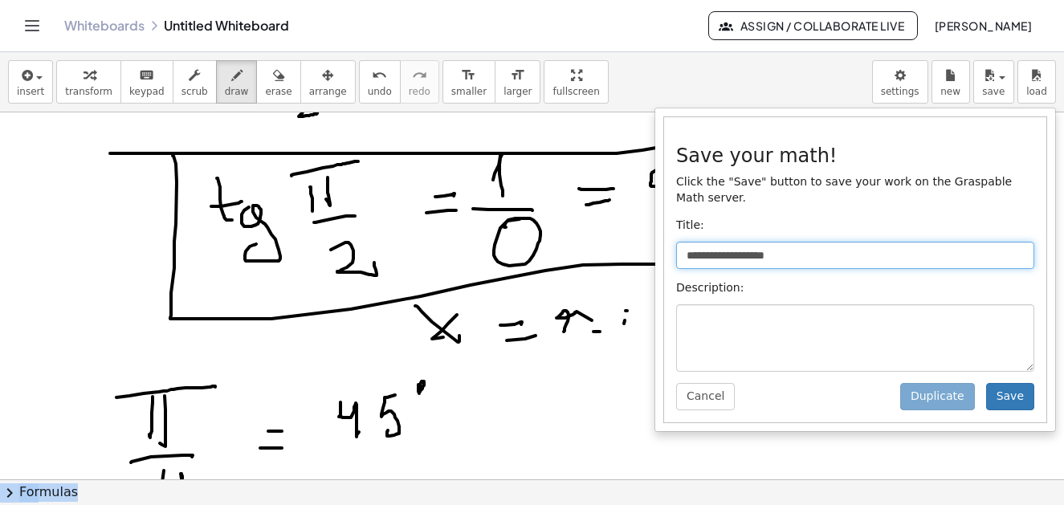
click at [792, 242] on input "**********" at bounding box center [855, 255] width 358 height 27
type input "*"
type input "**********"
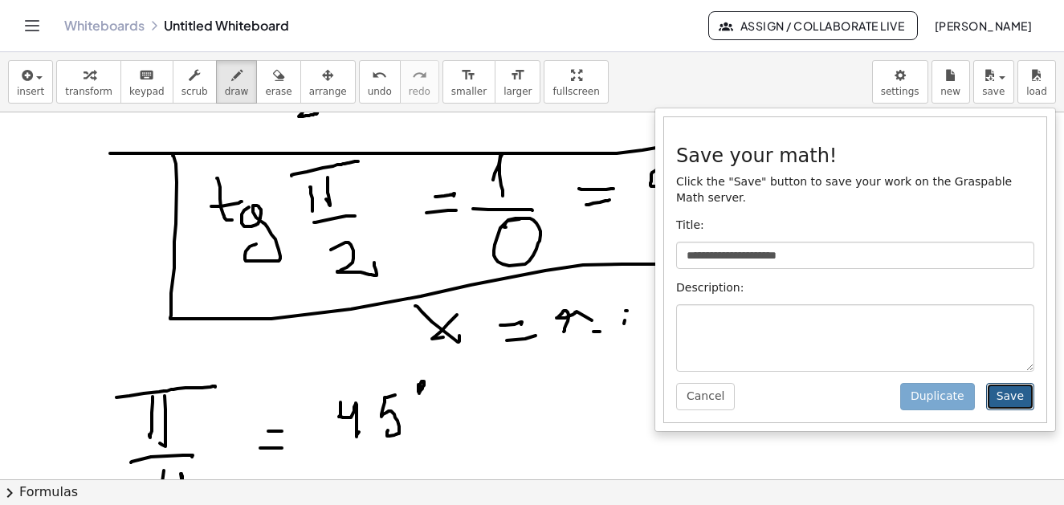
click at [1012, 391] on button "Save" at bounding box center [1011, 396] width 48 height 27
